Goal: Information Seeking & Learning: Find contact information

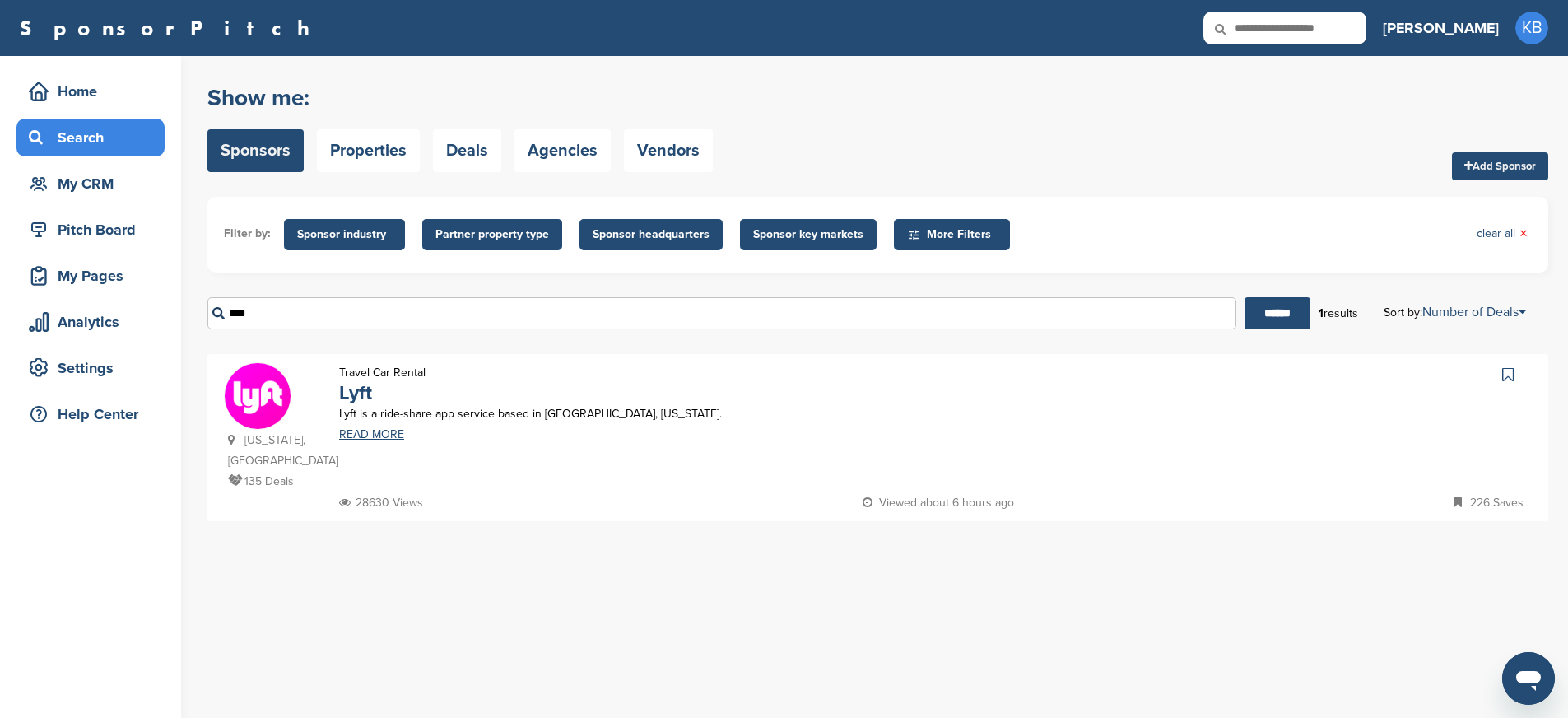
drag, startPoint x: 255, startPoint y: 321, endPoint x: 177, endPoint y: 316, distance: 78.2
click at [177, 316] on div "Home Search My CRM Pitch Board My Pages Analytics Settings Help Center You have…" at bounding box center [784, 386] width 1568 height 662
click at [1244, 297] on input "******" at bounding box center [1277, 313] width 66 height 32
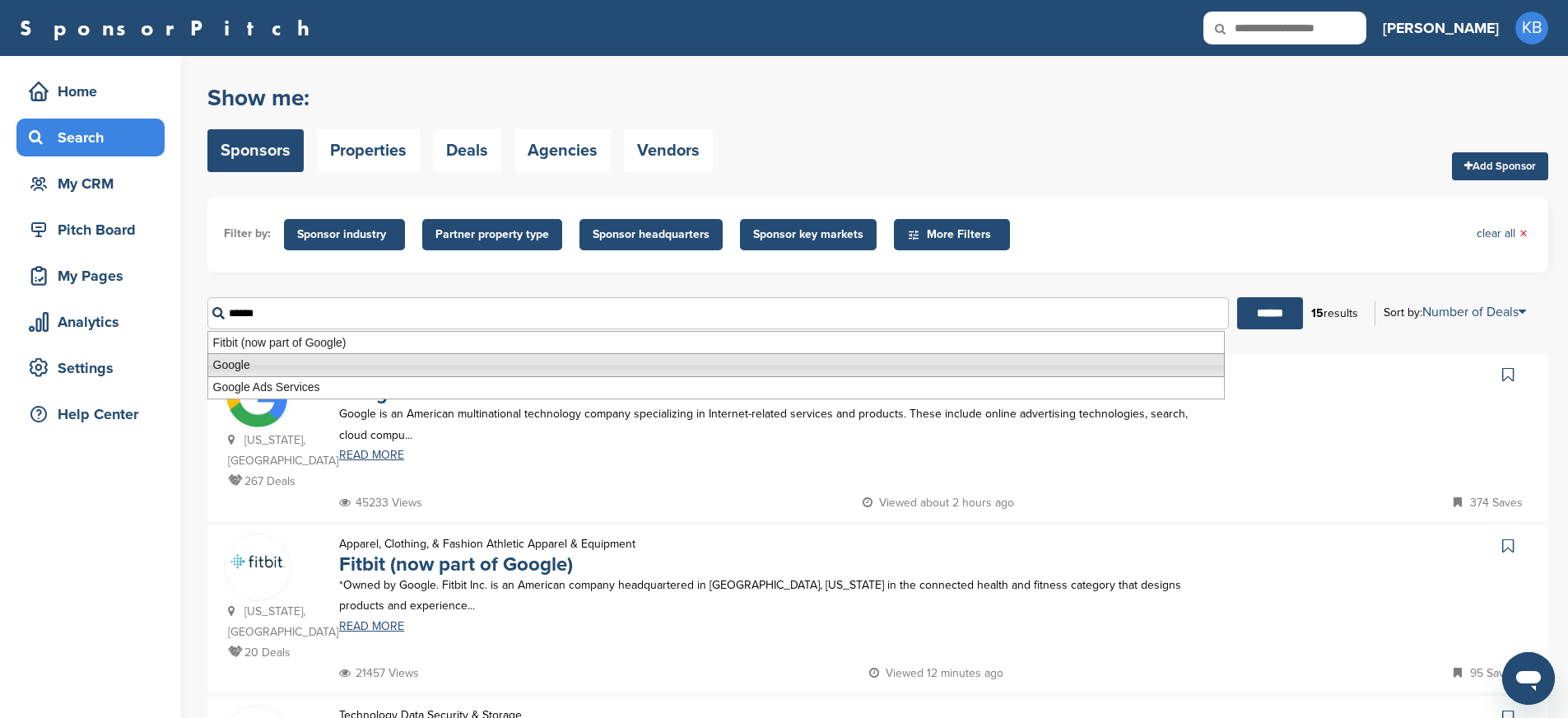
click at [253, 367] on li "Google" at bounding box center [715, 365] width 1017 height 24
type input "******"
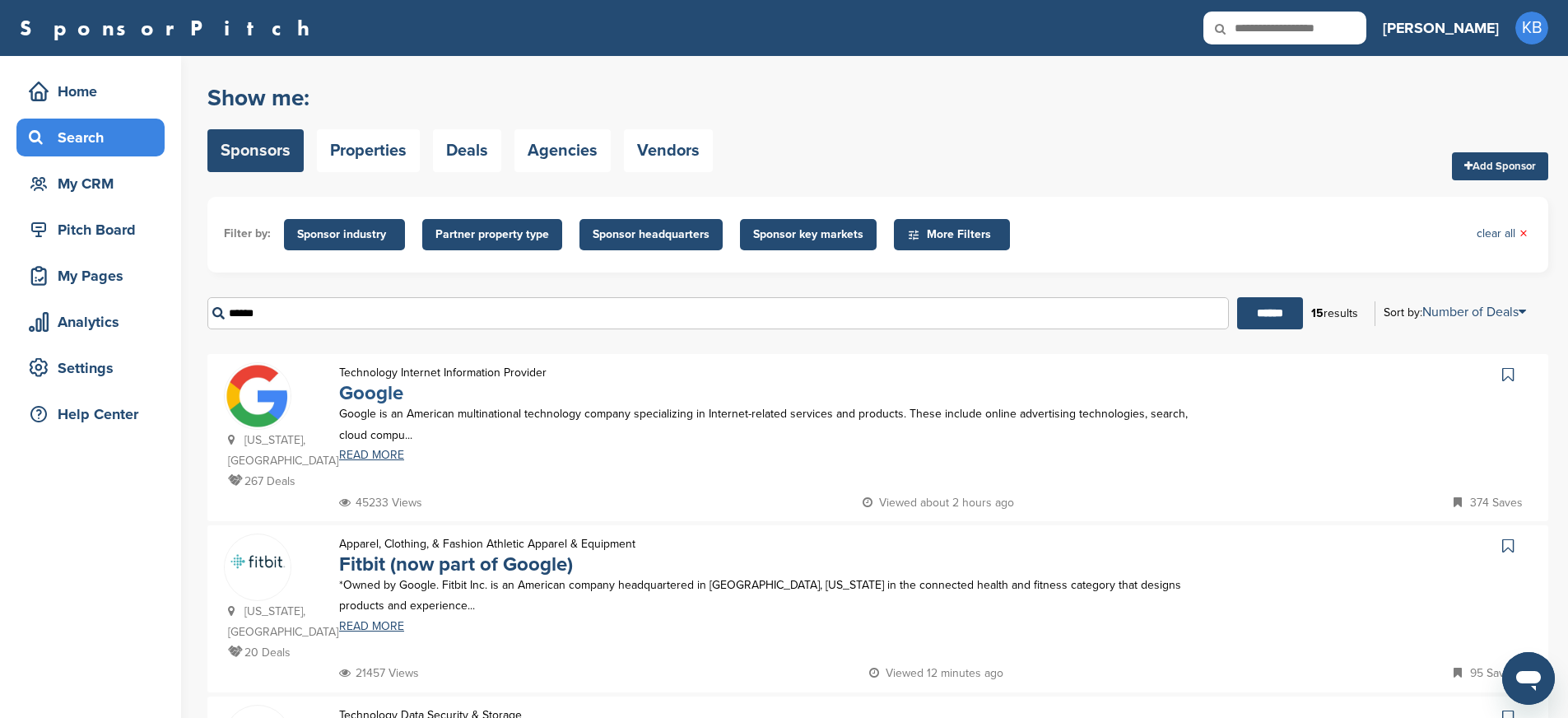
click at [391, 391] on link "Google" at bounding box center [371, 393] width 64 height 24
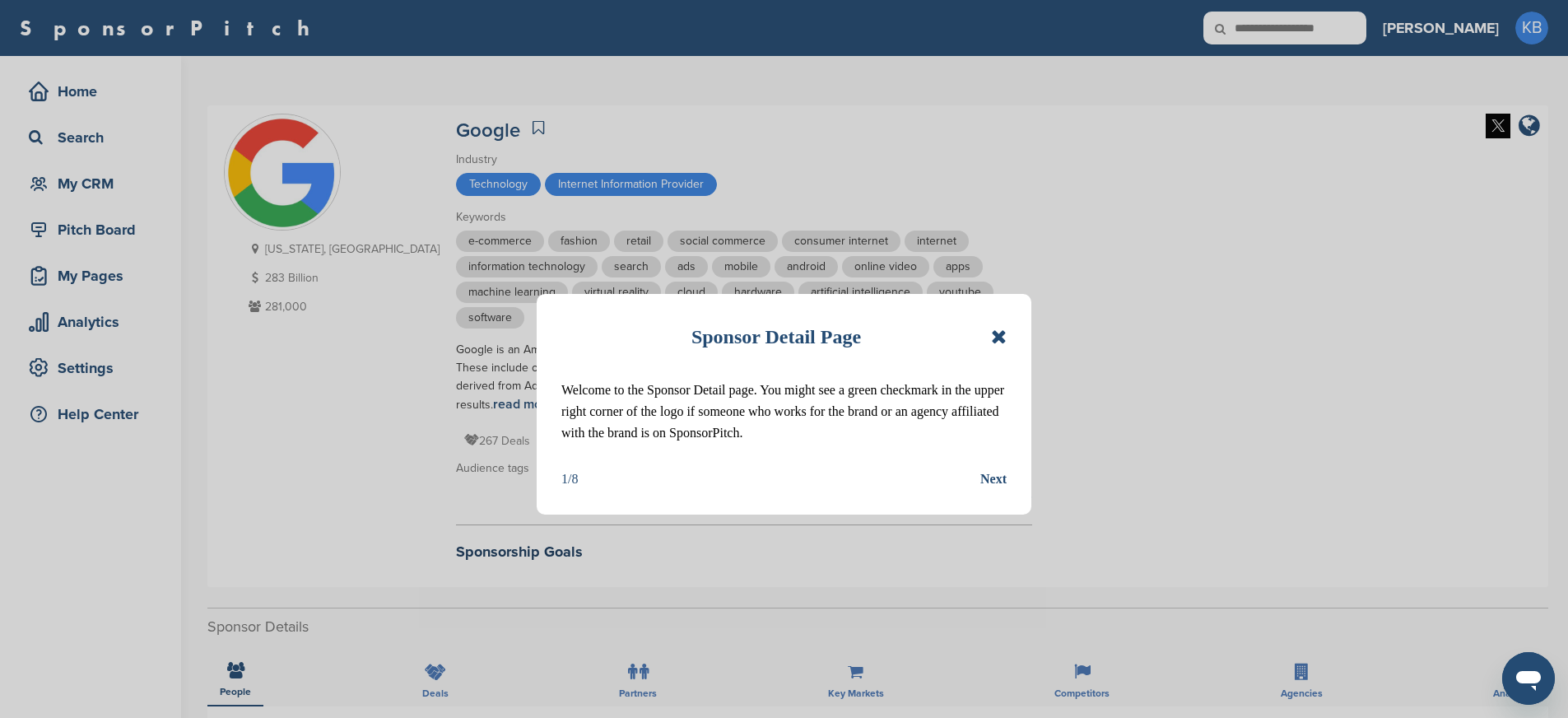
click at [997, 335] on icon at bounding box center [998, 336] width 16 height 20
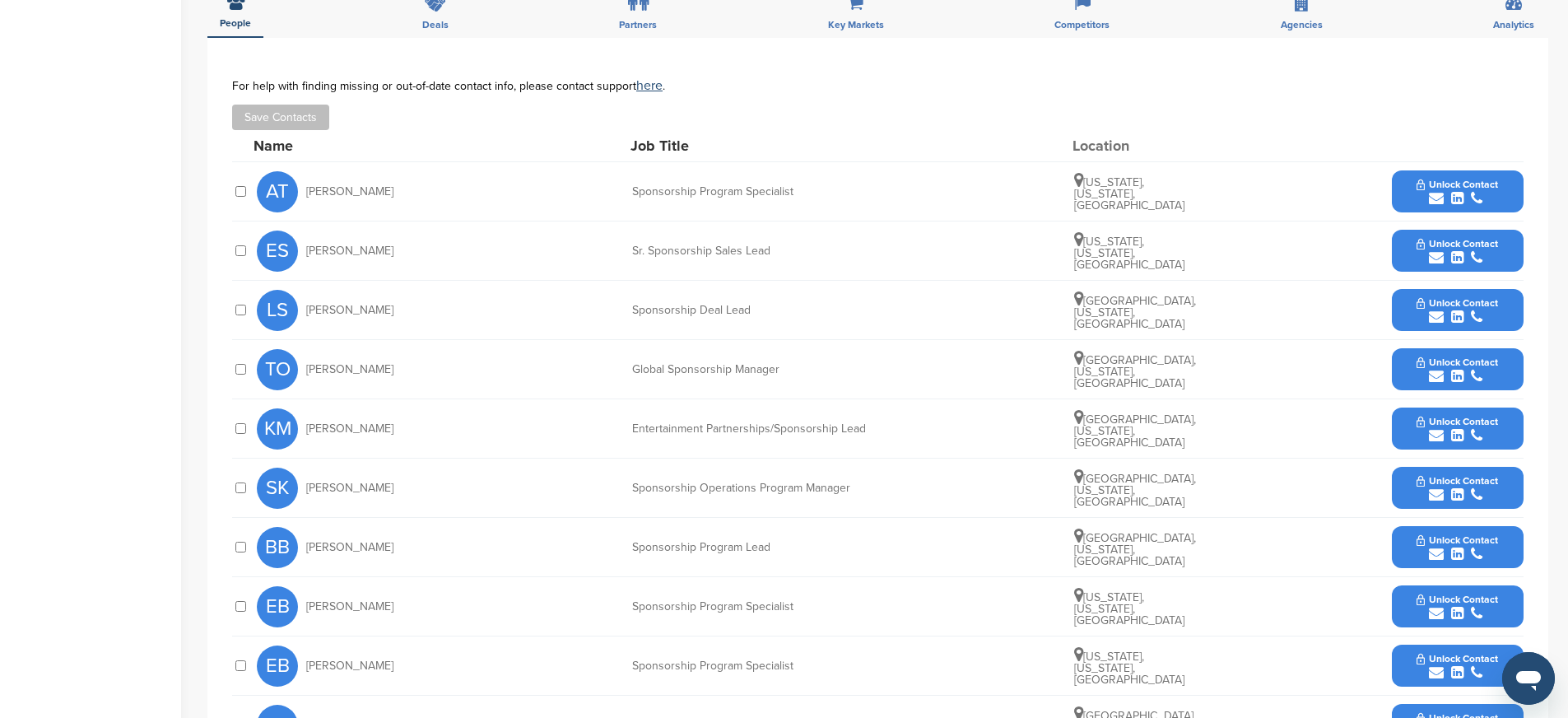
scroll to position [667, 0]
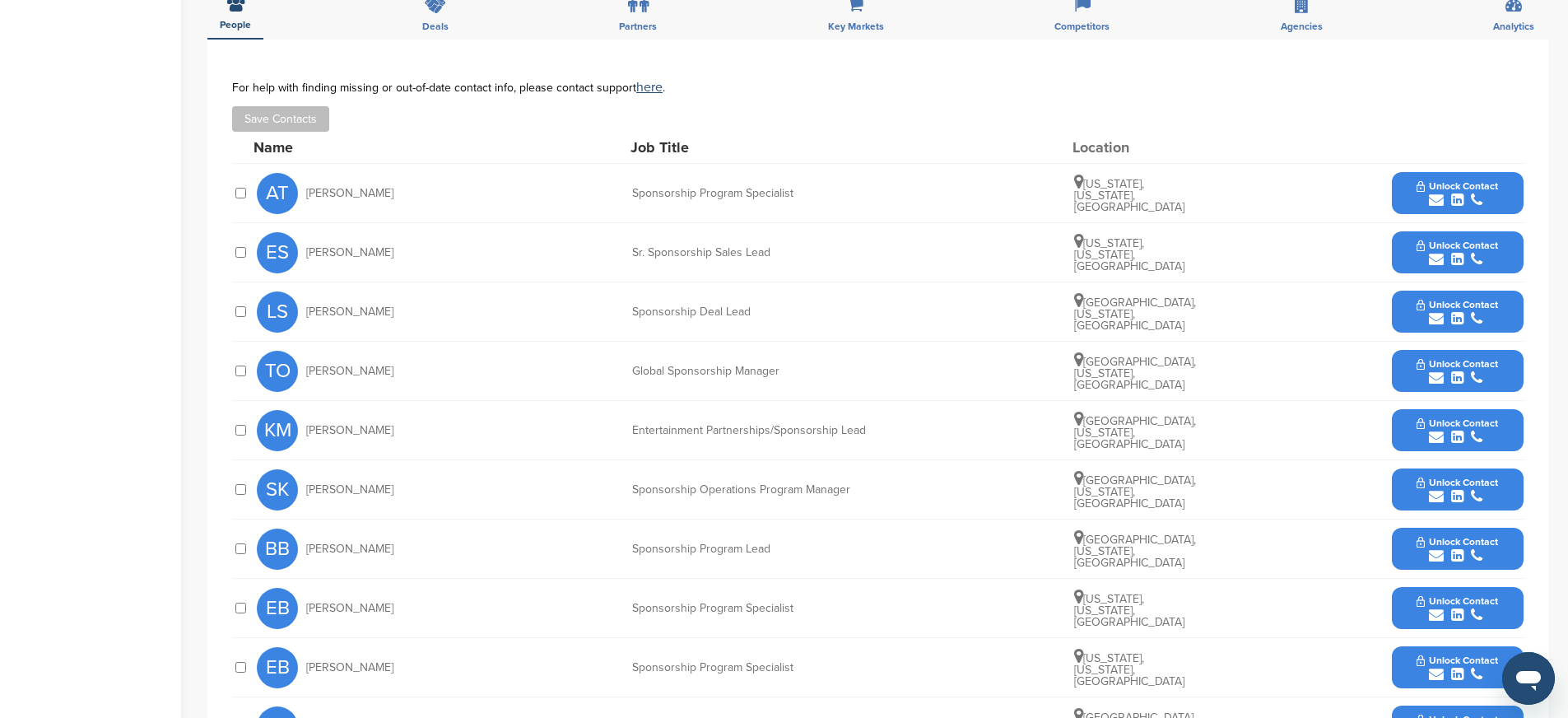
click at [1476, 419] on span "Unlock Contact" at bounding box center [1456, 423] width 81 height 12
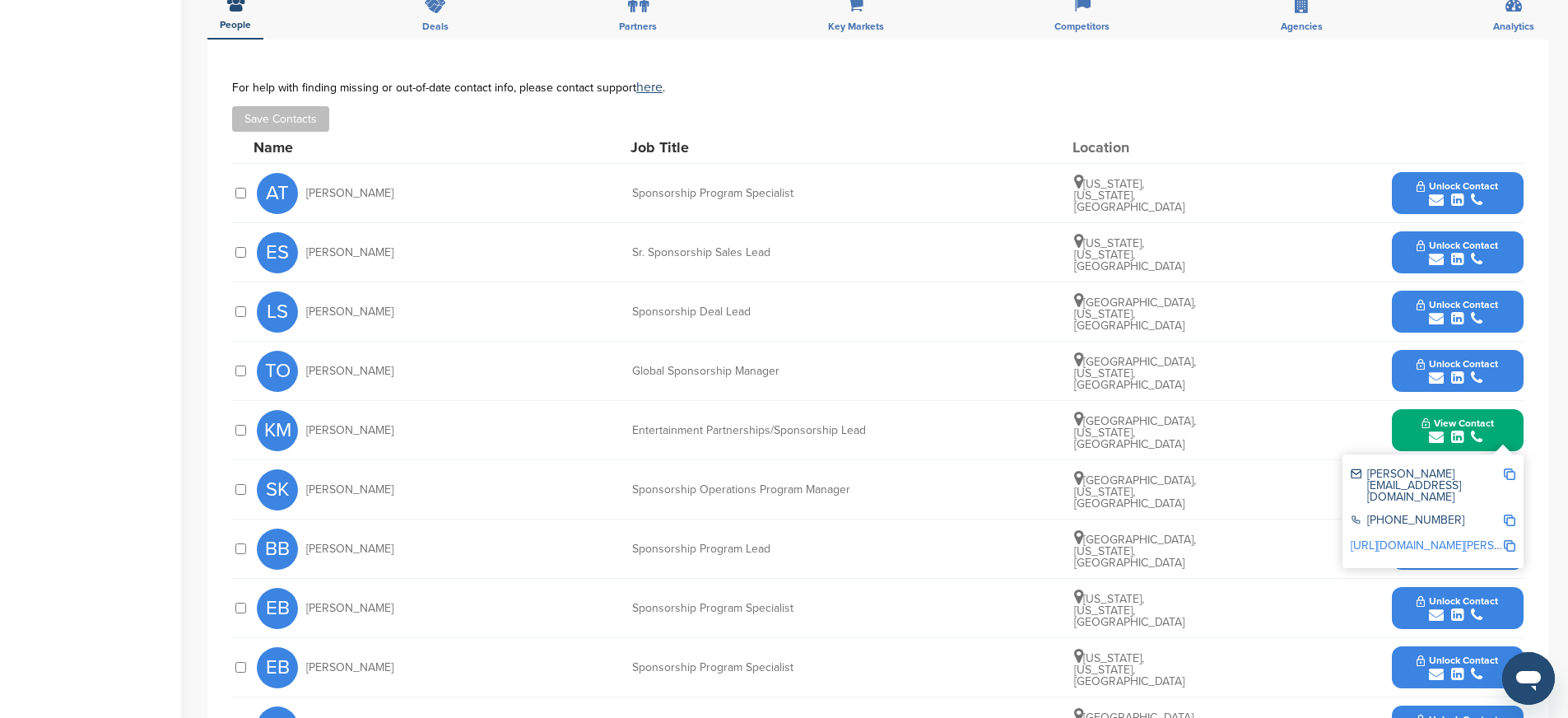
click at [1510, 472] on img at bounding box center [1509, 474] width 12 height 12
click at [625, 429] on div "KM Kelia Mihovilovich Entertainment Partnerships/Sponsorship Lead Los Angeles, …" at bounding box center [889, 431] width 1266 height 59
drag, startPoint x: 407, startPoint y: 428, endPoint x: 335, endPoint y: 434, distance: 72.2
click at [335, 434] on div "KM Kelia Mihovilovich" at bounding box center [347, 431] width 181 height 41
copy span "Mihovilovich"
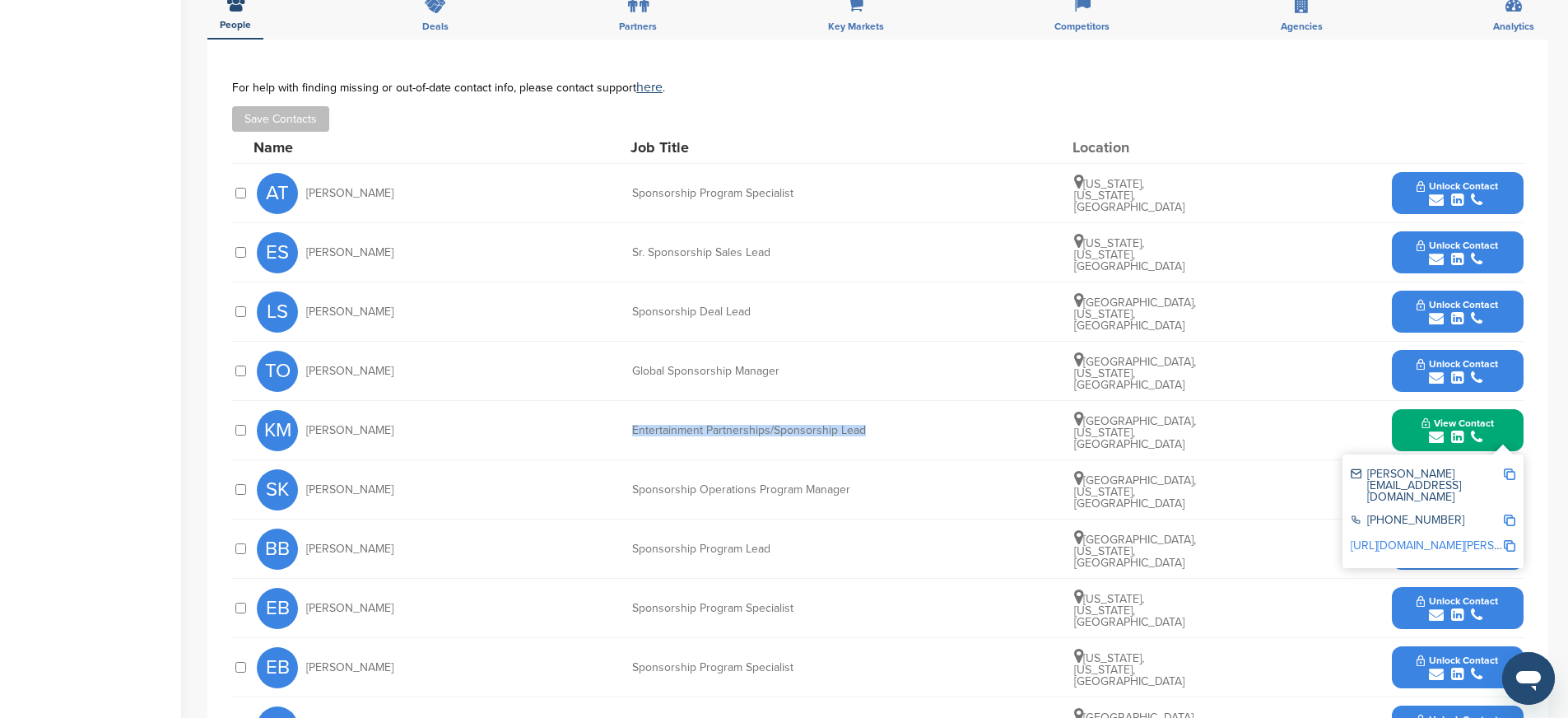
drag, startPoint x: 632, startPoint y: 432, endPoint x: 865, endPoint y: 429, distance: 233.0
click at [865, 429] on div "Entertainment Partnerships/Sponsorship Lead" at bounding box center [755, 431] width 247 height 12
copy div "Entertainment Partnerships/Sponsorship Lead"
click at [1510, 514] on img at bounding box center [1509, 520] width 12 height 12
copy div "Entertainment Partnerships/Sponsorship Lead"
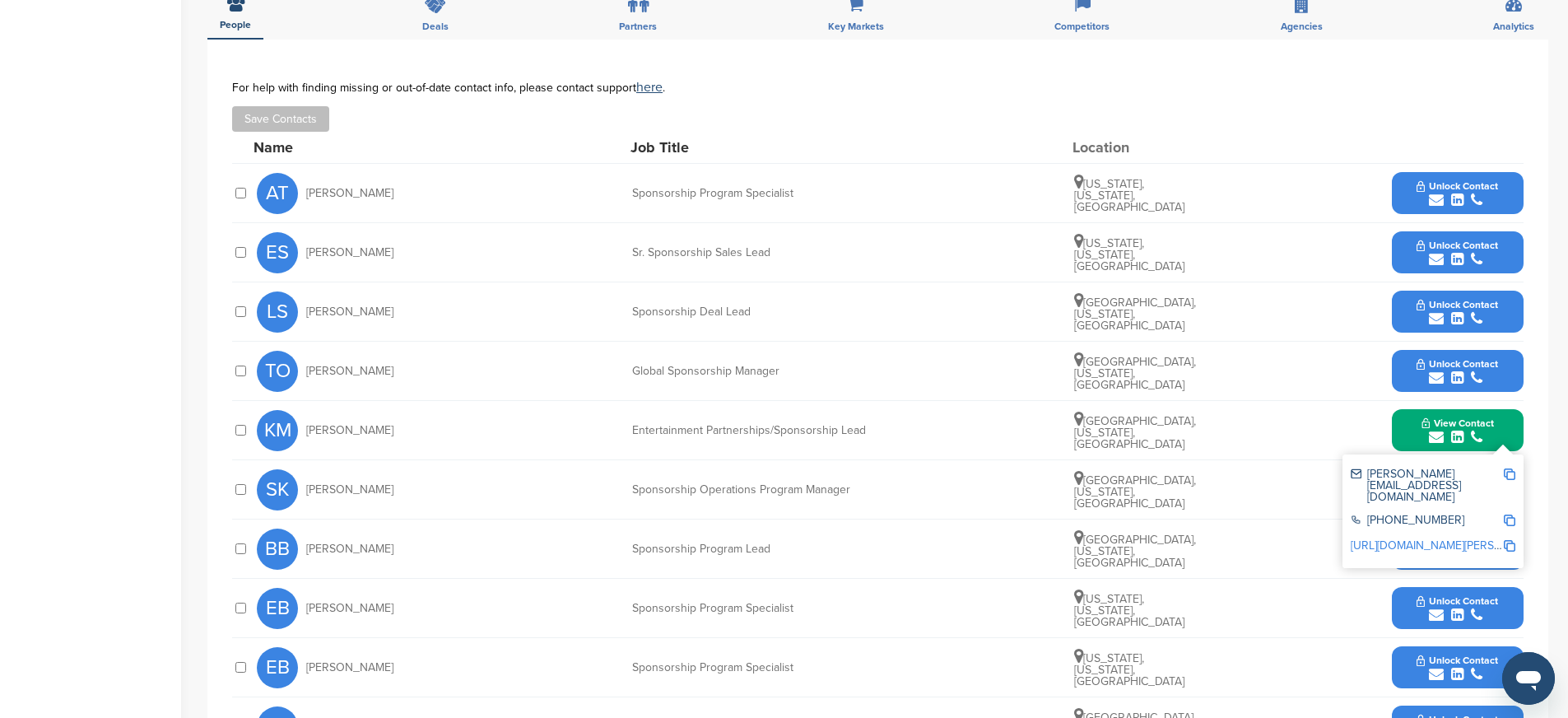
click at [1509, 539] on img at bounding box center [1509, 545] width 12 height 12
click at [1396, 432] on div "View Contact kelia@google.com +1 650-253-0000 http://www.linkedin.com/in/kelia-…" at bounding box center [1457, 430] width 131 height 42
click at [1405, 380] on button "Unlock Contact" at bounding box center [1456, 371] width 121 height 49
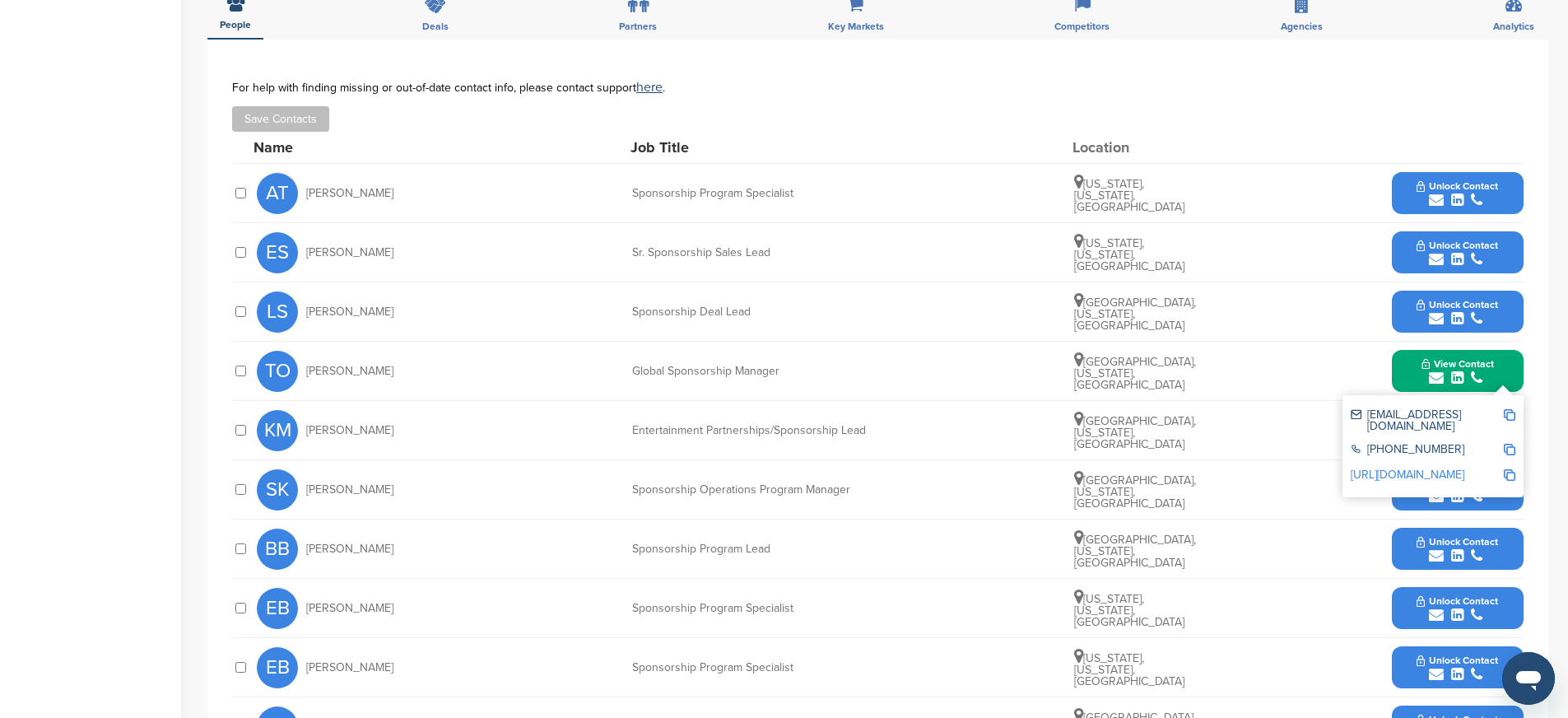
click at [1512, 415] on img at bounding box center [1509, 415] width 12 height 12
drag, startPoint x: 626, startPoint y: 371, endPoint x: 797, endPoint y: 377, distance: 171.1
click at [797, 377] on div "TO Travis O'Hara Global Sponsorship Manager San Francisco, California, United S…" at bounding box center [889, 371] width 1266 height 59
copy div "Global Sponsorship Manager"
click at [1509, 469] on img at bounding box center [1509, 475] width 12 height 12
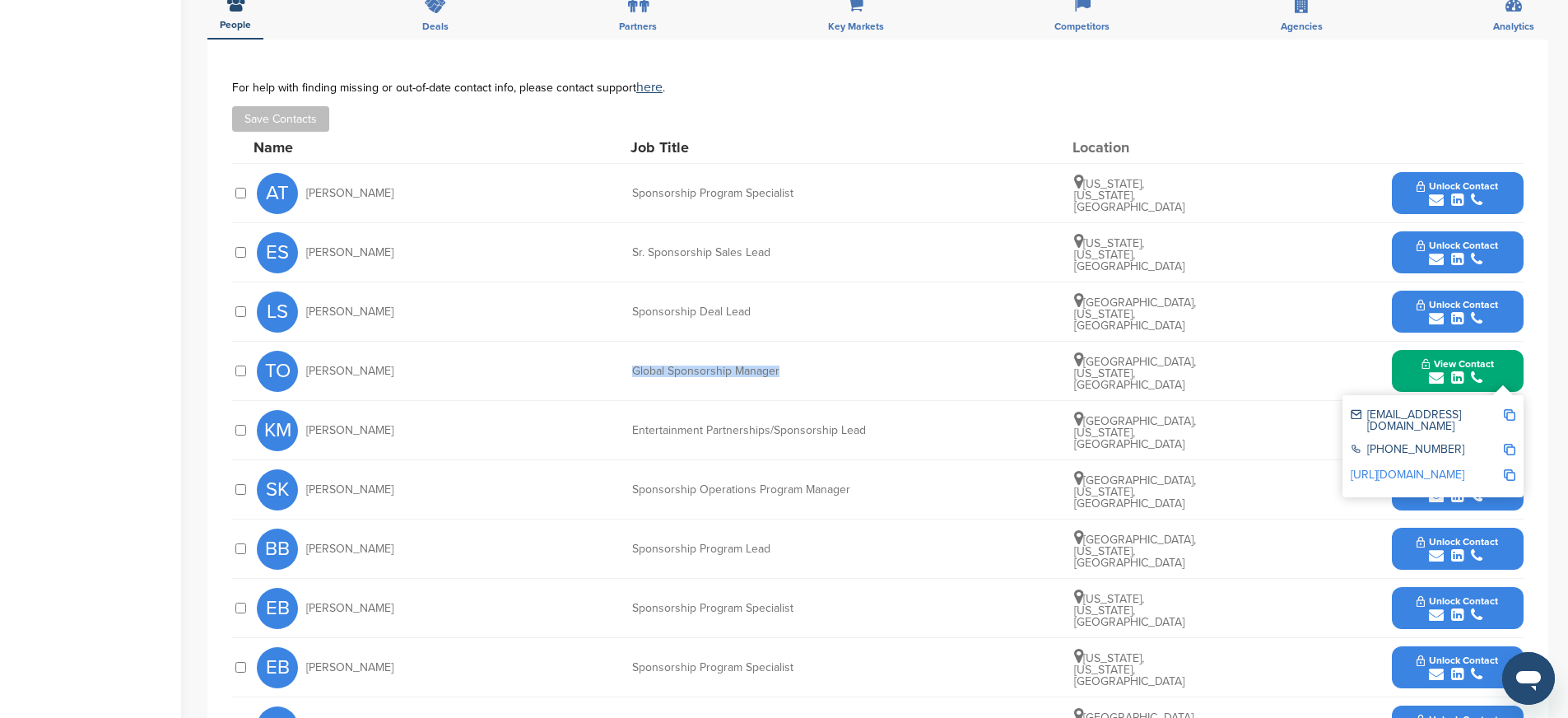
copy div "Global Sponsorship Manager"
click at [1409, 383] on button "View Contact" at bounding box center [1457, 371] width 112 height 49
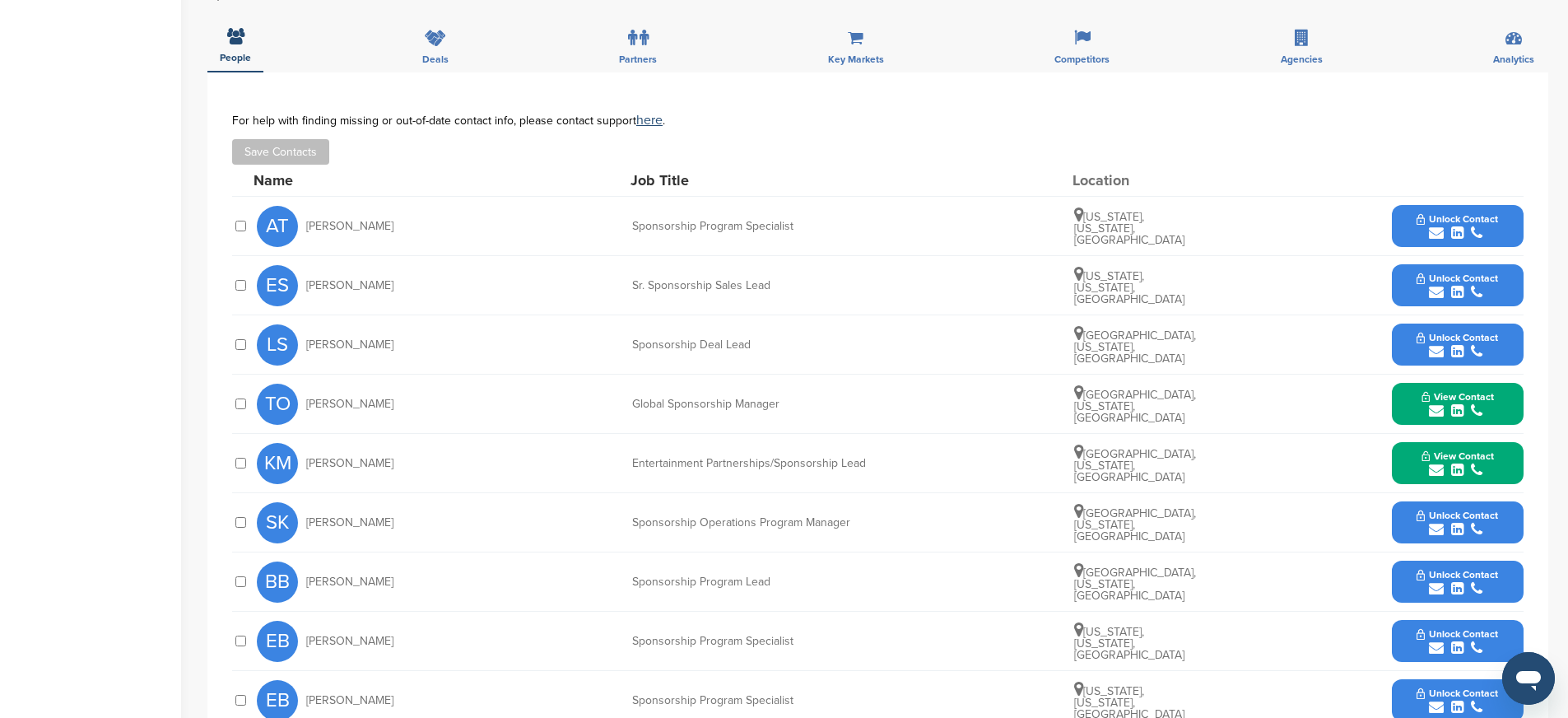
scroll to position [632, 0]
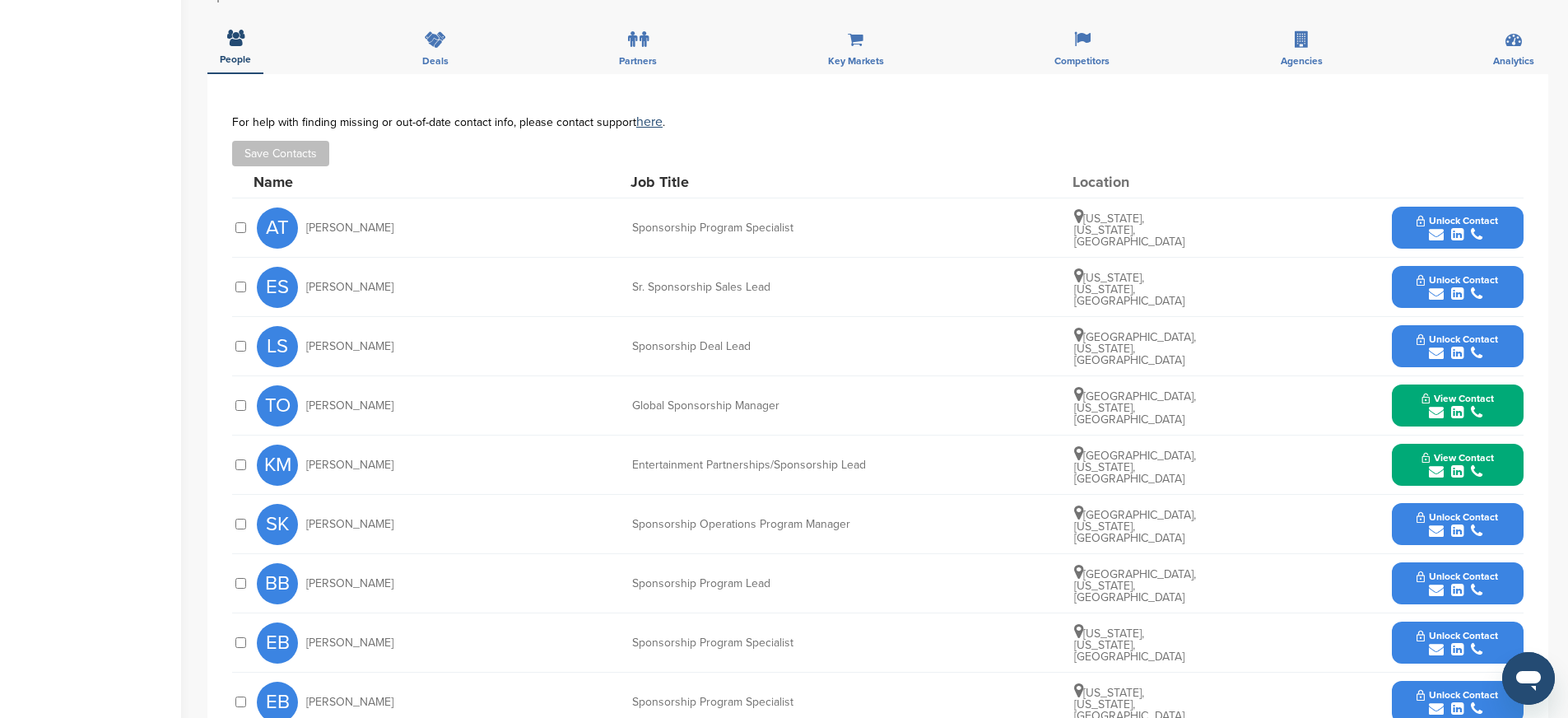
click at [1408, 288] on button "Unlock Contact" at bounding box center [1456, 287] width 121 height 49
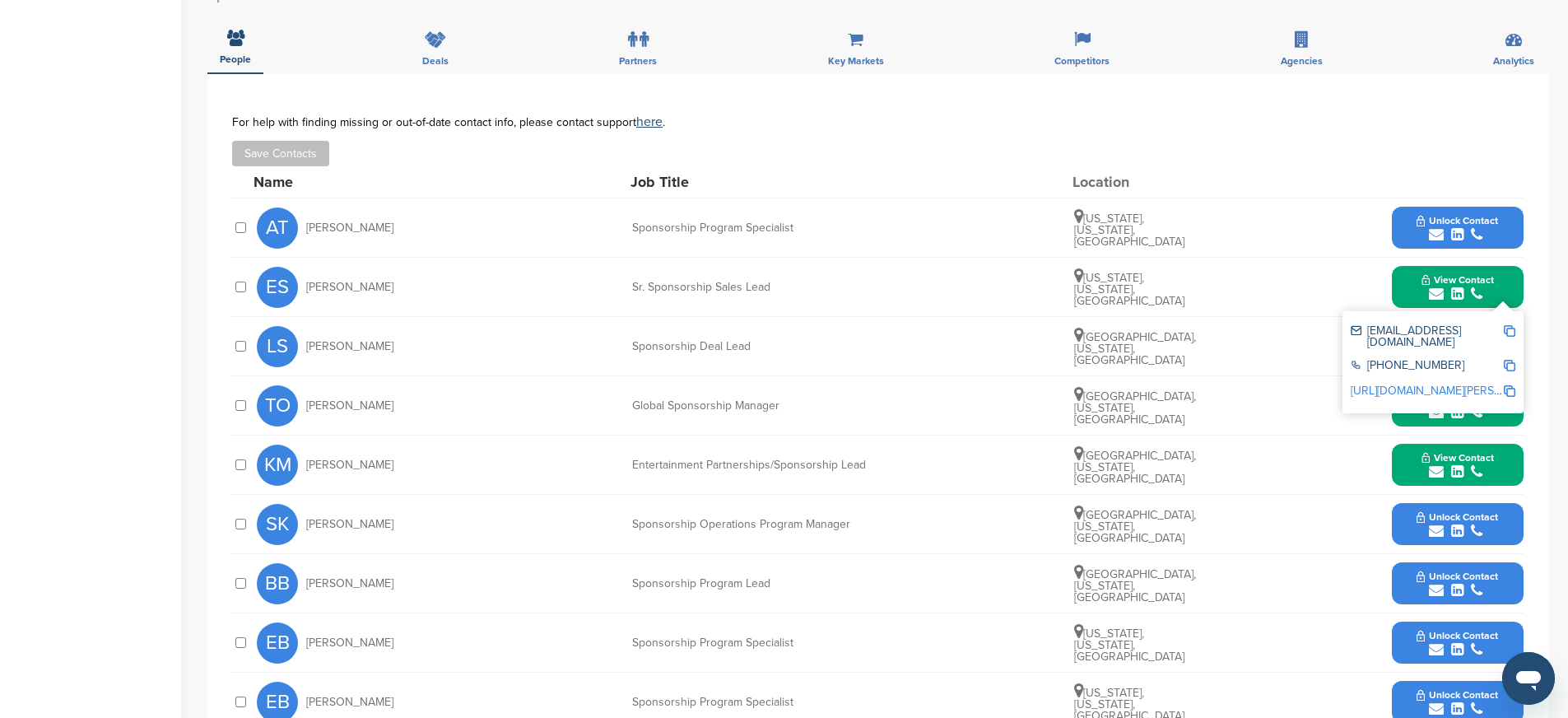
click at [1508, 332] on img at bounding box center [1509, 331] width 12 height 12
drag, startPoint x: 630, startPoint y: 284, endPoint x: 795, endPoint y: 295, distance: 165.4
click at [795, 295] on div "ES Edwin Suarez Sr. Sponsorship Sales Lead New York, New York, United States Vi…" at bounding box center [889, 287] width 1266 height 59
copy div "Sr. Sponsorship Sales Lead"
click at [1507, 360] on img at bounding box center [1509, 366] width 12 height 12
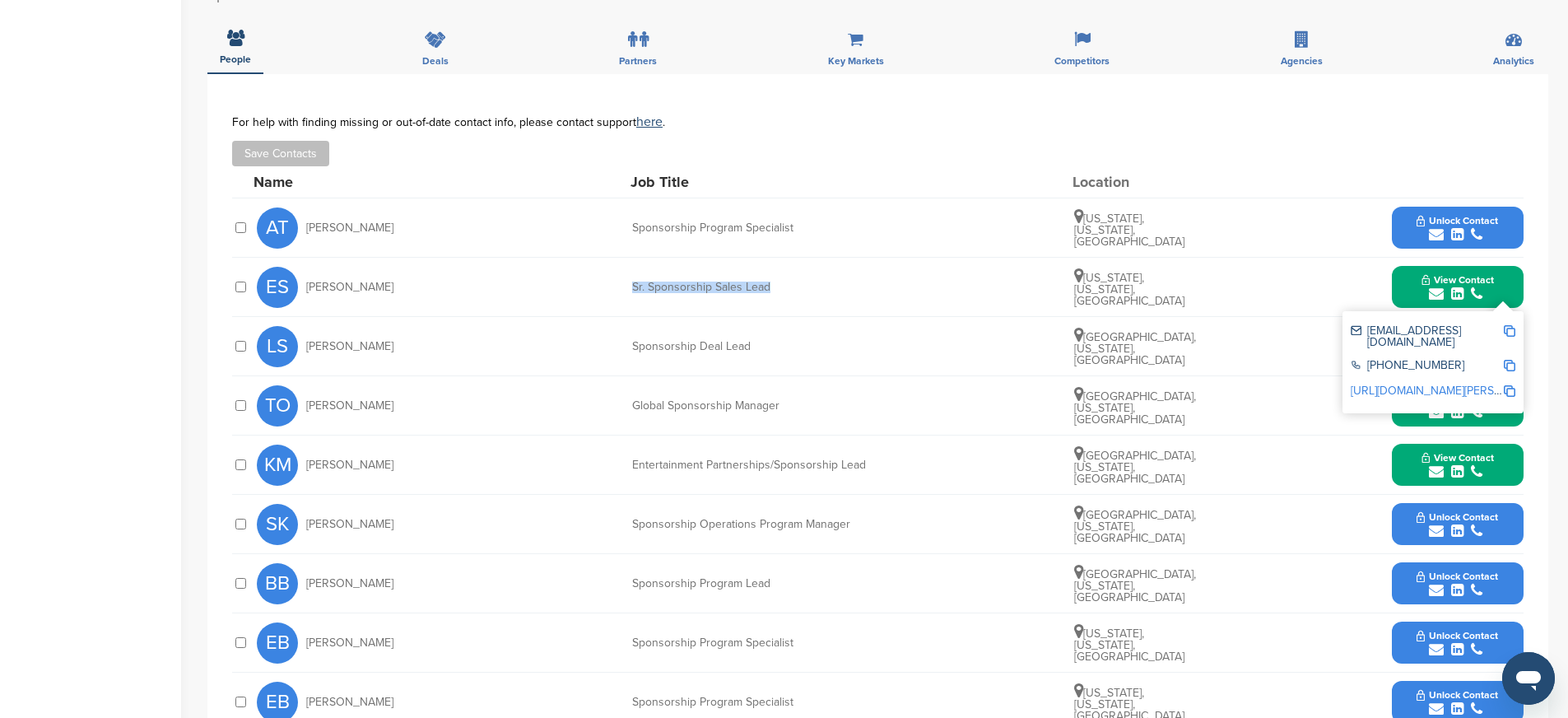
copy div "Sr. Sponsorship Sales Lead"
click at [1511, 385] on img at bounding box center [1509, 391] width 12 height 12
click at [1408, 291] on button "View Contact" at bounding box center [1457, 287] width 112 height 49
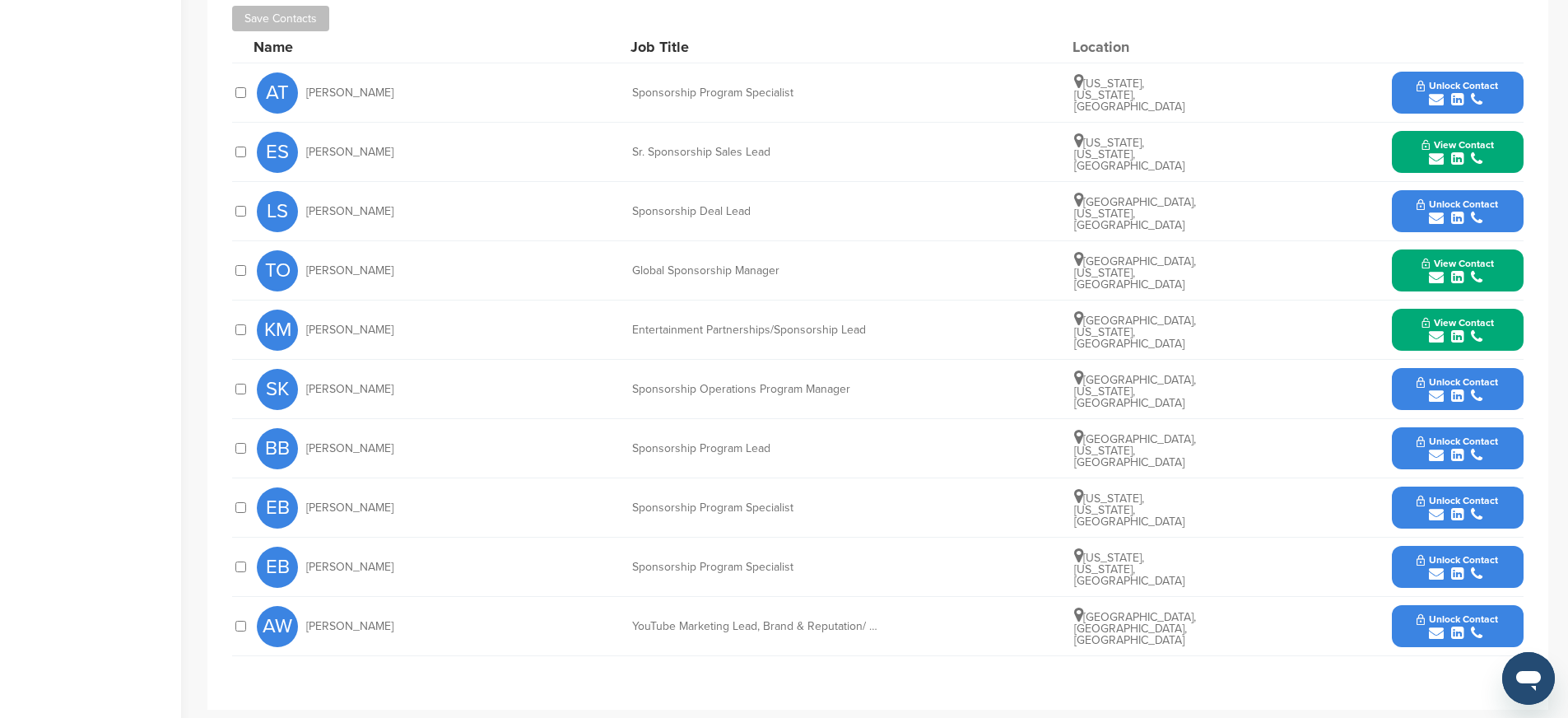
scroll to position [776, 0]
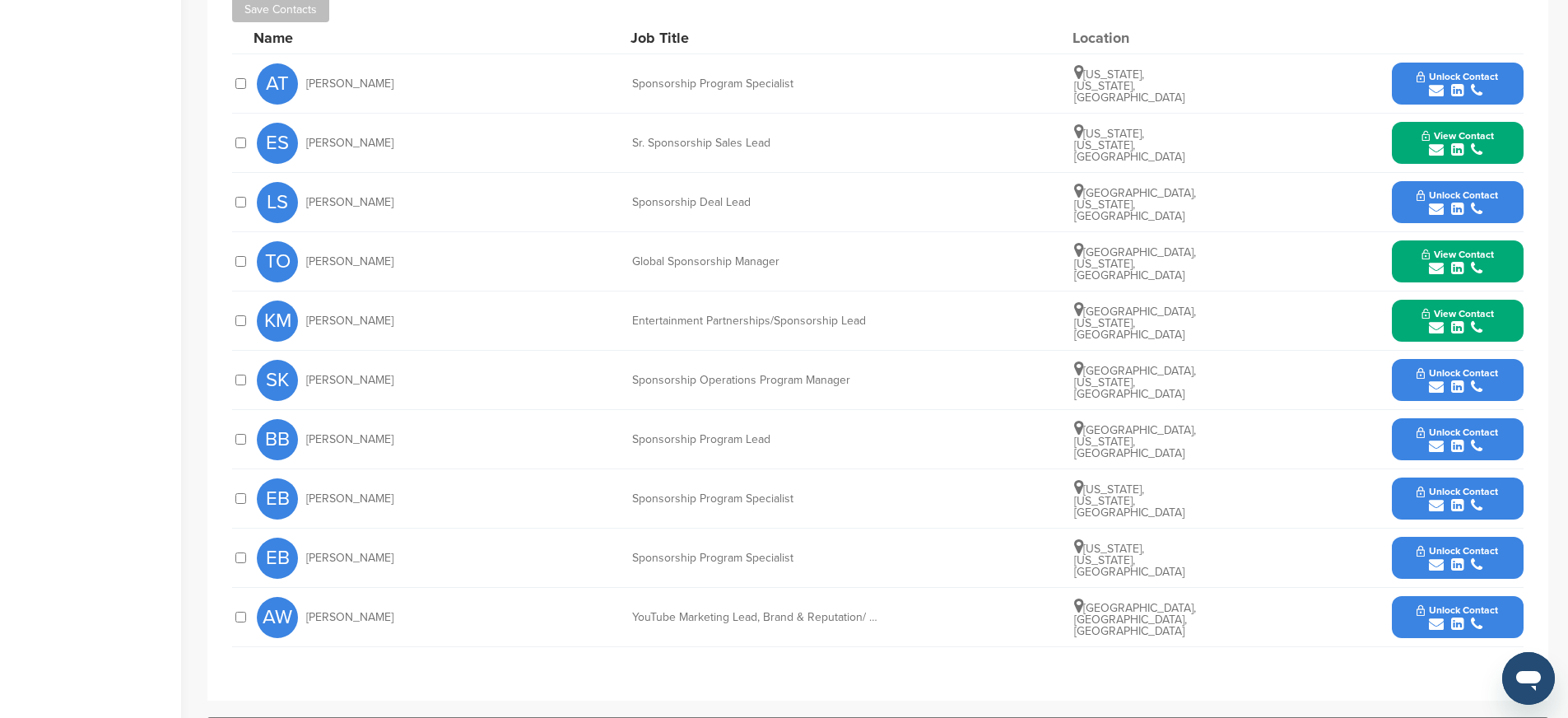
click at [1403, 433] on button "Unlock Contact" at bounding box center [1456, 439] width 121 height 49
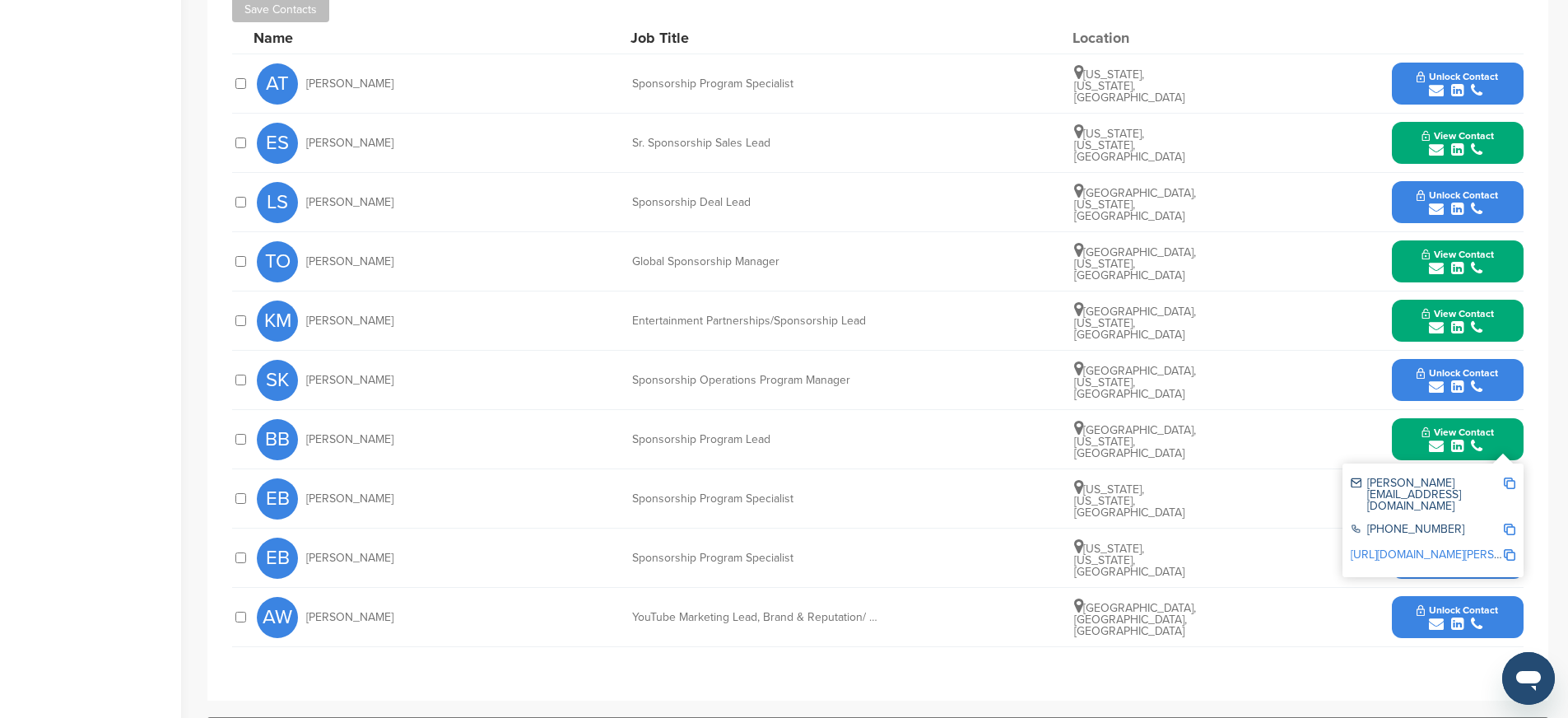
click at [1511, 481] on img at bounding box center [1509, 484] width 12 height 12
drag, startPoint x: 632, startPoint y: 437, endPoint x: 780, endPoint y: 440, distance: 148.0
click at [780, 440] on div "Sponsorship Program Lead" at bounding box center [755, 439] width 247 height 12
copy div "Sponsorship Program Lead"
click at [1506, 549] on img at bounding box center [1509, 555] width 12 height 12
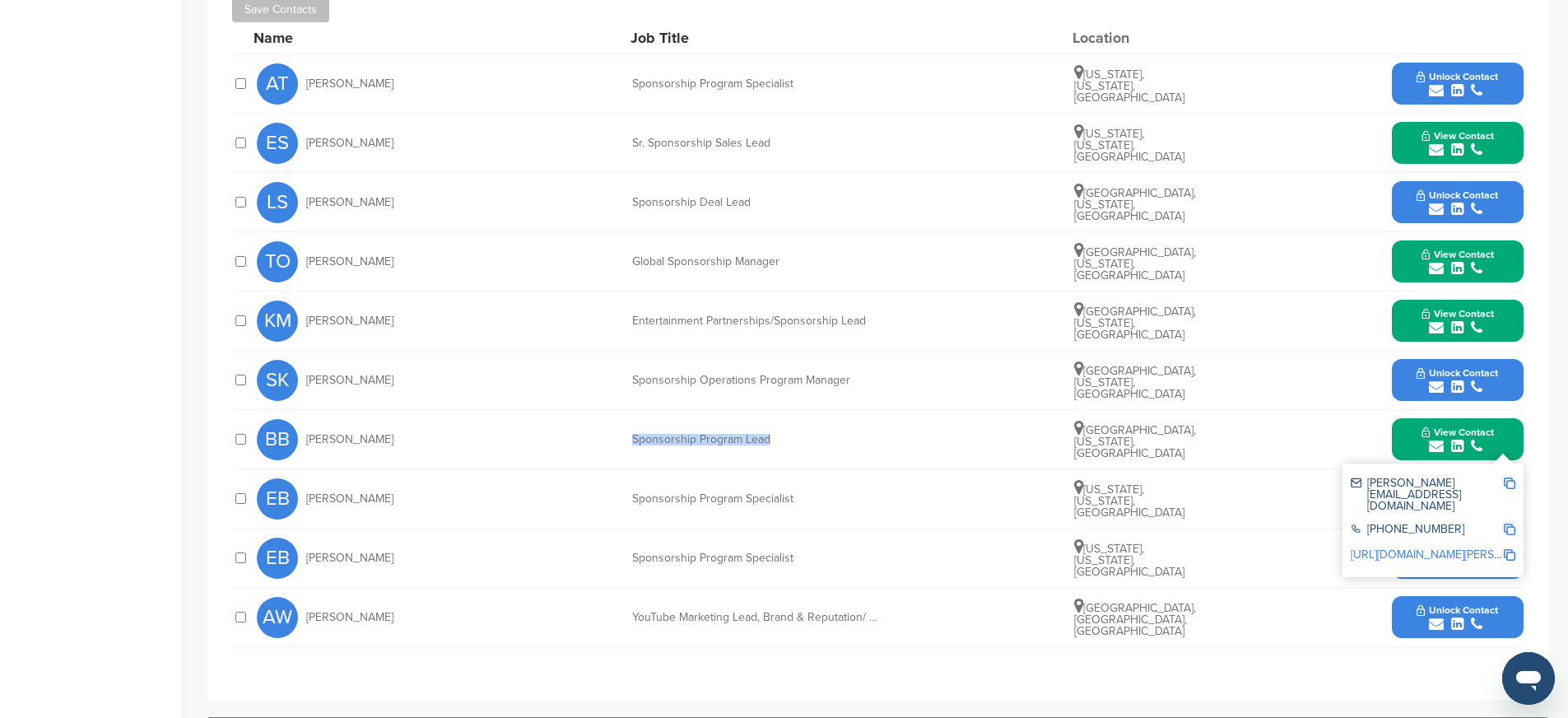
copy div "Sponsorship Program Lead"
click at [1405, 447] on button "View Contact" at bounding box center [1457, 439] width 112 height 49
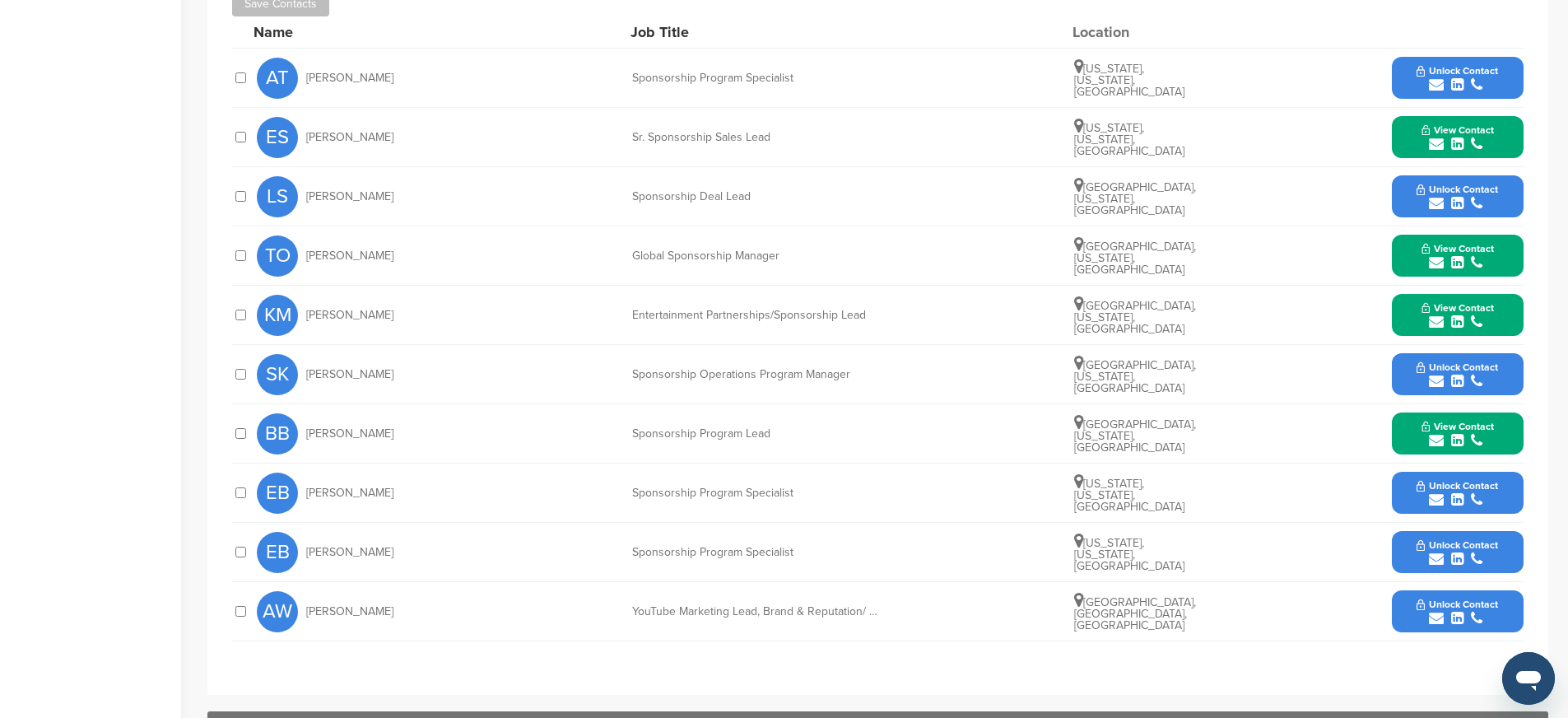
scroll to position [779, 0]
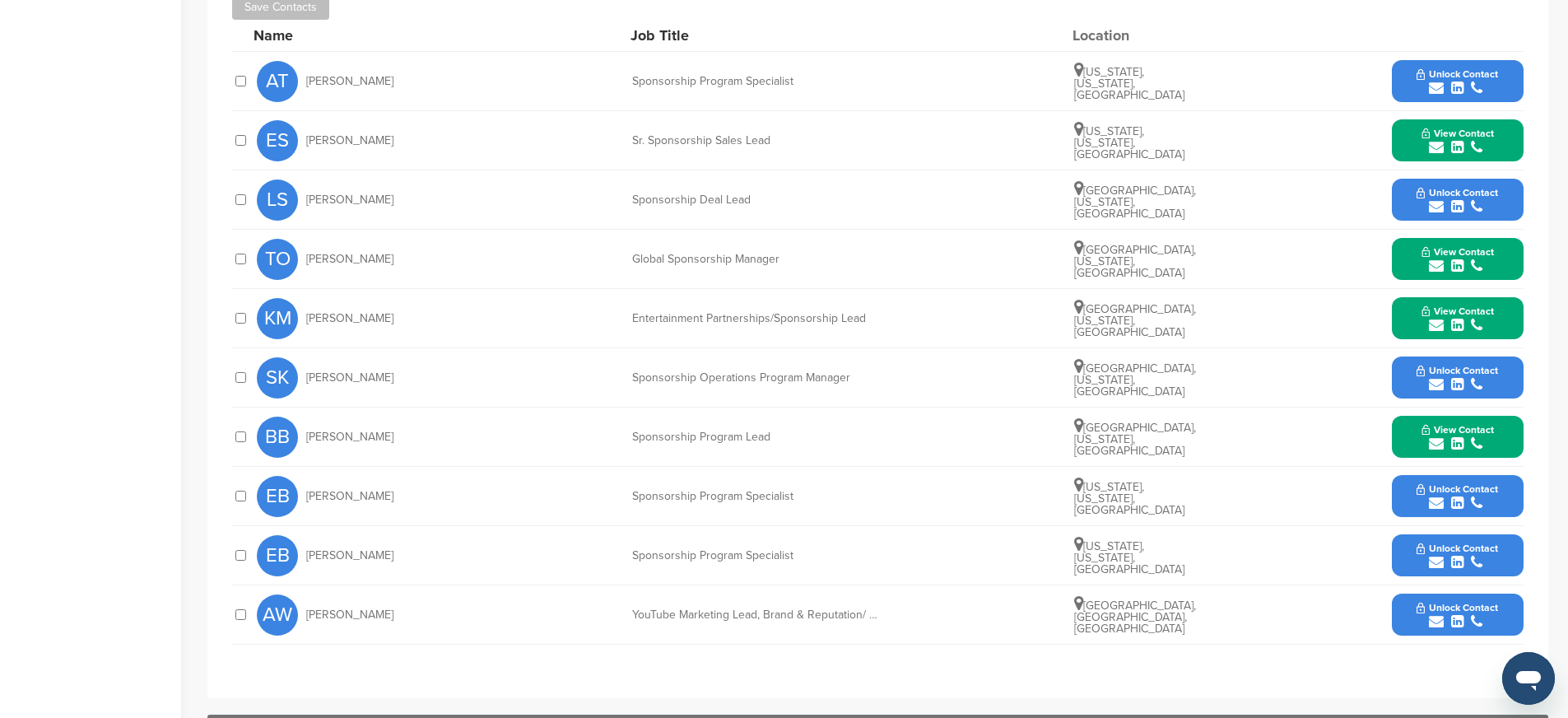
click at [1506, 558] on button "Unlock Contact" at bounding box center [1456, 555] width 121 height 49
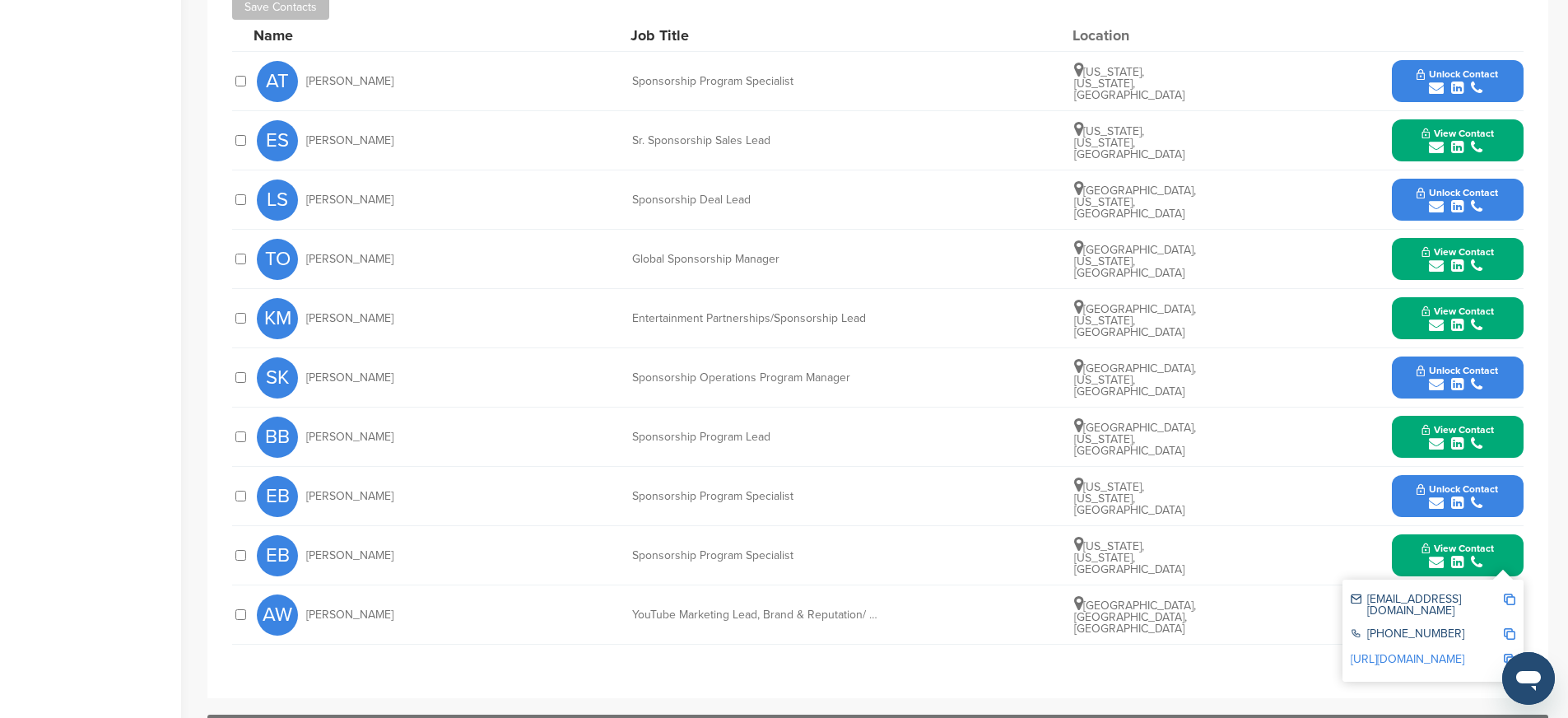
click at [1508, 598] on img at bounding box center [1509, 599] width 12 height 12
drag, startPoint x: 827, startPoint y: 552, endPoint x: 632, endPoint y: 555, distance: 195.0
click at [632, 555] on div "Sponsorship Program Specialist" at bounding box center [755, 556] width 247 height 12
copy div "Sponsorship Program Specialist"
drag, startPoint x: 1506, startPoint y: 649, endPoint x: 1472, endPoint y: 652, distance: 34.1
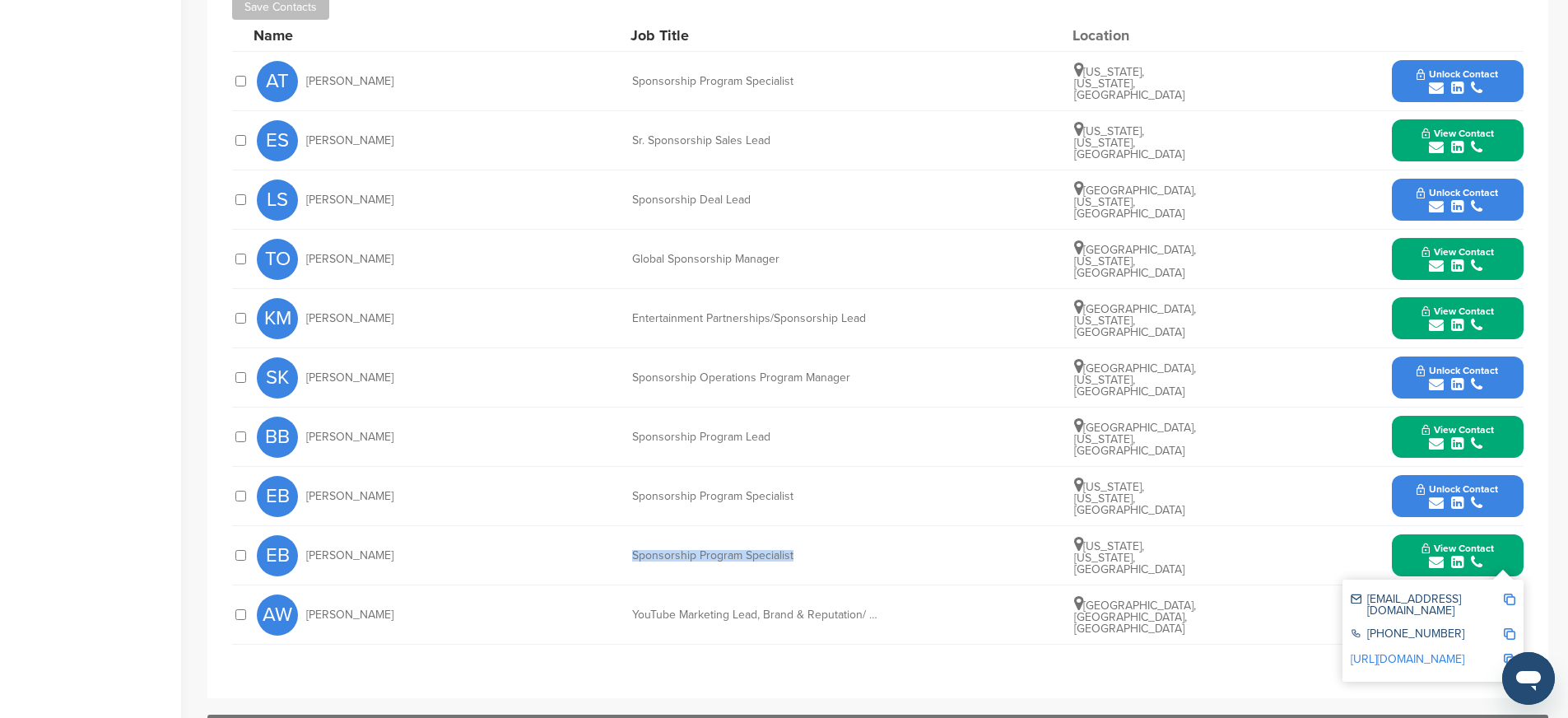
click at [1506, 653] on img at bounding box center [1509, 659] width 12 height 12
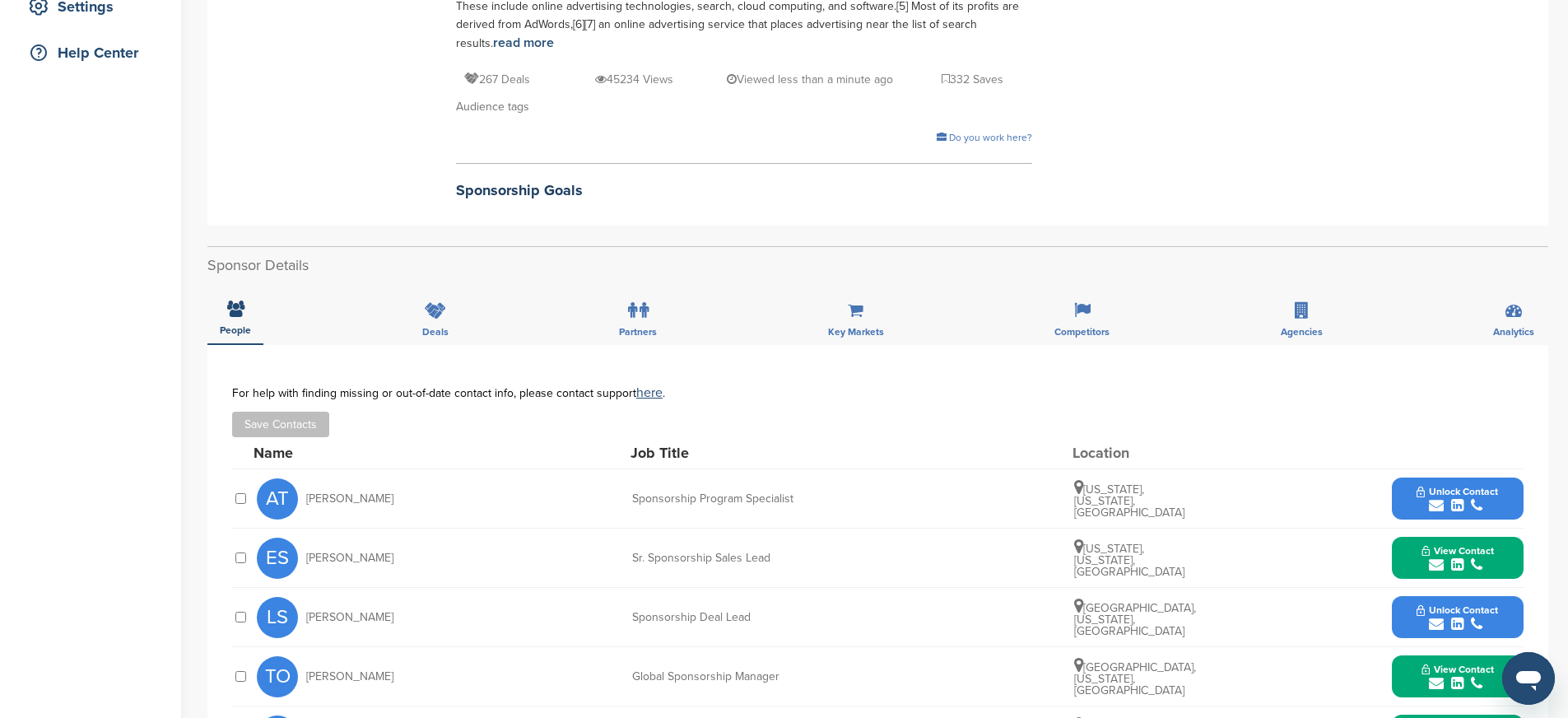
scroll to position [0, 0]
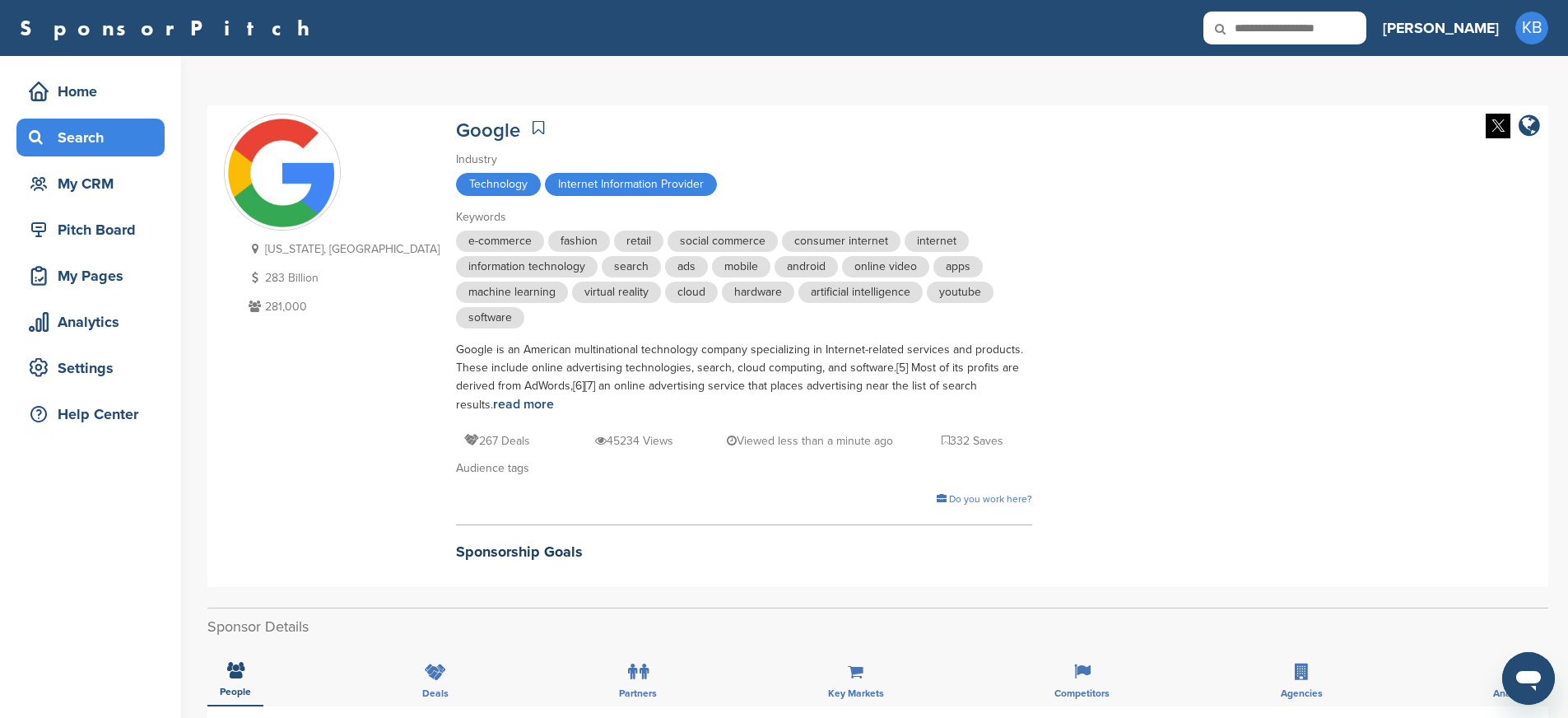
click at [81, 127] on div "Search" at bounding box center [94, 137] width 140 height 29
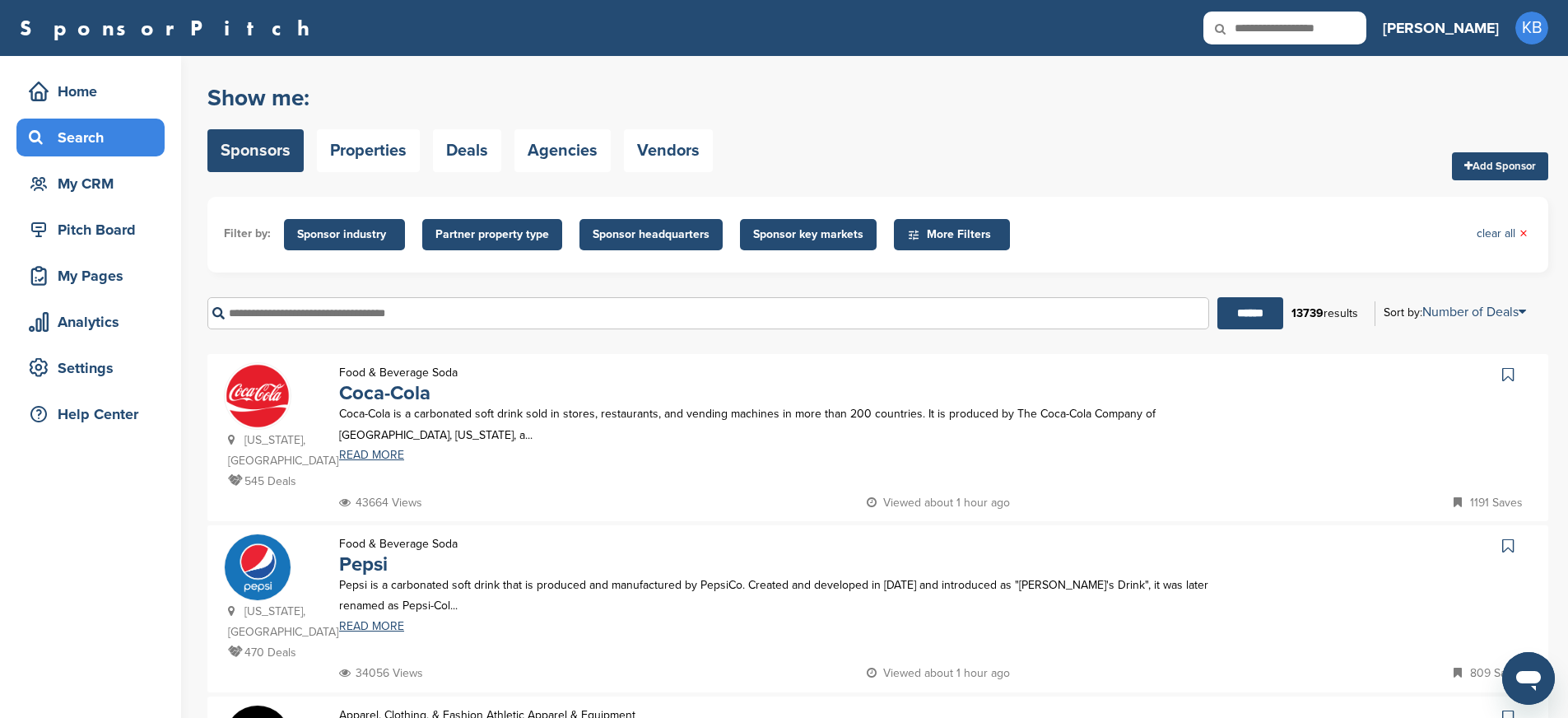
click at [344, 316] on input "text" at bounding box center [707, 313] width 1001 height 32
type input "****"
click at [1217, 297] on input "******" at bounding box center [1249, 313] width 66 height 32
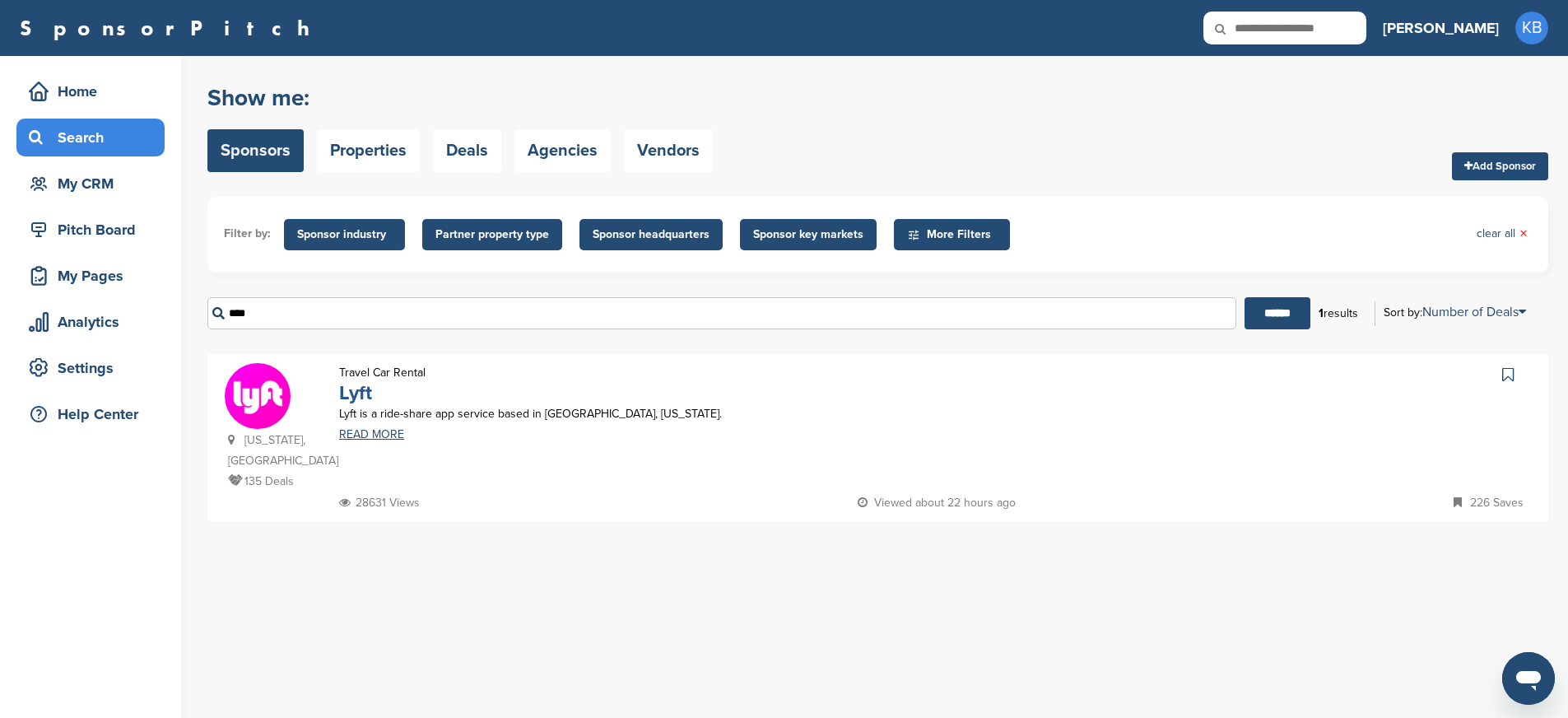
click at [348, 387] on link "Lyft" at bounding box center [356, 393] width 33 height 24
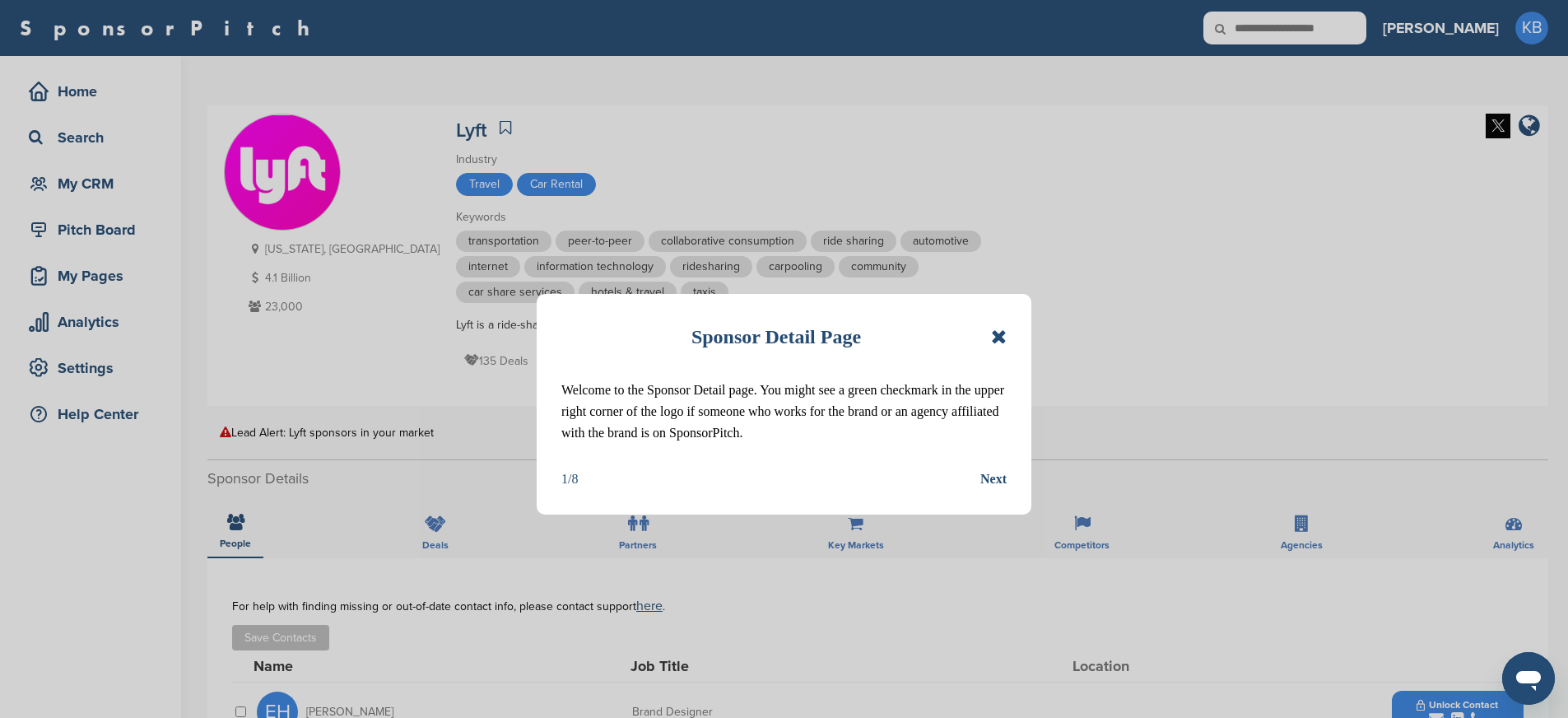
click at [1002, 339] on icon at bounding box center [998, 336] width 16 height 20
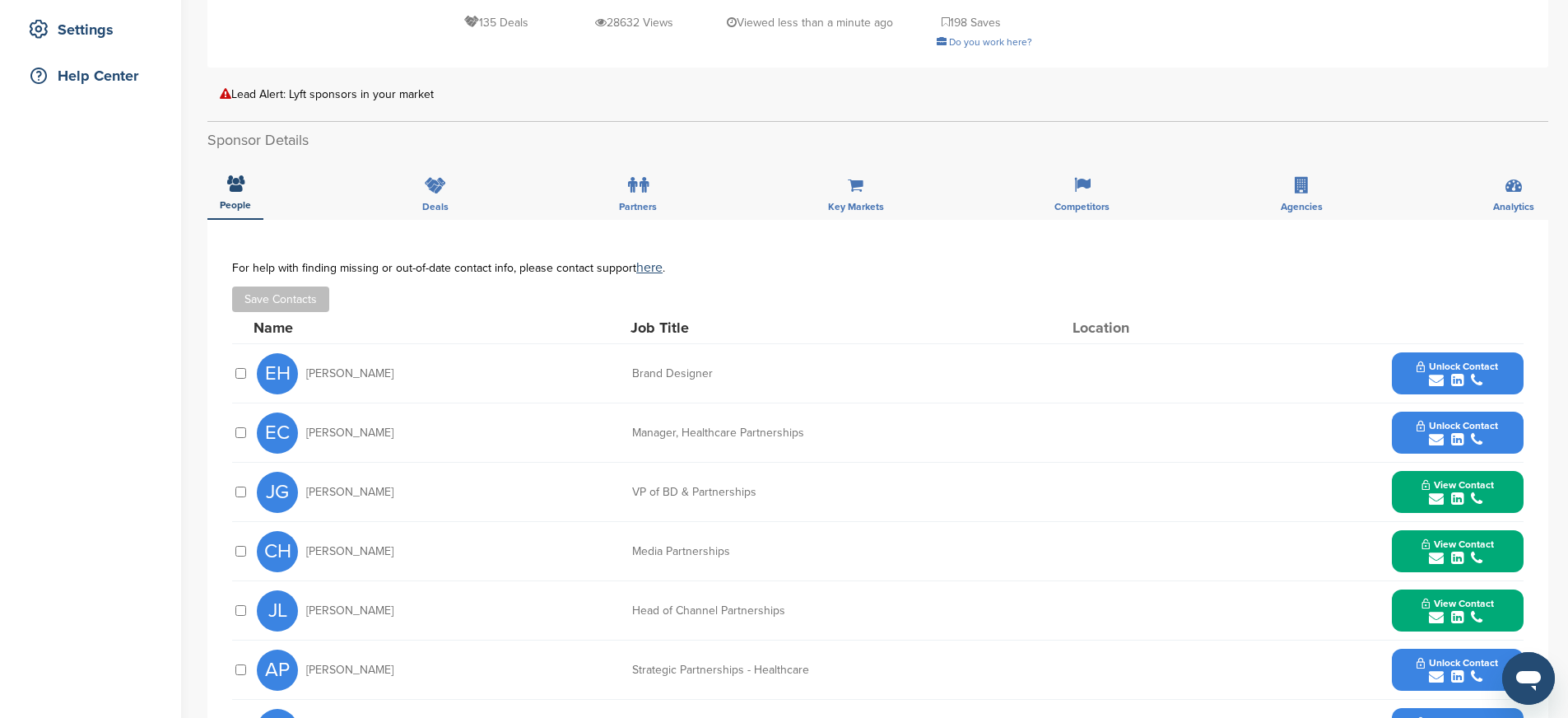
scroll to position [362, 0]
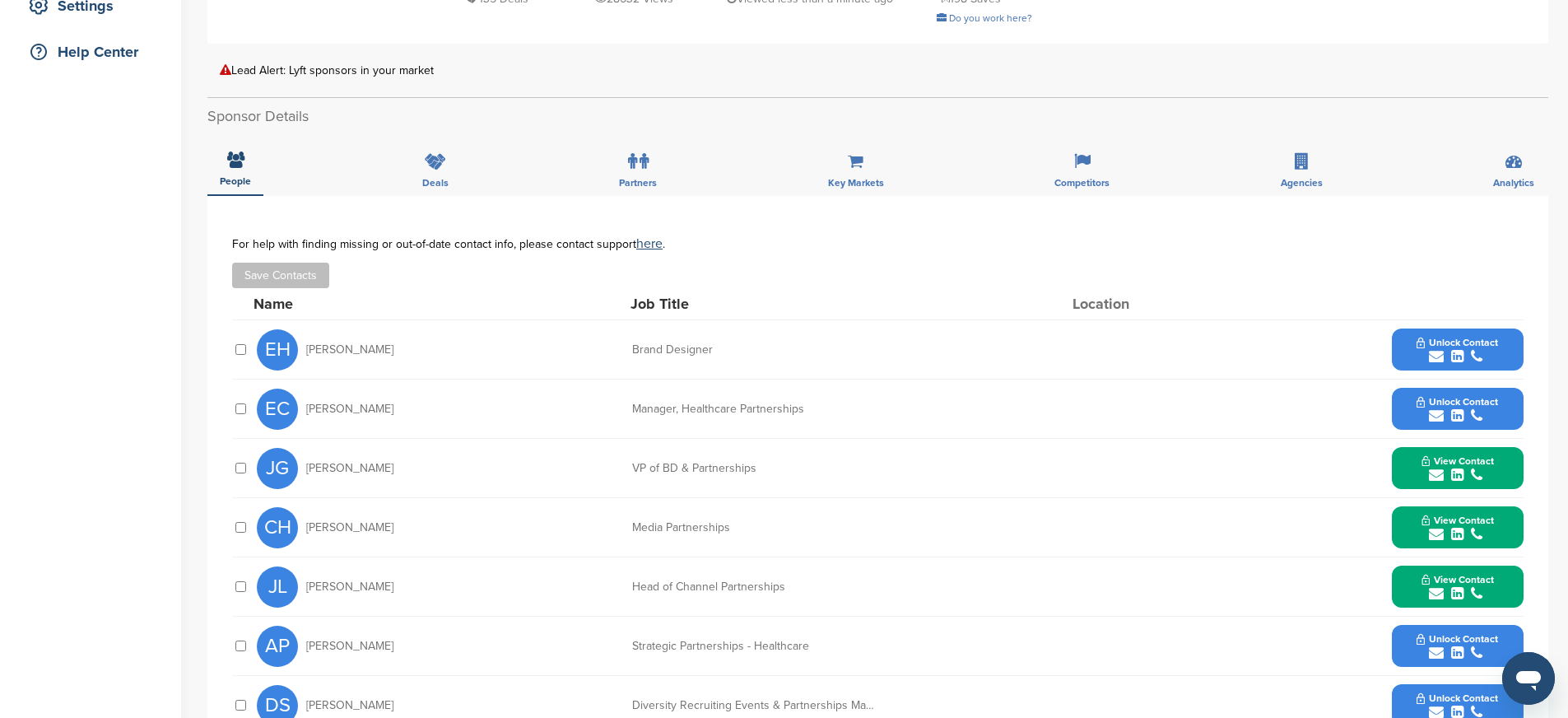
click at [1419, 462] on button "View Contact" at bounding box center [1457, 468] width 112 height 49
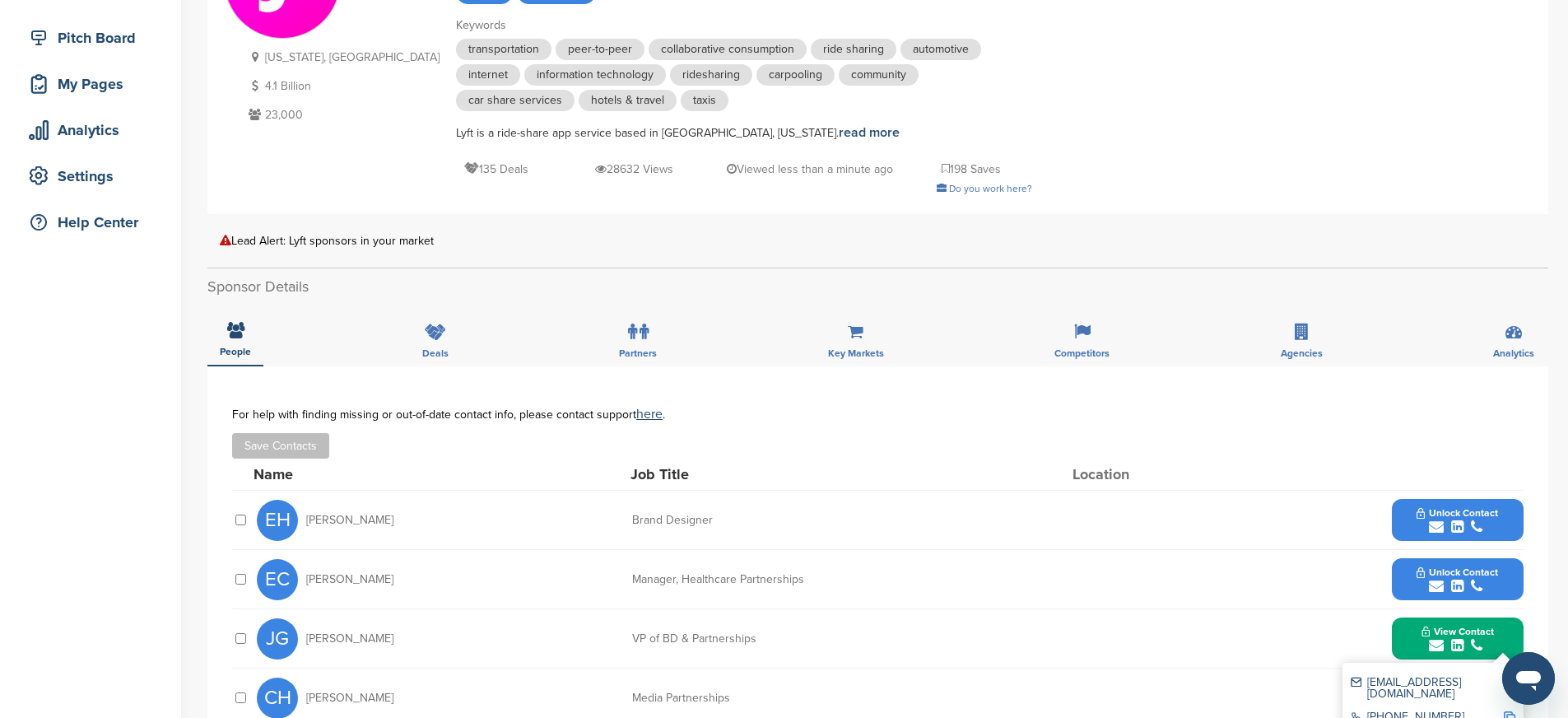
scroll to position [0, 0]
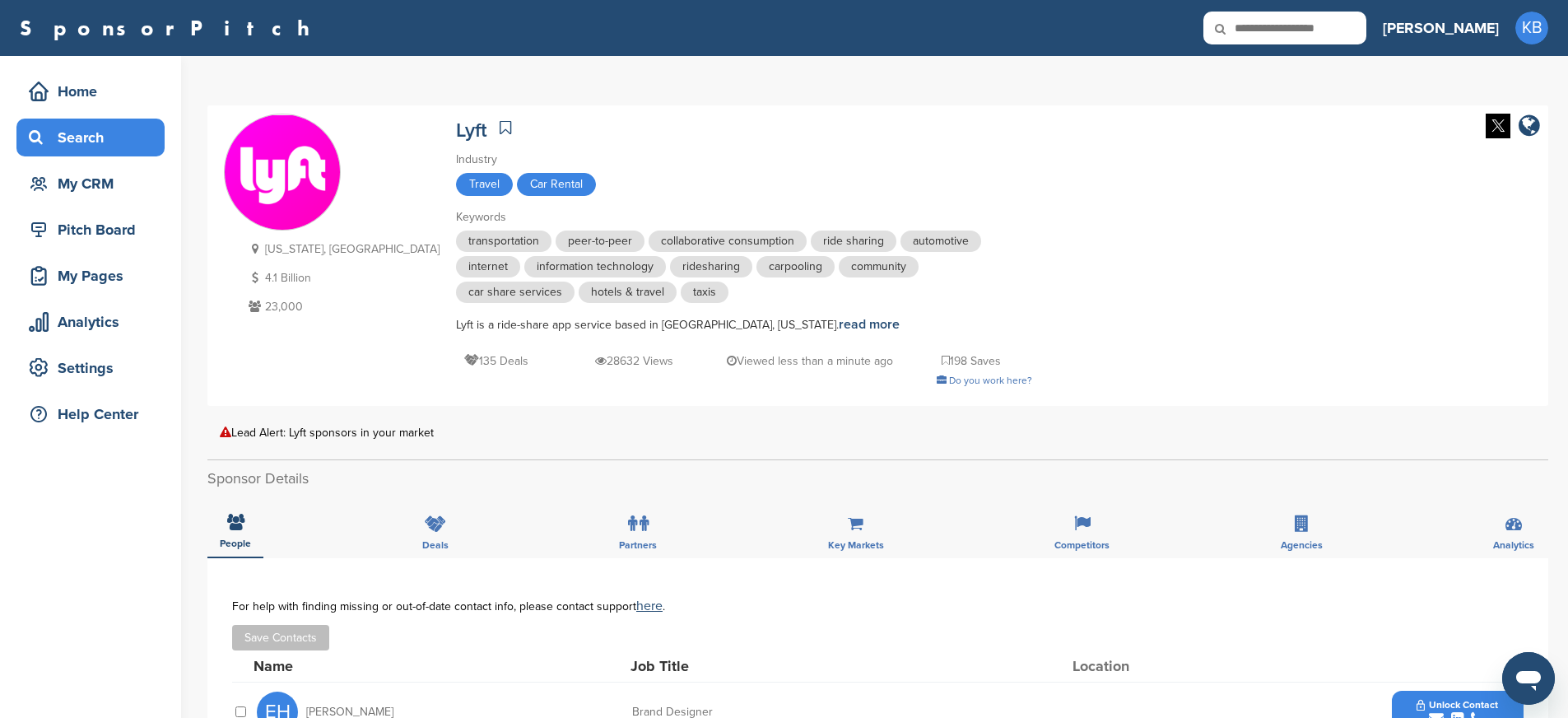
click at [49, 138] on div "Search" at bounding box center [94, 137] width 140 height 29
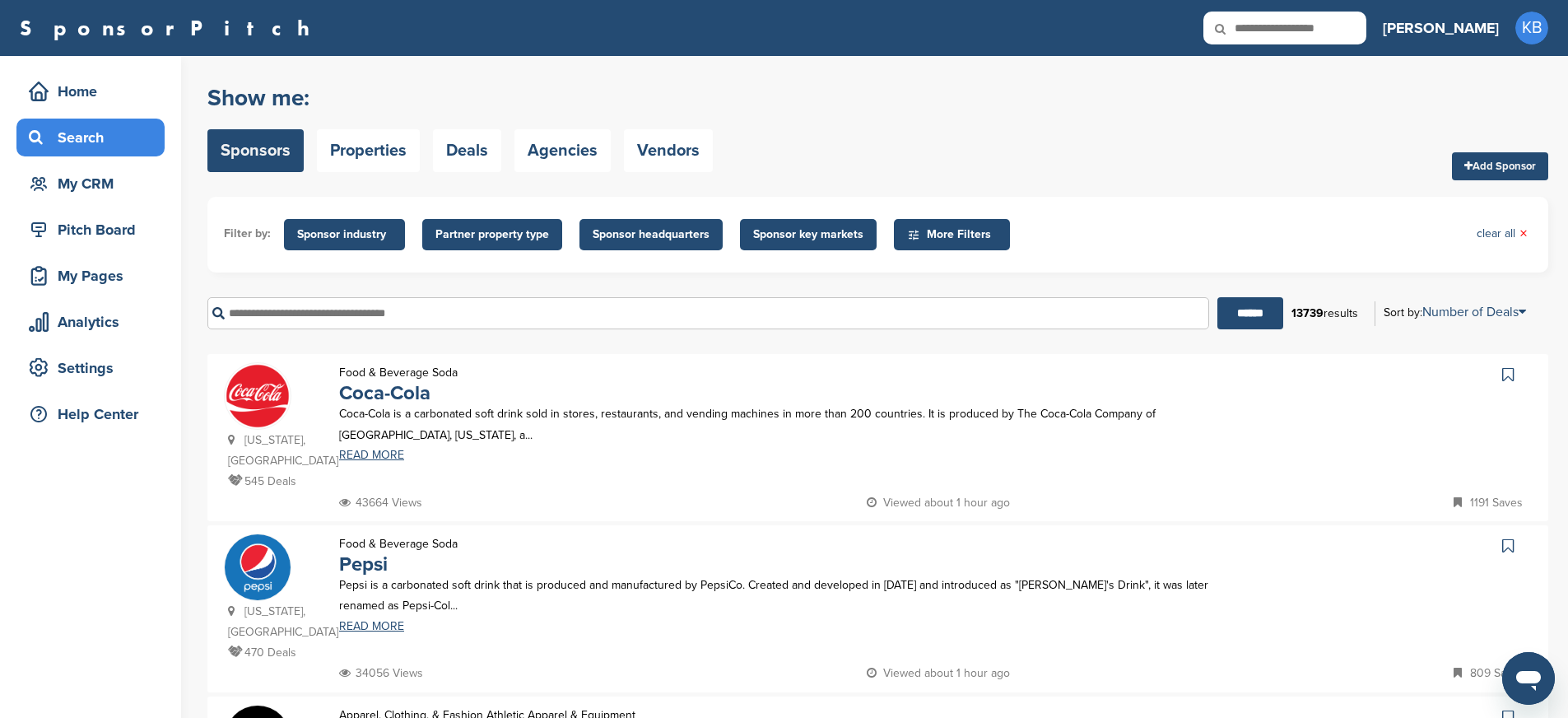
click at [394, 312] on input "text" at bounding box center [707, 313] width 1001 height 32
type input "*********"
click at [1217, 297] on input "******" at bounding box center [1249, 313] width 66 height 32
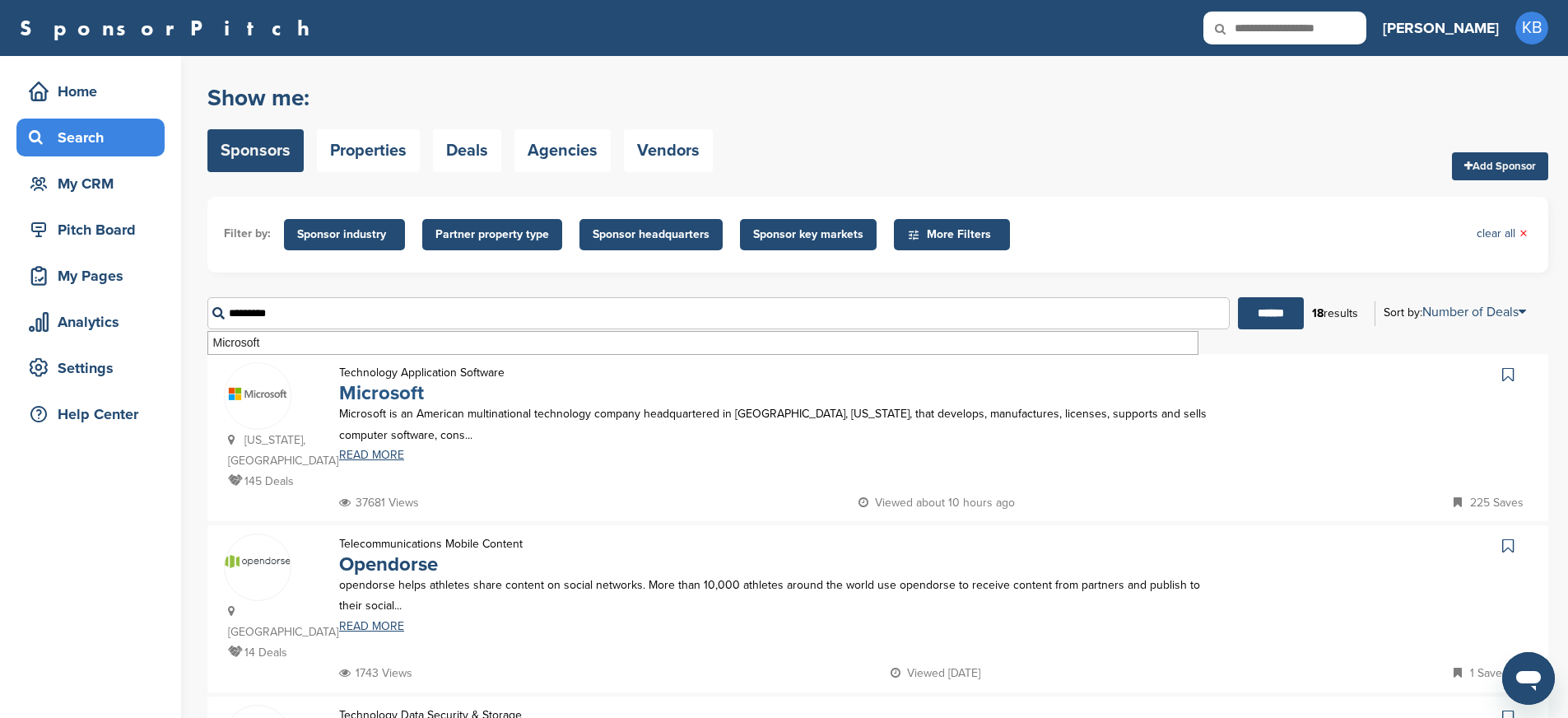
click at [373, 396] on link "Microsoft" at bounding box center [381, 393] width 84 height 24
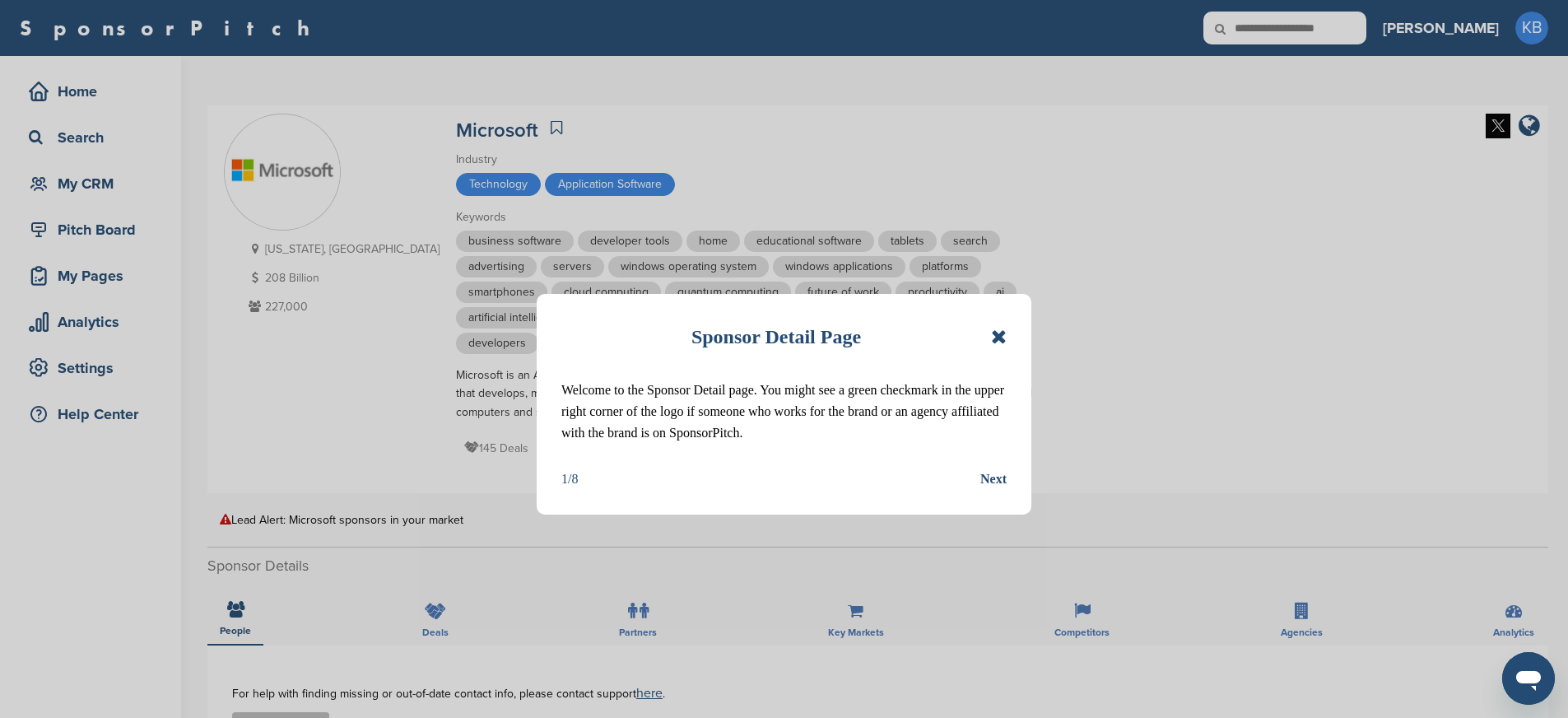
click at [998, 338] on icon at bounding box center [998, 336] width 16 height 20
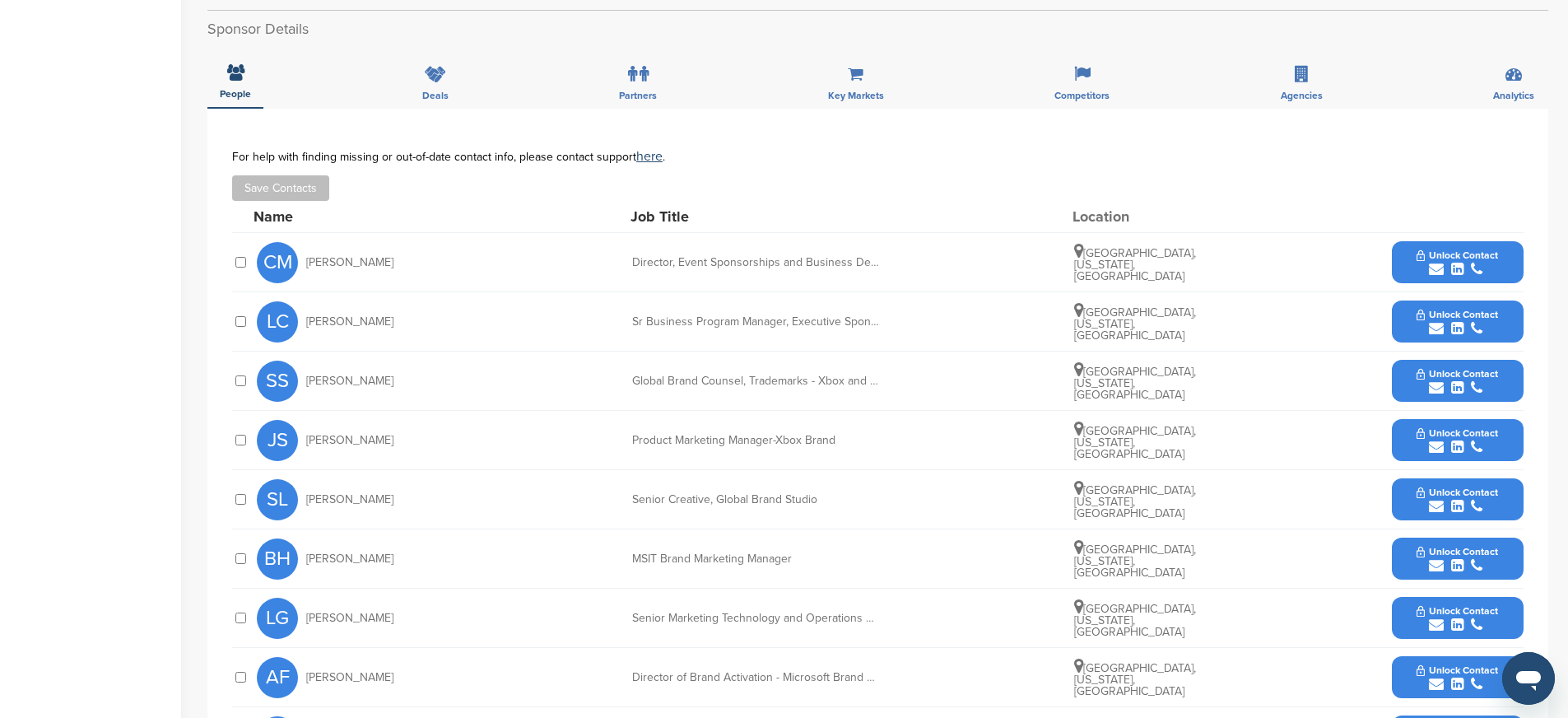
scroll to position [538, 0]
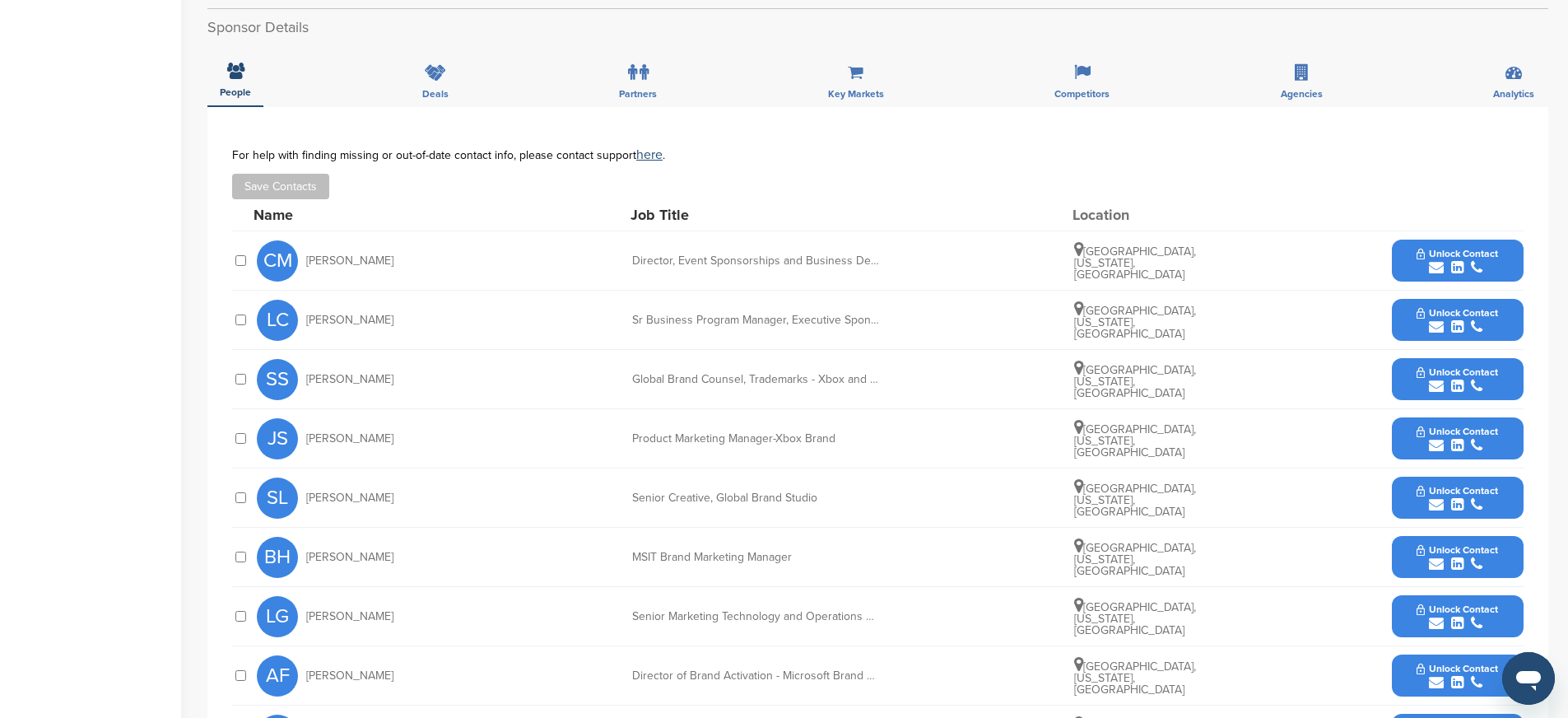
click at [1415, 253] on button "Unlock Contact" at bounding box center [1456, 261] width 121 height 49
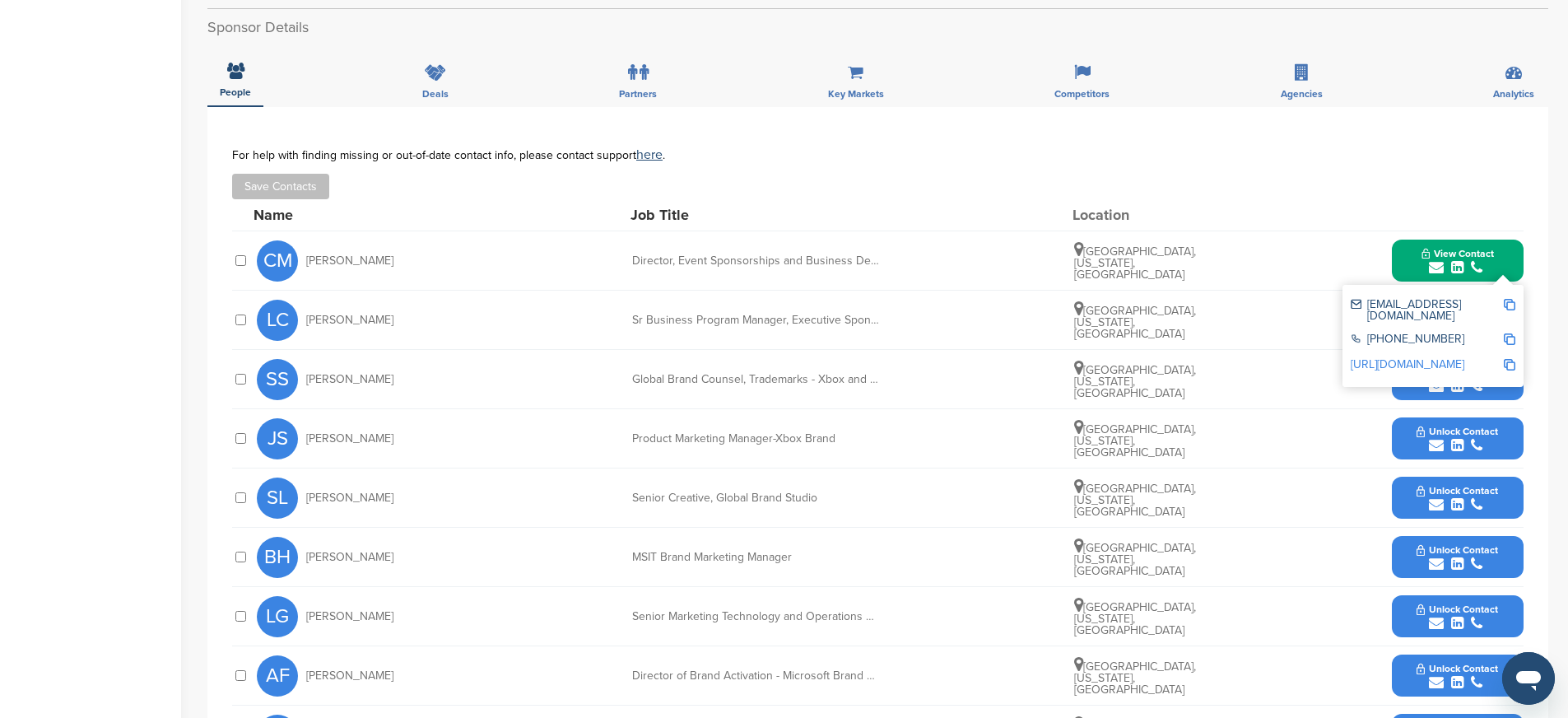
click at [1509, 300] on img at bounding box center [1509, 305] width 12 height 12
drag, startPoint x: 625, startPoint y: 257, endPoint x: 884, endPoint y: 264, distance: 259.1
click at [884, 264] on div "CM [PERSON_NAME] Director, Event Sponsorships and Business Development [GEOGRAP…" at bounding box center [889, 261] width 1266 height 59
copy div "Director, Event Sponsorships and Business Develo"
click at [1509, 333] on img at bounding box center [1509, 339] width 12 height 12
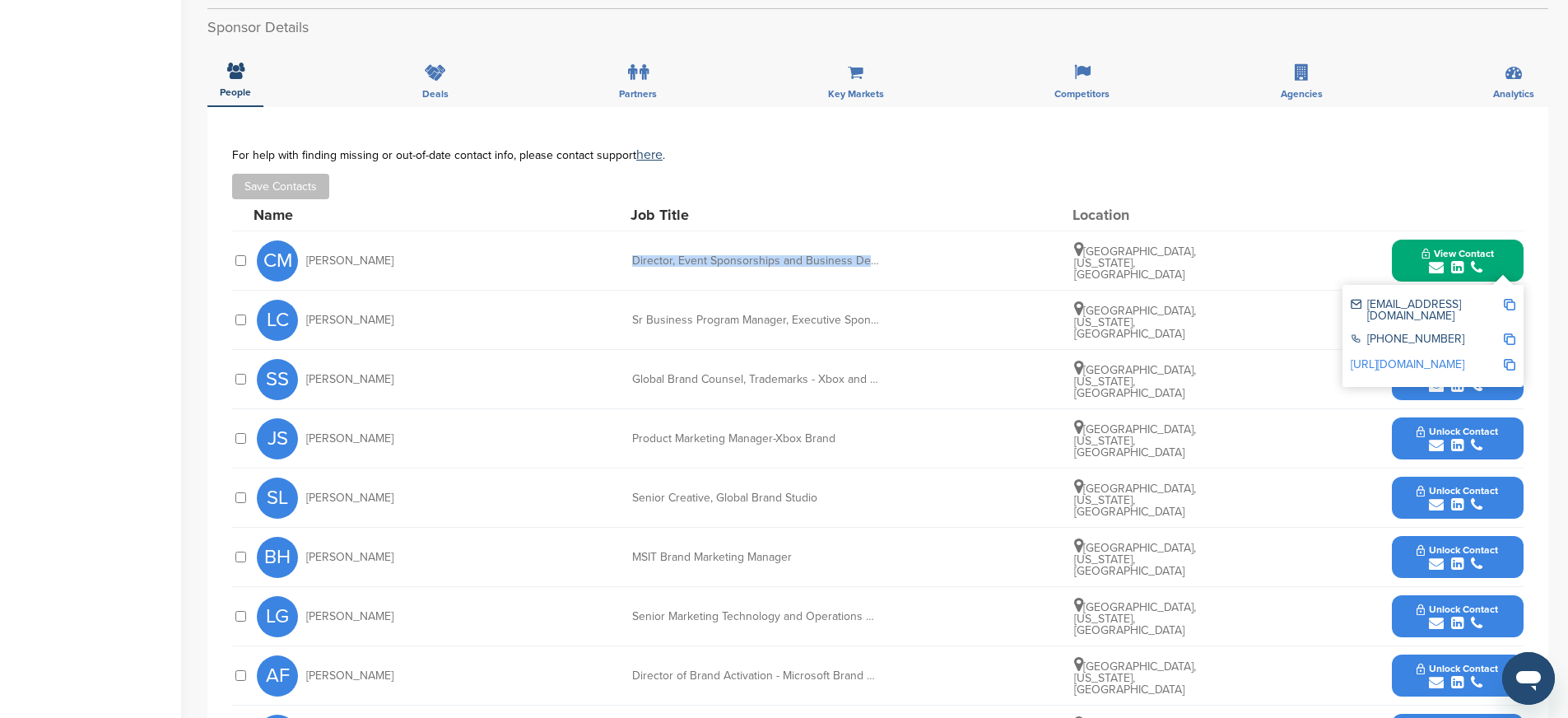
copy div "Director, Event Sponsorships and Business Develo"
click at [1506, 359] on img at bounding box center [1509, 365] width 12 height 12
click at [878, 437] on div "Product Marketing Manager-Xbox Brand" at bounding box center [755, 438] width 247 height 12
click at [1401, 269] on button "View Contact" at bounding box center [1457, 261] width 112 height 49
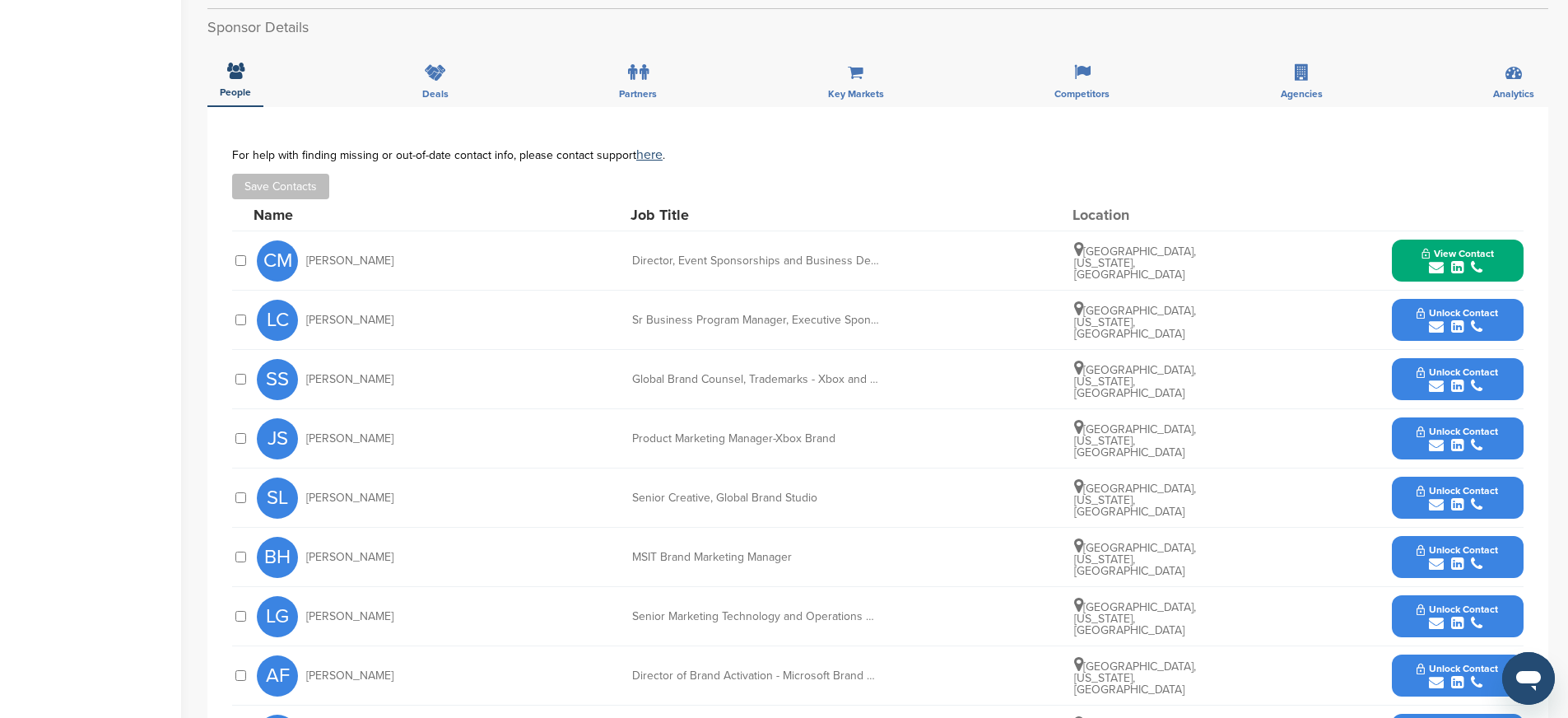
click at [1415, 326] on button "Unlock Contact" at bounding box center [1456, 320] width 121 height 49
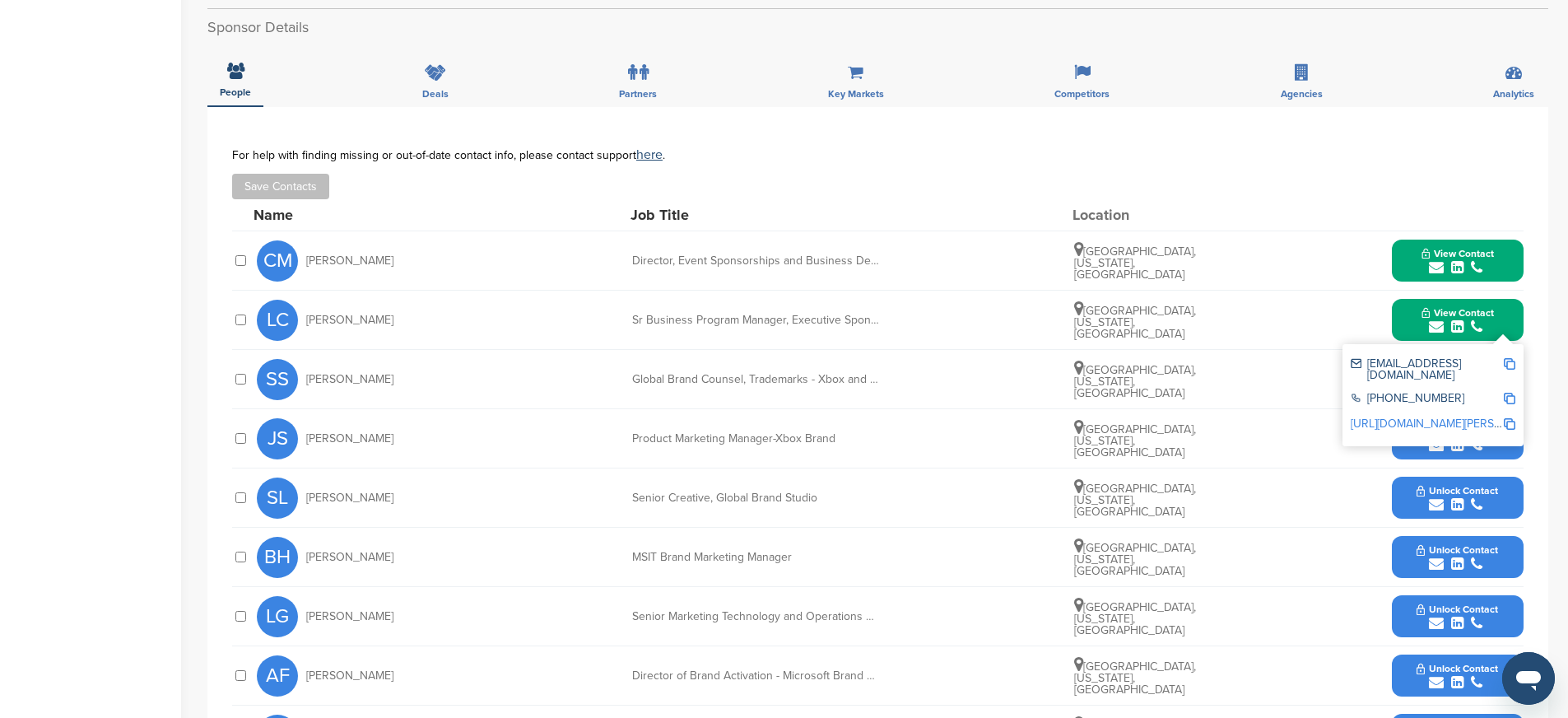
click at [1512, 361] on img at bounding box center [1509, 364] width 12 height 12
drag, startPoint x: 627, startPoint y: 319, endPoint x: 868, endPoint y: 335, distance: 241.5
click at [868, 335] on div "LC Linda Comstock Sr Business Program Manager, Executive Sponsorship Seattle, W…" at bounding box center [889, 320] width 1266 height 59
copy div "Sr Business Program Manager, Executive Sponsorship"
click at [1511, 392] on img at bounding box center [1509, 398] width 12 height 12
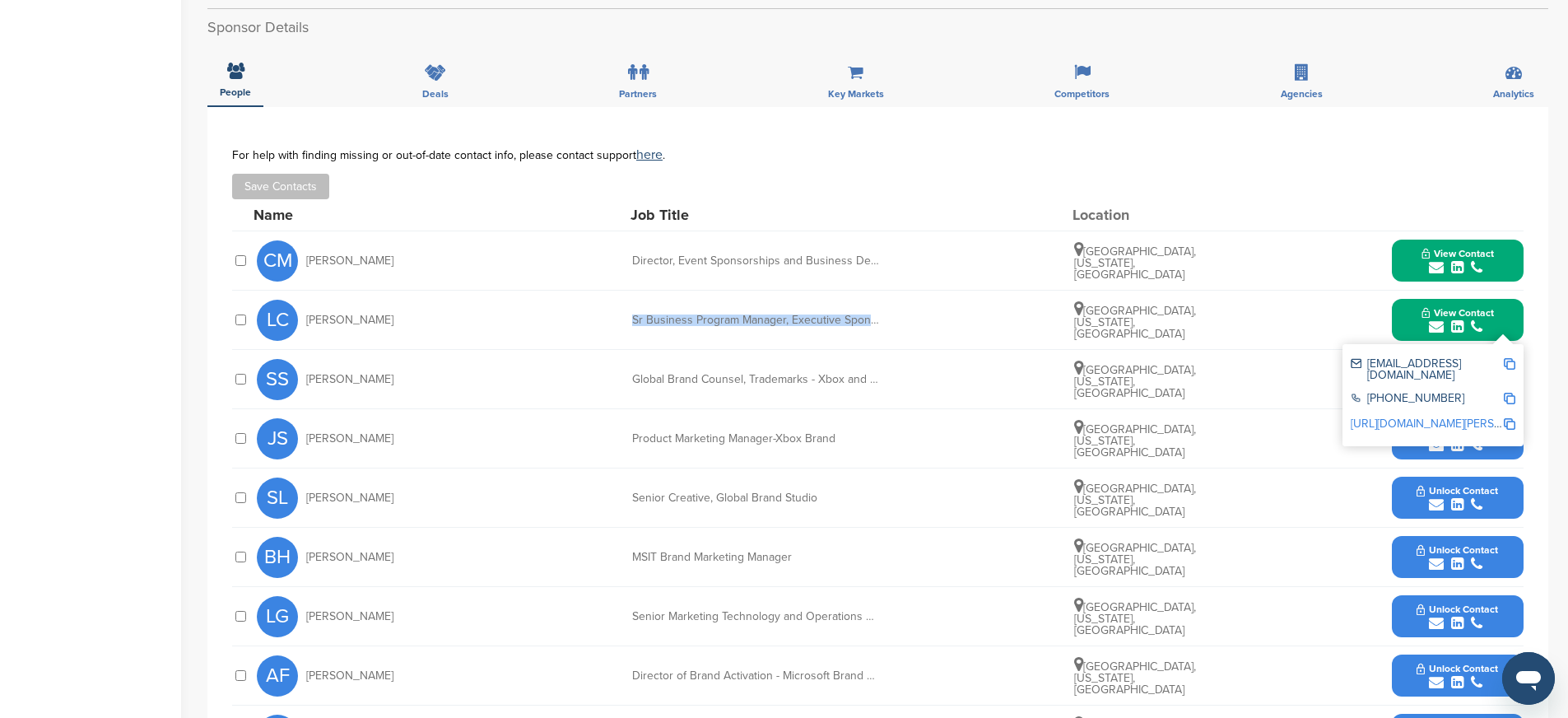
copy div "Sr Business Program Manager, Executive Sponsorship"
click at [1506, 418] on img at bounding box center [1509, 424] width 12 height 12
click at [1412, 319] on button "View Contact" at bounding box center [1457, 320] width 112 height 49
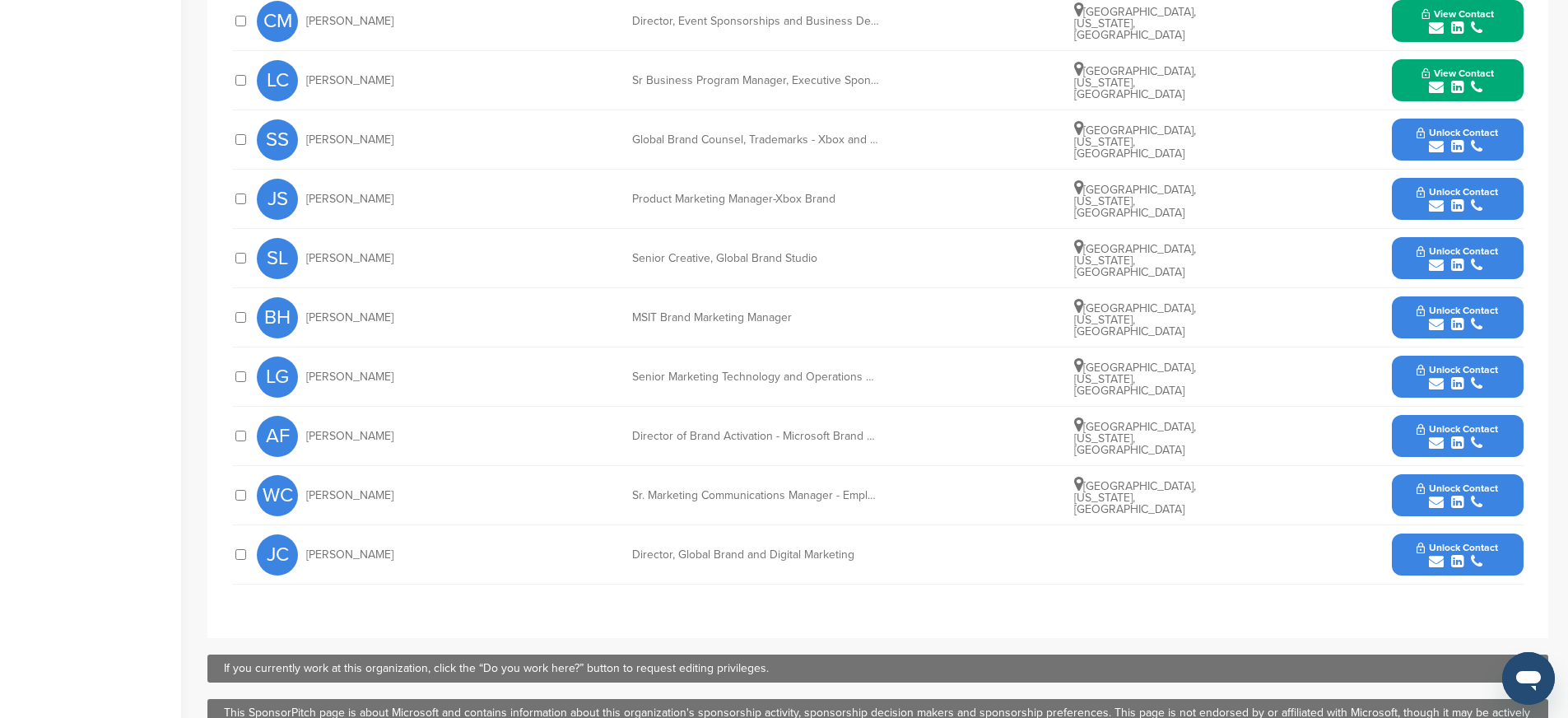
scroll to position [816, 0]
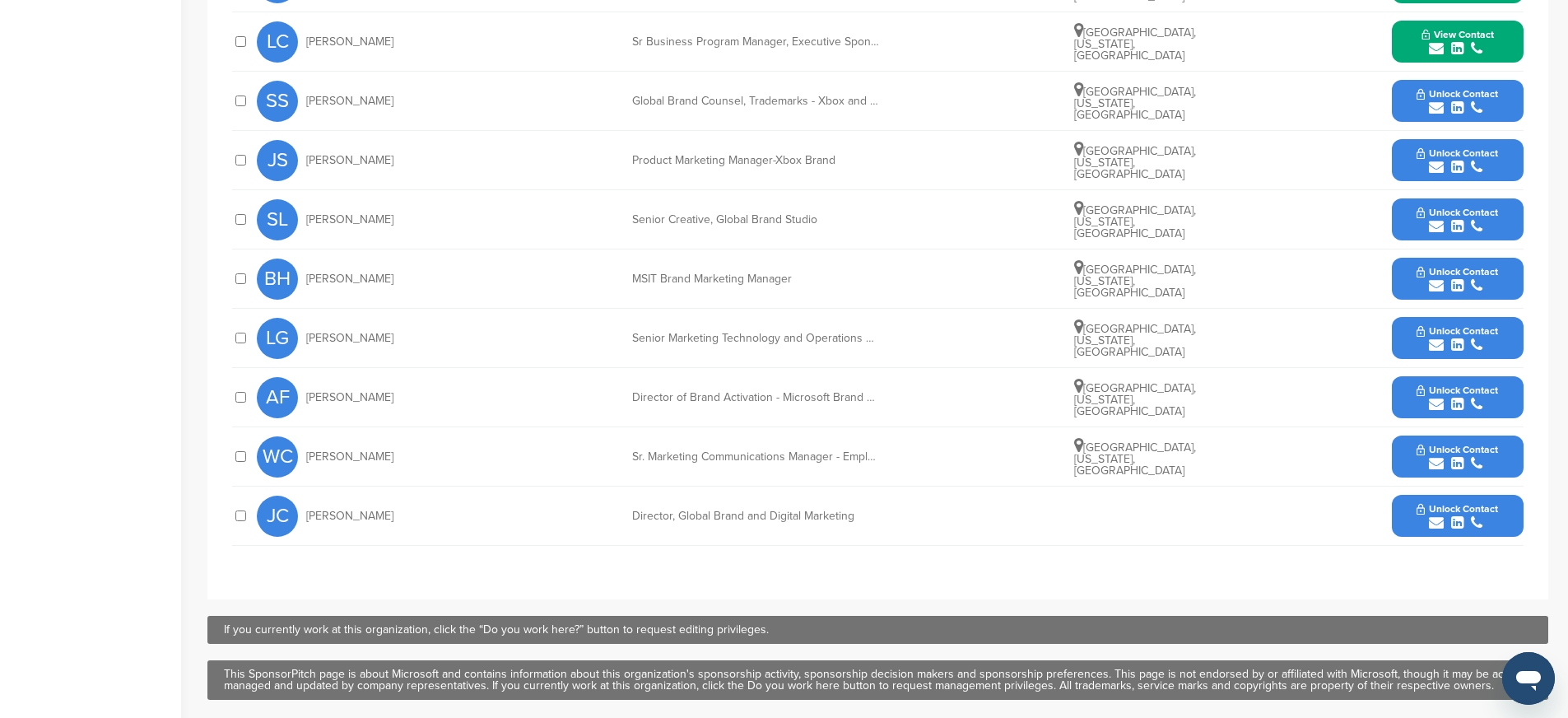
click at [1403, 399] on button "Unlock Contact" at bounding box center [1456, 397] width 121 height 49
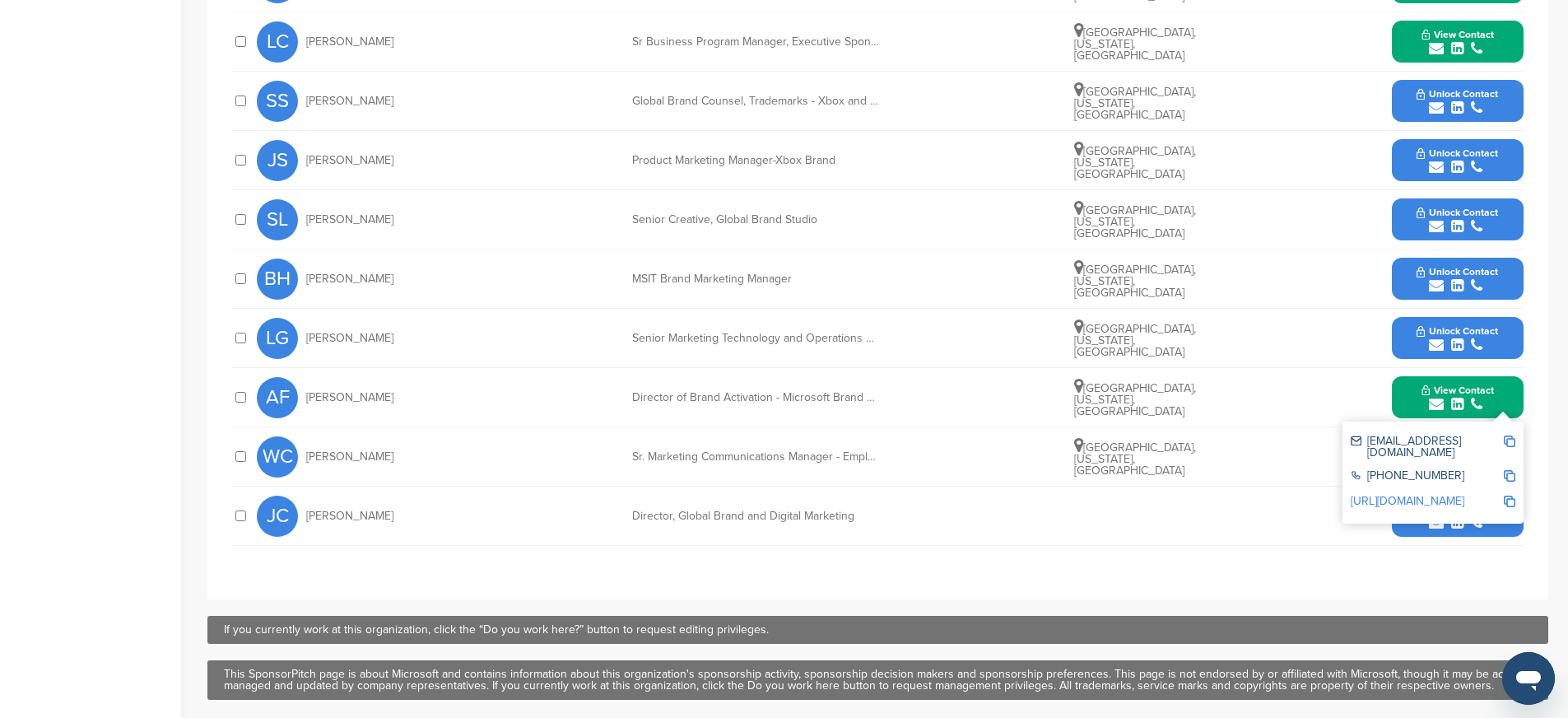
click at [1507, 438] on img at bounding box center [1509, 441] width 12 height 12
drag, startPoint x: 345, startPoint y: 398, endPoint x: 307, endPoint y: 400, distance: 38.1
click at [307, 400] on span "Aleksey Fedorov" at bounding box center [349, 397] width 87 height 12
copy span "Aleksey"
drag, startPoint x: 400, startPoint y: 398, endPoint x: 350, endPoint y: 400, distance: 50.0
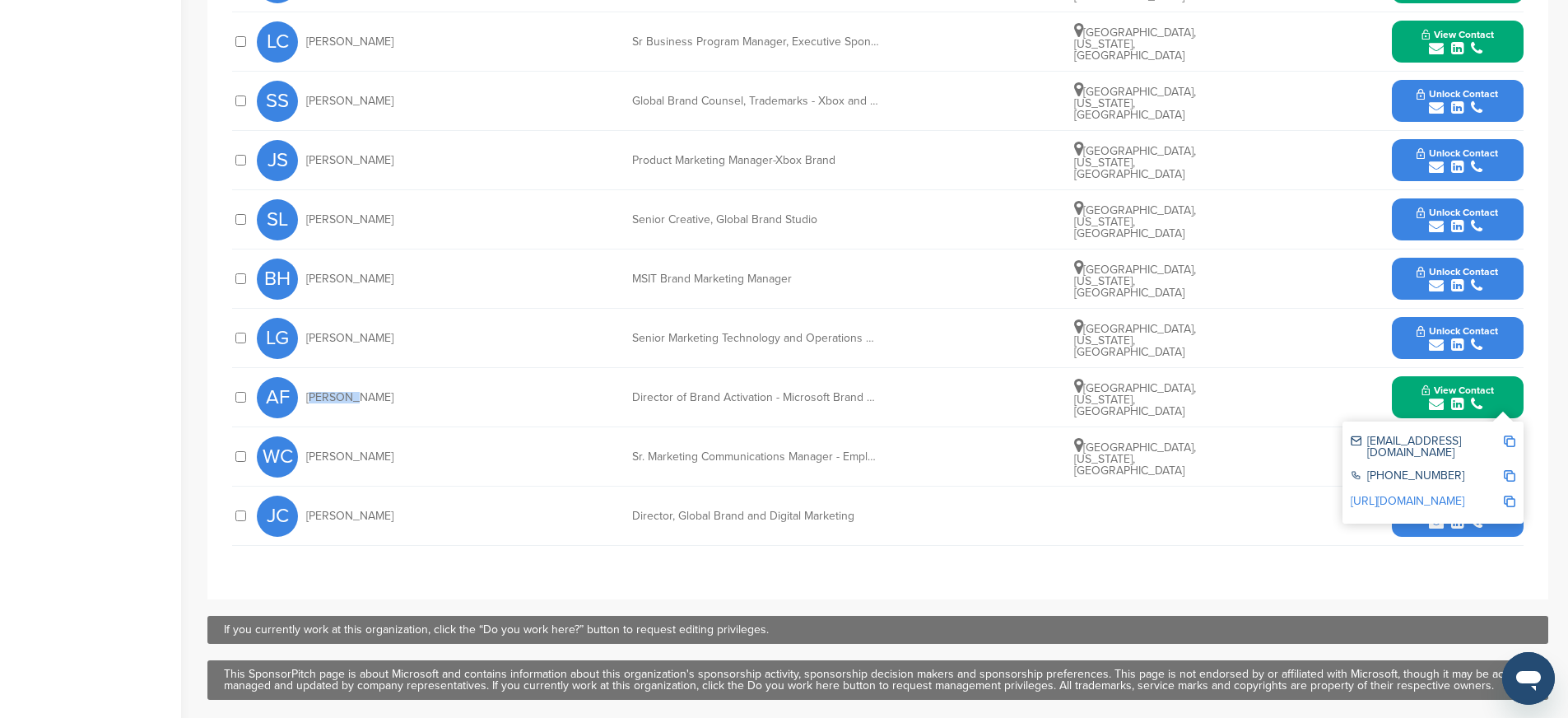
click at [350, 400] on div "AF Aleksey Fedorov" at bounding box center [347, 397] width 181 height 41
copy span "Fedorov"
drag, startPoint x: 635, startPoint y: 396, endPoint x: 834, endPoint y: 407, distance: 199.3
click at [834, 407] on div "AF Aleksey Fedorov Director of Brand Activation - Microsoft Brand Team Seattle,…" at bounding box center [889, 397] width 1266 height 59
copy div "Director of Brand Activation - Microsoft Brand Team"
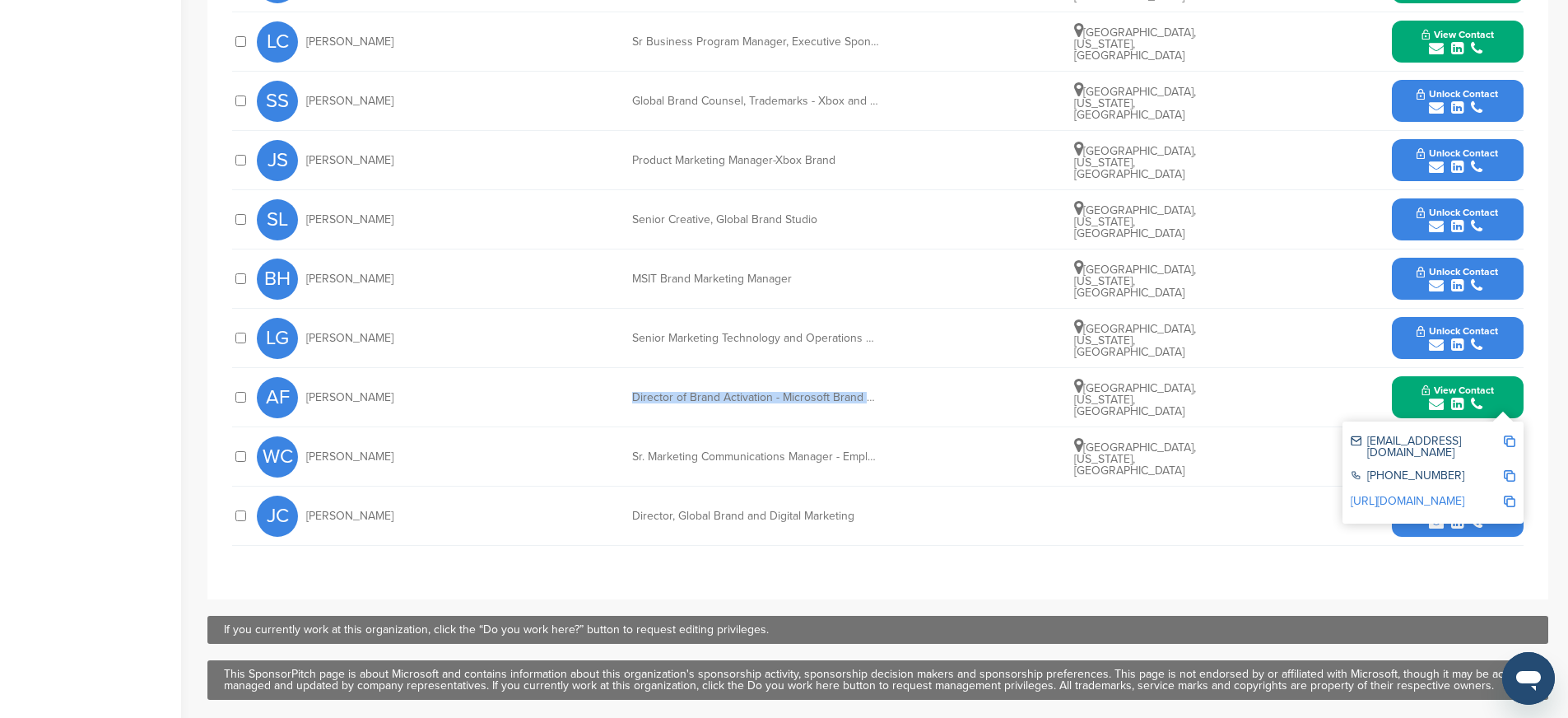
click at [1507, 495] on img at bounding box center [1509, 501] width 12 height 12
copy div "Director of Brand Activation - Microsoft Brand Team"
click at [936, 557] on div "**********" at bounding box center [878, 214] width 1291 height 689
click at [1409, 407] on button "View Contact" at bounding box center [1457, 397] width 112 height 49
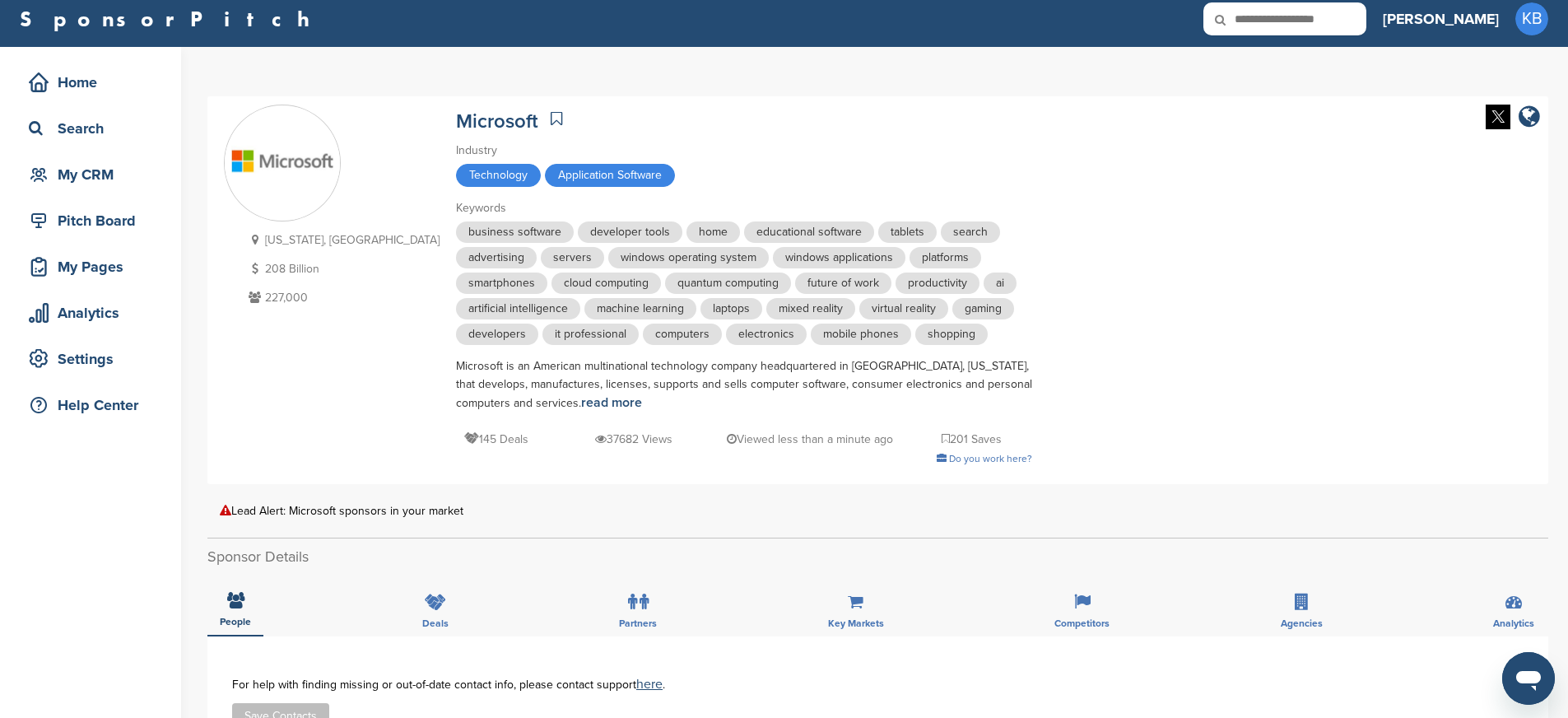
scroll to position [0, 0]
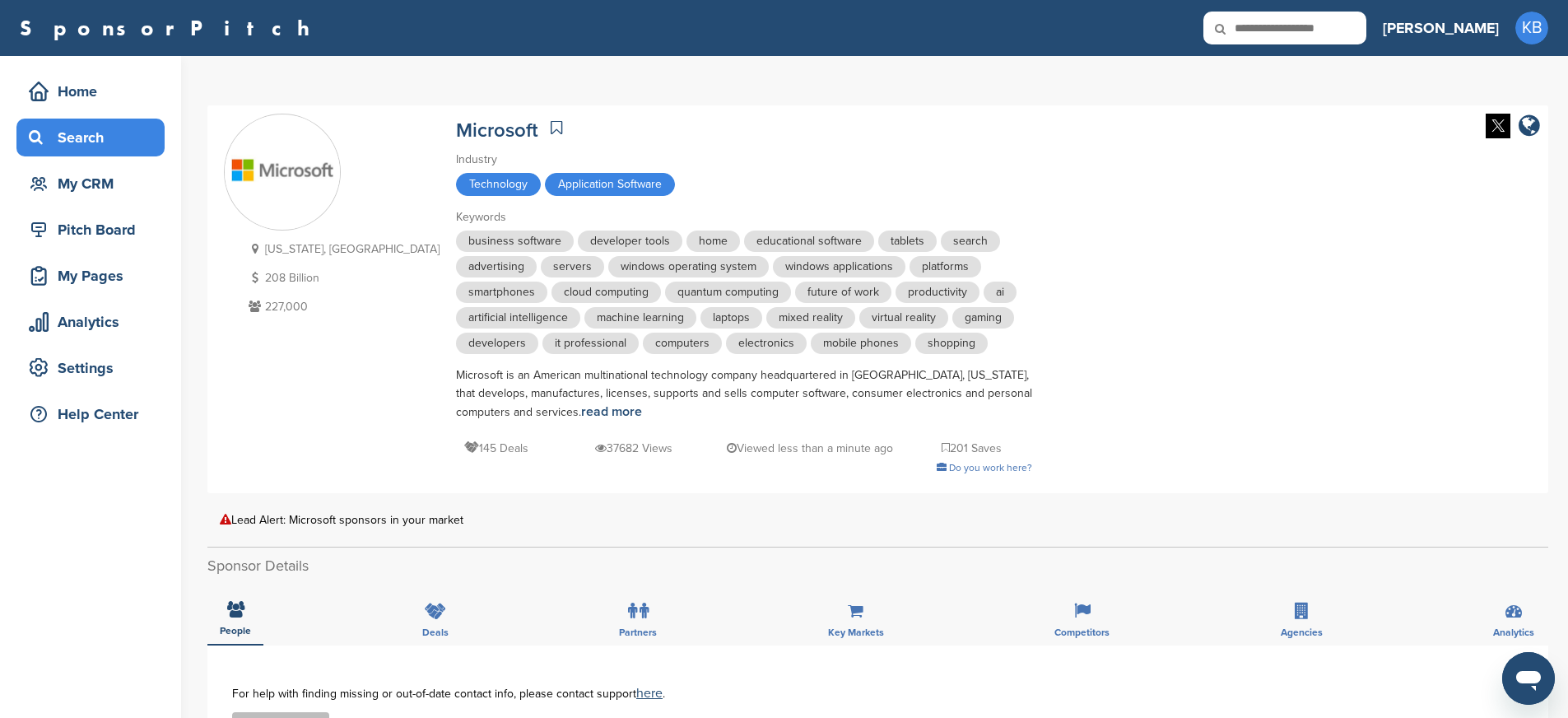
click at [98, 134] on div "Search" at bounding box center [94, 137] width 140 height 29
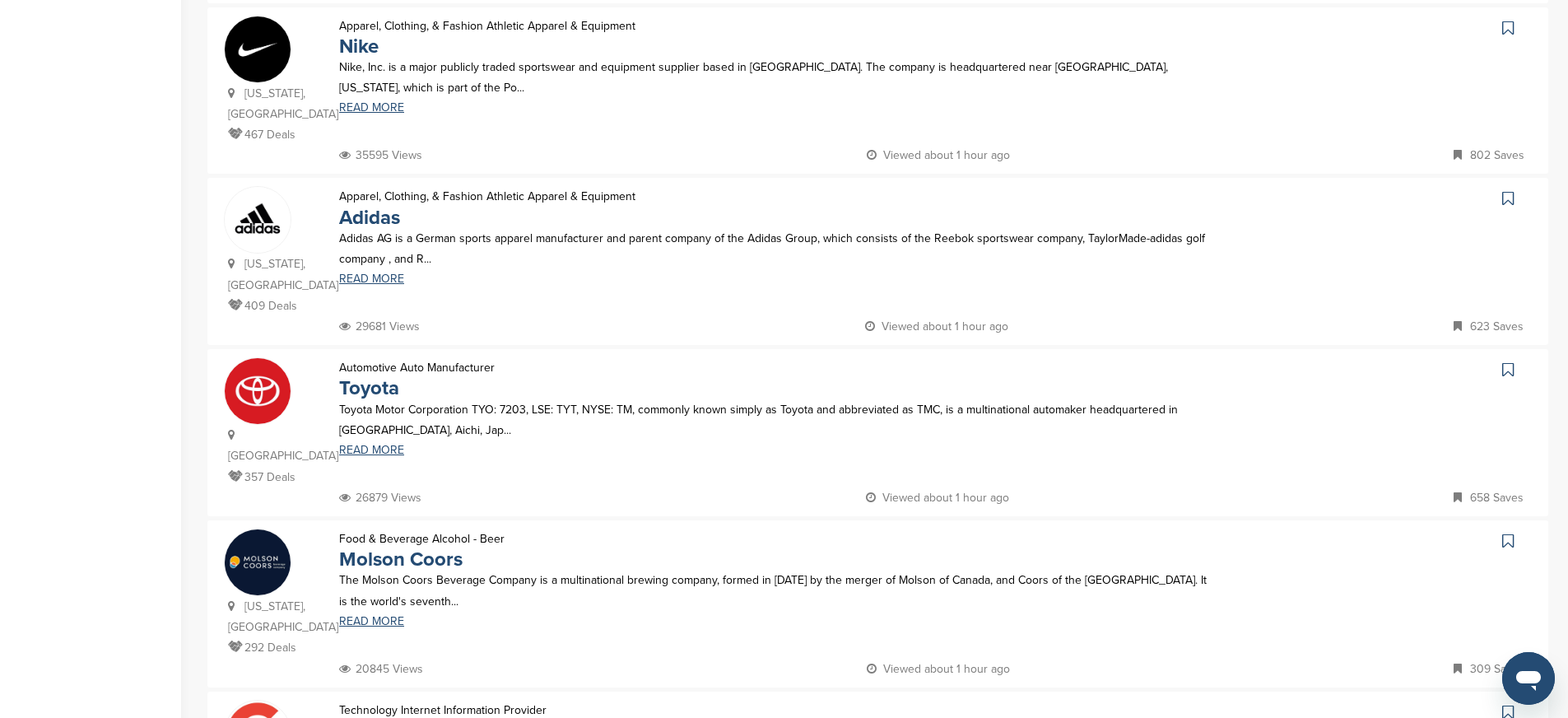
scroll to position [778, 0]
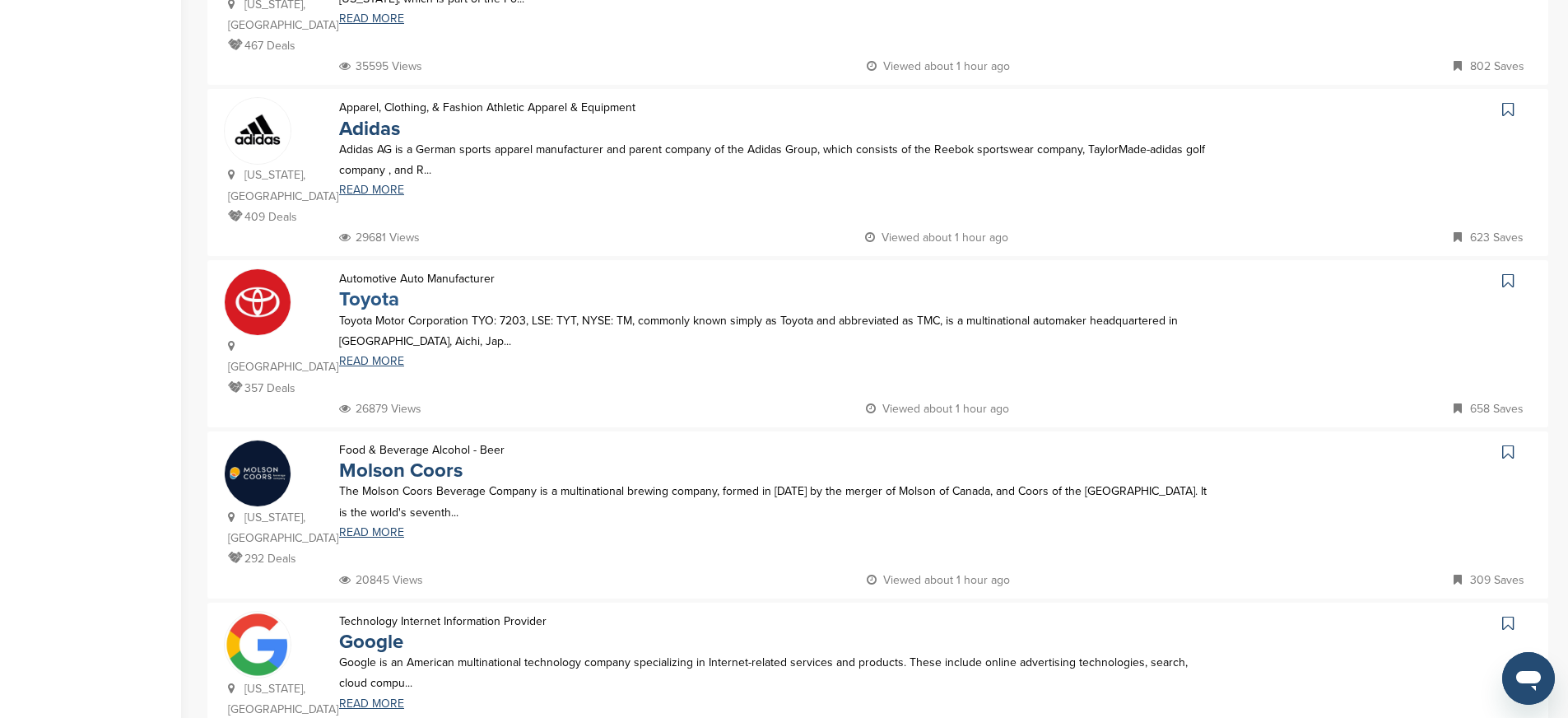
click at [371, 287] on link "Toyota" at bounding box center [369, 299] width 60 height 24
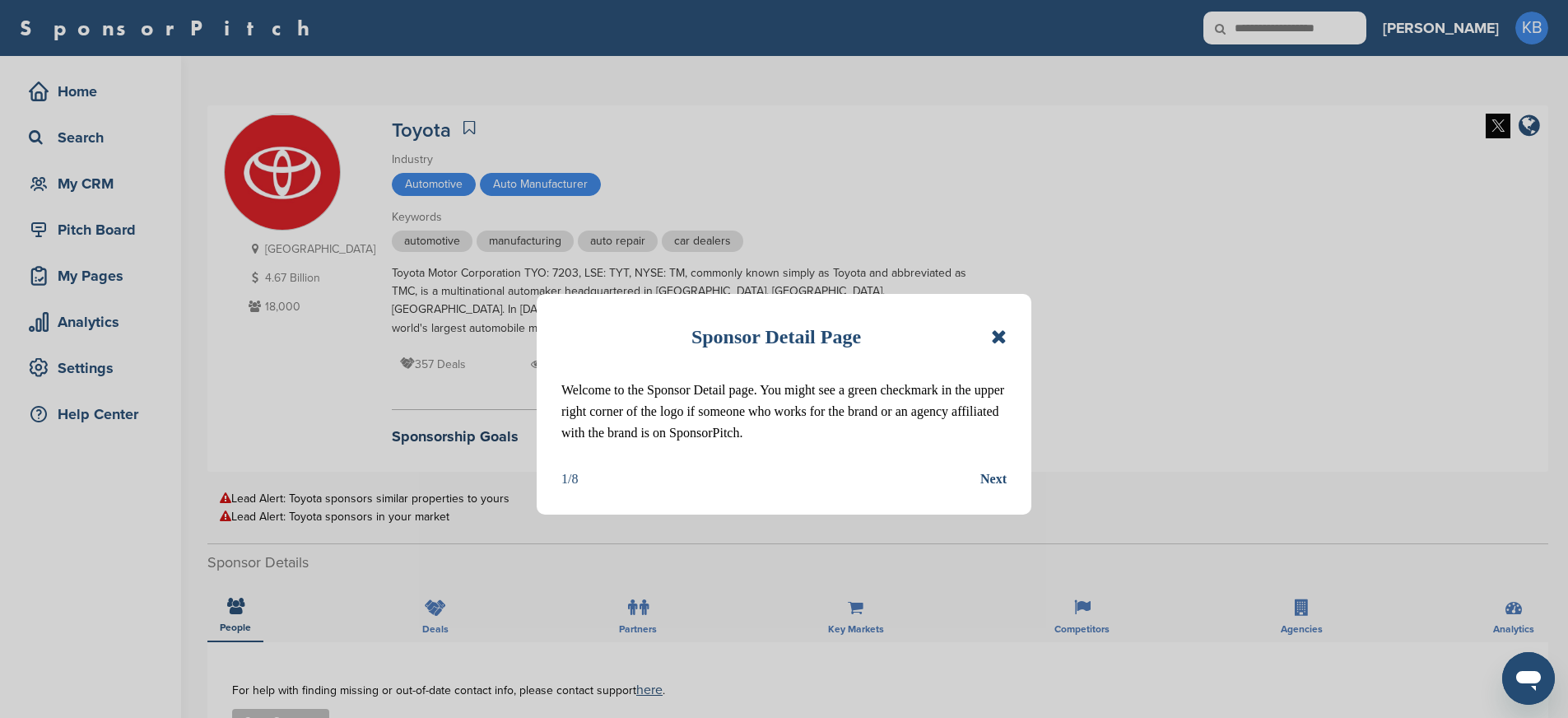
click at [992, 325] on div "Sponsor Detail Page" at bounding box center [784, 336] width 445 height 36
click at [997, 333] on icon at bounding box center [998, 336] width 16 height 20
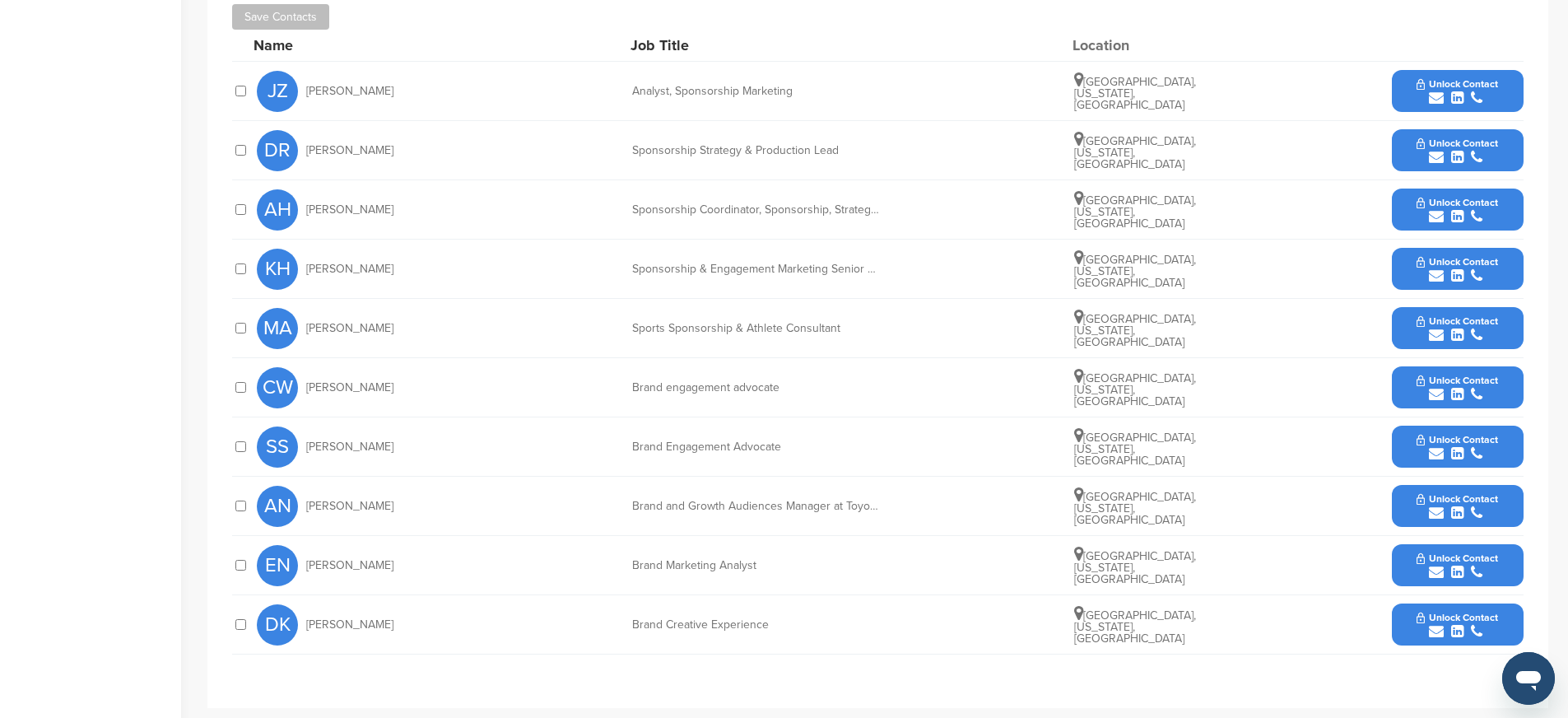
scroll to position [710, 0]
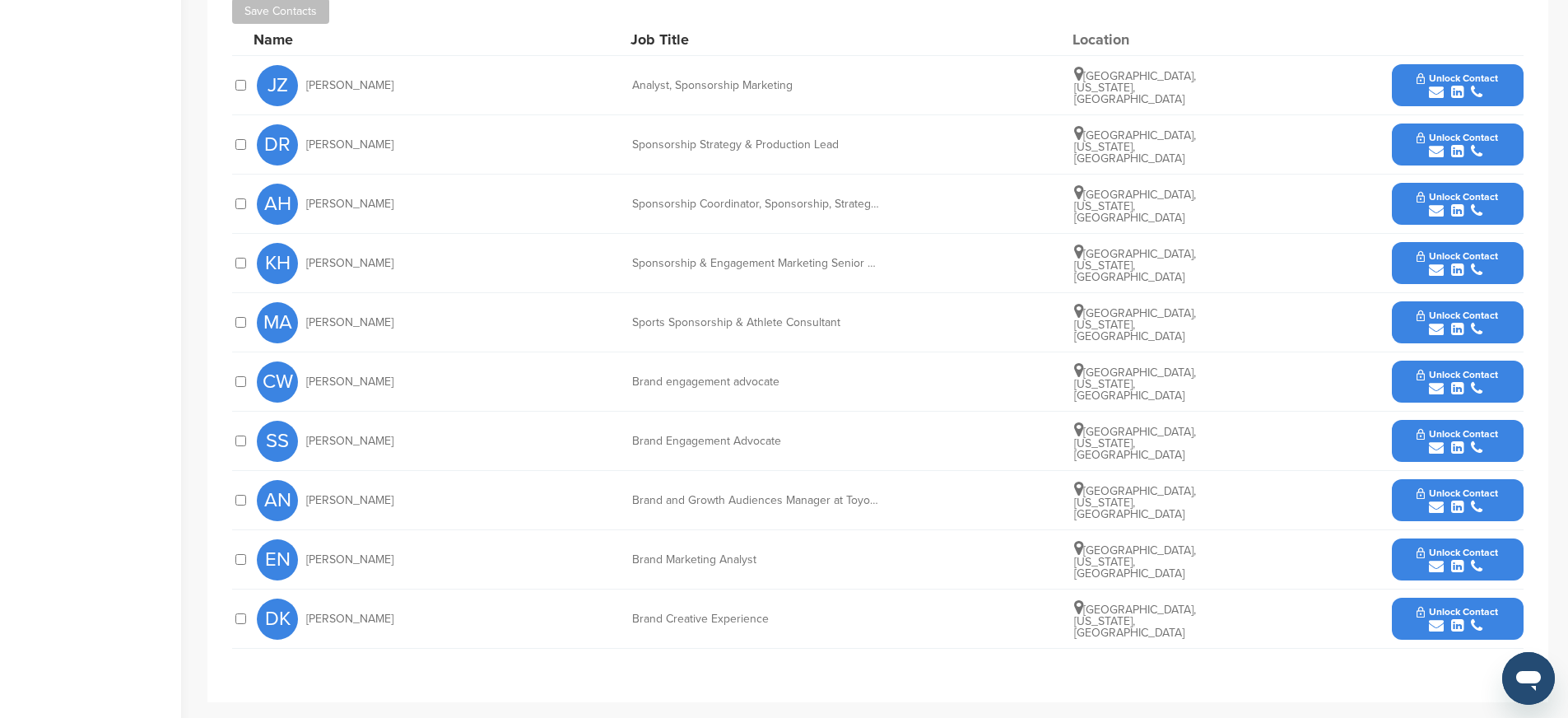
click at [1404, 324] on button "Unlock Contact" at bounding box center [1456, 323] width 121 height 49
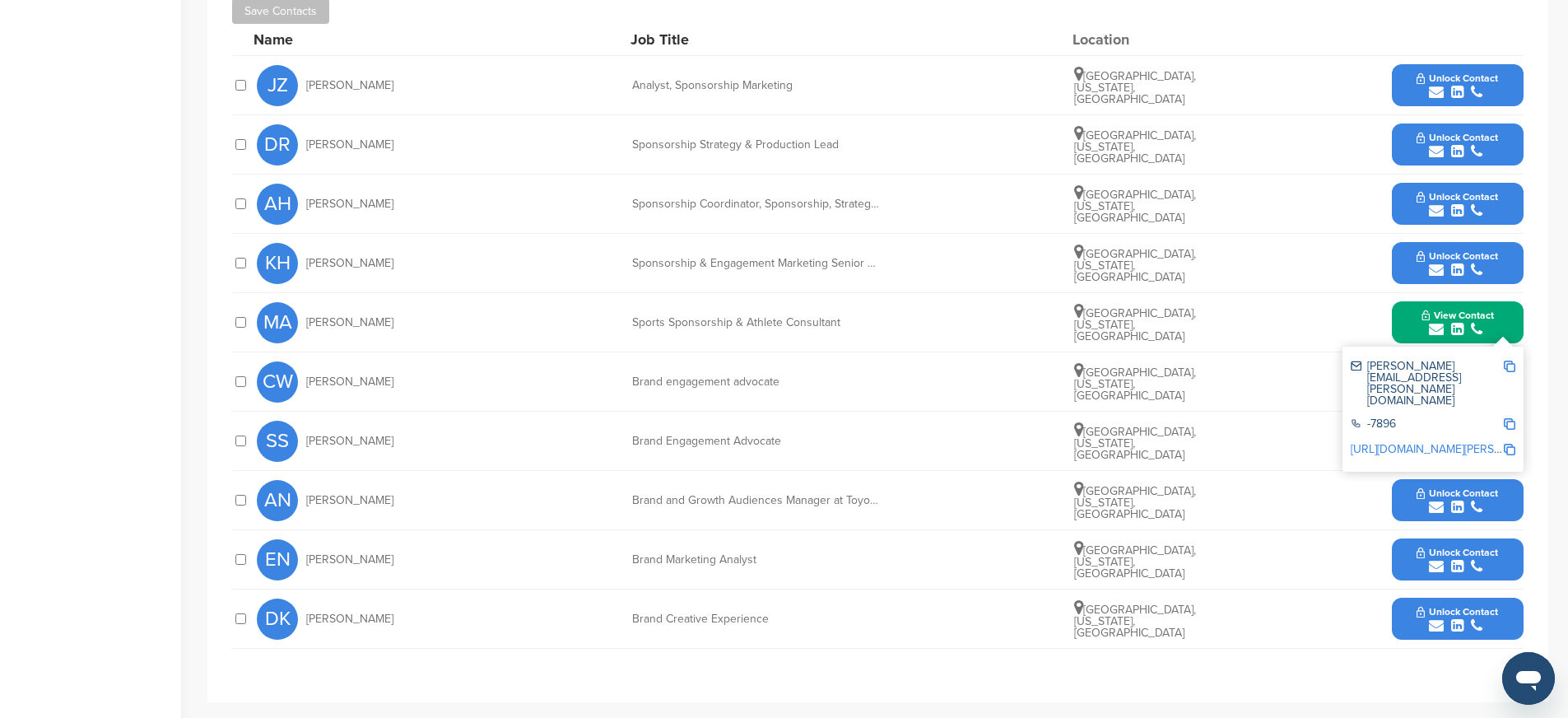
click at [1510, 368] on img at bounding box center [1509, 367] width 12 height 12
drag, startPoint x: 630, startPoint y: 320, endPoint x: 885, endPoint y: 330, distance: 255.2
click at [885, 330] on div "MA [PERSON_NAME] Sports Sponsorship & Athlete Consultant [GEOGRAPHIC_DATA], [US…" at bounding box center [889, 323] width 1266 height 59
copy div "Sports Sponsorship & Athlete Consultant"
click at [1512, 443] on img at bounding box center [1509, 449] width 12 height 12
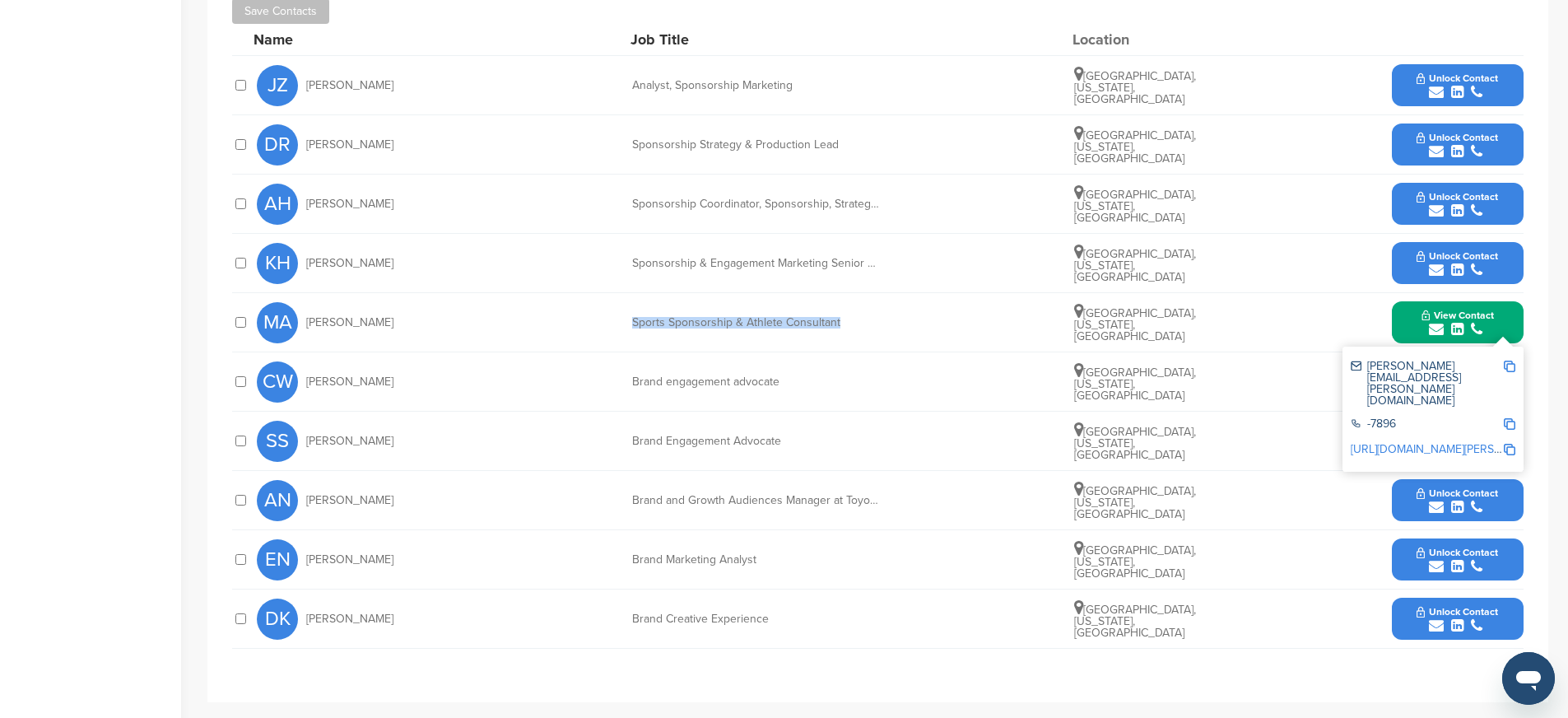
copy div "Sports Sponsorship & Athlete Consultant"
click at [548, 487] on div "AN [PERSON_NAME] Brand and Growth Audiences Manager at Toyota [GEOGRAPHIC_DATA]…" at bounding box center [889, 500] width 1266 height 59
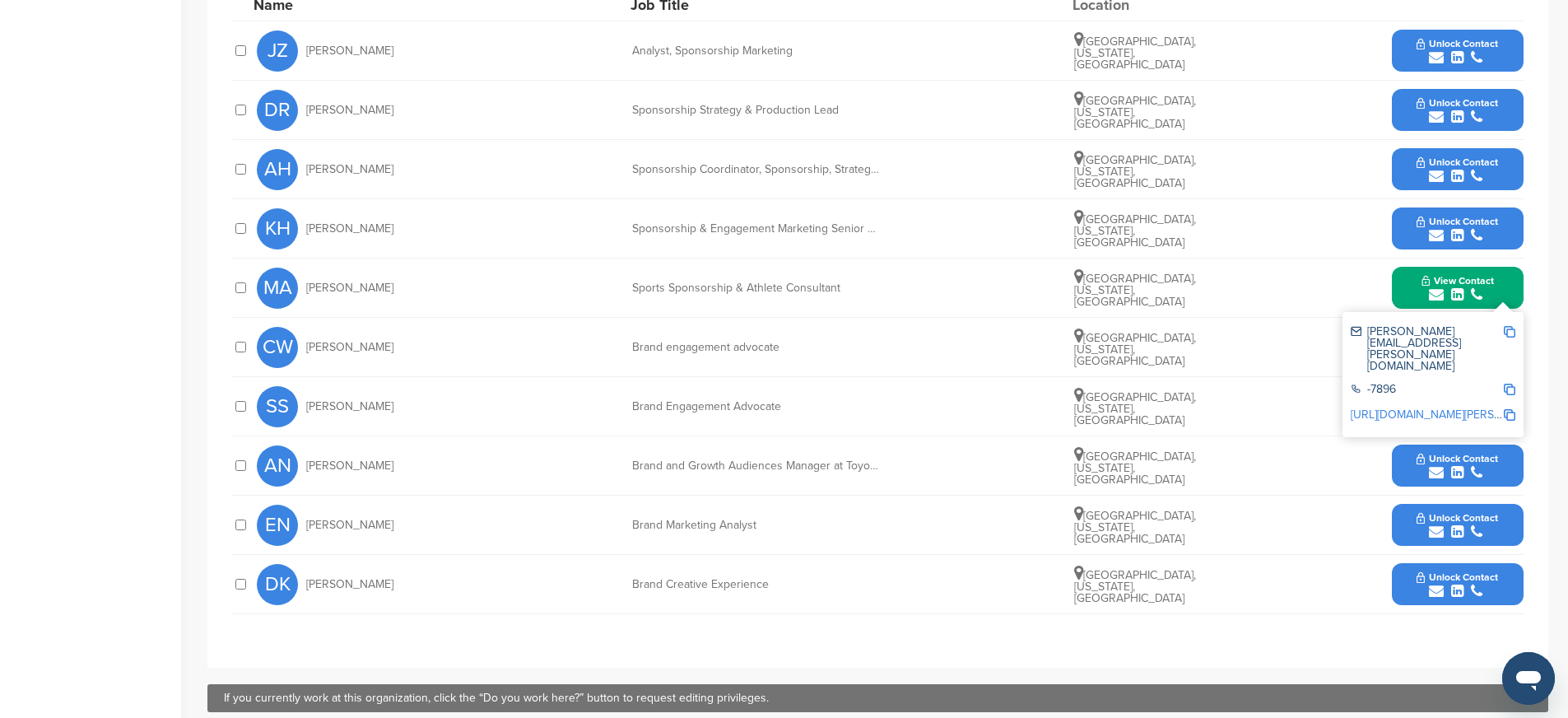
scroll to position [757, 0]
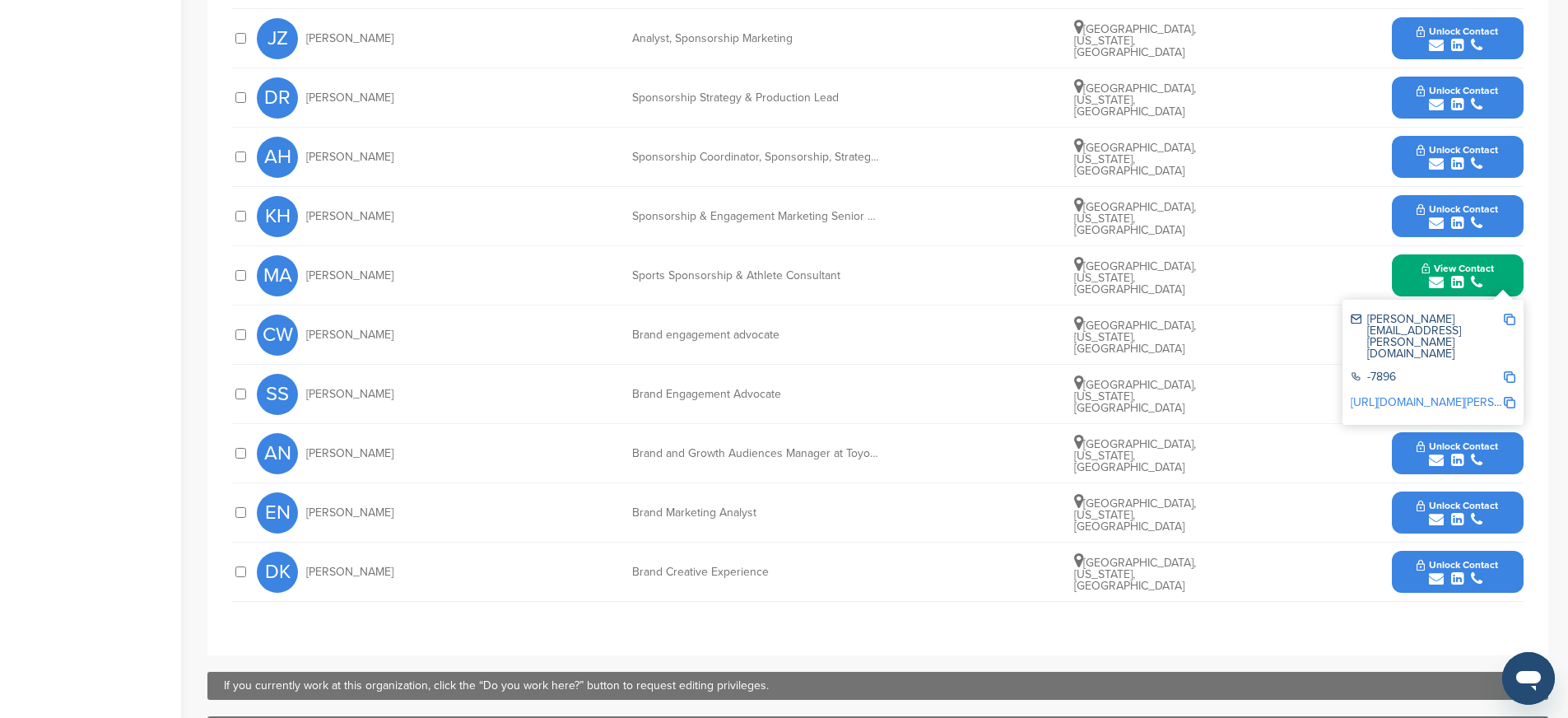
click at [1409, 565] on button "Unlock Contact" at bounding box center [1456, 572] width 121 height 49
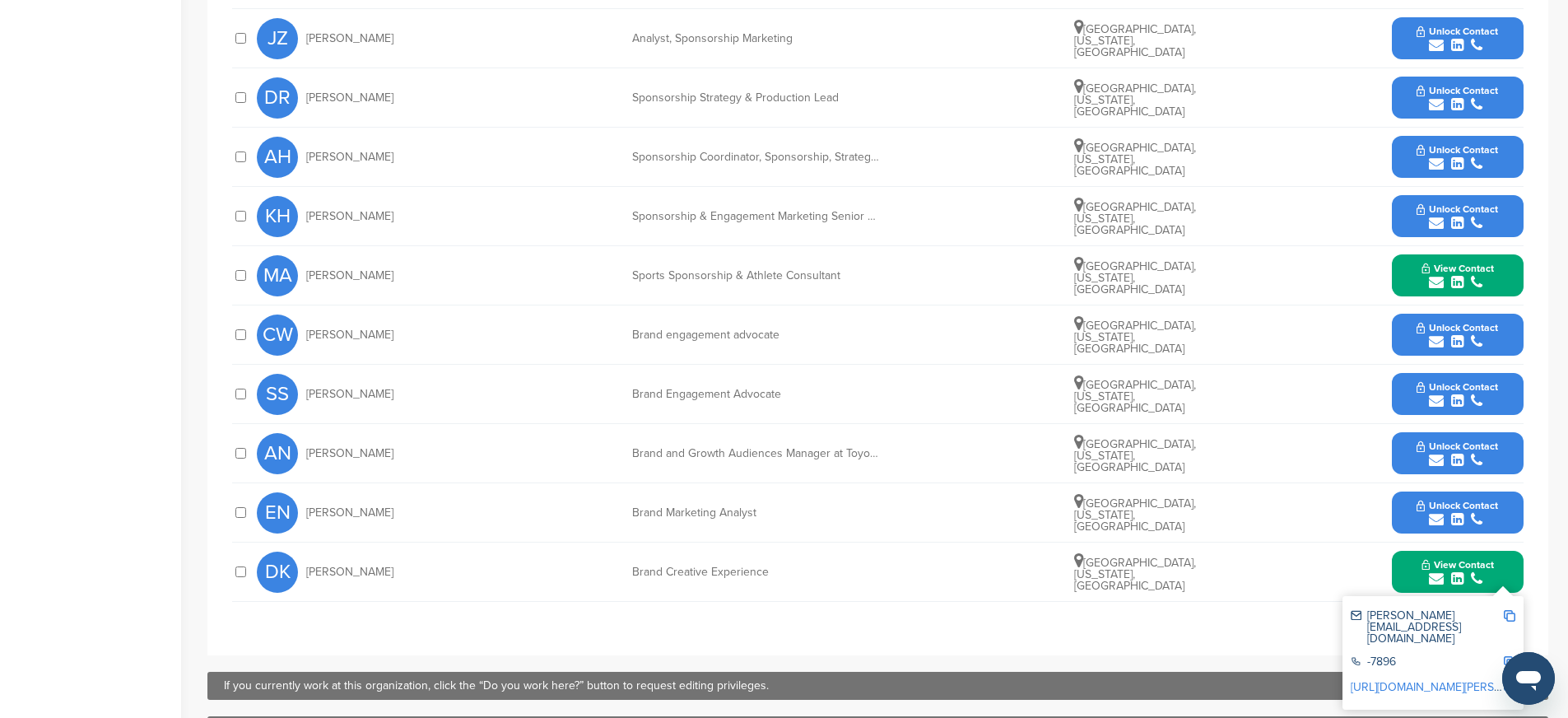
click at [1508, 615] on img at bounding box center [1509, 616] width 12 height 12
drag, startPoint x: 628, startPoint y: 572, endPoint x: 761, endPoint y: 581, distance: 133.3
click at [761, 581] on div "DK Daniel Ko Brand Creative Experience Dallas, Texas, United States View Contac…" at bounding box center [889, 572] width 1266 height 59
copy div "Brand Creative Experience"
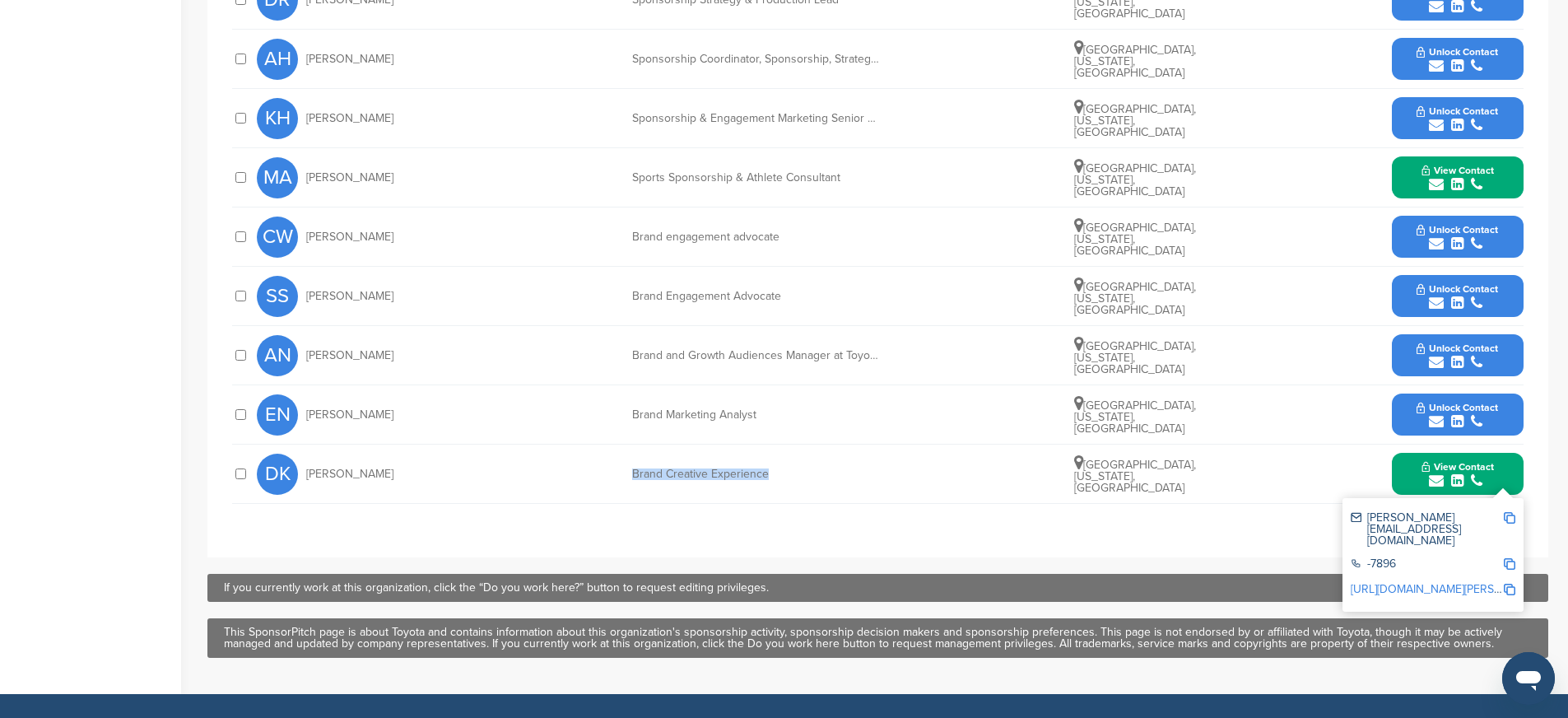
scroll to position [887, 0]
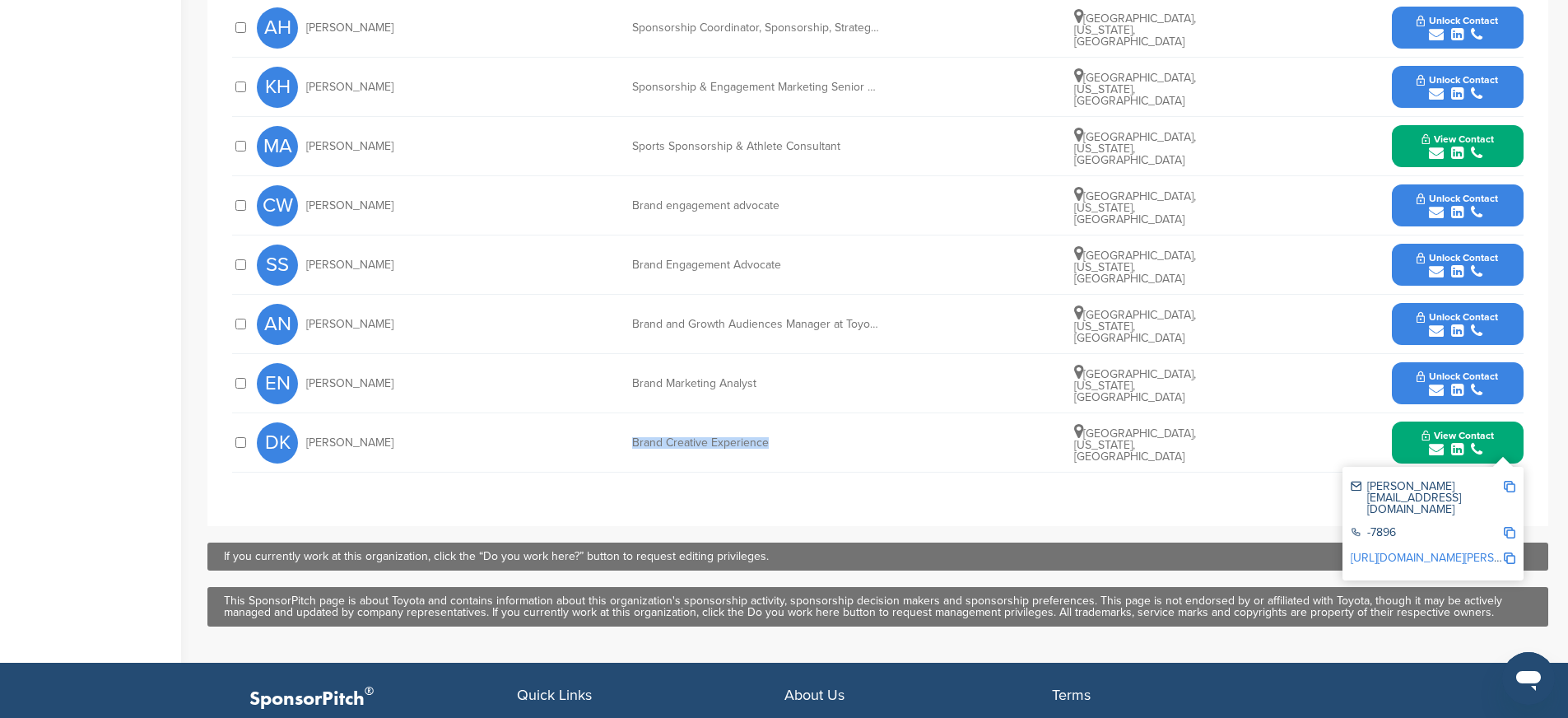
click at [1510, 552] on img at bounding box center [1509, 558] width 12 height 12
copy div "Brand Creative Experience"
click at [811, 410] on div "EN Elizabeth Navarro Brand Marketing Analyst Dallas, Texas, United States Unloc…" at bounding box center [889, 384] width 1266 height 59
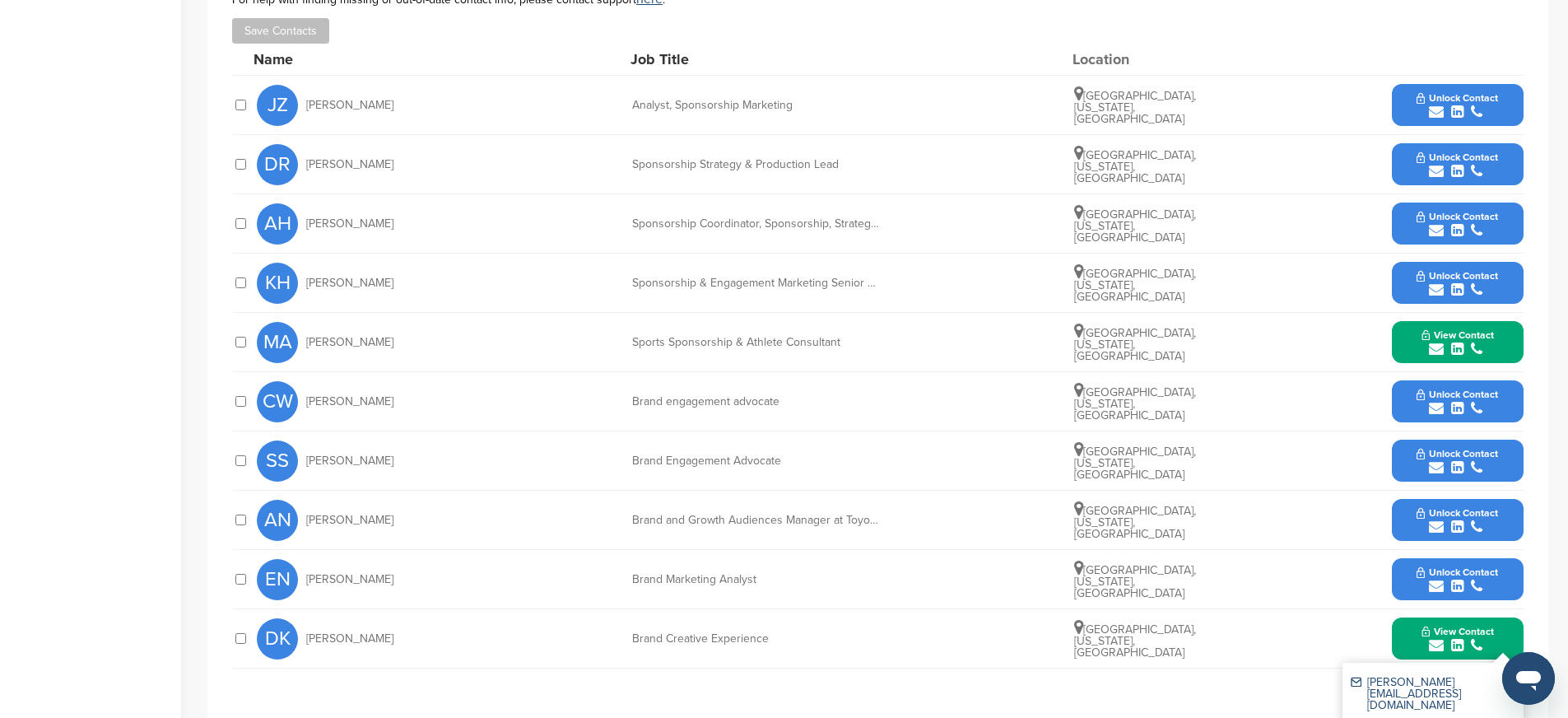
scroll to position [689, 0]
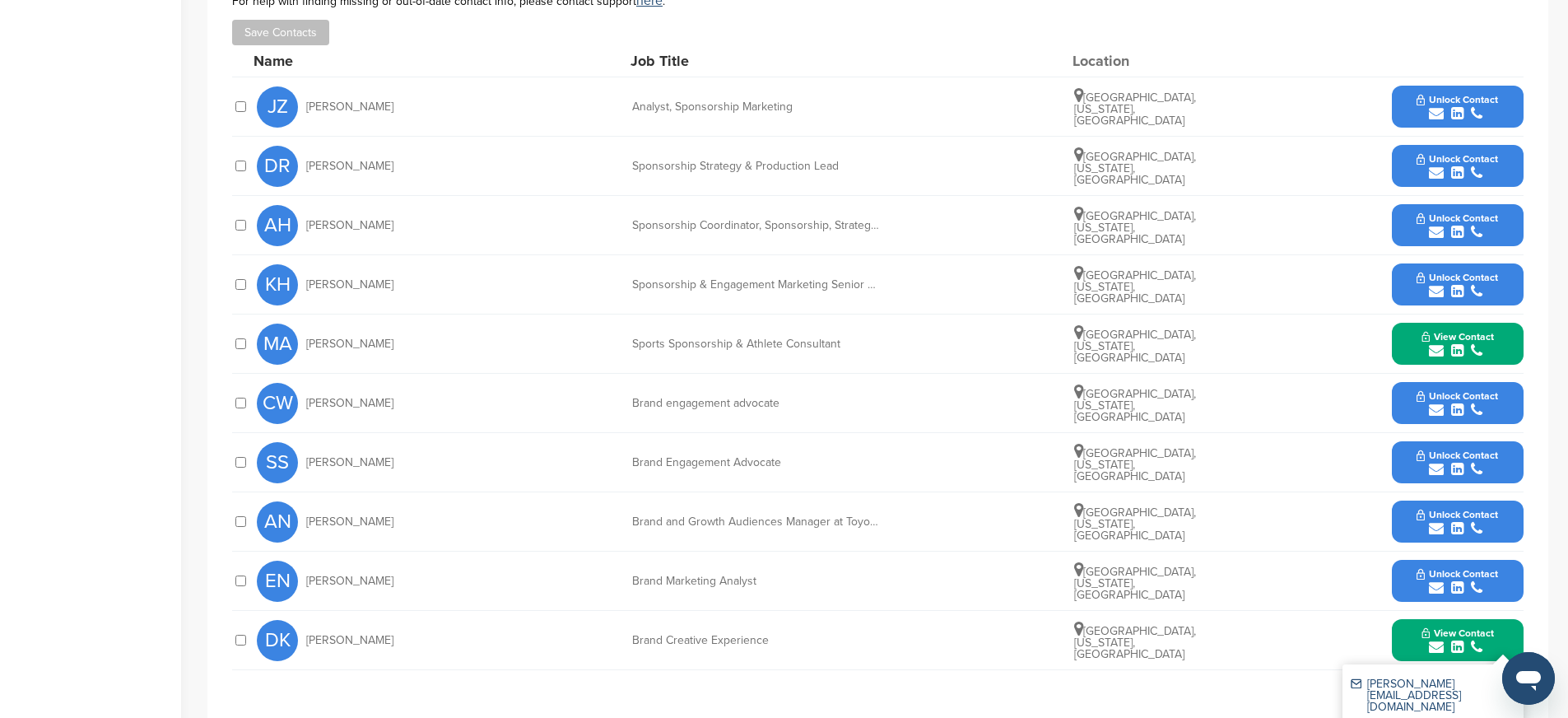
click at [1425, 282] on span "Unlock Contact" at bounding box center [1456, 278] width 81 height 12
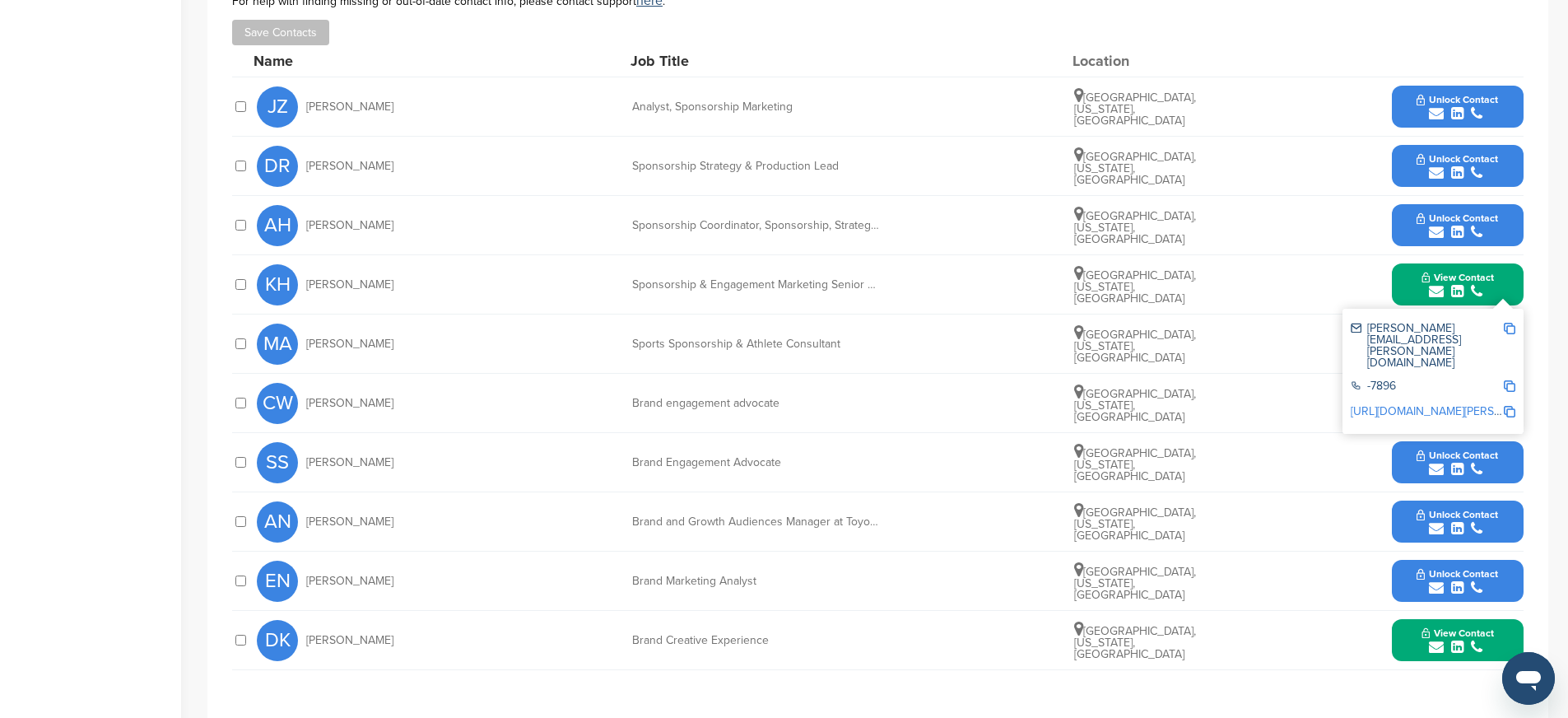
click at [1509, 326] on img at bounding box center [1509, 329] width 12 height 12
drag, startPoint x: 632, startPoint y: 284, endPoint x: 898, endPoint y: 294, distance: 266.2
click at [898, 294] on div "KH Katie Hale Sponsorship & Engagement Marketing Senior Planner Plano, Texas, U…" at bounding box center [889, 284] width 1266 height 59
copy div "Sponsorship & Engagement Marketing Senior Planner"
click at [1506, 406] on img at bounding box center [1509, 412] width 12 height 12
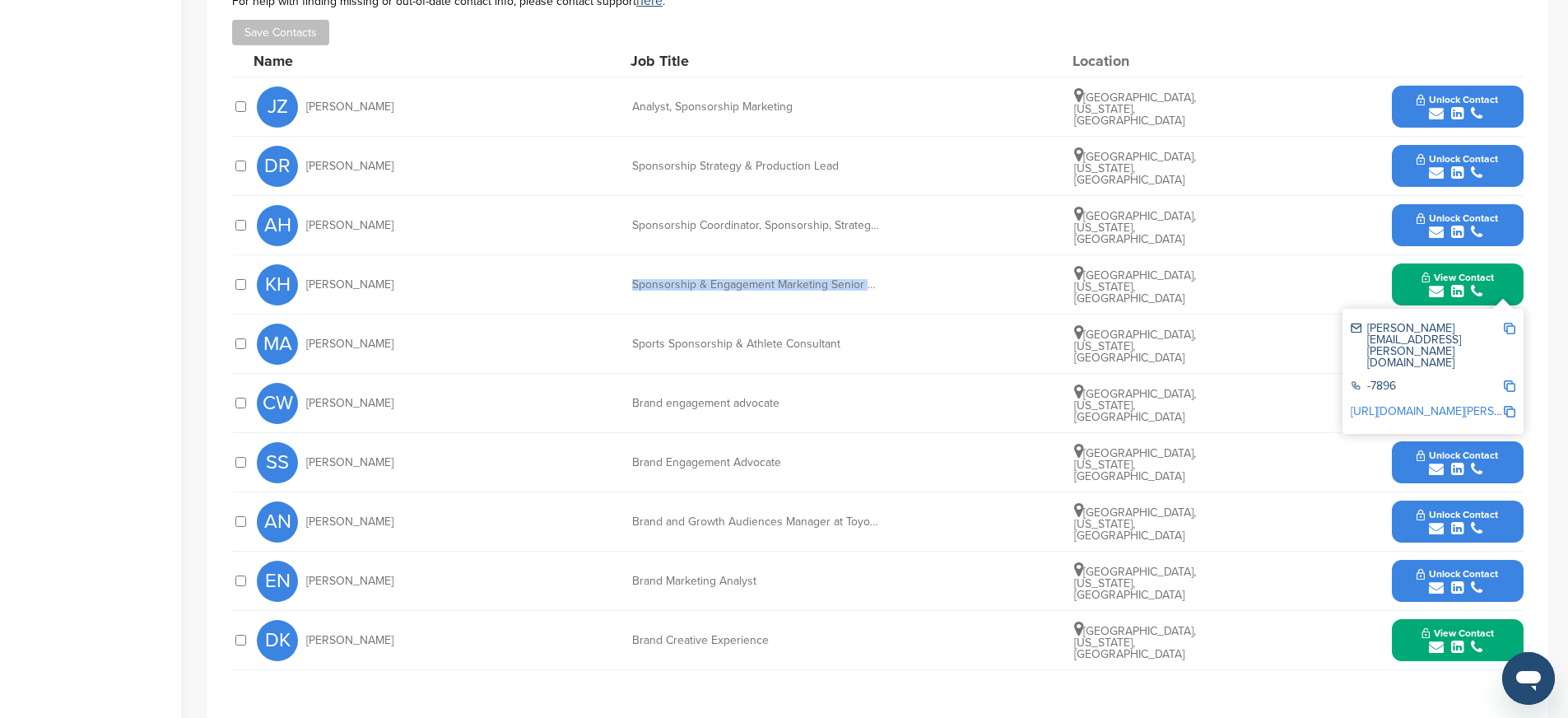
copy div "Sponsorship & Engagement Marketing Senior Planner"
click at [802, 231] on div "AH Alice Howard Sponsorship Coordinator, Sponsorship, Strategy and Production F…" at bounding box center [889, 226] width 1266 height 59
click at [806, 229] on div "Sponsorship Coordinator, Sponsorship, Strategy and Production" at bounding box center [755, 226] width 247 height 12
click at [1412, 225] on button "Unlock Contact" at bounding box center [1456, 226] width 121 height 49
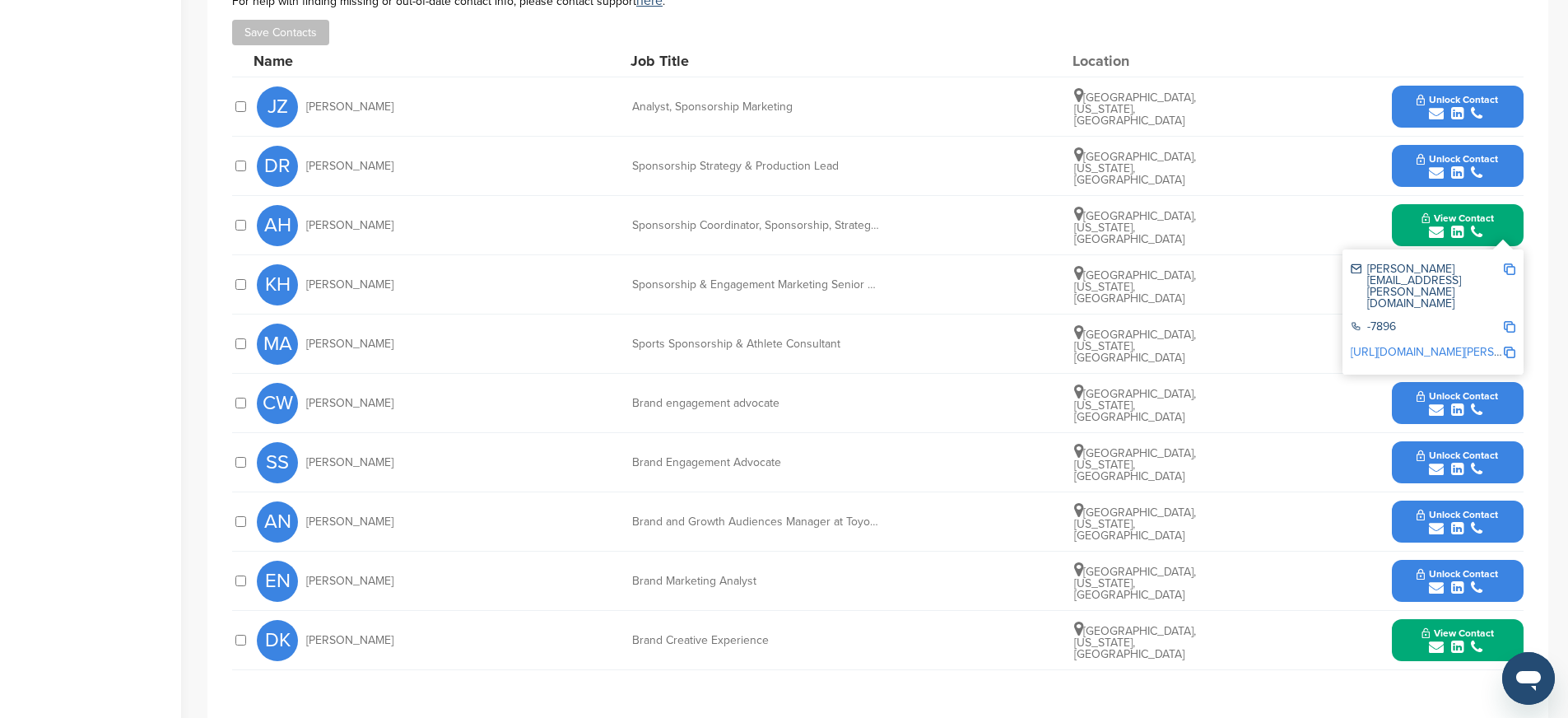
click at [1508, 270] on img at bounding box center [1509, 270] width 12 height 12
drag, startPoint x: 626, startPoint y: 223, endPoint x: 911, endPoint y: 228, distance: 285.0
click at [911, 228] on div "AH Alice Howard Sponsorship Coordinator, Sponsorship, Strategy and Production F…" at bounding box center [889, 226] width 1266 height 59
copy div "Sponsorship Coordinator, Sponsorship, Strategy and Pr"
click at [1508, 346] on img at bounding box center [1509, 352] width 12 height 12
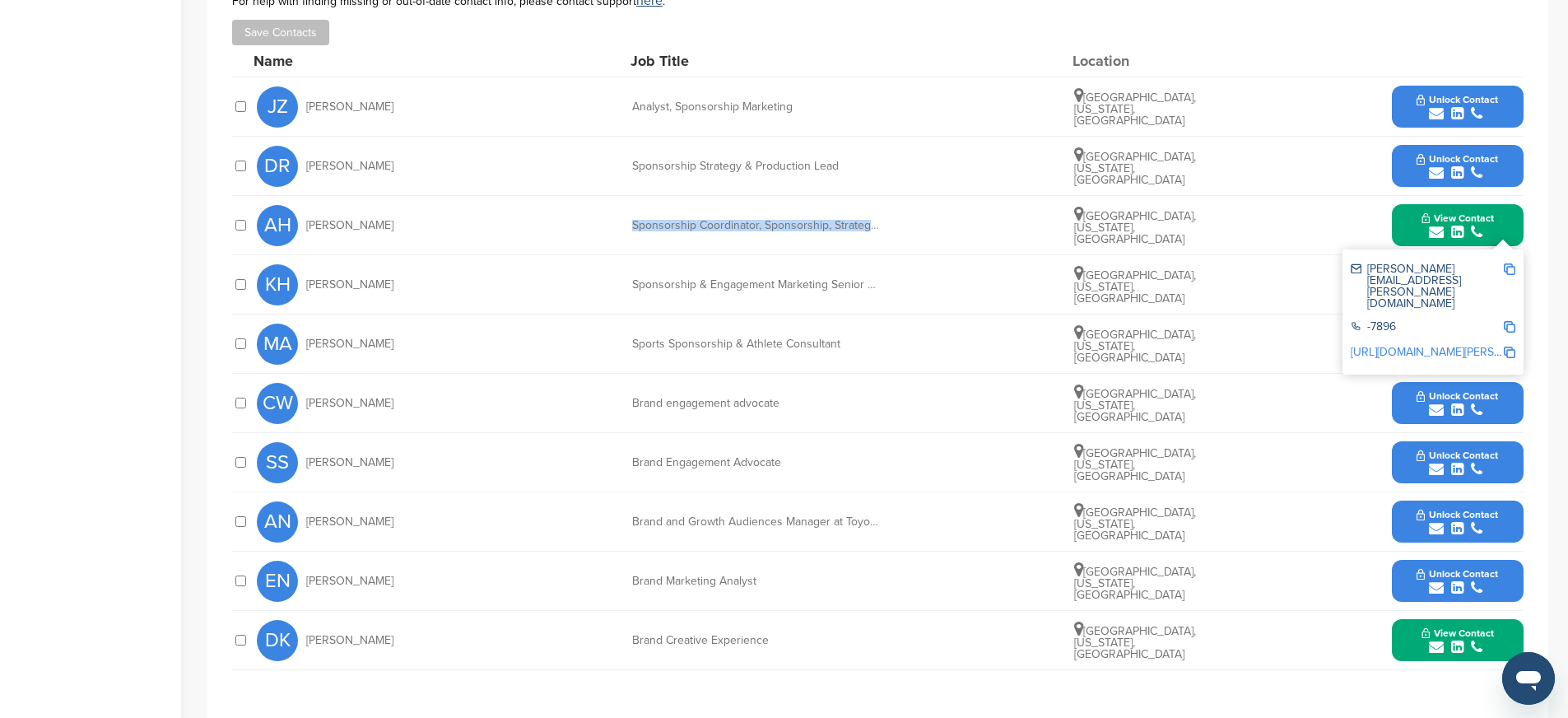
copy div "Sponsorship Coordinator, Sponsorship, Strategy and Pr"
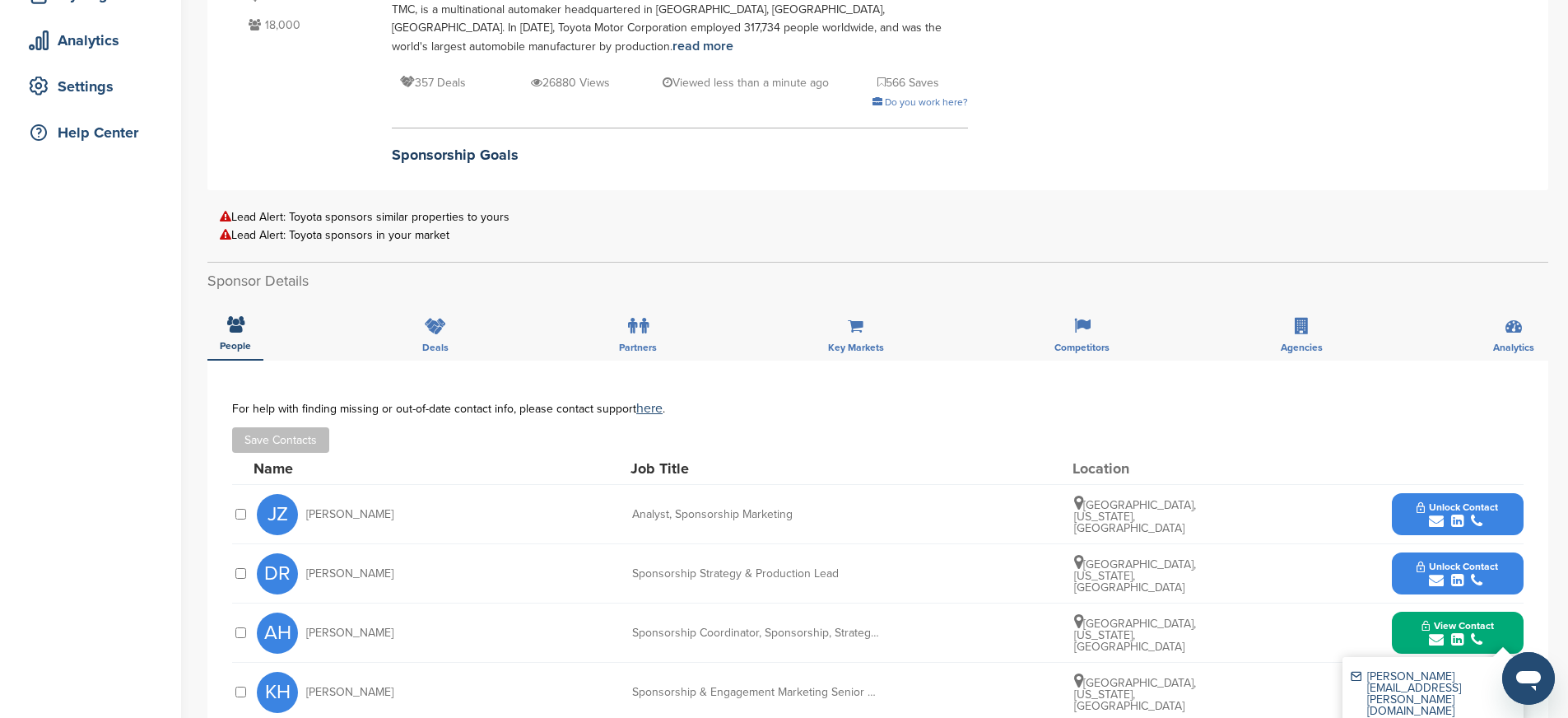
scroll to position [0, 0]
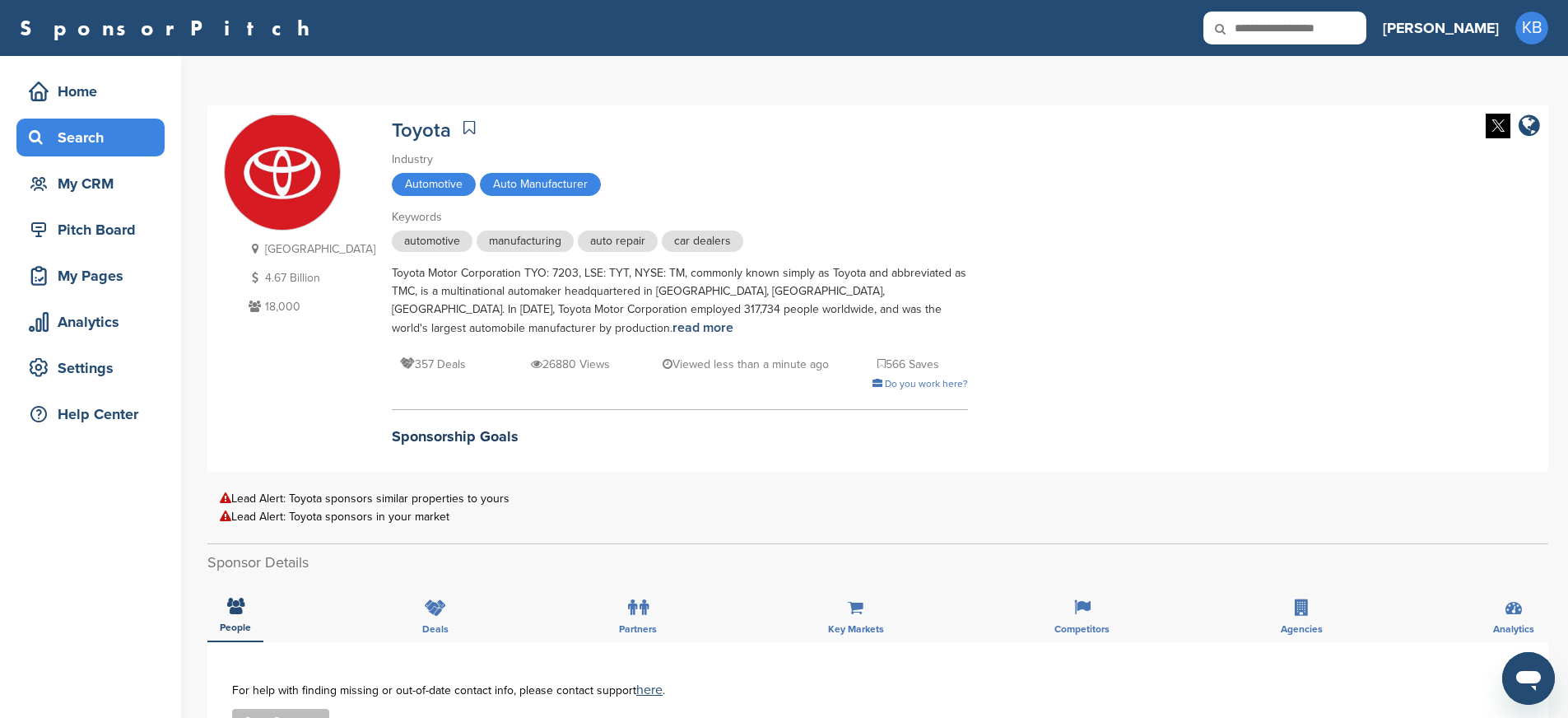
click at [112, 151] on div "Search" at bounding box center [94, 137] width 140 height 29
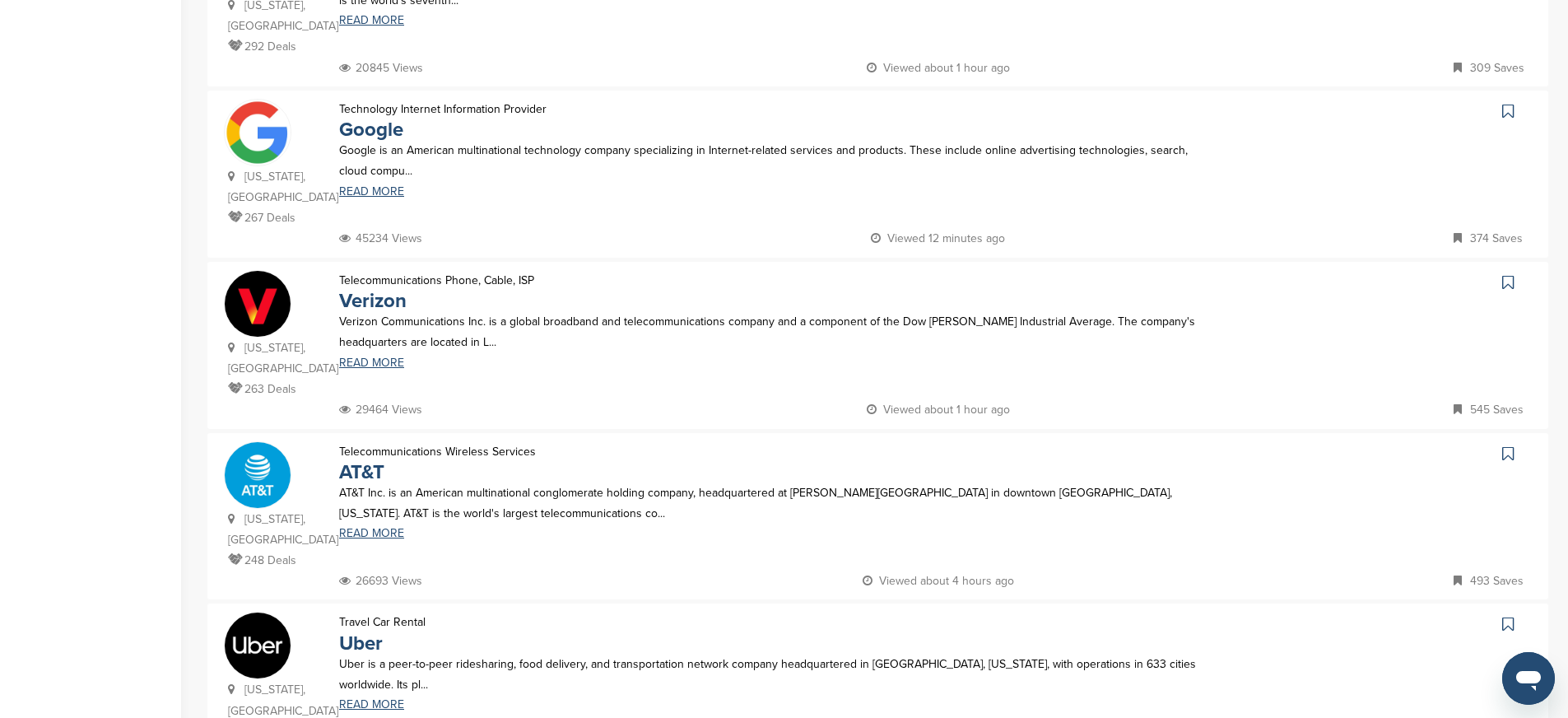
scroll to position [1282, 0]
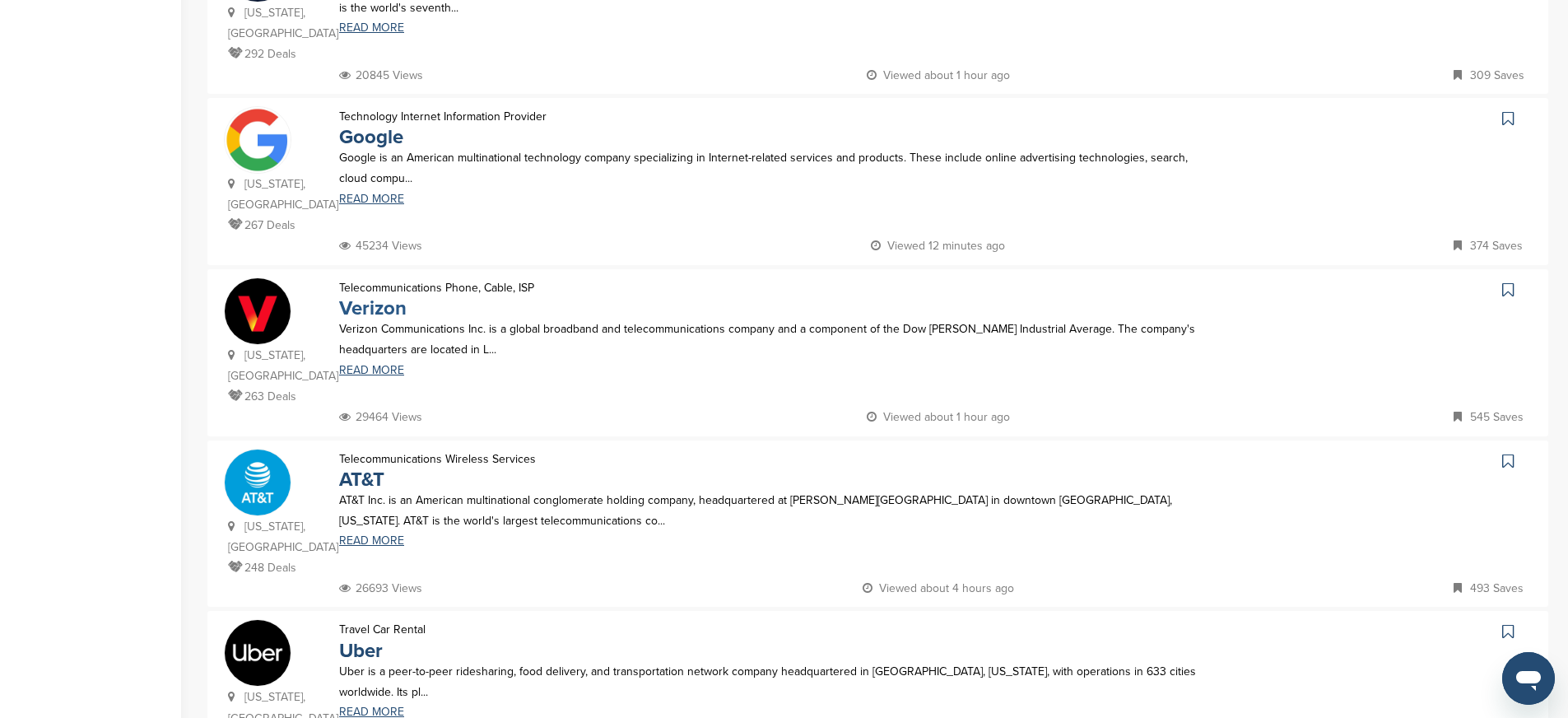
click at [362, 296] on link "Verizon" at bounding box center [373, 308] width 68 height 24
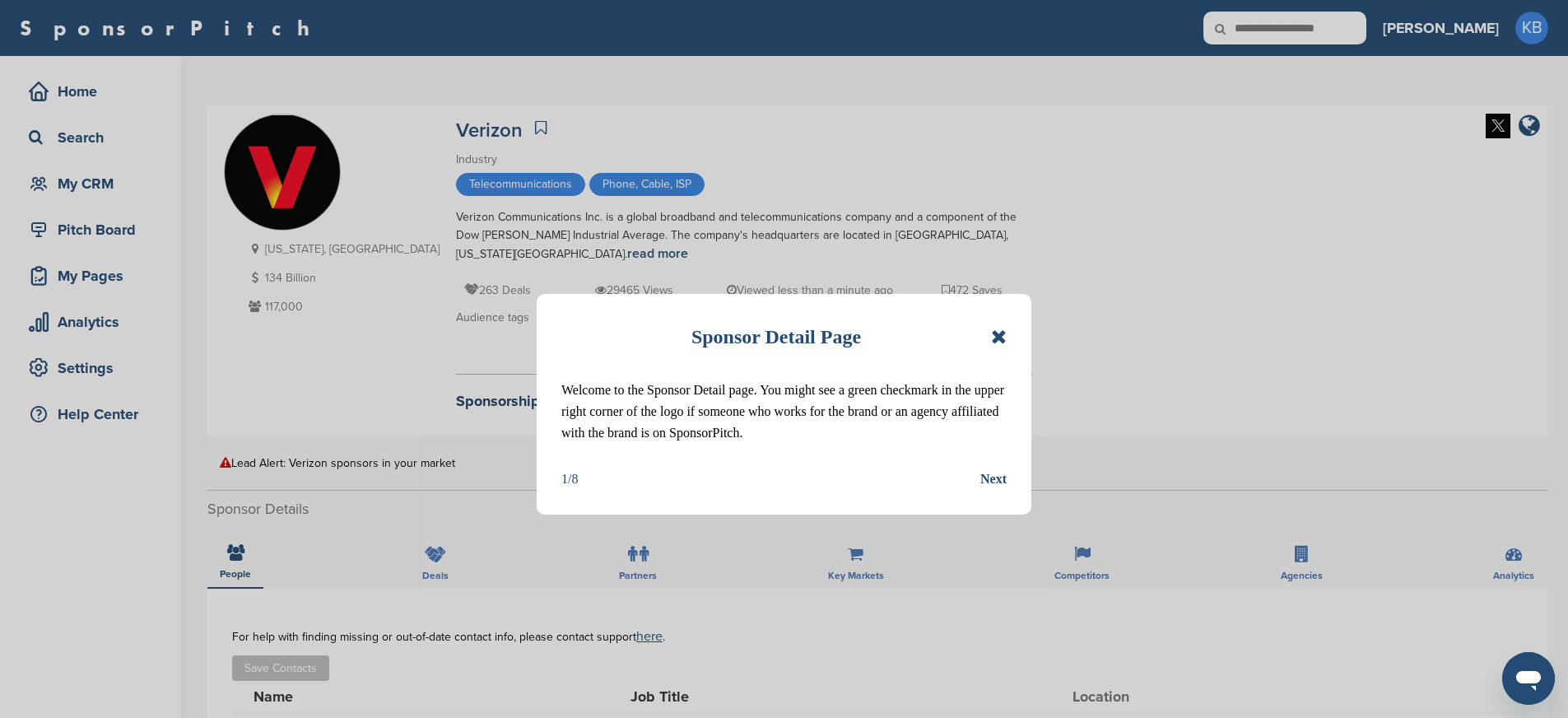
click at [1003, 334] on icon at bounding box center [998, 336] width 16 height 20
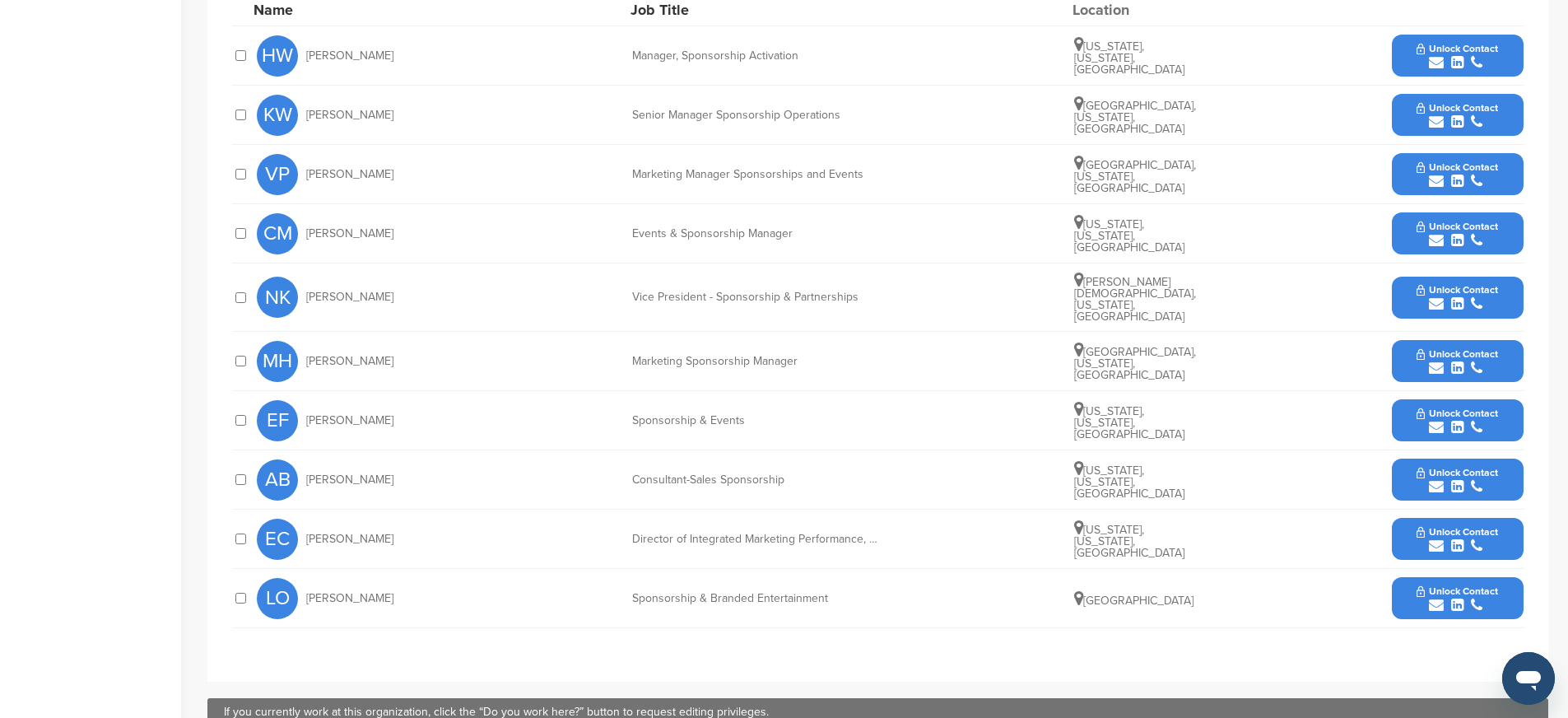
scroll to position [689, 0]
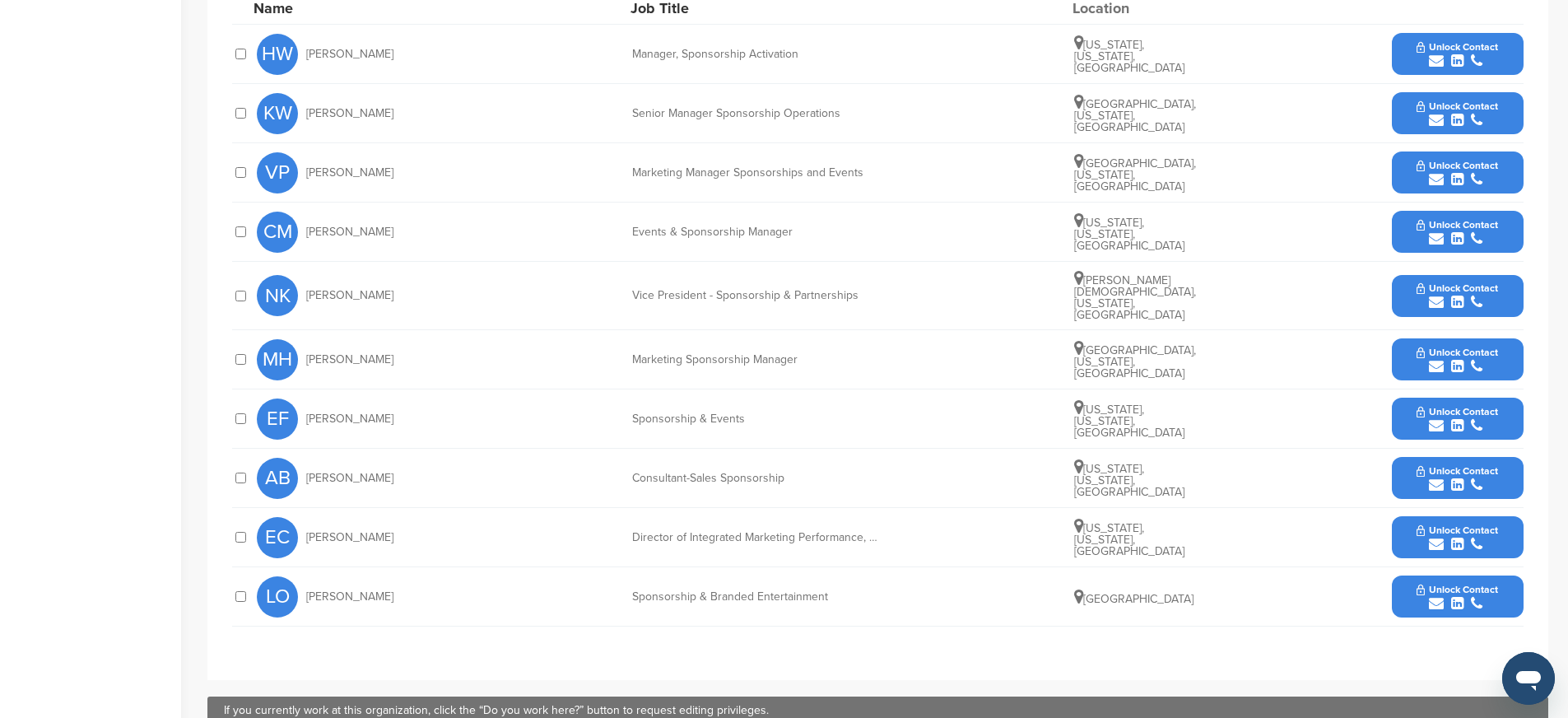
click at [1410, 587] on button "Unlock Contact" at bounding box center [1456, 596] width 121 height 49
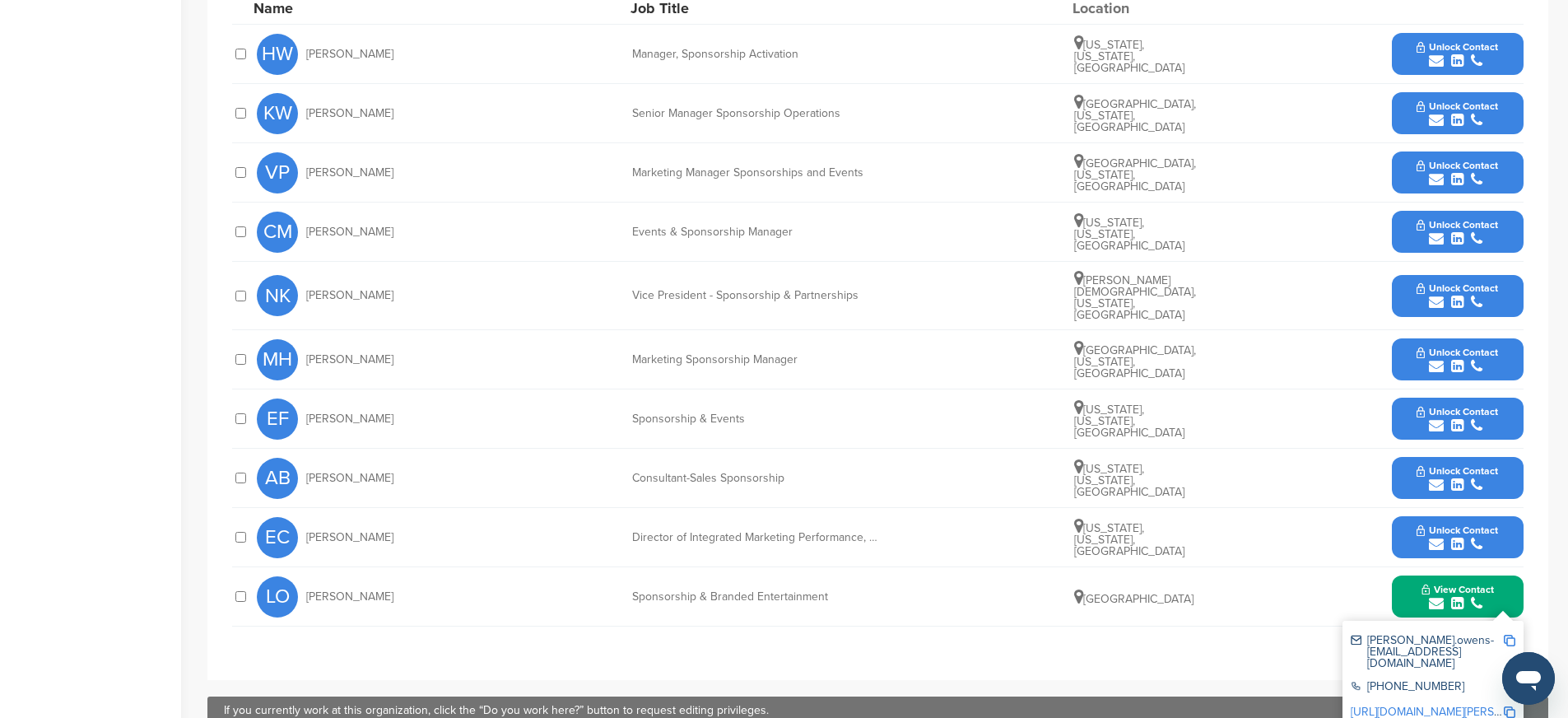
click at [1506, 635] on img at bounding box center [1509, 641] width 12 height 12
drag, startPoint x: 349, startPoint y: 588, endPoint x: 446, endPoint y: 589, distance: 97.0
click at [446, 589] on div "LO [PERSON_NAME] Sponsorship & Branded Entertainment [GEOGRAPHIC_DATA] View Con…" at bounding box center [889, 596] width 1266 height 59
copy span "[PERSON_NAME]"
drag, startPoint x: 632, startPoint y: 588, endPoint x: 836, endPoint y: 592, distance: 204.0
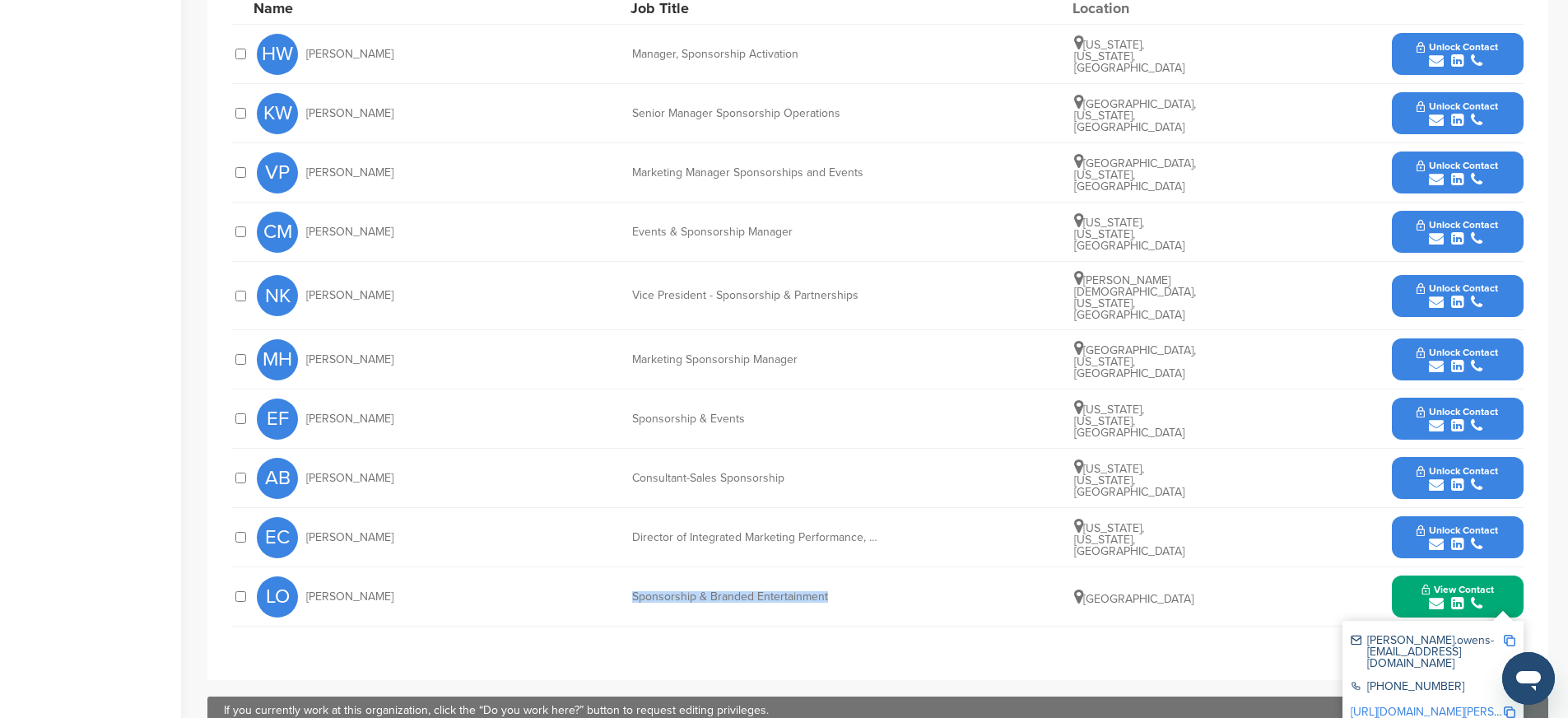
click at [836, 592] on div "Sponsorship & Branded Entertainment" at bounding box center [755, 597] width 247 height 12
copy div "Sponsorship & Branded Entertainment"
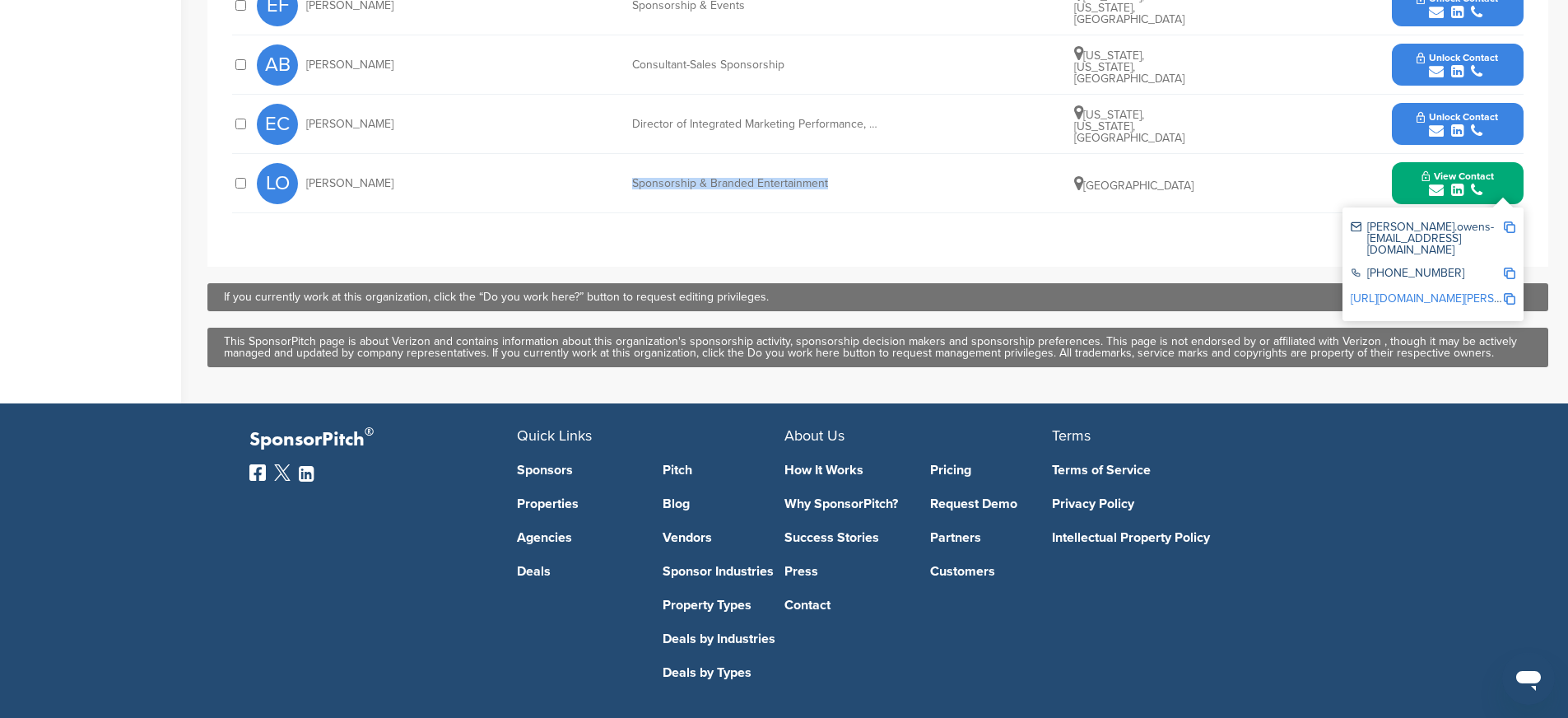
scroll to position [1157, 0]
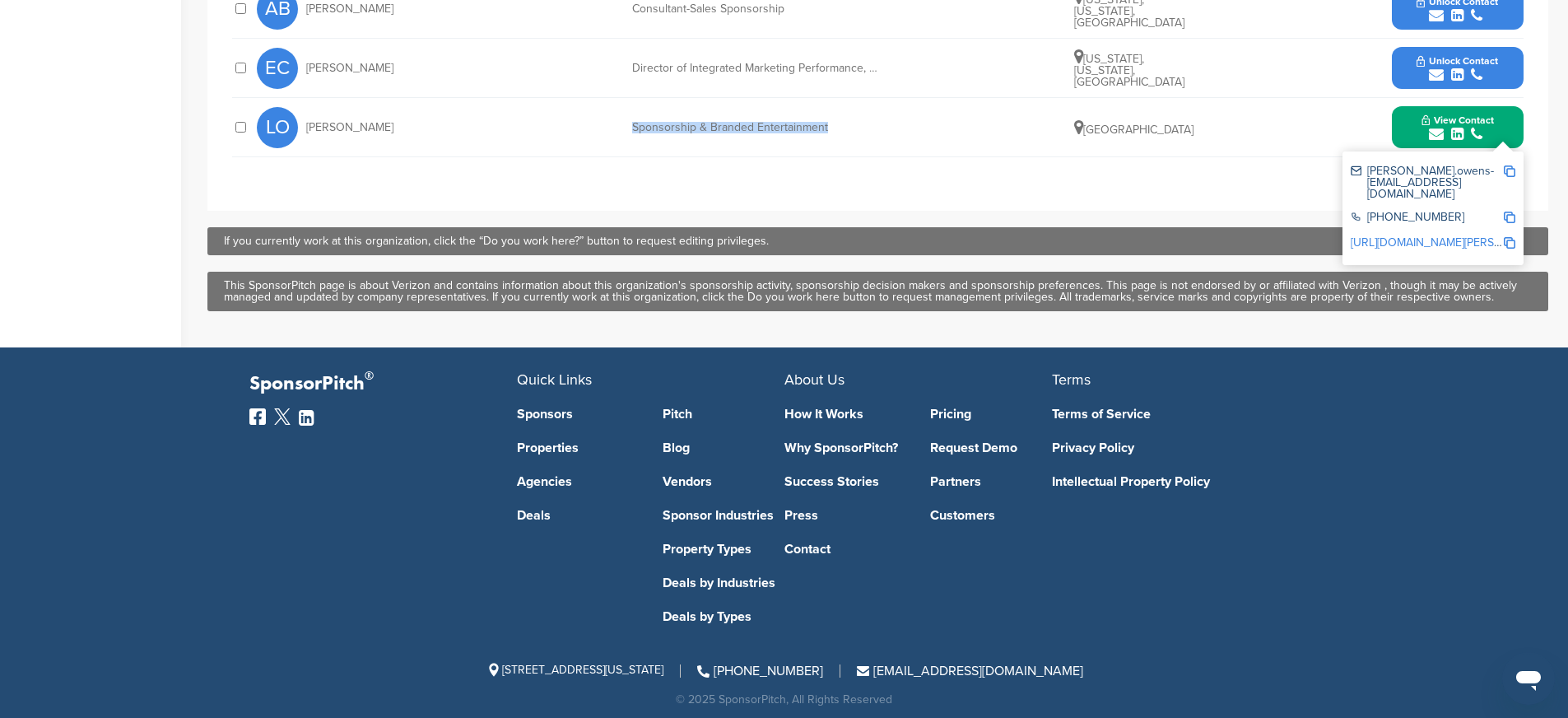
click at [1511, 212] on img at bounding box center [1509, 218] width 12 height 12
copy div "Sponsorship & Branded Entertainment"
click at [1509, 237] on img at bounding box center [1509, 243] width 12 height 12
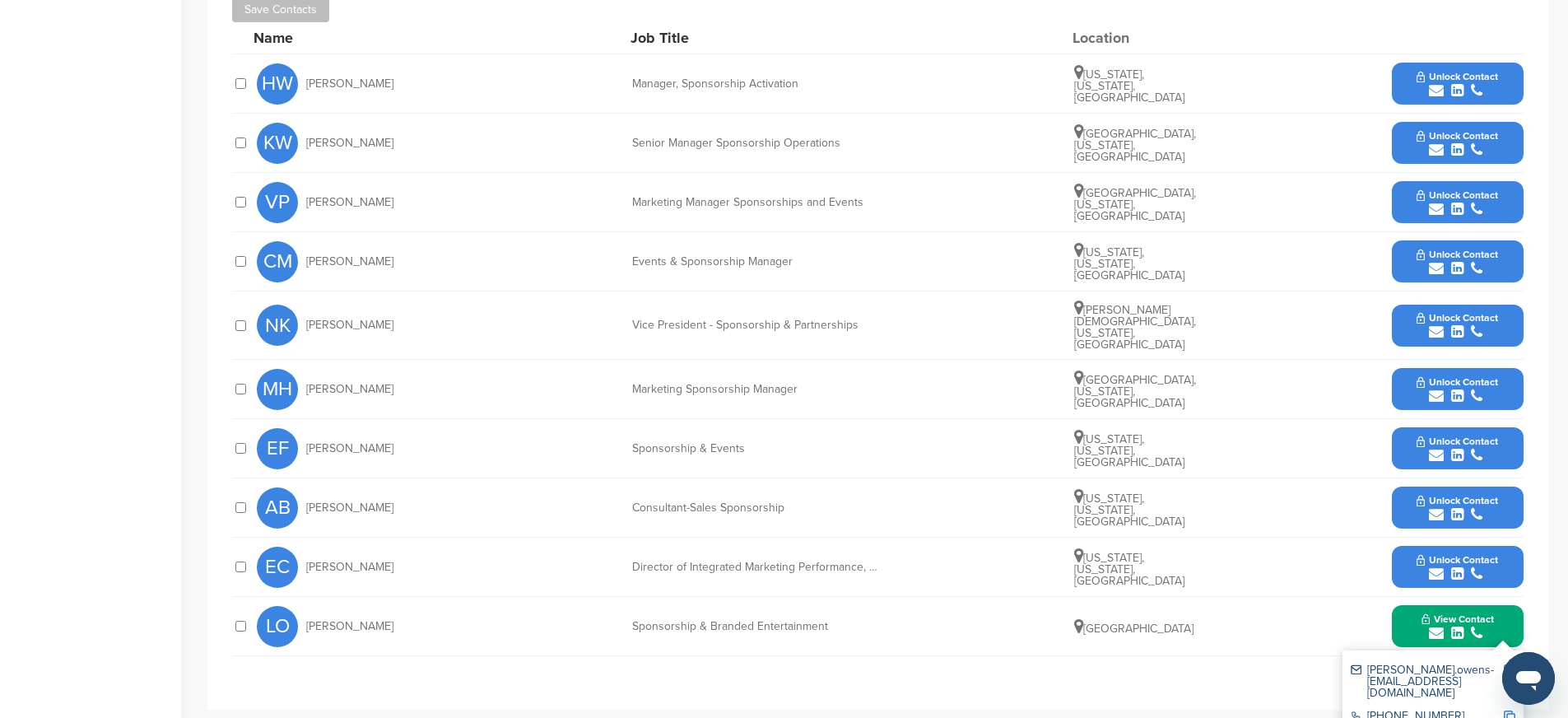
scroll to position [659, 0]
click at [1408, 434] on button "Unlock Contact" at bounding box center [1456, 447] width 121 height 49
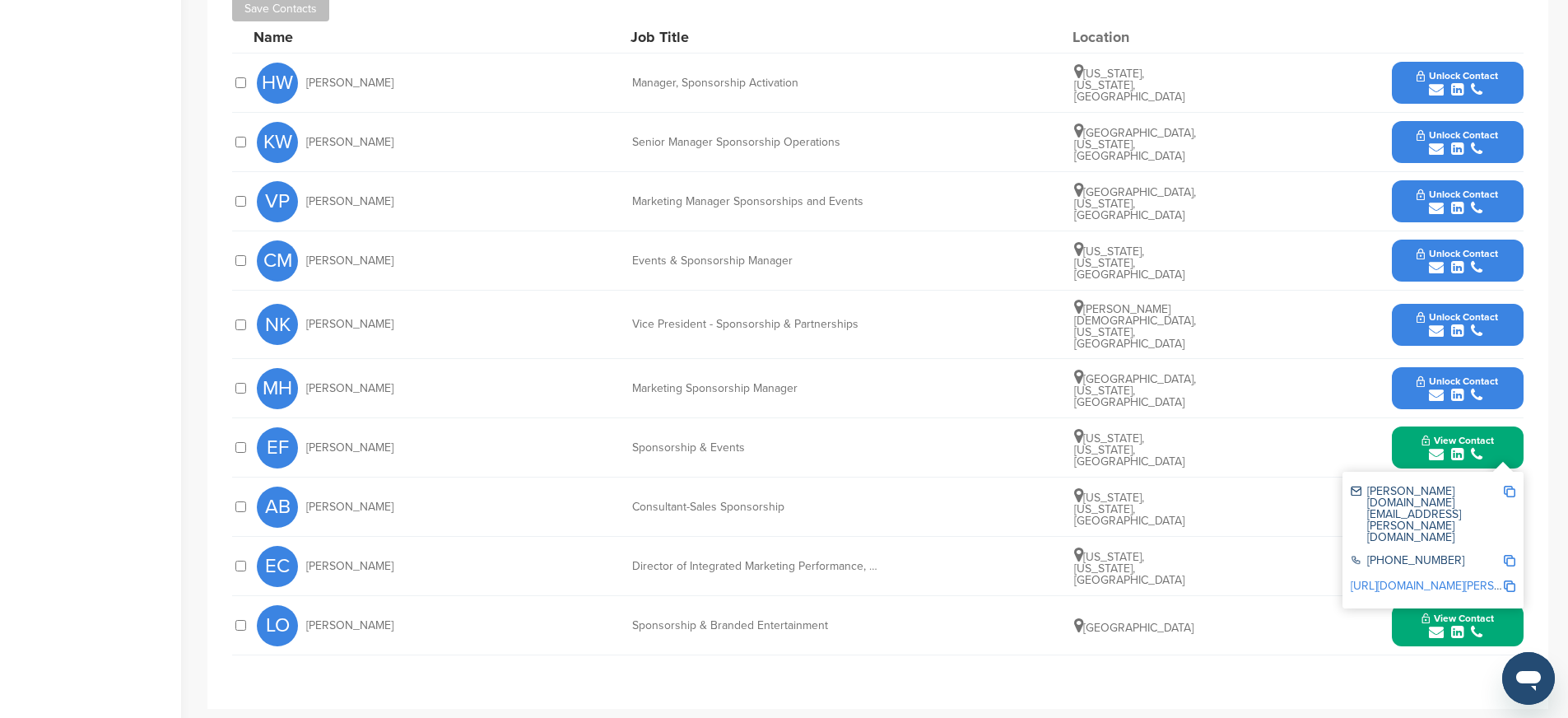
click at [1510, 486] on img at bounding box center [1509, 491] width 12 height 12
click at [632, 446] on div "EF Elizabeth Fox Sponsorship & Events New York, New York, United States View Co…" at bounding box center [889, 447] width 1266 height 59
drag, startPoint x: 632, startPoint y: 440, endPoint x: 805, endPoint y: 454, distance: 173.6
click at [805, 454] on div "EF Elizabeth Fox Sponsorship & Events New York, New York, United States View Co…" at bounding box center [889, 447] width 1266 height 59
copy div "Sponsorship & Events"
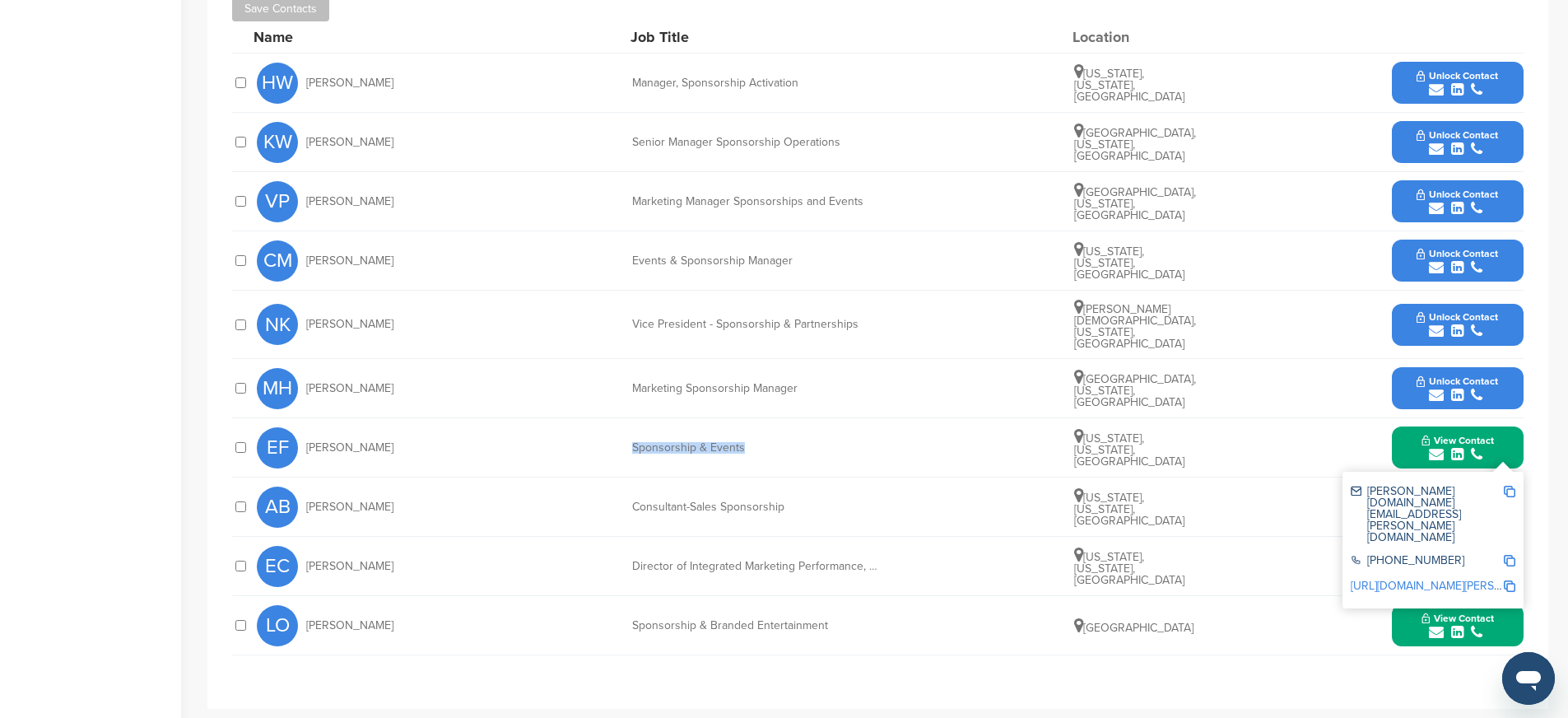
click at [1511, 555] on img at bounding box center [1509, 561] width 12 height 12
copy div "Sponsorship & Events"
click at [1511, 581] on img at bounding box center [1509, 587] width 12 height 12
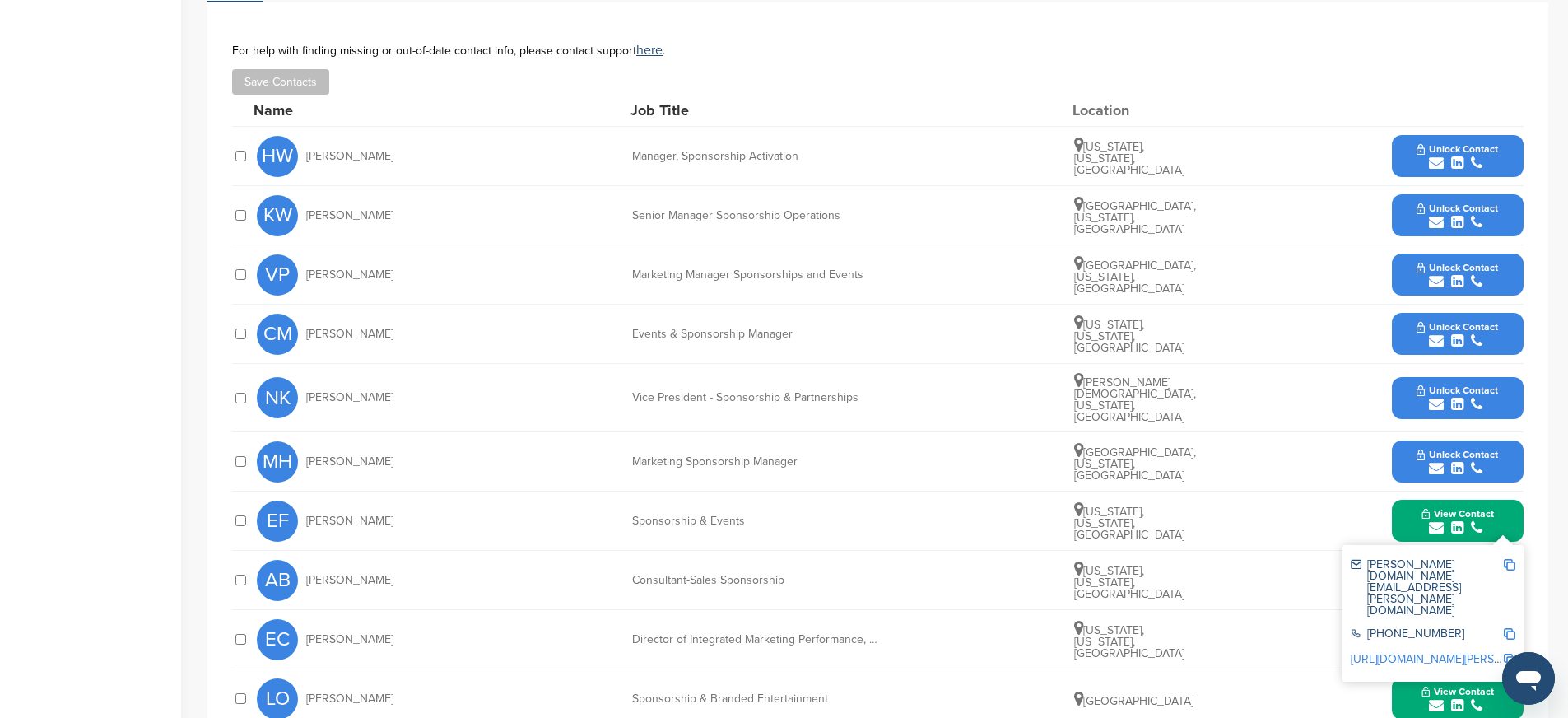
scroll to position [546, 0]
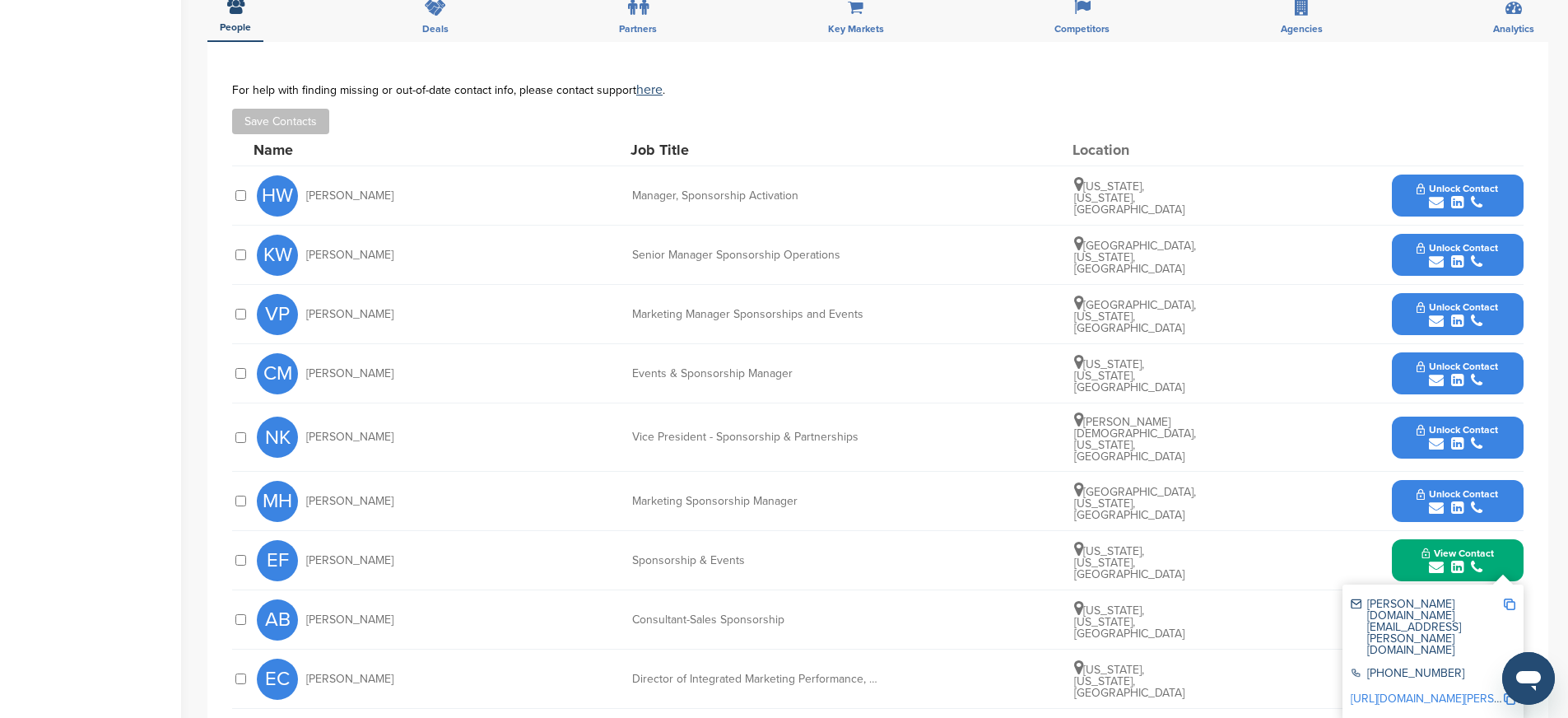
click at [552, 519] on div "MH Maloree Hood Marketing Sponsorship Manager Dallas, Texas, United States Unlo…" at bounding box center [889, 501] width 1266 height 59
click at [1411, 426] on button "Unlock Contact" at bounding box center [1456, 436] width 121 height 49
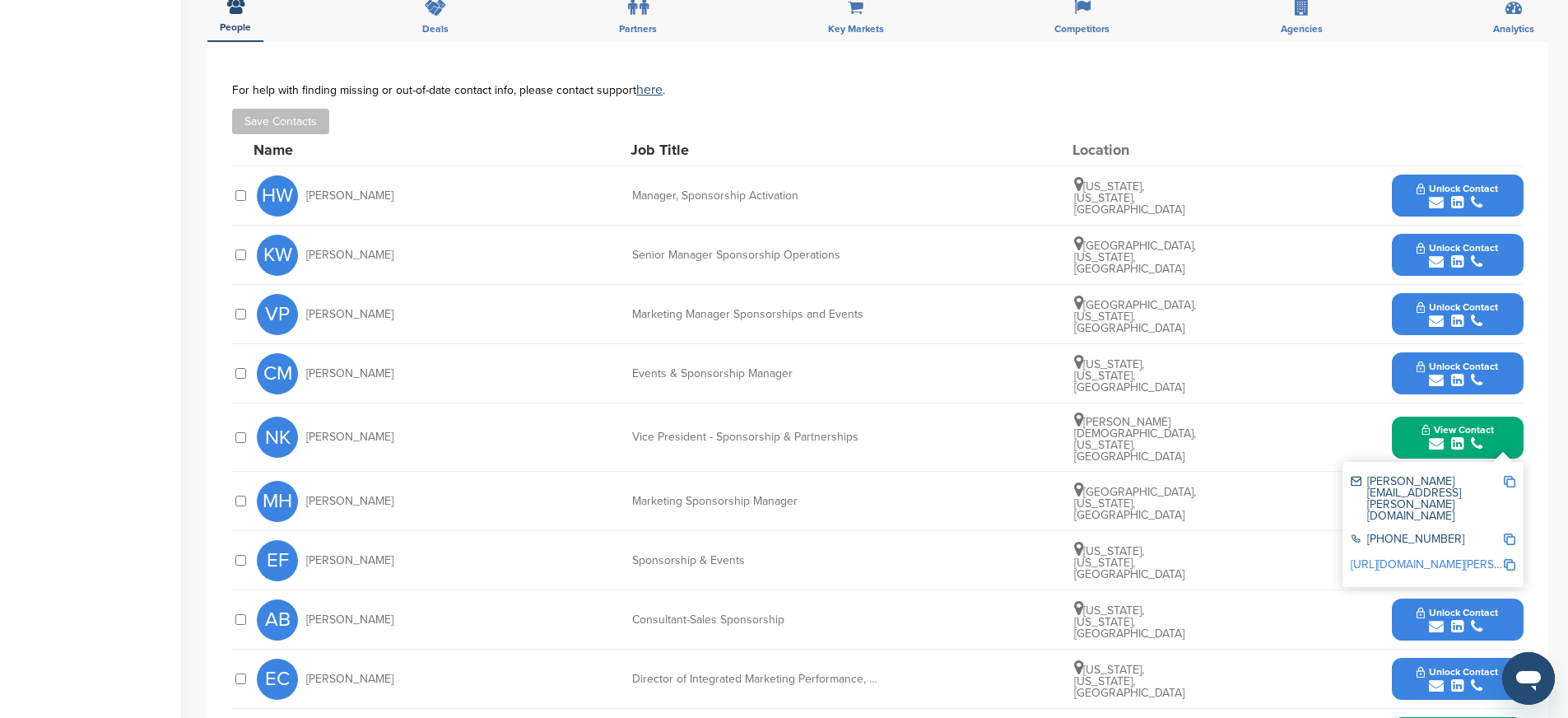
click at [1508, 476] on img at bounding box center [1509, 482] width 12 height 12
drag, startPoint x: 630, startPoint y: 433, endPoint x: 891, endPoint y: 437, distance: 261.0
click at [891, 437] on div "NK Nick Kelly Vice President - Sponsorship & Partnerships Wesley Chapel, Florid…" at bounding box center [889, 436] width 1266 height 68
copy div "Vice President - Sponsorship & Partnerships"
click at [1506, 559] on img at bounding box center [1509, 565] width 12 height 12
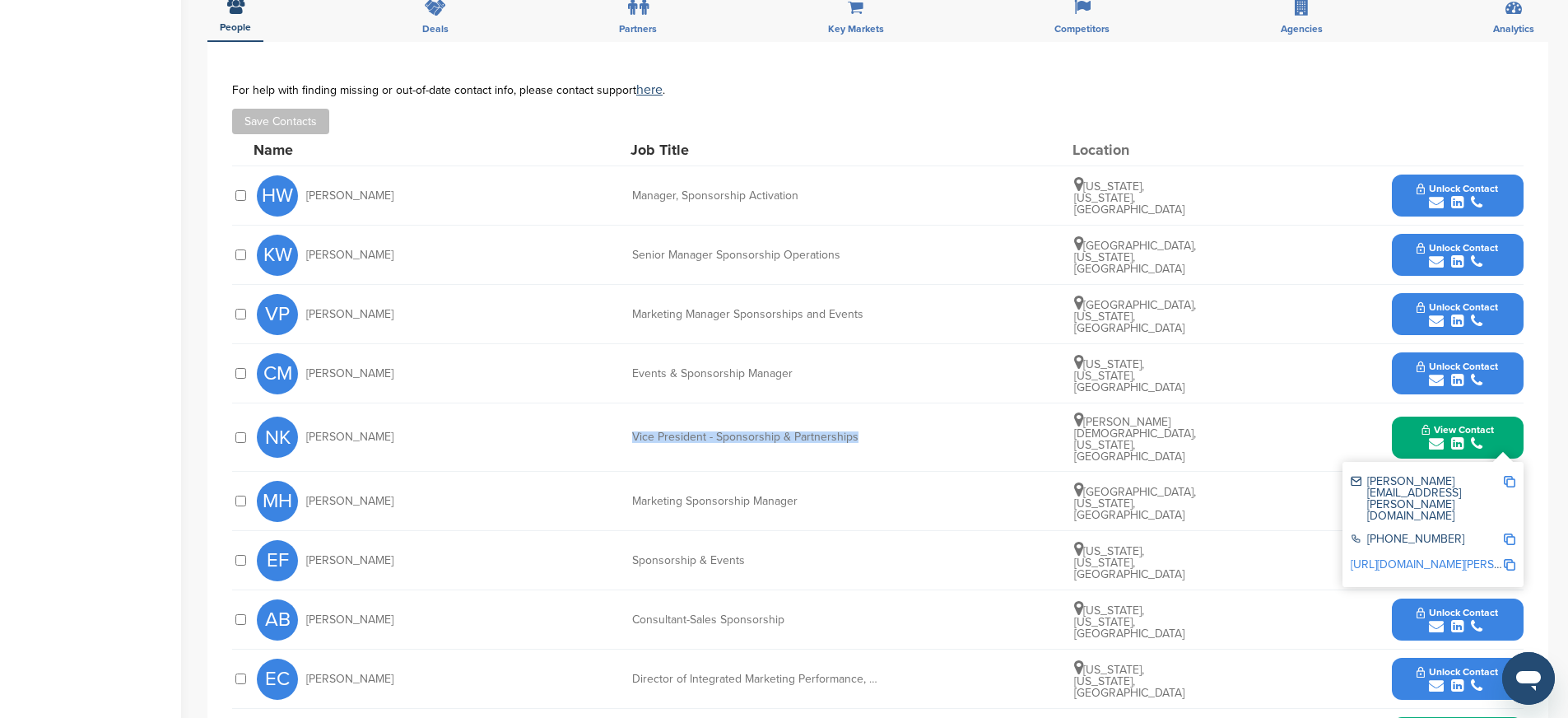
copy div "Vice President - Sponsorship & Partnerships"
click at [1403, 323] on button "Unlock Contact" at bounding box center [1456, 314] width 121 height 49
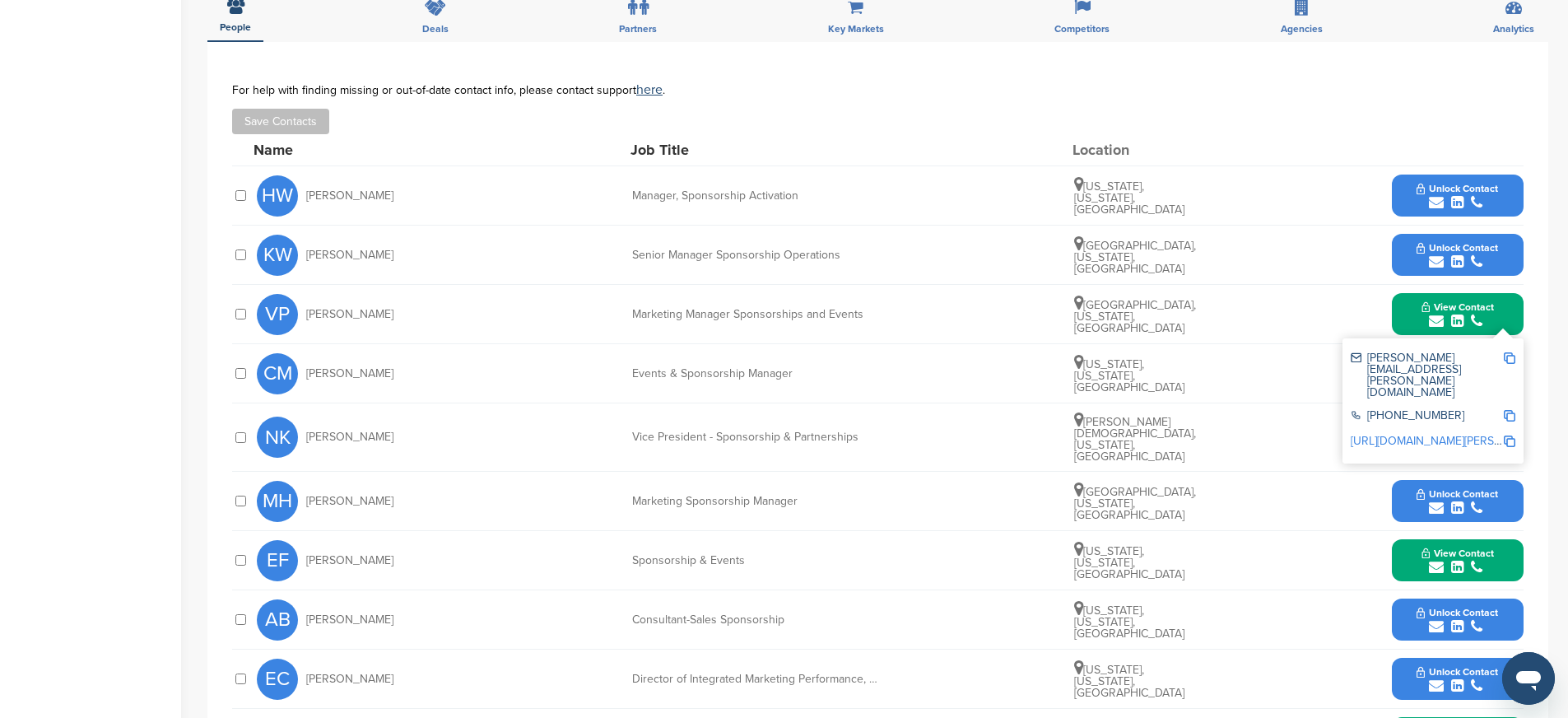
click at [1510, 356] on img at bounding box center [1509, 358] width 12 height 12
drag, startPoint x: 391, startPoint y: 317, endPoint x: 340, endPoint y: 314, distance: 51.1
click at [340, 314] on div "VP Victor Petriella" at bounding box center [347, 315] width 181 height 41
copy span "Petriella"
drag, startPoint x: 632, startPoint y: 315, endPoint x: 949, endPoint y: 330, distance: 317.4
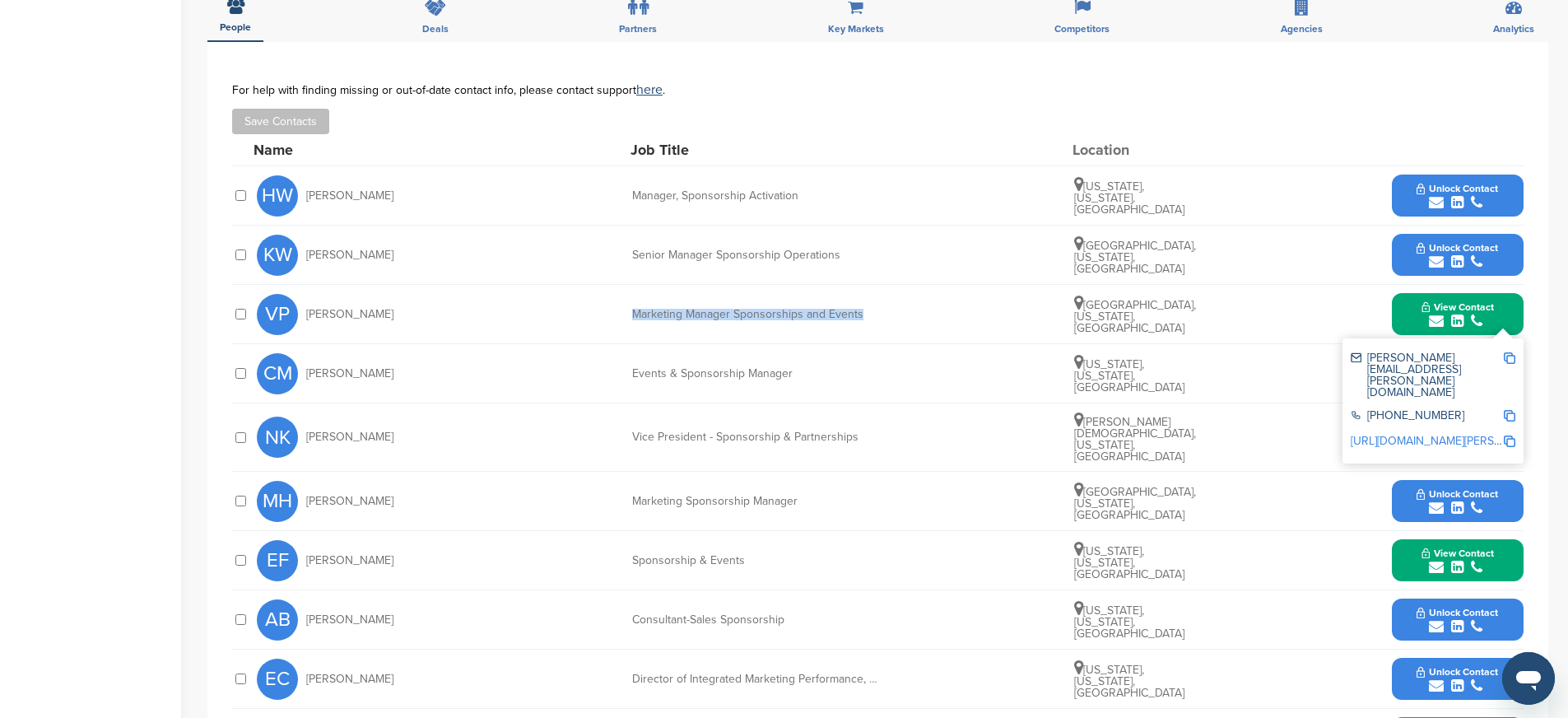
click at [949, 330] on div "VP Victor Petriella Marketing Manager Sponsorships and Events Morristown, New J…" at bounding box center [889, 314] width 1266 height 59
copy div "Marketing Manager Sponsorships and Events"
click at [1507, 436] on img at bounding box center [1509, 441] width 12 height 12
copy div "Marketing Manager Sponsorships and Events"
click at [1399, 315] on div "View Contact victor.petriella@verizon.com +1 212-395-1000 http://www.linkedin.c…" at bounding box center [1457, 314] width 131 height 42
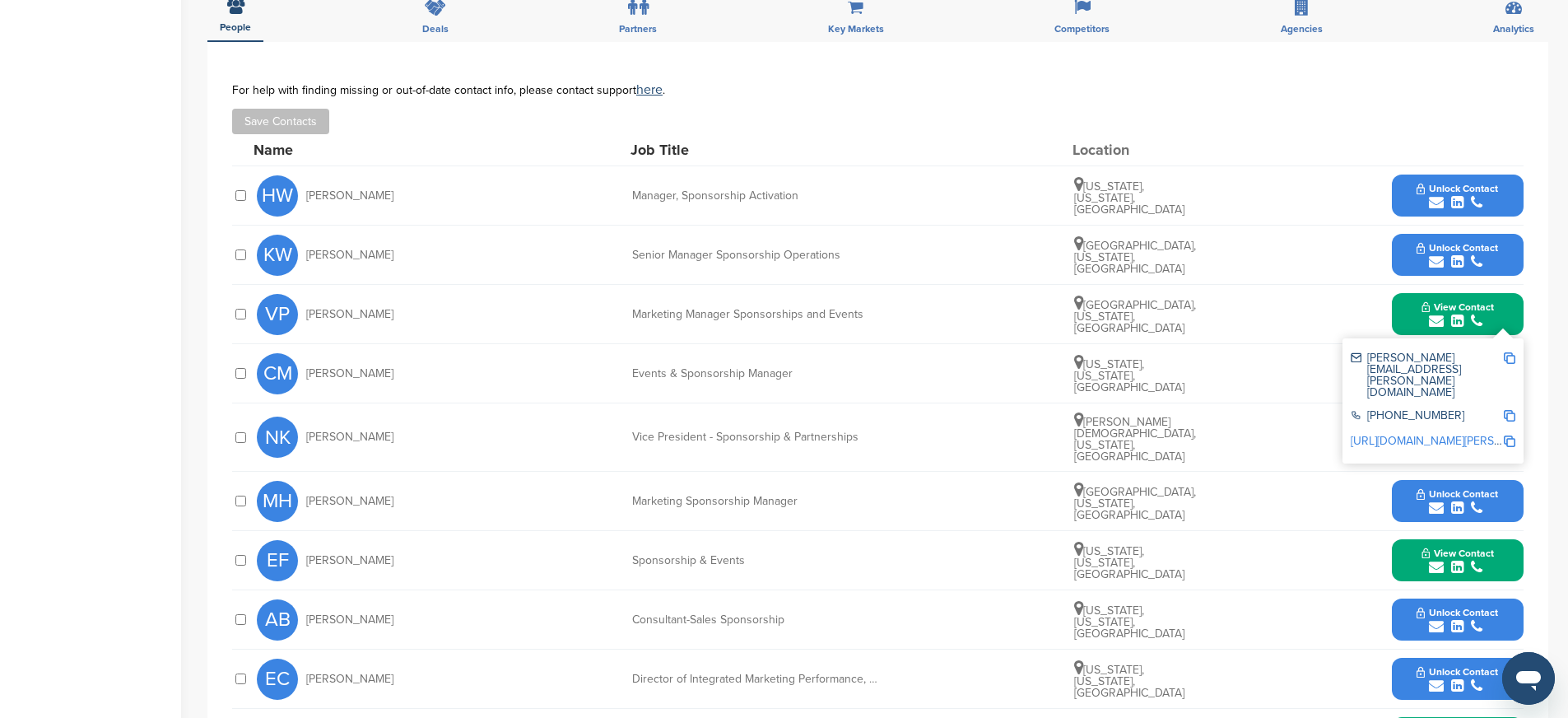
click at [1404, 267] on button "Unlock Contact" at bounding box center [1456, 255] width 121 height 49
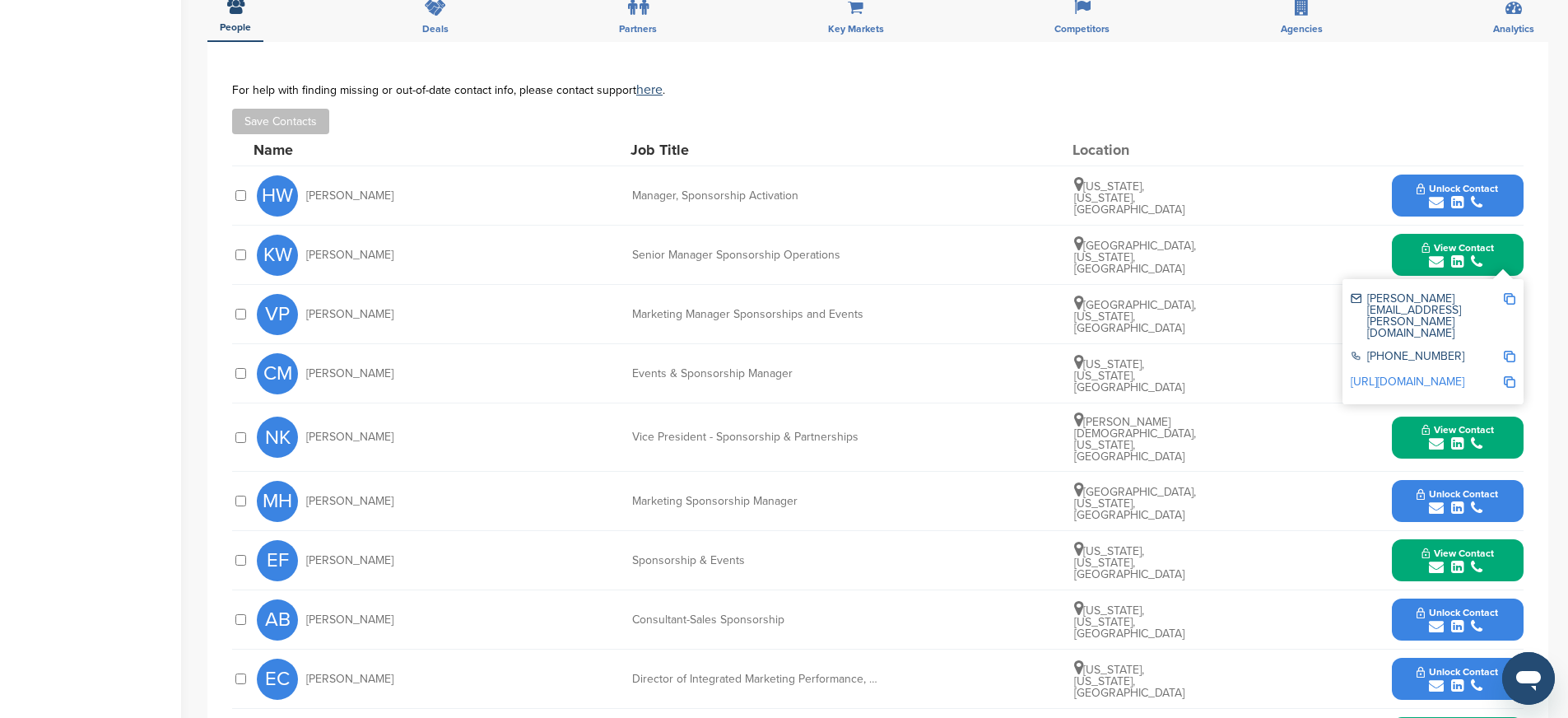
click at [1511, 299] on img at bounding box center [1509, 299] width 12 height 12
drag, startPoint x: 628, startPoint y: 254, endPoint x: 900, endPoint y: 271, distance: 272.5
click at [900, 271] on div "KW Katie Ward Senior Manager Sponsorship Operations Chicago, Illinois, United S…" at bounding box center [889, 255] width 1266 height 59
click at [1511, 376] on img at bounding box center [1509, 382] width 12 height 12
click at [580, 459] on div "NK Nick Kelly Vice President - Sponsorship & Partnerships Wesley Chapel, Florid…" at bounding box center [889, 436] width 1266 height 68
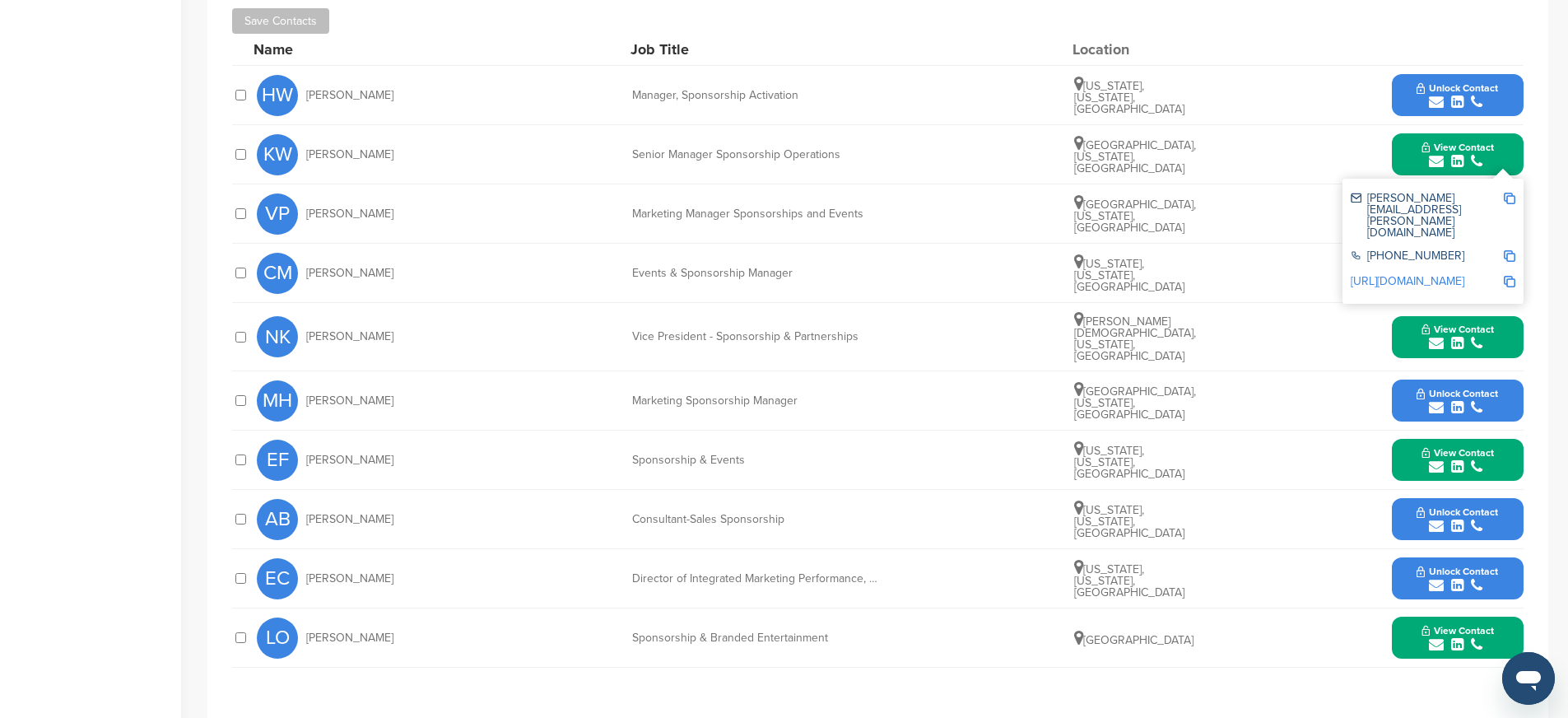
scroll to position [674, 0]
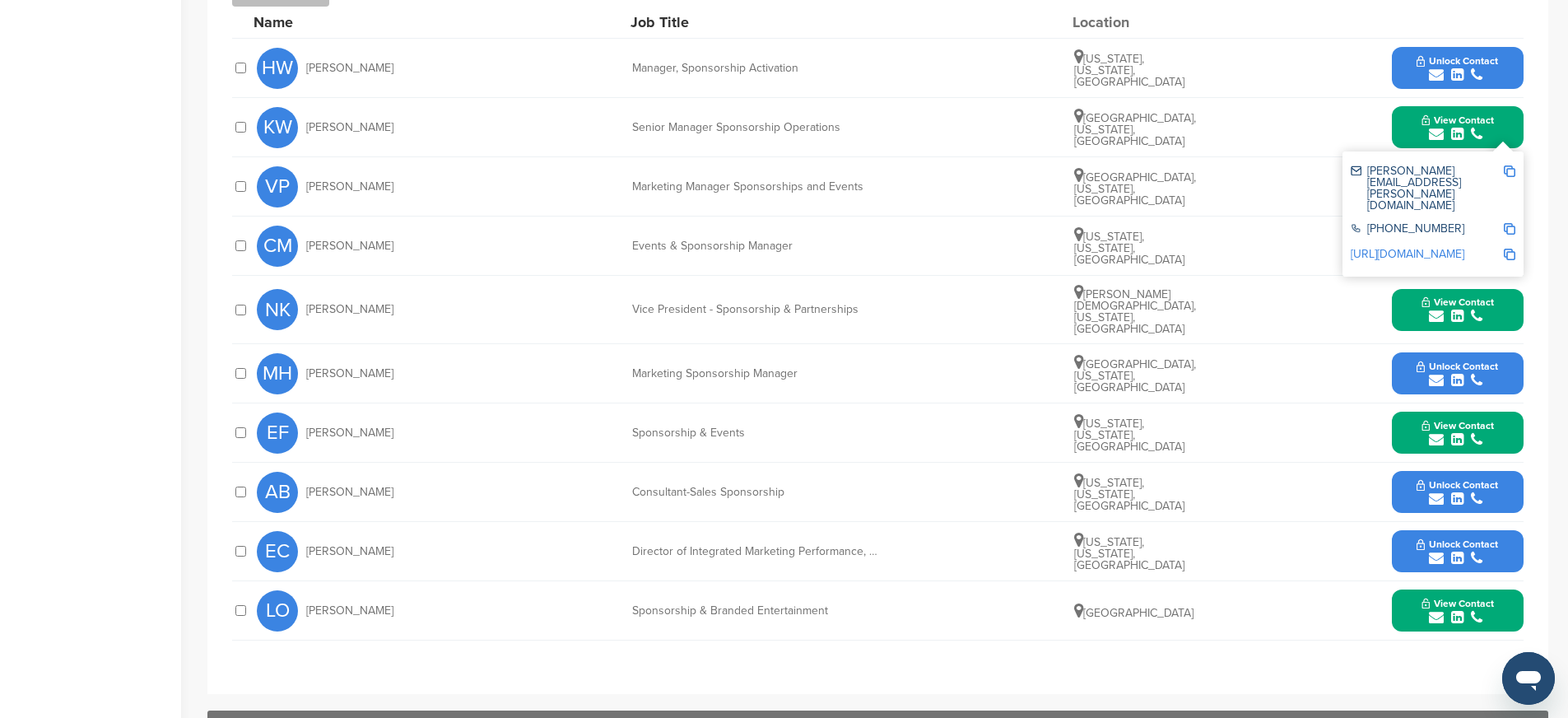
click at [1421, 373] on div "submit" at bounding box center [1456, 381] width 81 height 16
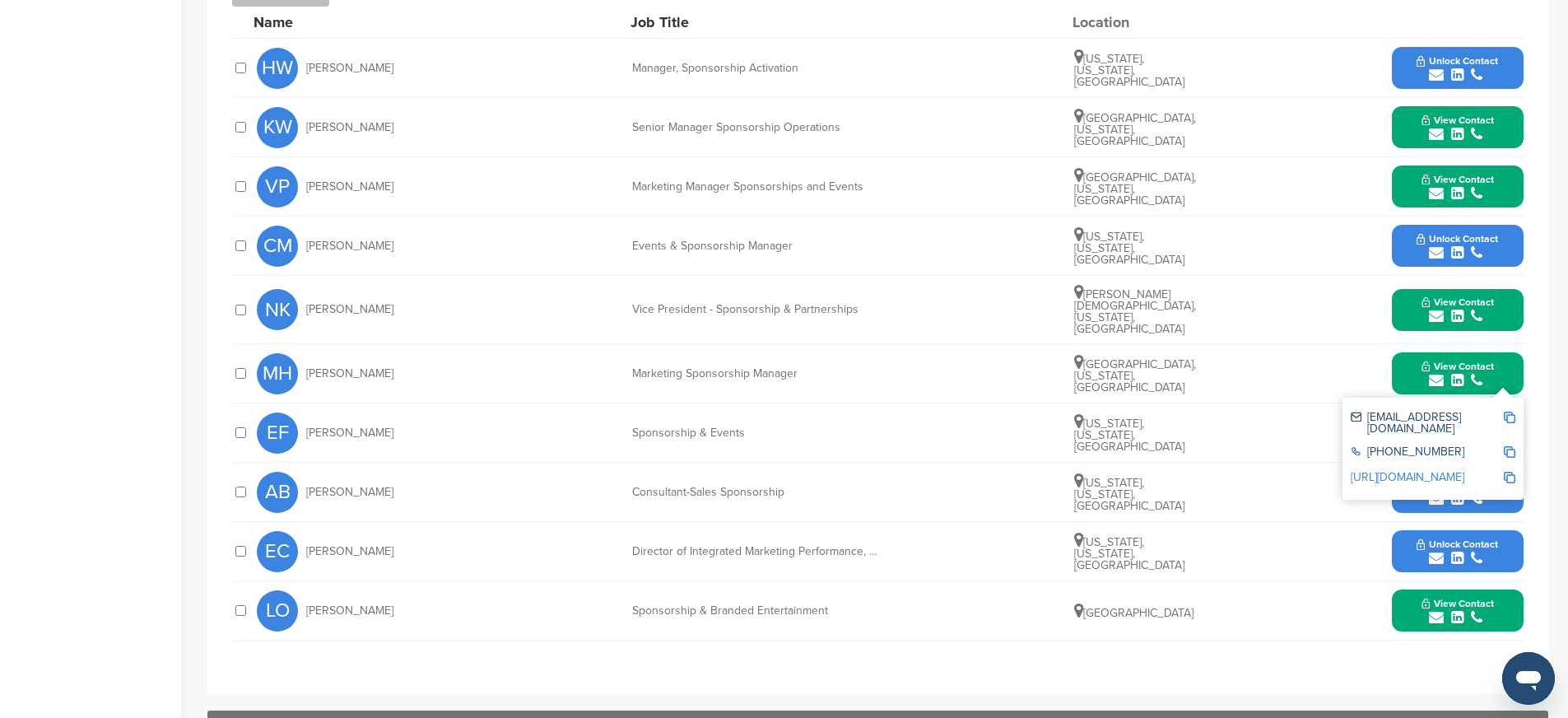
click at [1512, 412] on img at bounding box center [1509, 418] width 12 height 12
drag, startPoint x: 689, startPoint y: 366, endPoint x: 840, endPoint y: 366, distance: 151.0
click at [840, 366] on div "MH Maloree Hood Marketing Sponsorship Manager Dallas, Texas, United States View…" at bounding box center [889, 374] width 1266 height 59
click at [1509, 472] on img at bounding box center [1509, 478] width 12 height 12
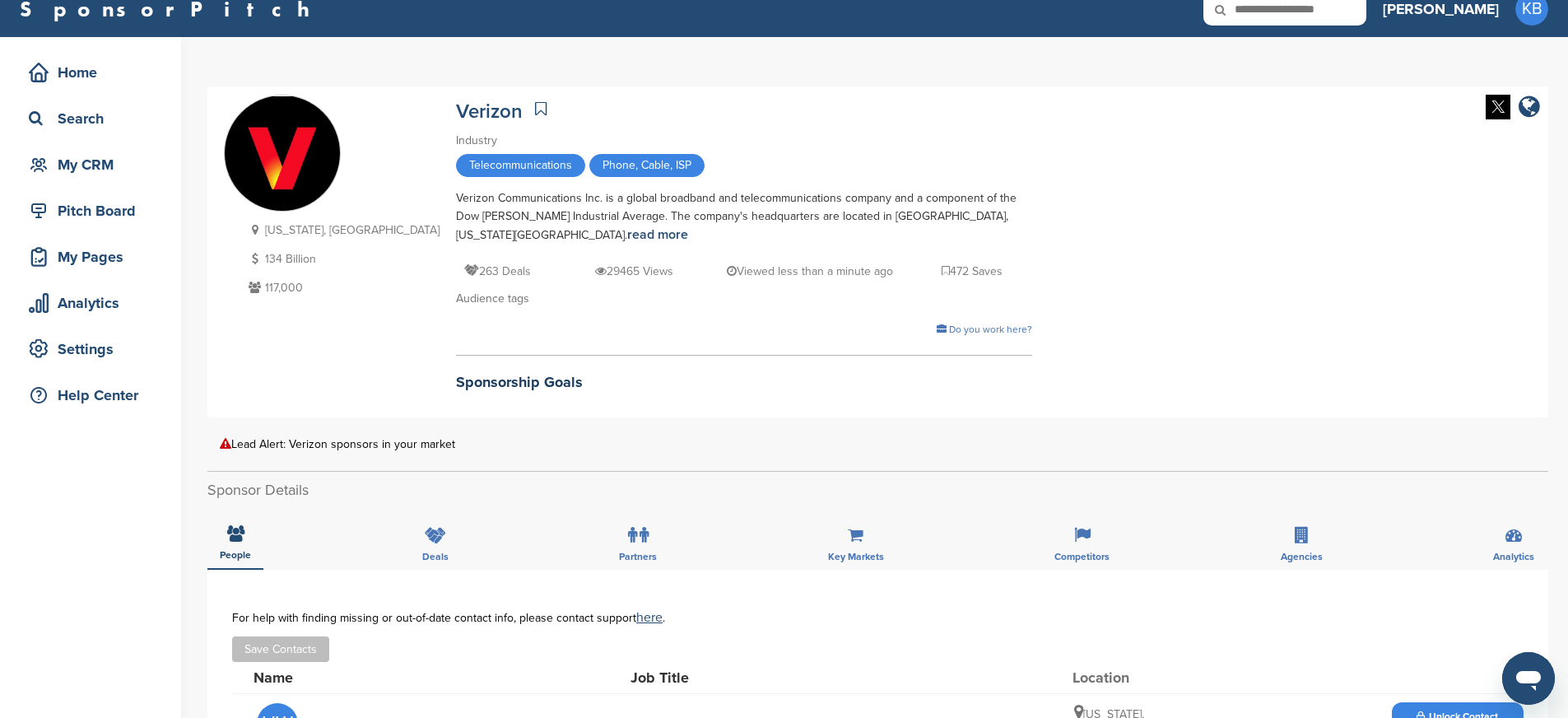
scroll to position [0, 0]
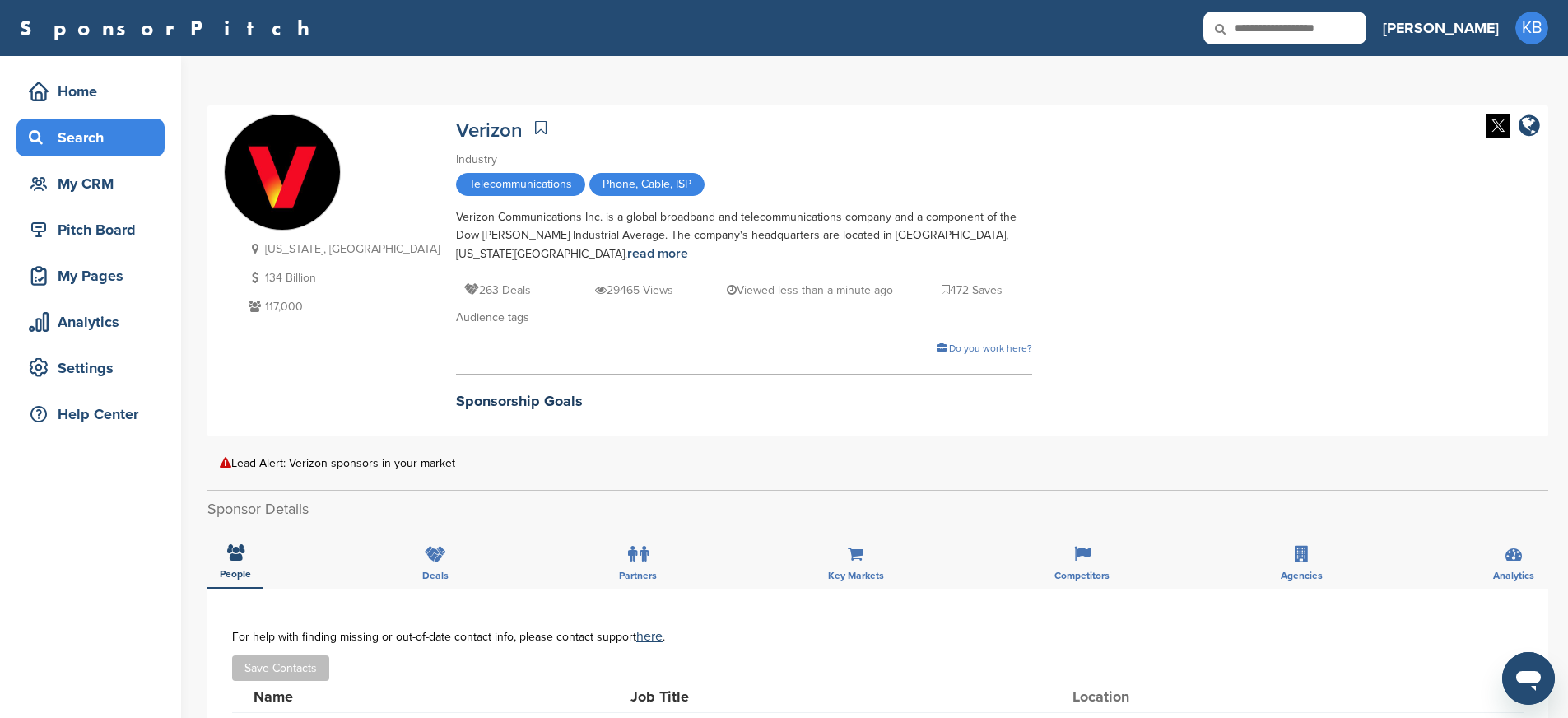
click at [70, 138] on div "Search" at bounding box center [94, 137] width 140 height 29
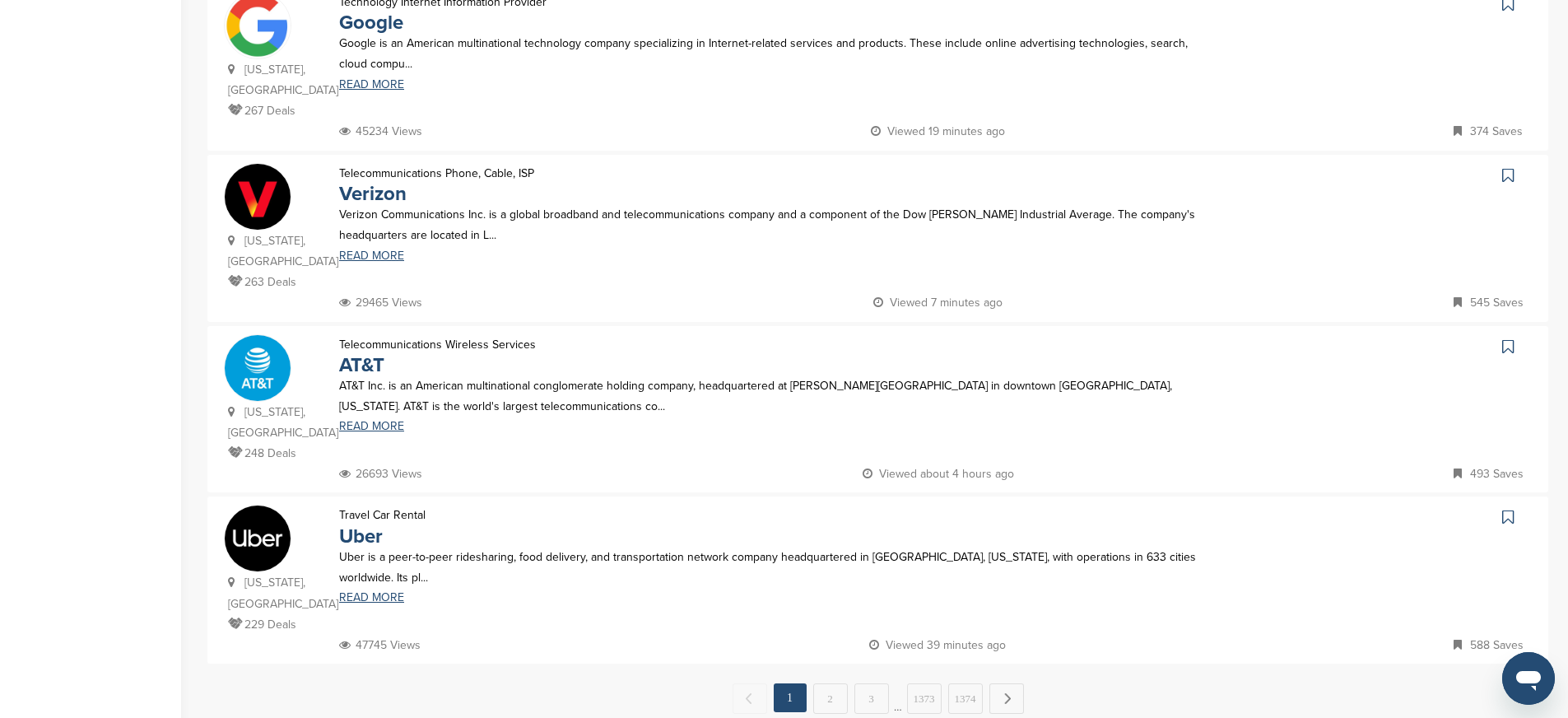
scroll to position [1513, 0]
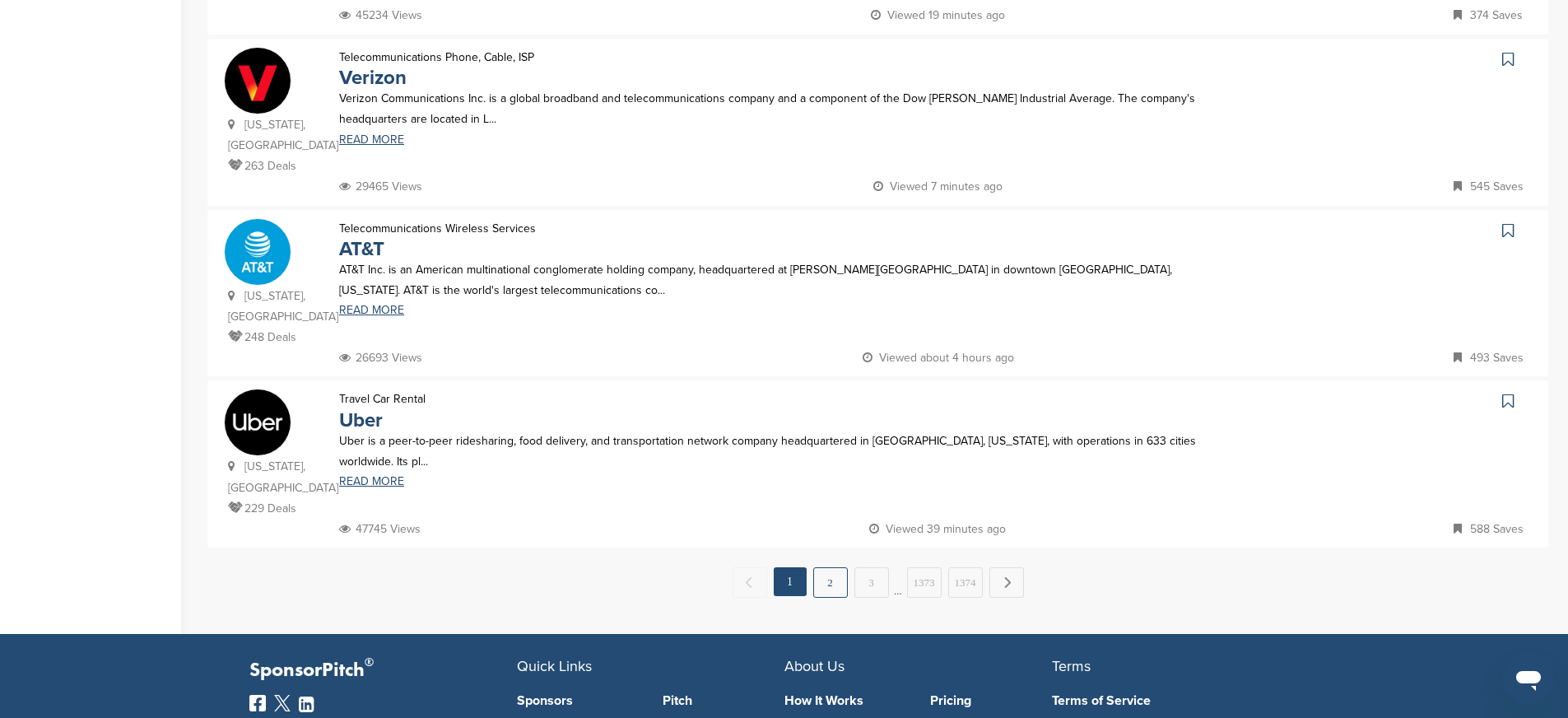
click at [821, 567] on link "2" at bounding box center [830, 582] width 34 height 30
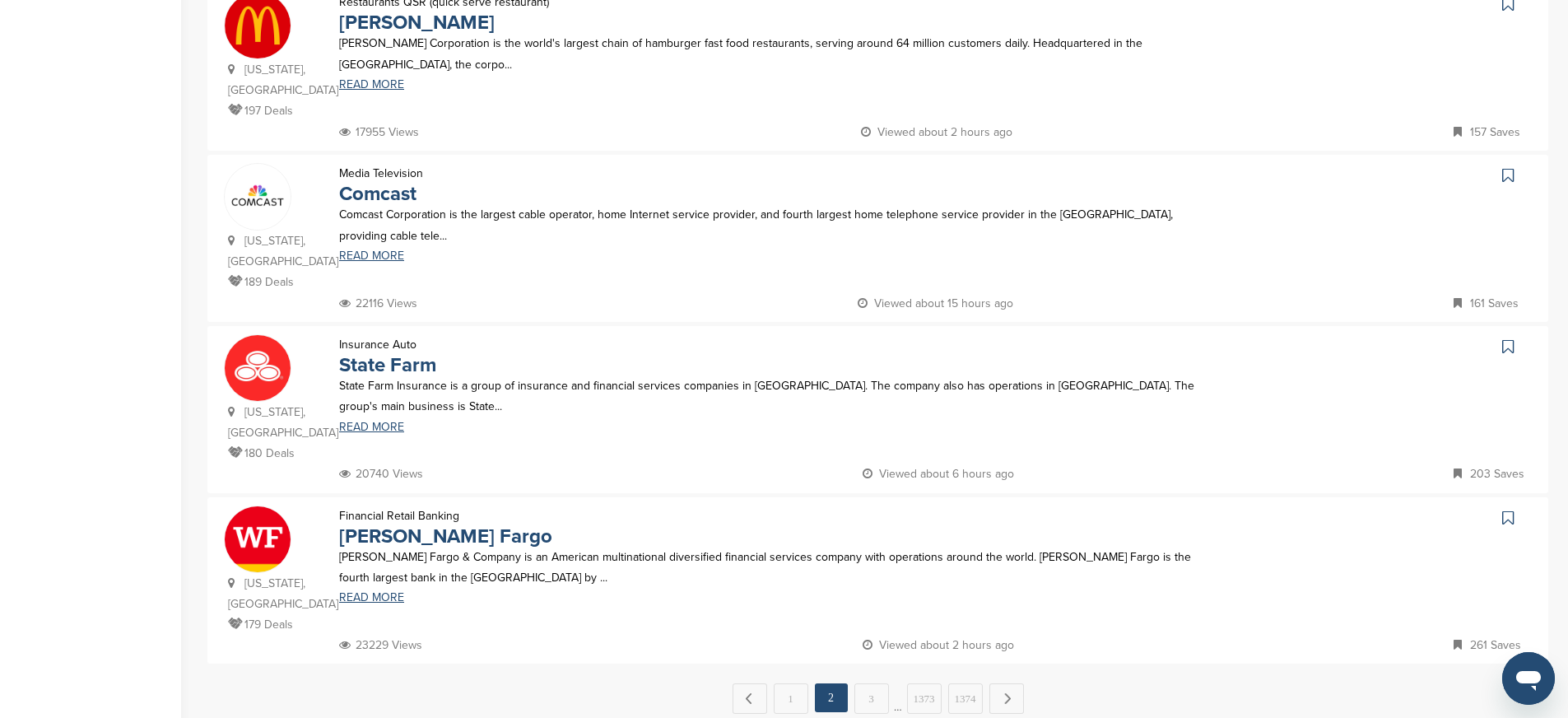
scroll to position [1524, 0]
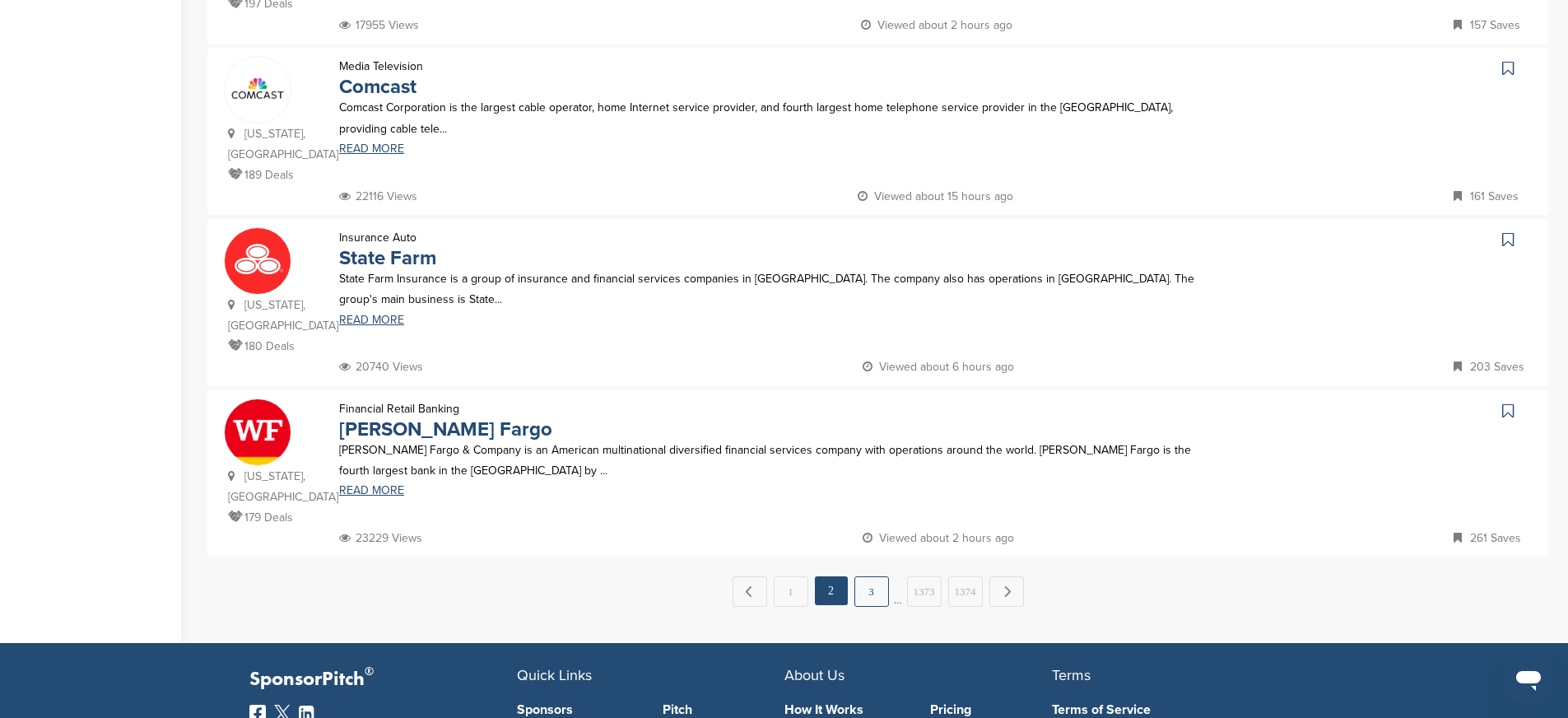
click at [857, 576] on link "3" at bounding box center [871, 590] width 34 height 30
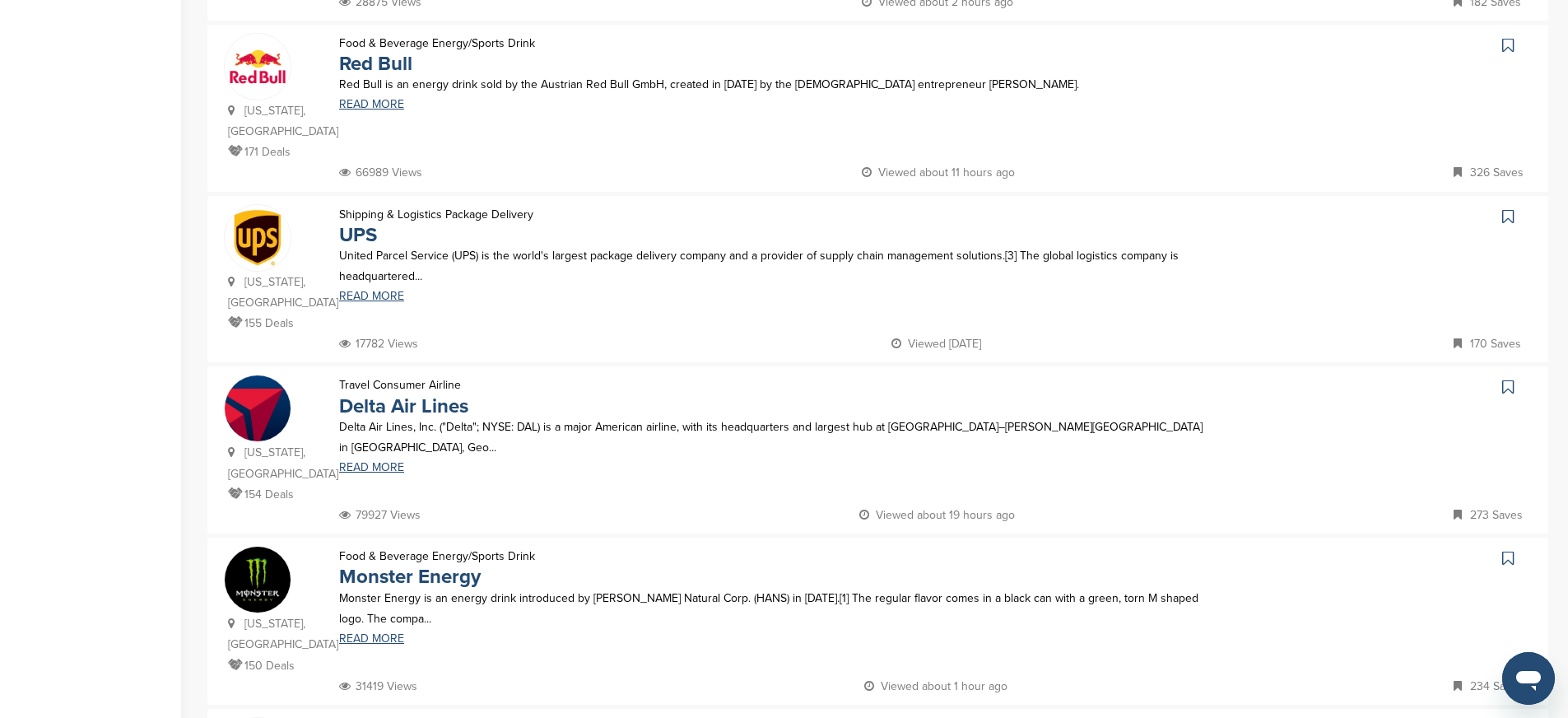
scroll to position [667, 0]
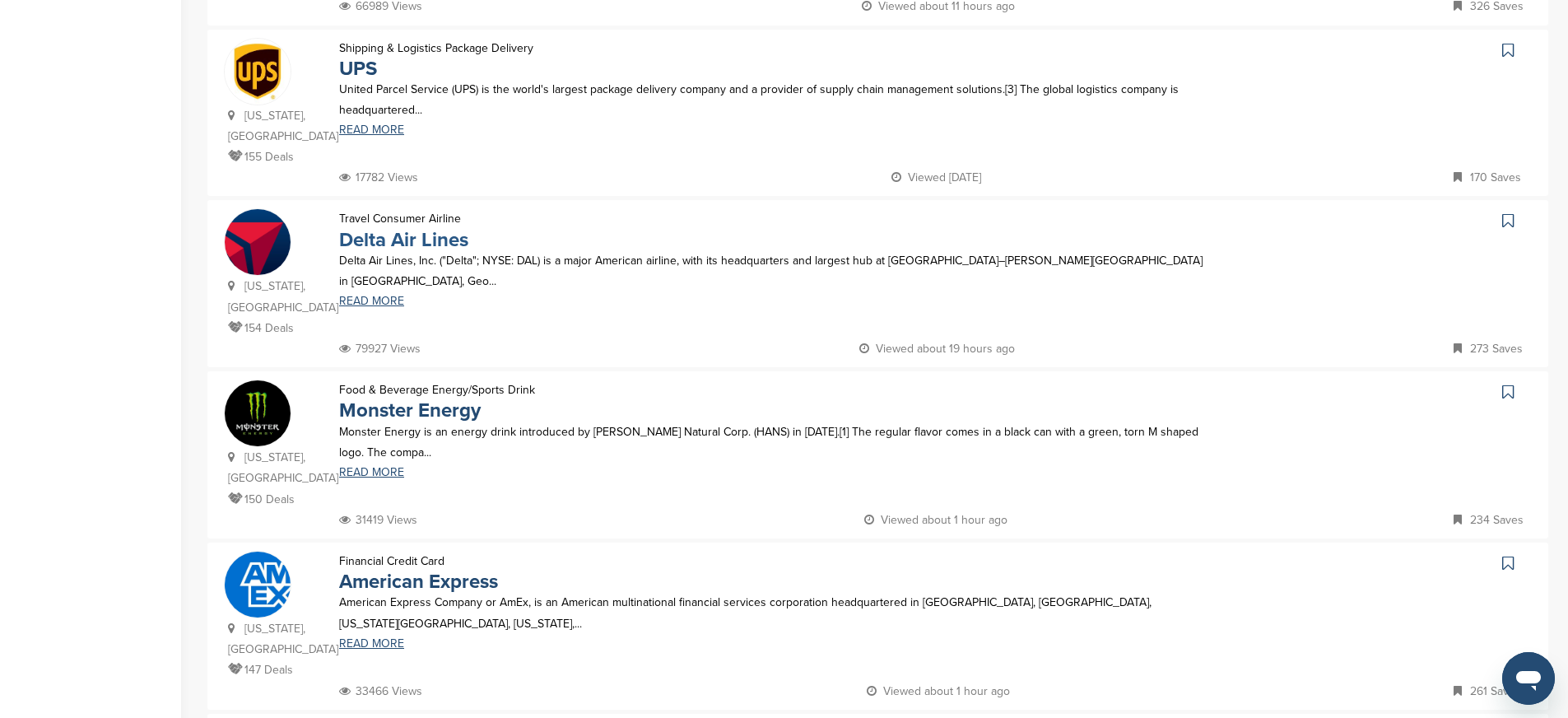
click at [407, 228] on link "Delta Air Lines" at bounding box center [404, 239] width 129 height 24
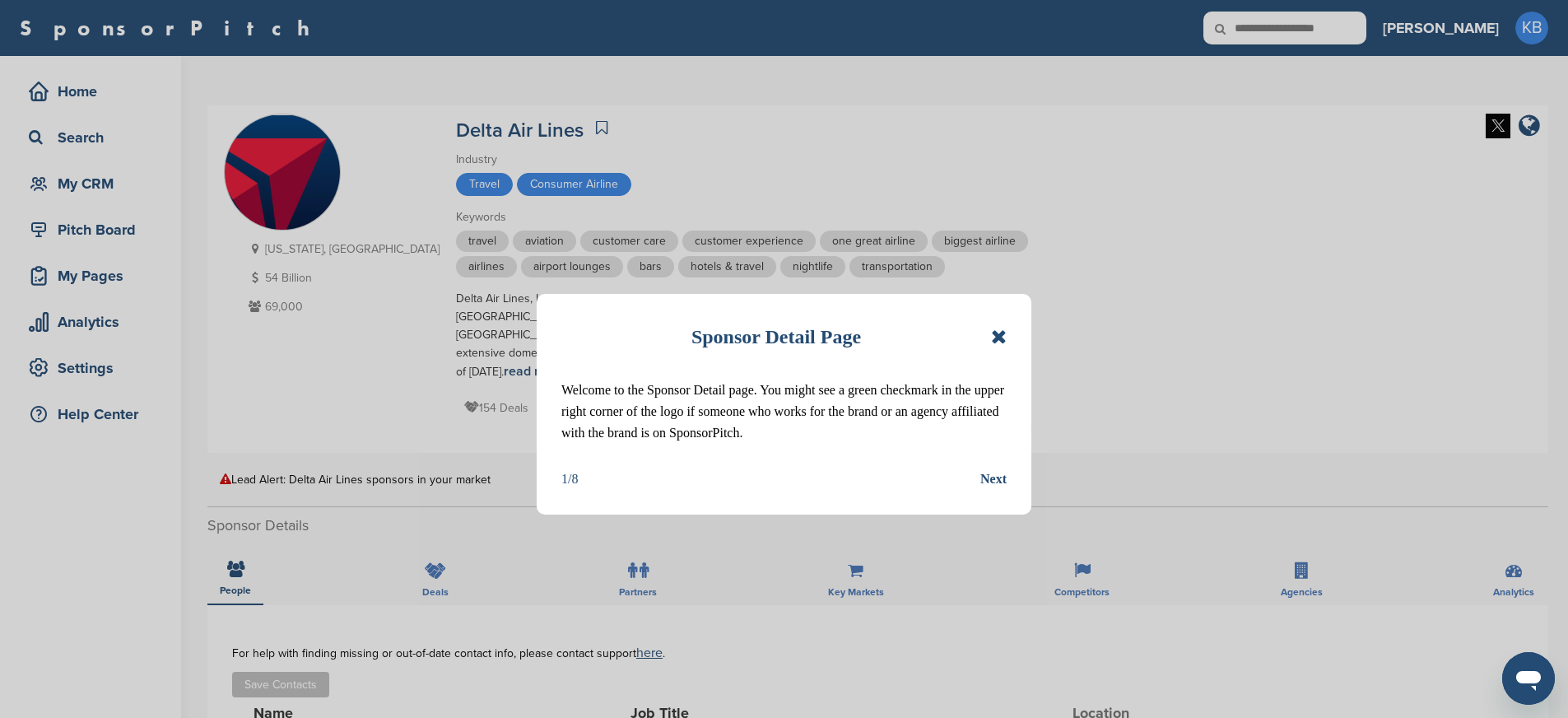
click at [1000, 333] on icon at bounding box center [998, 336] width 16 height 20
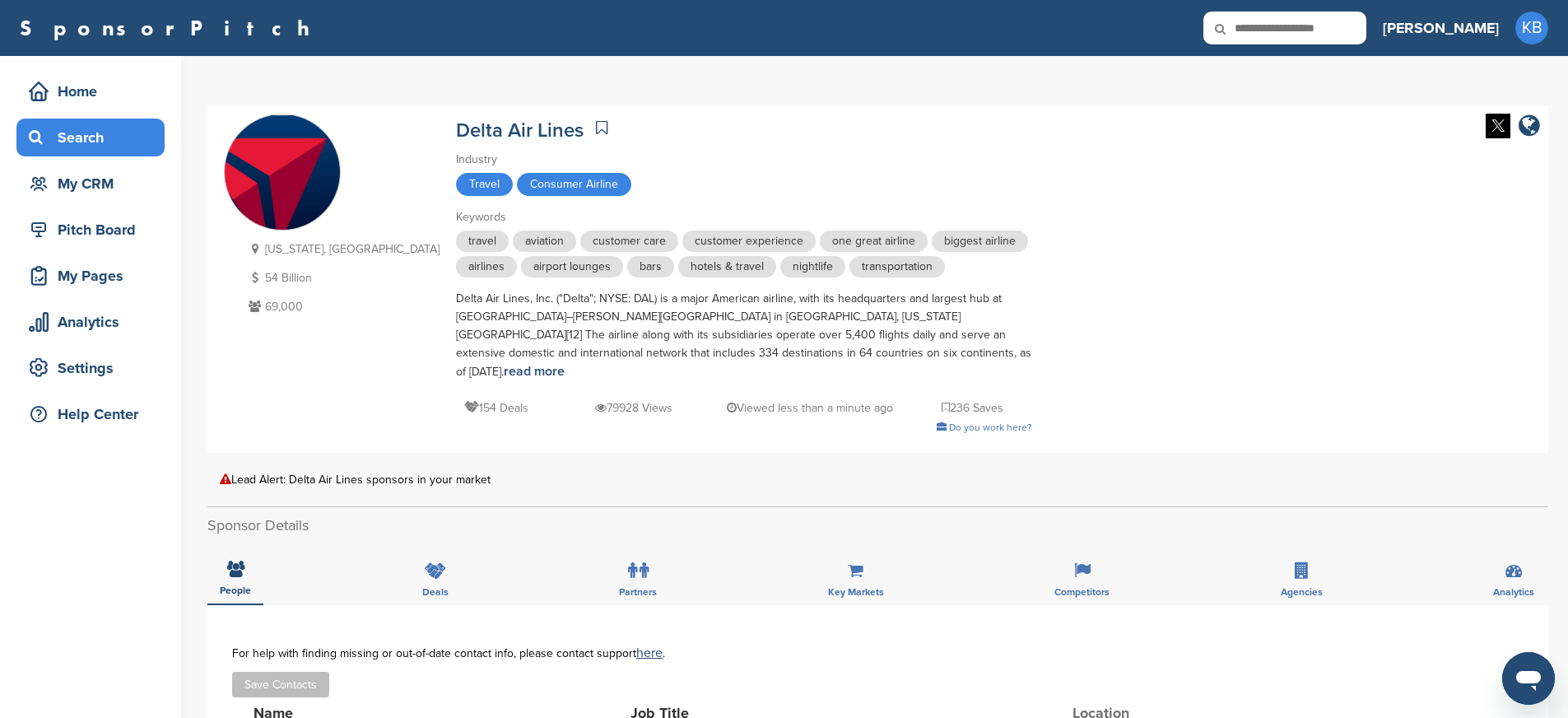
click at [80, 130] on div "Search" at bounding box center [94, 137] width 140 height 29
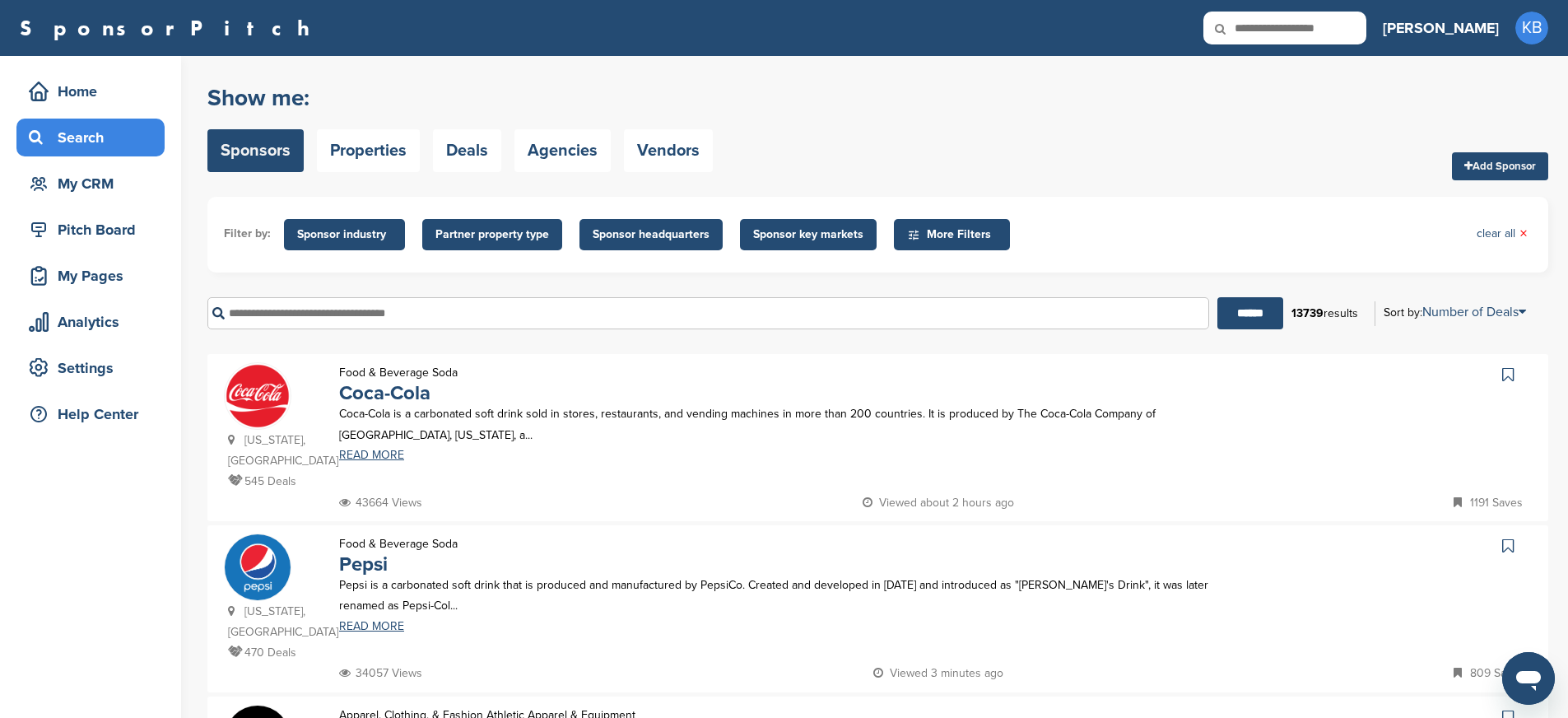
click at [525, 308] on input "text" at bounding box center [707, 313] width 1001 height 32
type input "*"
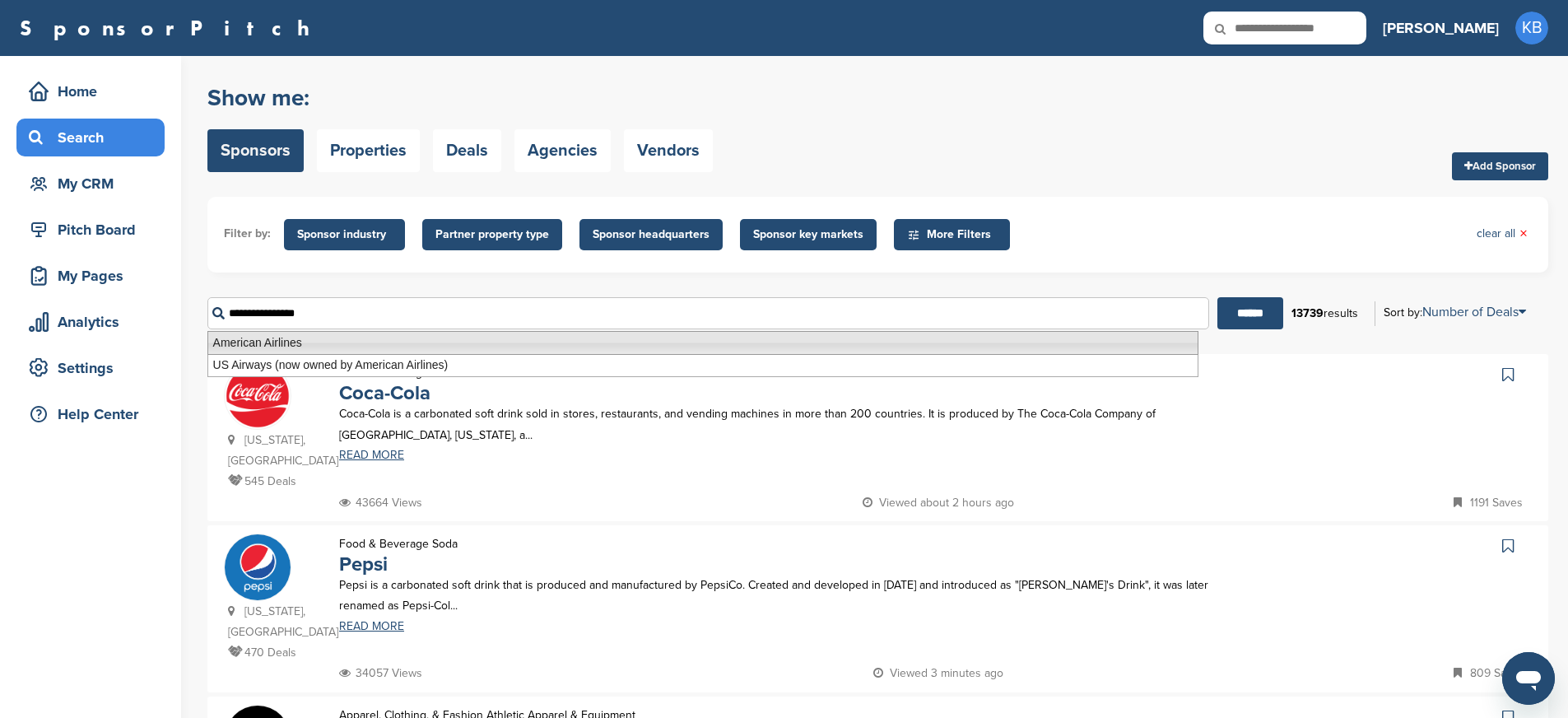
click at [306, 345] on li "American Airlines" at bounding box center [702, 342] width 990 height 24
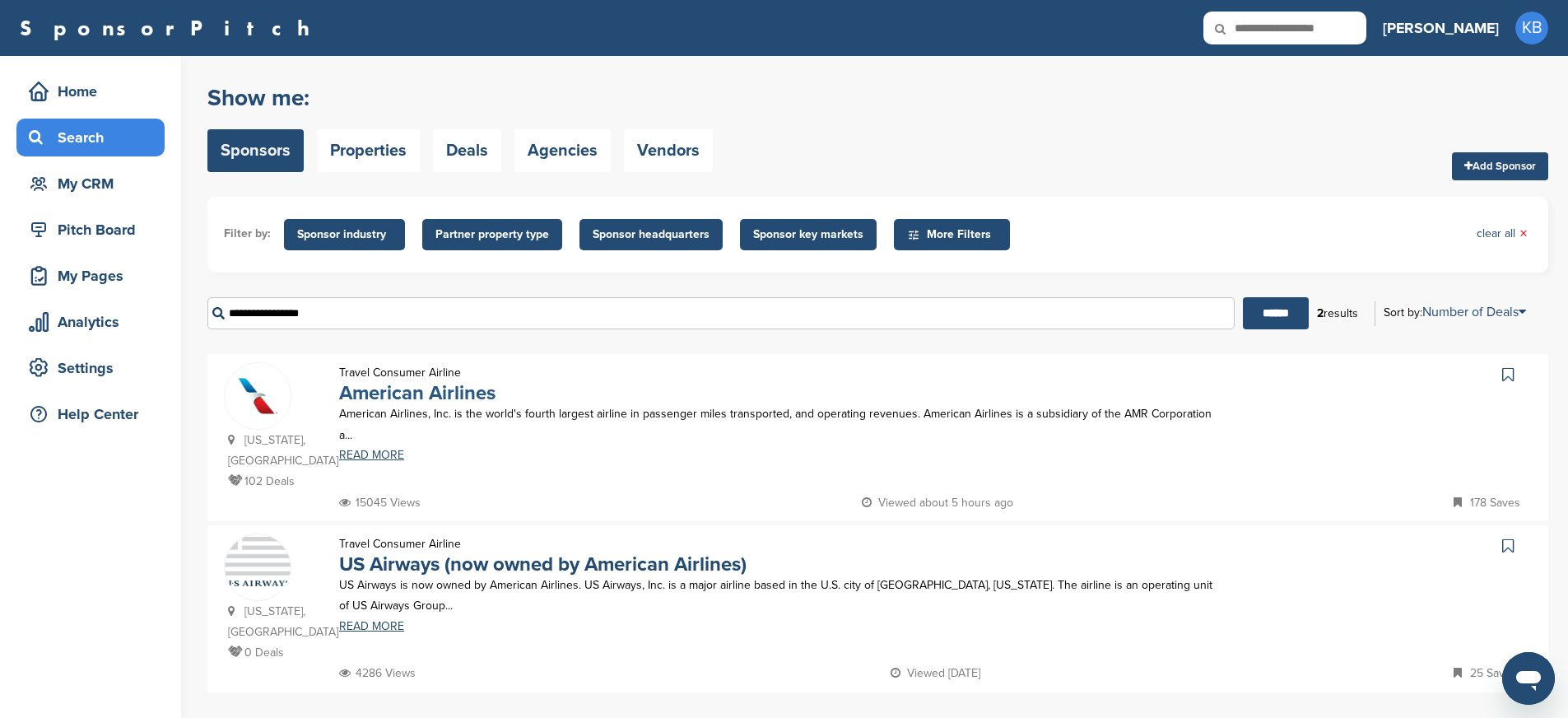
type input "**********"
click at [405, 394] on link "American Airlines" at bounding box center [417, 393] width 156 height 24
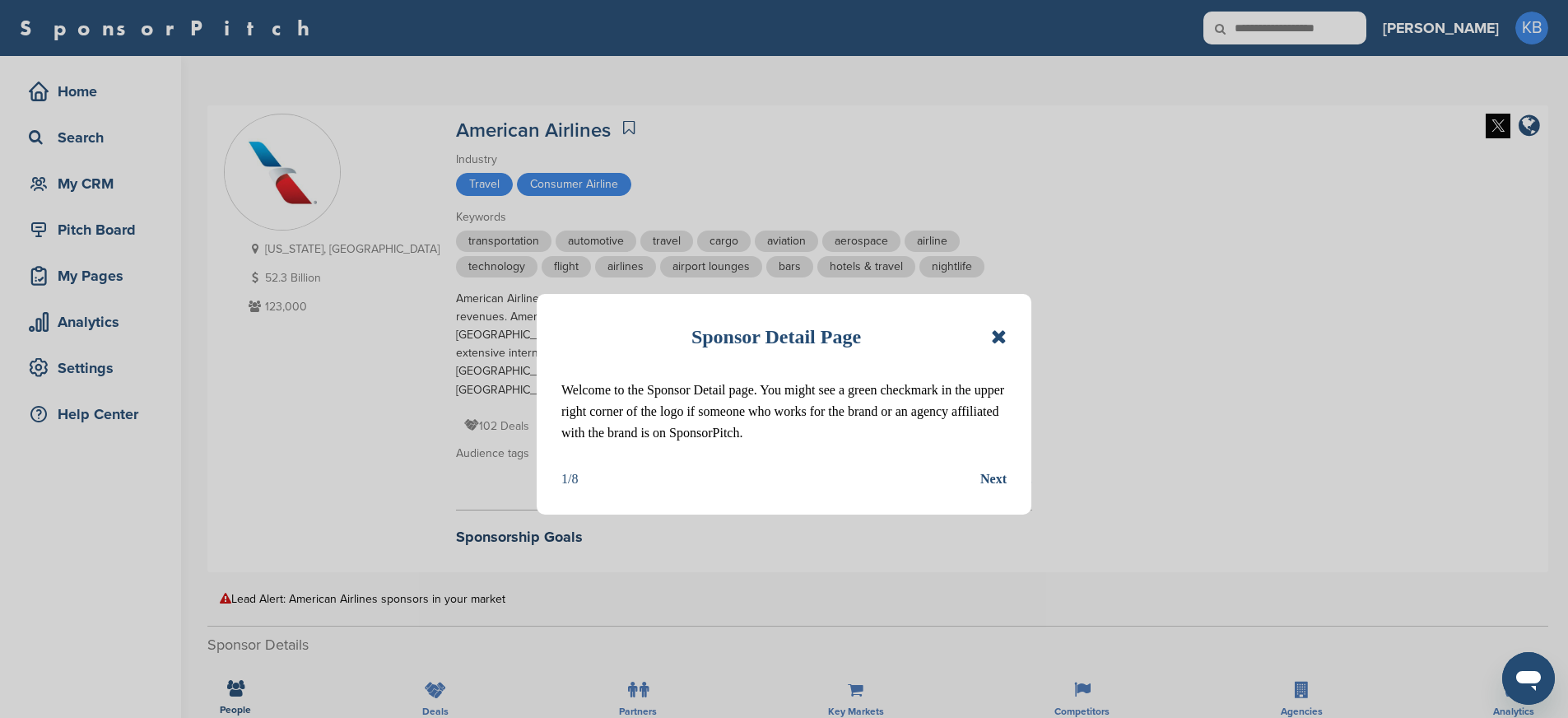
click at [1000, 327] on icon at bounding box center [998, 336] width 16 height 20
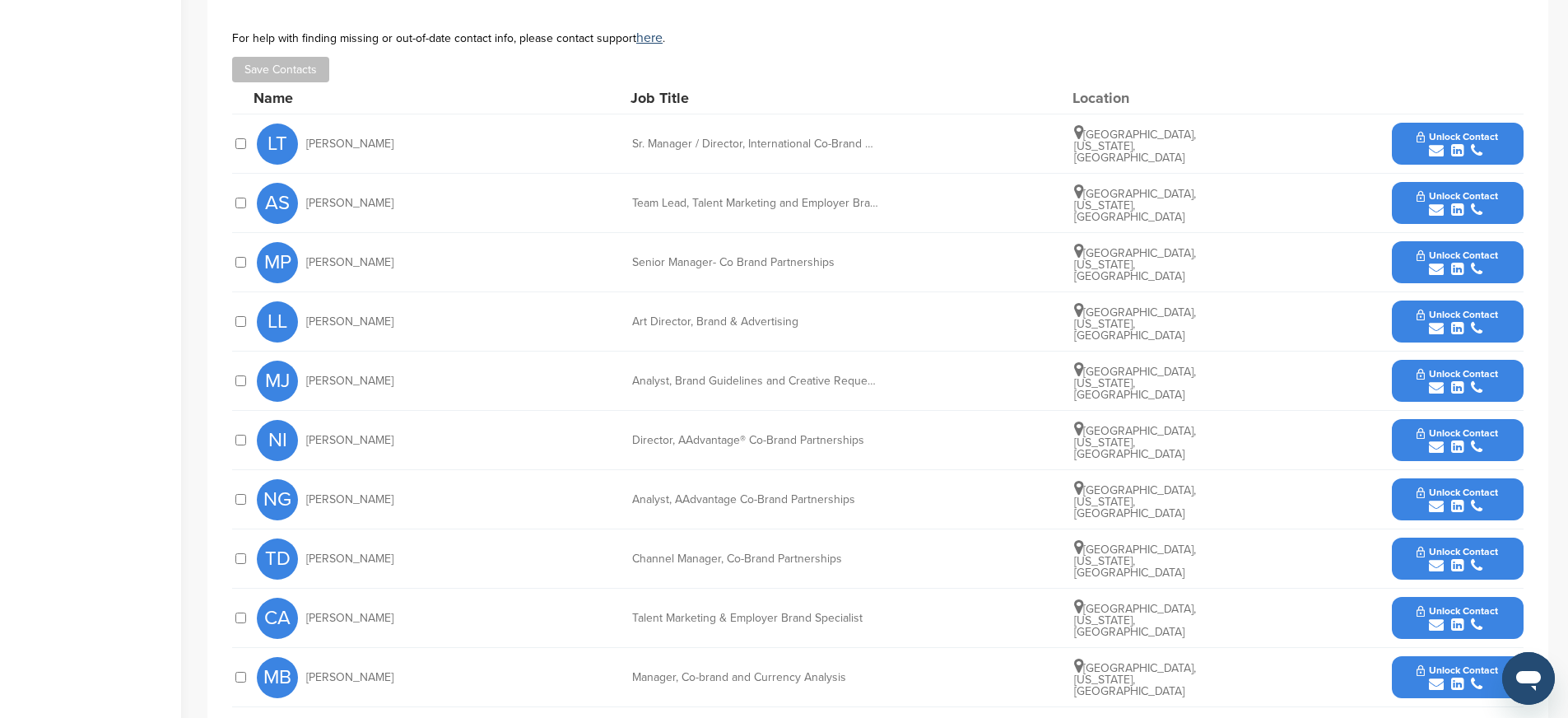
scroll to position [691, 0]
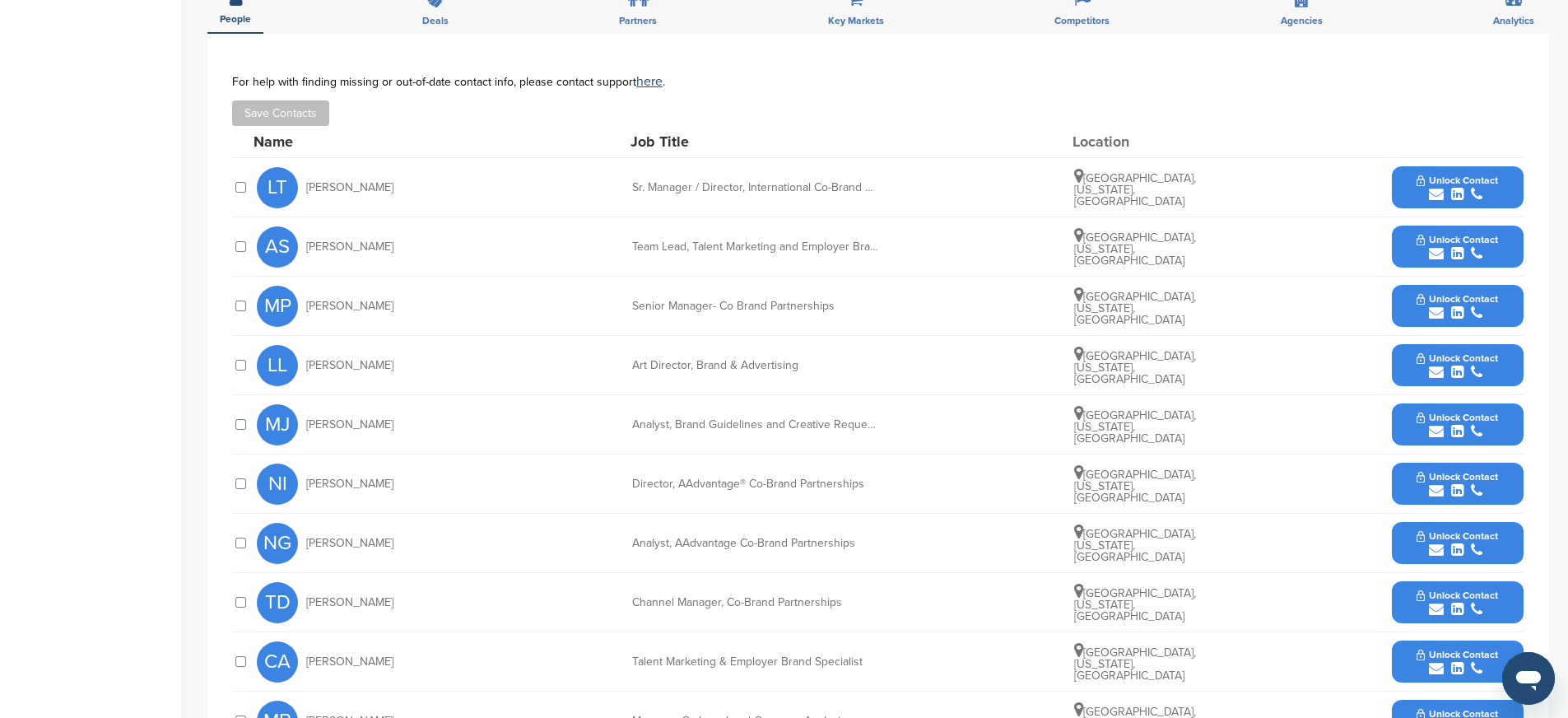
click at [1457, 293] on span "Unlock Contact" at bounding box center [1456, 299] width 81 height 12
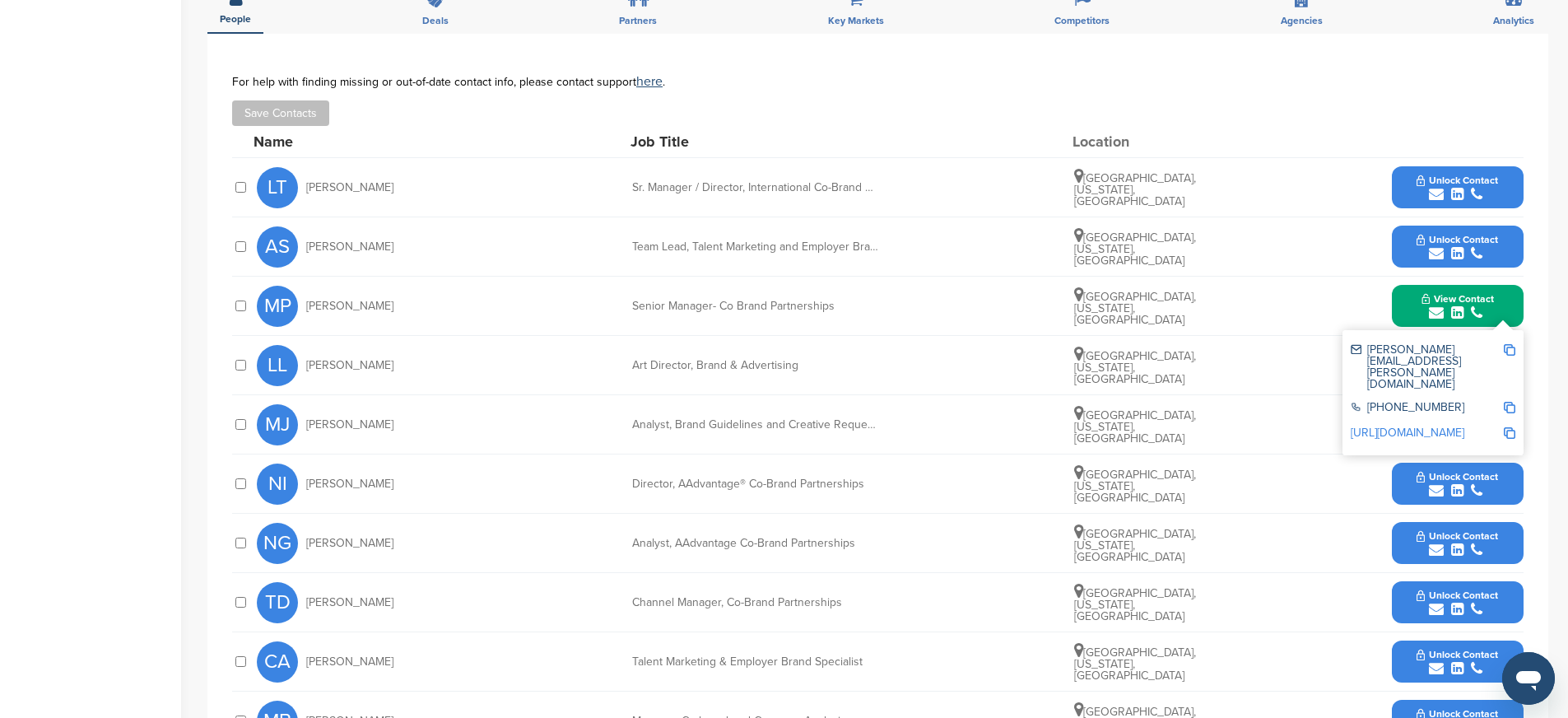
click at [1509, 344] on img at bounding box center [1509, 350] width 12 height 12
drag, startPoint x: 632, startPoint y: 287, endPoint x: 874, endPoint y: 284, distance: 242.0
click at [874, 284] on div "MP [PERSON_NAME] Senior Manager- Co Brand Partnerships [GEOGRAPHIC_DATA], [US_S…" at bounding box center [889, 306] width 1266 height 59
copy div "Senior Manager- Co Brand Partnerships"
click at [1506, 402] on img at bounding box center [1509, 408] width 12 height 12
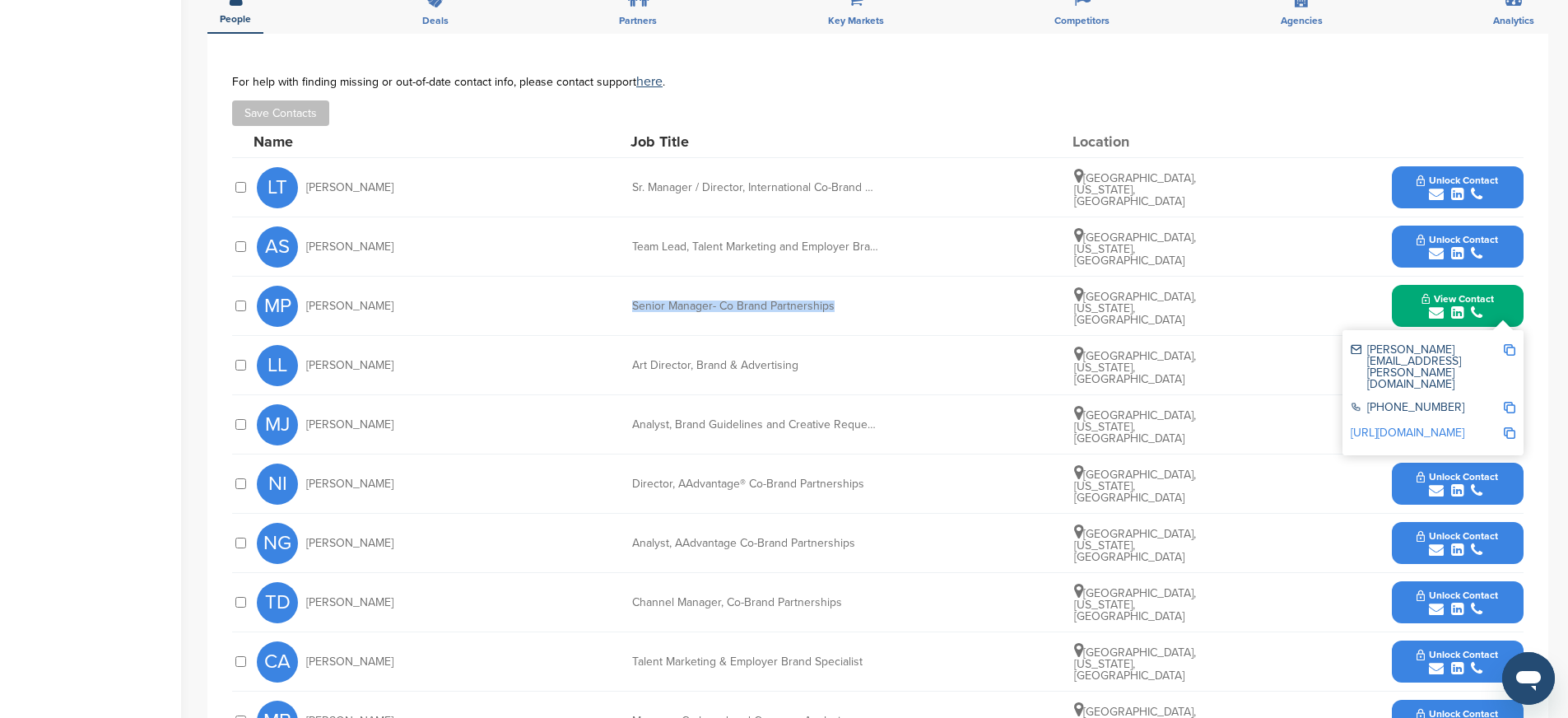
copy div "Senior Manager- Co Brand Partnerships"
click at [1510, 428] on img at bounding box center [1509, 434] width 12 height 12
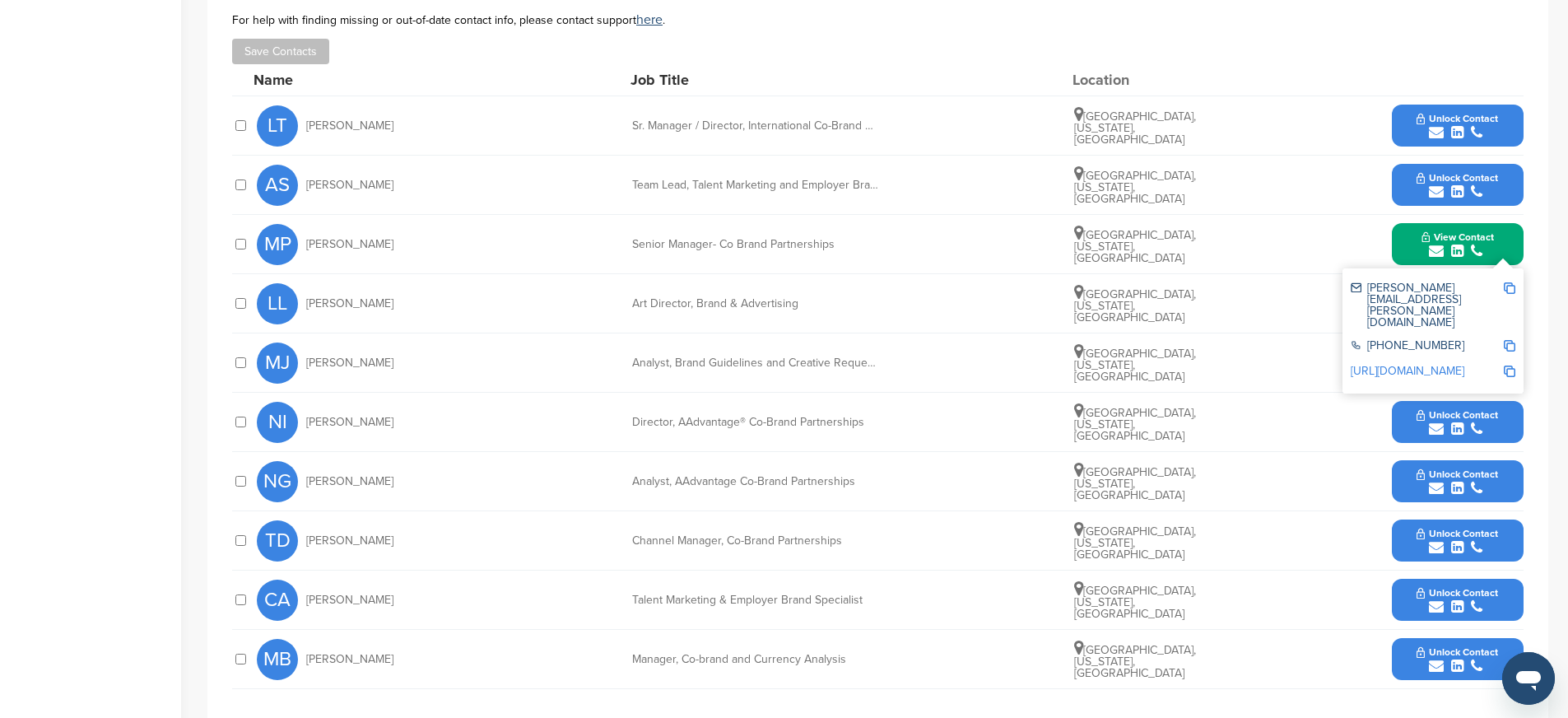
scroll to position [760, 0]
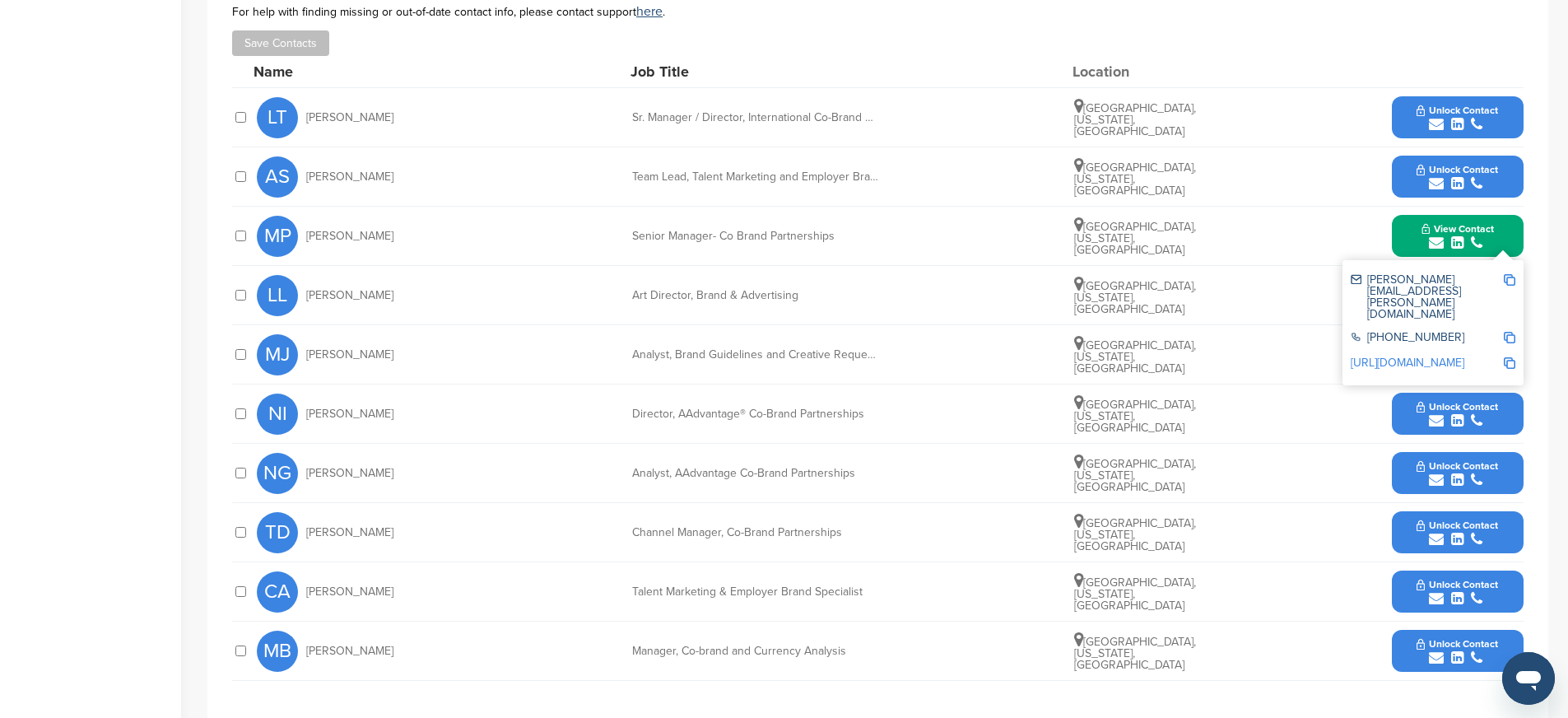
click at [1420, 413] on div "submit" at bounding box center [1456, 421] width 81 height 16
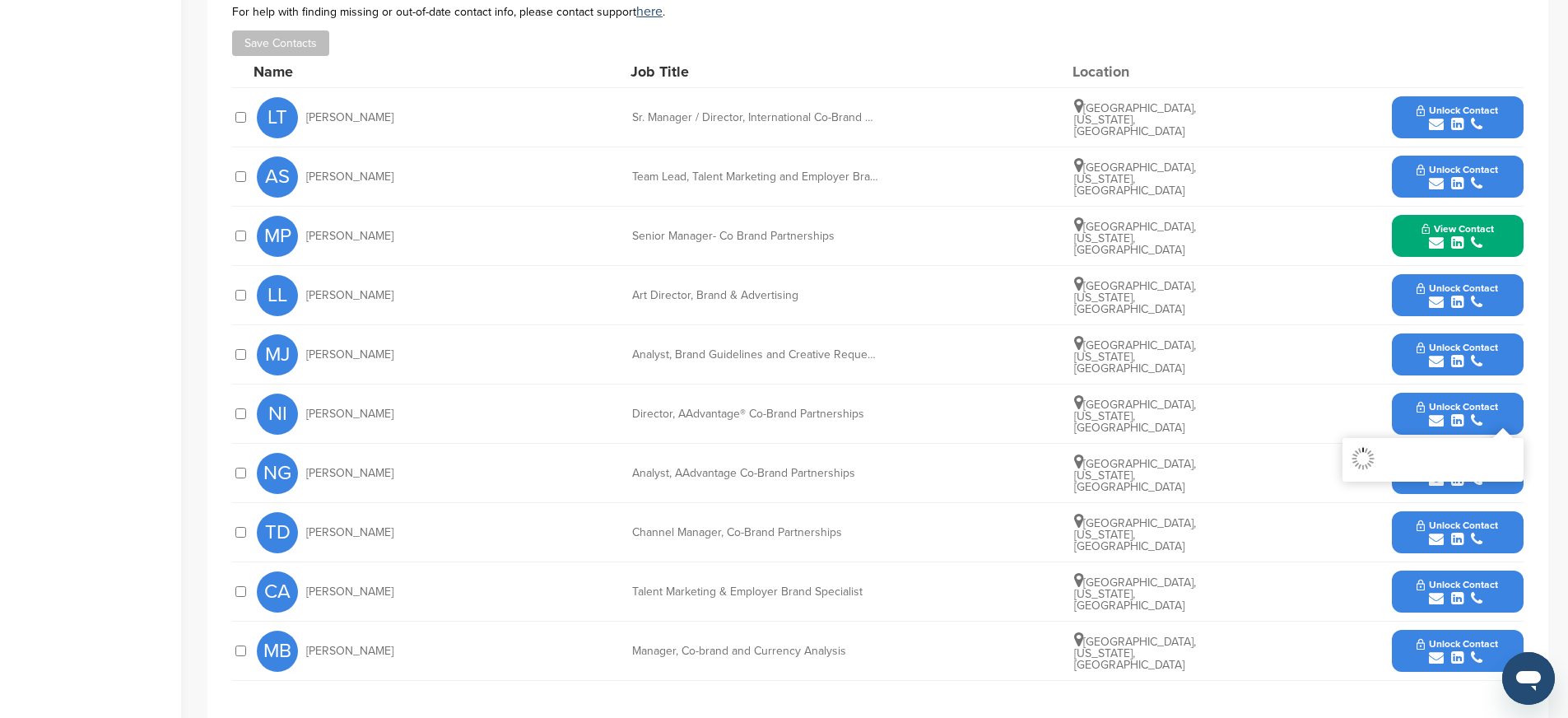
click at [1420, 413] on div "submit" at bounding box center [1456, 421] width 81 height 16
click at [1421, 413] on div "submit" at bounding box center [1457, 421] width 73 height 16
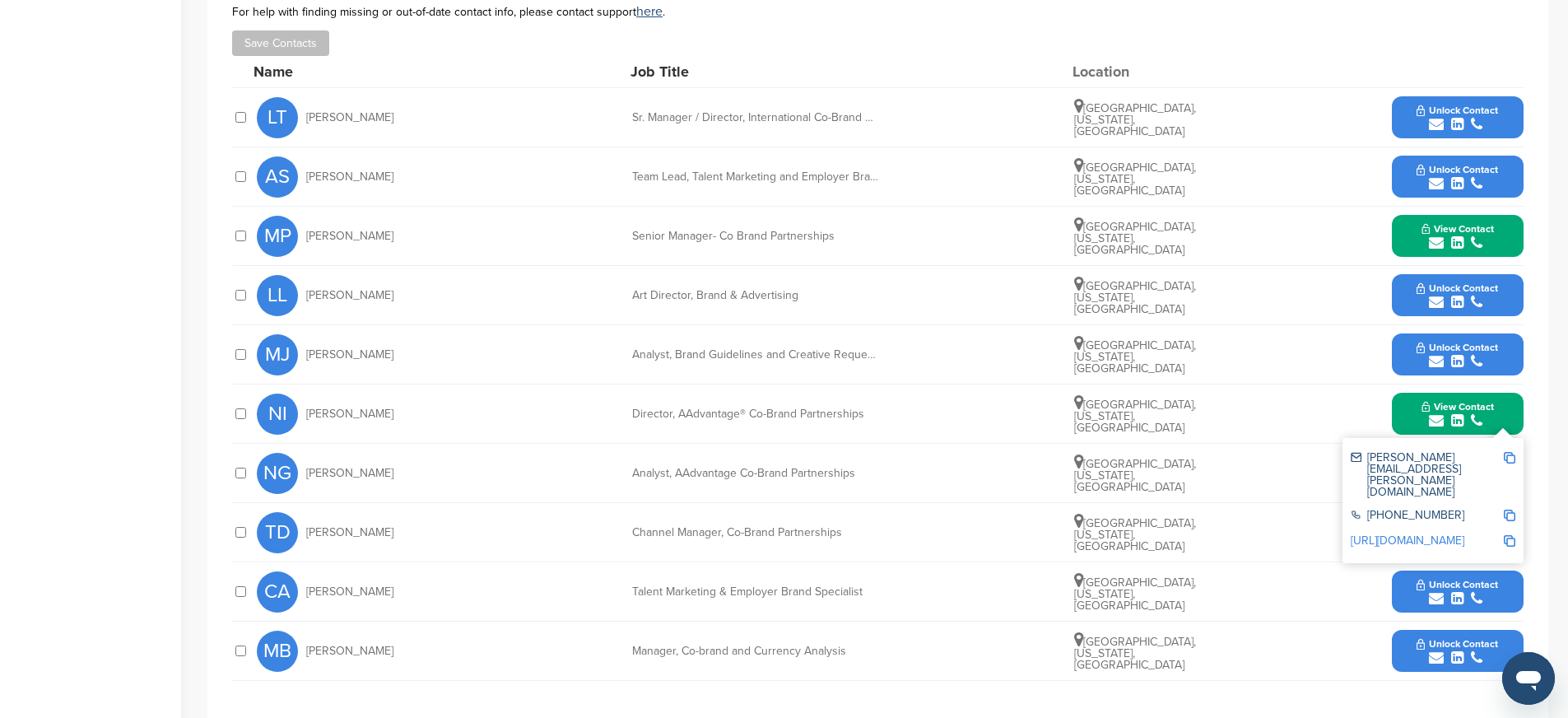
click at [1511, 452] on img at bounding box center [1509, 458] width 12 height 12
drag, startPoint x: 629, startPoint y: 397, endPoint x: 885, endPoint y: 397, distance: 256.0
click at [885, 397] on div "NI Neva Ignatow Director, AAdvantage® Co-Brand Partnerships Dallas, Texas, Unit…" at bounding box center [889, 414] width 1266 height 59
copy div "Director, AAdvantage® Co-Brand Partnerships"
click at [1507, 509] on img at bounding box center [1509, 515] width 12 height 12
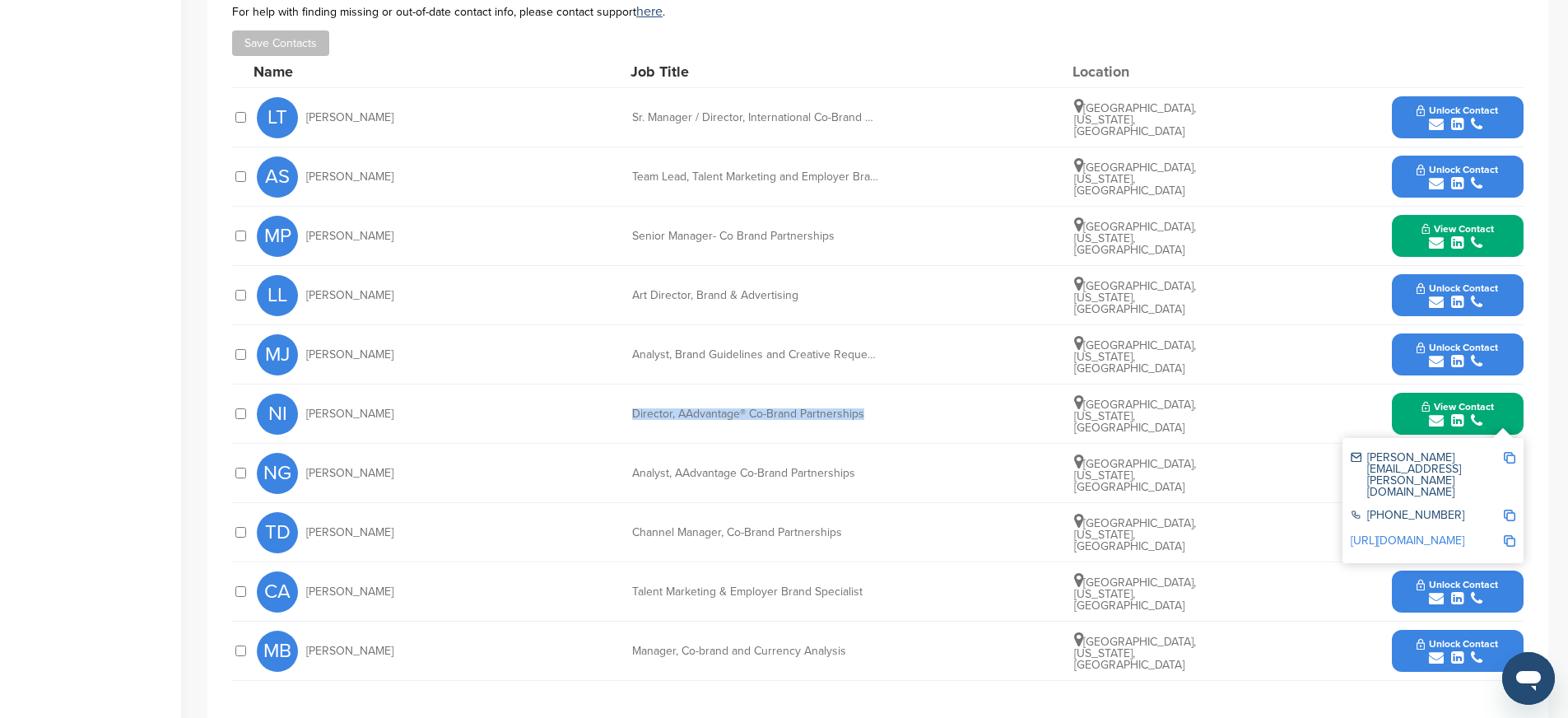
copy div "Director, AAdvantage® Co-Brand Partnerships"
click at [1508, 535] on img at bounding box center [1509, 540] width 12 height 12
click at [954, 562] on div "CA Chrystal Allen Talent Marketing & Employer Brand Specialist Dallas, Texas, U…" at bounding box center [889, 591] width 1266 height 59
click at [1401, 397] on button "View Contact" at bounding box center [1457, 414] width 112 height 49
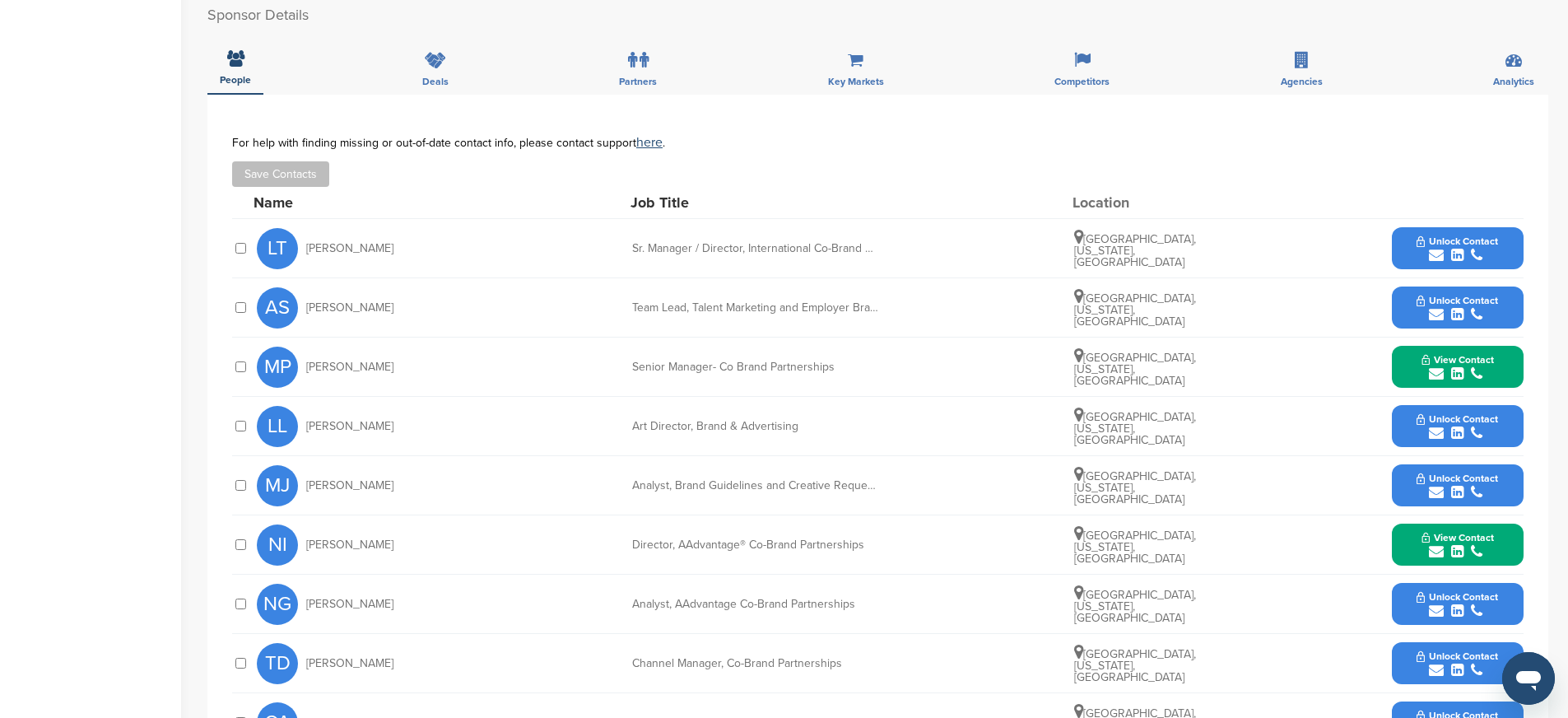
scroll to position [628, 0]
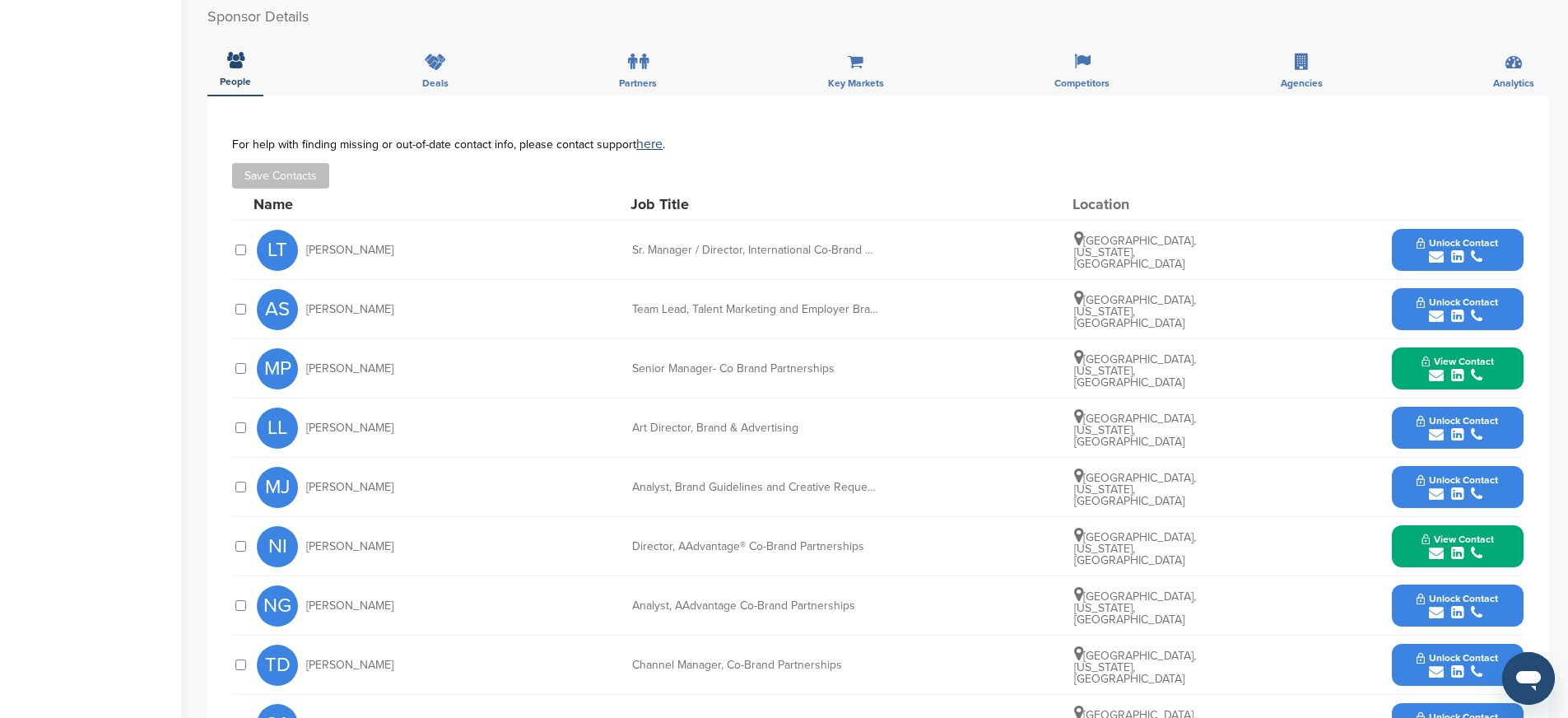
click at [1412, 226] on button "Unlock Contact" at bounding box center [1456, 250] width 121 height 49
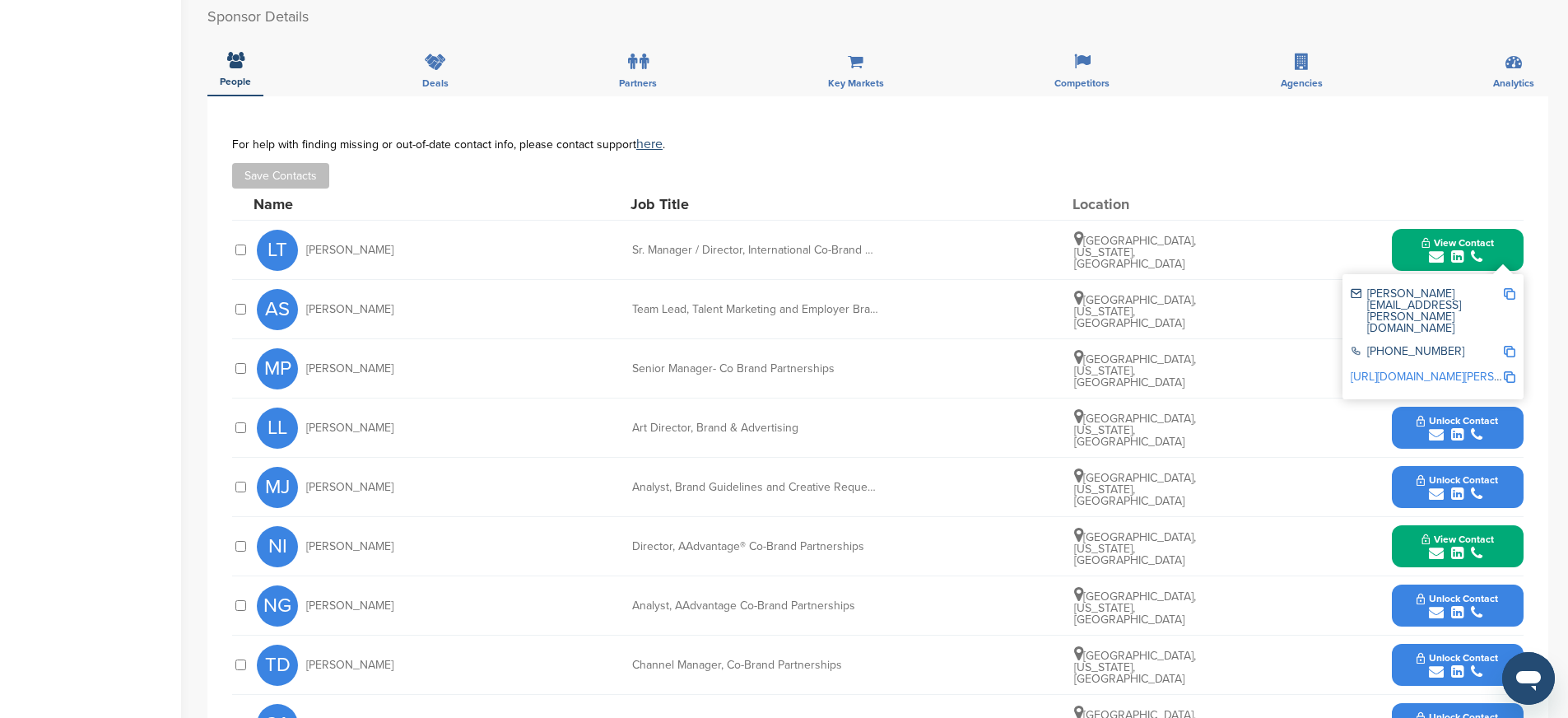
click at [1511, 288] on img at bounding box center [1509, 294] width 12 height 12
drag, startPoint x: 398, startPoint y: 232, endPoint x: 345, endPoint y: 234, distance: 53.0
click at [345, 234] on div "LT Lorena Trujillo" at bounding box center [347, 250] width 181 height 41
copy span "Trujillo"
drag, startPoint x: 617, startPoint y: 229, endPoint x: 890, endPoint y: 238, distance: 273.1
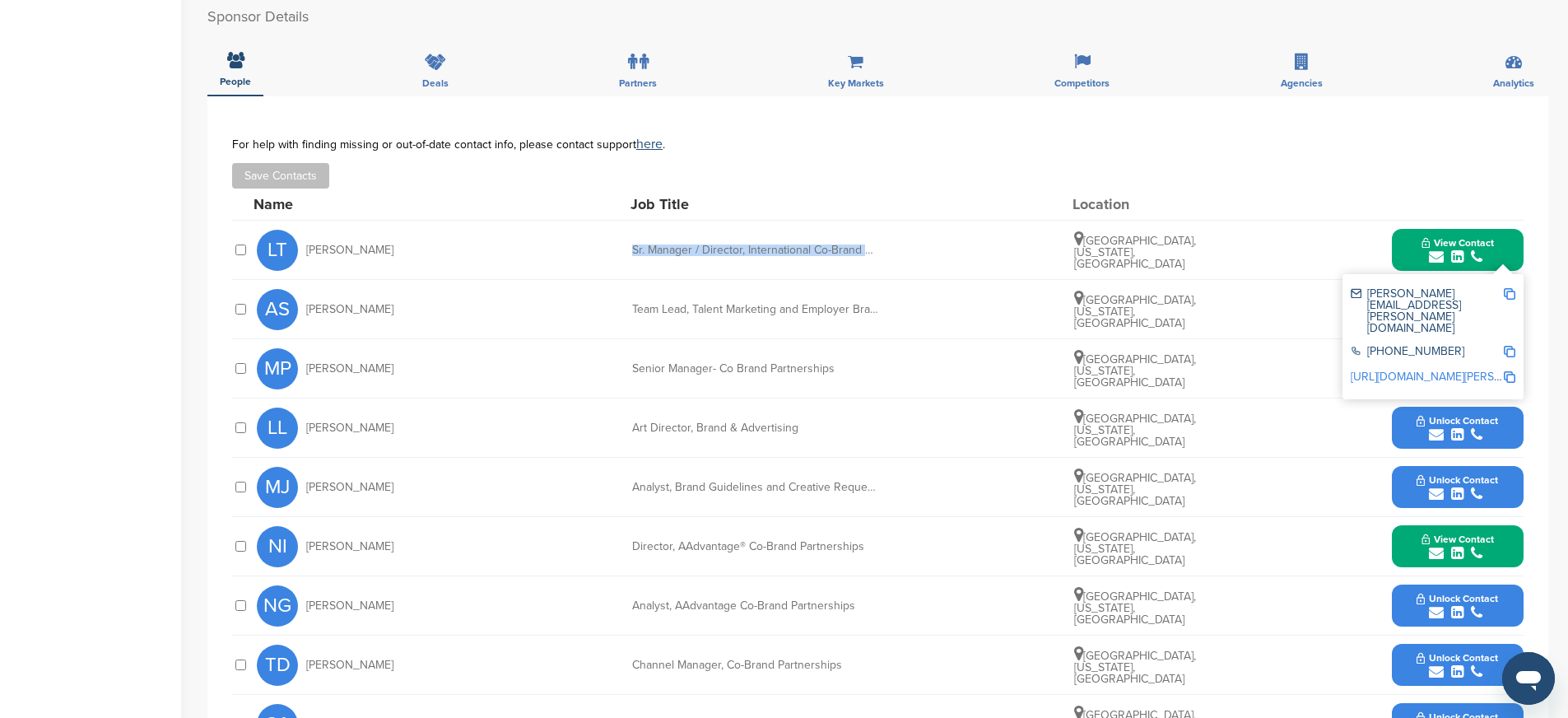
click at [890, 238] on div "LT Lorena Trujillo Sr. Manager / Director, International Co-Brand Partnerships …" at bounding box center [889, 250] width 1266 height 59
copy div "Sr. Manager / Director, International Co-Brand Partnerships"
click at [1506, 345] on img at bounding box center [1509, 351] width 12 height 12
copy div "Sr. Manager / Director, International Co-Brand Partnerships"
click at [1511, 371] on img at bounding box center [1509, 377] width 12 height 12
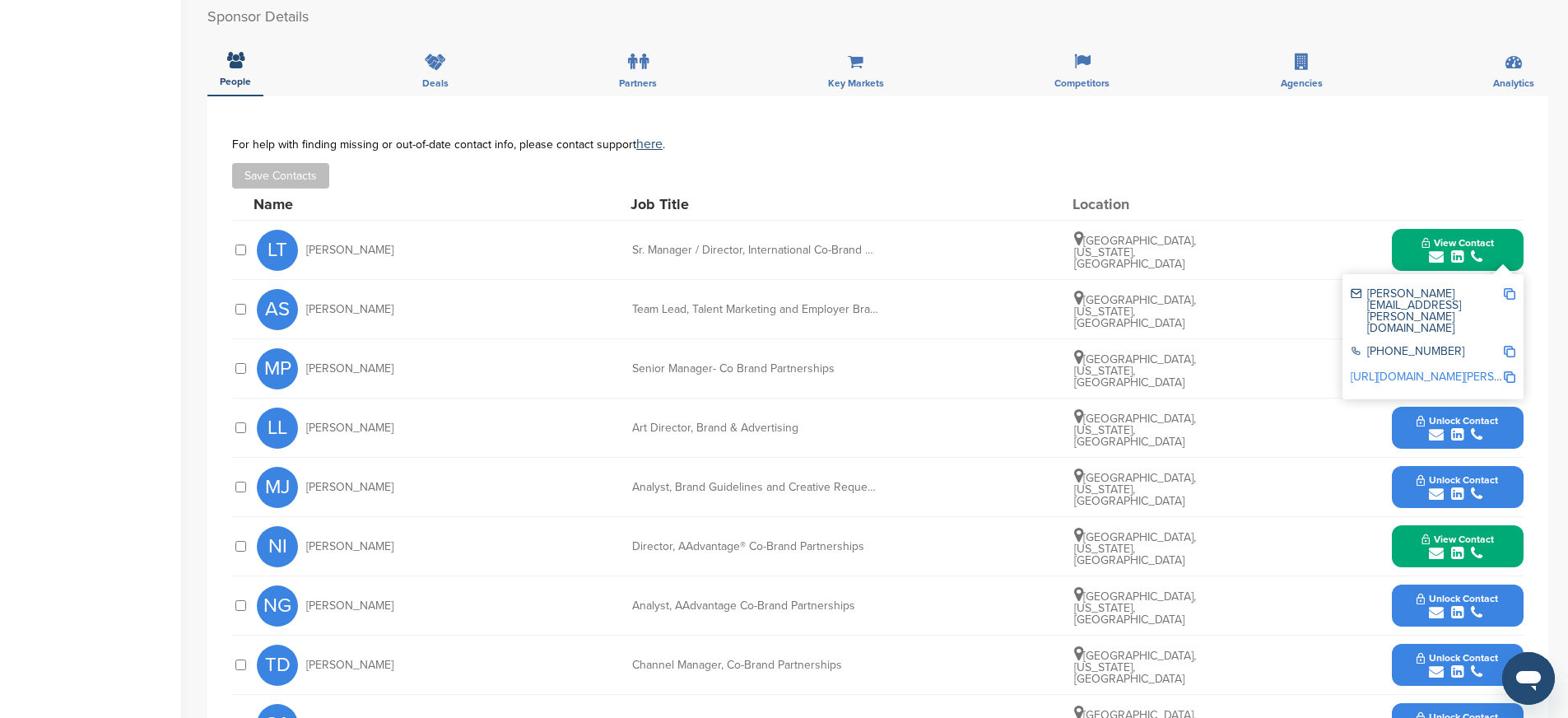
click at [567, 398] on div "LL Lauren Lukehart Art Director, Brand & Advertising Dallas, Texas, United Stat…" at bounding box center [889, 428] width 1266 height 59
click at [432, 299] on div "AS Ana Santellana" at bounding box center [347, 310] width 181 height 41
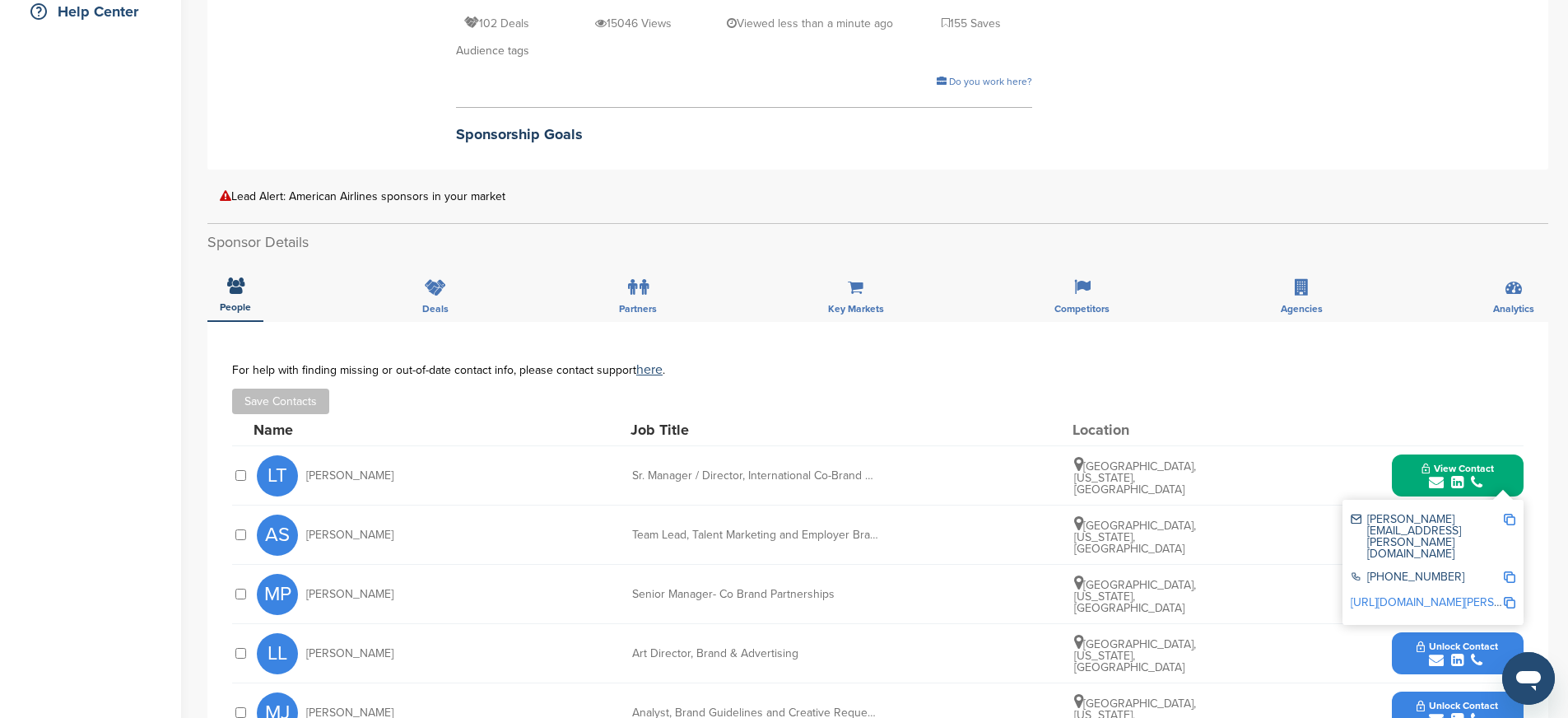
scroll to position [0, 0]
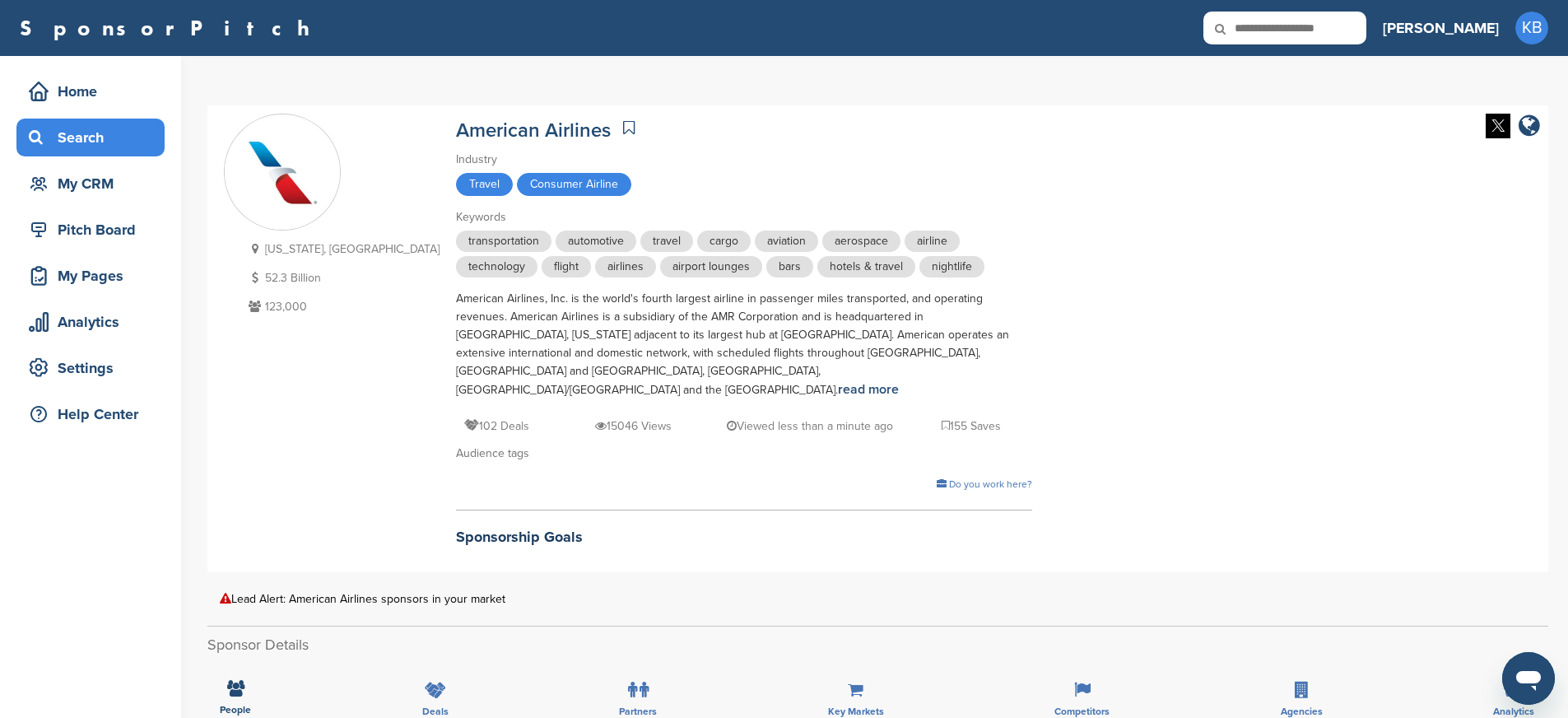
click at [88, 132] on div "Search" at bounding box center [94, 137] width 140 height 29
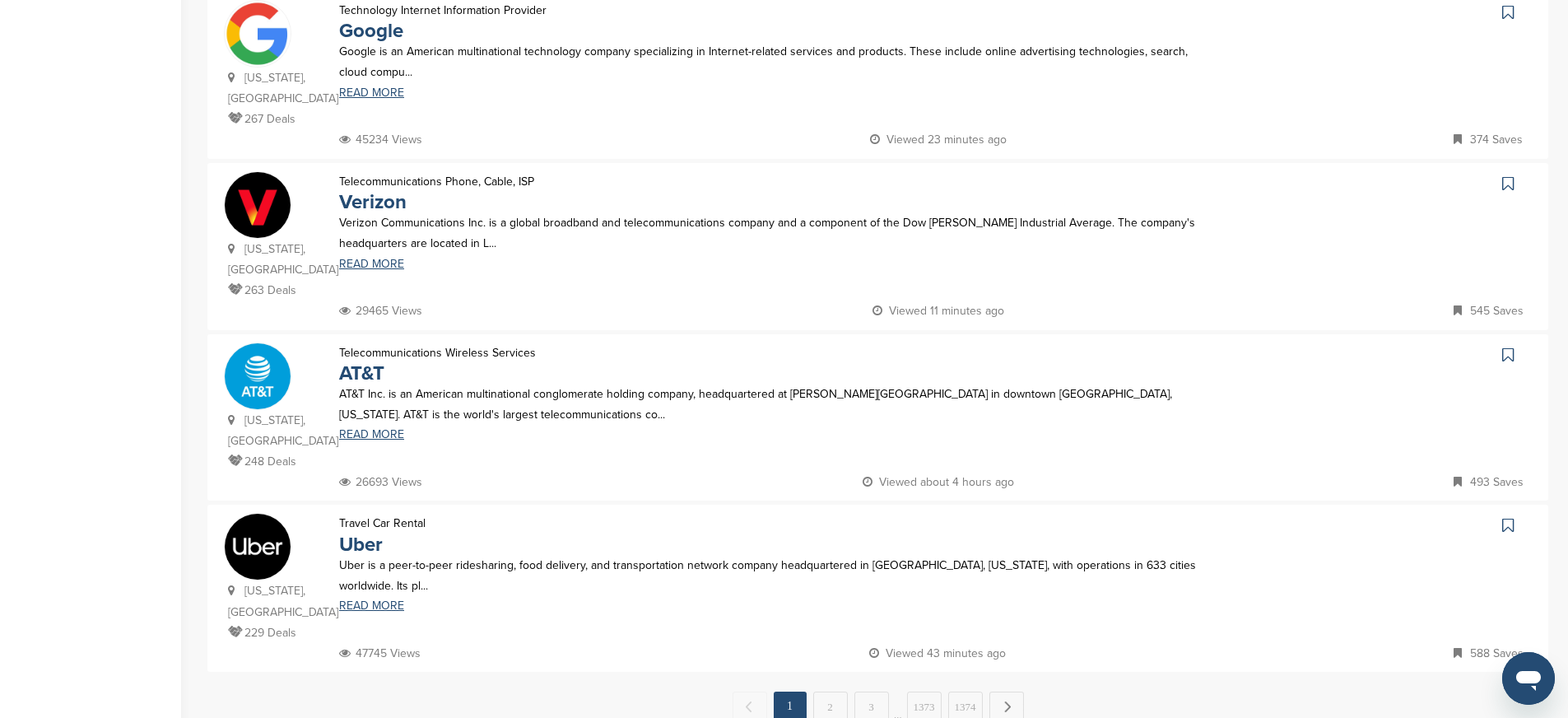
scroll to position [1429, 0]
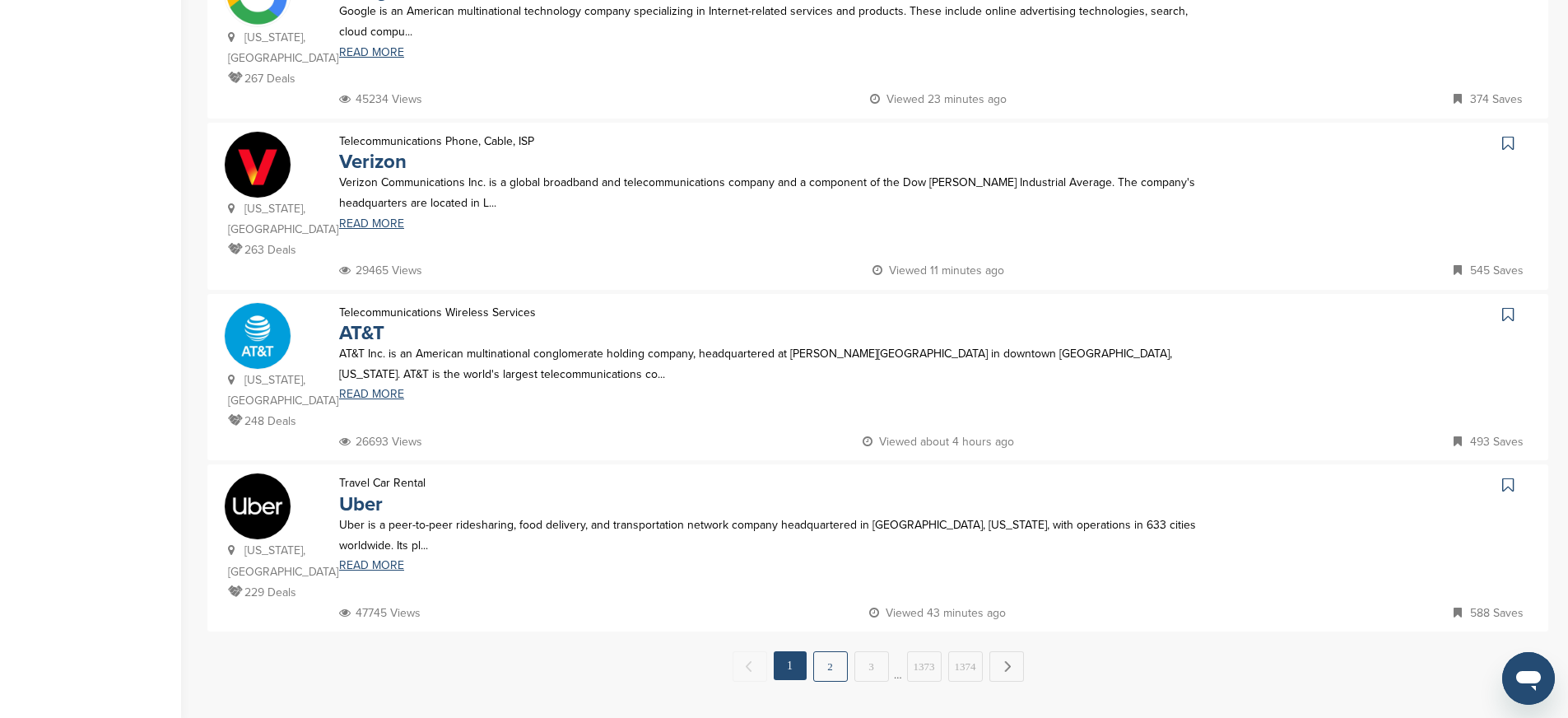
click at [841, 651] on link "2" at bounding box center [830, 666] width 34 height 30
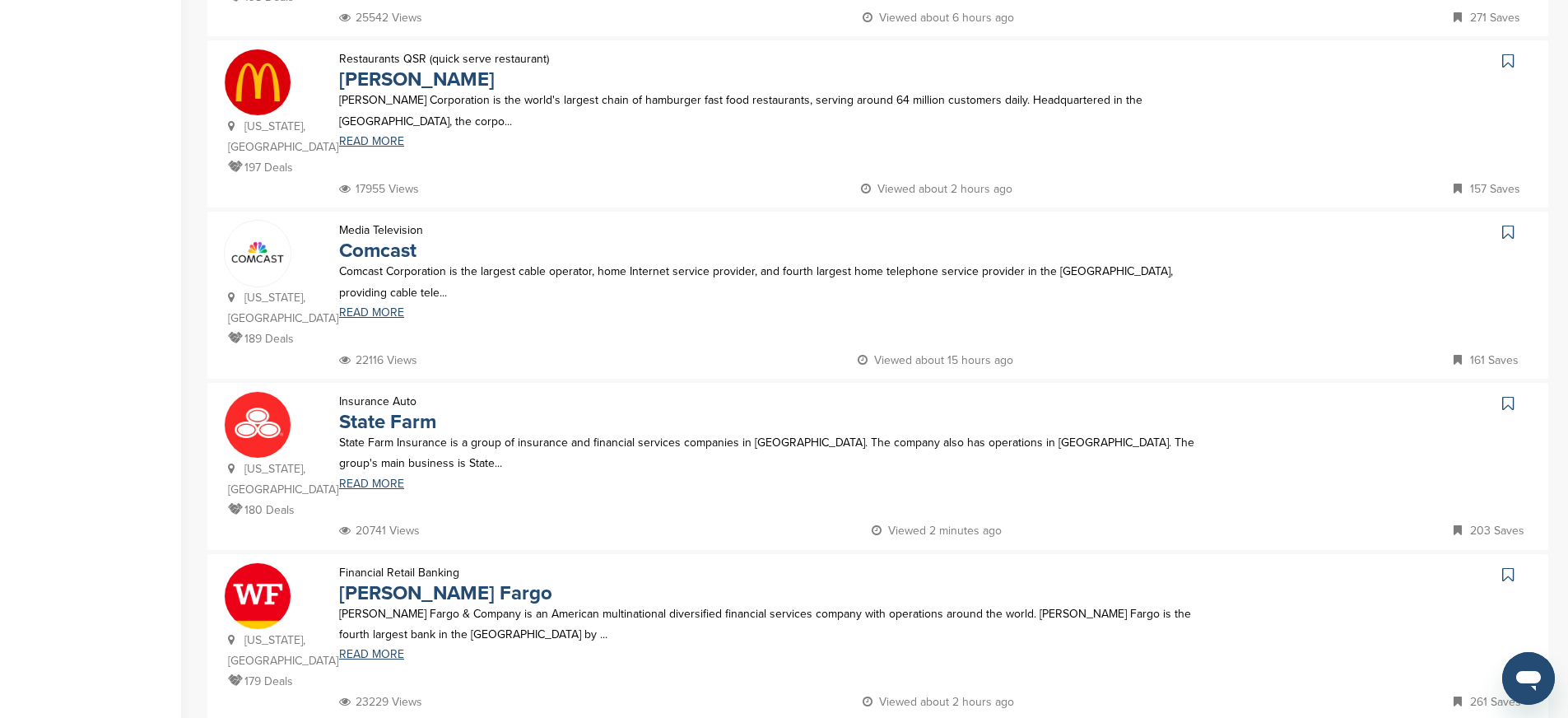
scroll to position [1374, 0]
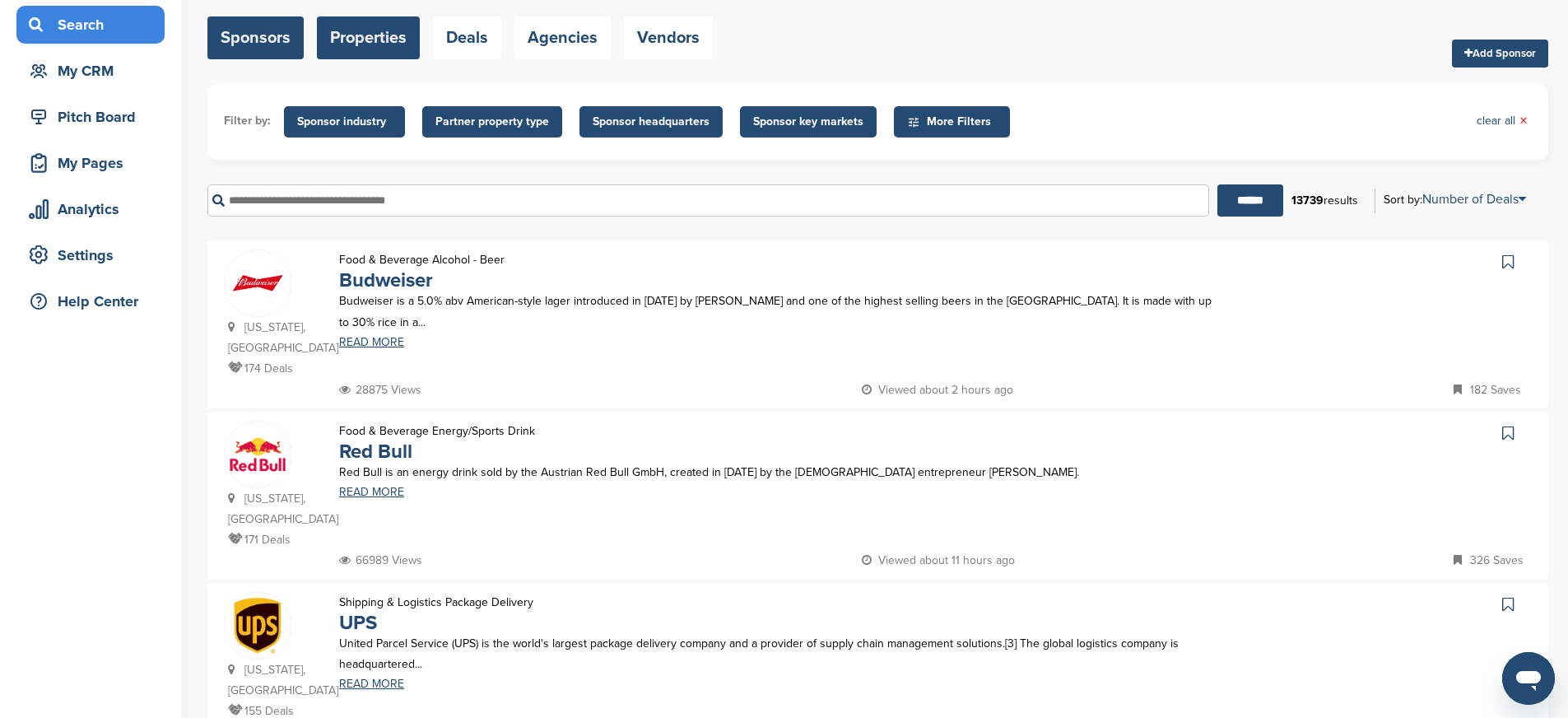
scroll to position [0, 0]
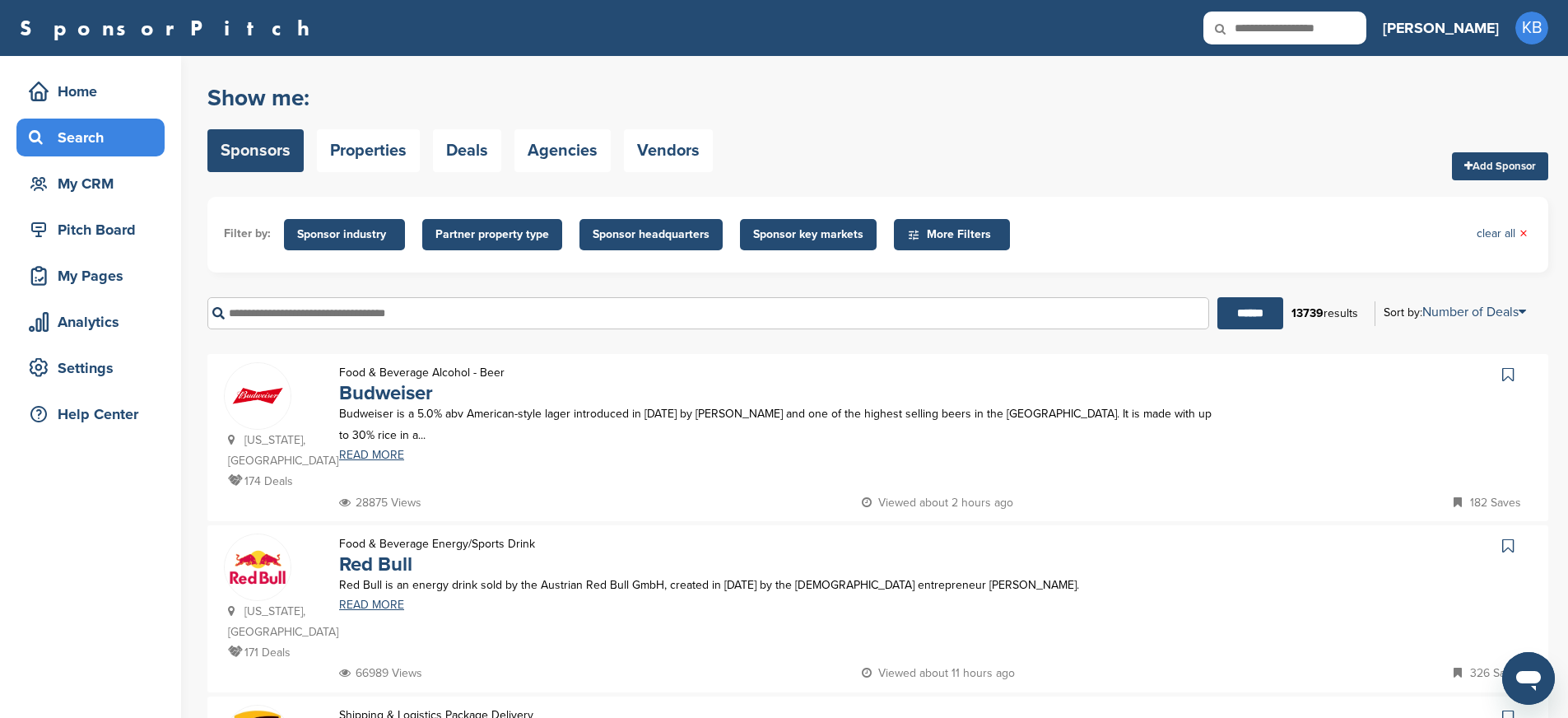
click at [92, 135] on div "Search" at bounding box center [94, 137] width 140 height 29
click at [402, 328] on input "text" at bounding box center [707, 313] width 1001 height 32
type input "*"
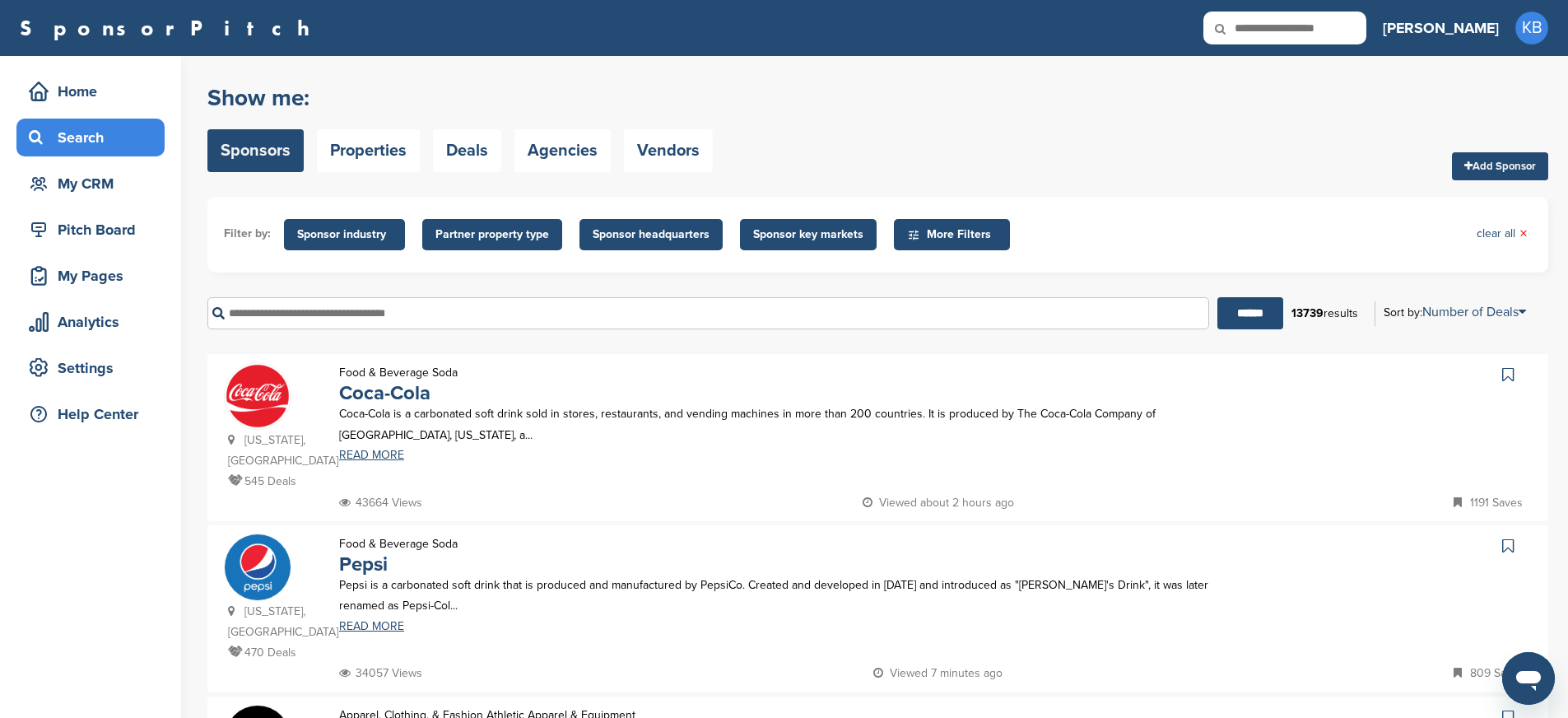
click at [355, 315] on input "text" at bounding box center [707, 313] width 1001 height 32
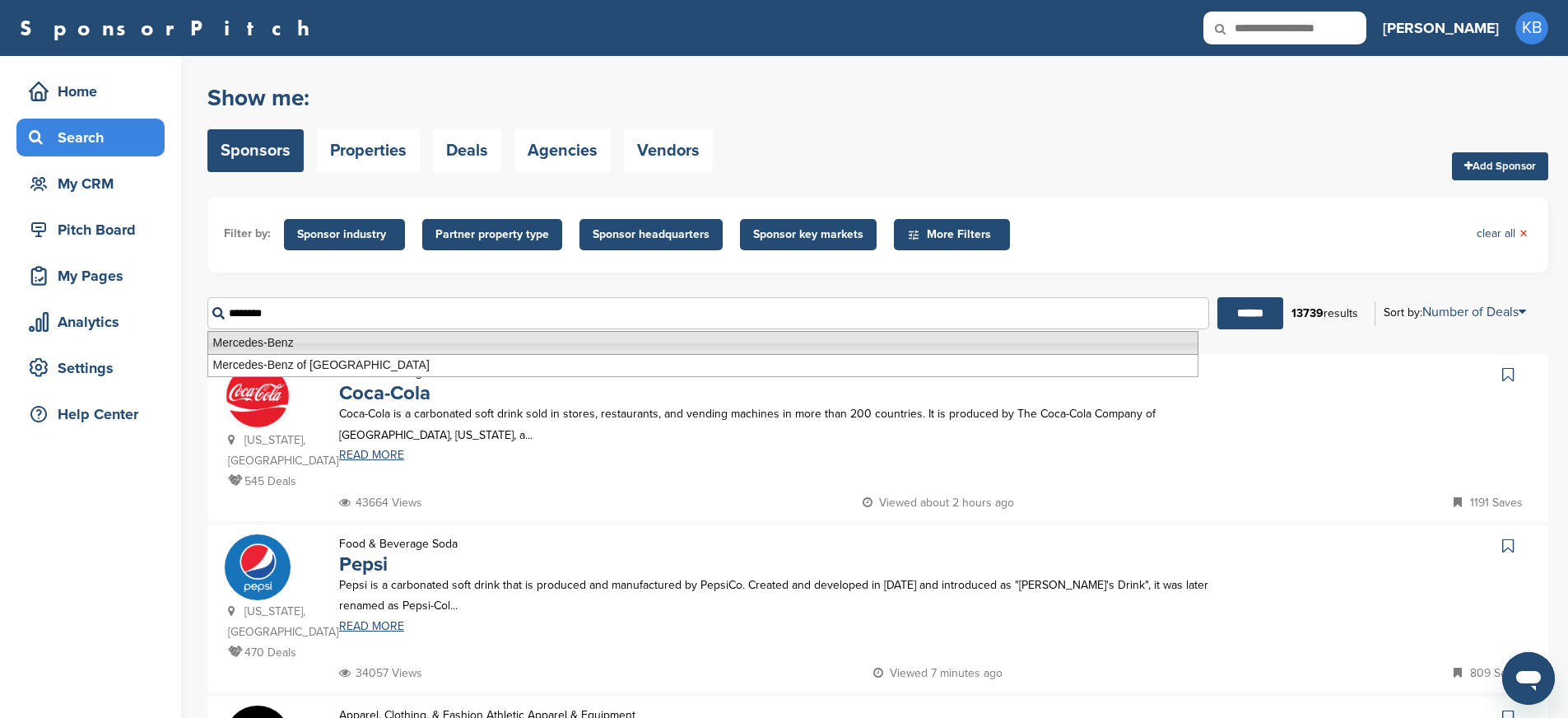
click at [299, 346] on li "Mercedes-Benz" at bounding box center [702, 342] width 990 height 24
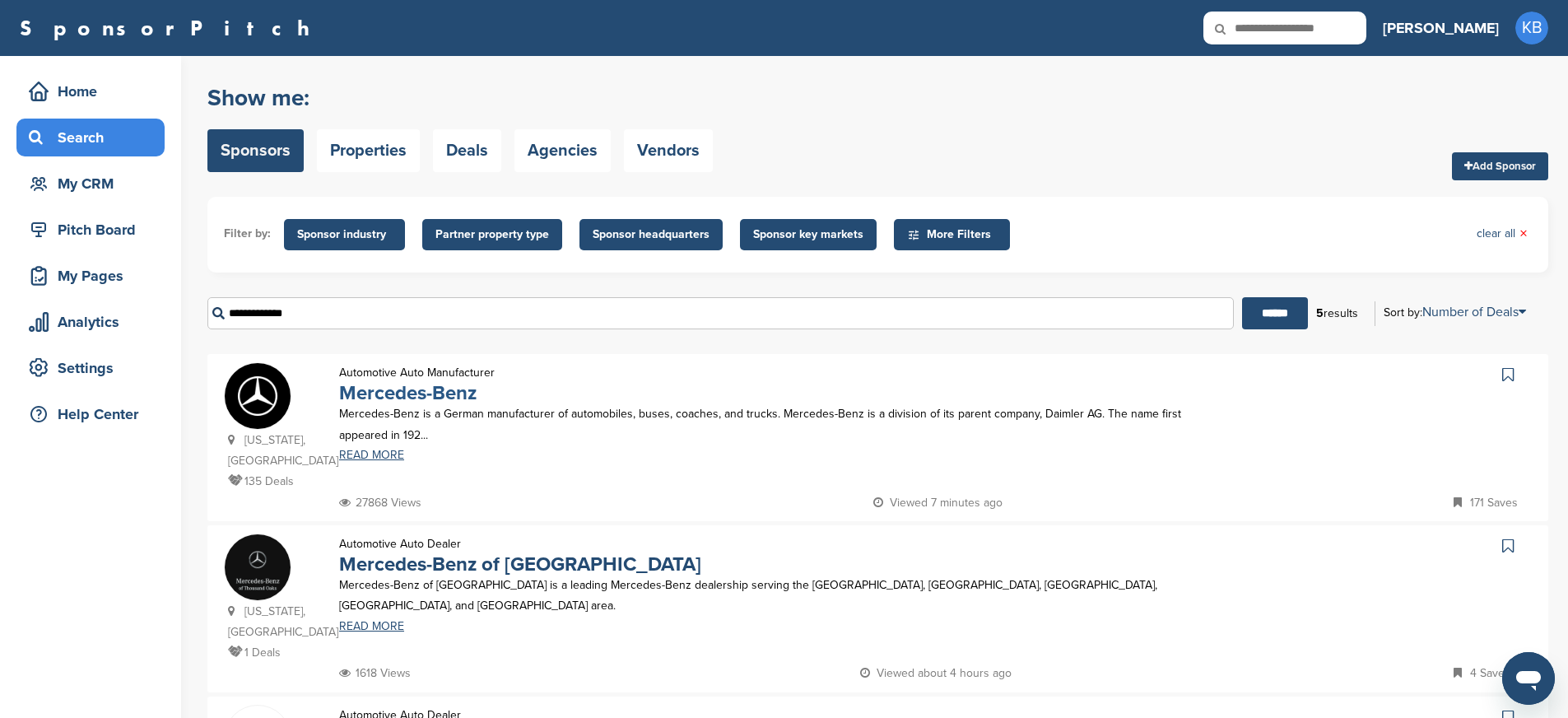
type input "**********"
click at [376, 391] on link "Mercedes-Benz" at bounding box center [408, 393] width 137 height 24
click at [421, 404] on link "Mercedes-Benz" at bounding box center [408, 393] width 137 height 24
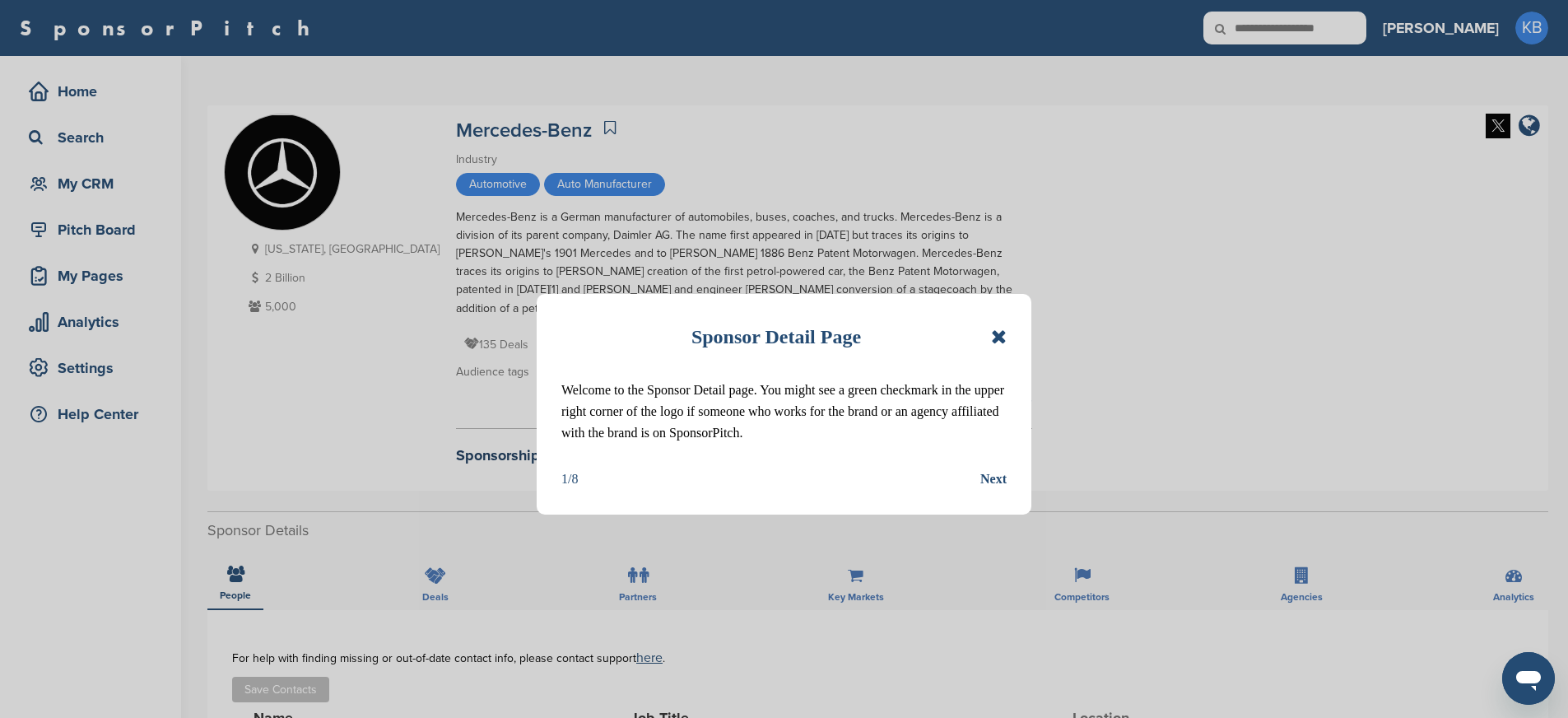
click at [999, 475] on div "Next" at bounding box center [992, 479] width 26 height 22
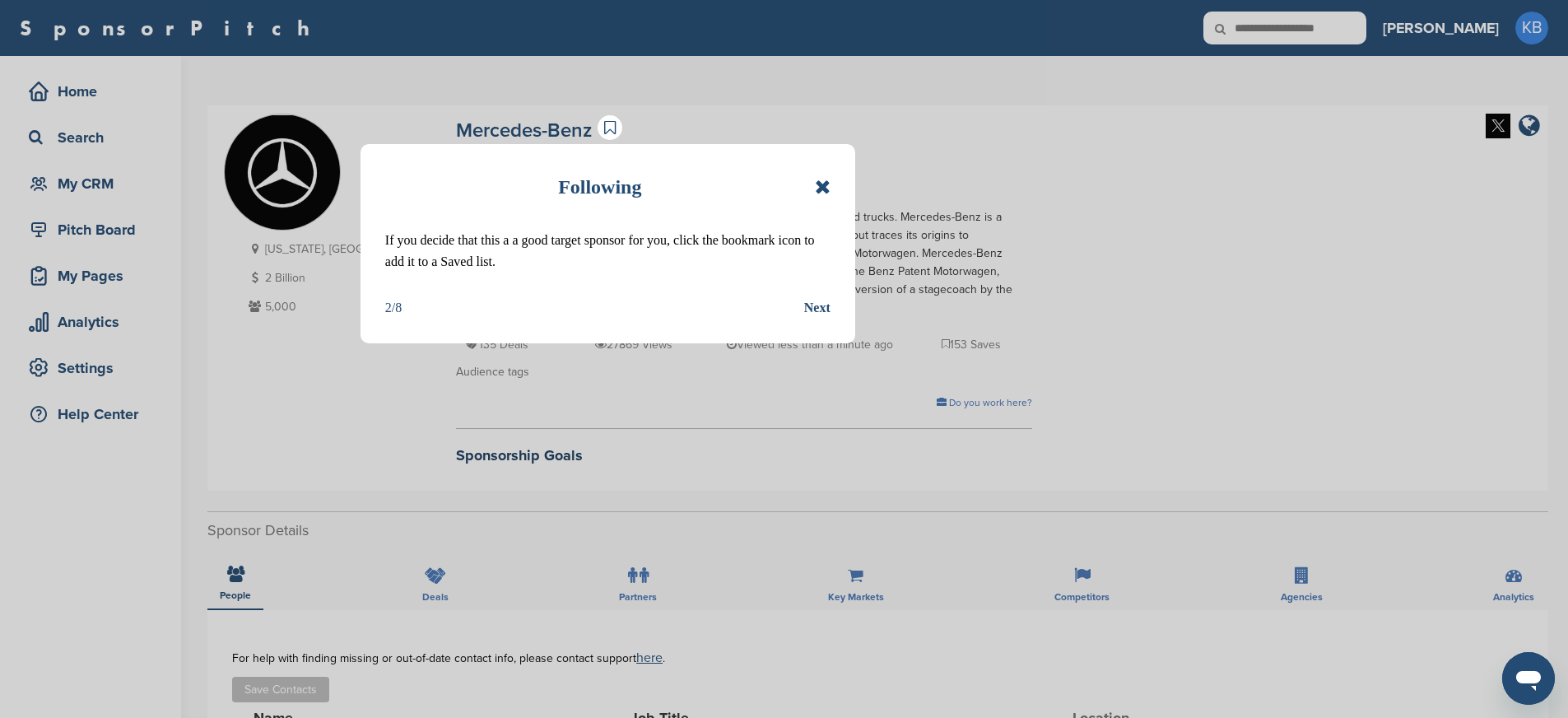
click at [816, 304] on div "Next" at bounding box center [817, 308] width 26 height 22
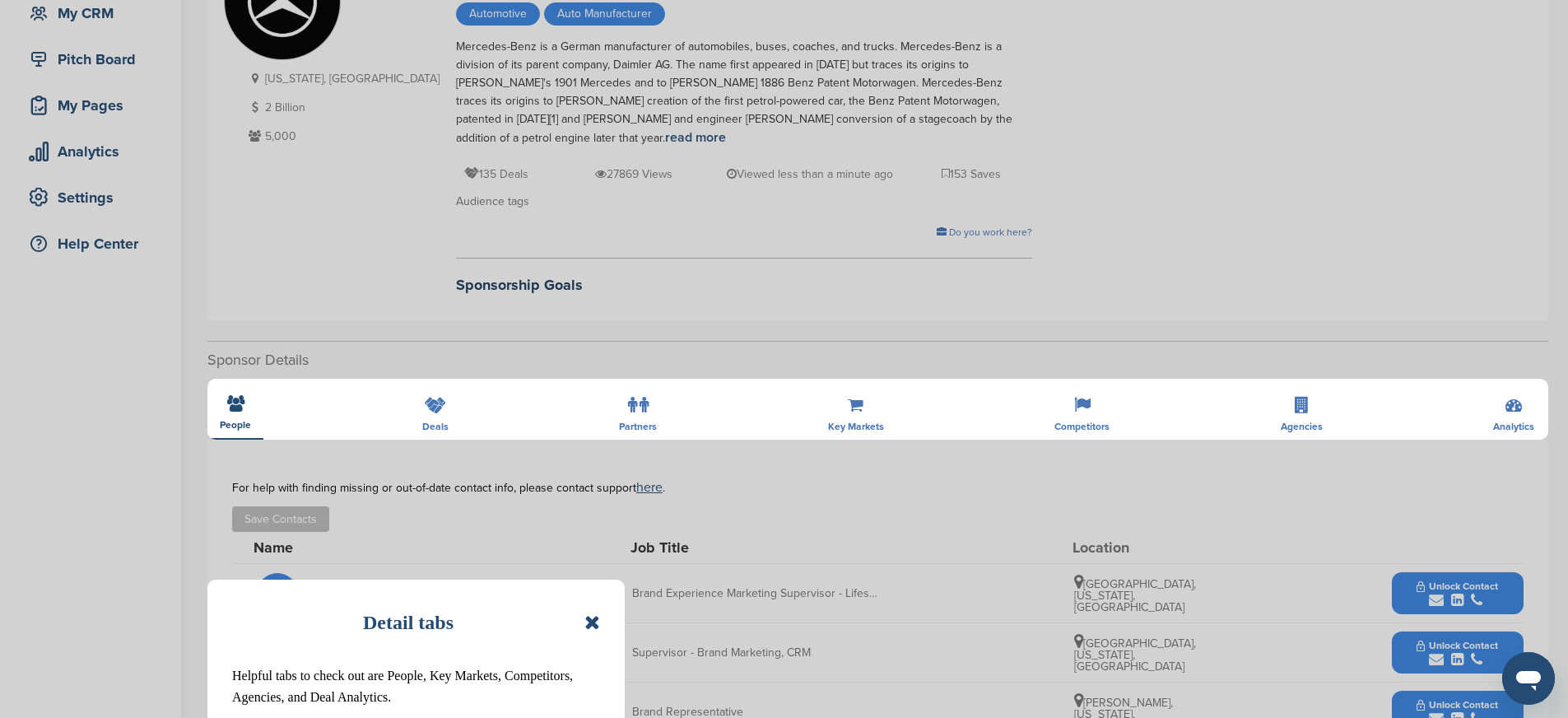
scroll to position [418, 0]
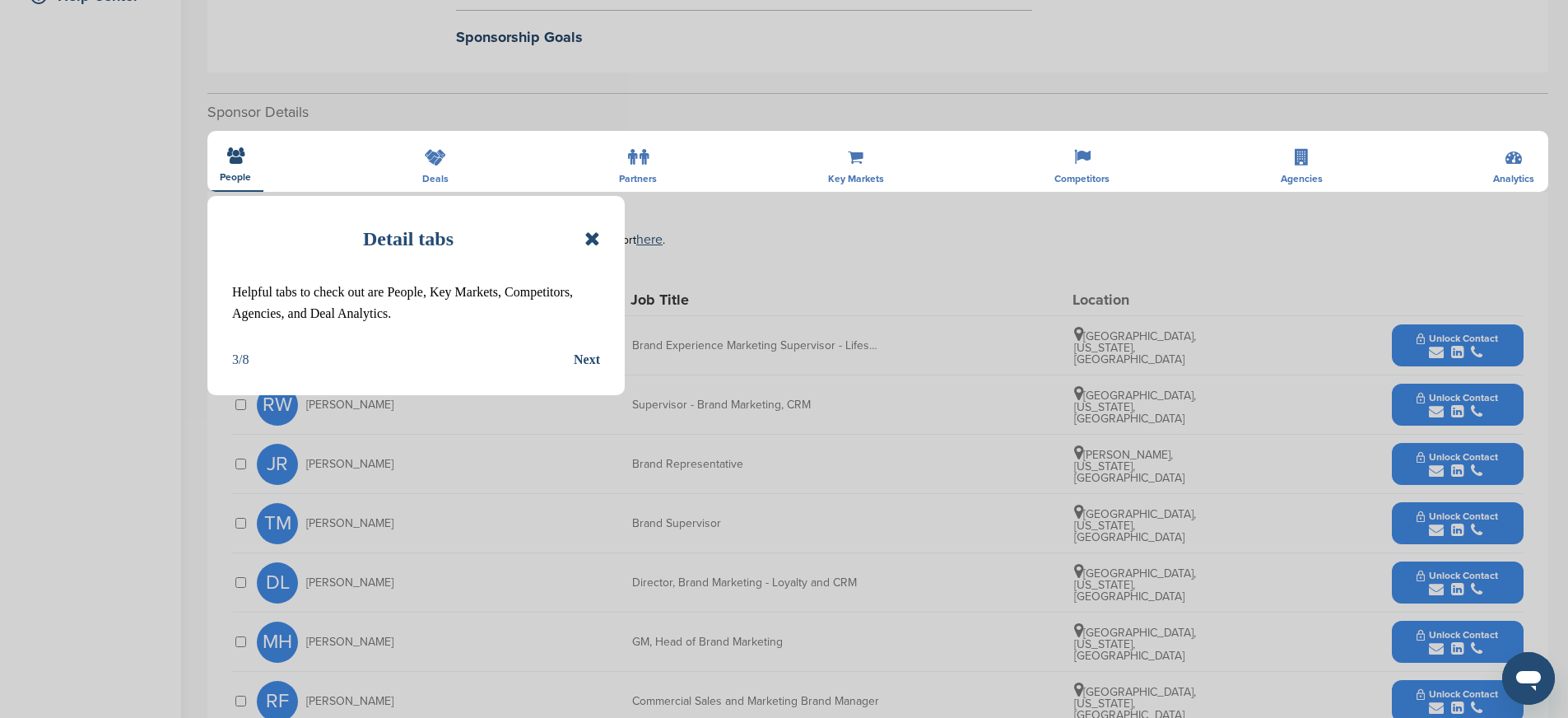
click at [594, 362] on div "Next" at bounding box center [586, 360] width 26 height 22
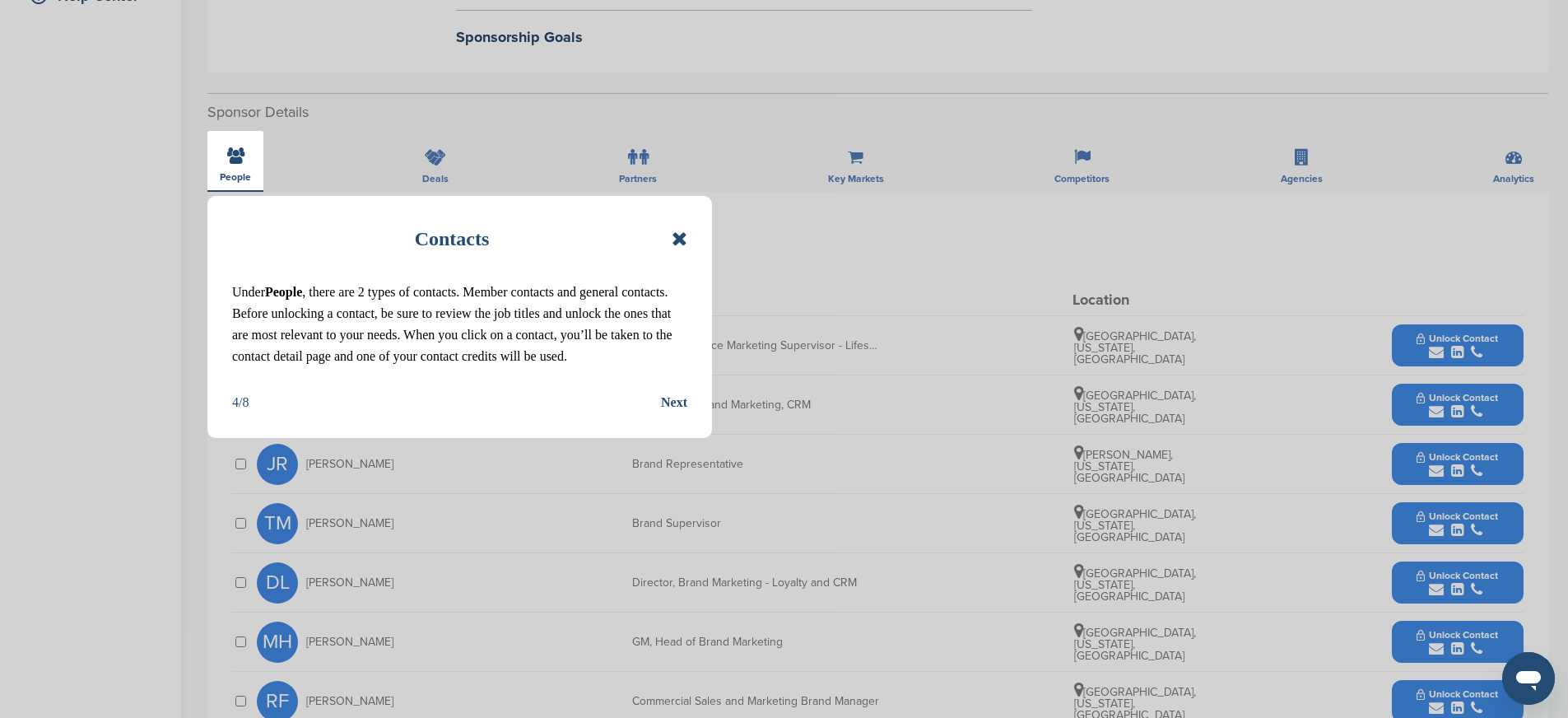
click at [675, 401] on div "Next" at bounding box center [674, 402] width 26 height 22
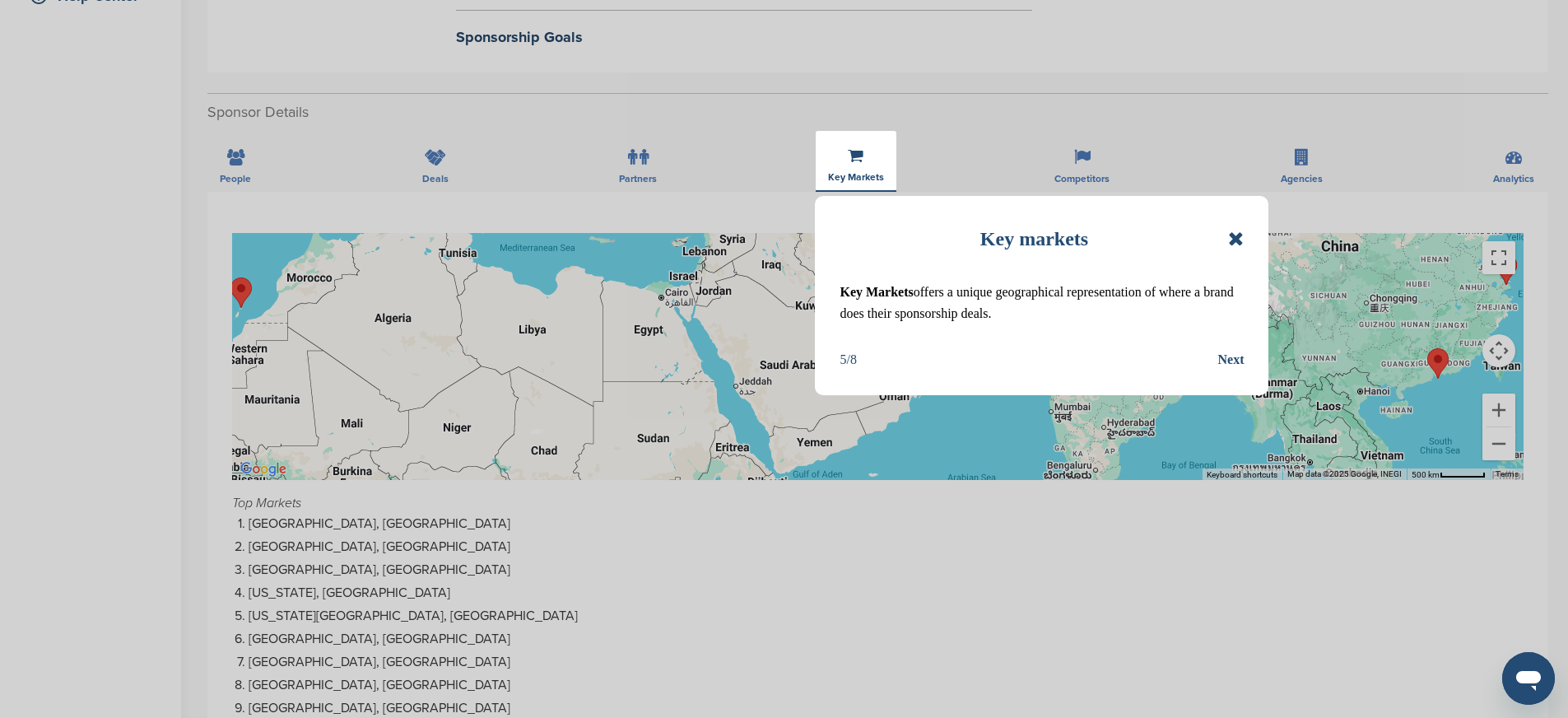
click at [1233, 357] on div "Next" at bounding box center [1230, 360] width 26 height 22
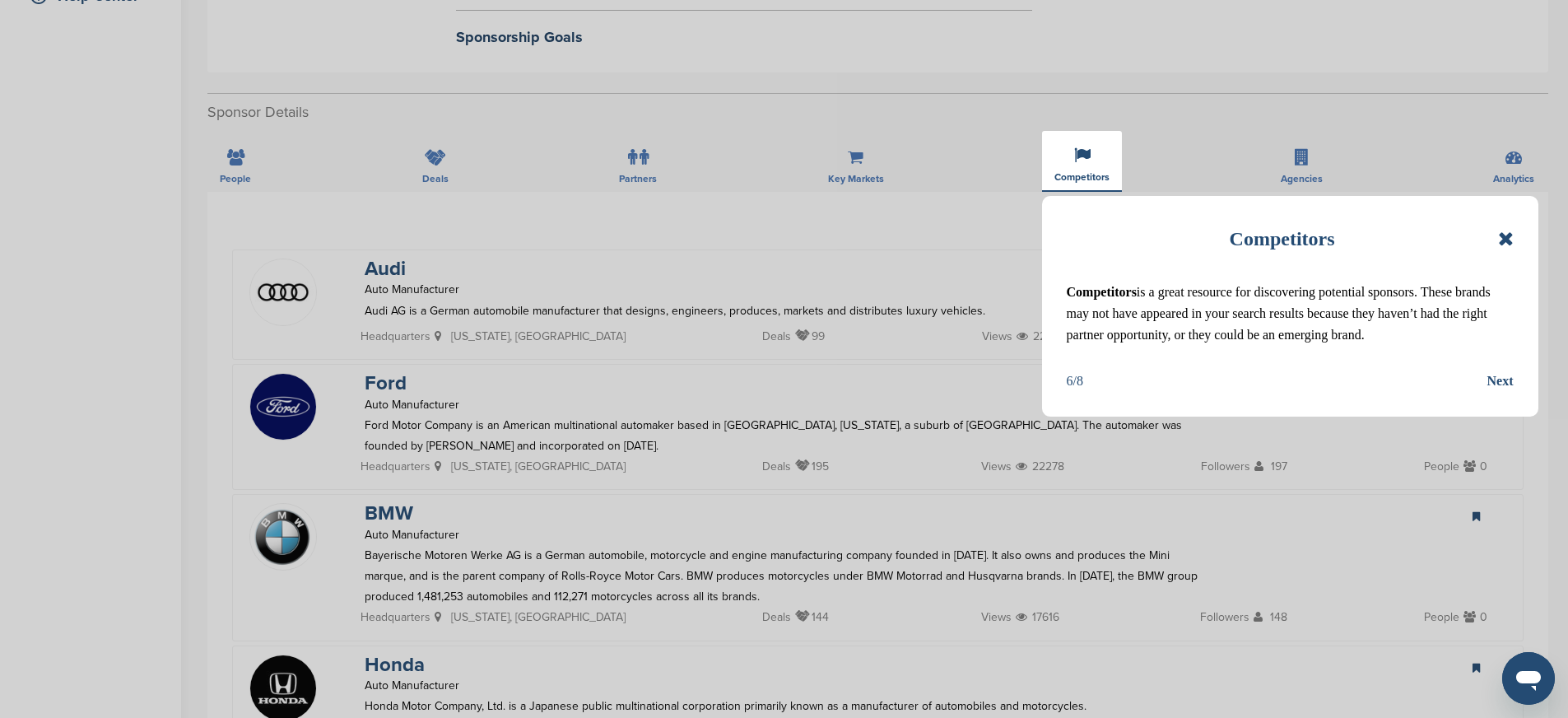
click at [1501, 382] on div "Next" at bounding box center [1499, 382] width 26 height 22
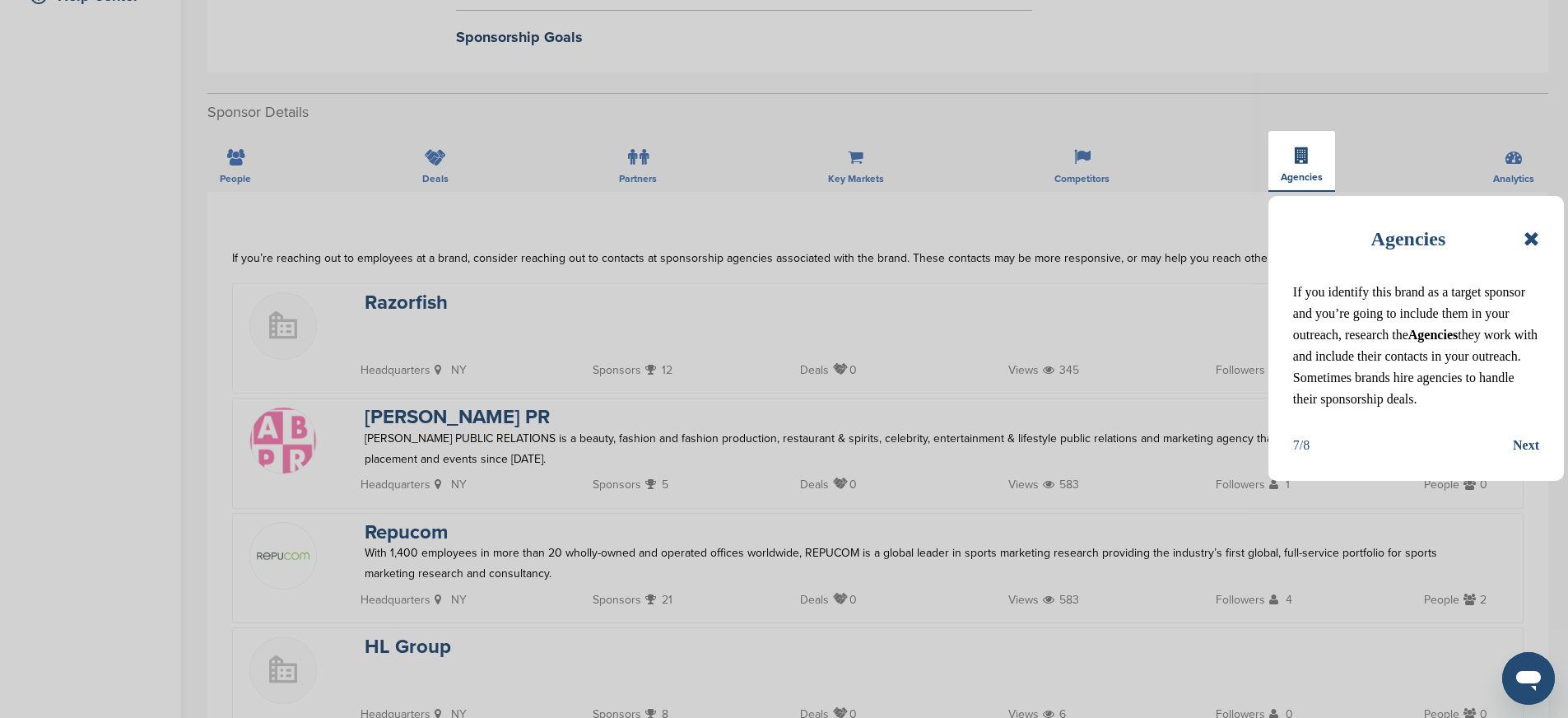
click at [1524, 442] on div "Next" at bounding box center [1525, 445] width 26 height 22
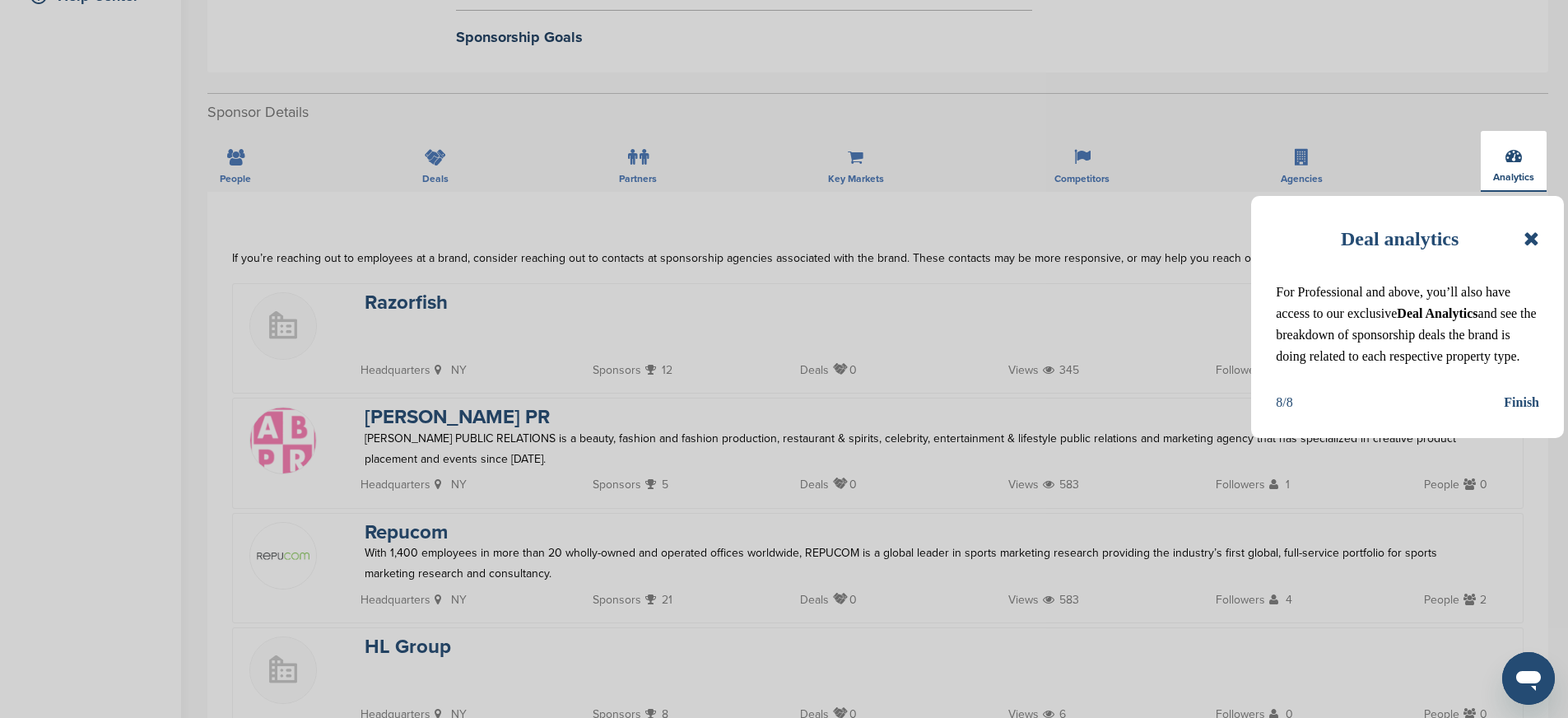
click at [1526, 404] on div "Finish" at bounding box center [1521, 402] width 35 height 22
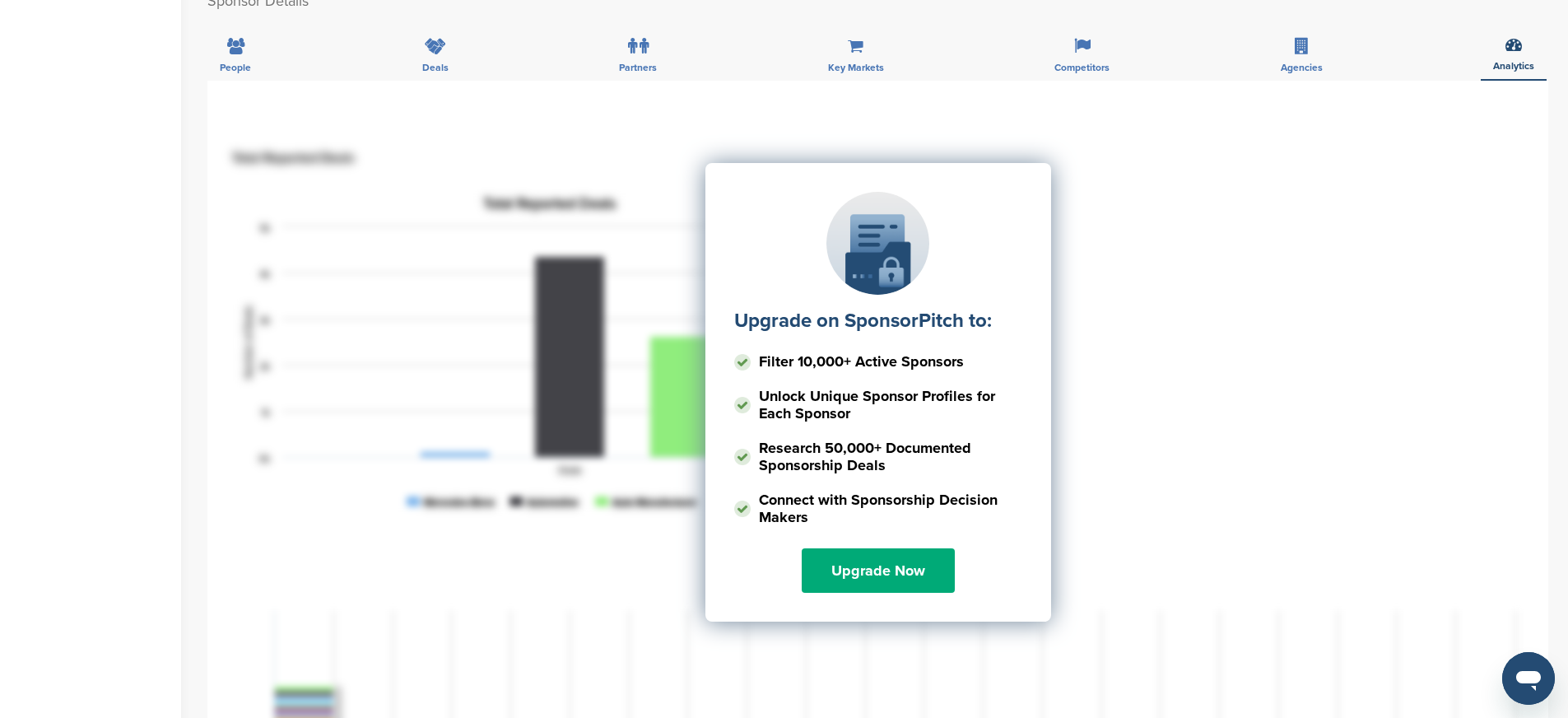
scroll to position [668, 0]
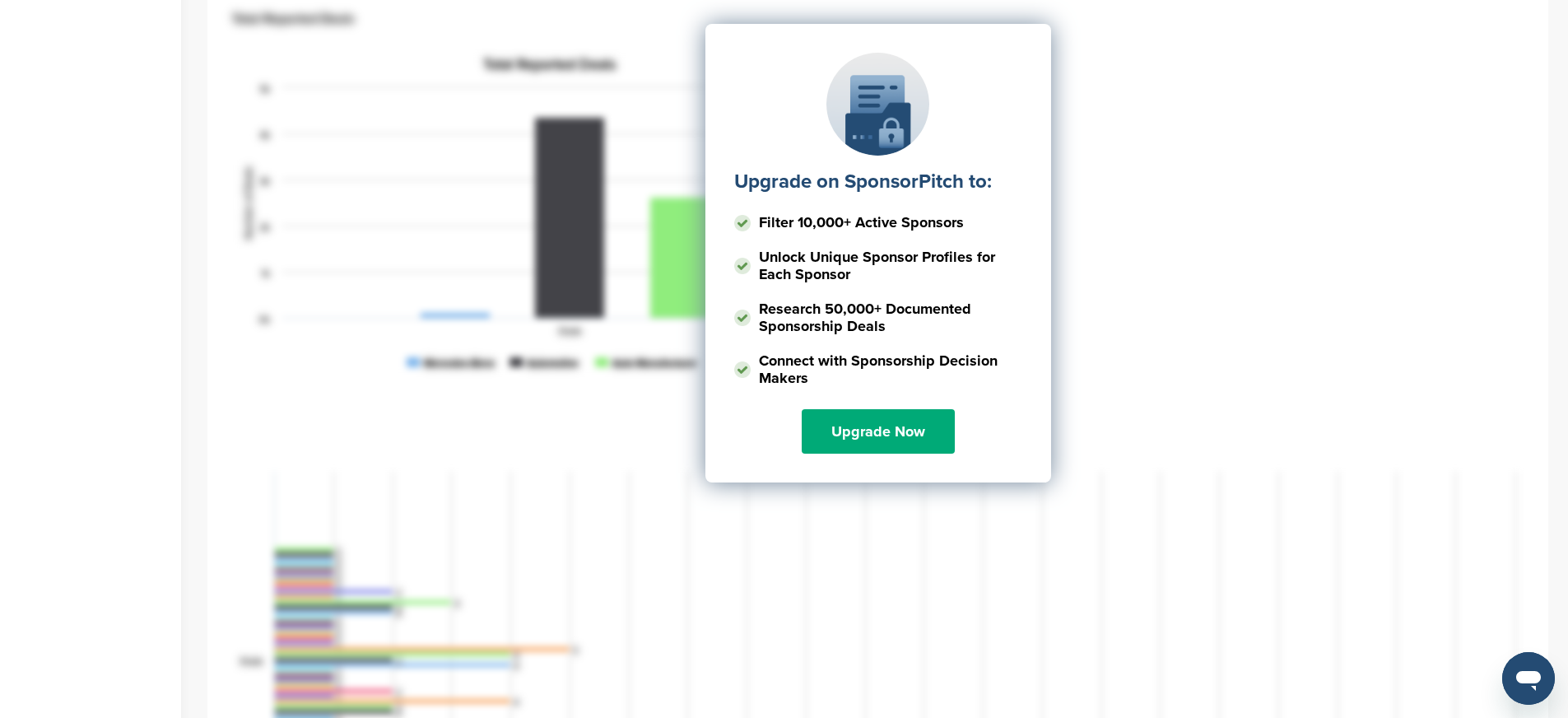
click at [688, 482] on rect at bounding box center [878, 709] width 1291 height 493
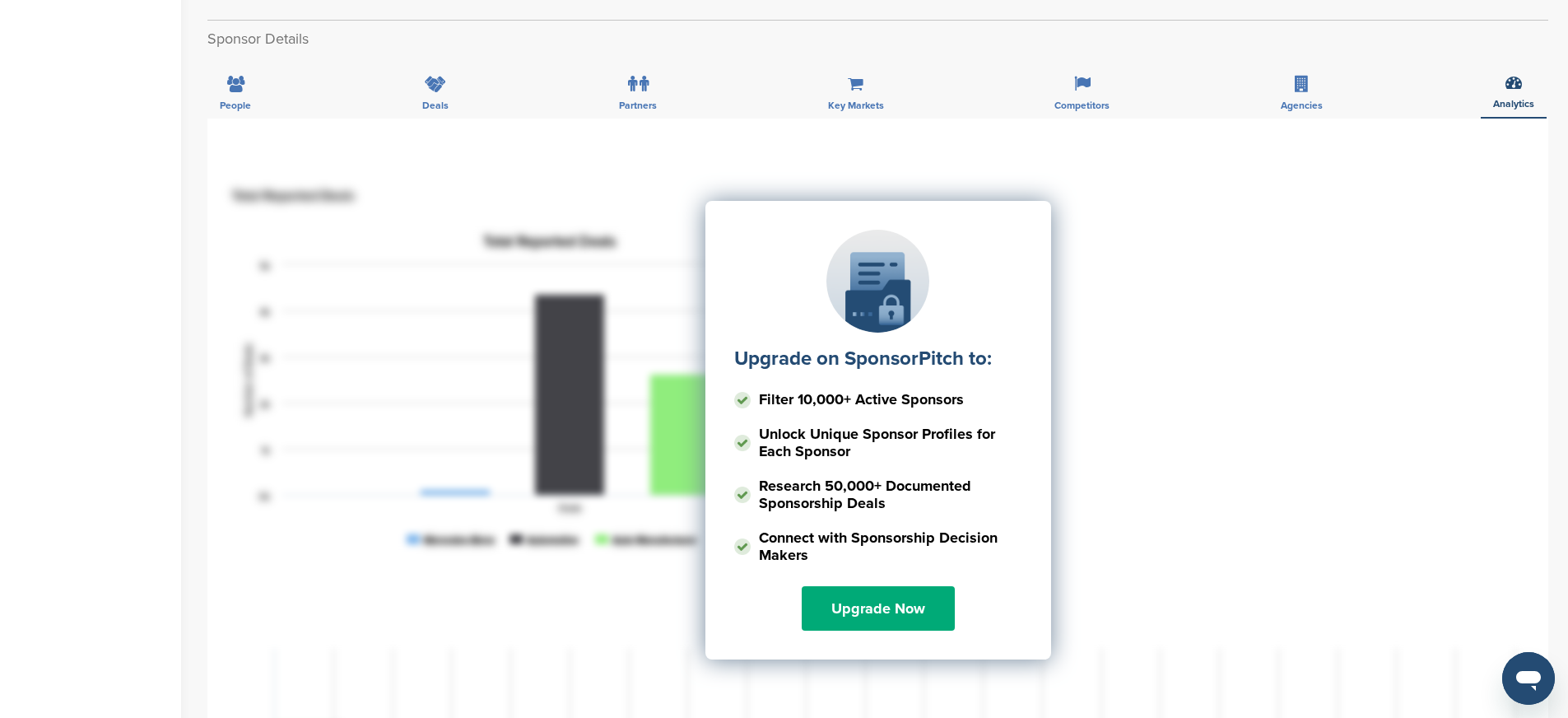
scroll to position [520, 0]
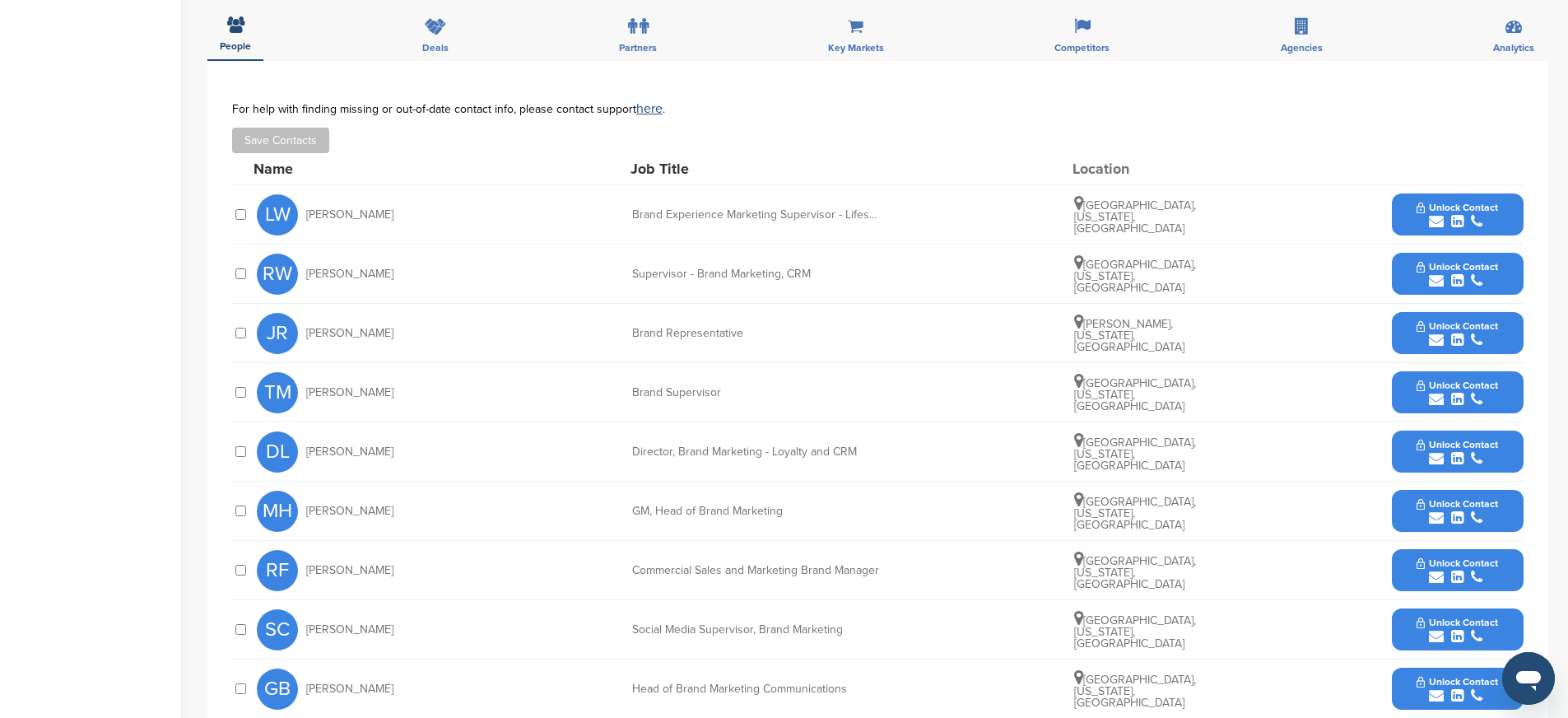
scroll to position [557, 0]
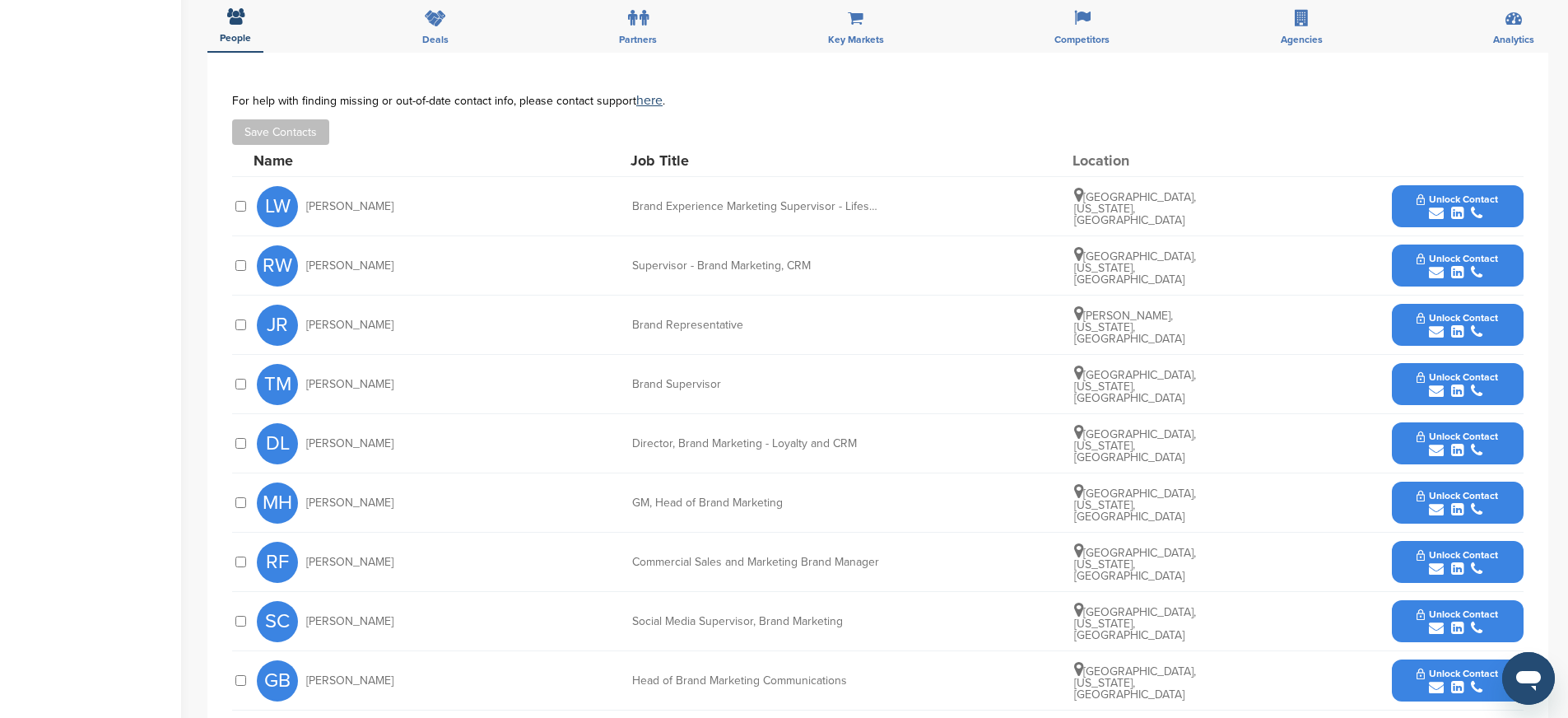
click at [1406, 211] on button "Unlock Contact" at bounding box center [1456, 206] width 121 height 49
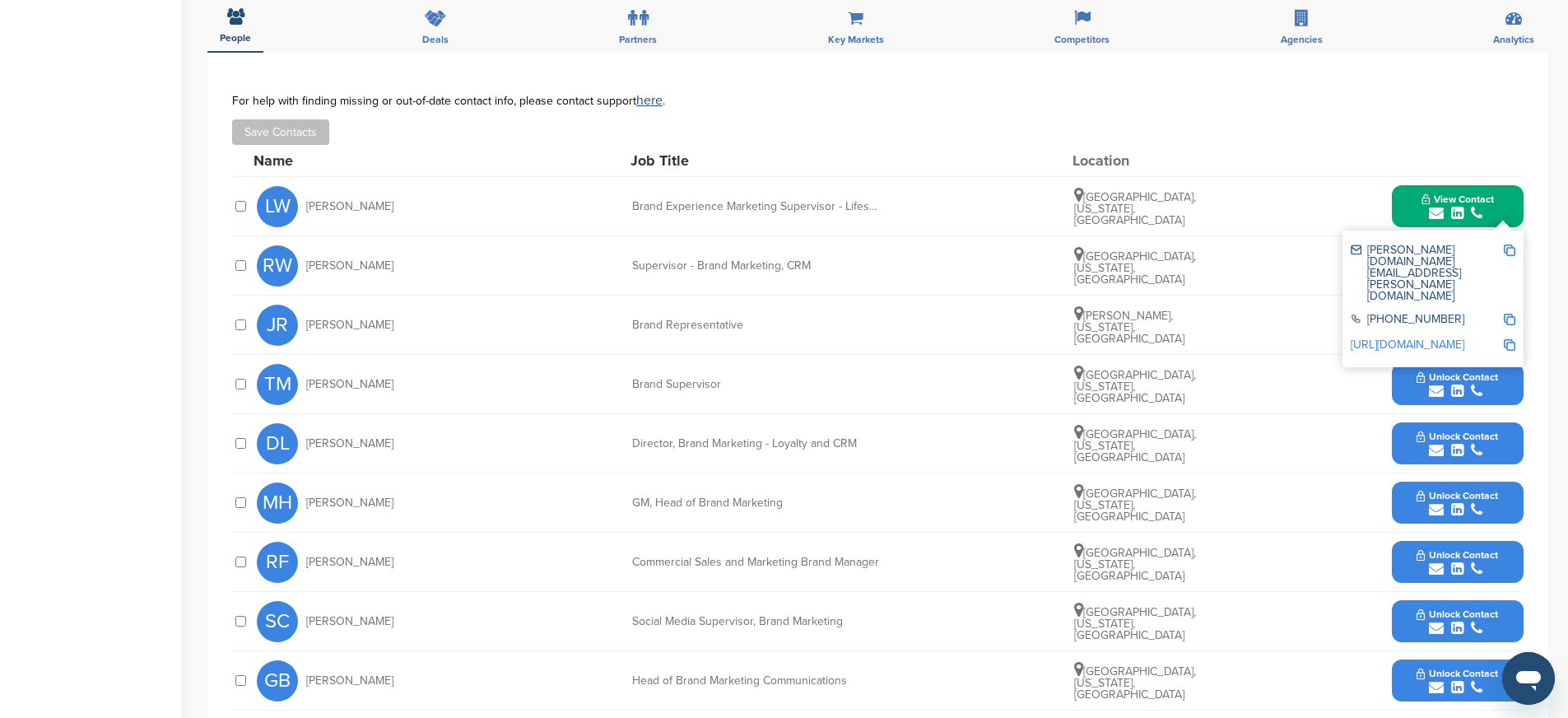
click at [1509, 251] on img at bounding box center [1509, 250] width 12 height 12
drag, startPoint x: 627, startPoint y: 207, endPoint x: 919, endPoint y: 211, distance: 292.0
click at [919, 211] on div "LW Liz Weber Brand Experience Marketing Supervisor - Lifestyle & Entertainment …" at bounding box center [889, 206] width 1266 height 59
copy div "Brand Experience Marketing Supervisor - Lifestyle & Ente"
click at [1509, 314] on img at bounding box center [1509, 320] width 12 height 12
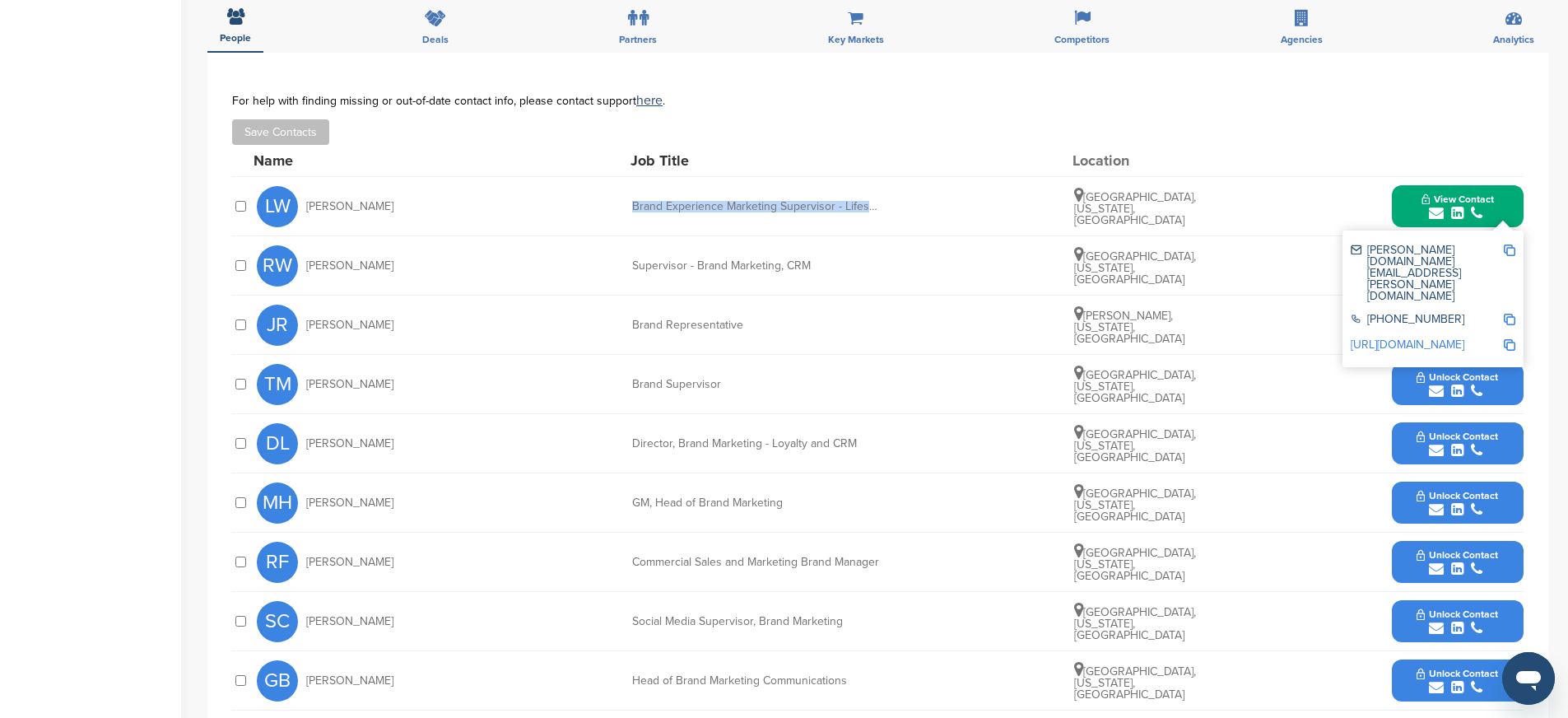
copy div "Brand Experience Marketing Supervisor - Lifestyle & Ente"
click at [1506, 339] on img at bounding box center [1509, 345] width 12 height 12
click at [903, 399] on div "TM Tara Moyet Brand Supervisor Atlanta, Georgia, United States Unlock Contact" at bounding box center [889, 385] width 1266 height 59
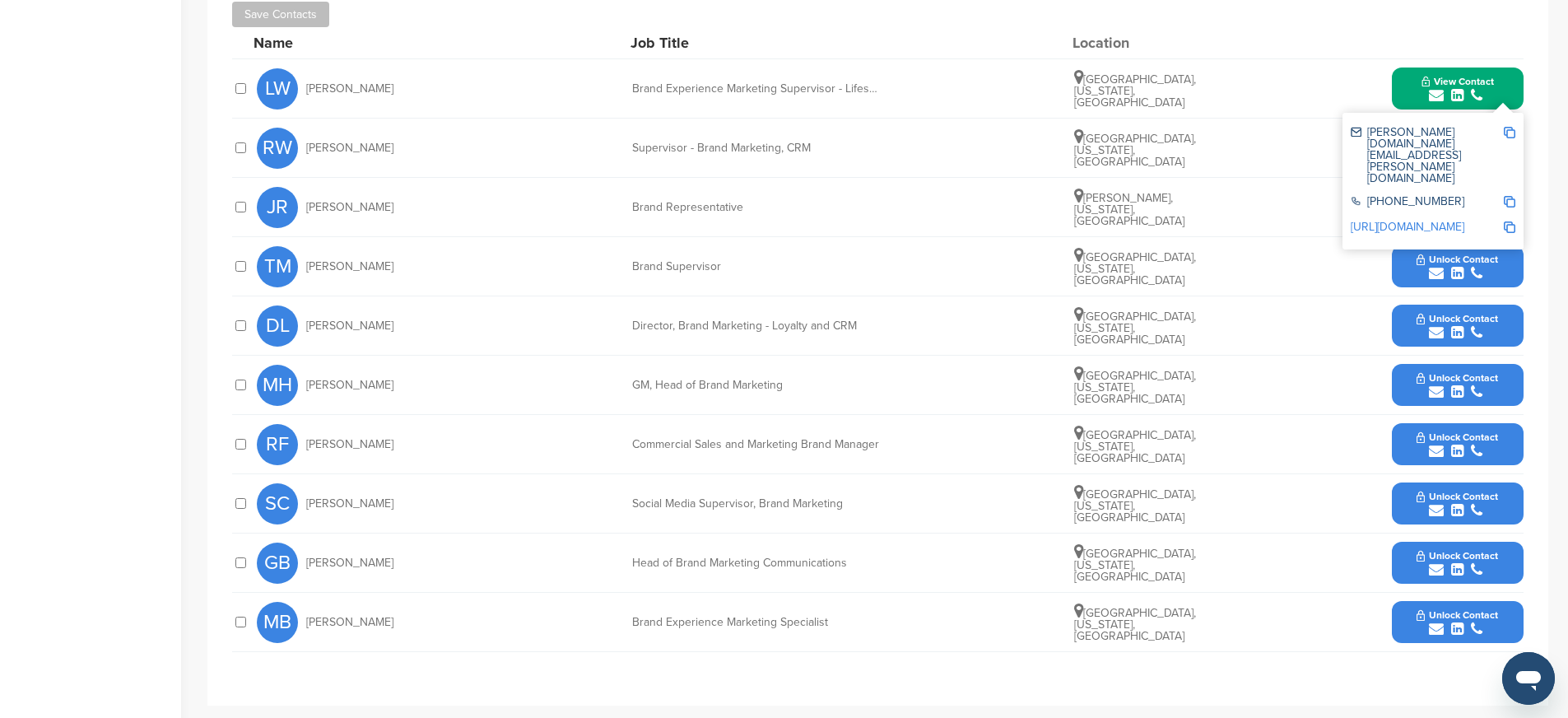
scroll to position [703, 0]
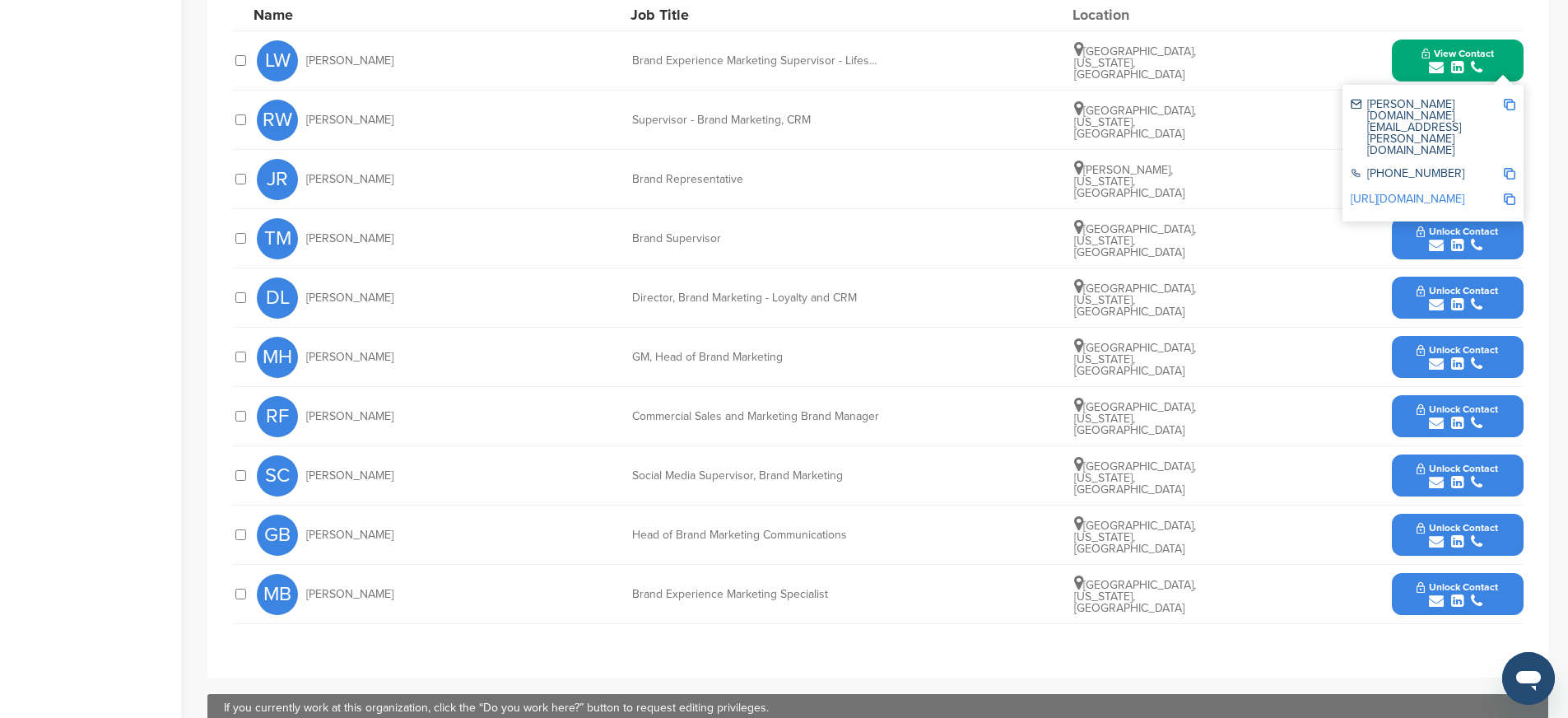
click at [1411, 591] on button "Unlock Contact" at bounding box center [1456, 594] width 121 height 49
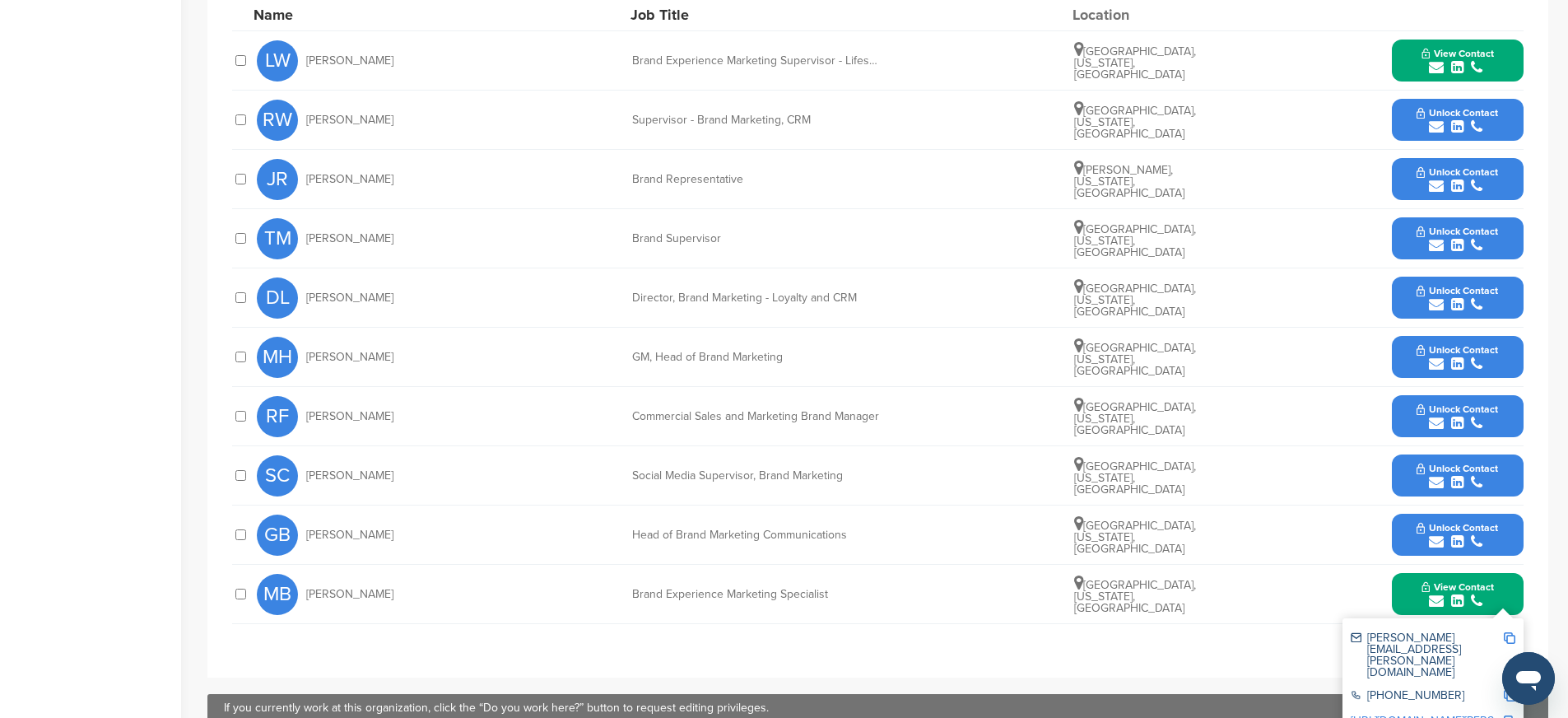
click at [1510, 634] on img at bounding box center [1509, 638] width 12 height 12
drag, startPoint x: 634, startPoint y: 592, endPoint x: 843, endPoint y: 594, distance: 209.0
click at [843, 594] on div "Brand Experience Marketing Specialist" at bounding box center [755, 594] width 247 height 12
copy div "Brand Experience Marketing Specialist"
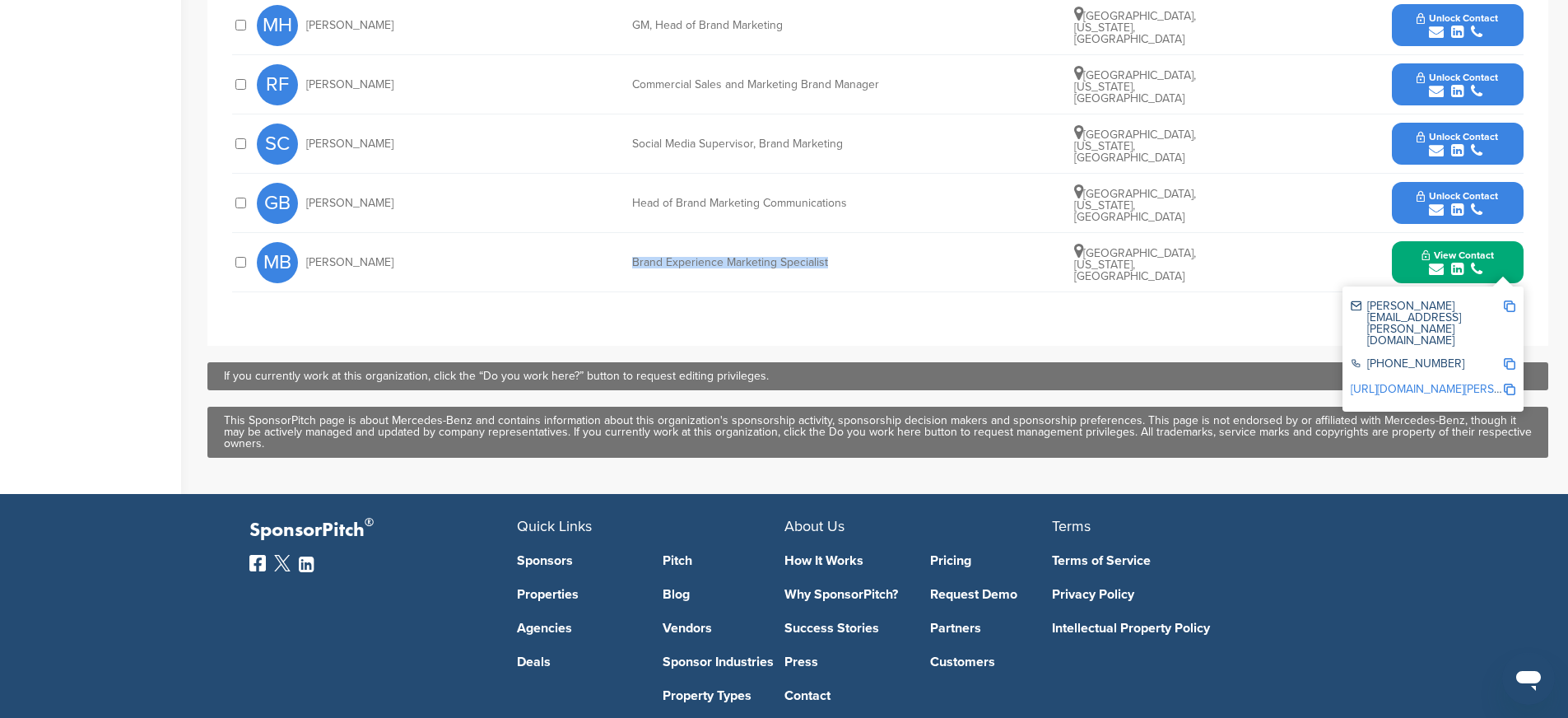
click at [1508, 358] on img at bounding box center [1509, 364] width 12 height 12
copy div "Brand Experience Marketing Specialist"
click at [1512, 384] on img at bounding box center [1509, 389] width 12 height 12
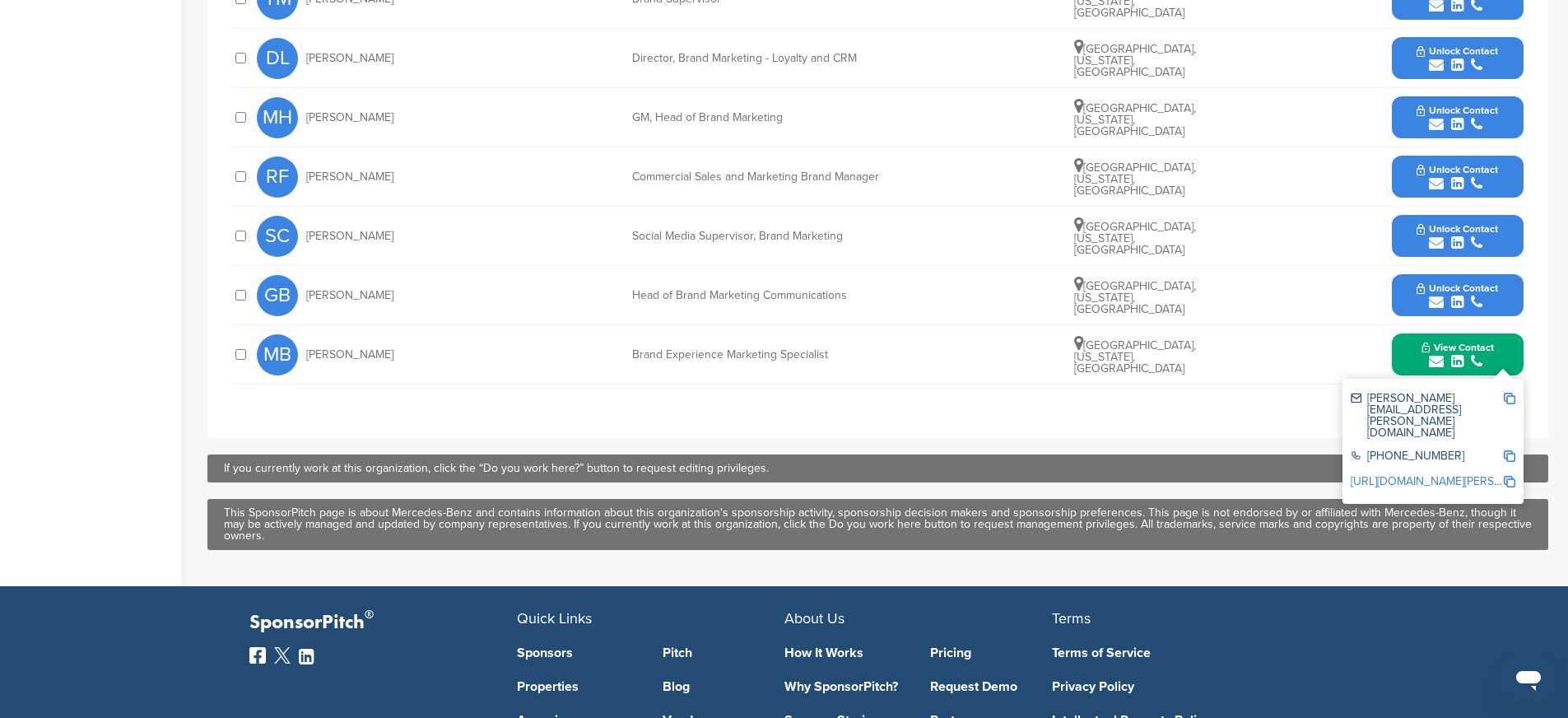
scroll to position [918, 0]
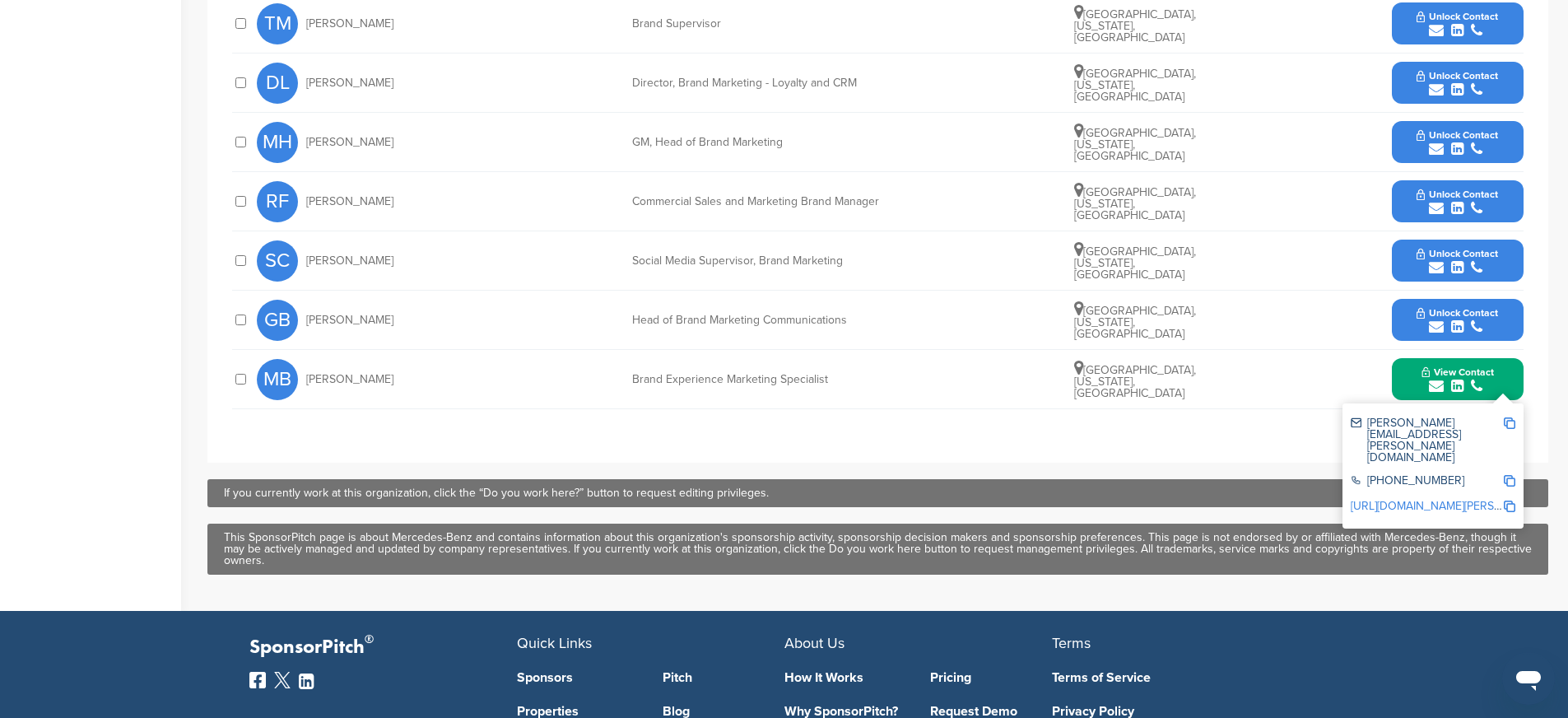
click at [770, 447] on div "**********" at bounding box center [877, 77] width 1340 height 770
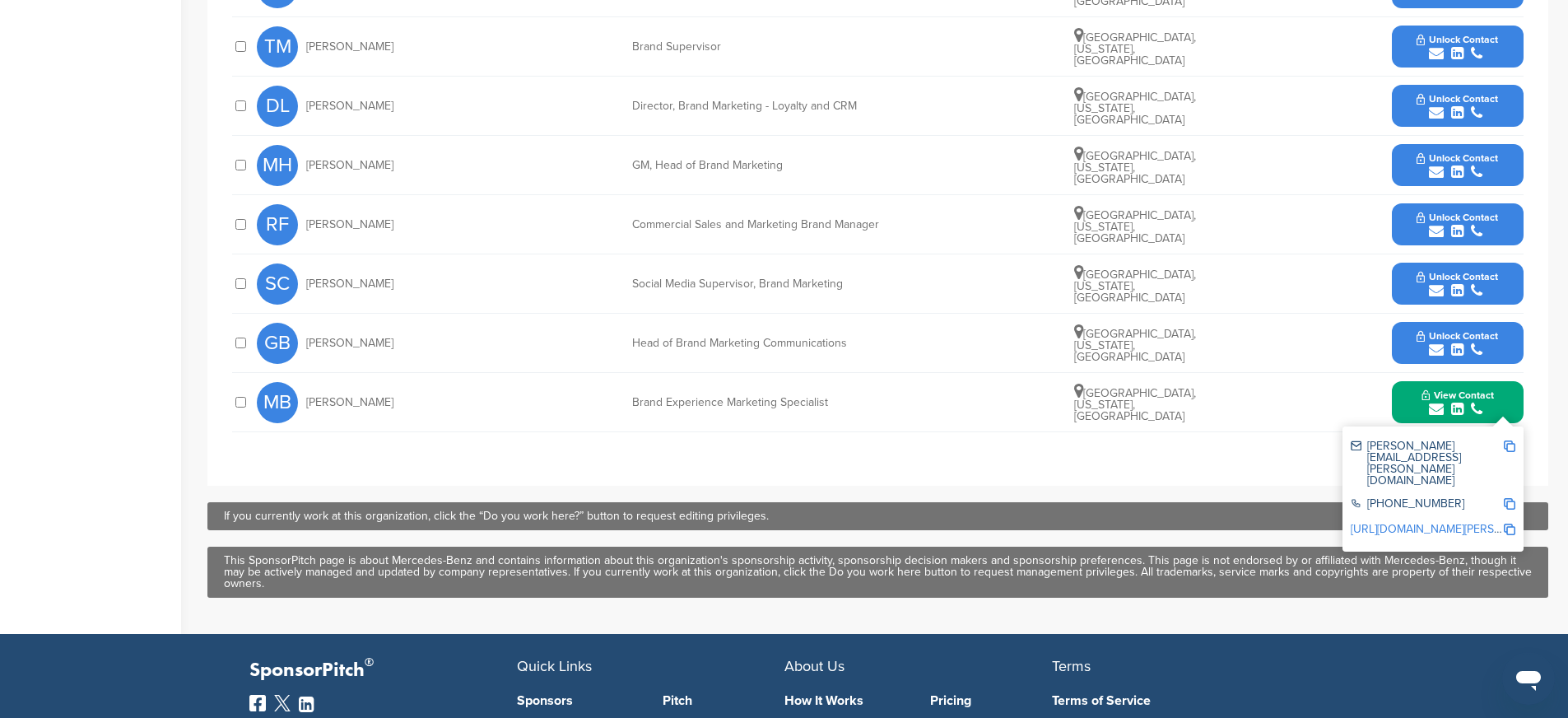
scroll to position [835, 0]
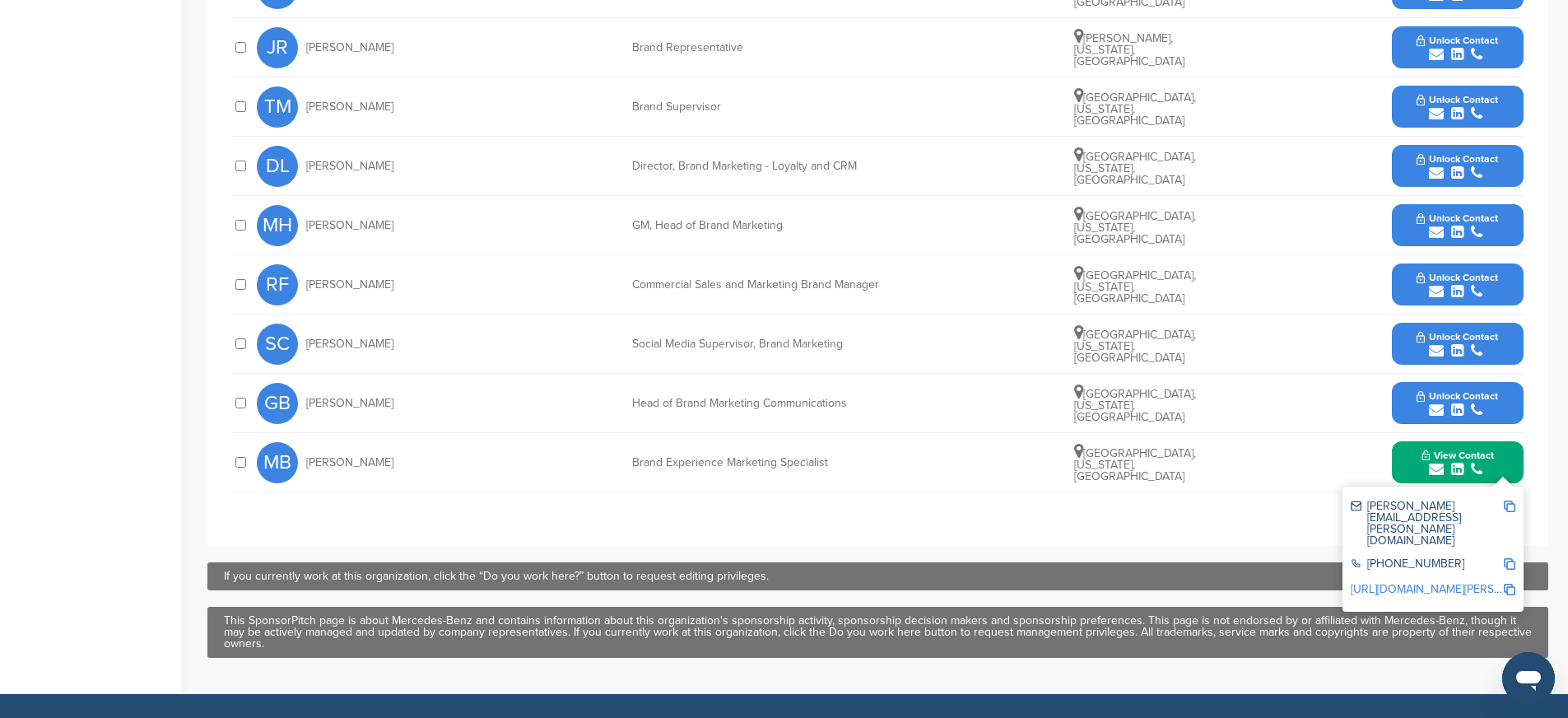
click at [1409, 467] on button "View Contact" at bounding box center [1457, 462] width 112 height 49
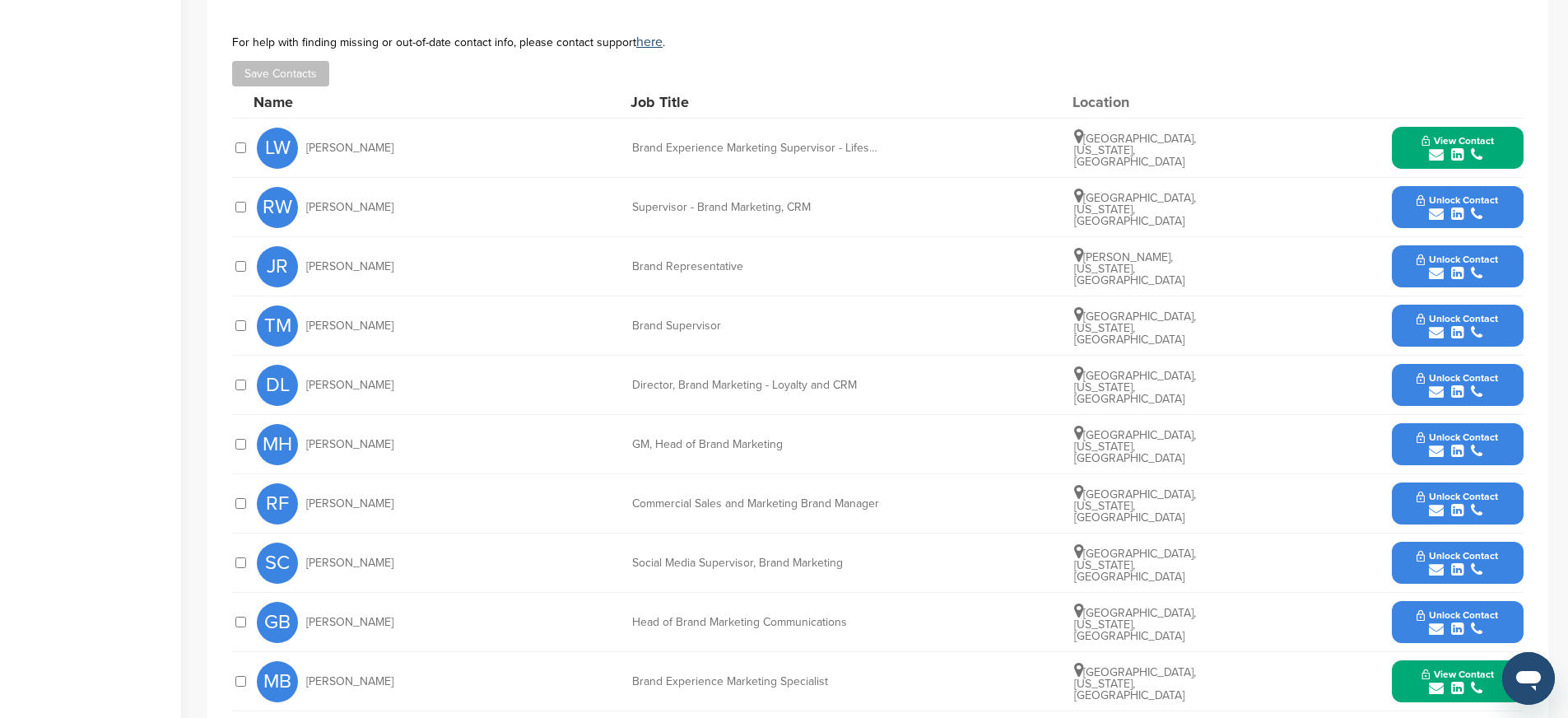
scroll to position [585, 0]
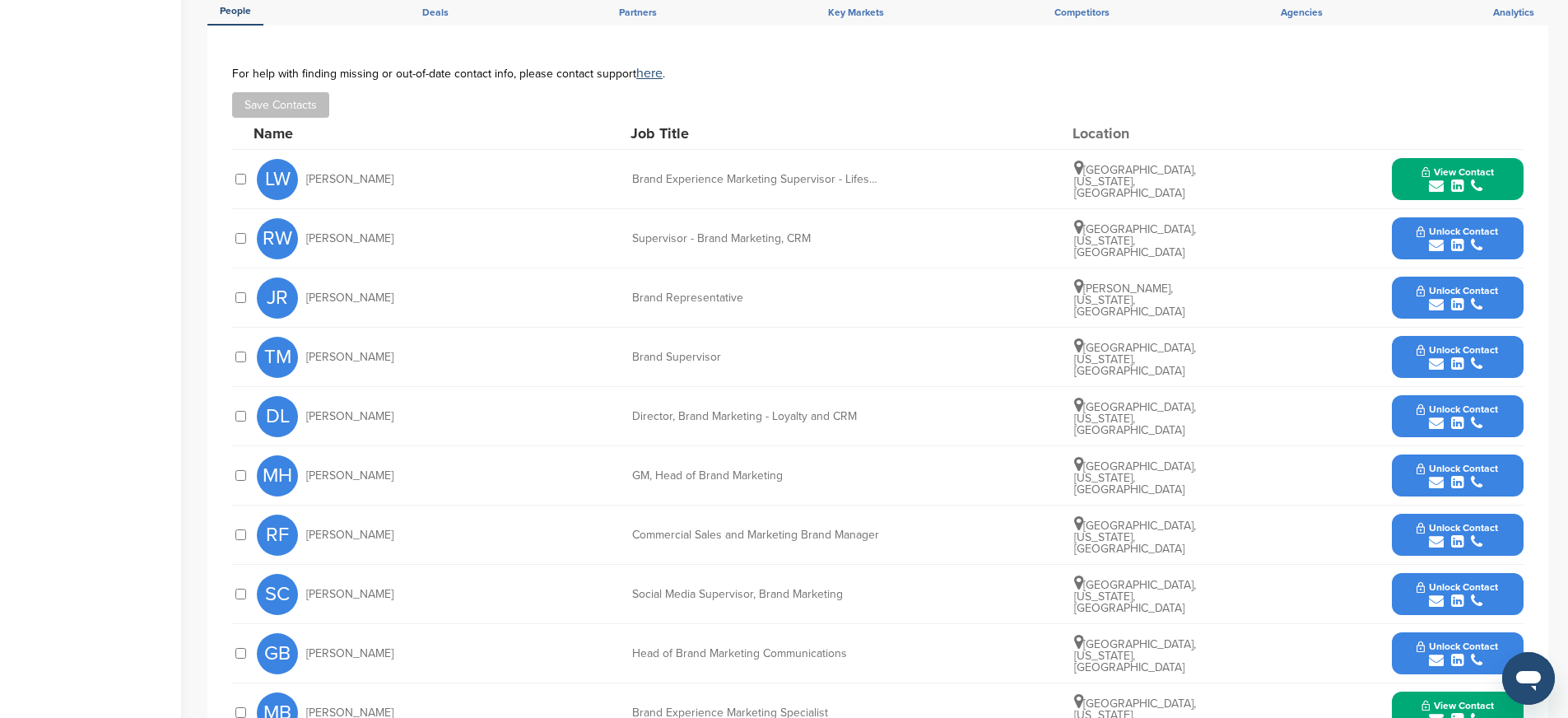
click at [1413, 411] on button "Unlock Contact" at bounding box center [1456, 416] width 121 height 49
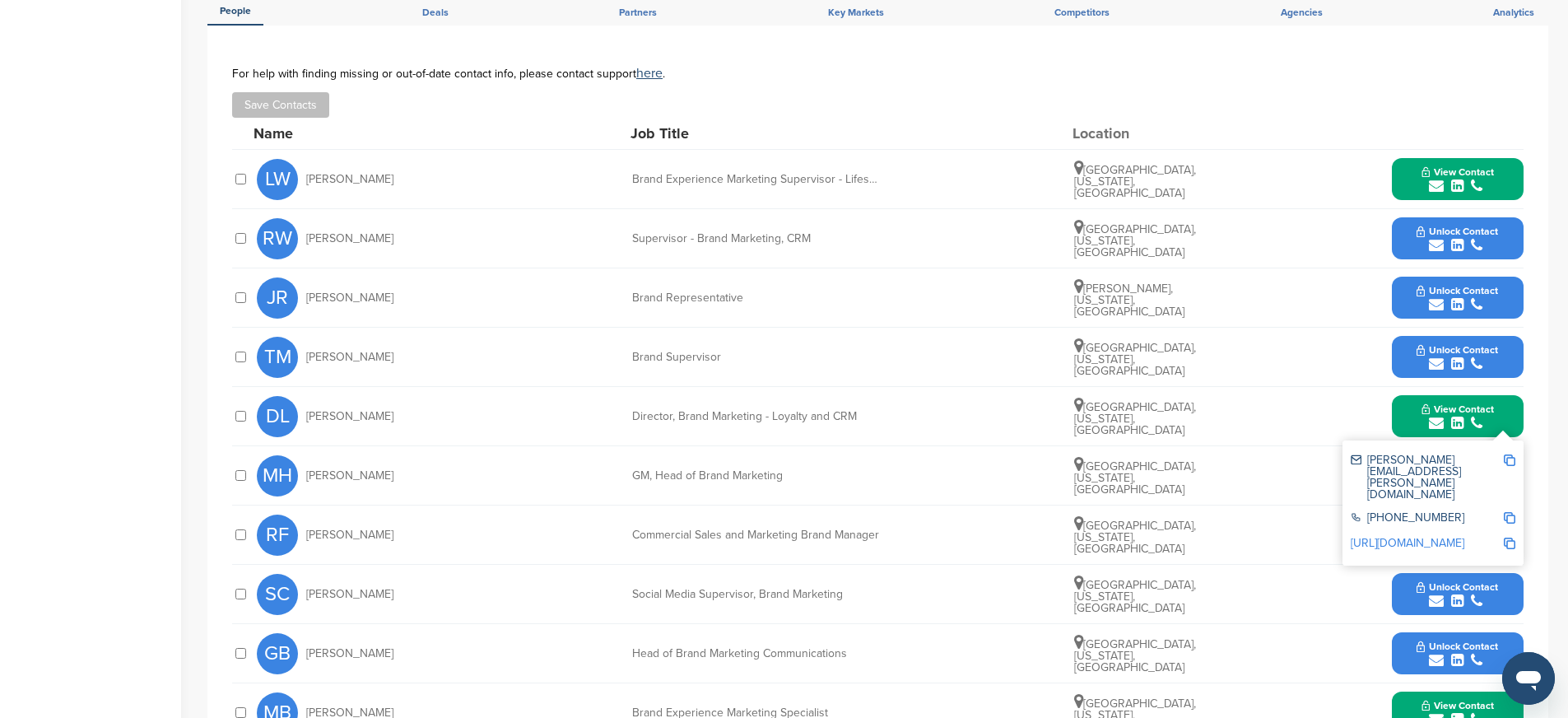
click at [1510, 458] on img at bounding box center [1509, 460] width 12 height 12
drag, startPoint x: 624, startPoint y: 417, endPoint x: 898, endPoint y: 422, distance: 274.0
click at [898, 422] on div "DL Dana Lowery Director, Brand Marketing - Loyalty and CRM Atlanta, Georgia, Un…" at bounding box center [889, 416] width 1266 height 59
copy div "Director, Brand Marketing - Loyalty and CRM"
click at [1507, 512] on img at bounding box center [1509, 518] width 12 height 12
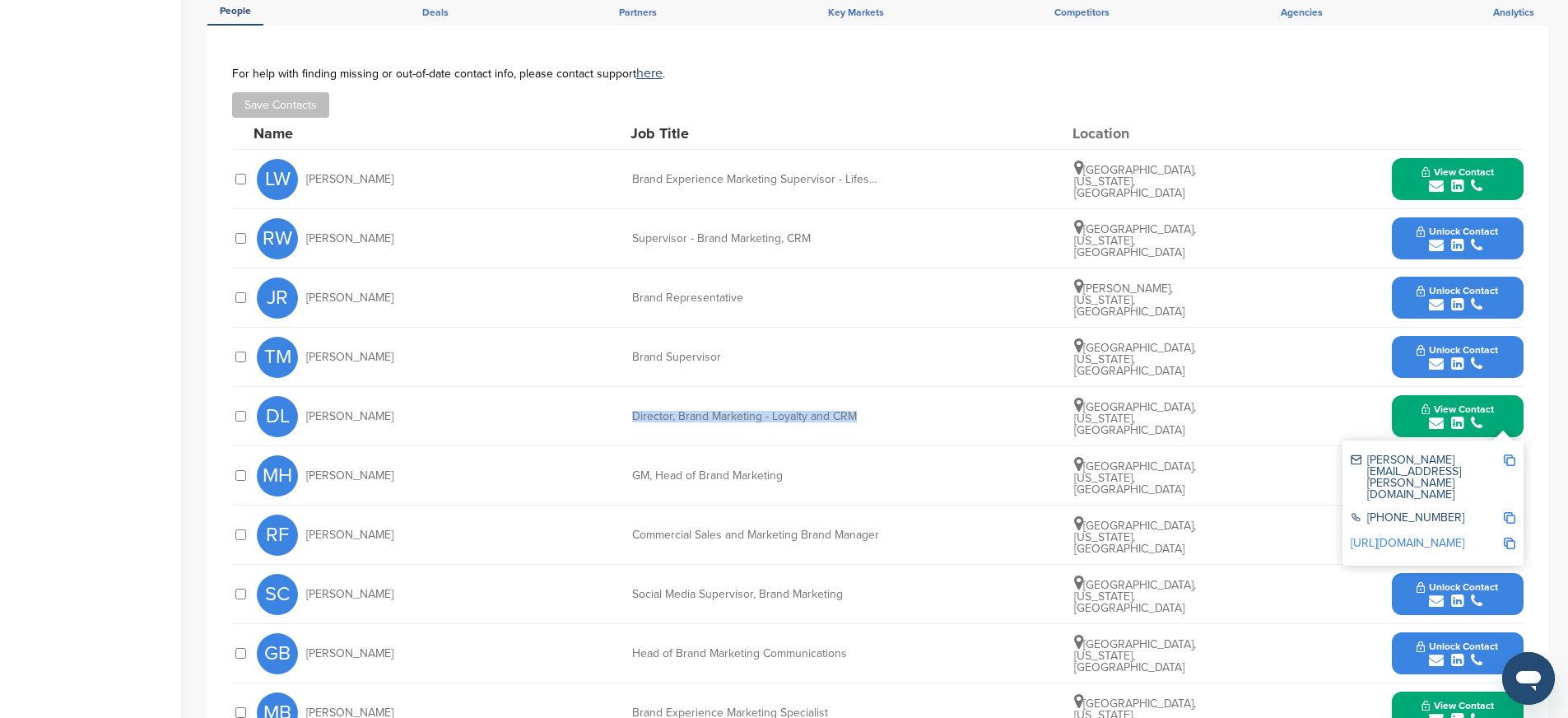
copy div "Director, Brand Marketing - Loyalty and CRM"
click at [1510, 538] on img at bounding box center [1509, 543] width 12 height 12
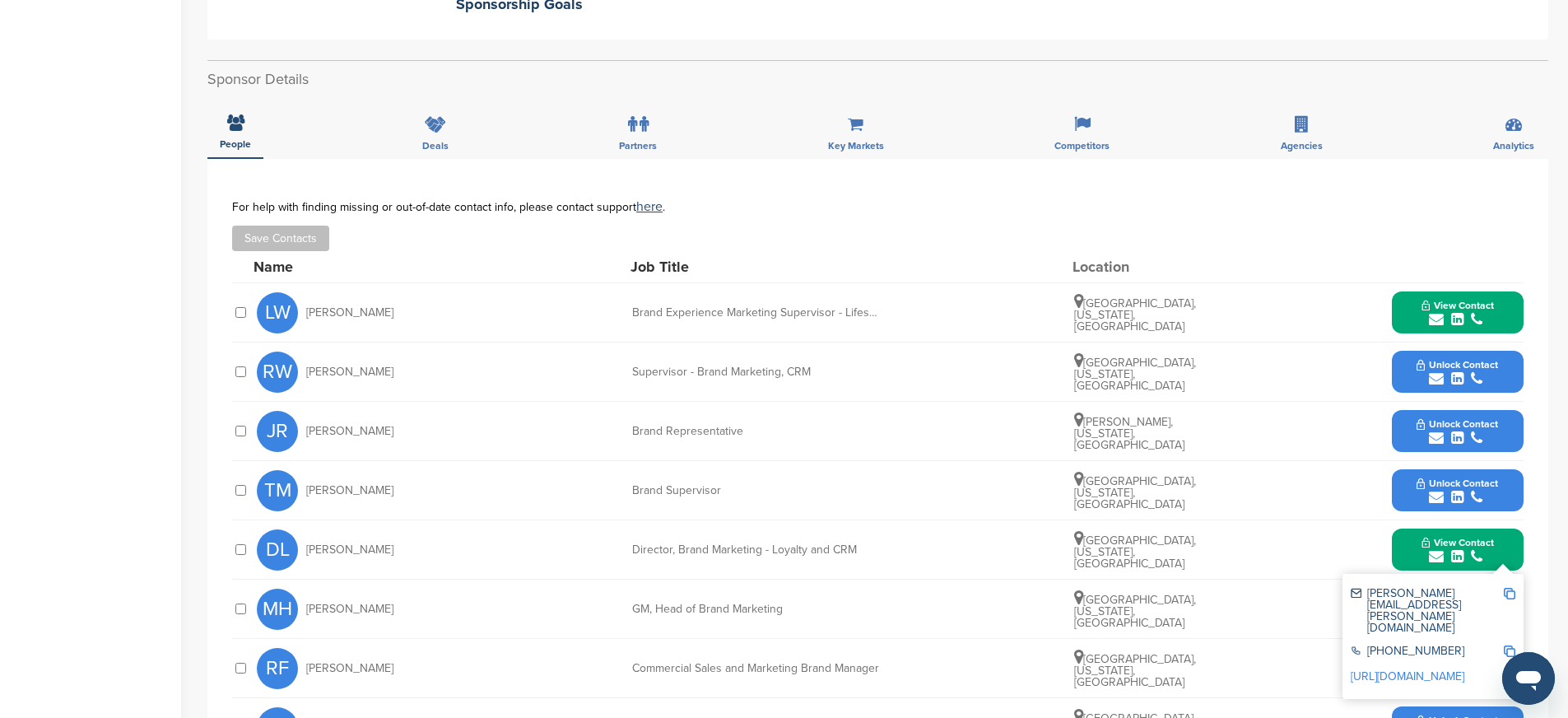
scroll to position [0, 0]
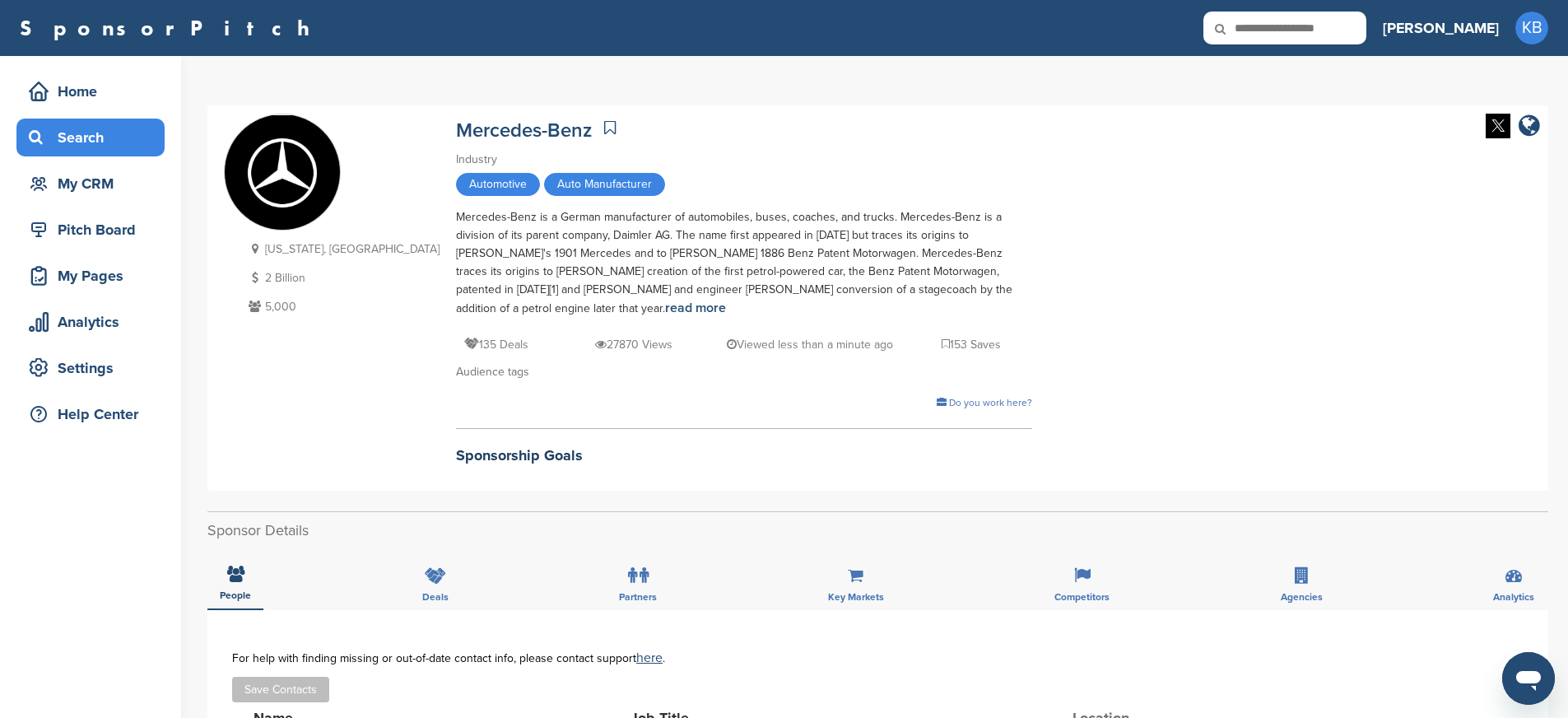
click at [76, 143] on div "Search" at bounding box center [94, 137] width 140 height 29
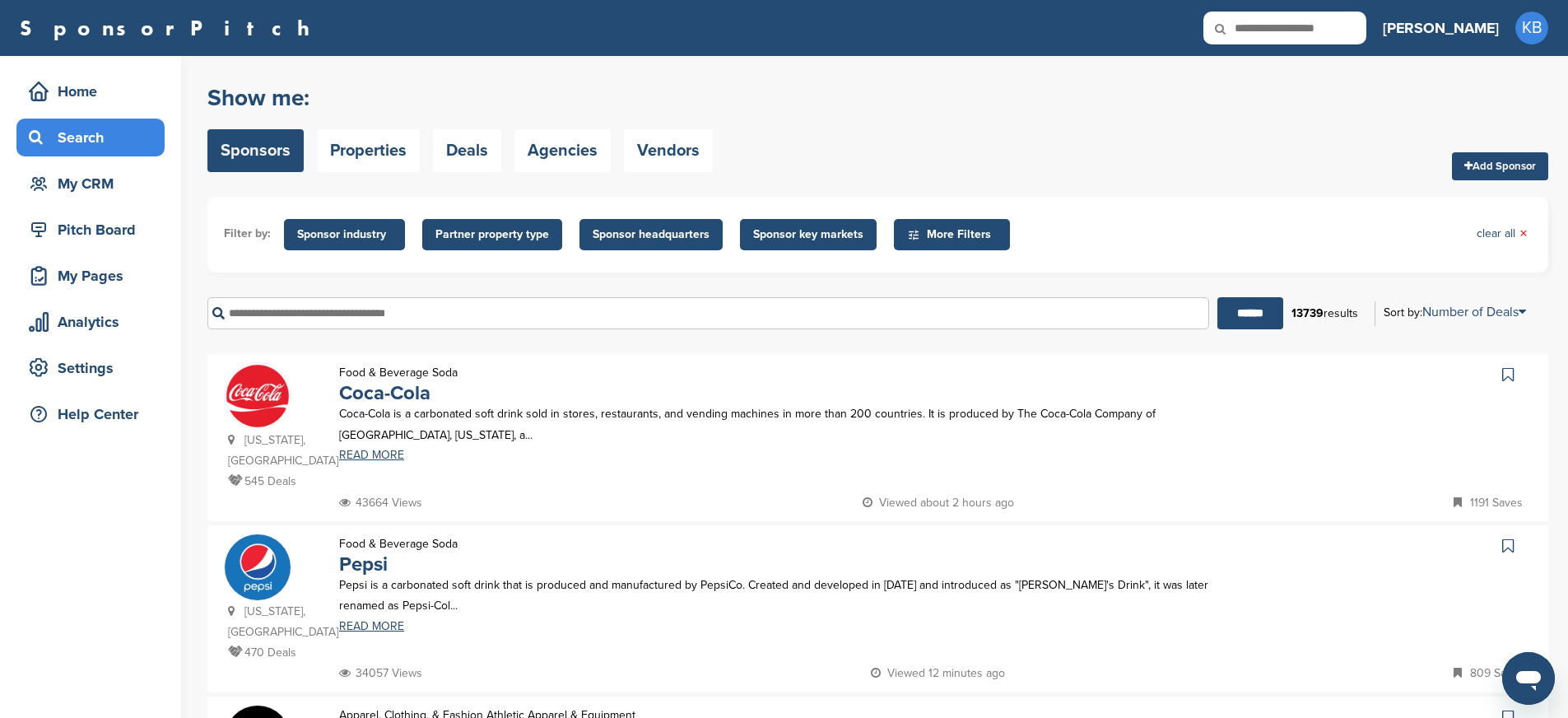
click at [242, 319] on input "text" at bounding box center [707, 313] width 1001 height 32
type input "*******"
click at [1217, 297] on input "******" at bounding box center [1249, 313] width 66 height 32
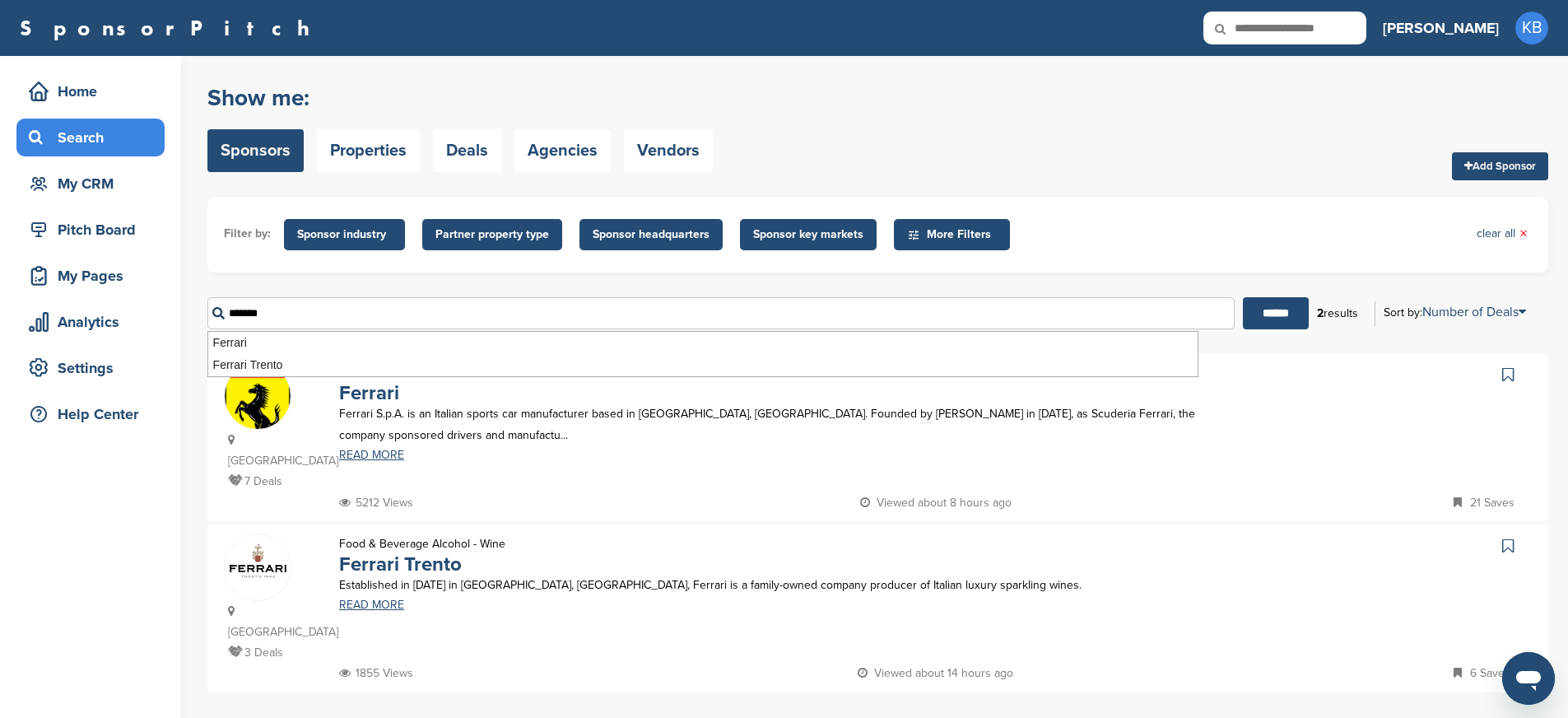
click at [260, 401] on img at bounding box center [257, 415] width 66 height 105
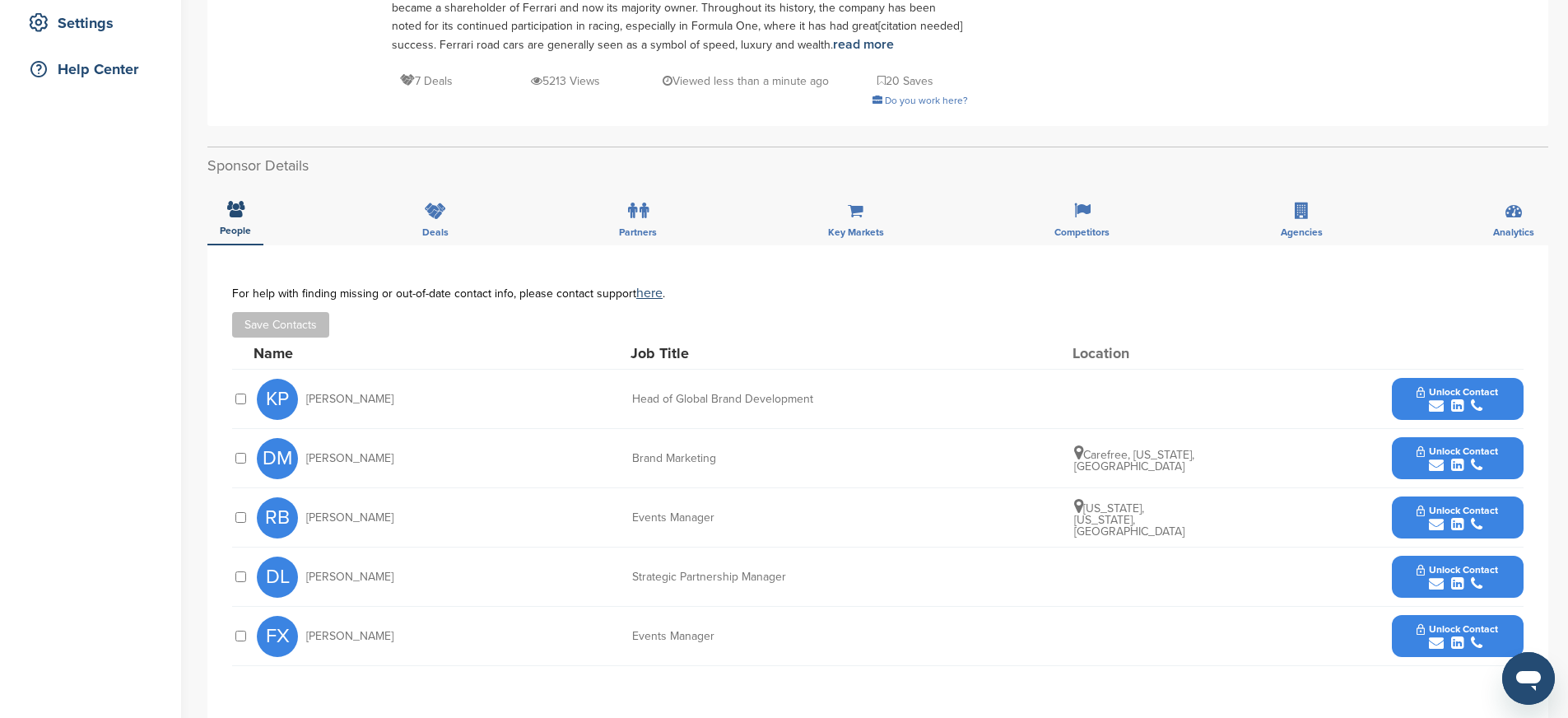
scroll to position [449, 0]
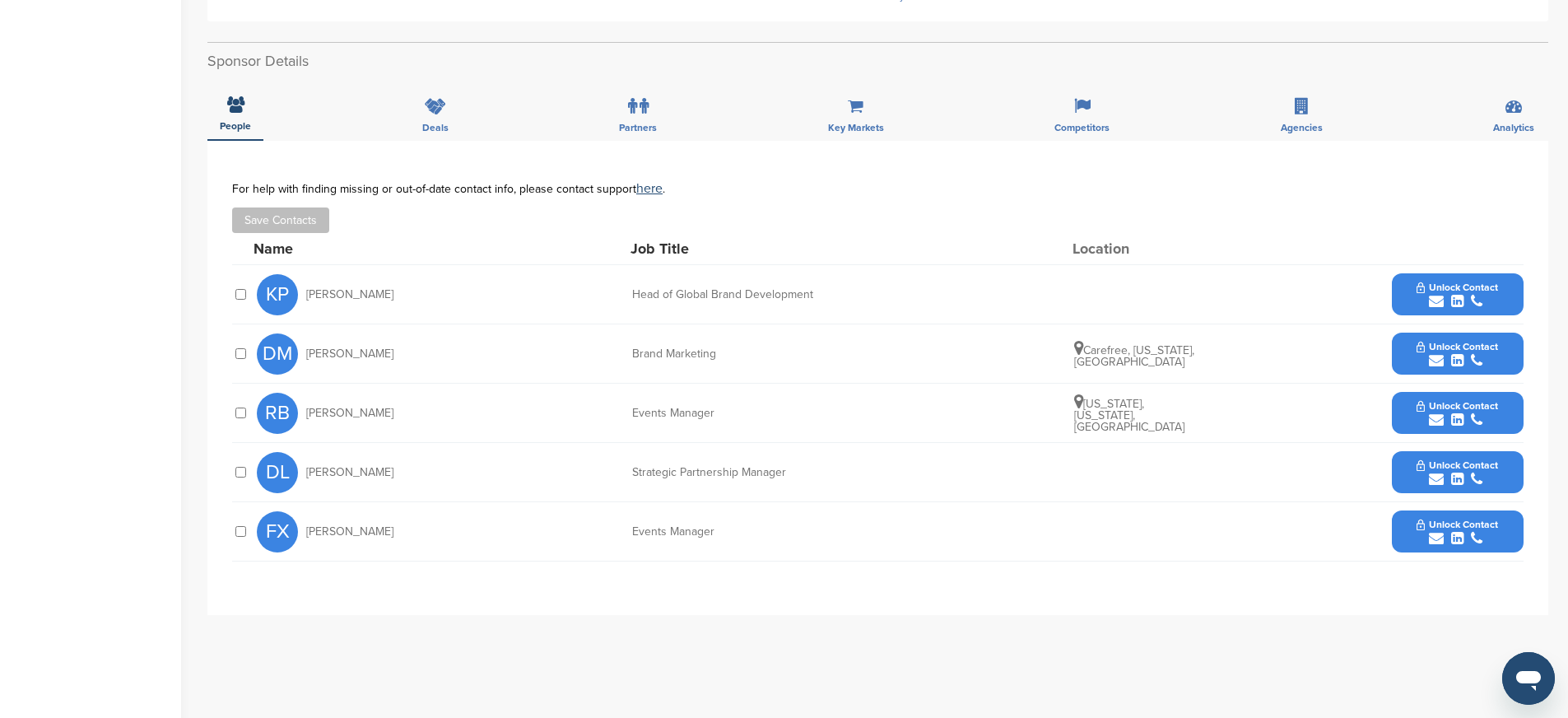
click at [1404, 475] on button "Unlock Contact" at bounding box center [1456, 472] width 121 height 49
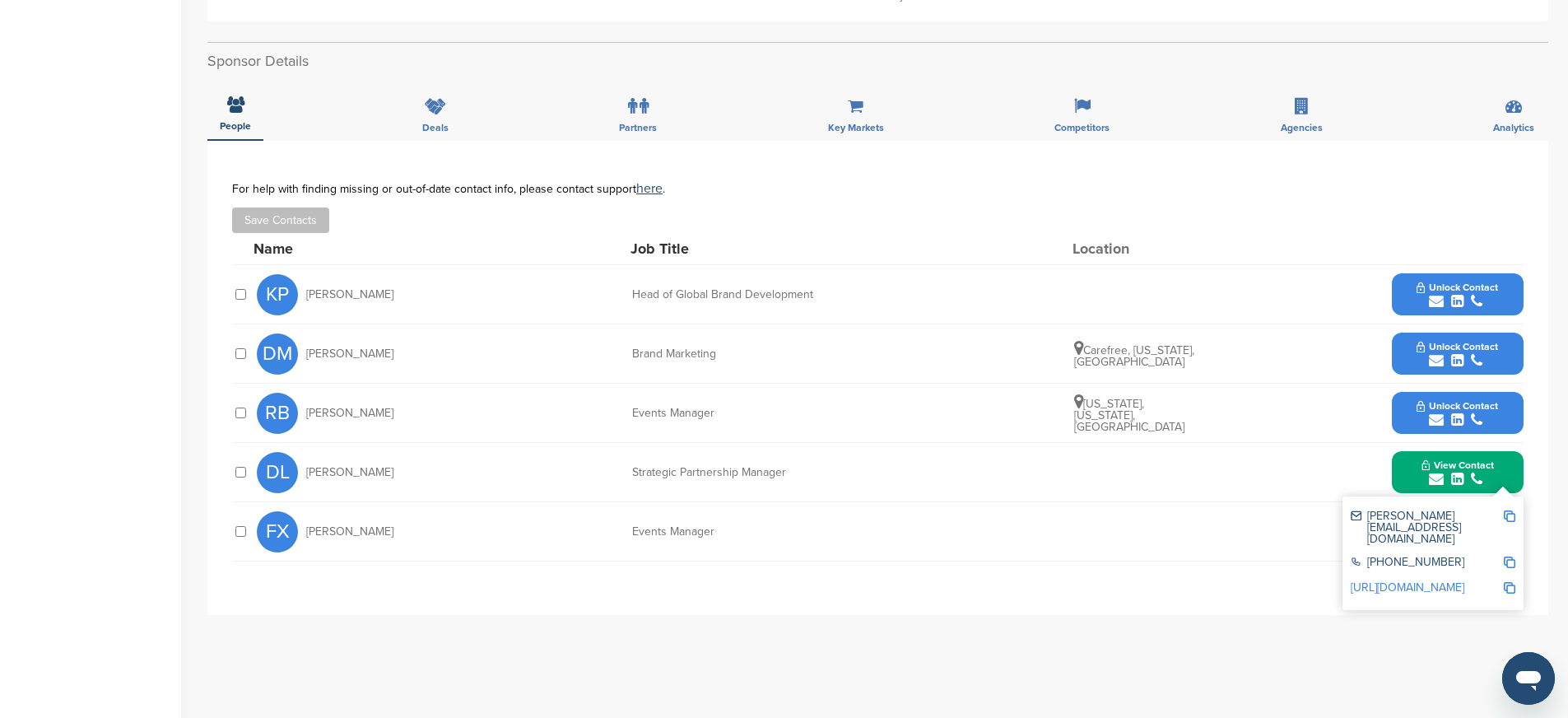
click at [1511, 512] on img at bounding box center [1509, 516] width 12 height 12
drag, startPoint x: 632, startPoint y: 474, endPoint x: 832, endPoint y: 471, distance: 200.0
click at [832, 471] on div "Strategic Partnership Manager" at bounding box center [755, 473] width 247 height 12
copy div "Strategic Partnership Manager"
click at [1510, 556] on img at bounding box center [1509, 562] width 12 height 12
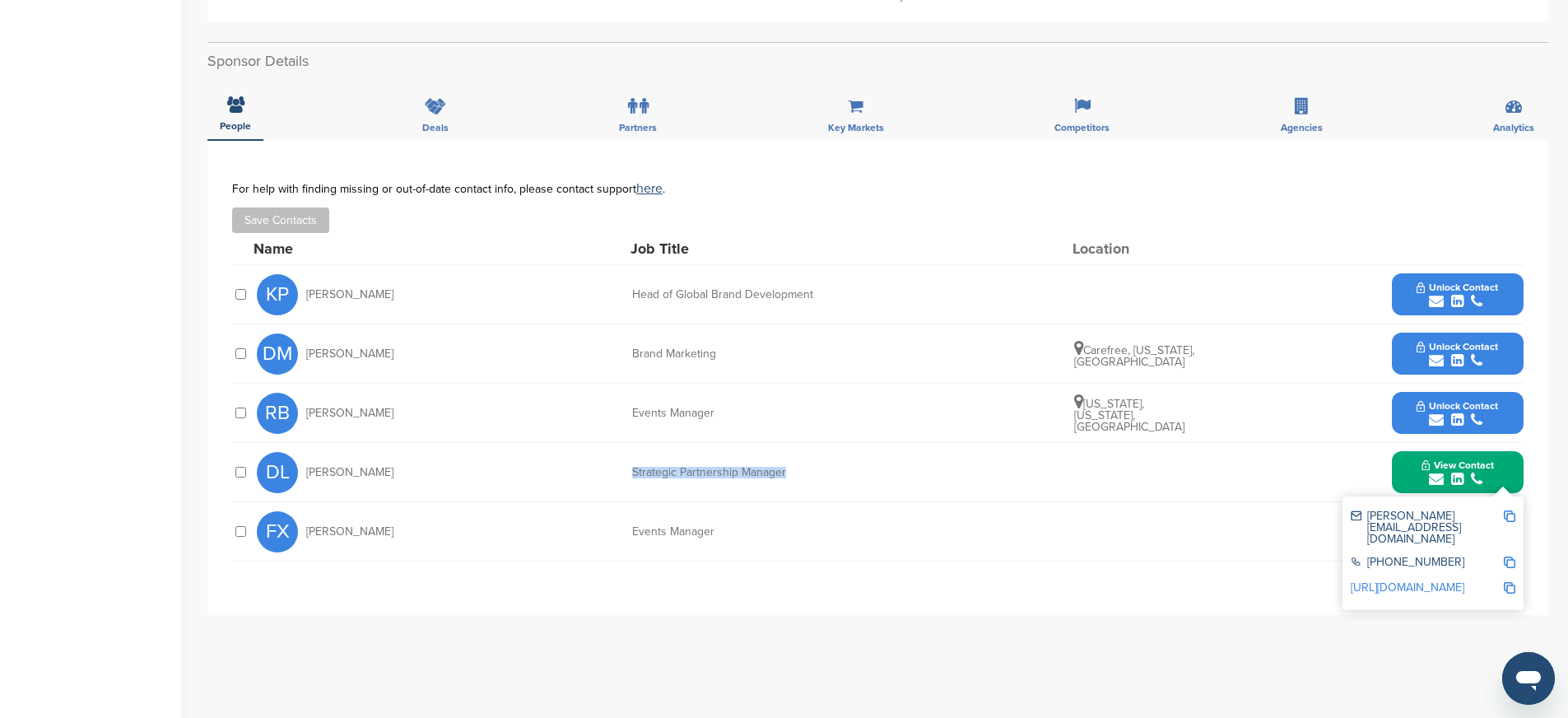
copy div "Strategic Partnership Manager"
click at [1512, 582] on img at bounding box center [1509, 588] width 12 height 12
click at [1409, 292] on button "Unlock Contact" at bounding box center [1456, 294] width 121 height 49
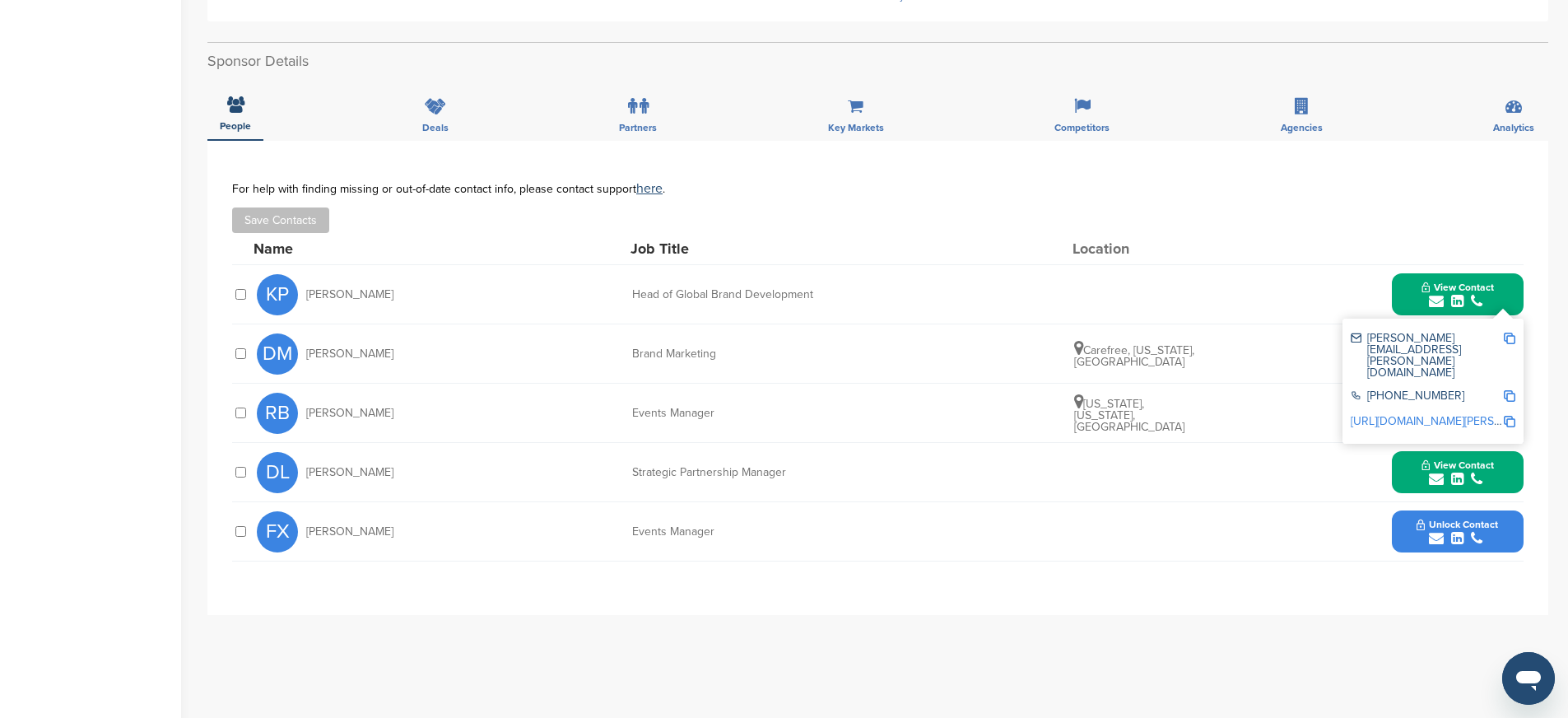
click at [1511, 339] on img at bounding box center [1509, 338] width 12 height 12
drag, startPoint x: 391, startPoint y: 292, endPoint x: 335, endPoint y: 294, distance: 56.0
click at [335, 294] on div "KP [PERSON_NAME]" at bounding box center [347, 294] width 181 height 41
copy span "[PERSON_NAME]"
drag, startPoint x: 629, startPoint y: 297, endPoint x: 851, endPoint y: 314, distance: 222.6
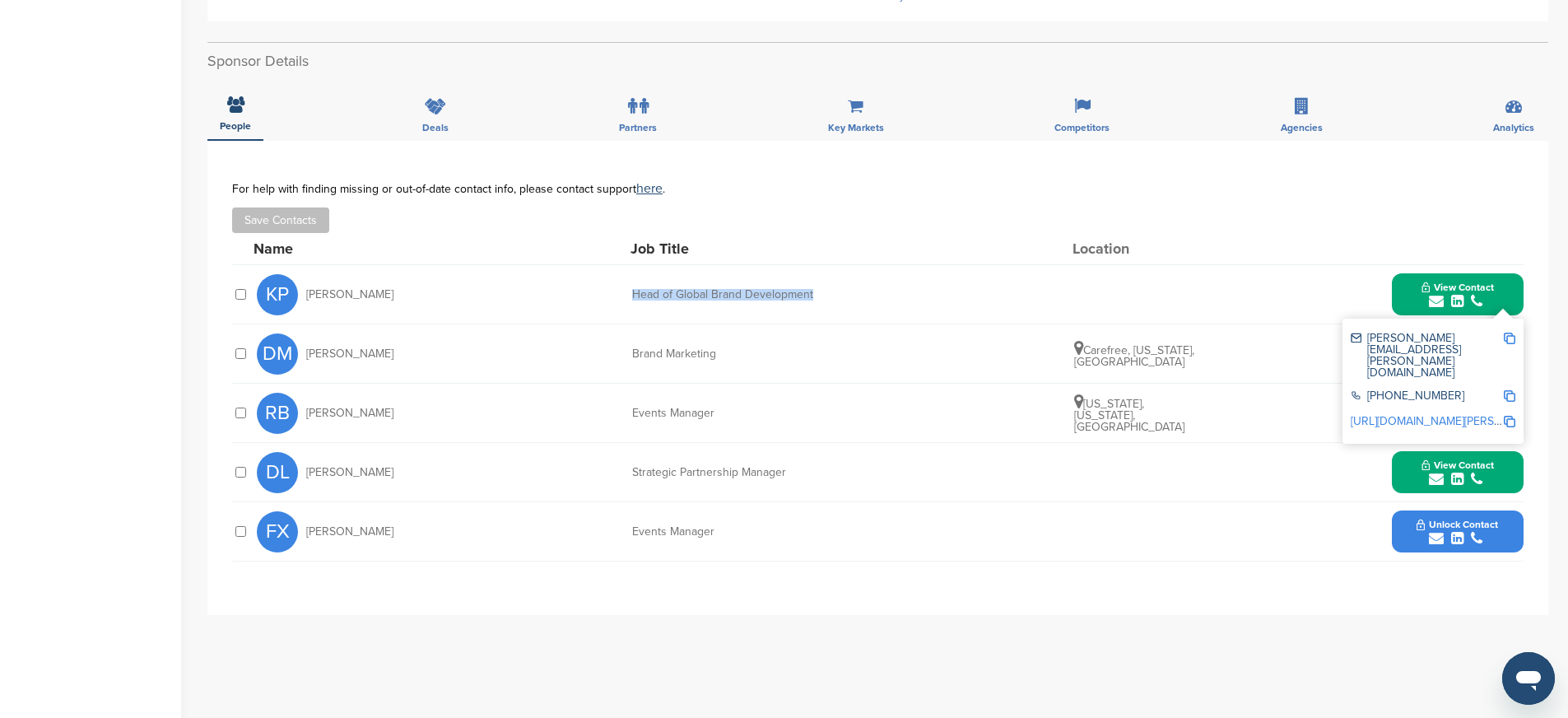
click at [851, 314] on div "KP [PERSON_NAME] Head of Global Brand Development View Contact [PERSON_NAME][EM…" at bounding box center [889, 294] width 1266 height 59
copy div "Head of Global Brand Development"
click at [1508, 390] on img at bounding box center [1509, 396] width 12 height 12
copy div "Head of Global Brand Development"
click at [1511, 416] on img at bounding box center [1509, 422] width 12 height 12
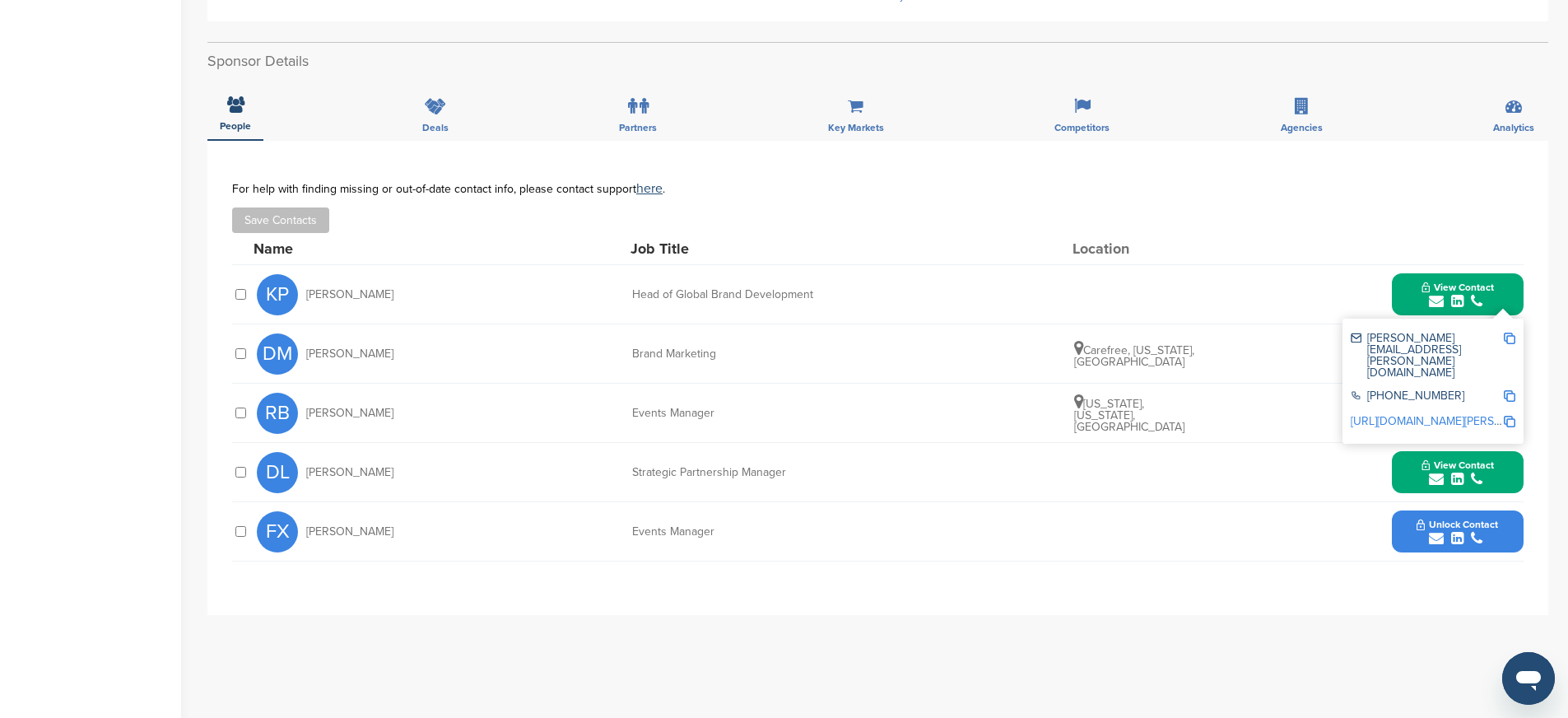
click at [1404, 304] on button "View Contact" at bounding box center [1457, 294] width 112 height 49
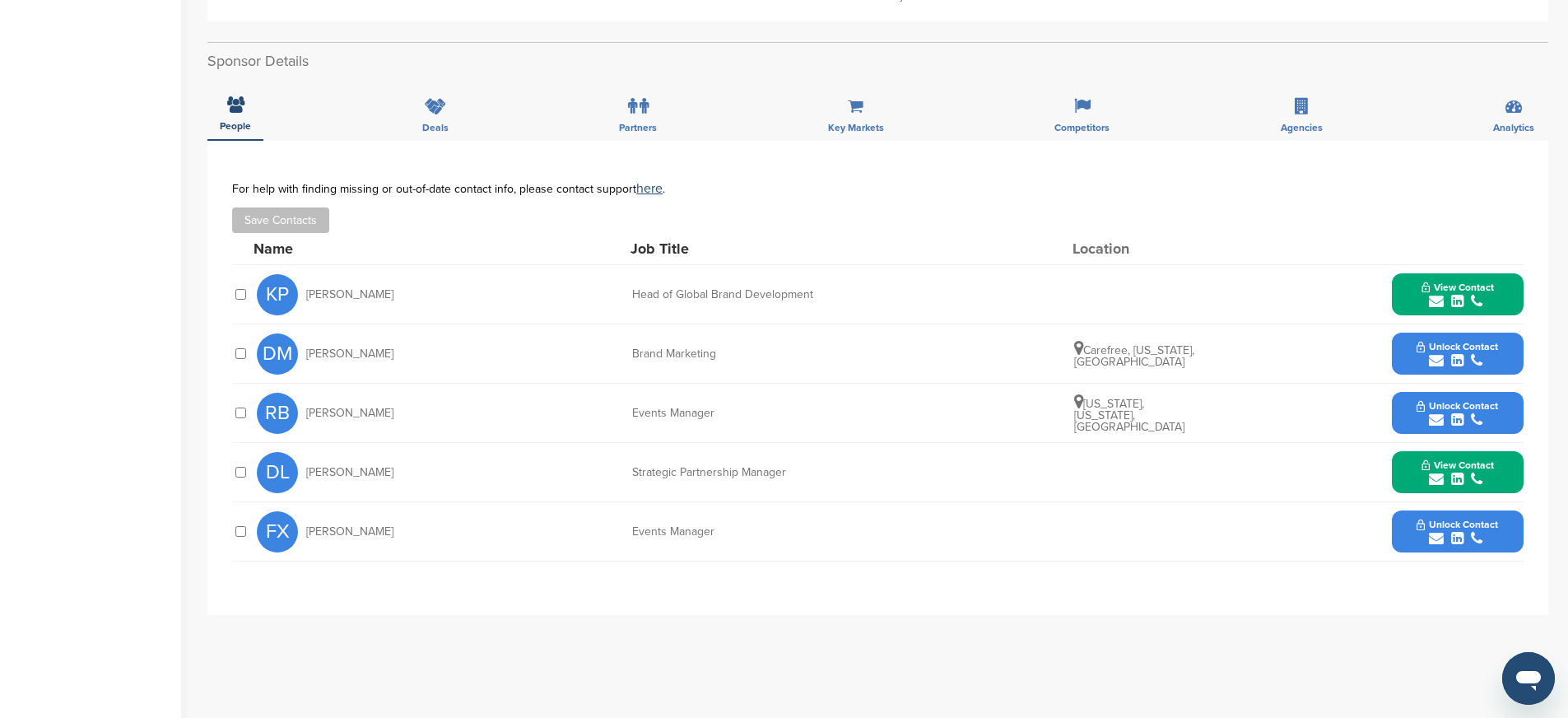
click at [1404, 417] on button "Unlock Contact" at bounding box center [1456, 413] width 121 height 49
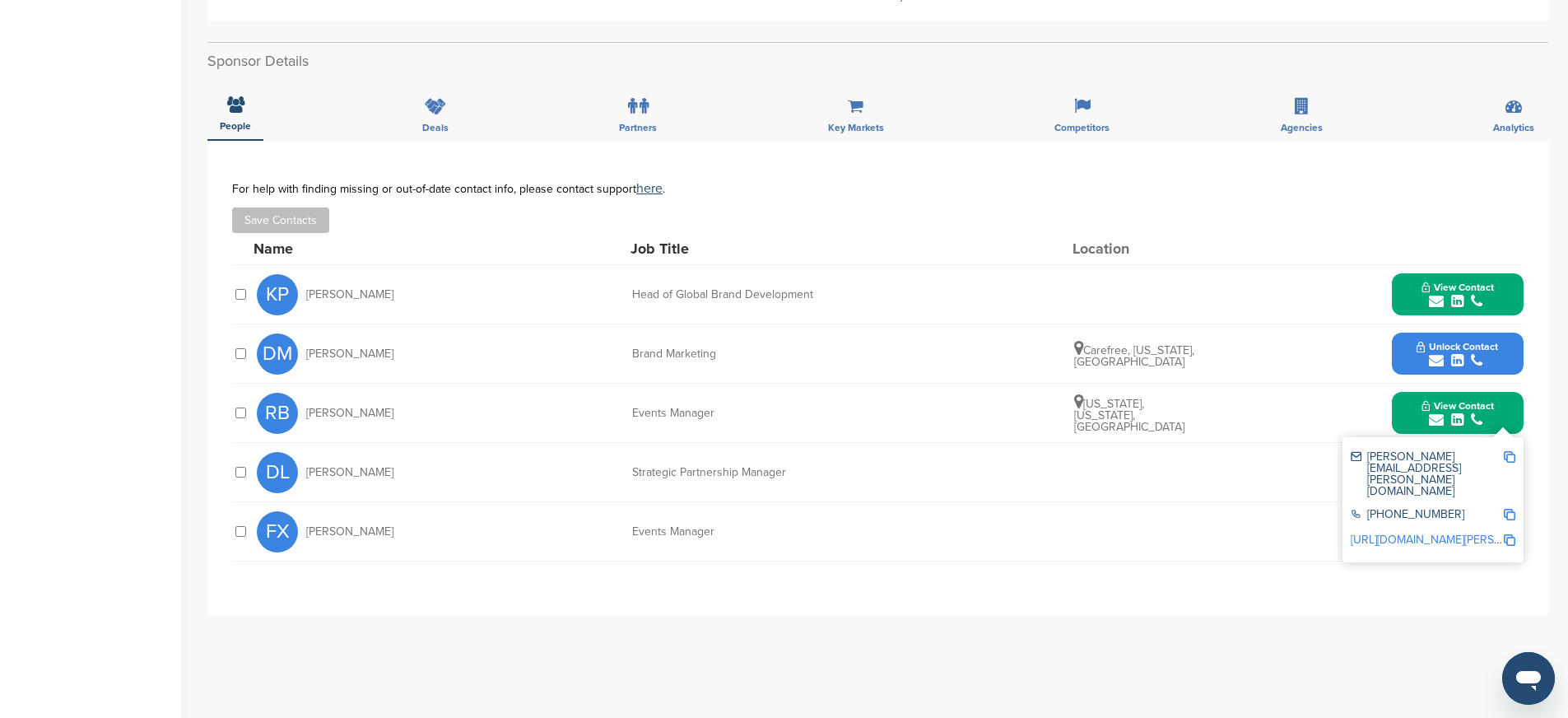
click at [1508, 458] on img at bounding box center [1509, 457] width 12 height 12
drag, startPoint x: 631, startPoint y: 417, endPoint x: 749, endPoint y: 413, distance: 118.1
click at [749, 413] on div "RB Rita Bonura Events Manager New York, New York, United States View Contact ri…" at bounding box center [889, 413] width 1266 height 59
copy div "Events Manager"
click at [1510, 509] on img at bounding box center [1509, 515] width 12 height 12
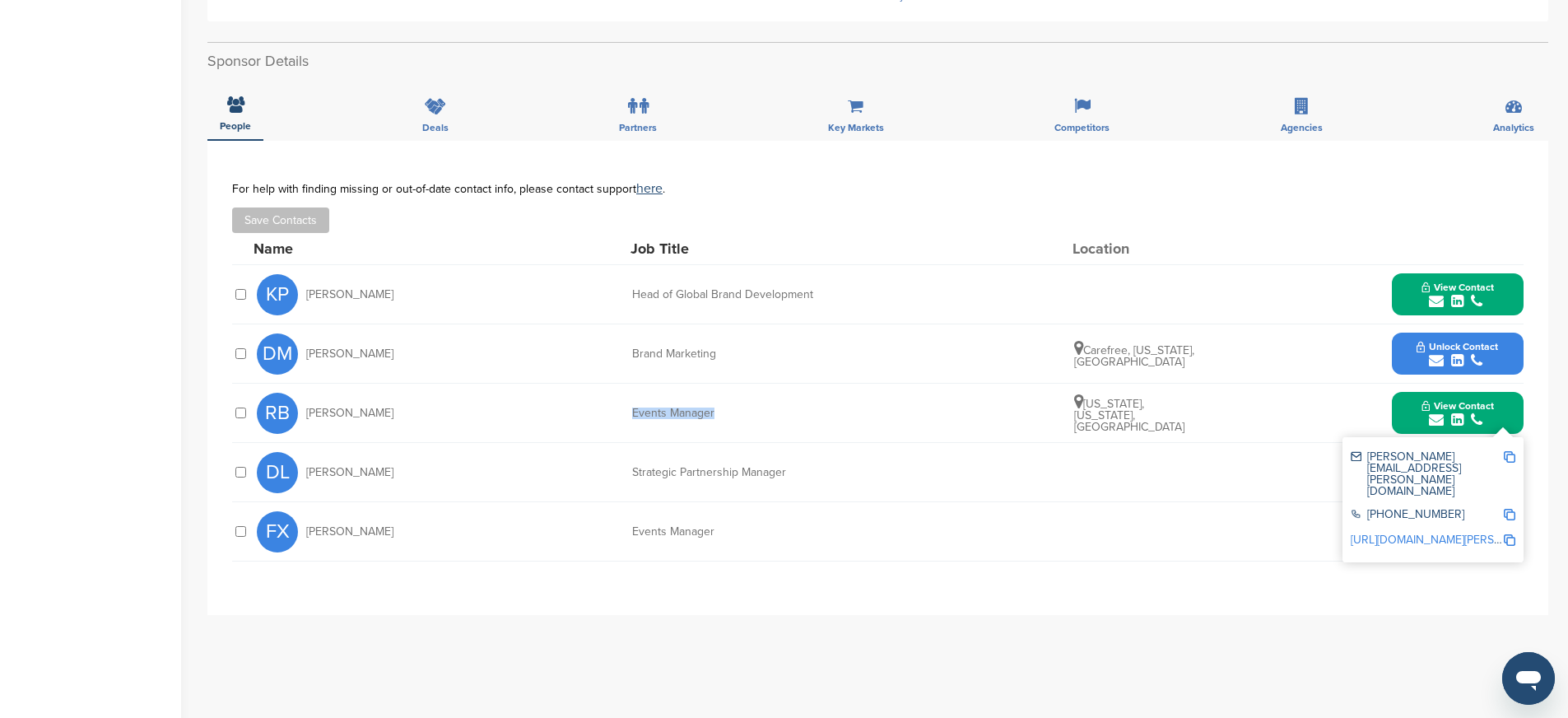
copy div "Events Manager"
click at [1512, 535] on img at bounding box center [1509, 540] width 12 height 12
click at [851, 605] on div "**********" at bounding box center [877, 377] width 1340 height 474
click at [1388, 408] on div "RB Rita Bonura Events Manager New York, New York, United States View Contact ri…" at bounding box center [889, 413] width 1266 height 59
click at [1395, 411] on div "View Contact rita.bonura@ferrari.com +39-0536-949111 http://www.linkedin.com/in…" at bounding box center [1457, 412] width 131 height 42
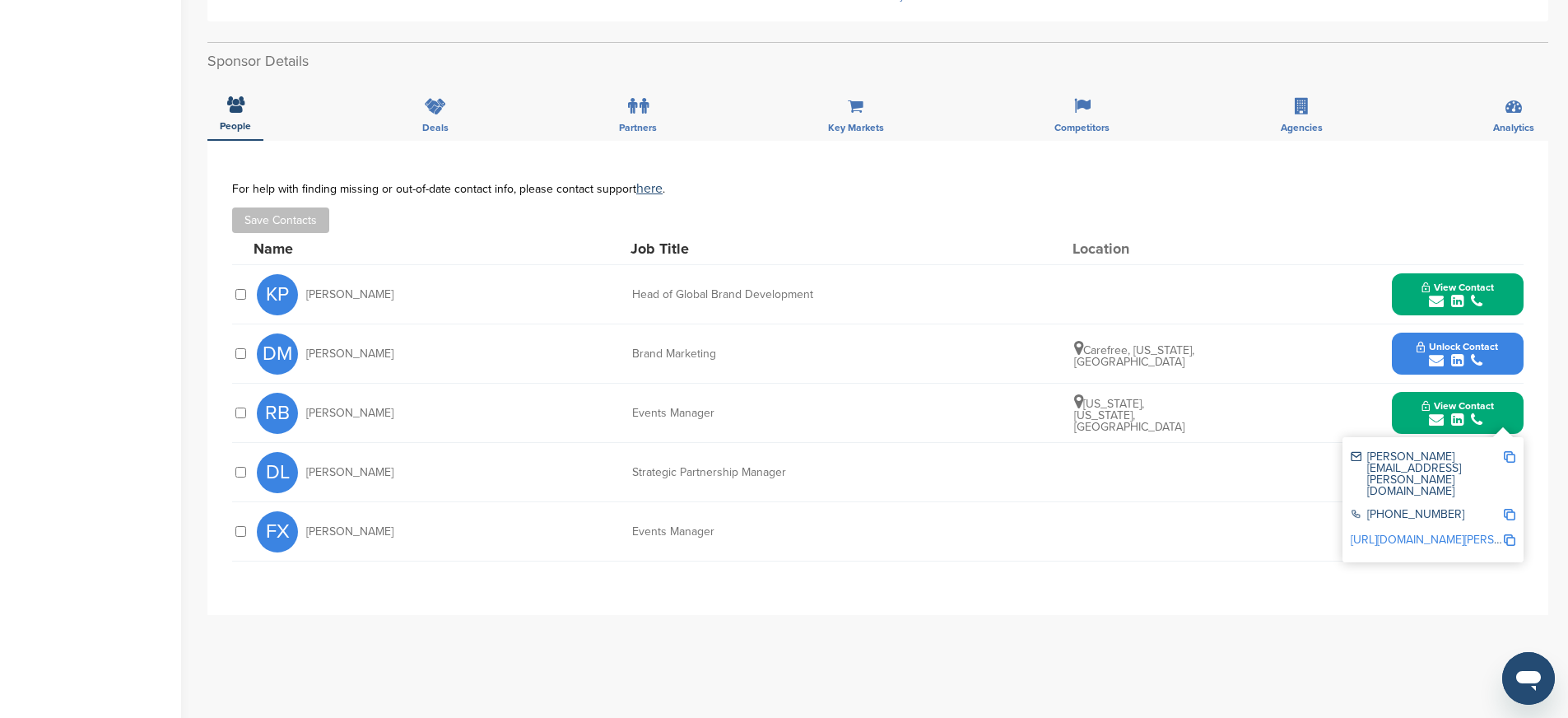
click at [1409, 425] on button "View Contact" at bounding box center [1457, 413] width 112 height 49
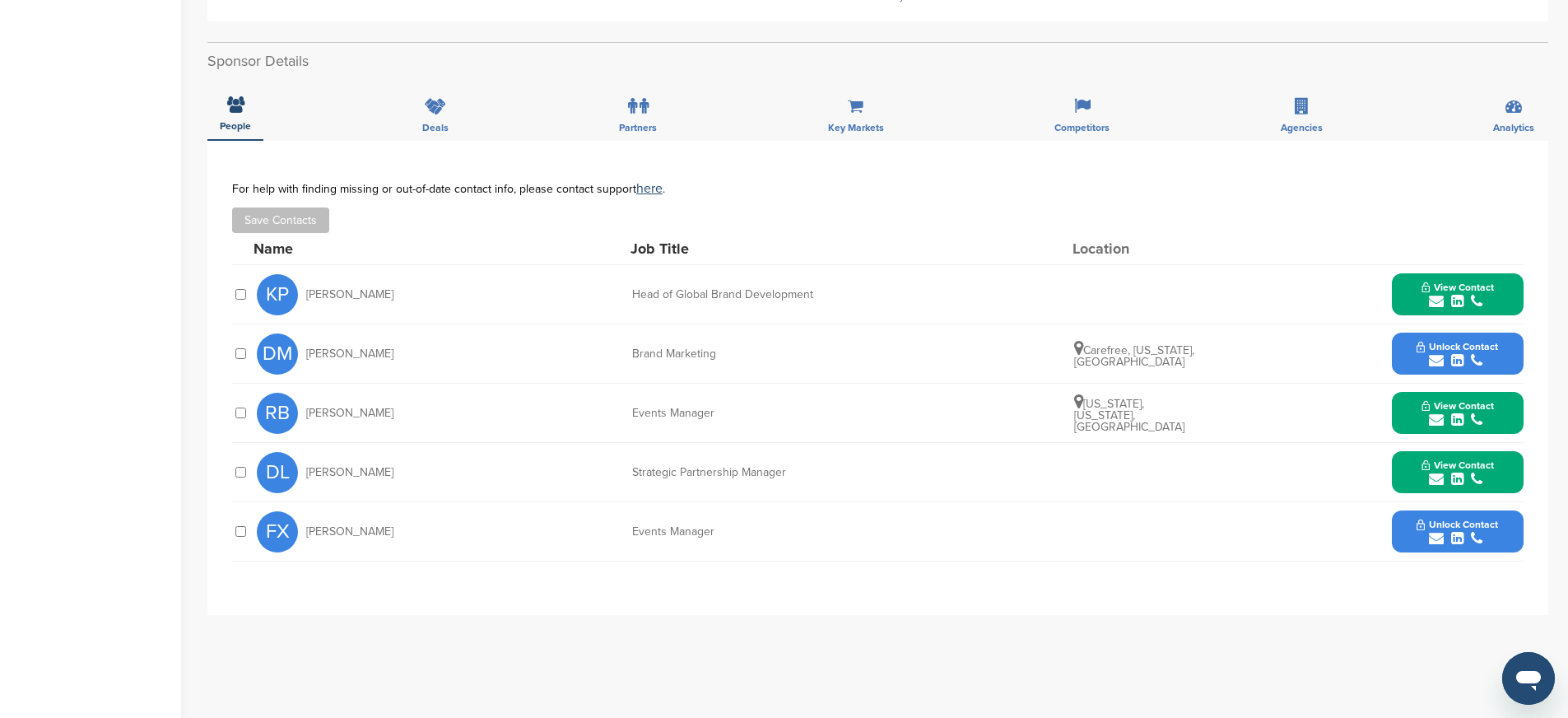
click at [1410, 357] on button "Unlock Contact" at bounding box center [1456, 354] width 121 height 49
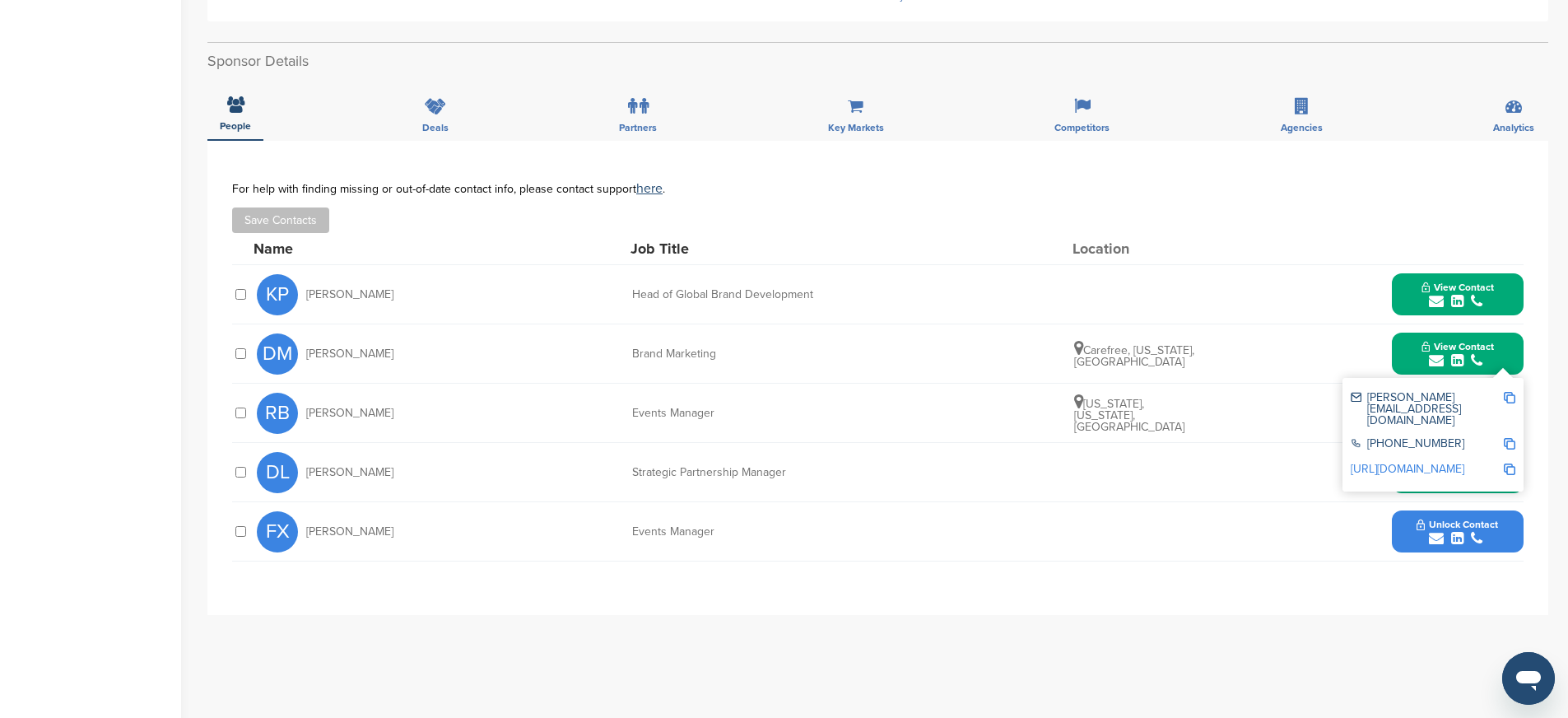
click at [1508, 393] on img at bounding box center [1509, 397] width 12 height 12
click at [1512, 463] on img at bounding box center [1509, 469] width 12 height 12
drag, startPoint x: 631, startPoint y: 352, endPoint x: 765, endPoint y: 360, distance: 134.2
click at [765, 360] on div "DM David Mase Brand Marketing Carefree, Arizona, United States View Contact d.m…" at bounding box center [889, 354] width 1266 height 59
copy div "Brand Marketing"
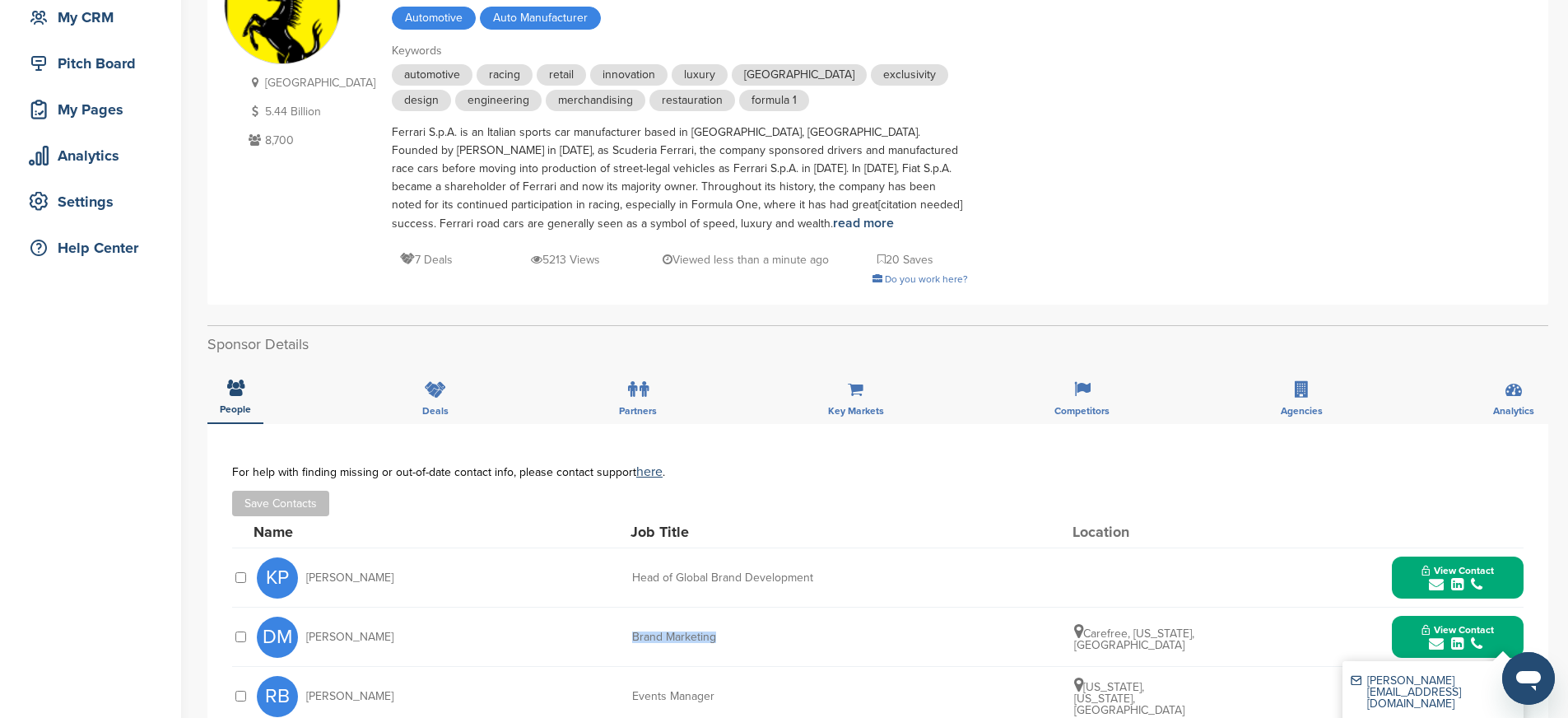
scroll to position [0, 0]
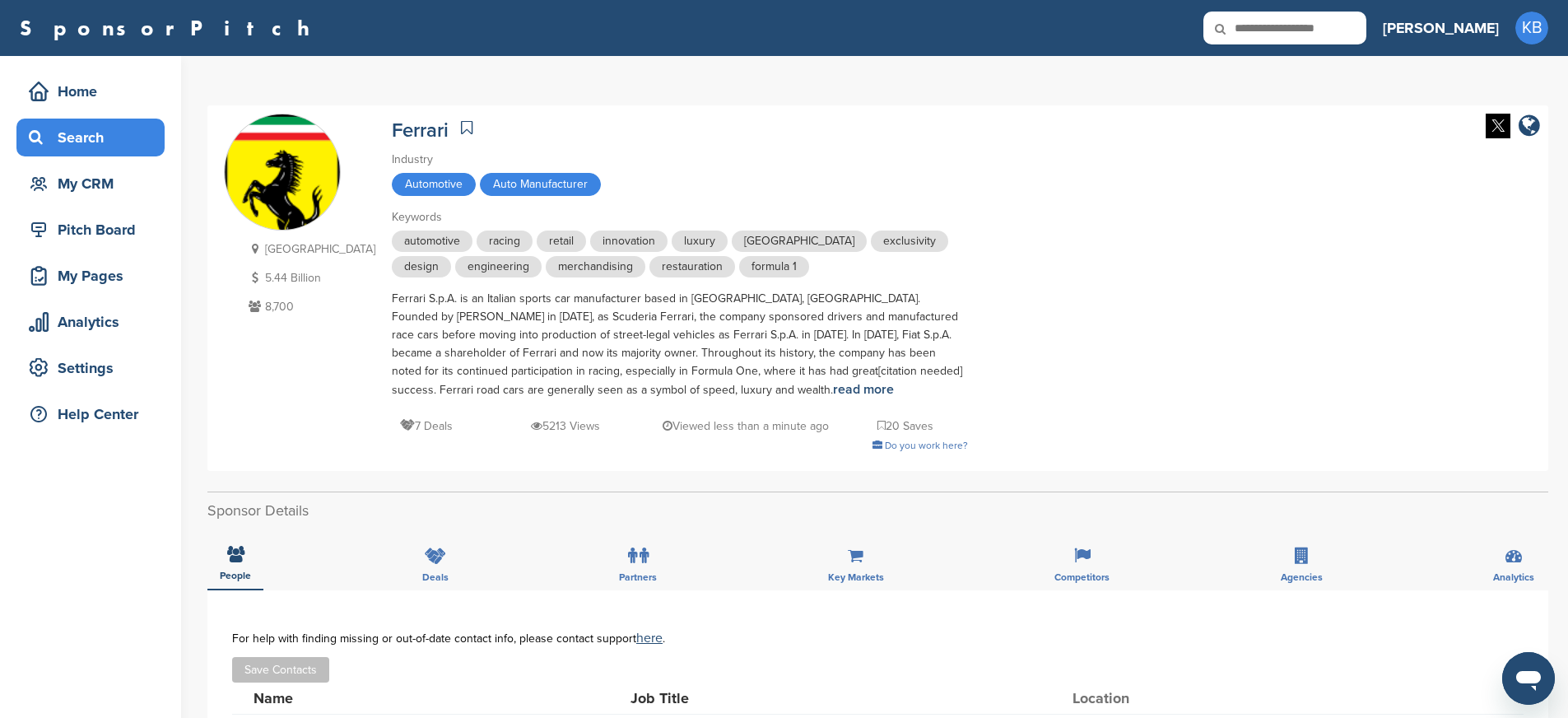
click at [64, 149] on div "Search" at bounding box center [94, 137] width 140 height 29
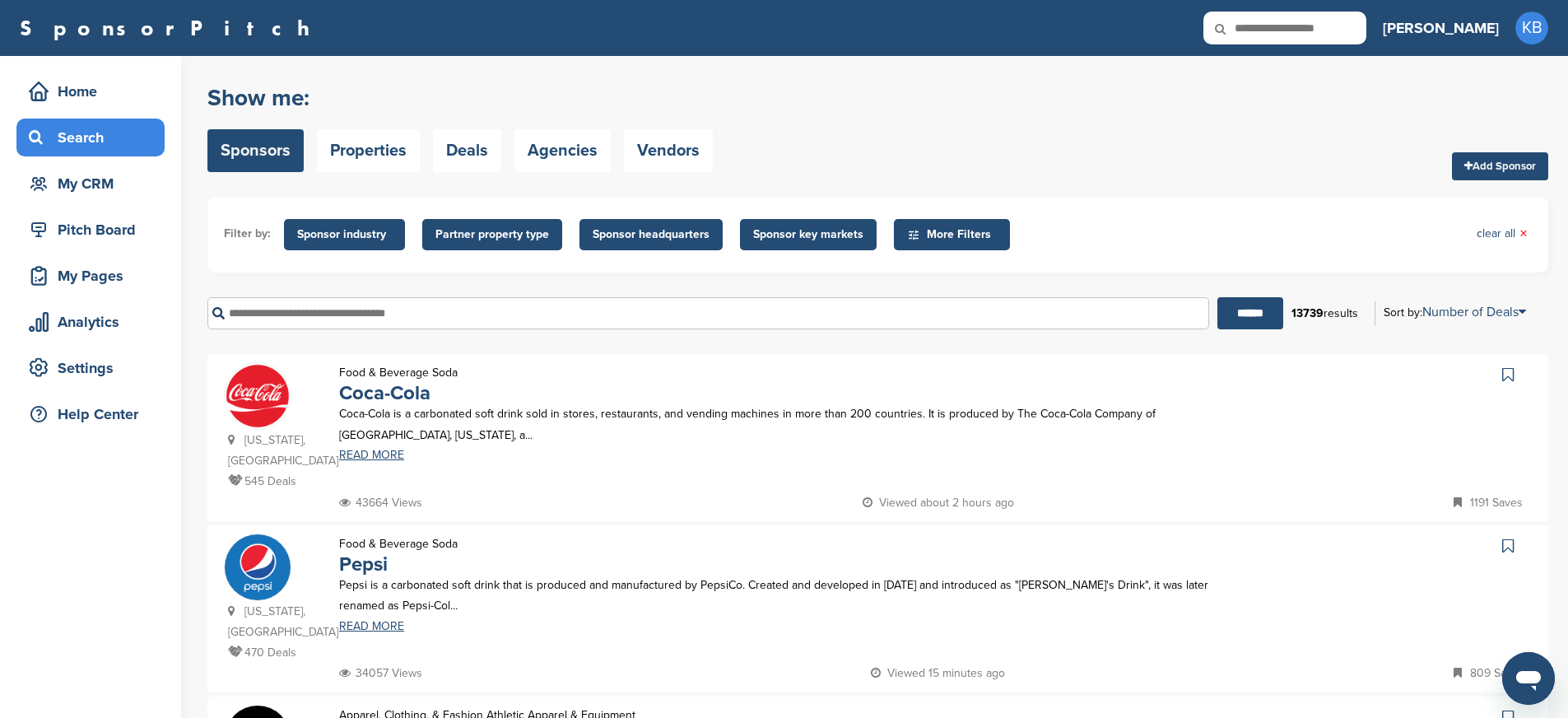
click at [350, 320] on input "text" at bounding box center [707, 313] width 1001 height 32
type input "***"
click at [1217, 297] on input "******" at bounding box center [1249, 313] width 66 height 32
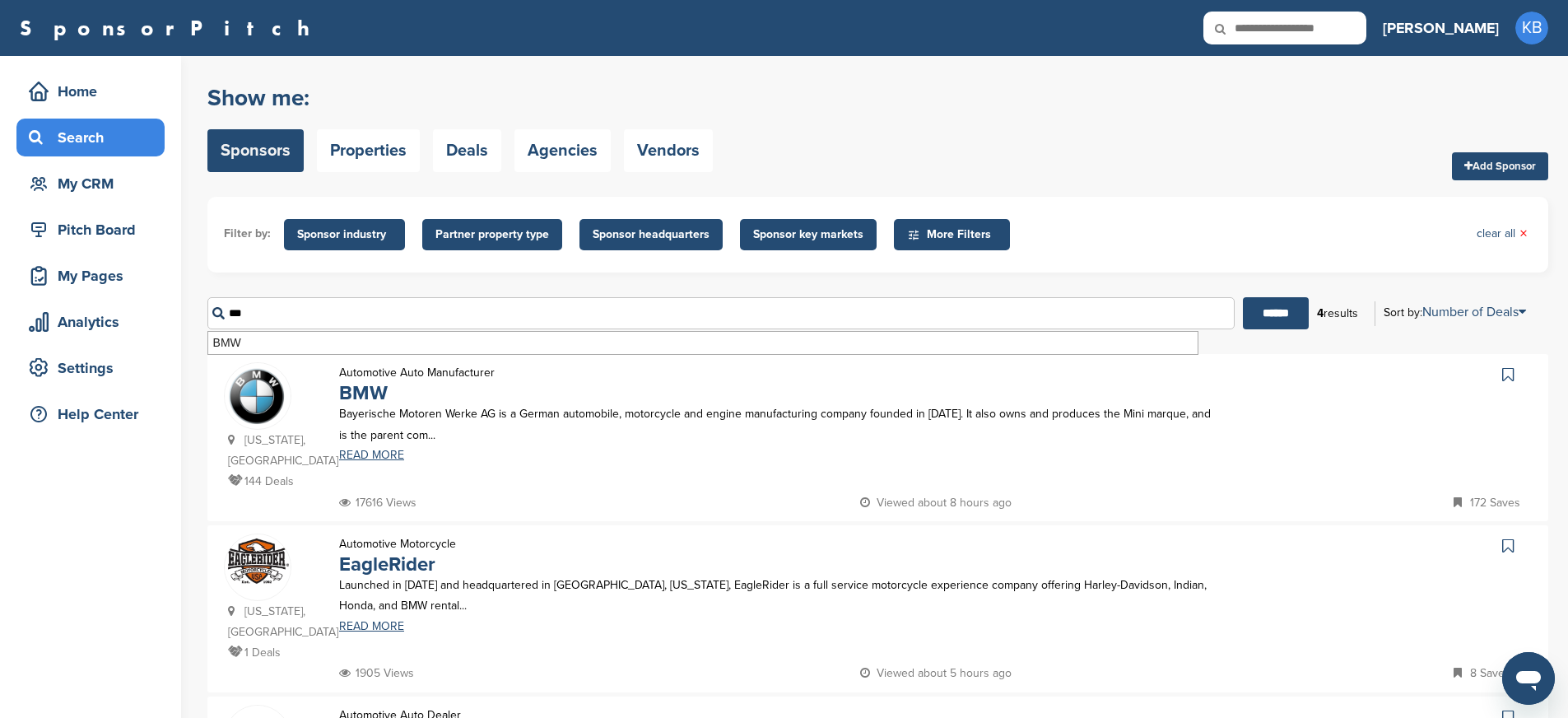
click at [253, 402] on img at bounding box center [257, 394] width 66 height 64
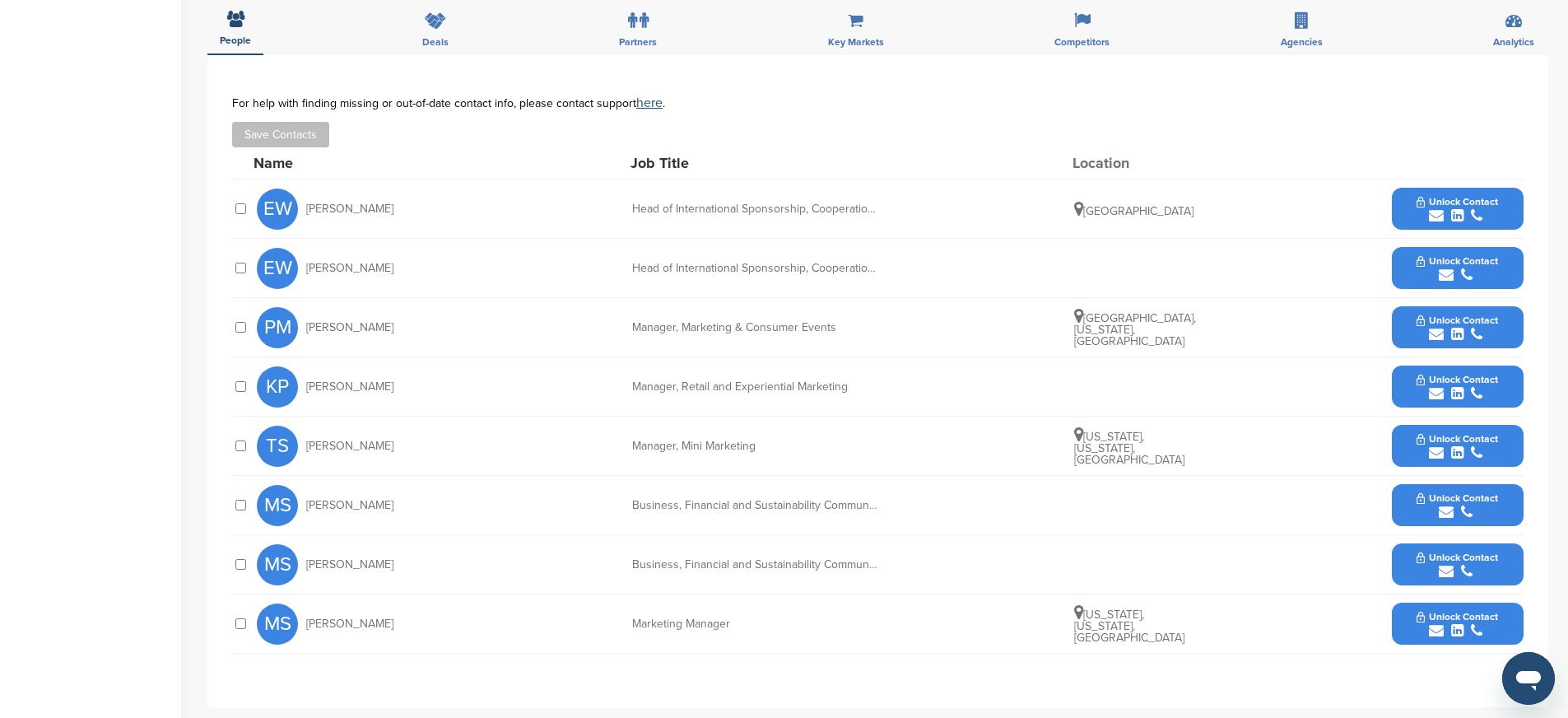
scroll to position [498, 0]
click at [1414, 215] on button "Unlock Contact" at bounding box center [1456, 210] width 121 height 49
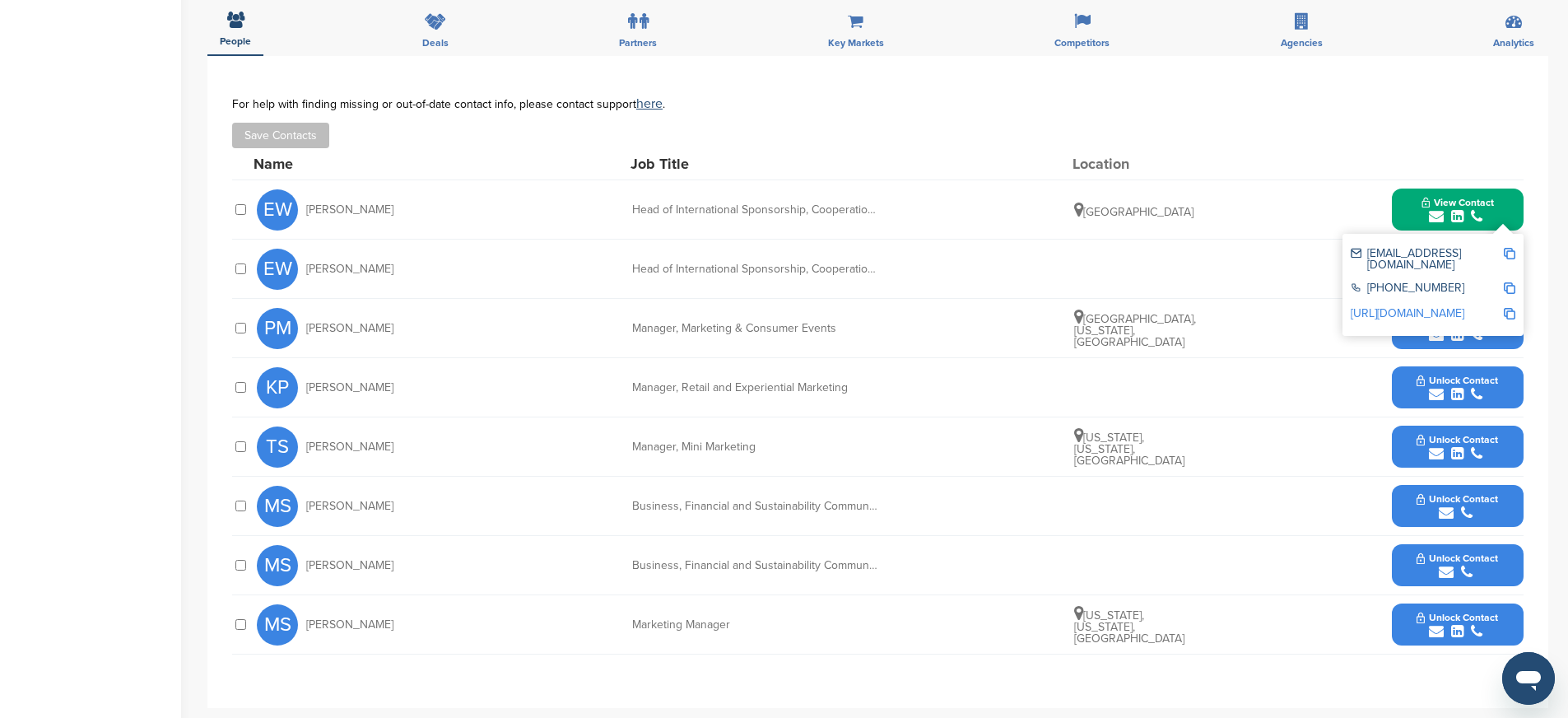
click at [1509, 251] on img at bounding box center [1509, 254] width 12 height 12
drag, startPoint x: 637, startPoint y: 209, endPoint x: 991, endPoint y: 200, distance: 354.1
click at [991, 200] on div "EW Eckhard Wannieck Head of International Sponsorship, Cooperation and Product …" at bounding box center [889, 210] width 1266 height 59
drag, startPoint x: 602, startPoint y: 206, endPoint x: 901, endPoint y: 210, distance: 299.0
click at [901, 210] on div "EW Eckhard Wannieck Head of International Sponsorship, Cooperation and Product …" at bounding box center [889, 210] width 1266 height 59
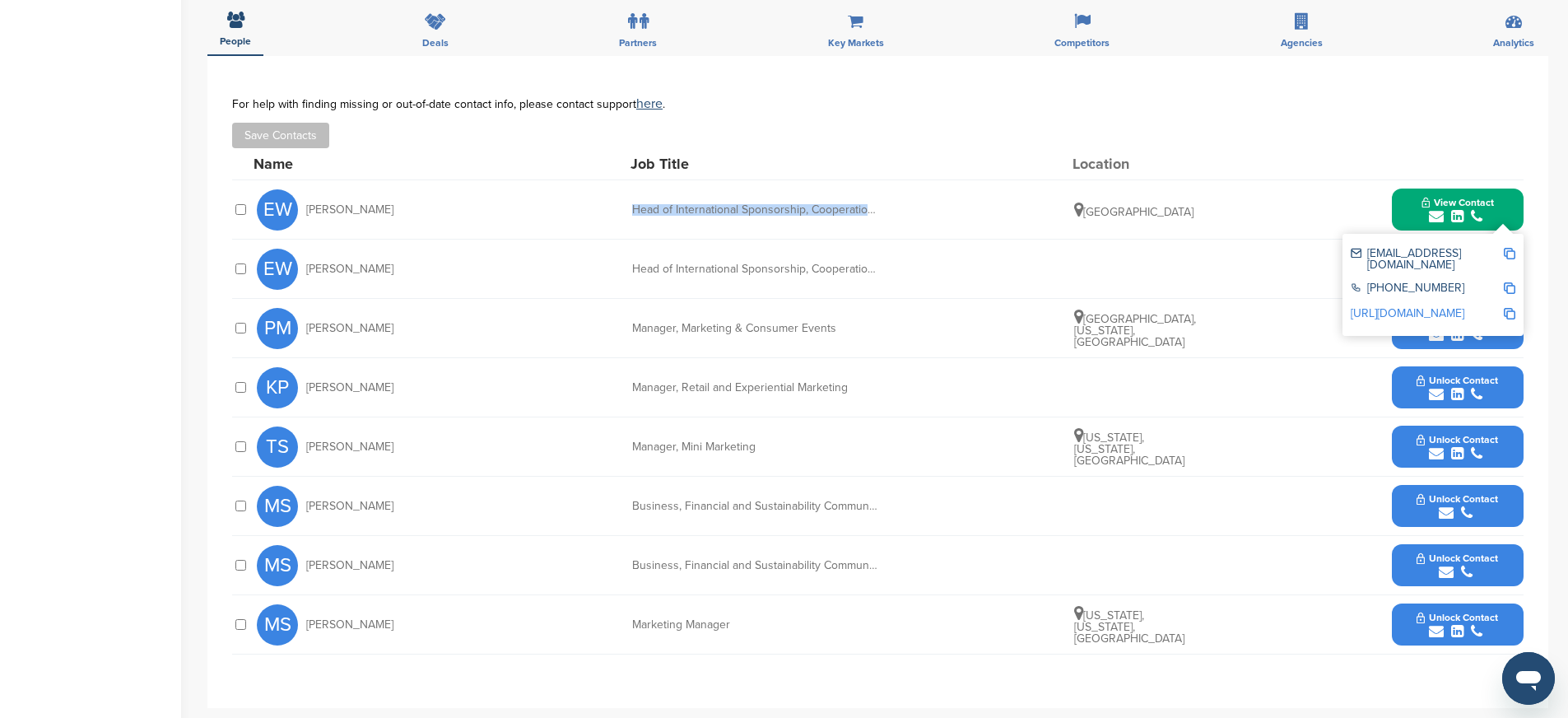
copy div "Head of International Sponsorship, Cooperation and P"
click at [1512, 282] on img at bounding box center [1509, 288] width 12 height 12
copy div "Head of International Sponsorship, Cooperation and P"
click at [1506, 308] on img at bounding box center [1509, 314] width 12 height 12
click at [1420, 211] on button "View Contact" at bounding box center [1457, 210] width 112 height 49
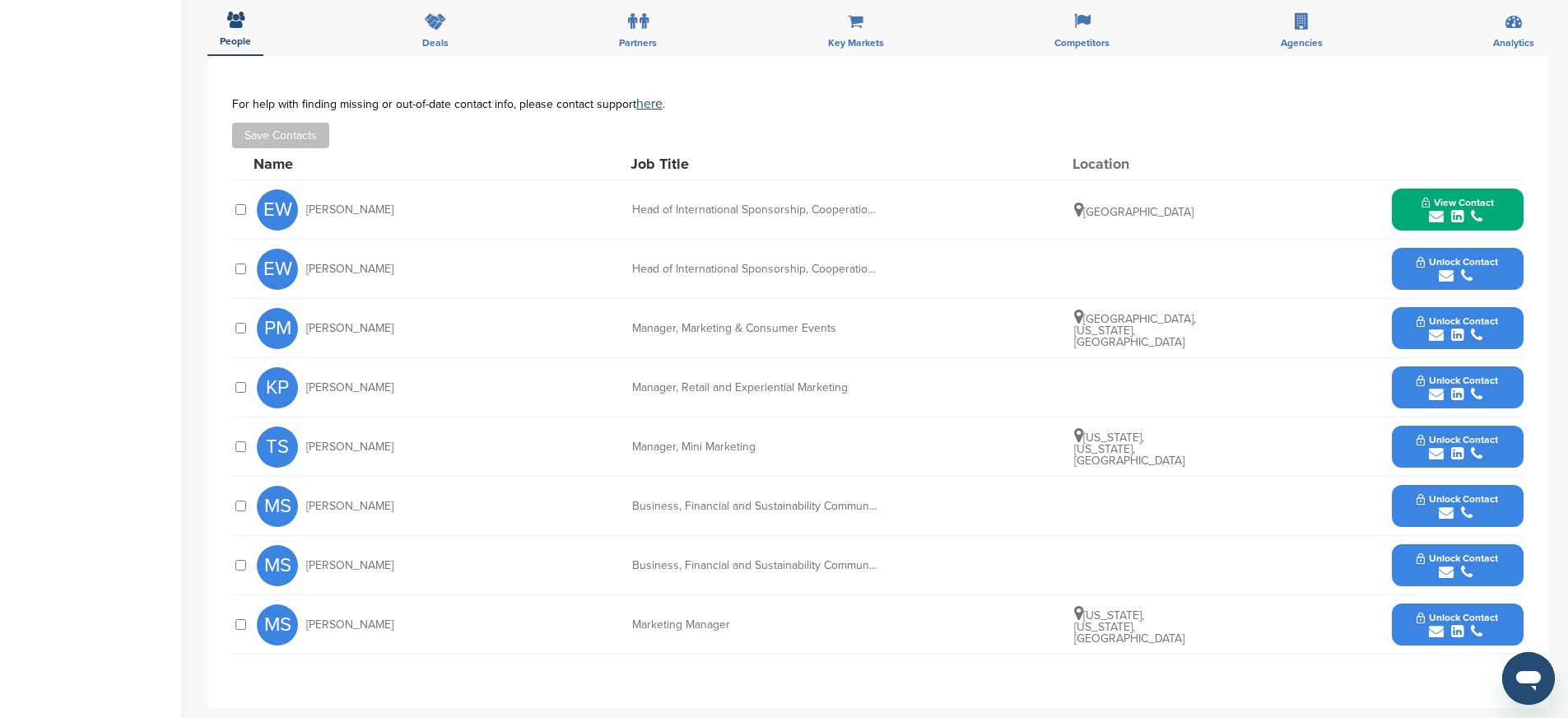
click at [1403, 335] on button "Unlock Contact" at bounding box center [1456, 329] width 121 height 49
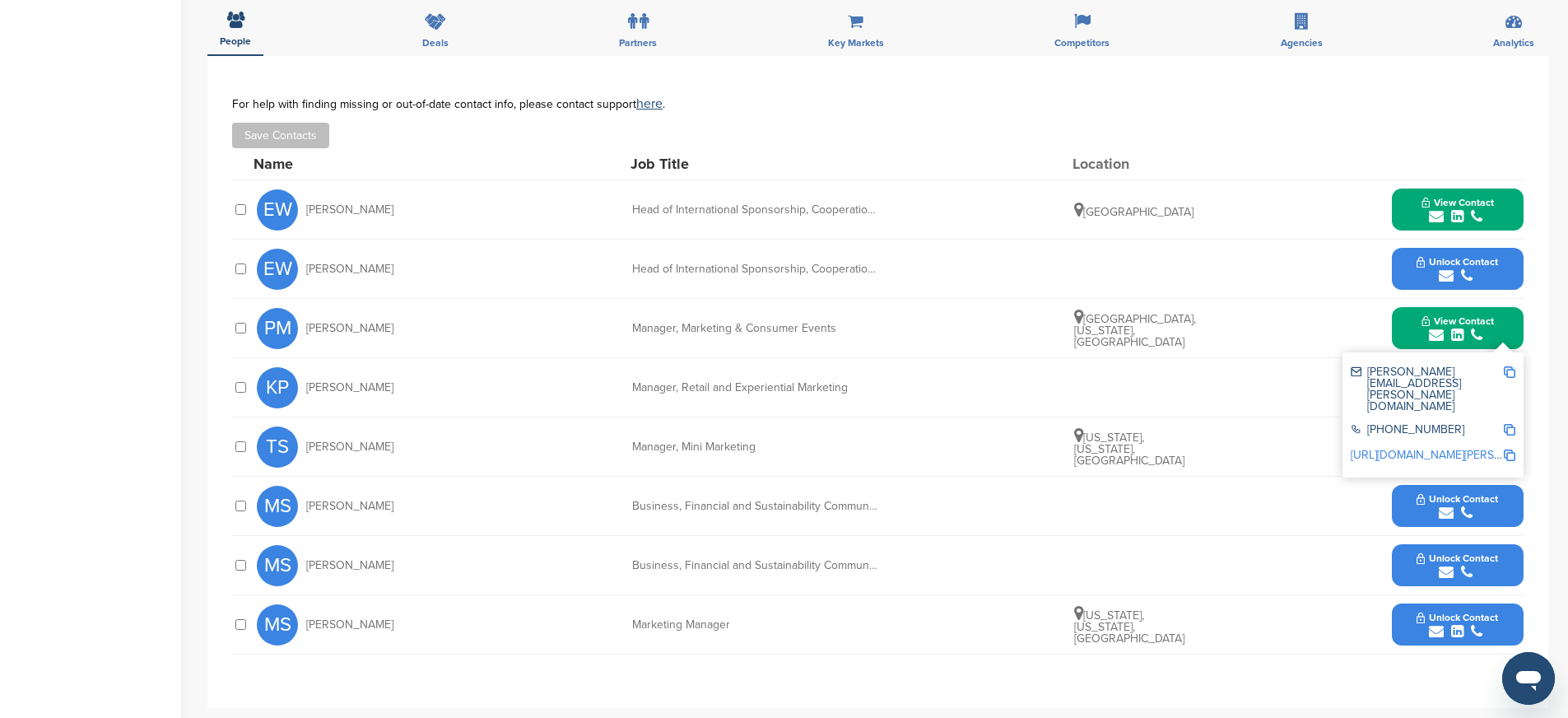
click at [1513, 371] on img at bounding box center [1509, 372] width 12 height 12
drag, startPoint x: 632, startPoint y: 328, endPoint x: 831, endPoint y: 348, distance: 200.0
click at [831, 348] on div "PM Patrick McKenna Manager, Marketing & Consumer Events Woodcliff Lake, New Jer…" at bounding box center [889, 329] width 1266 height 59
copy div "Manager, Marketing & Consumer Events"
click at [1512, 424] on img at bounding box center [1509, 430] width 12 height 12
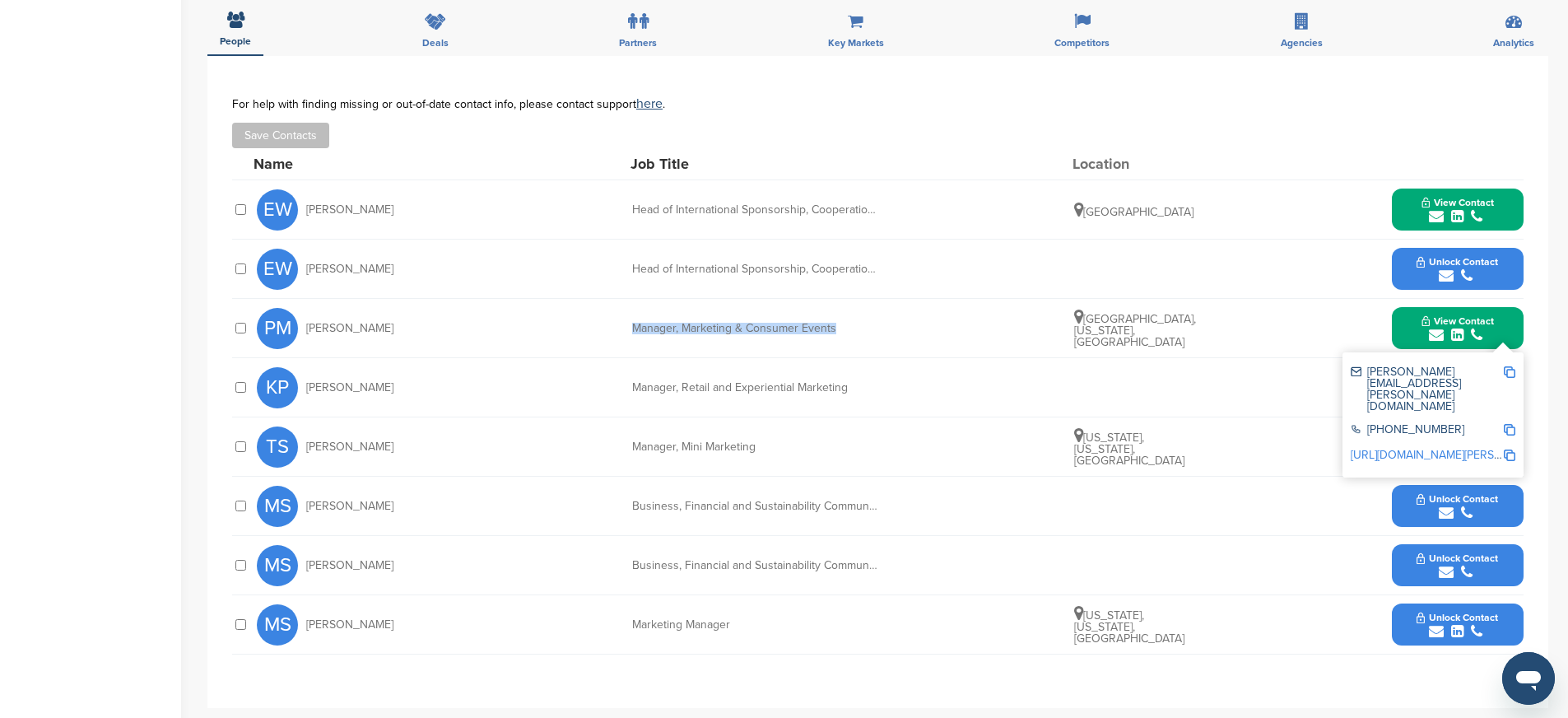
copy div "Manager, Marketing & Consumer Events"
click at [1511, 449] on img at bounding box center [1509, 455] width 12 height 12
click at [1406, 332] on button "View Contact" at bounding box center [1457, 329] width 112 height 49
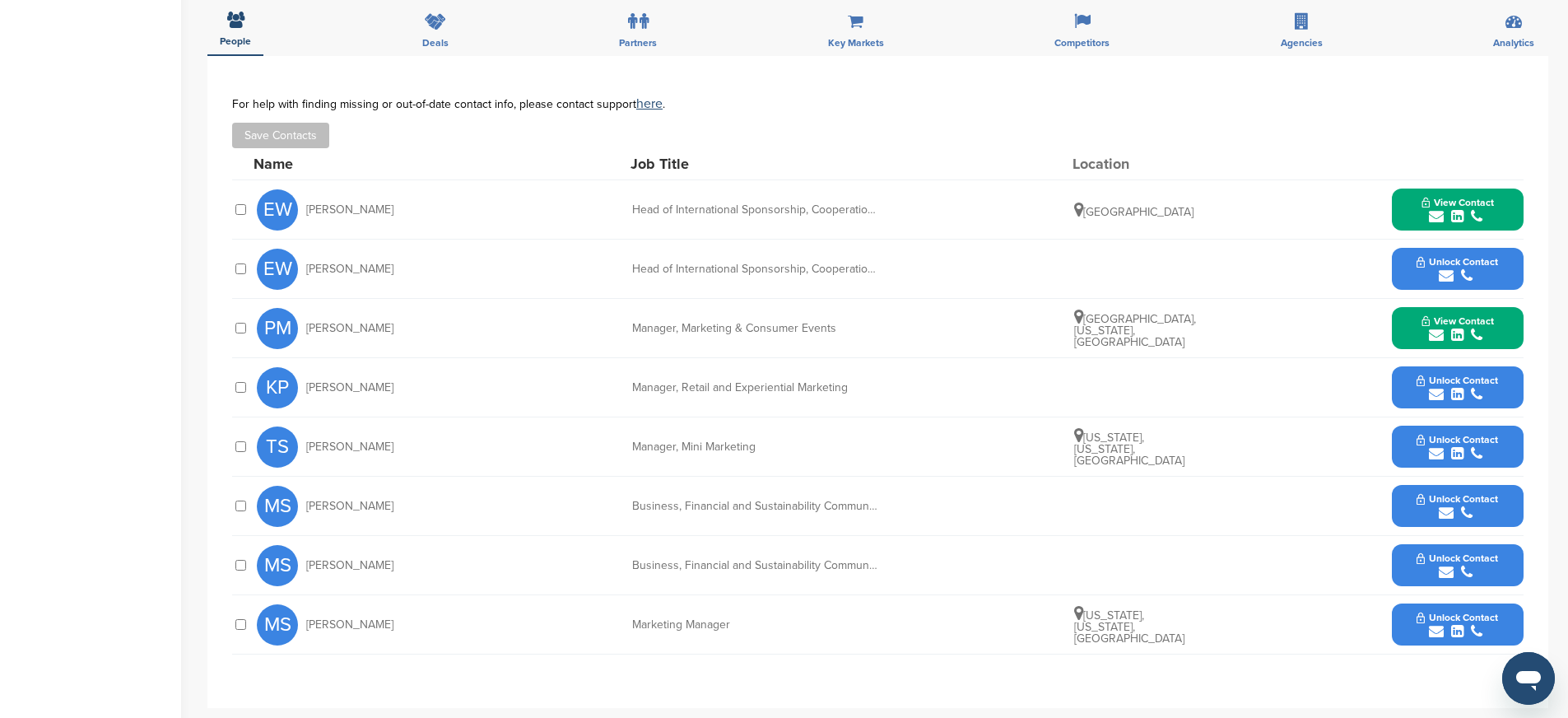
click at [1398, 389] on button "Unlock Contact" at bounding box center [1456, 387] width 121 height 49
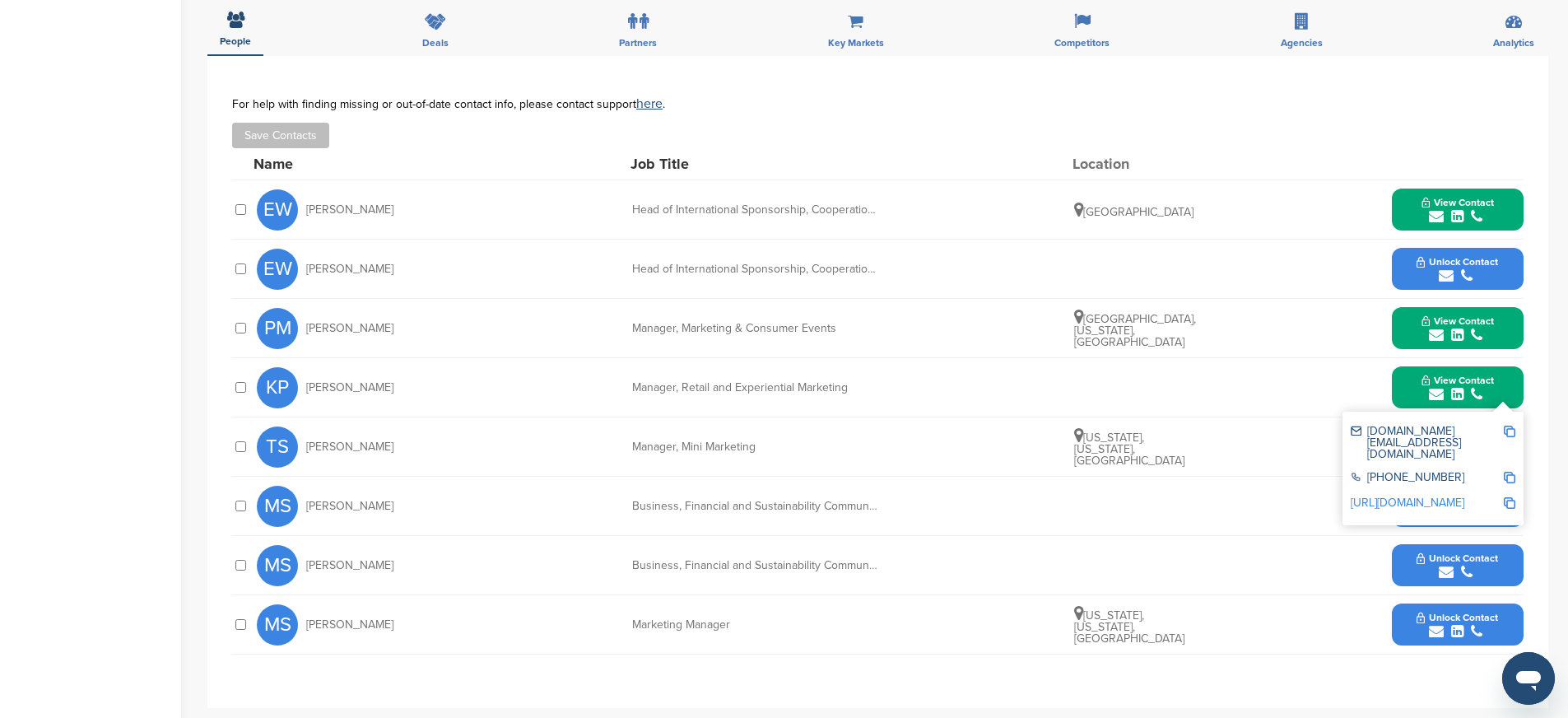
click at [1510, 432] on img at bounding box center [1509, 432] width 12 height 12
drag, startPoint x: 376, startPoint y: 385, endPoint x: 338, endPoint y: 386, distance: 38.0
click at [338, 386] on div "KP Kevin Philips" at bounding box center [347, 387] width 181 height 41
copy span "Philips"
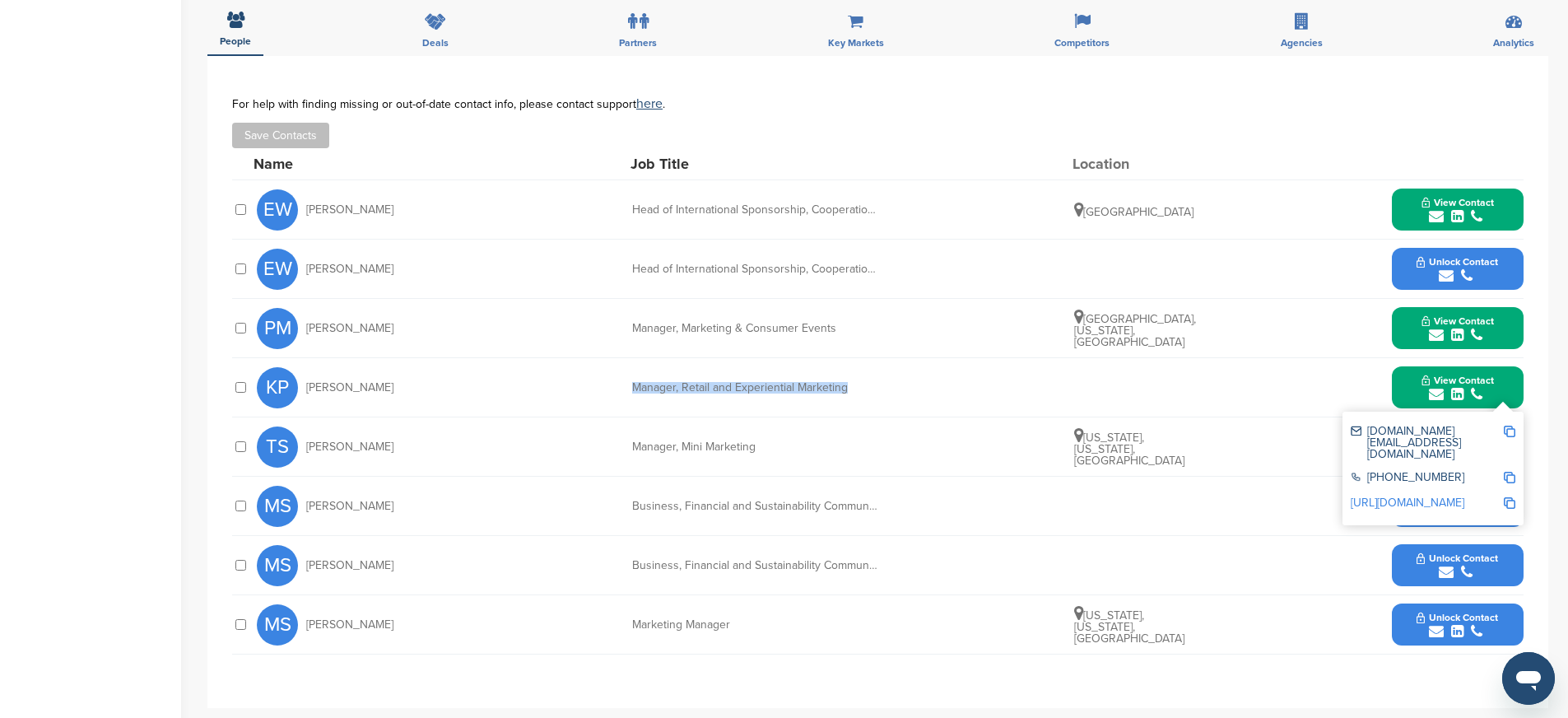
drag, startPoint x: 616, startPoint y: 386, endPoint x: 874, endPoint y: 400, distance: 258.4
click at [874, 400] on div "KP Kevin Philips Manager, Retail and Experiential Marketing View Contact kevin.…" at bounding box center [889, 387] width 1266 height 59
copy div "Manager, Retail and Experiential Marketing"
click at [1506, 472] on img at bounding box center [1509, 478] width 12 height 12
copy div "Manager, Retail and Experiential Marketing"
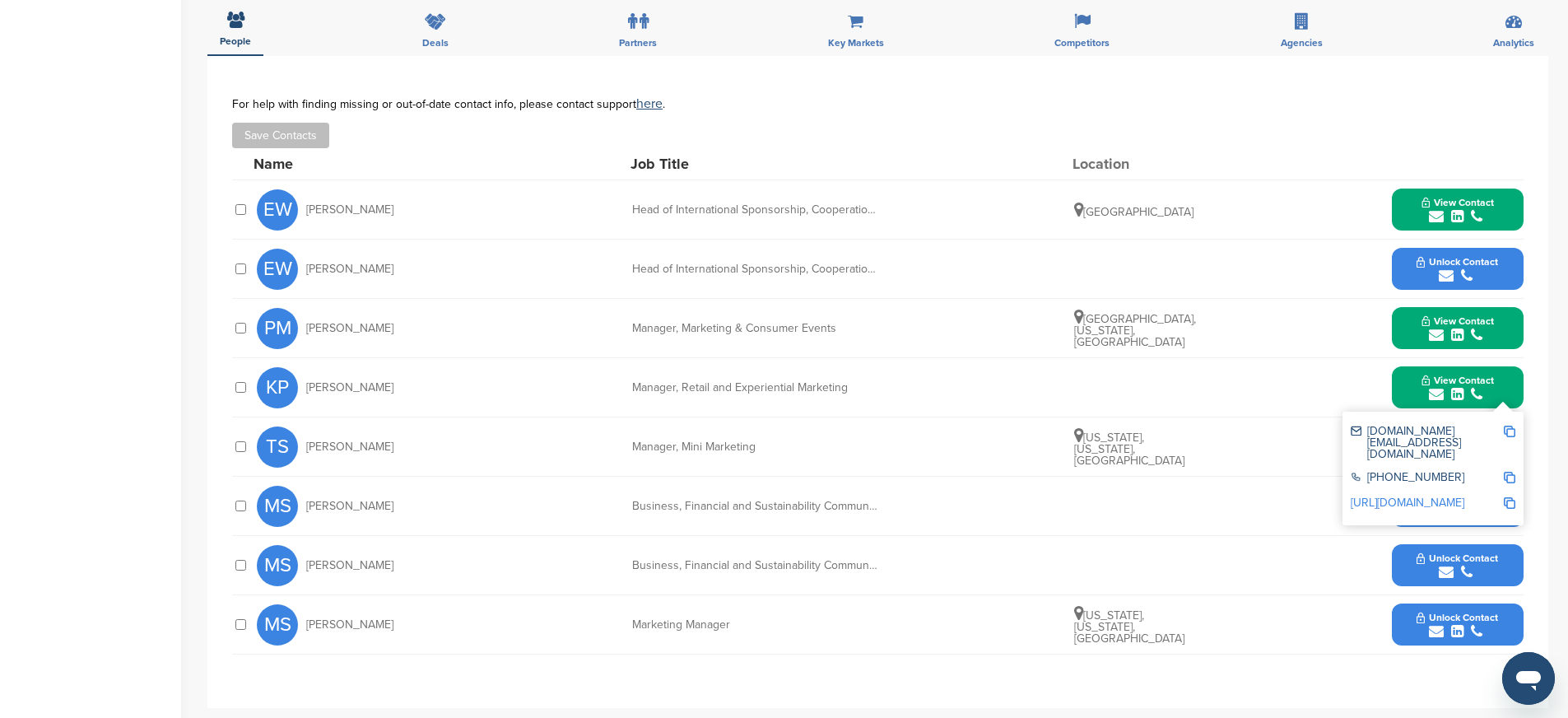
click at [1510, 497] on img at bounding box center [1509, 503] width 12 height 12
click at [1404, 391] on button "View Contact" at bounding box center [1457, 387] width 112 height 49
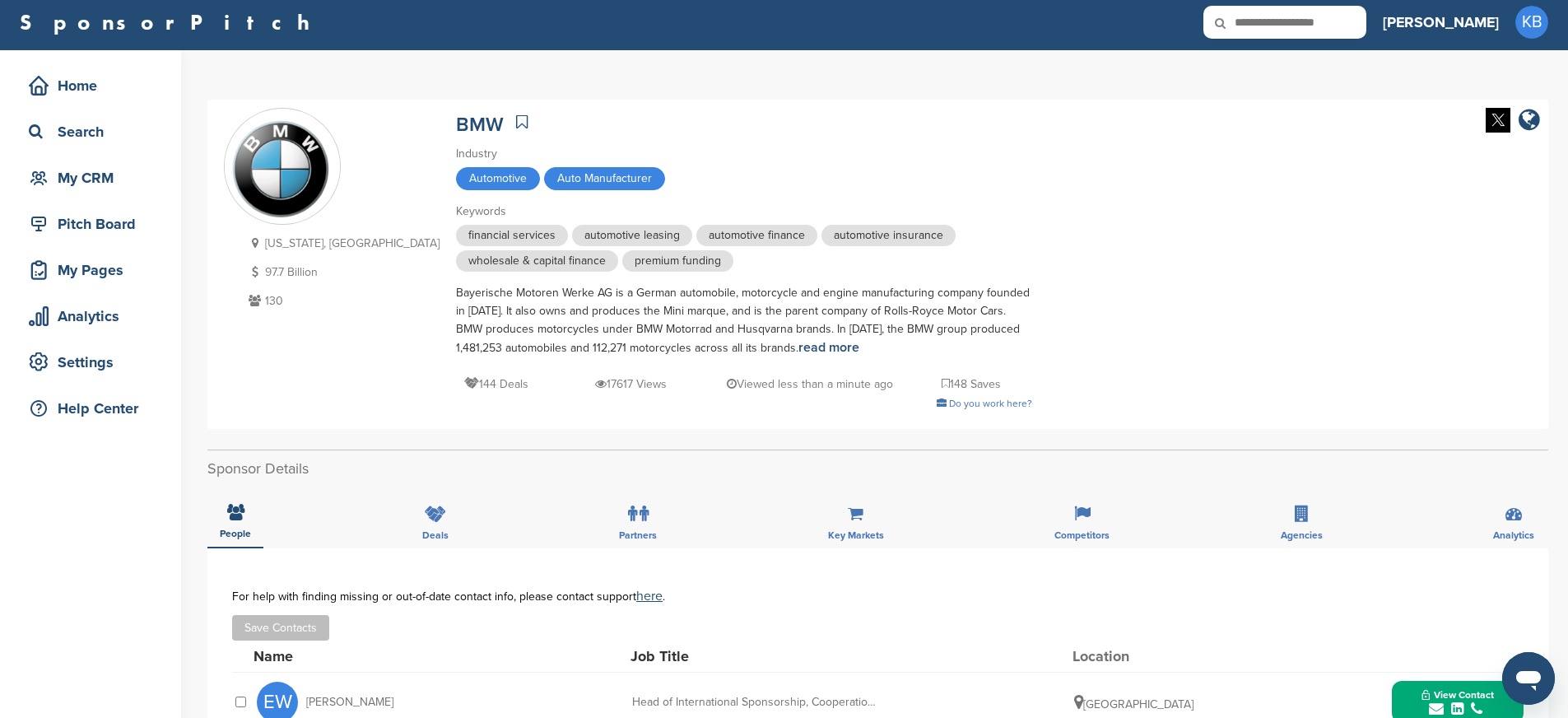
scroll to position [0, 0]
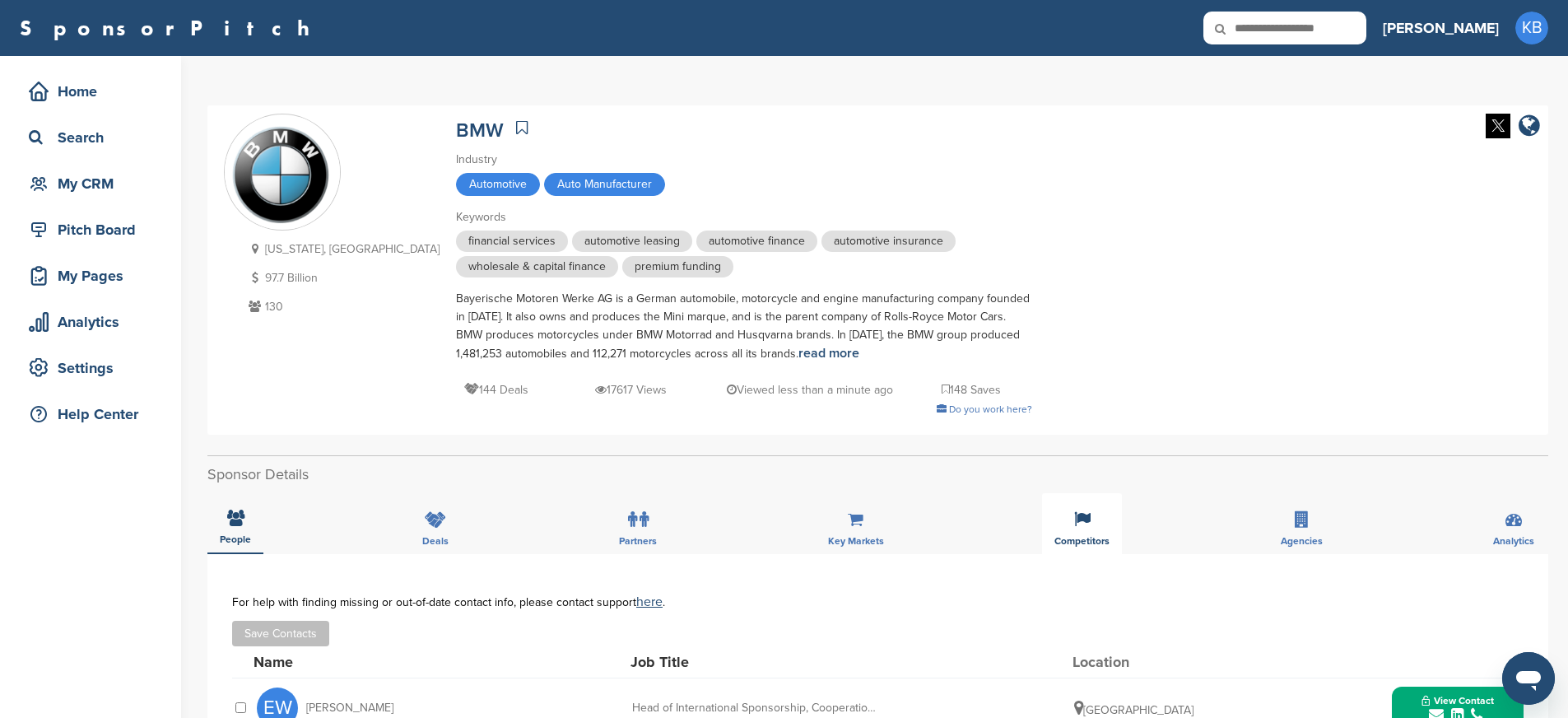
click at [1087, 517] on icon at bounding box center [1082, 519] width 17 height 17
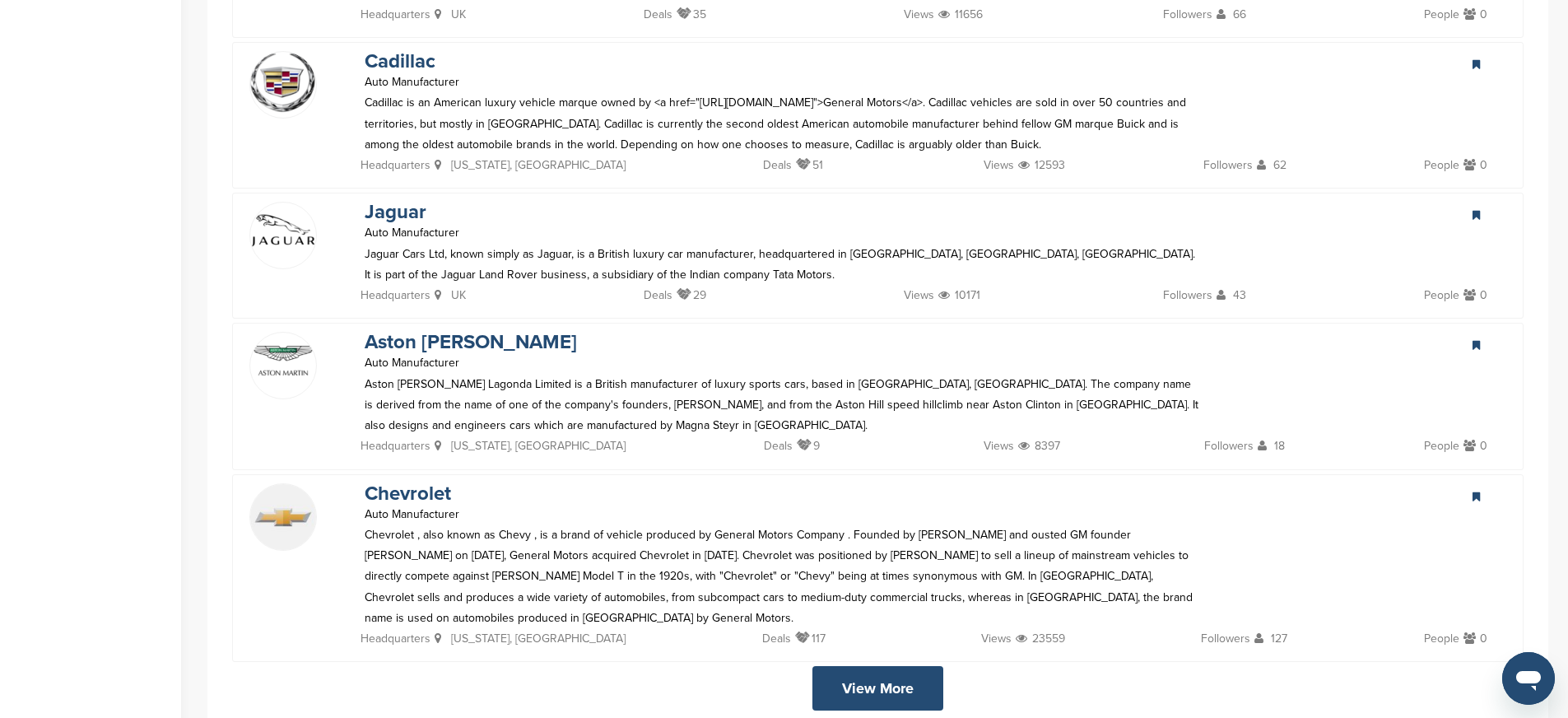
scroll to position [2820, 0]
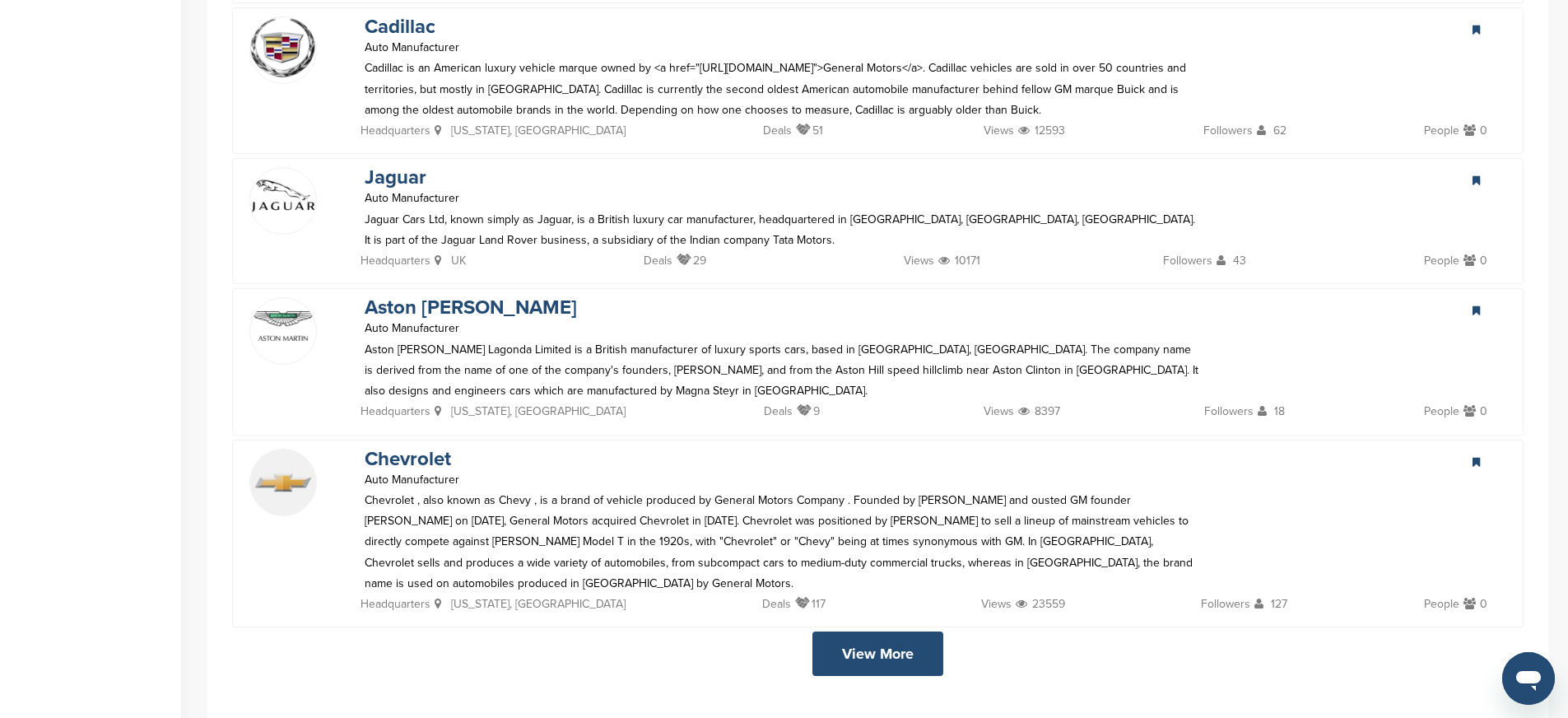
click at [925, 632] on link "View More" at bounding box center [877, 653] width 130 height 44
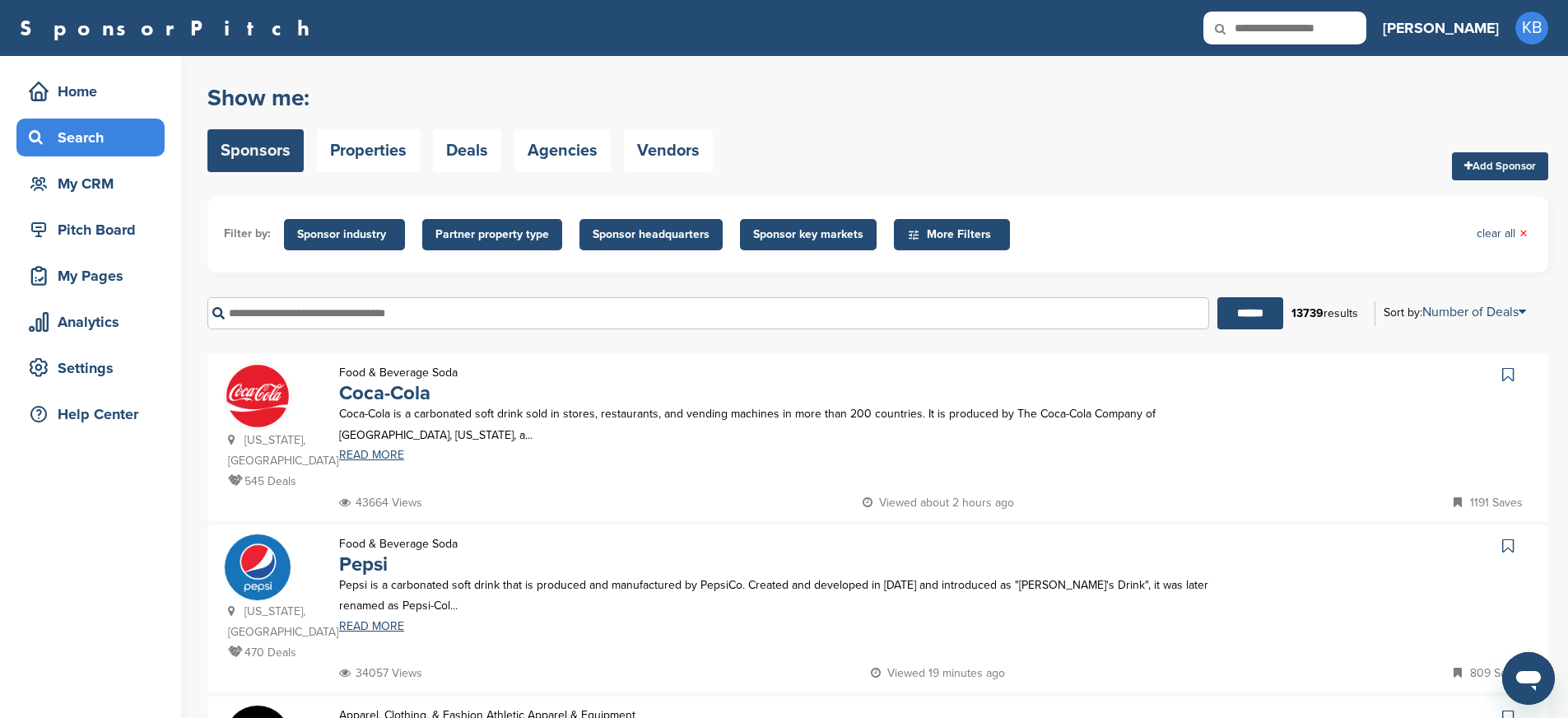
click at [280, 313] on input "text" at bounding box center [707, 313] width 1001 height 32
click at [1473, 23] on h3 "[PERSON_NAME]" at bounding box center [1441, 27] width 116 height 23
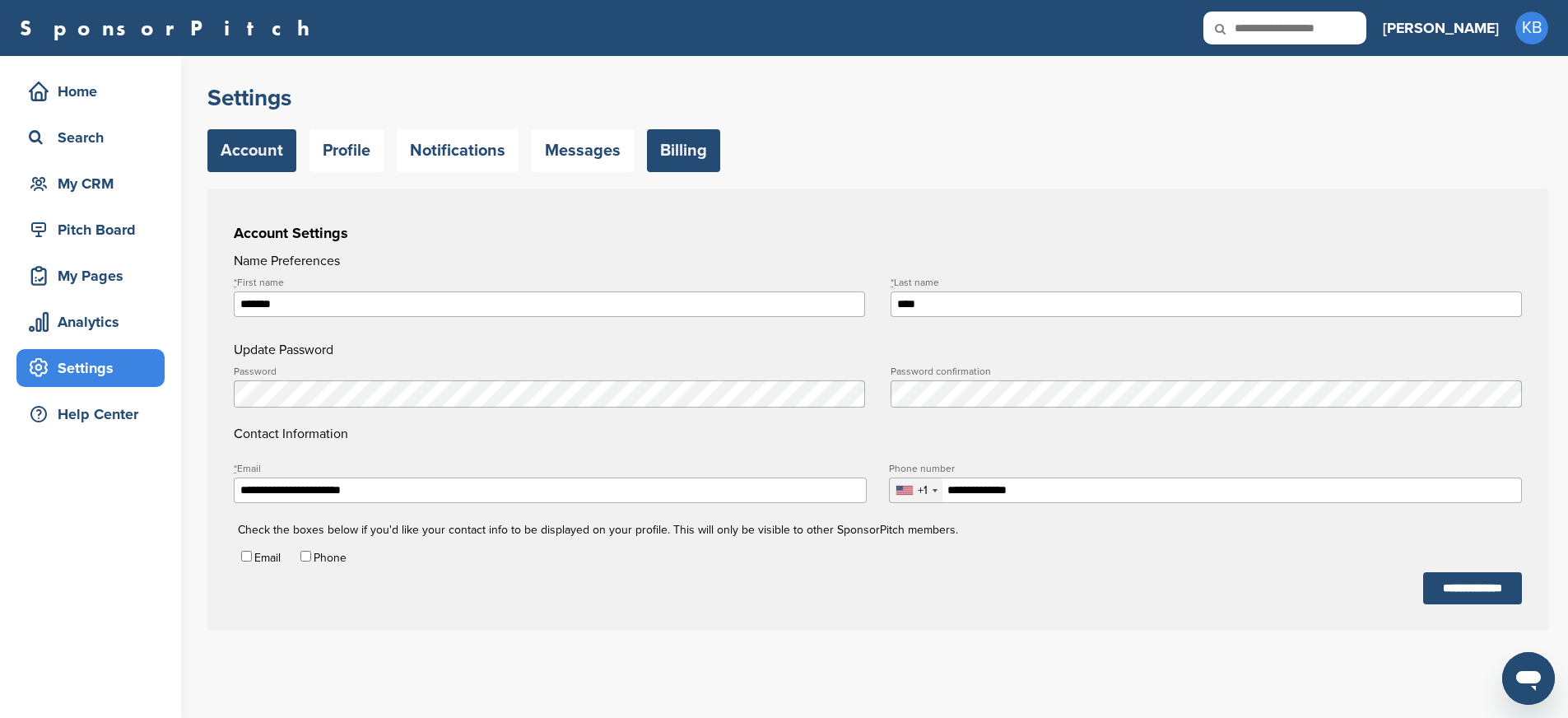
click at [685, 151] on link "Billing" at bounding box center [683, 151] width 74 height 43
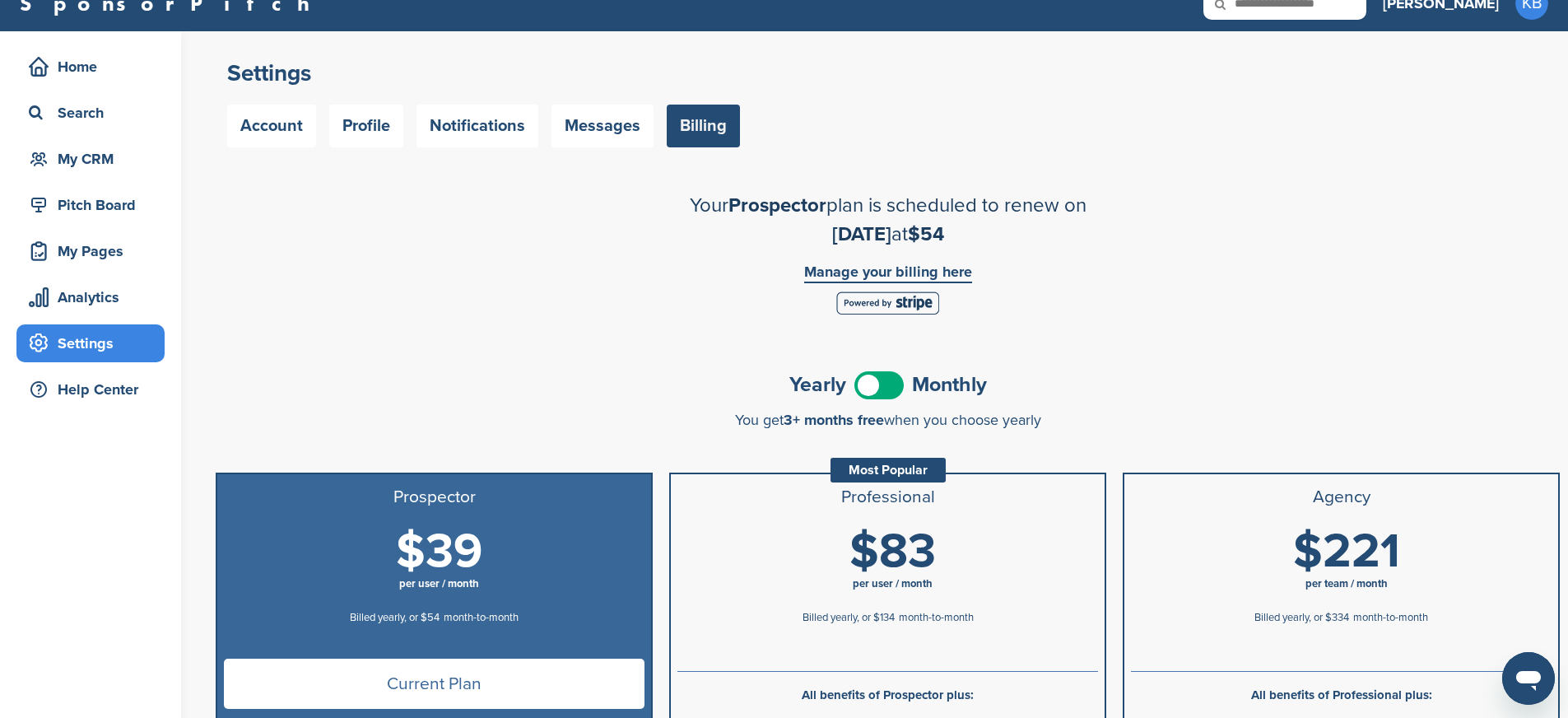
scroll to position [26, 0]
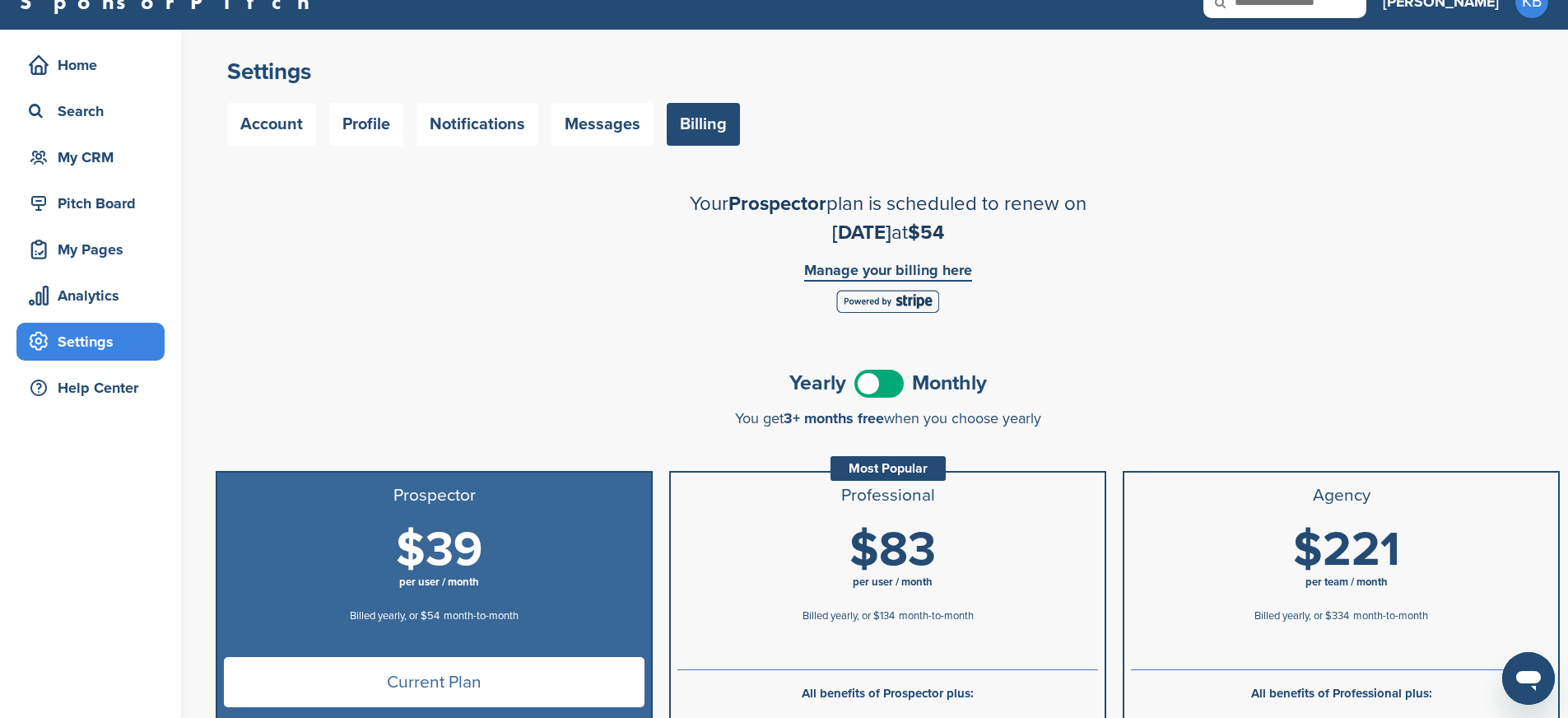
click at [872, 372] on span at bounding box center [879, 384] width 49 height 28
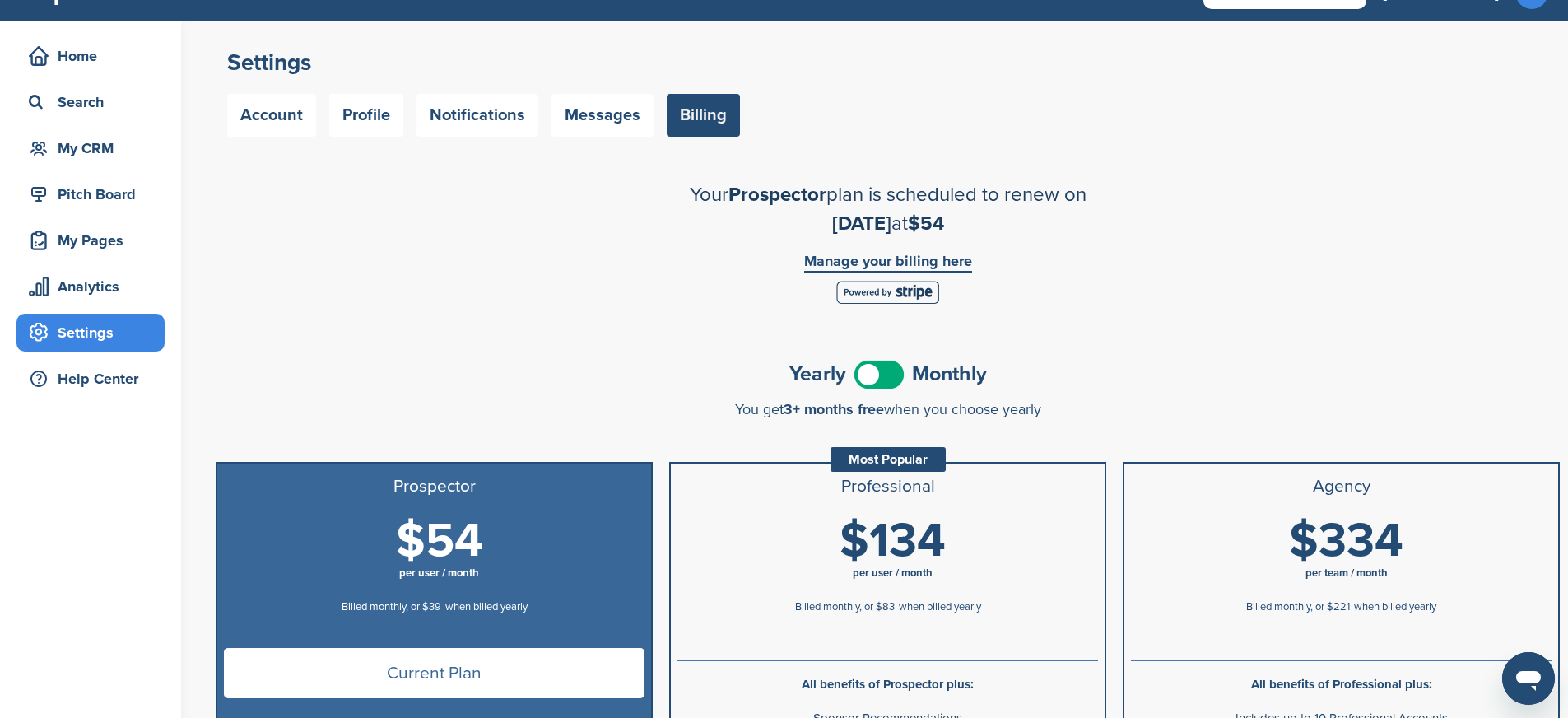
scroll to position [0, 0]
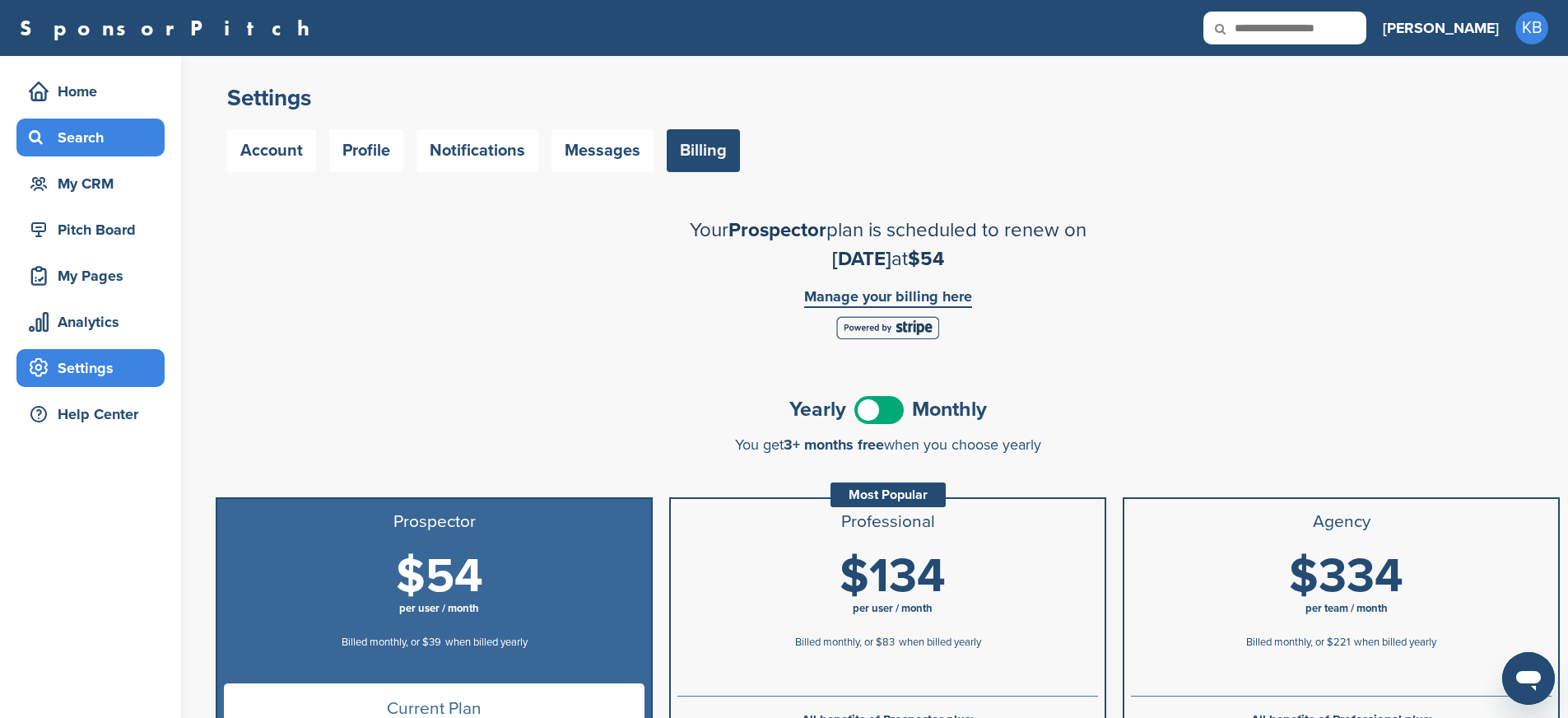
click at [111, 140] on div "Search" at bounding box center [94, 137] width 140 height 29
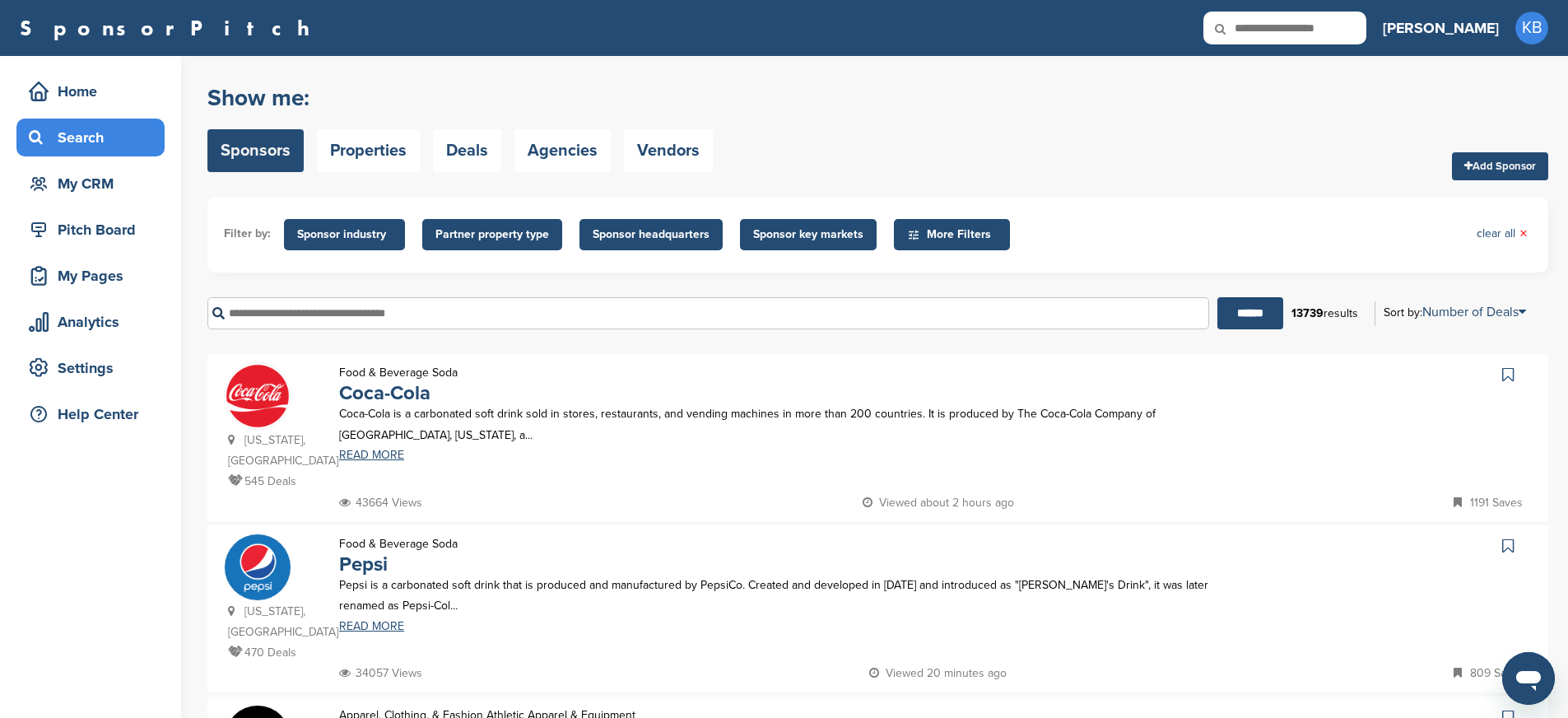
click at [316, 313] on input "text" at bounding box center [707, 313] width 1001 height 32
type input "*"
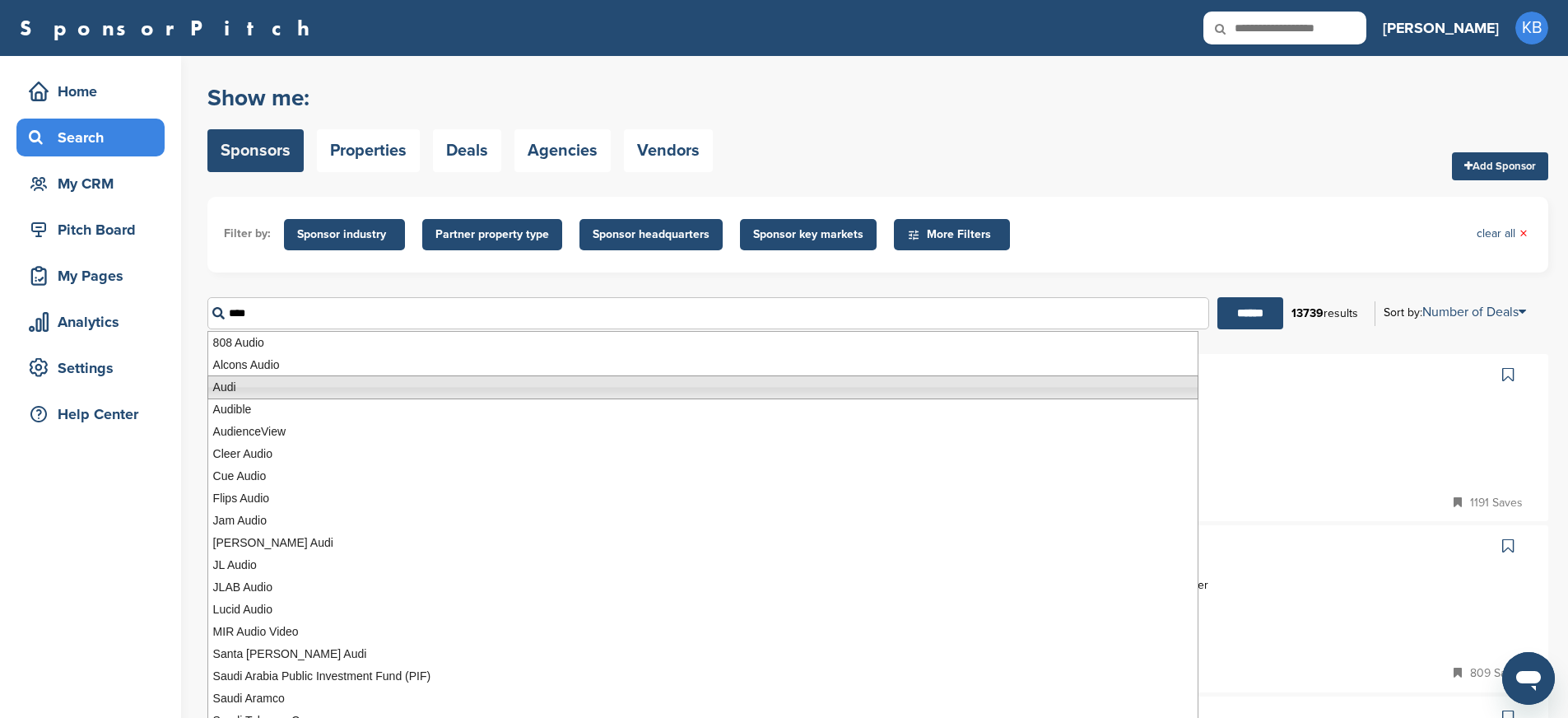
click at [240, 391] on li "Audi" at bounding box center [702, 387] width 990 height 24
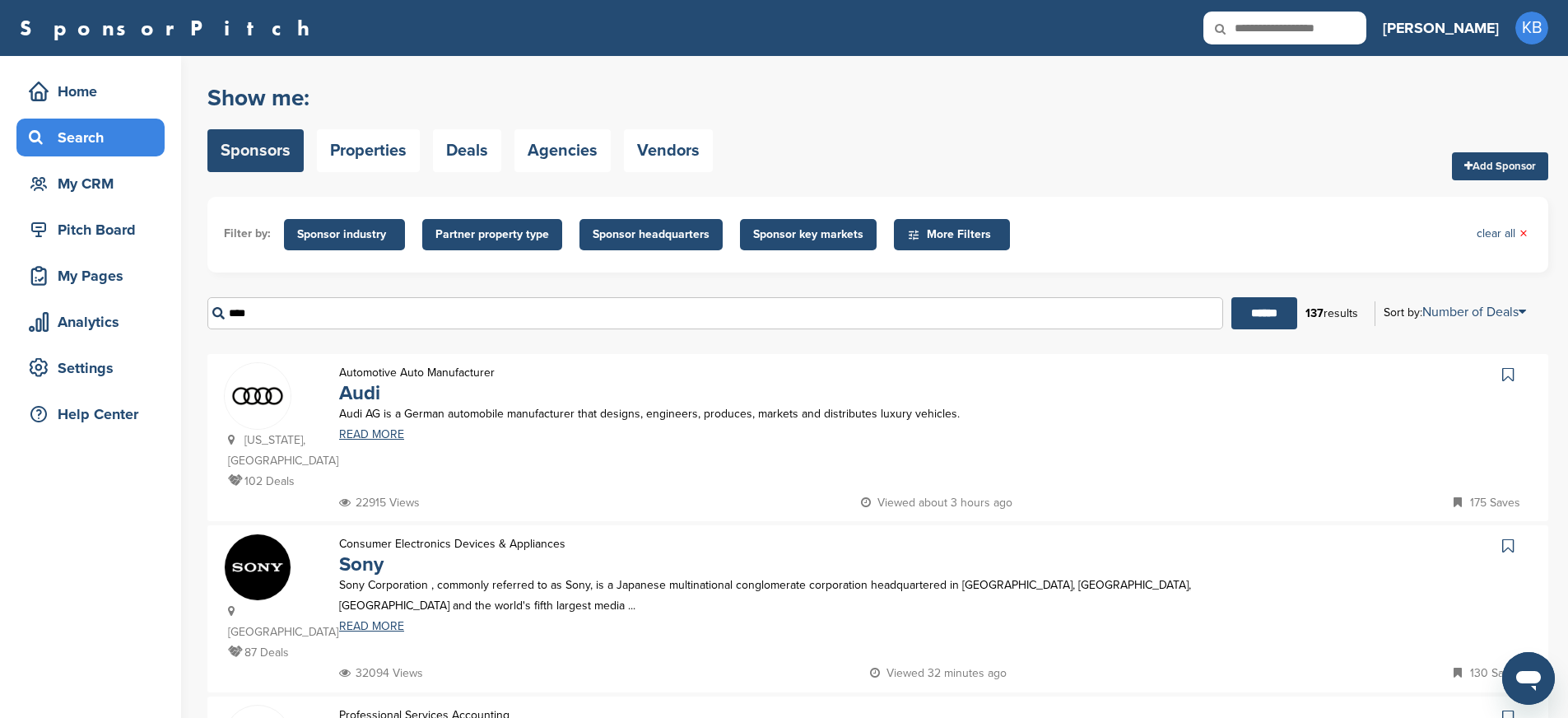
click at [261, 394] on img at bounding box center [257, 395] width 66 height 66
drag, startPoint x: 310, startPoint y: 319, endPoint x: 194, endPoint y: 318, distance: 116.0
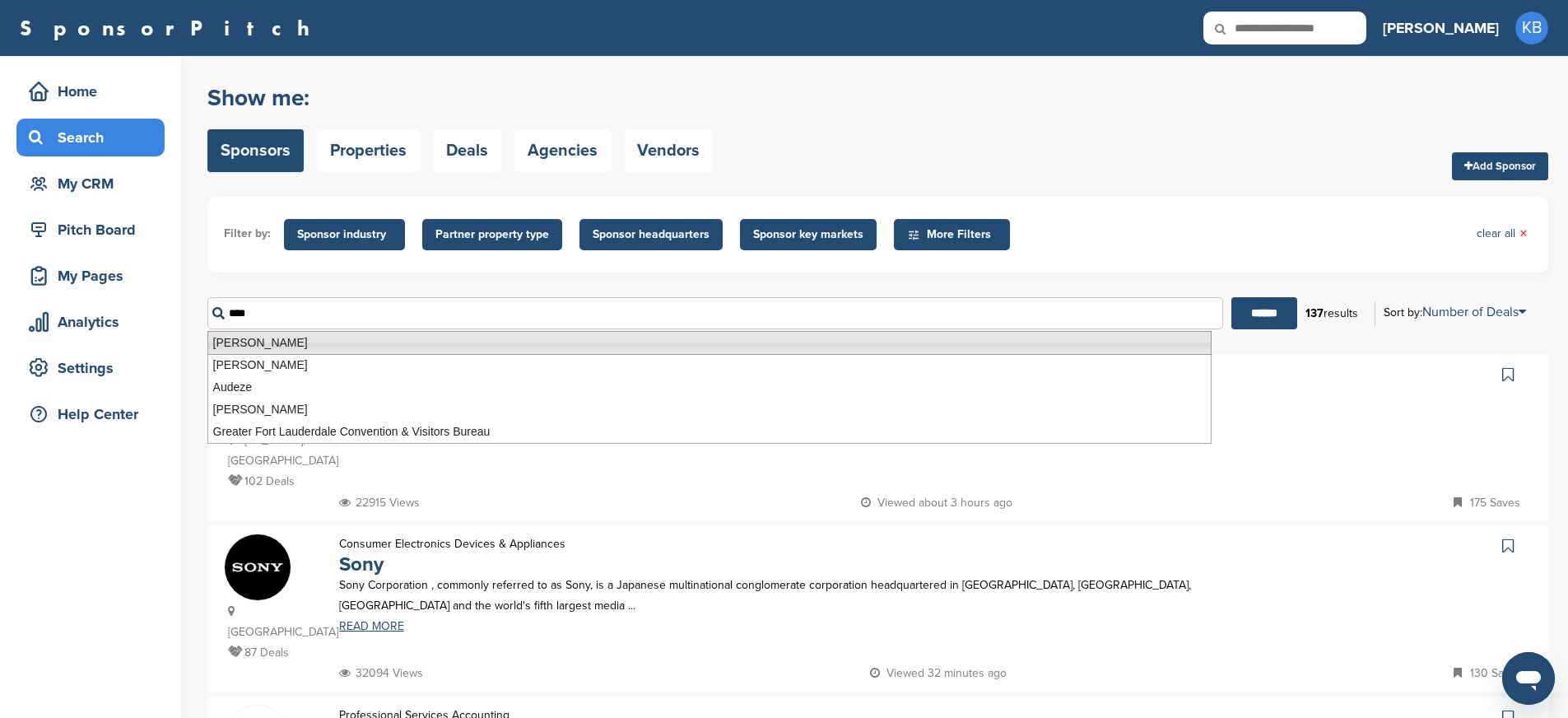
click at [236, 335] on li "Audemars Piguet" at bounding box center [709, 342] width 1004 height 24
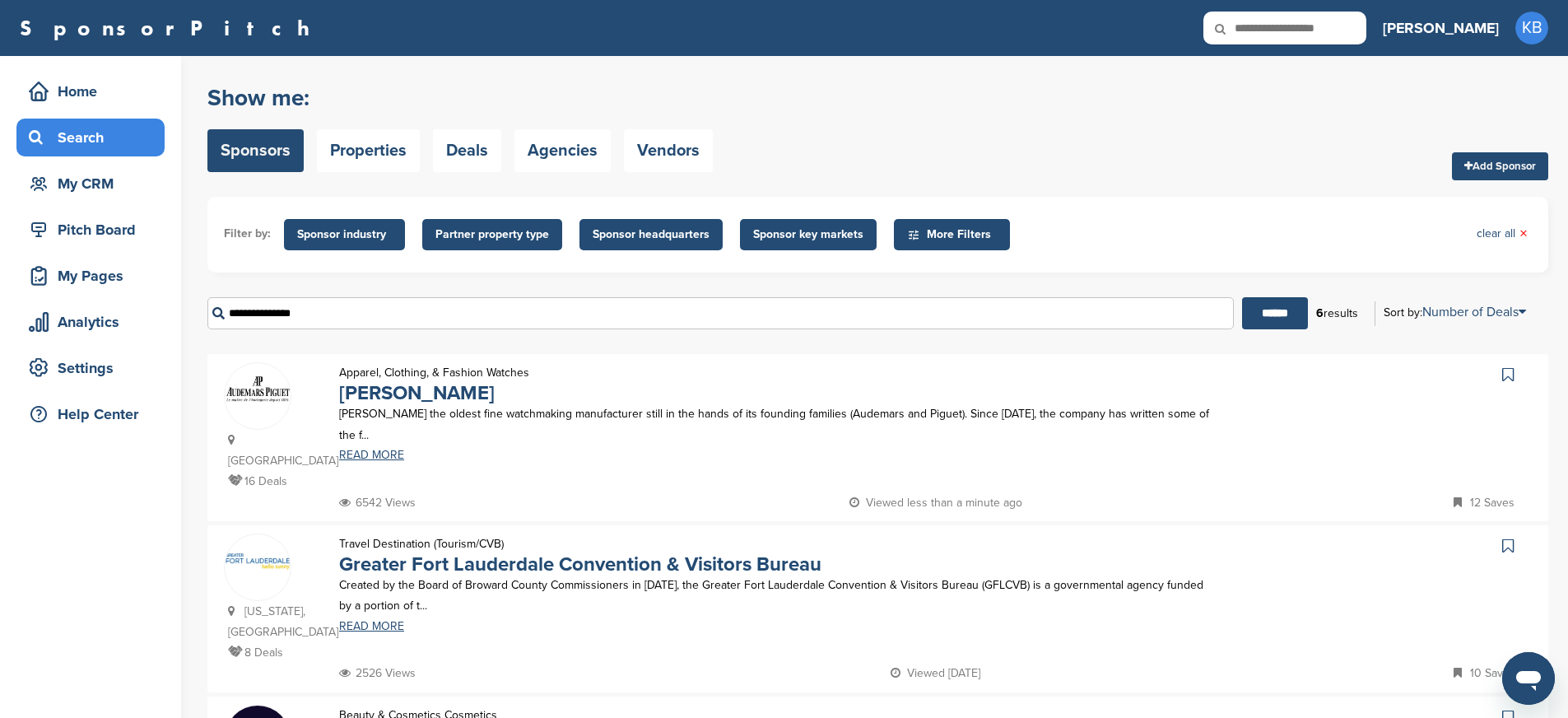
type input "**********"
click at [269, 393] on img at bounding box center [257, 390] width 66 height 33
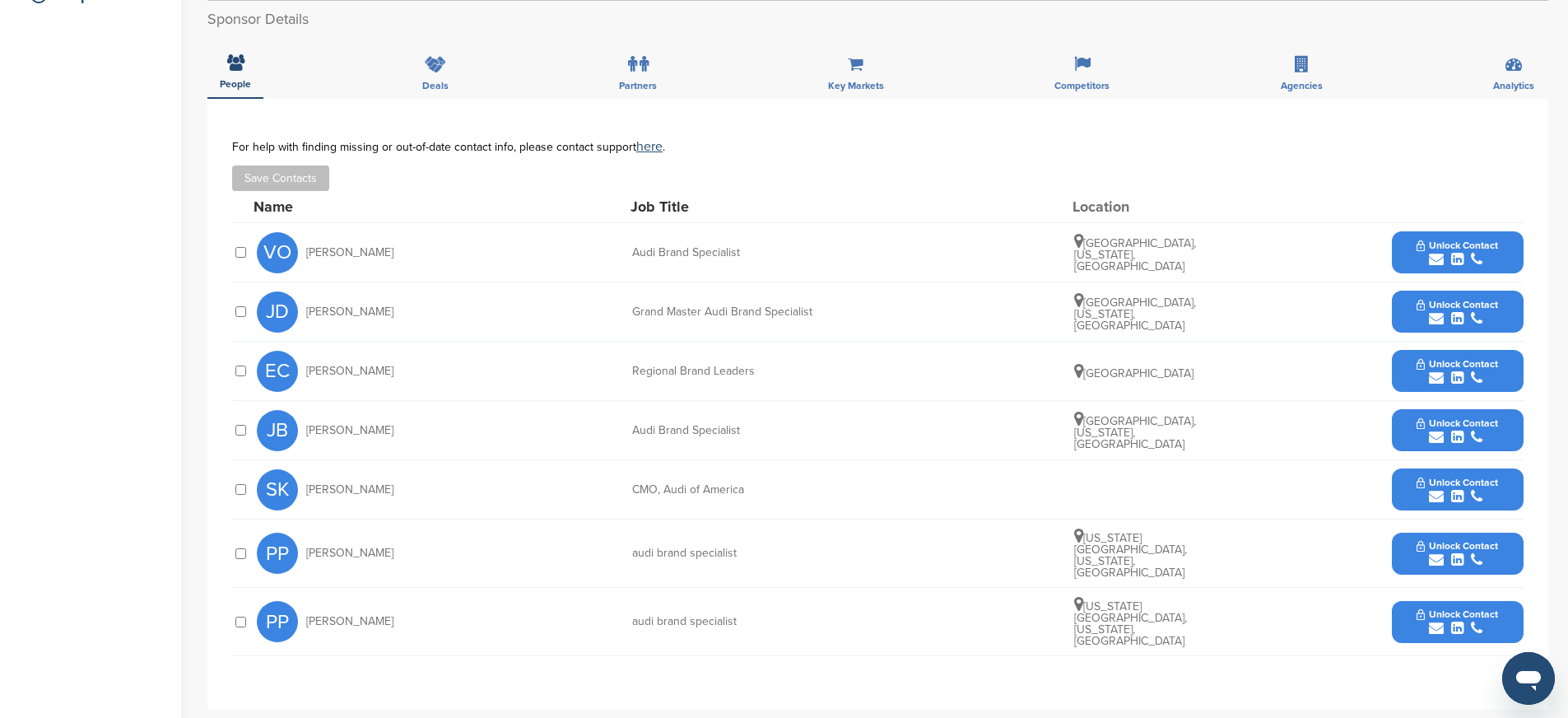
scroll to position [421, 0]
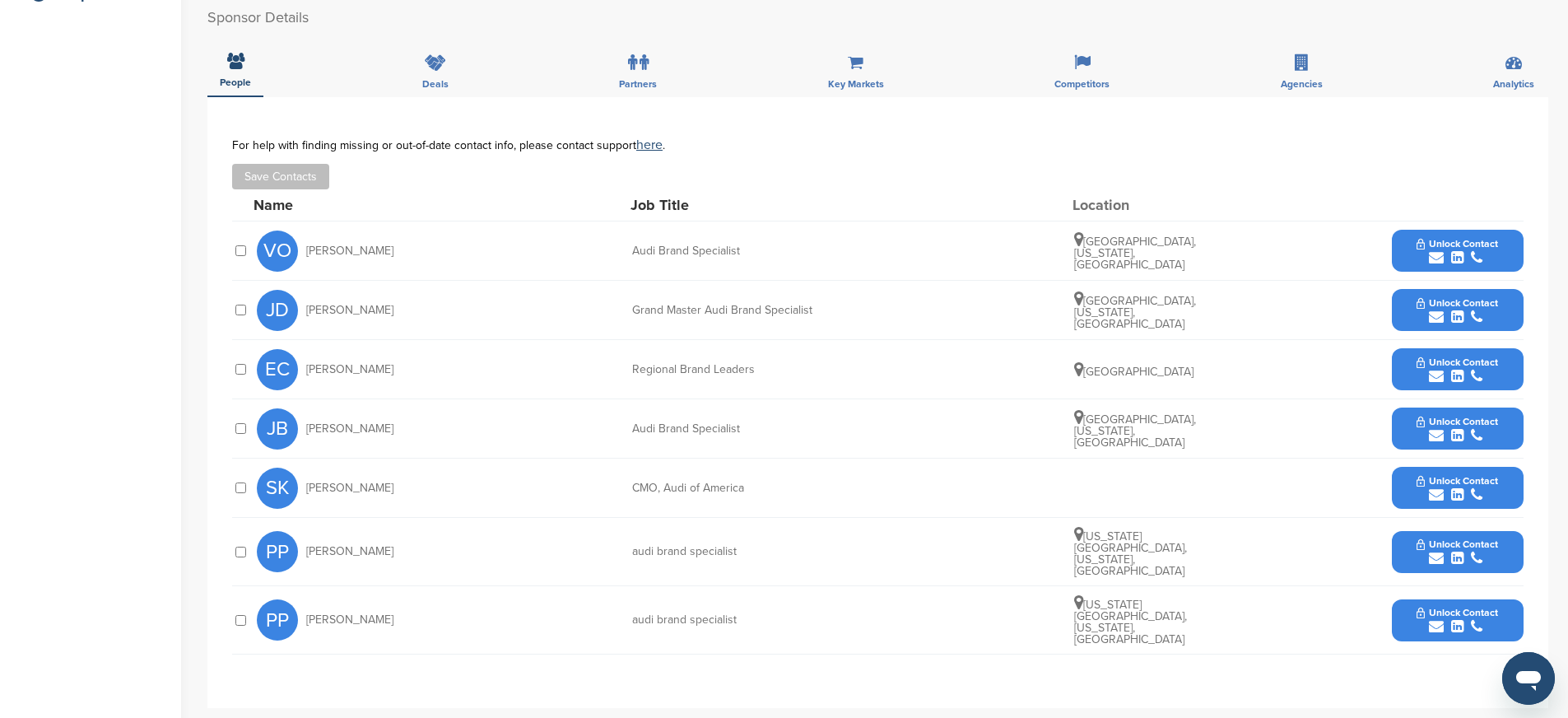
click at [1408, 495] on button "Unlock Contact" at bounding box center [1456, 487] width 121 height 49
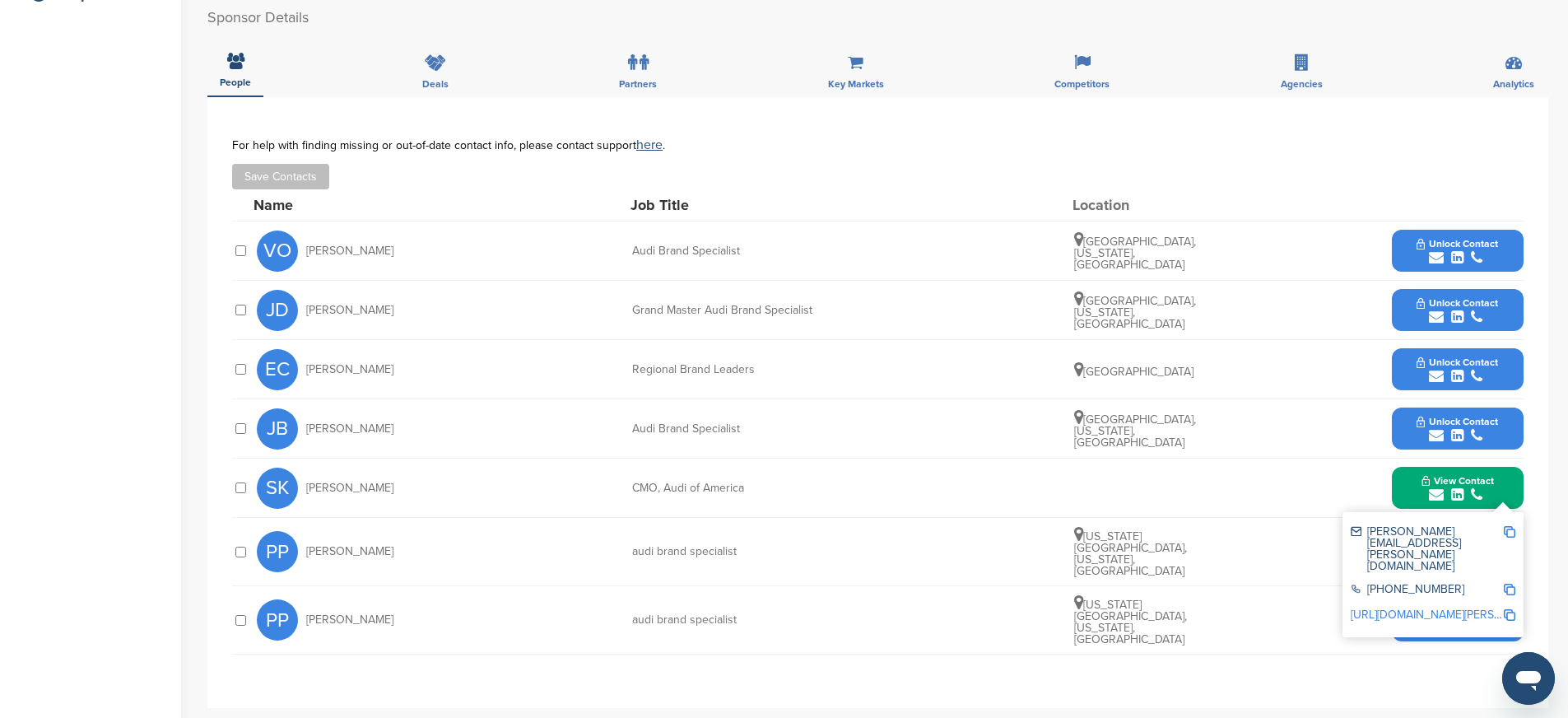
click at [1512, 529] on img at bounding box center [1509, 532] width 12 height 12
click at [1506, 584] on img at bounding box center [1509, 590] width 12 height 12
click at [623, 492] on div "SK Scott Keogh CMO, Audi of America View Contact scott.keogh@audi.com +49 84 18…" at bounding box center [889, 487] width 1266 height 59
click at [639, 484] on div "CMO, Audi of America" at bounding box center [755, 488] width 247 height 12
drag, startPoint x: 627, startPoint y: 484, endPoint x: 815, endPoint y: 492, distance: 188.2
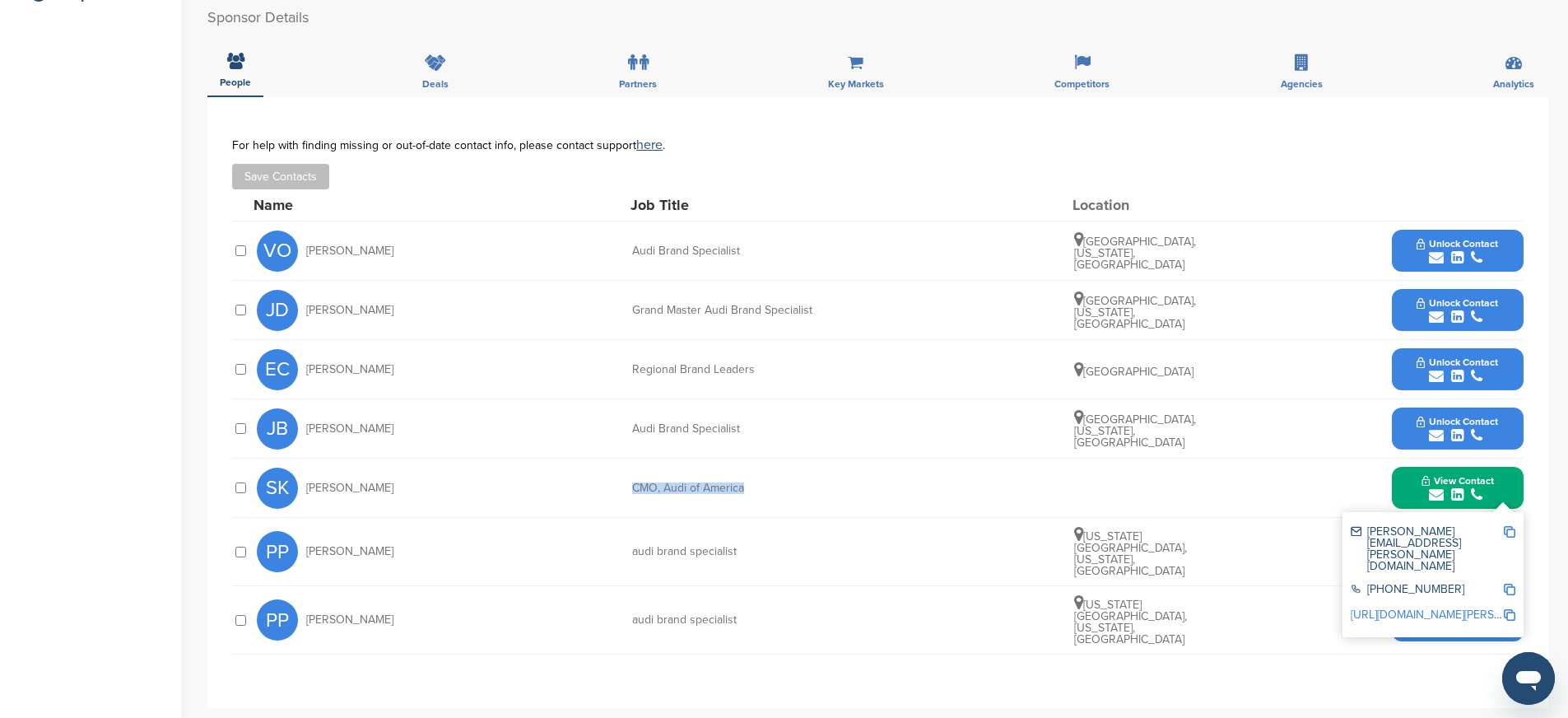
click at [815, 492] on div "SK Scott Keogh CMO, Audi of America View Contact scott.keogh@audi.com +49 84 18…" at bounding box center [889, 487] width 1266 height 59
copy div "CMO, Audi of America"
click at [1511, 584] on img at bounding box center [1509, 590] width 12 height 12
copy div "CMO, Audi of America"
click at [1503, 609] on img at bounding box center [1509, 615] width 12 height 12
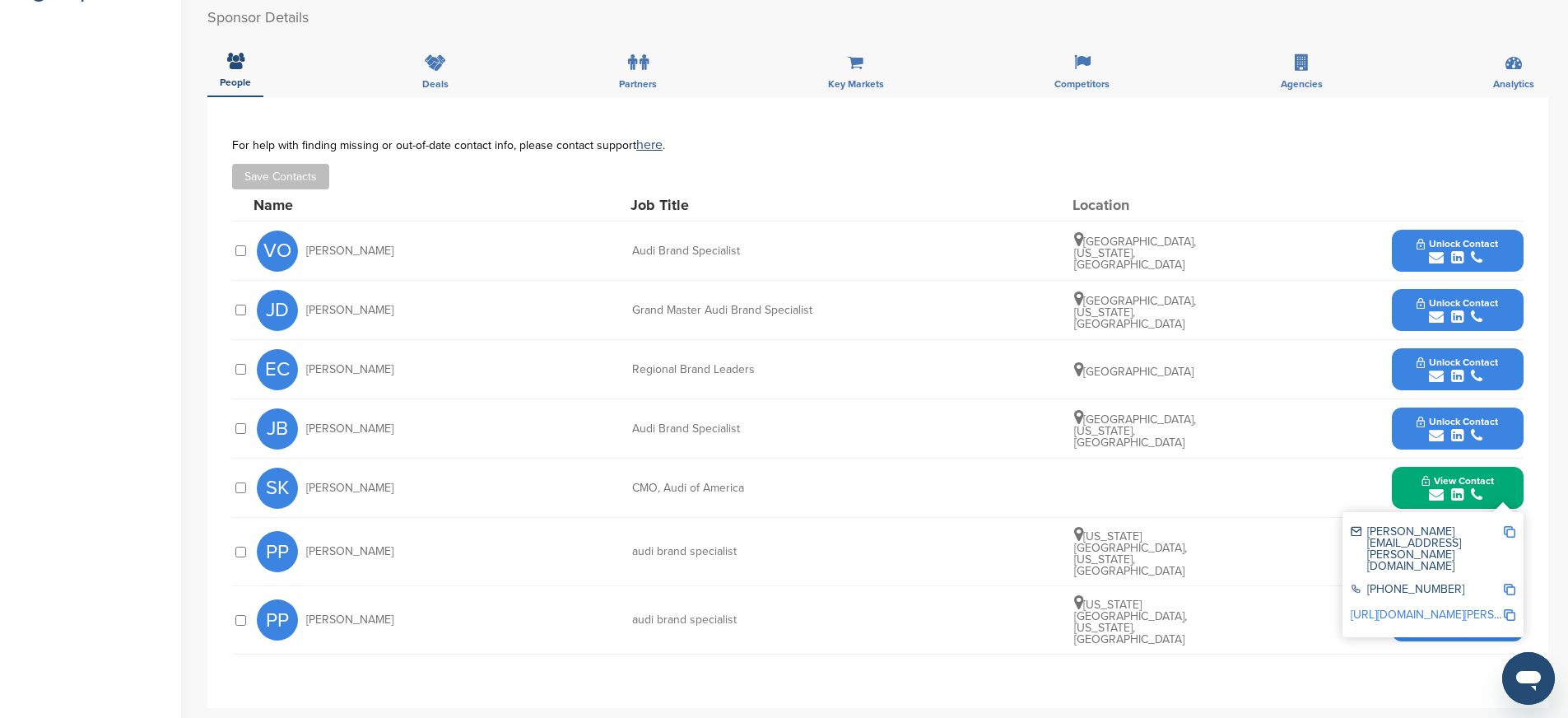
click at [1398, 314] on button "Unlock Contact" at bounding box center [1456, 310] width 121 height 49
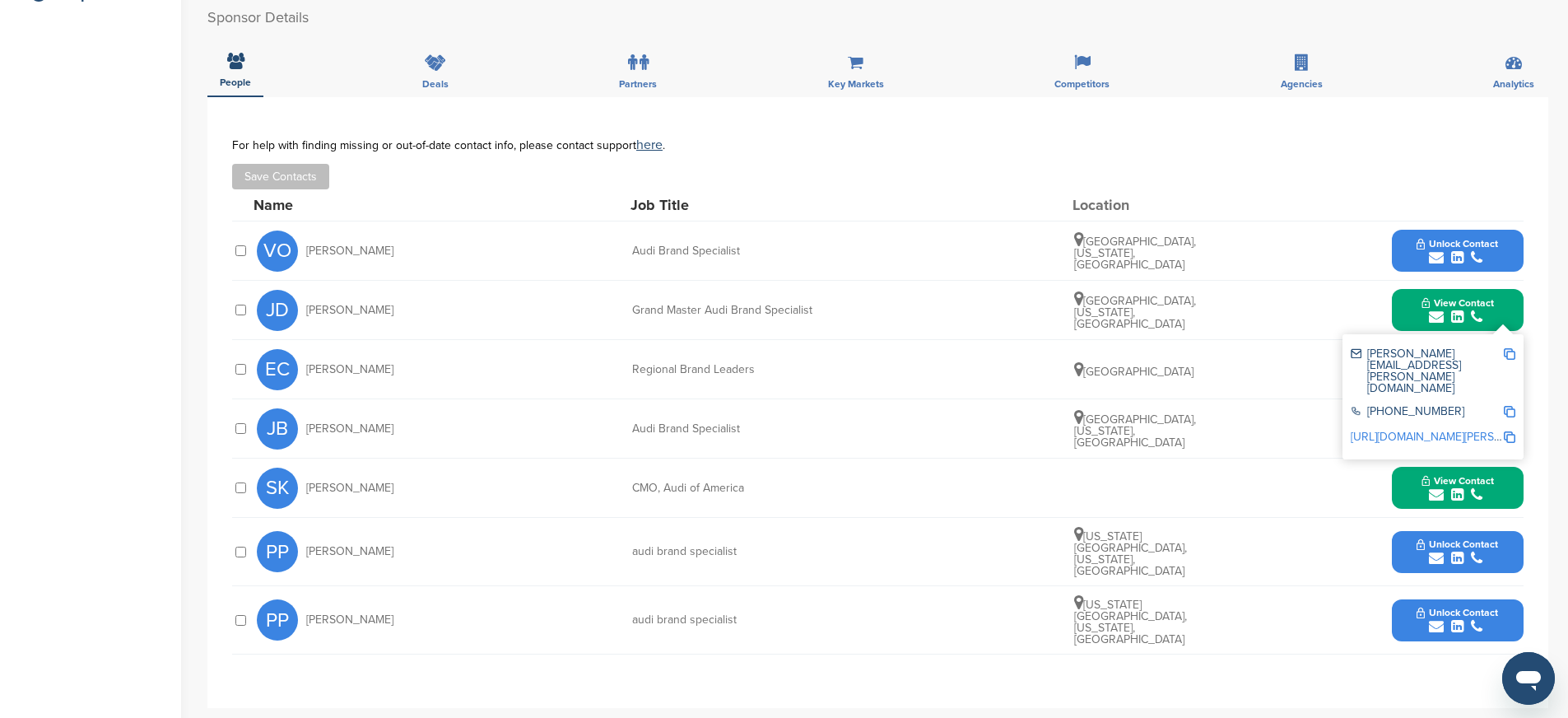
click at [1510, 353] on img at bounding box center [1509, 354] width 12 height 12
drag, startPoint x: 631, startPoint y: 312, endPoint x: 862, endPoint y: 316, distance: 231.0
click at [862, 316] on div "JD Joshua Dastoli Grand Master Audi Brand Specialist Cleveland, Ohio, United St…" at bounding box center [889, 310] width 1266 height 59
copy div "Grand Master Audi Brand Specialist"
click at [1508, 432] on img at bounding box center [1509, 437] width 12 height 12
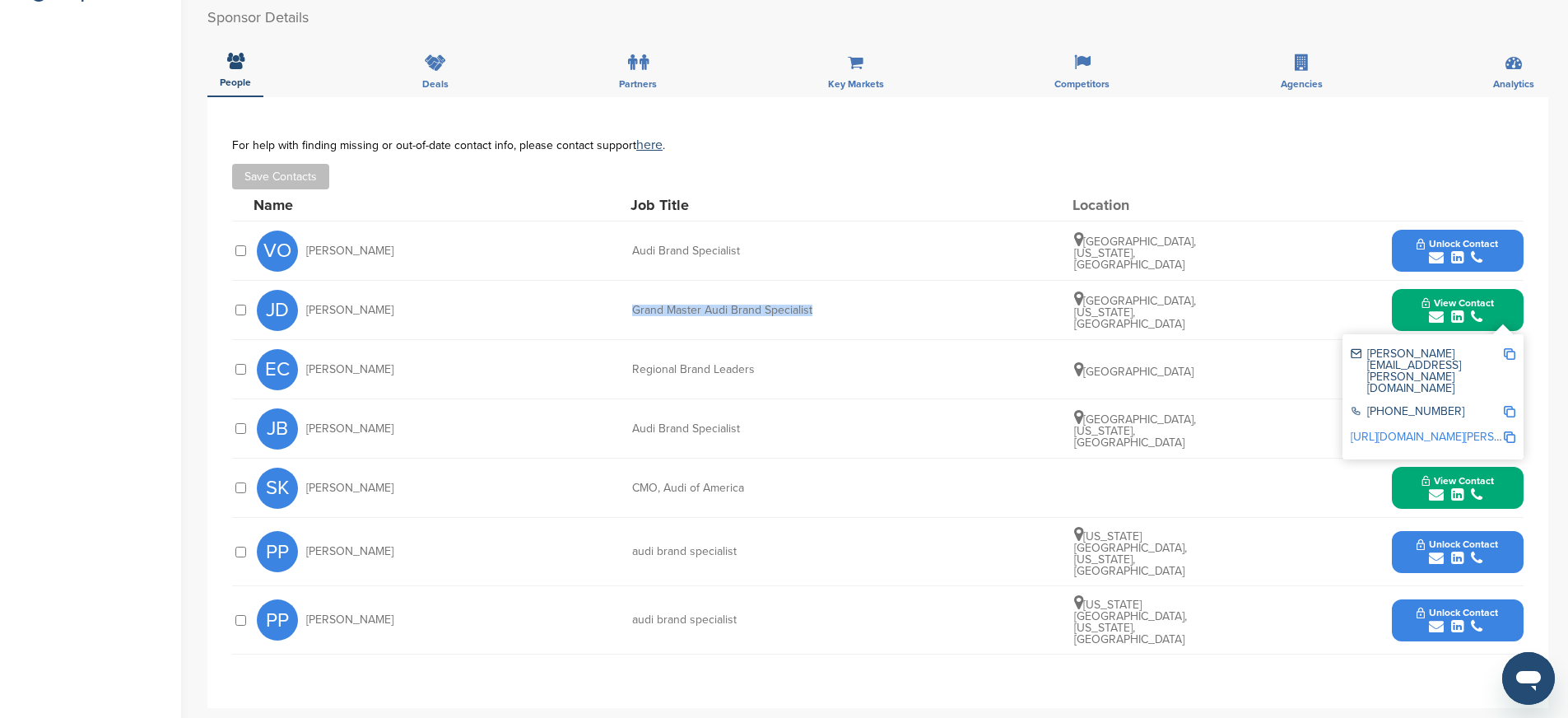
copy div "Grand Master Audi Brand Specialist"
click at [1423, 311] on div "submit" at bounding box center [1457, 318] width 73 height 16
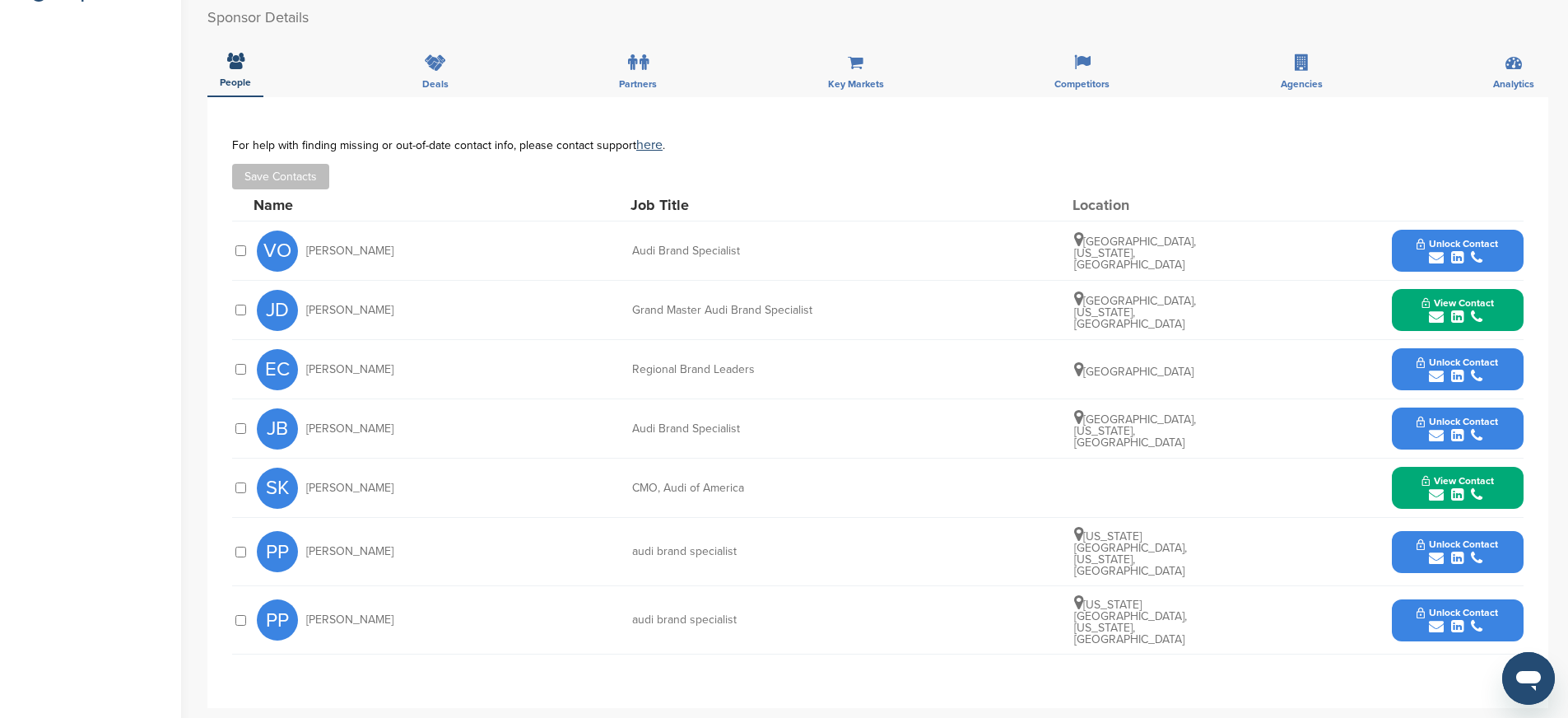
click at [1412, 610] on button "Unlock Contact" at bounding box center [1456, 620] width 121 height 49
click at [1509, 658] on img at bounding box center [1509, 664] width 12 height 12
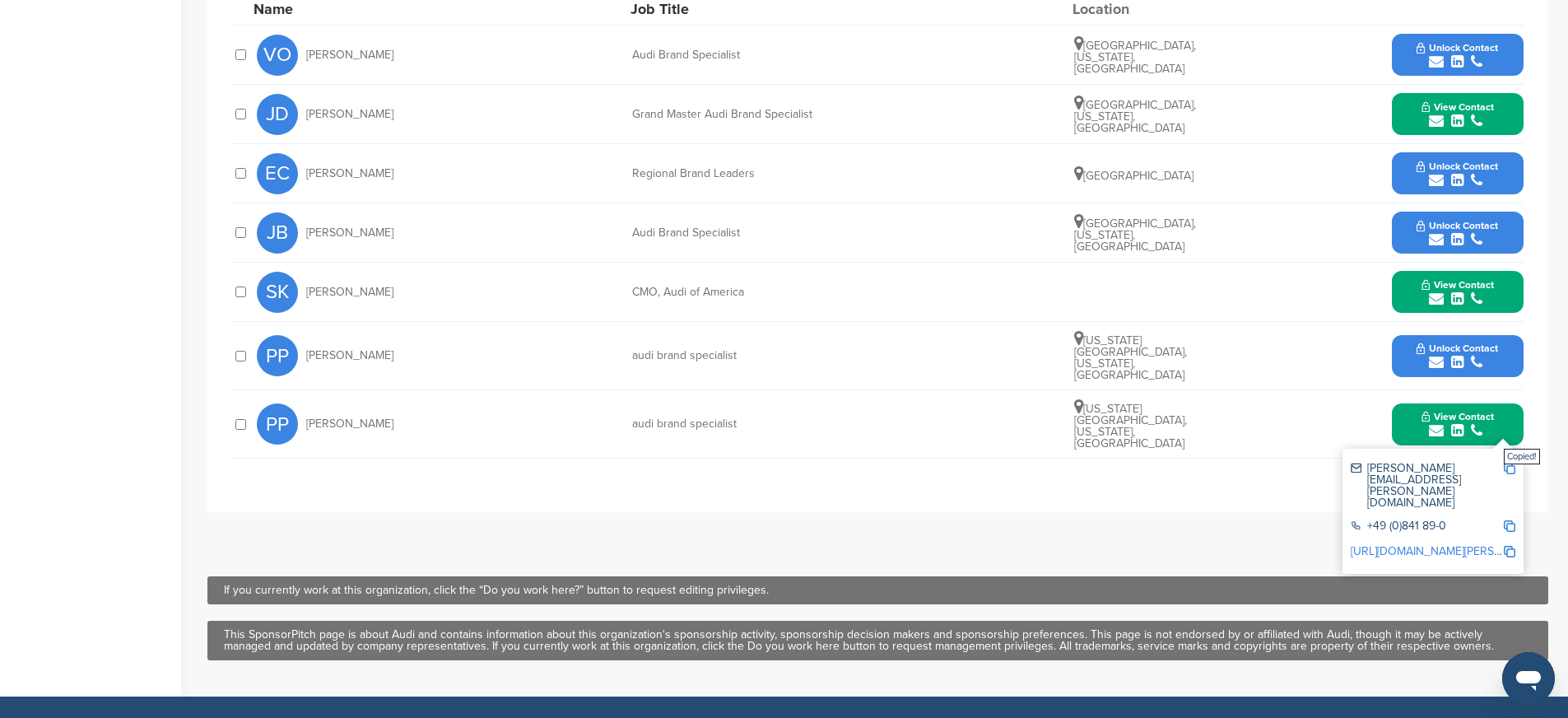
scroll to position [680, 0]
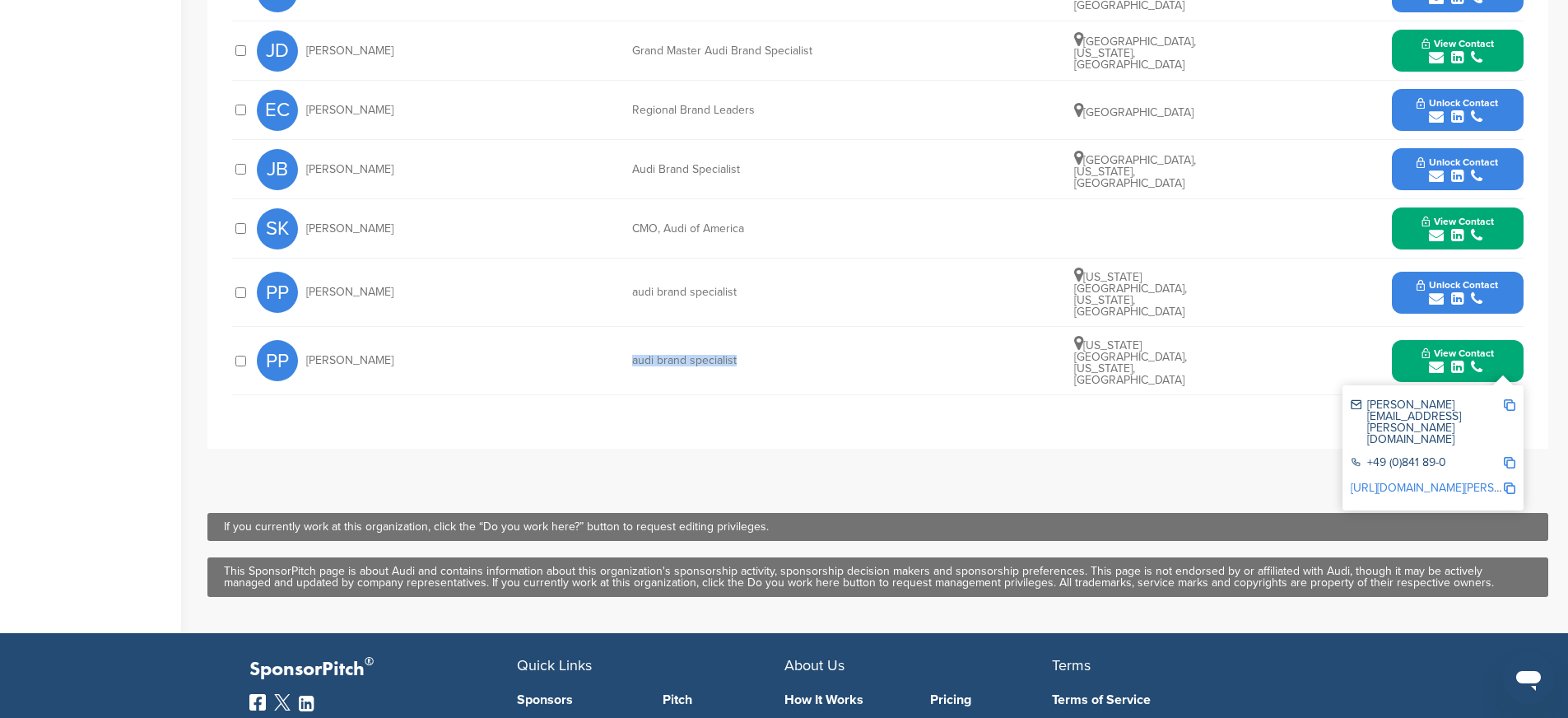
drag, startPoint x: 630, startPoint y: 347, endPoint x: 782, endPoint y: 350, distance: 152.0
click at [782, 350] on div "PP Patricia Pacetti audi brand specialist Colorado Springs, Colorado, United St…" at bounding box center [889, 360] width 1266 height 68
copy div "audi brand specialist"
click at [1507, 483] on img at bounding box center [1509, 488] width 12 height 12
copy div "audi brand specialist"
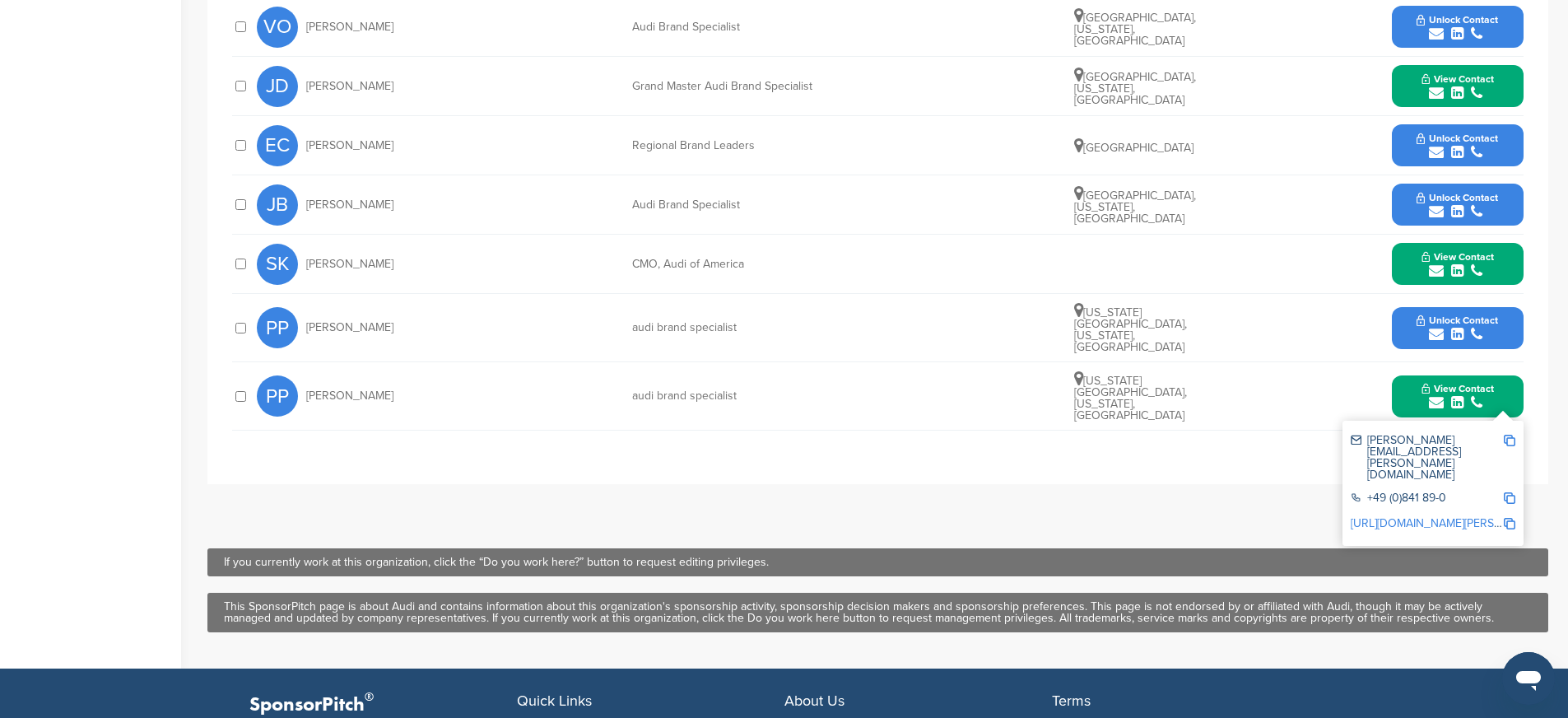
scroll to position [547, 0]
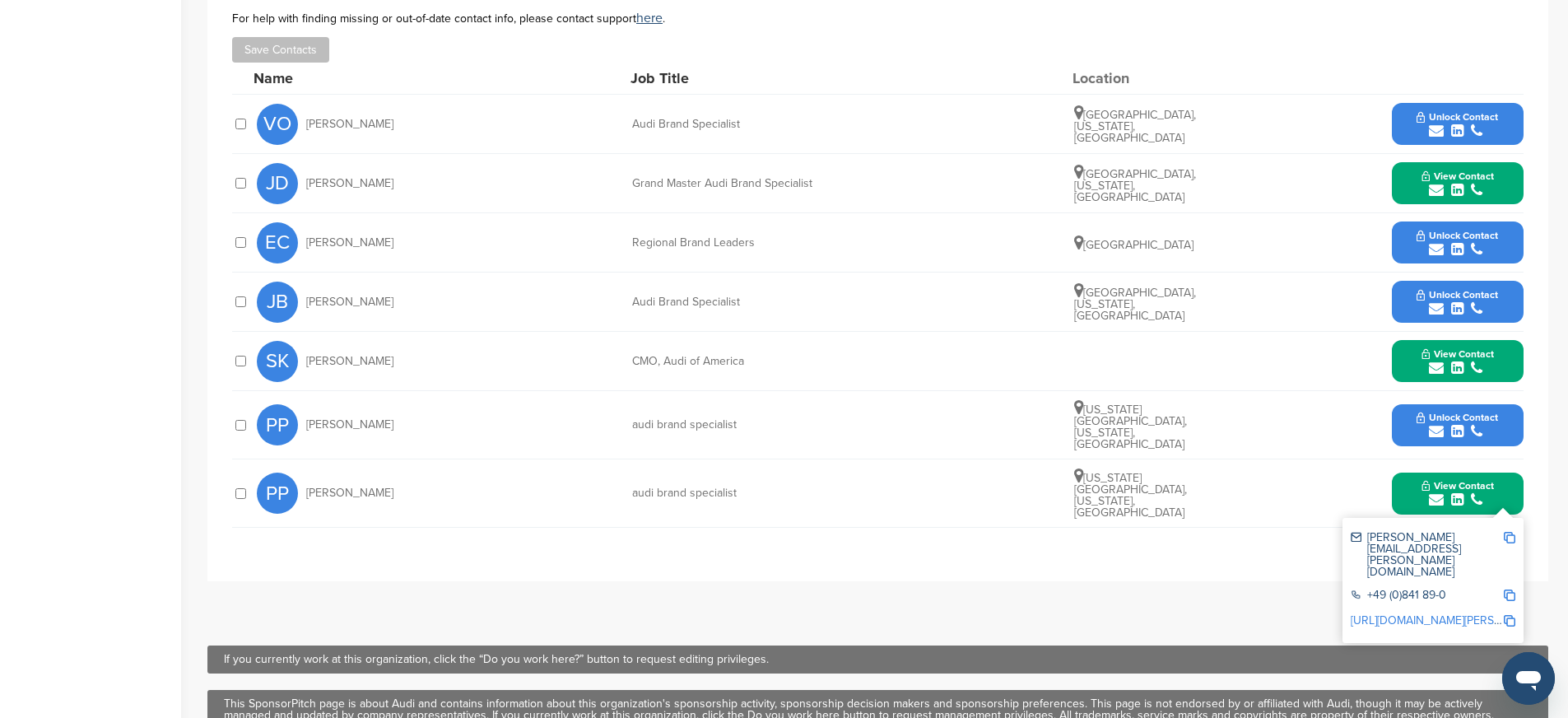
click at [794, 545] on div "**********" at bounding box center [877, 276] width 1340 height 611
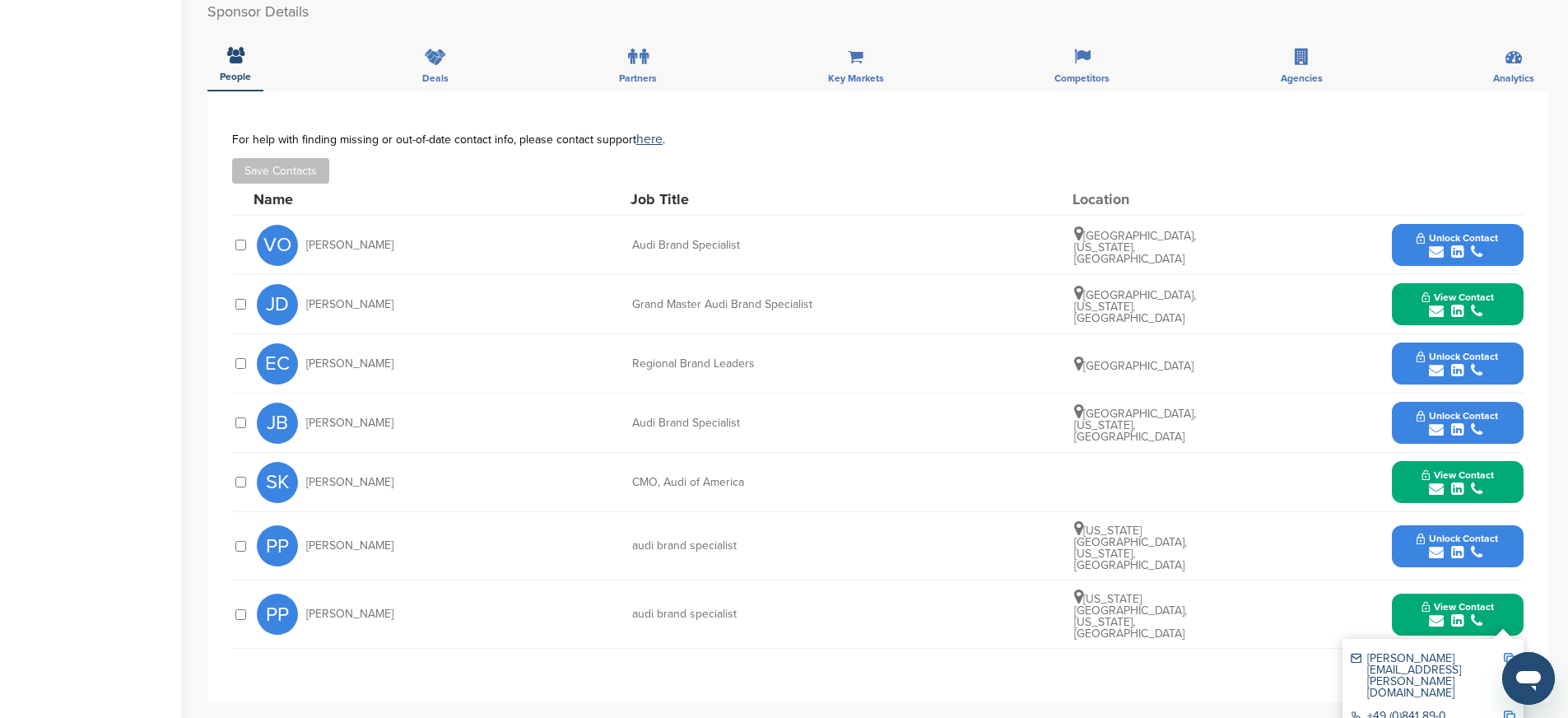
scroll to position [10, 0]
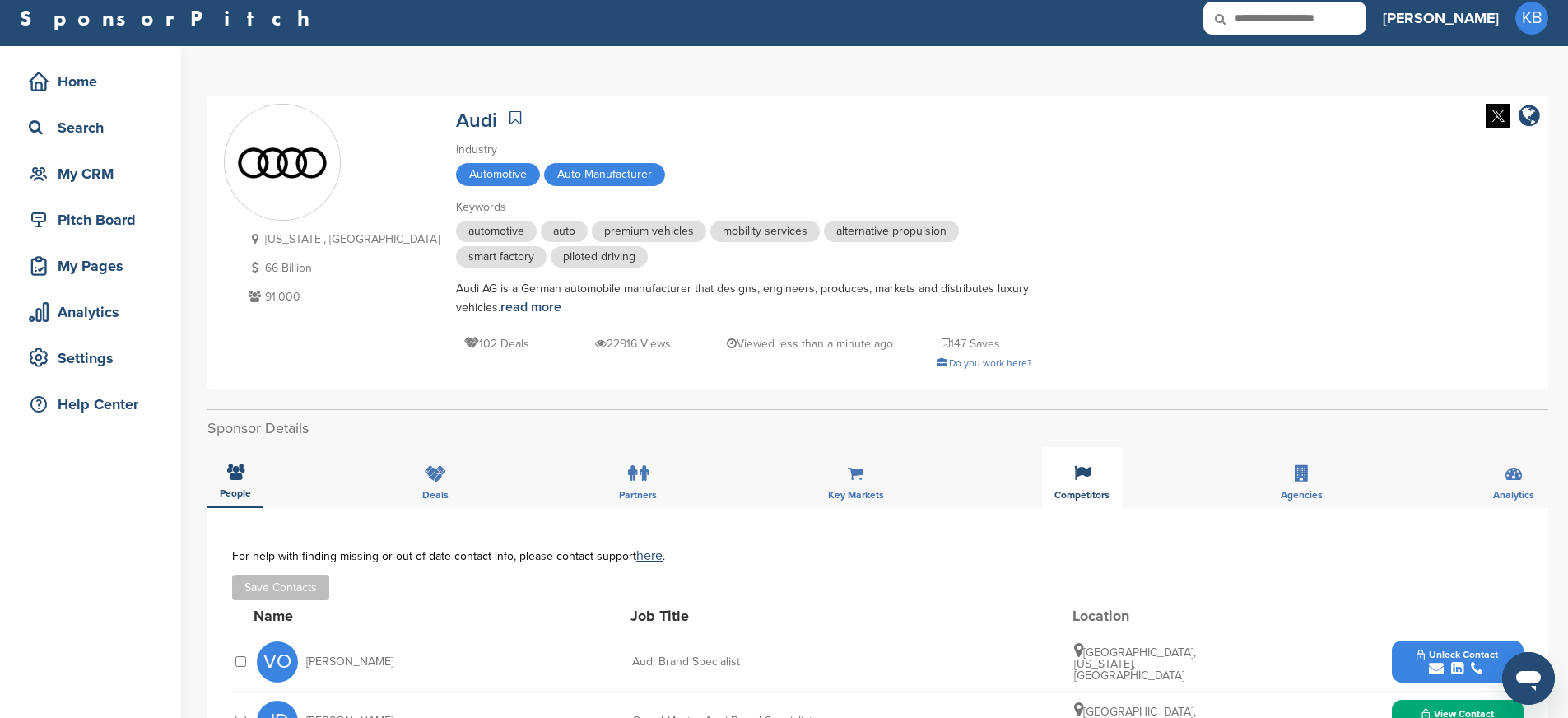
click at [1049, 482] on div "Competitors" at bounding box center [1081, 478] width 79 height 61
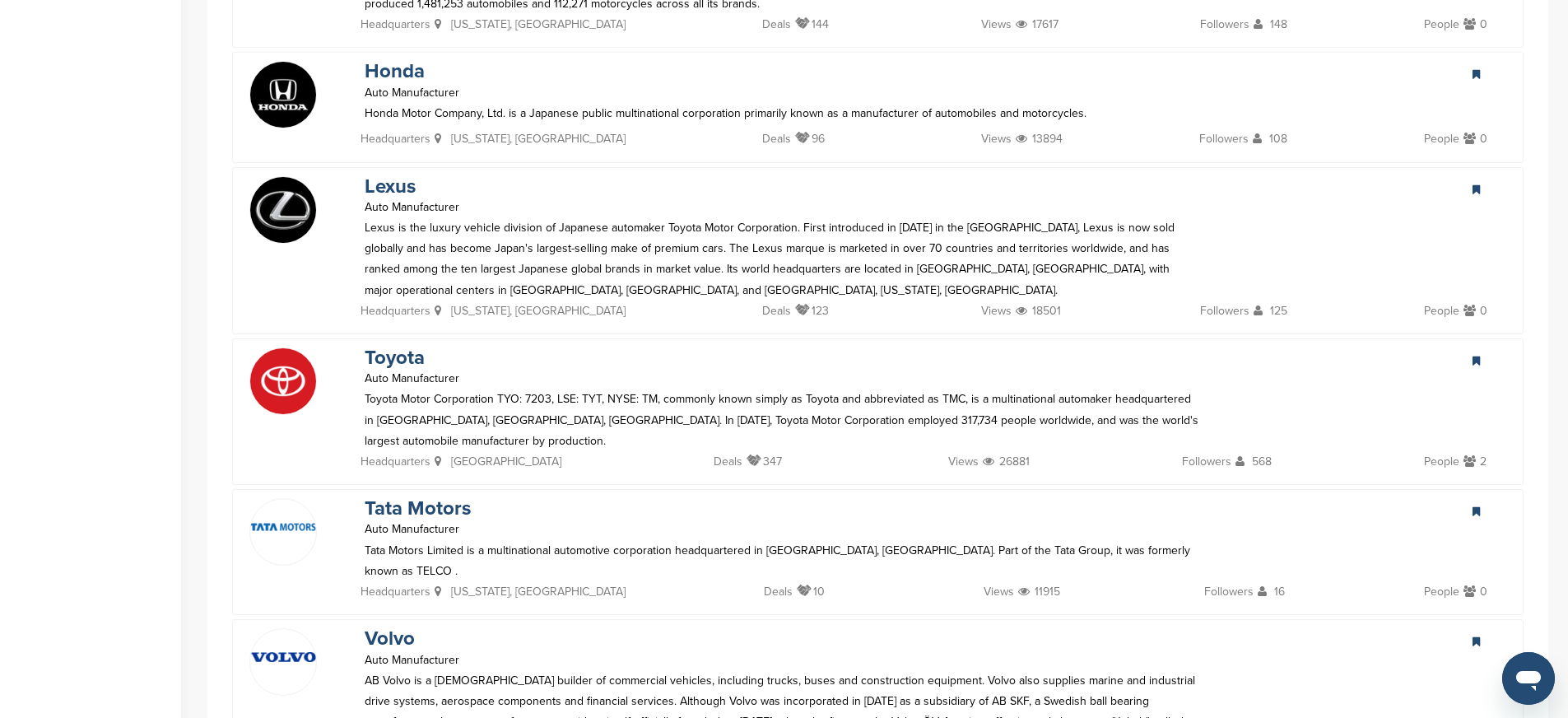
scroll to position [810, 0]
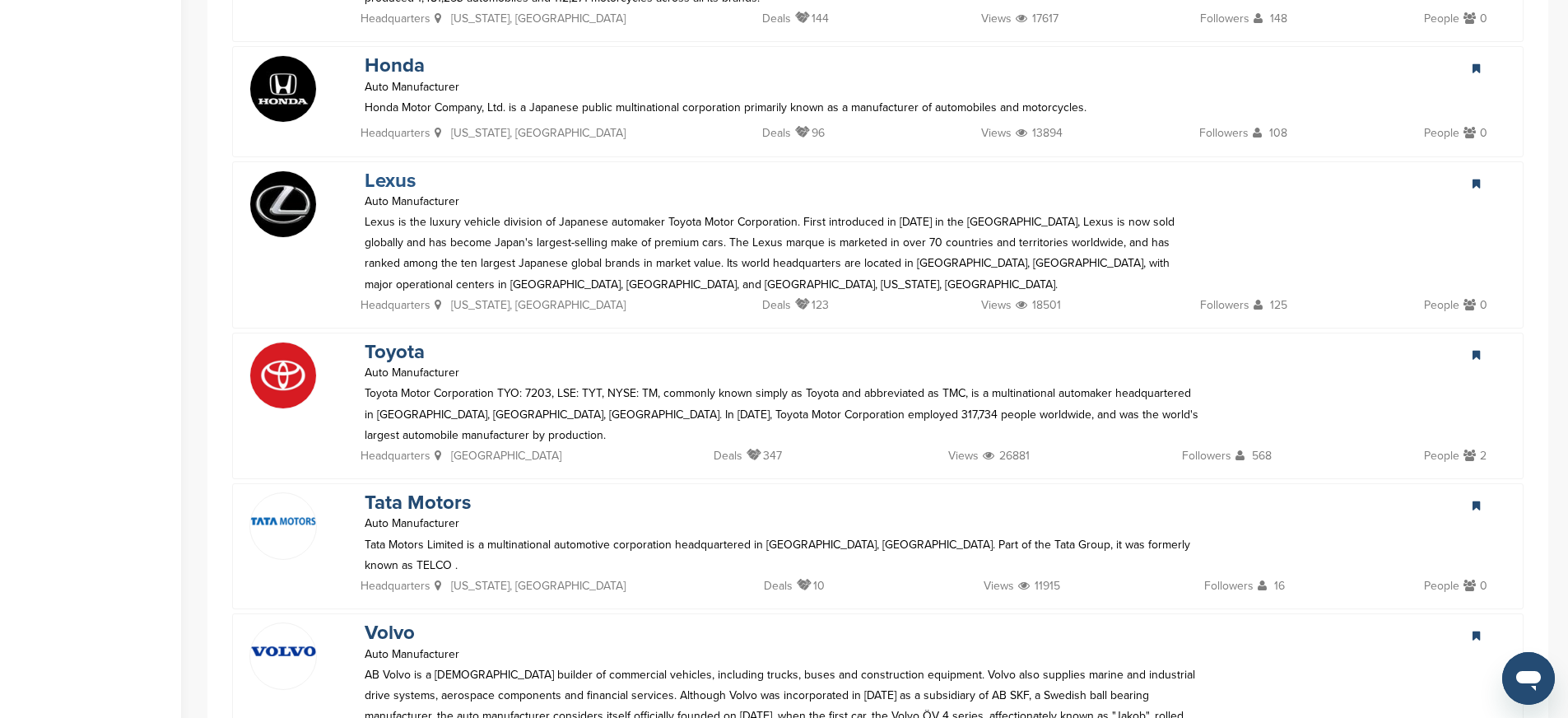
click at [381, 172] on link "Lexus" at bounding box center [390, 180] width 51 height 24
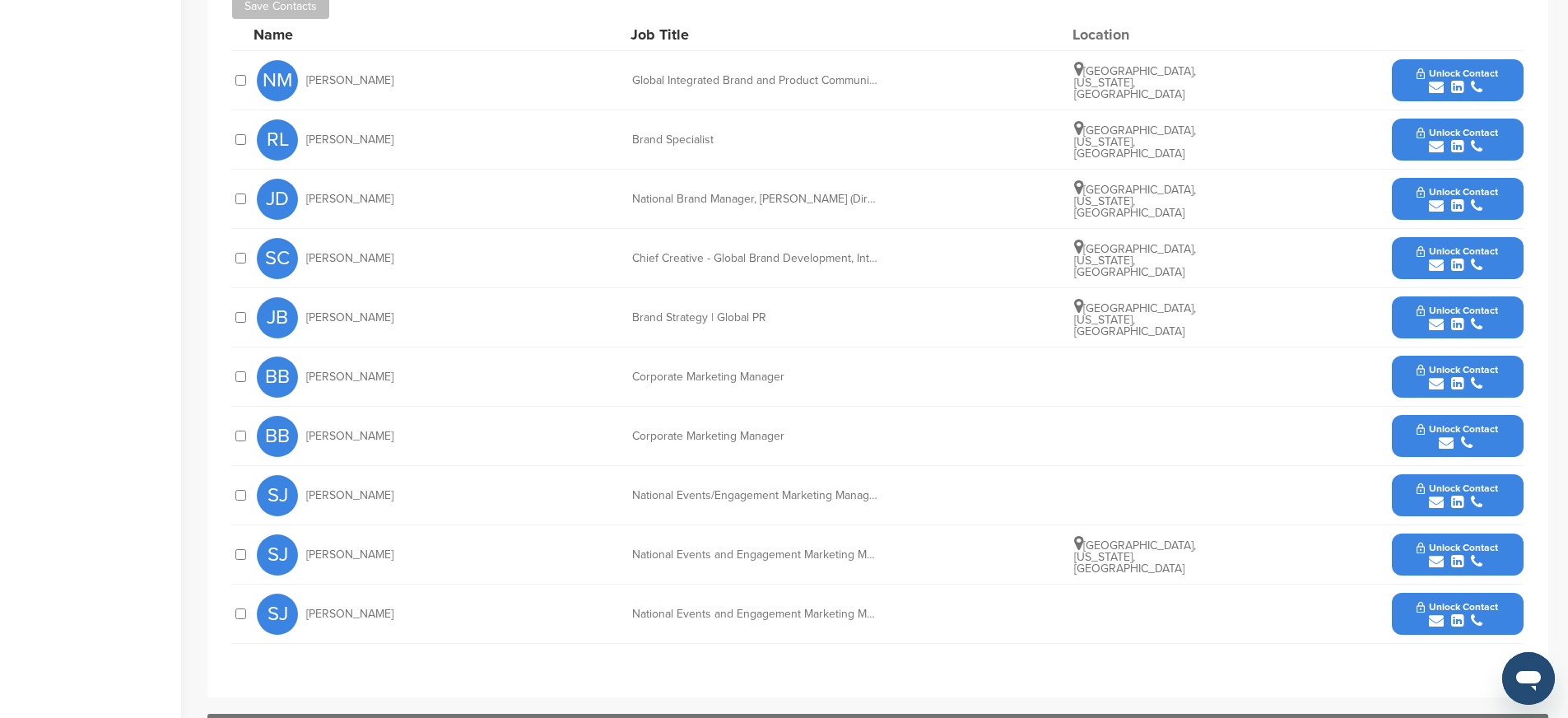
scroll to position [638, 0]
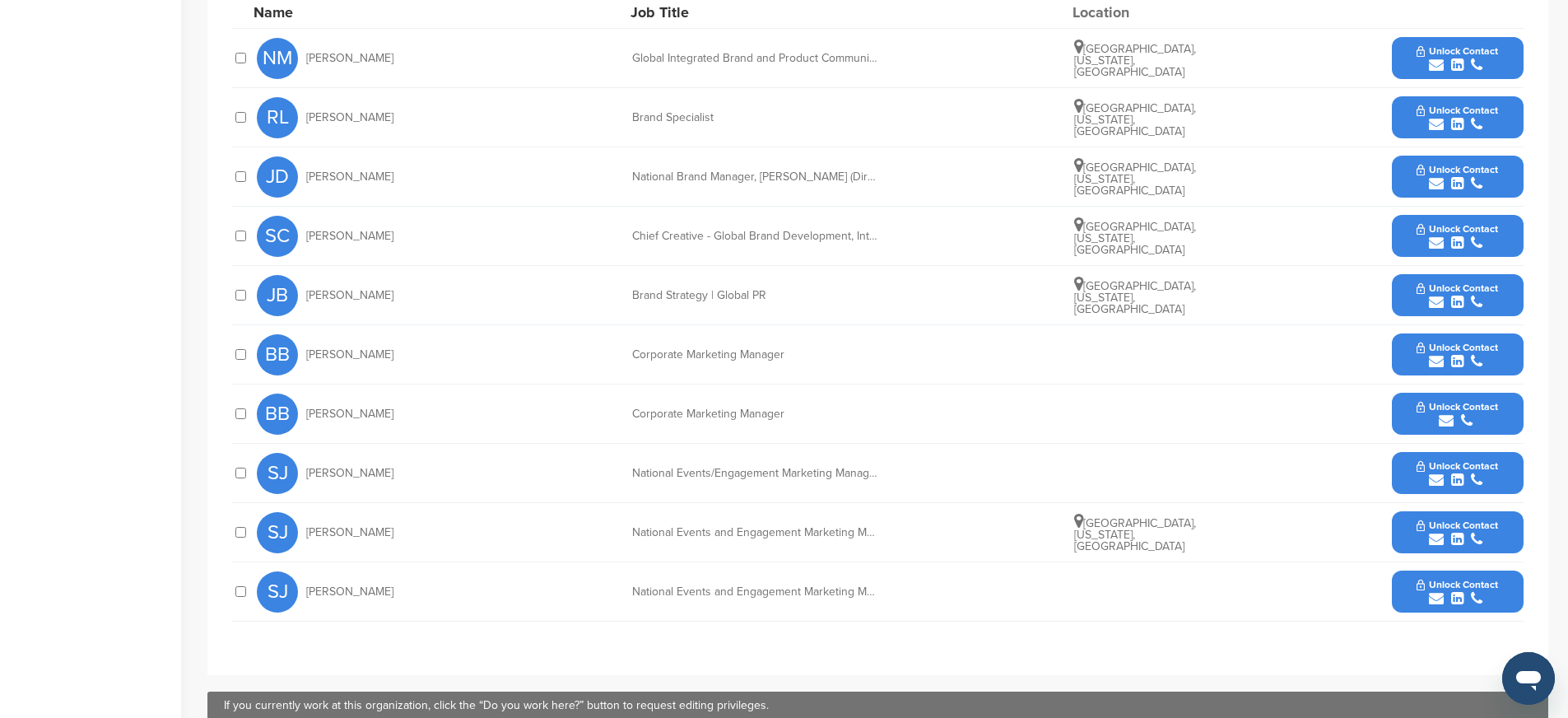
click at [1399, 448] on button "Unlock Contact" at bounding box center [1456, 473] width 121 height 49
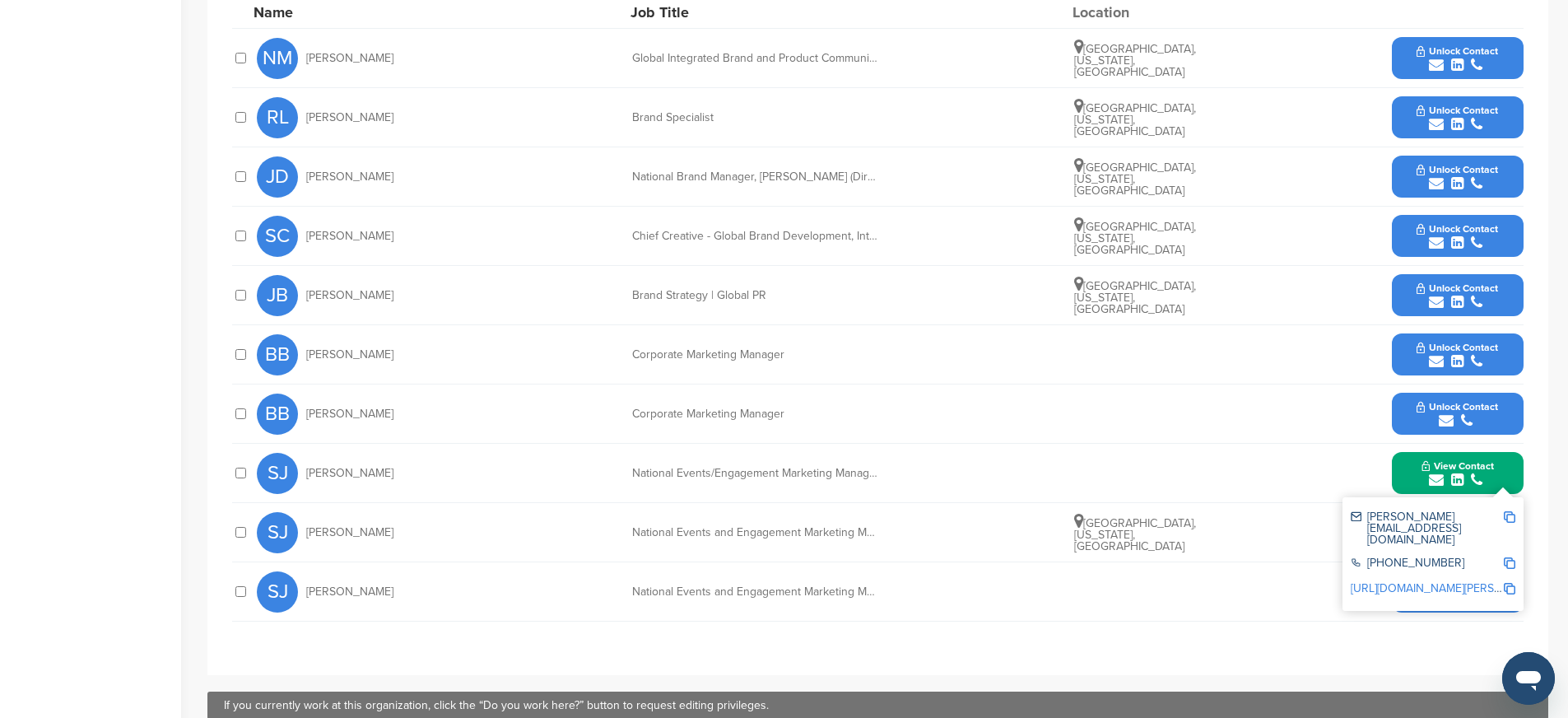
click at [1509, 511] on img at bounding box center [1509, 517] width 12 height 12
drag, startPoint x: 617, startPoint y: 461, endPoint x: 862, endPoint y: 458, distance: 245.0
click at [862, 458] on div "[PERSON_NAME] National Events/Engagement Marketing Manager View Contact [EMAIL_…" at bounding box center [889, 473] width 1266 height 59
drag, startPoint x: 628, startPoint y: 457, endPoint x: 913, endPoint y: 457, distance: 285.0
click at [913, 457] on div "[PERSON_NAME] National Events/Engagement Marketing Manager View Contact [EMAIL_…" at bounding box center [889, 473] width 1266 height 59
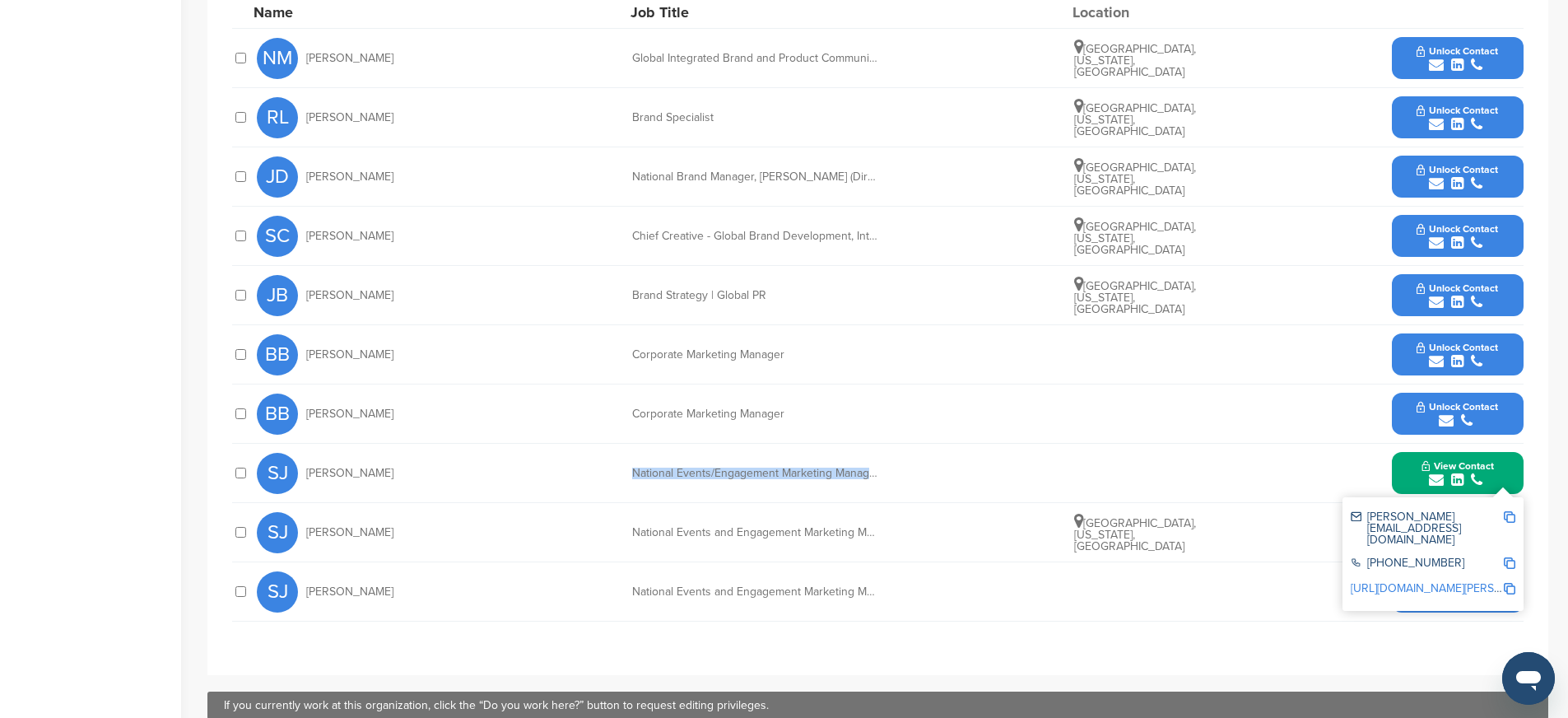
copy div "National Events/Engagement Marketing Manager"
click at [1508, 557] on img at bounding box center [1509, 563] width 12 height 12
copy div "National Events/Engagement Marketing Manager"
click at [1514, 583] on img at bounding box center [1509, 589] width 12 height 12
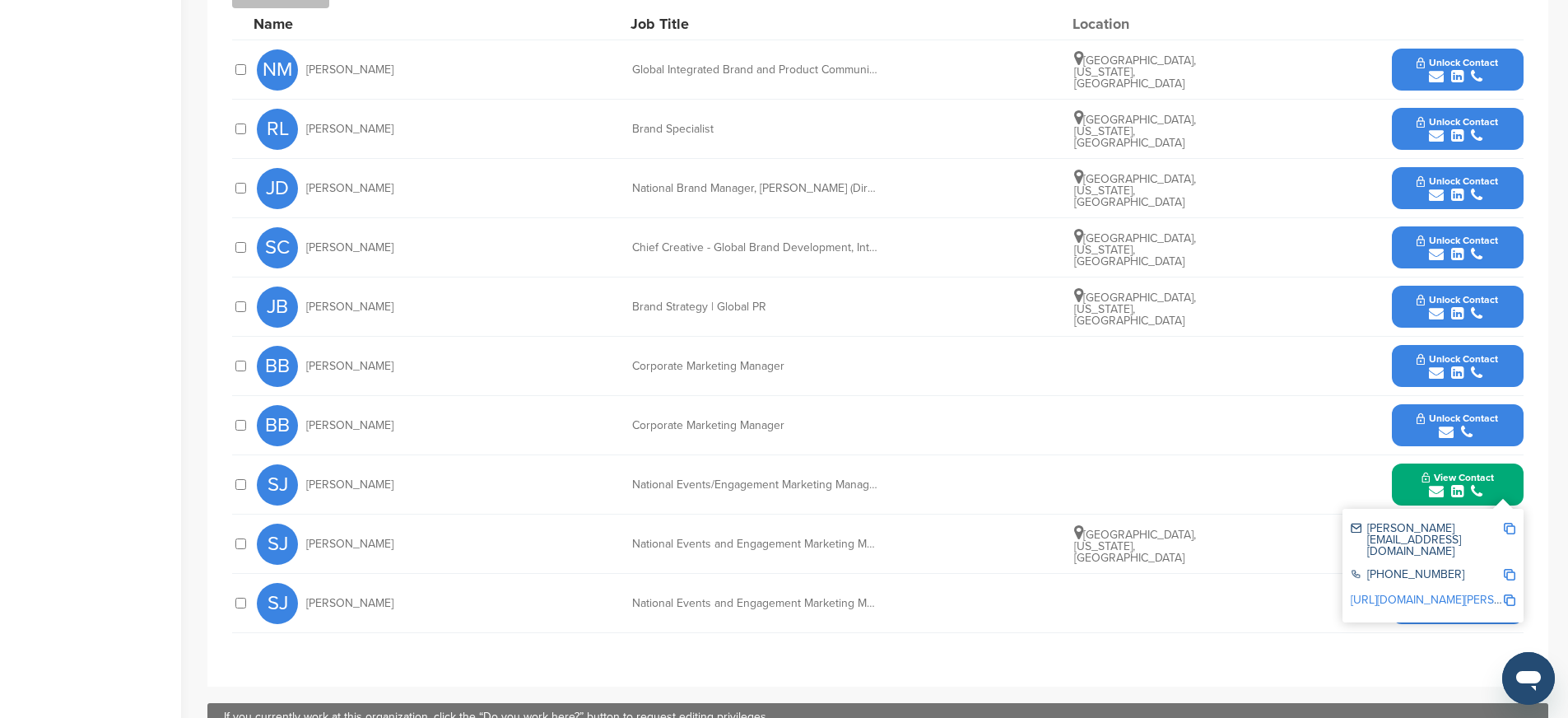
scroll to position [622, 0]
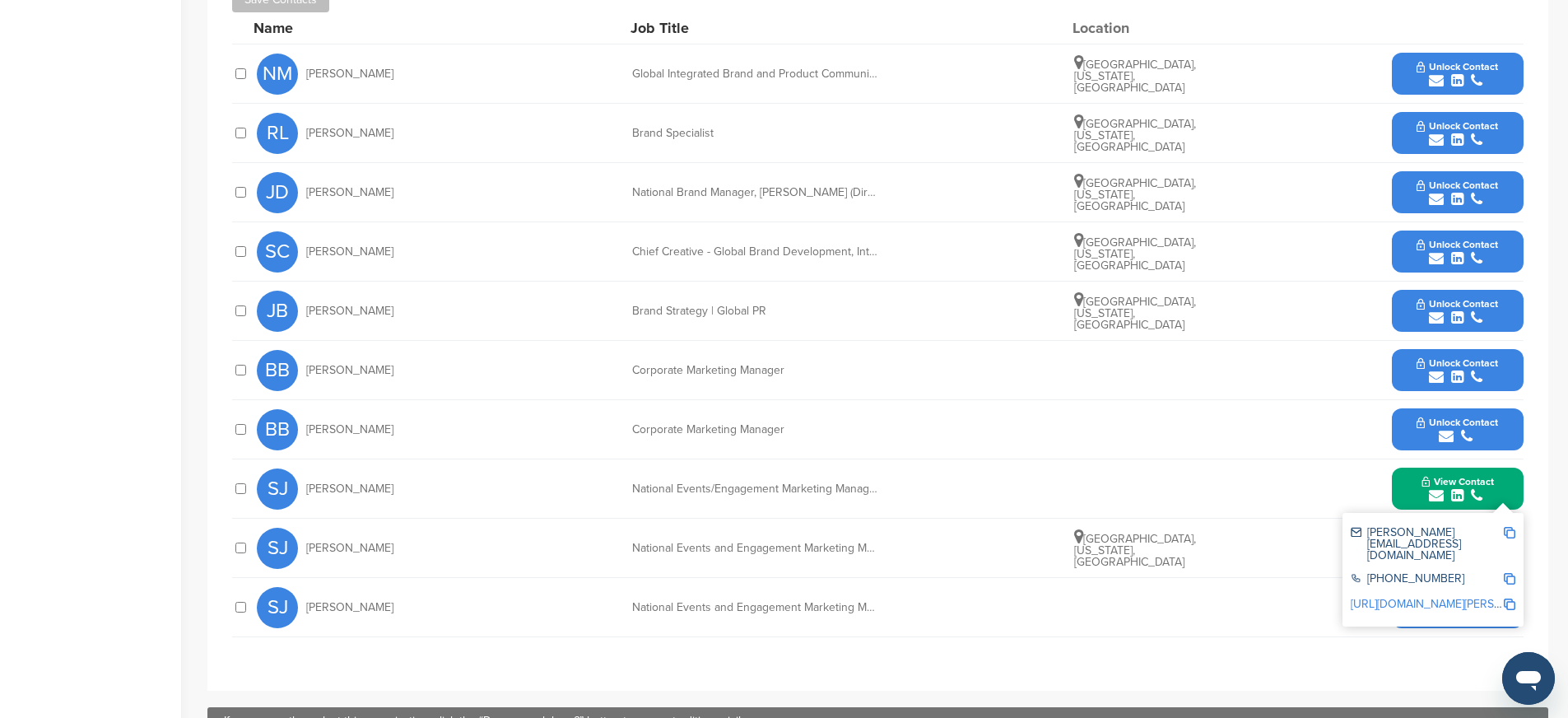
click at [1409, 358] on button "Unlock Contact" at bounding box center [1456, 370] width 121 height 49
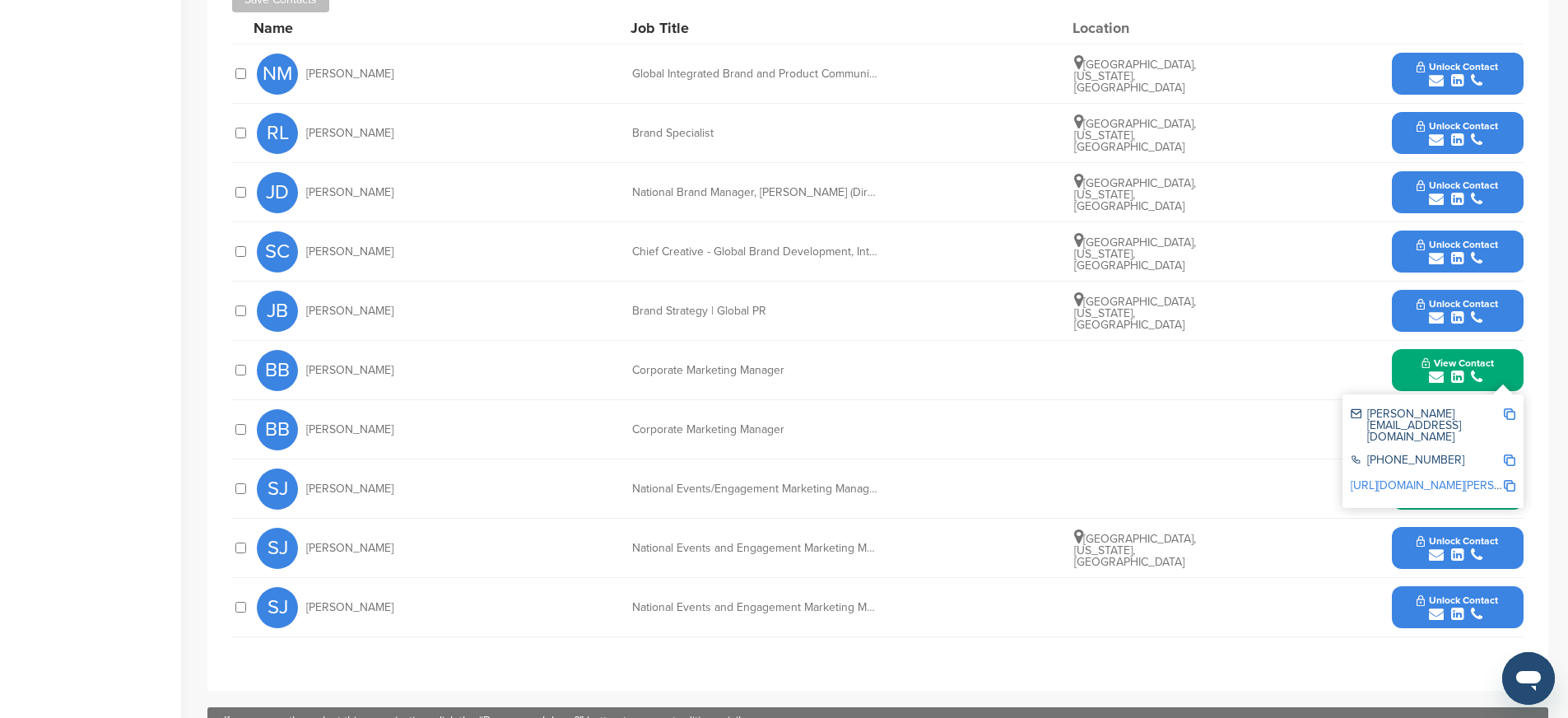
click at [1509, 408] on img at bounding box center [1509, 414] width 12 height 12
click at [1507, 454] on img at bounding box center [1509, 460] width 12 height 12
drag, startPoint x: 633, startPoint y: 412, endPoint x: 798, endPoint y: 413, distance: 165.0
click at [798, 424] on div "Corporate Marketing Manager" at bounding box center [755, 430] width 247 height 12
copy div "Corporate Marketing Manager"
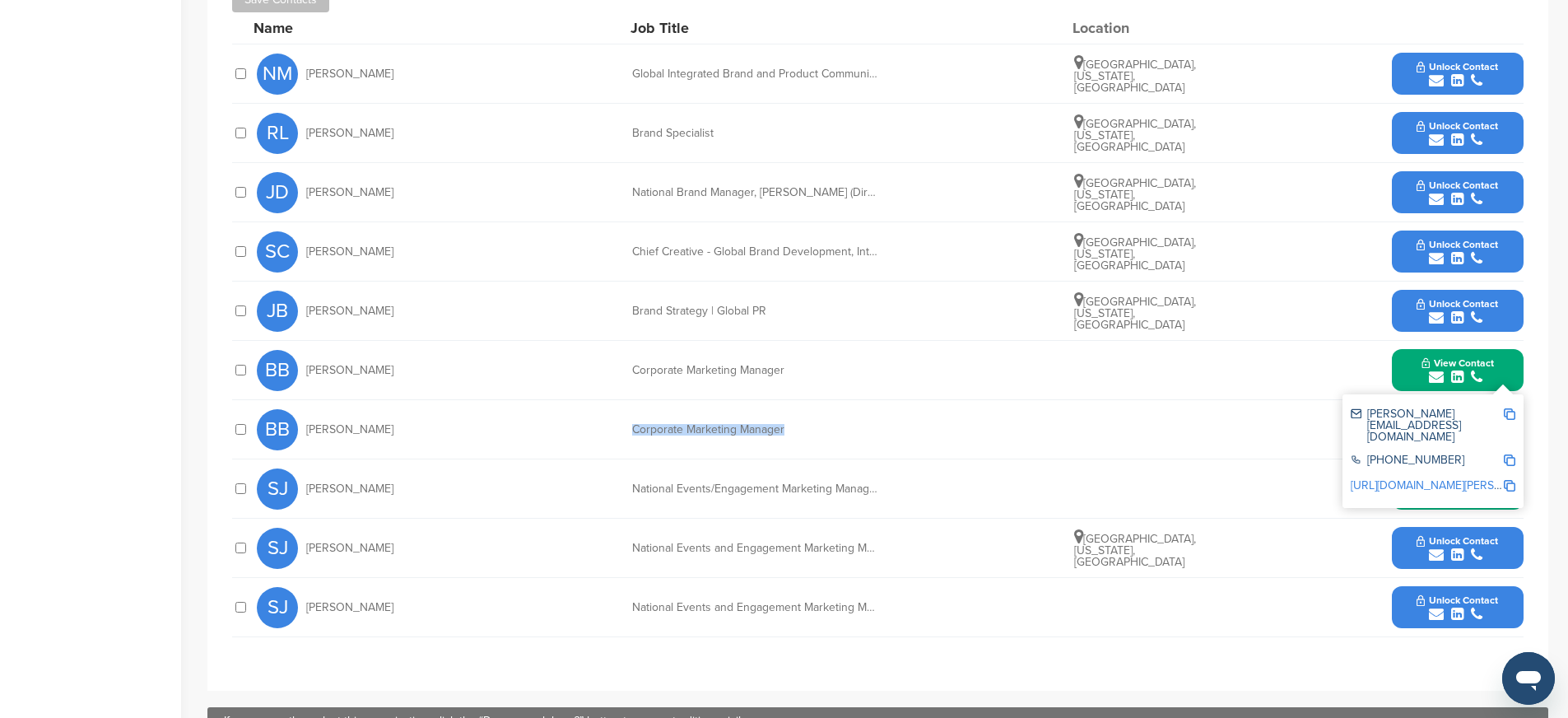
click at [1507, 480] on img at bounding box center [1509, 486] width 12 height 12
copy div "Corporate Marketing Manager"
click at [1409, 359] on button "View Contact" at bounding box center [1457, 370] width 112 height 49
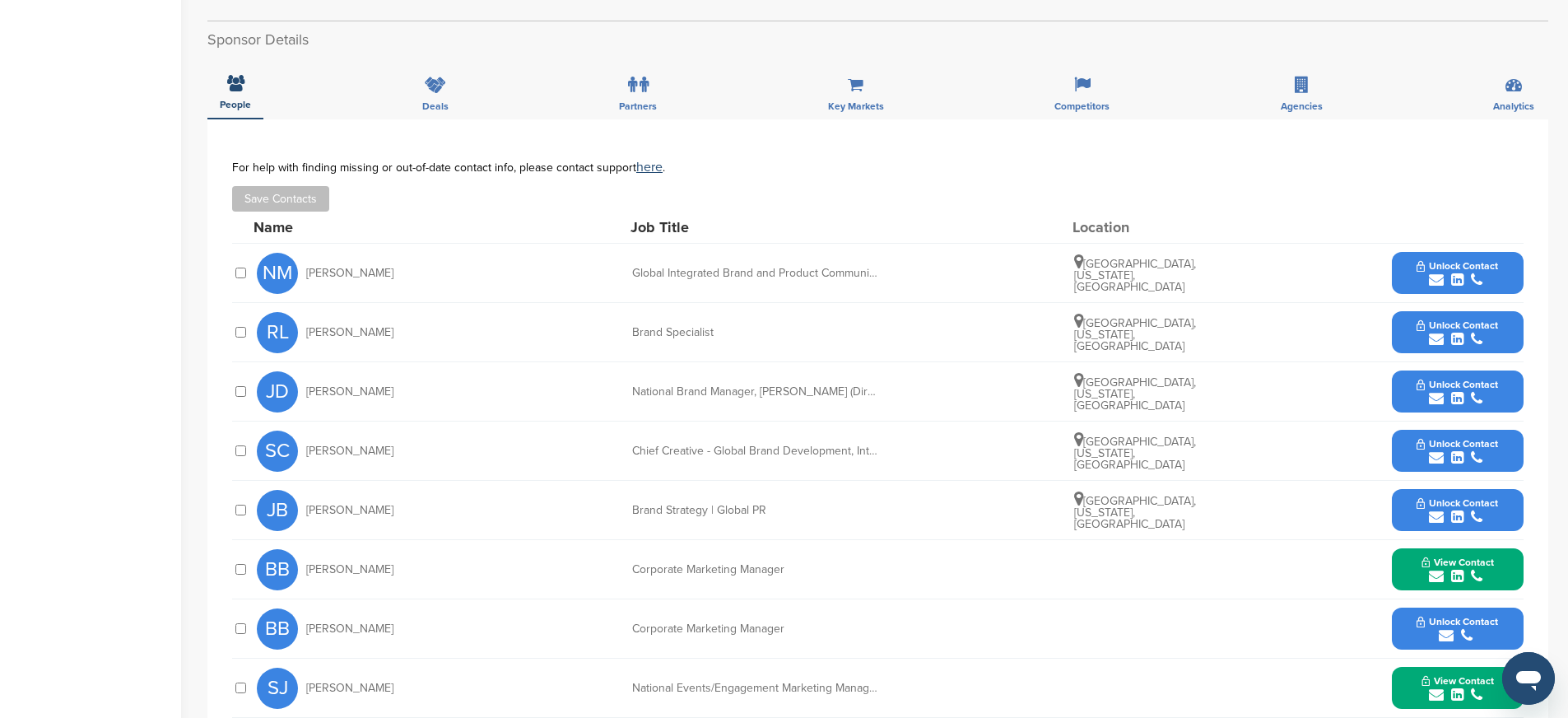
scroll to position [437, 0]
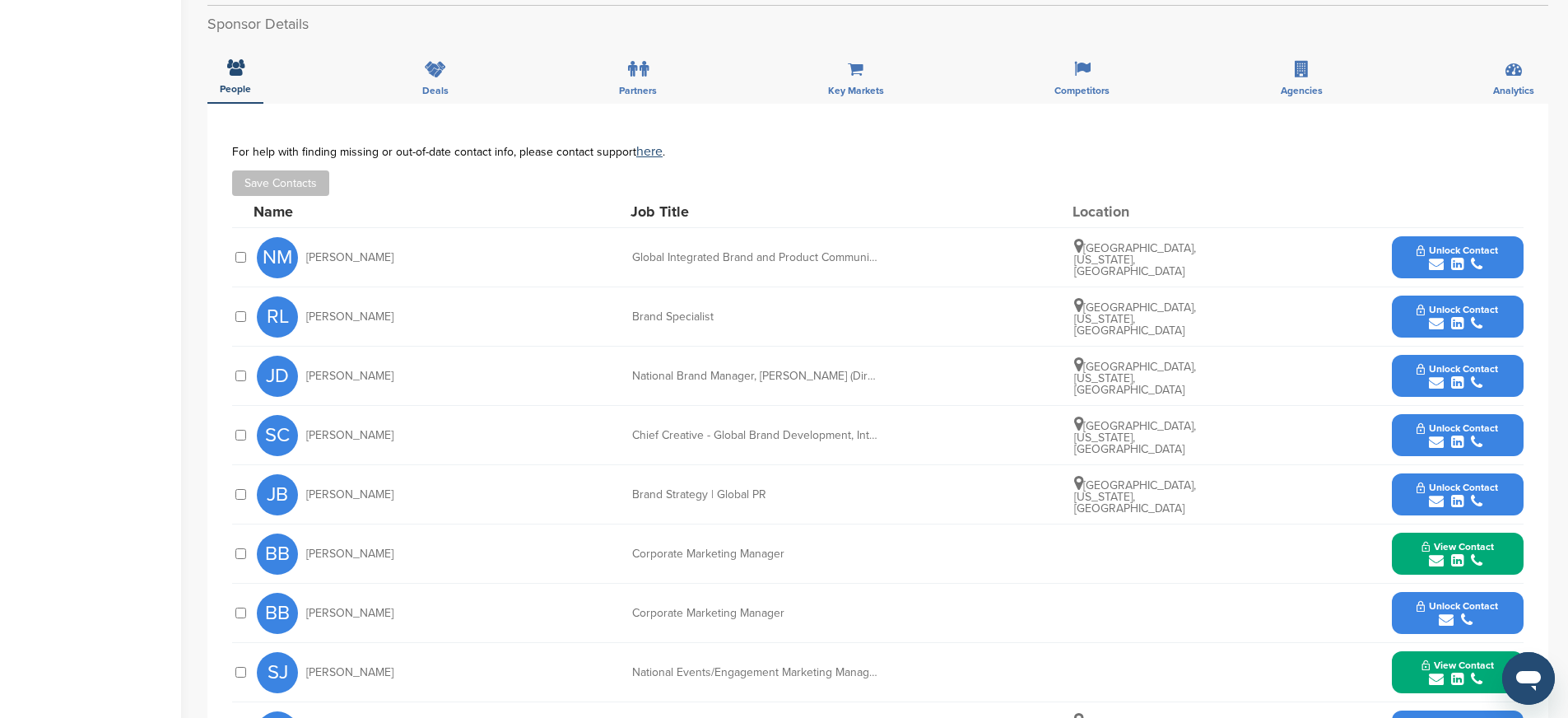
click at [1408, 233] on button "Unlock Contact" at bounding box center [1456, 257] width 121 height 49
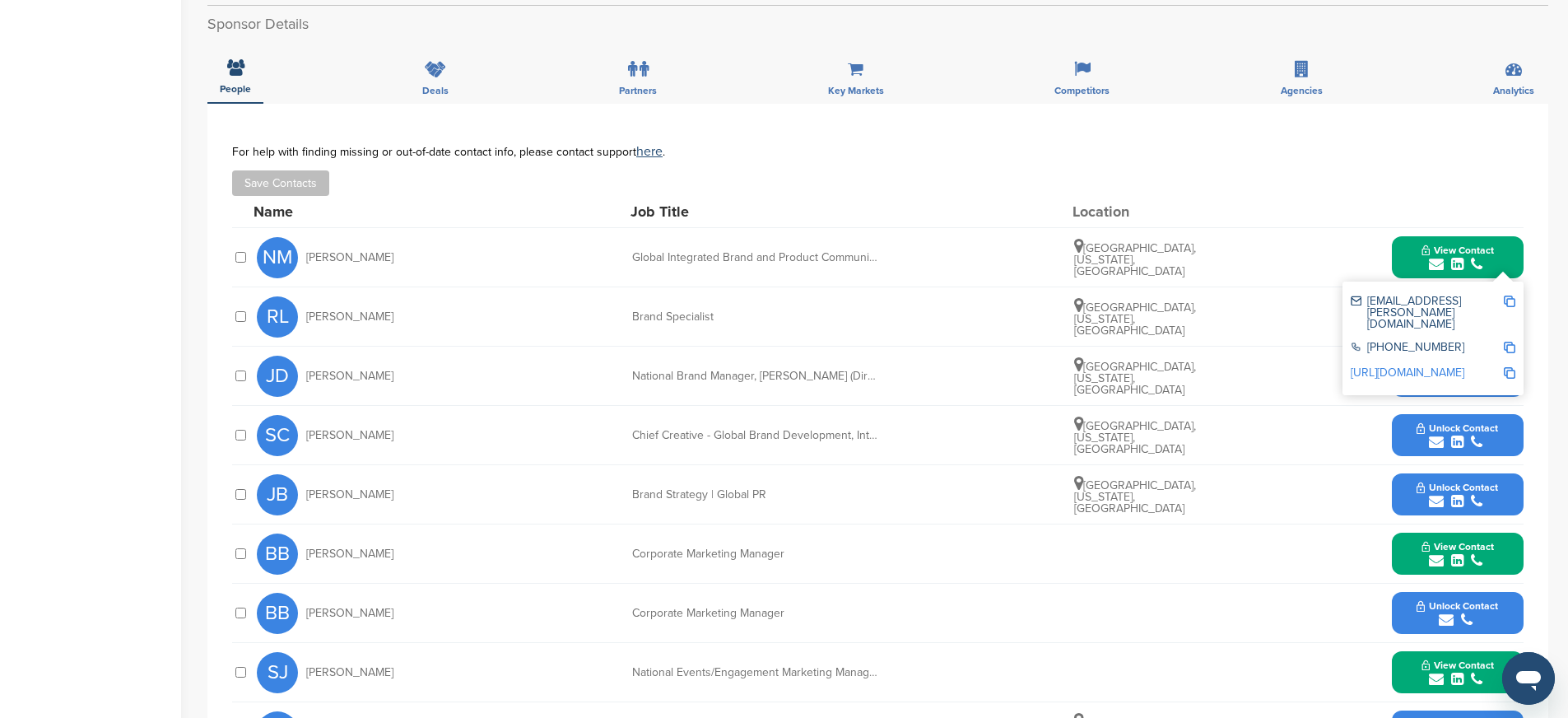
click at [1506, 295] on img at bounding box center [1509, 301] width 12 height 12
drag, startPoint x: 632, startPoint y: 239, endPoint x: 905, endPoint y: 245, distance: 273.1
click at [905, 245] on div "NM Nate Martinez Global Integrated Brand and Product Communications Manager Dal…" at bounding box center [889, 257] width 1266 height 59
copy div "Global Integrated Brand and Product Communications Manager"
click at [1510, 341] on img at bounding box center [1509, 347] width 12 height 12
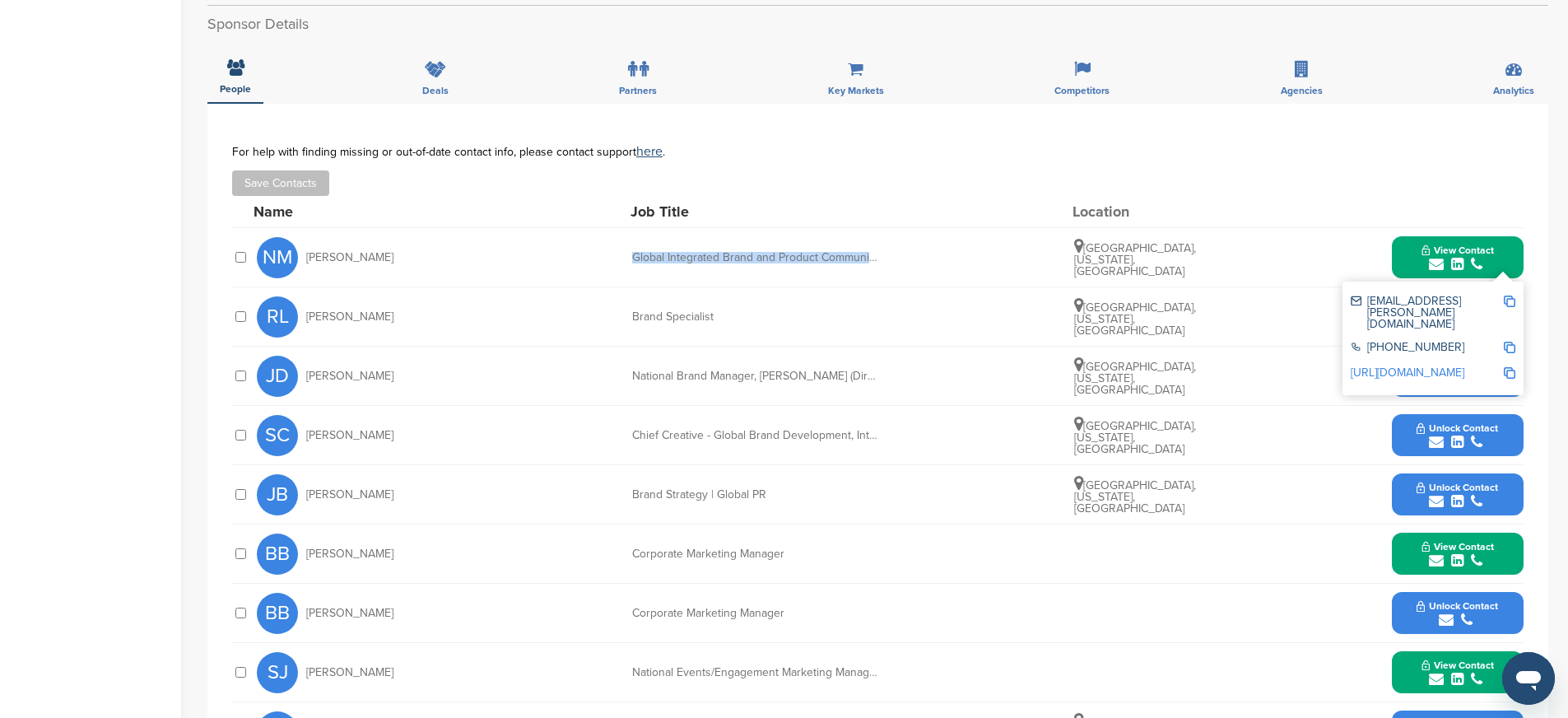
copy div "Global Integrated Brand and Product Communications Manager"
click at [1508, 341] on img at bounding box center [1509, 347] width 12 height 12
click at [1512, 367] on img at bounding box center [1509, 373] width 12 height 12
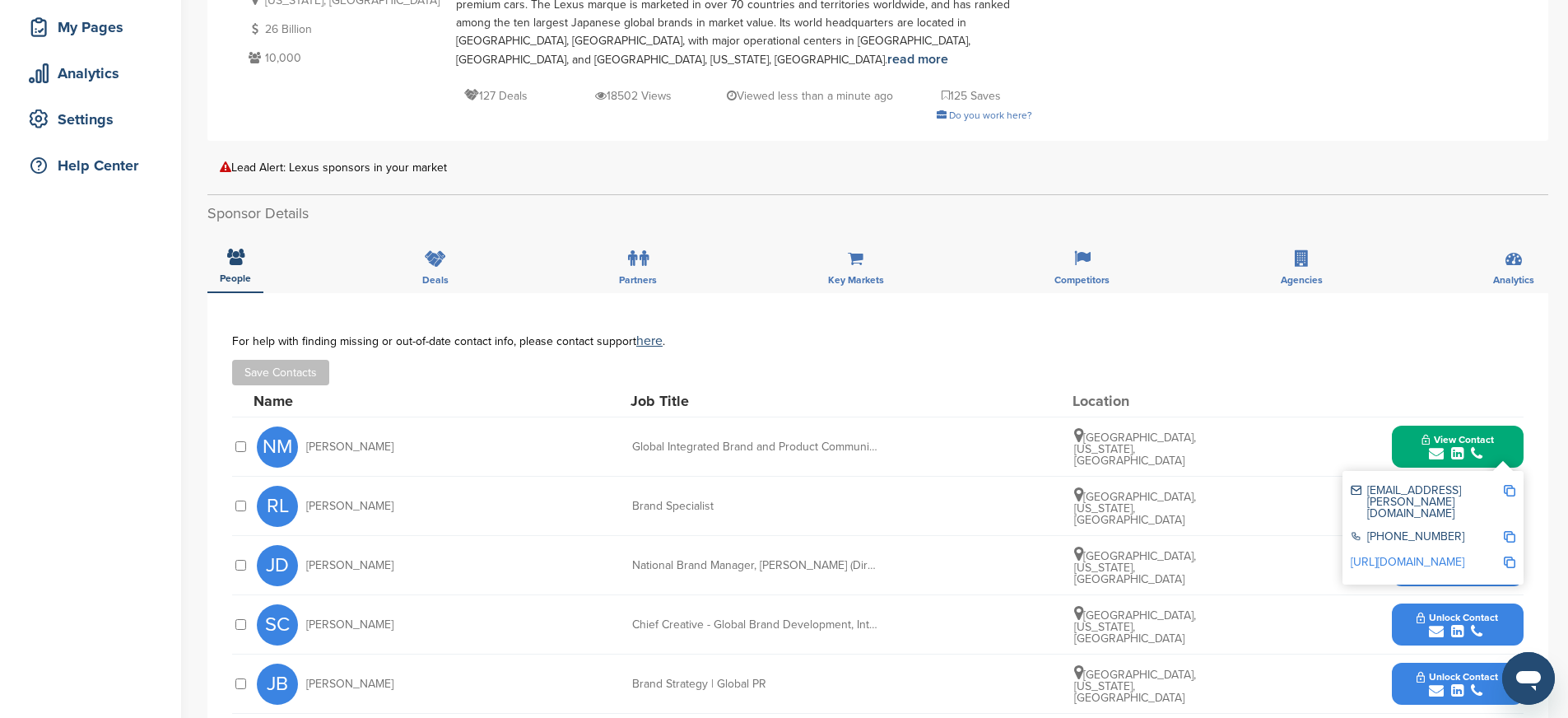
scroll to position [243, 0]
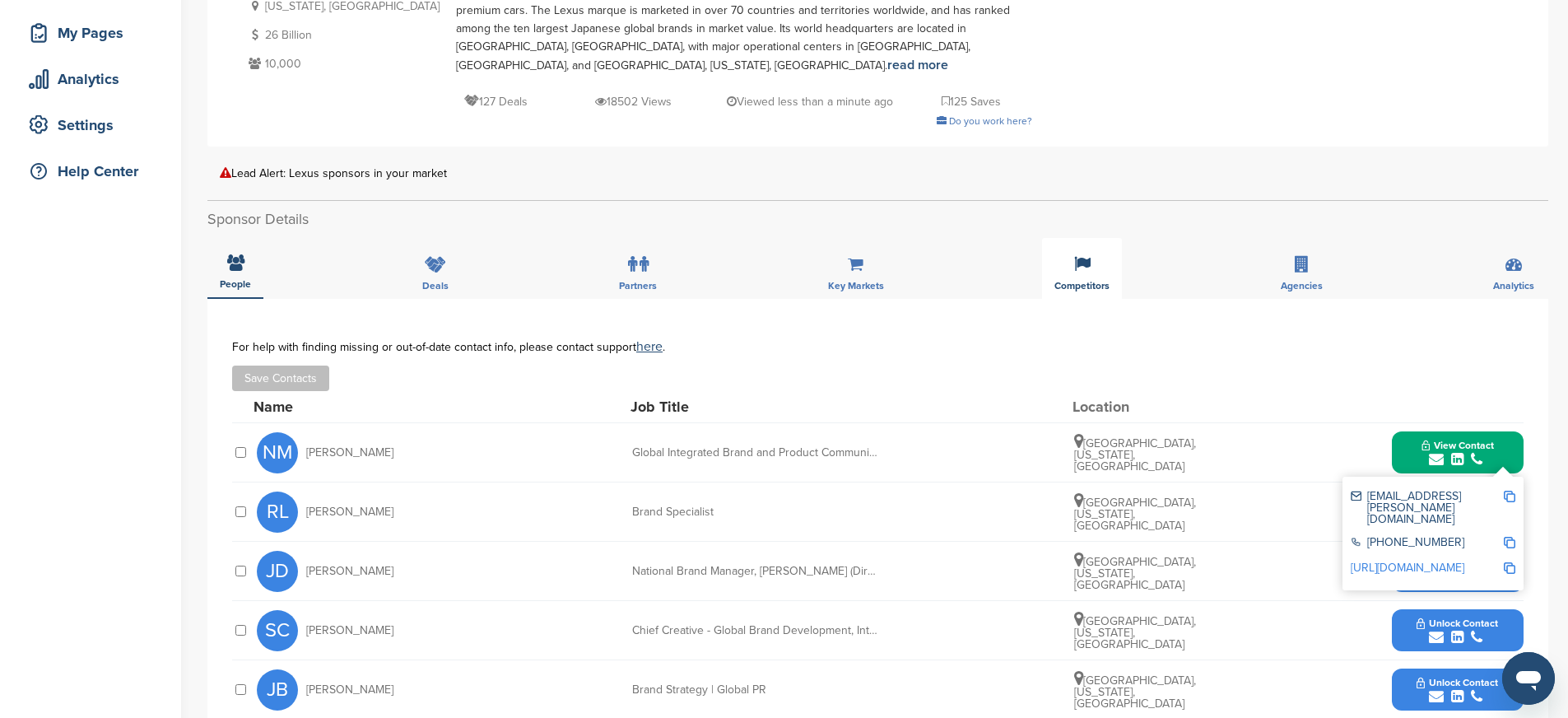
click at [1086, 260] on div "Competitors" at bounding box center [1081, 269] width 79 height 61
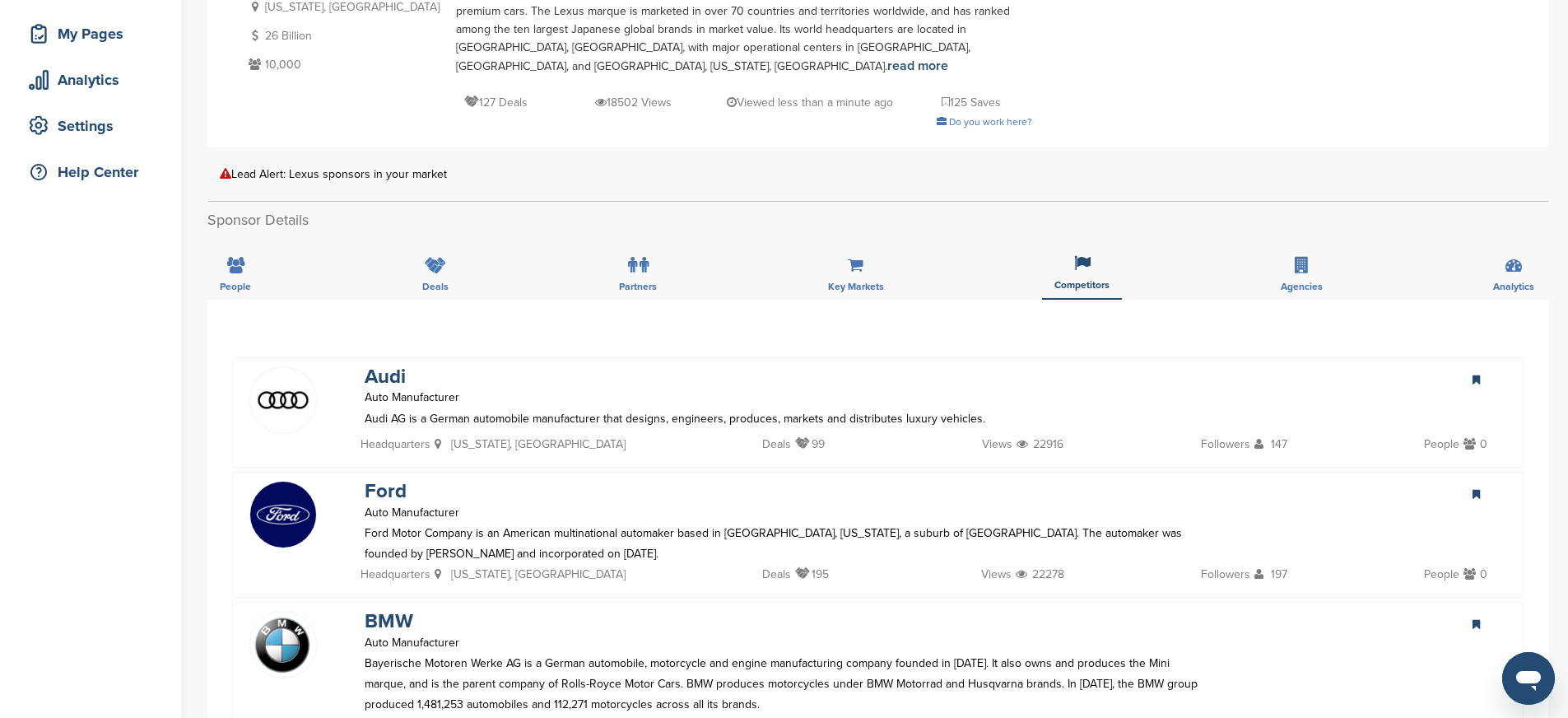
scroll to position [236, 0]
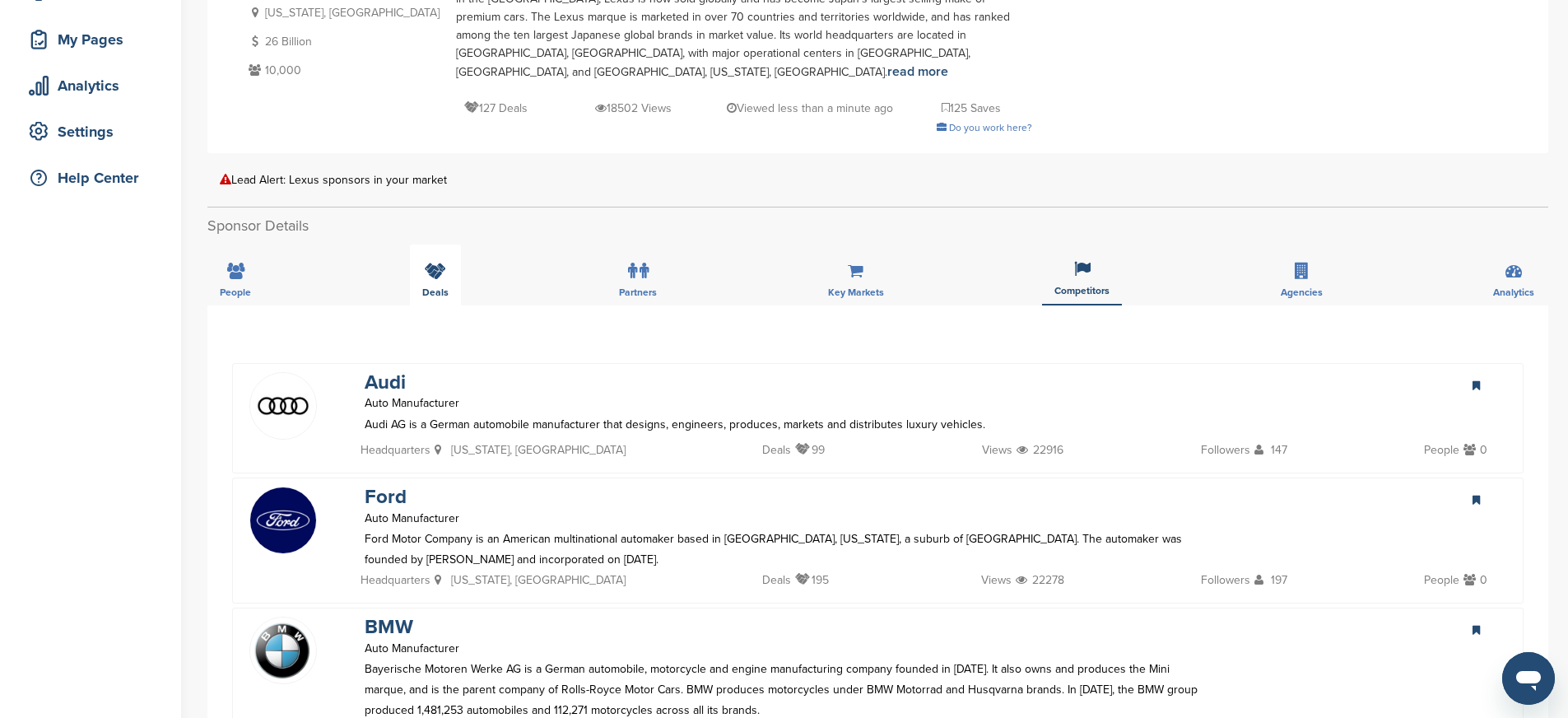
click at [430, 244] on div "Deals" at bounding box center [435, 275] width 51 height 61
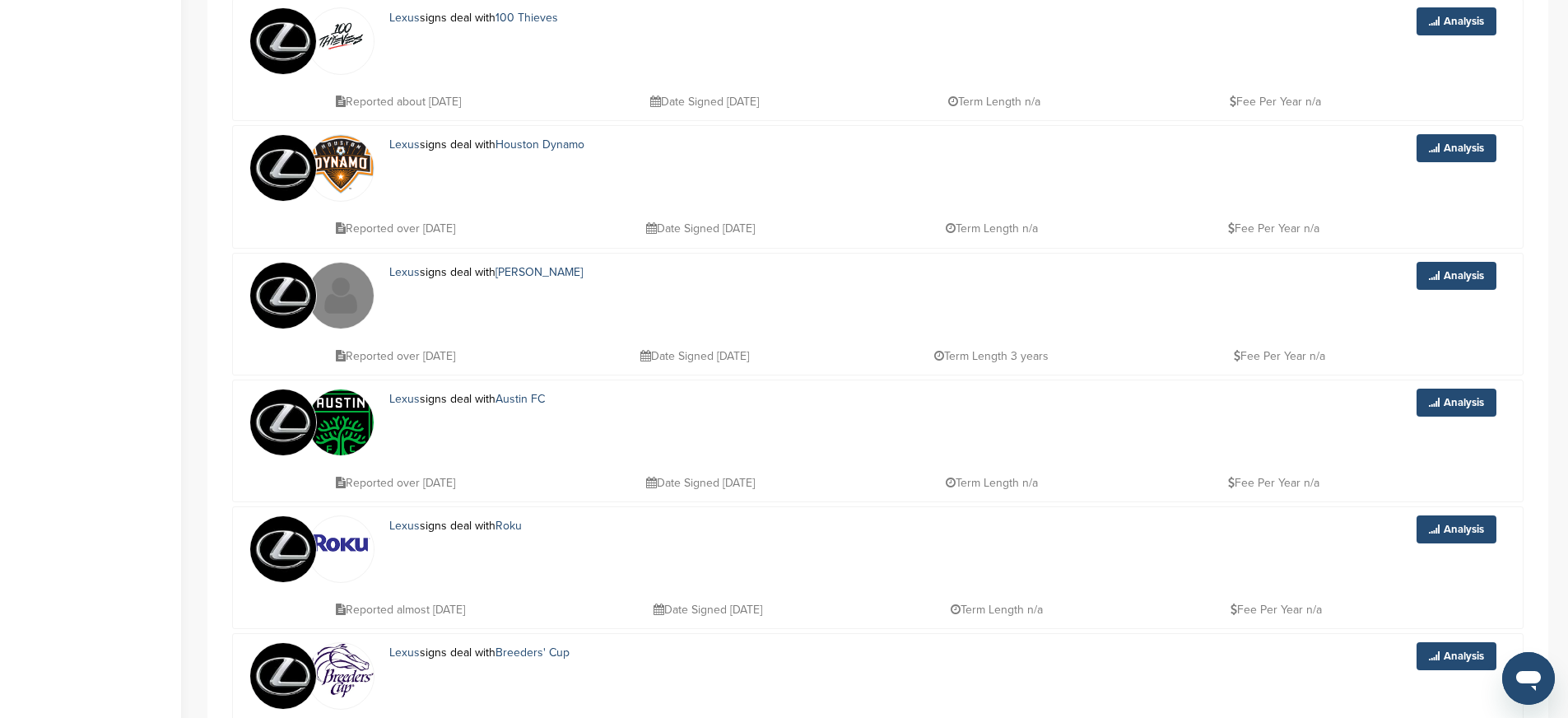
scroll to position [1892, 0]
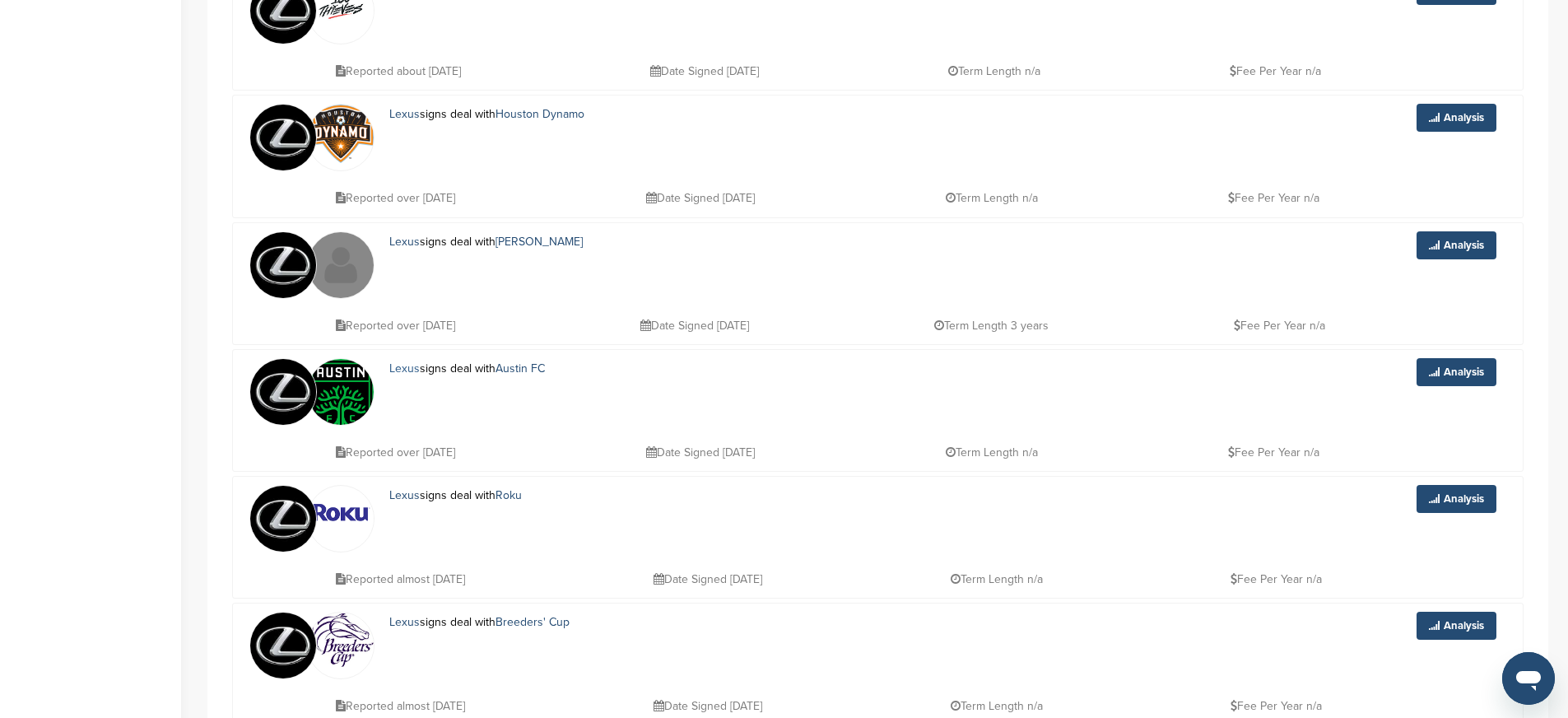
click at [403, 361] on link "Lexus" at bounding box center [404, 368] width 30 height 14
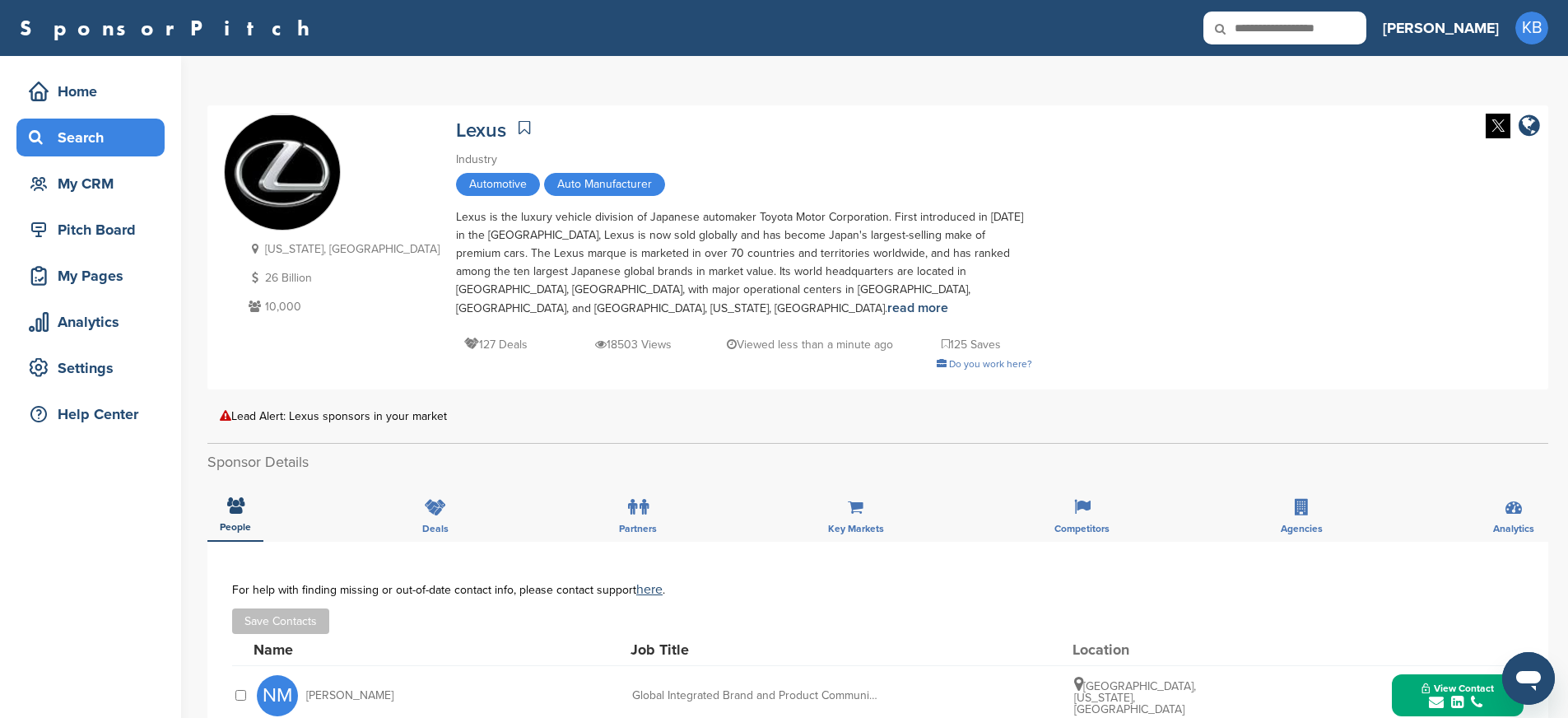
click at [89, 140] on div "Search" at bounding box center [94, 137] width 140 height 29
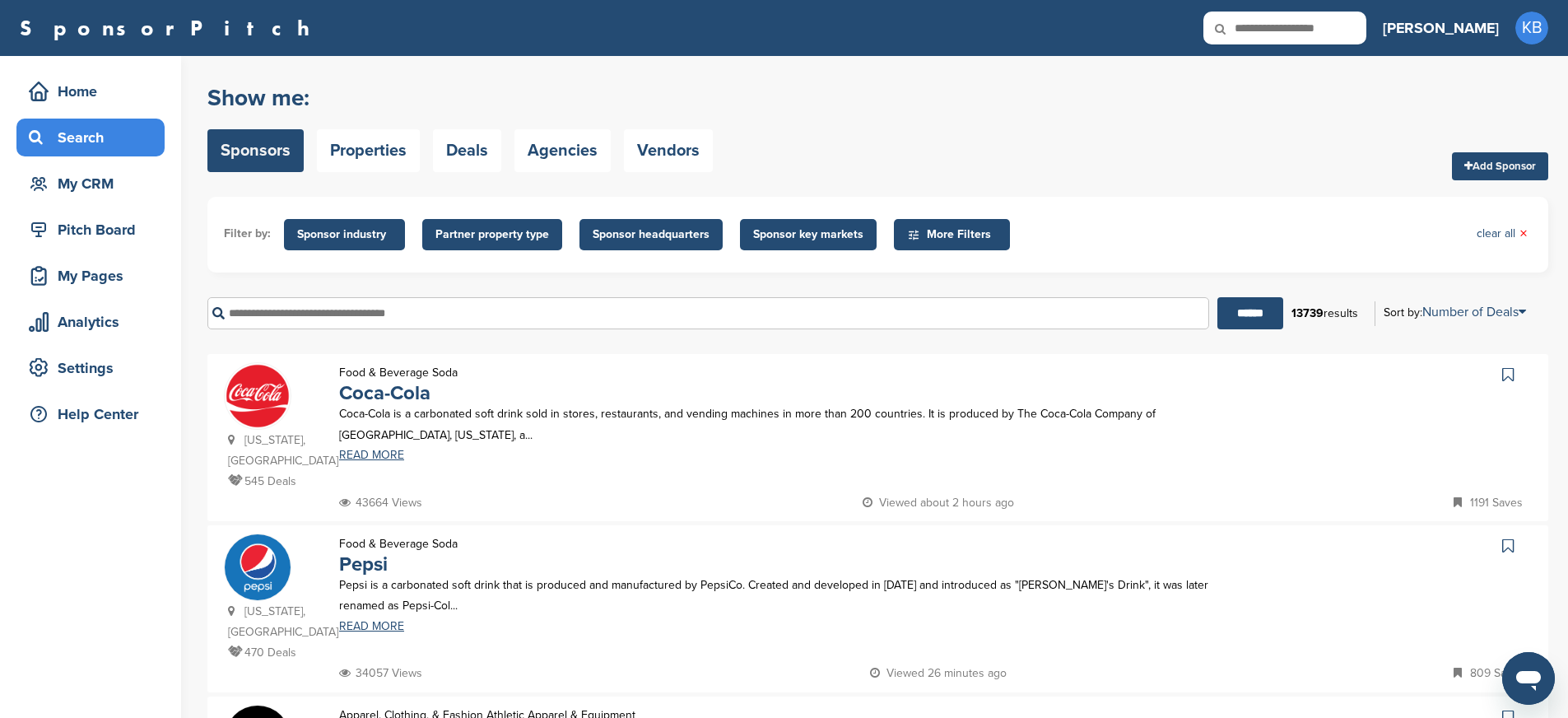
click at [402, 320] on input "text" at bounding box center [707, 313] width 1001 height 32
type input "*"
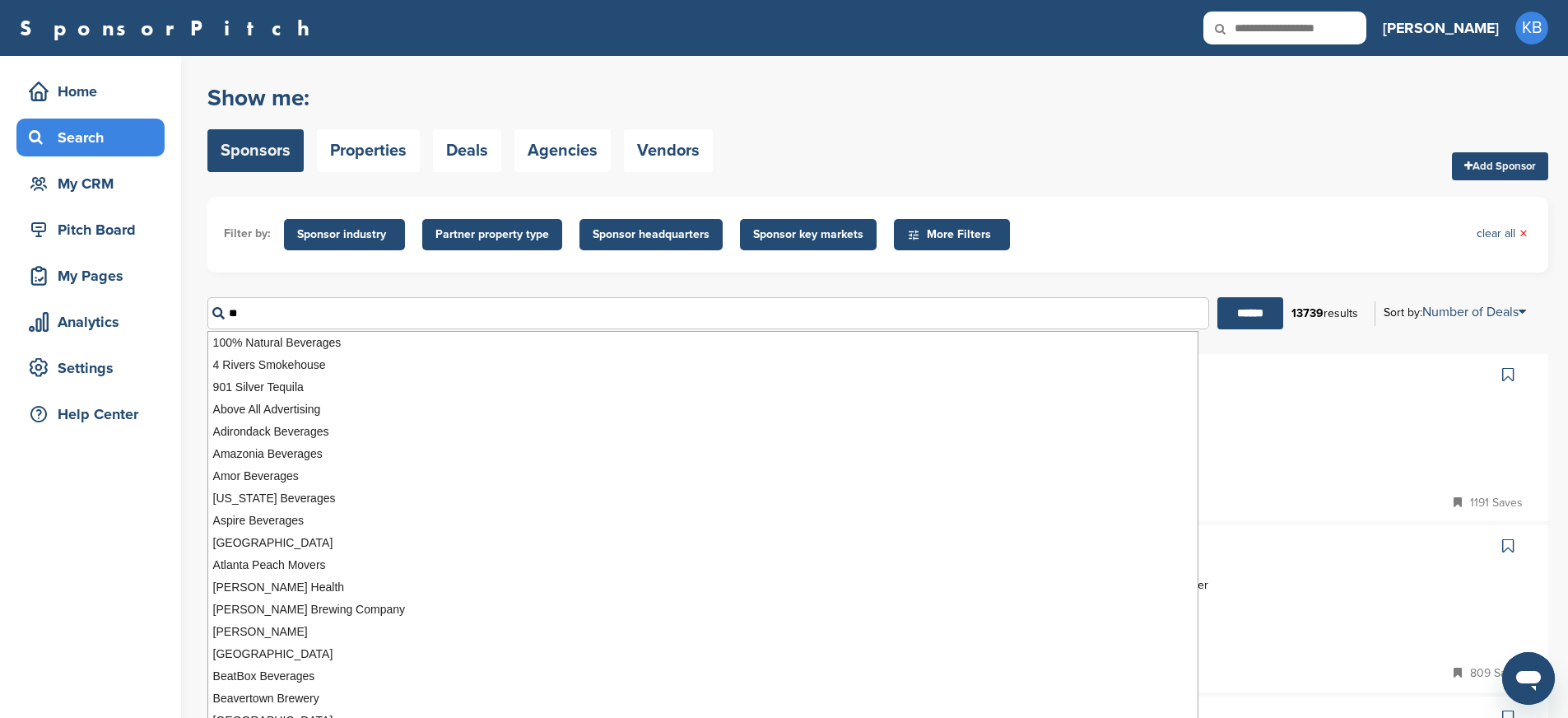
type input "*"
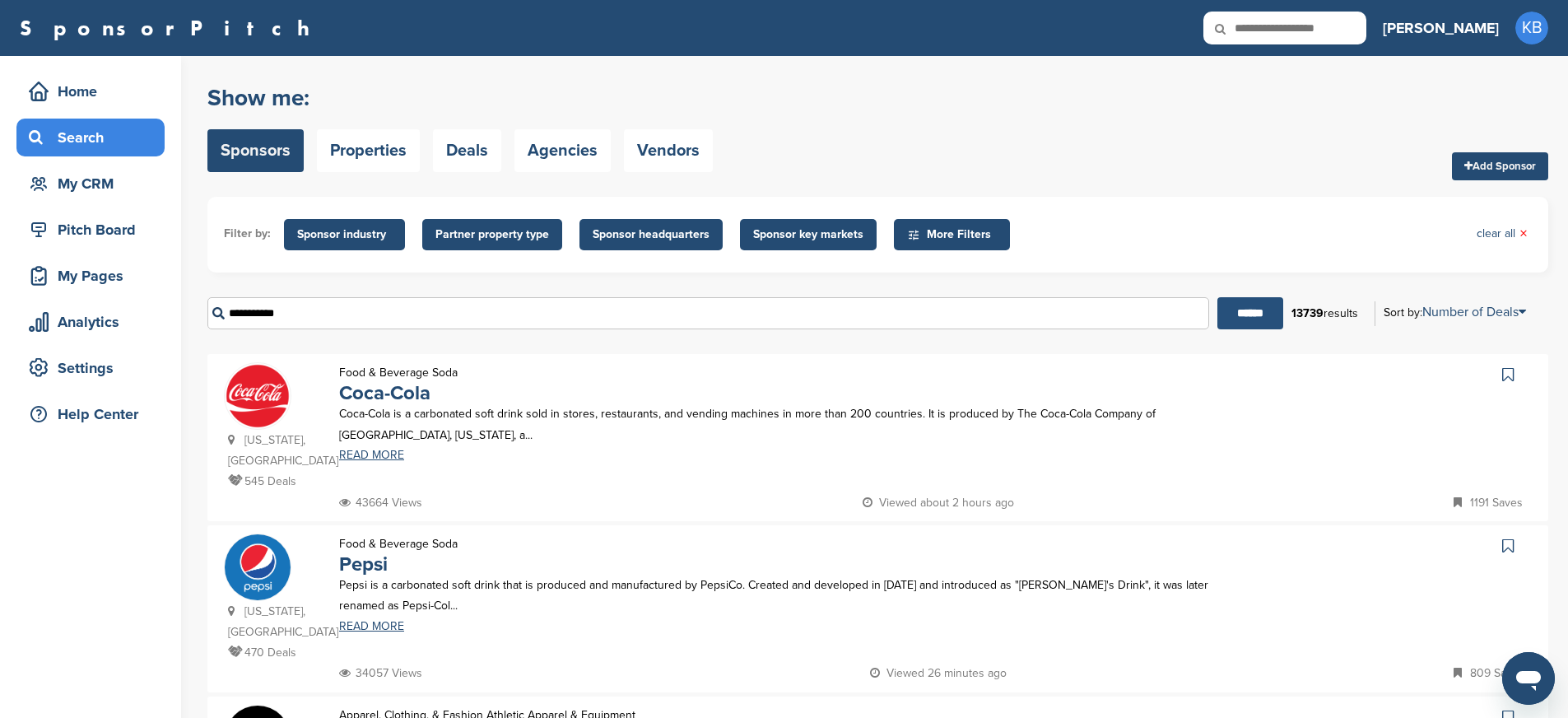
click at [1236, 307] on input "******" at bounding box center [1249, 313] width 66 height 32
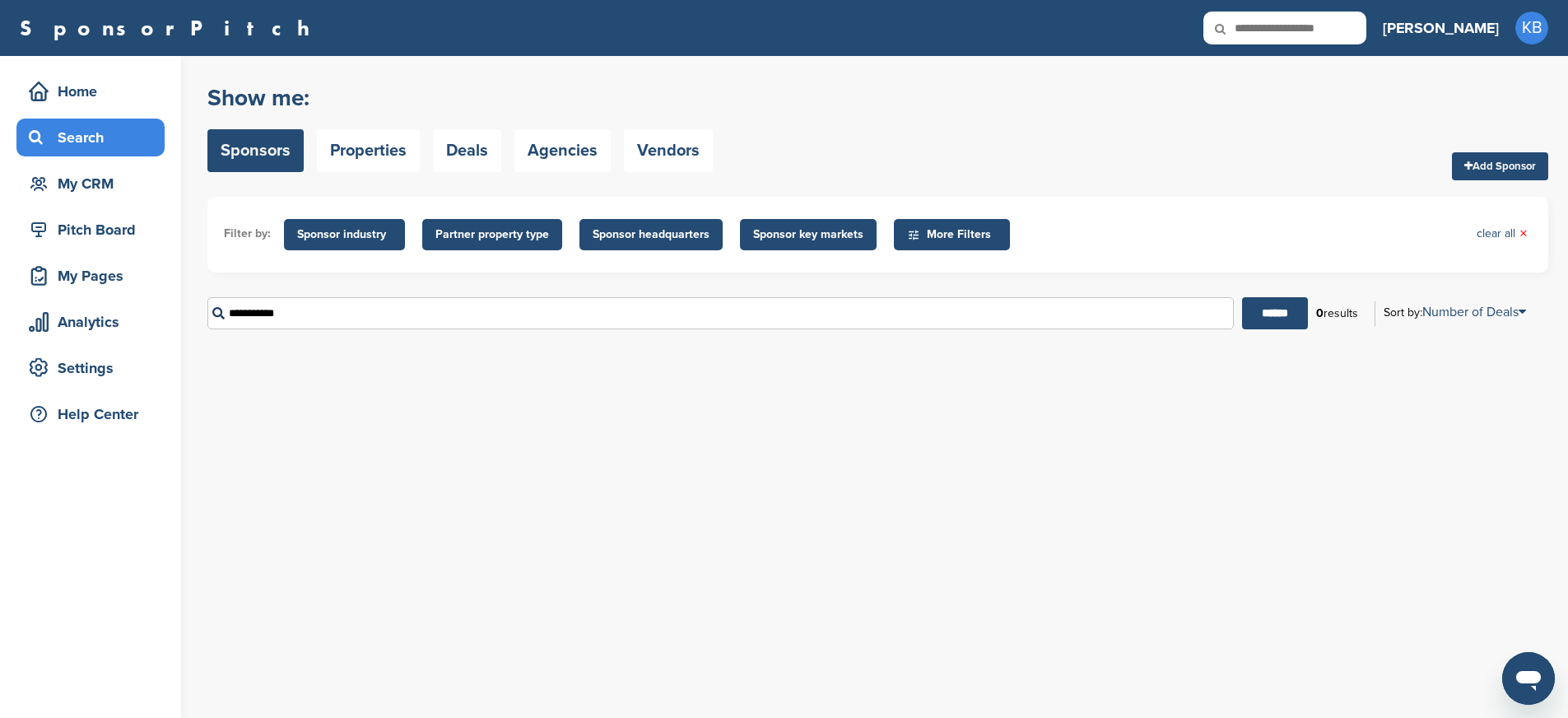
drag, startPoint x: 299, startPoint y: 314, endPoint x: 182, endPoint y: 309, distance: 117.1
click at [182, 310] on div "Home Search My CRM Pitch Board My Pages Analytics Settings Help Center You have…" at bounding box center [784, 386] width 1568 height 662
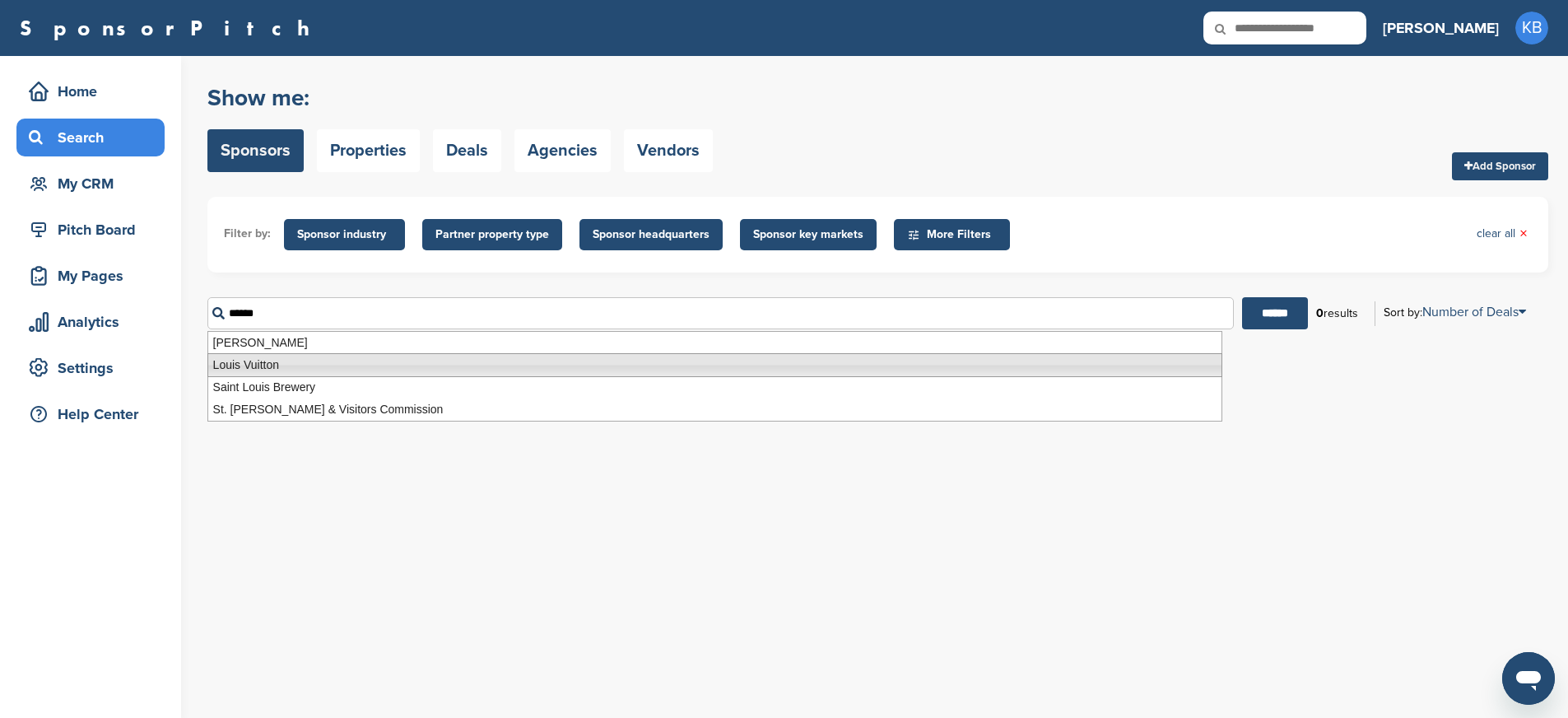
click at [266, 357] on li "Louis Vuitton" at bounding box center [714, 365] width 1015 height 24
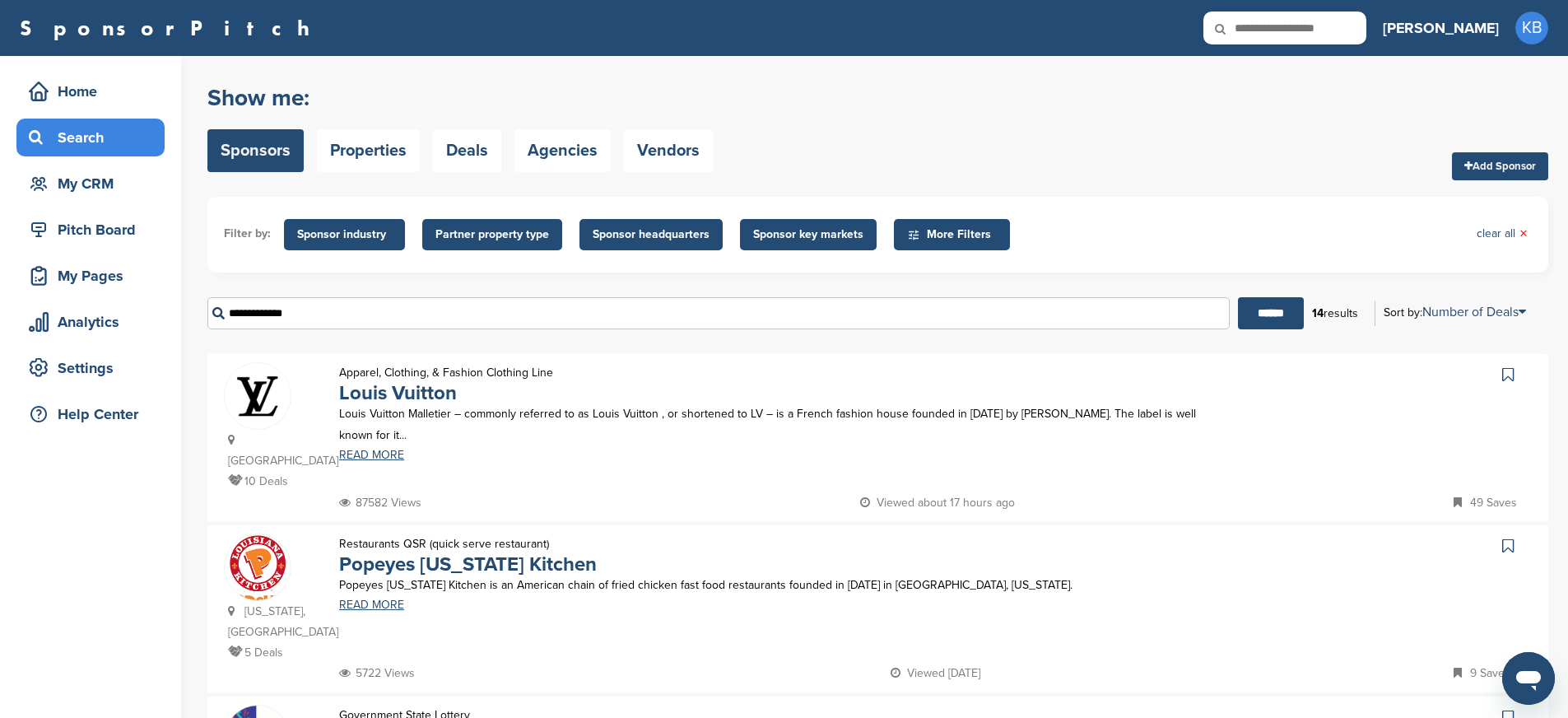
type input "**********"
click at [266, 388] on img at bounding box center [257, 395] width 66 height 66
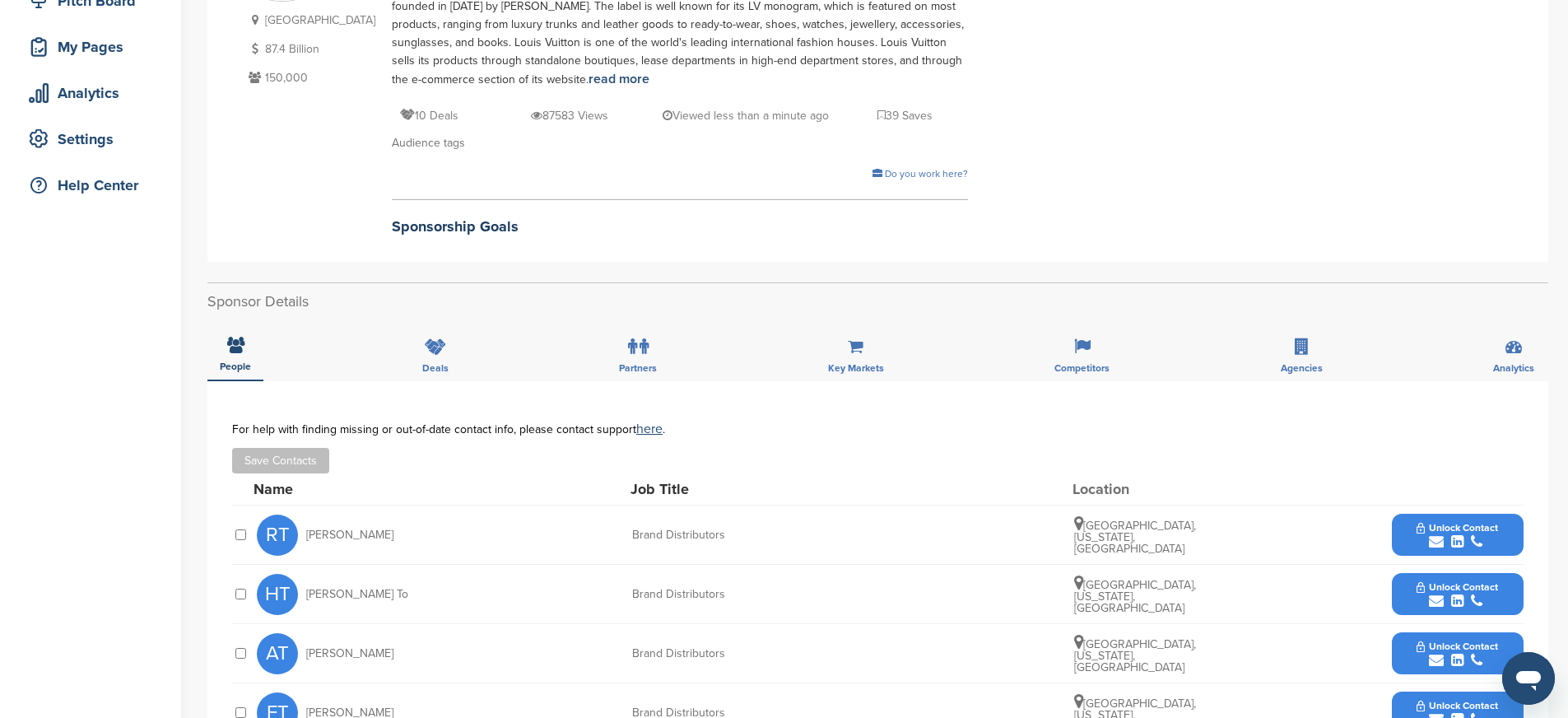
scroll to position [233, 0]
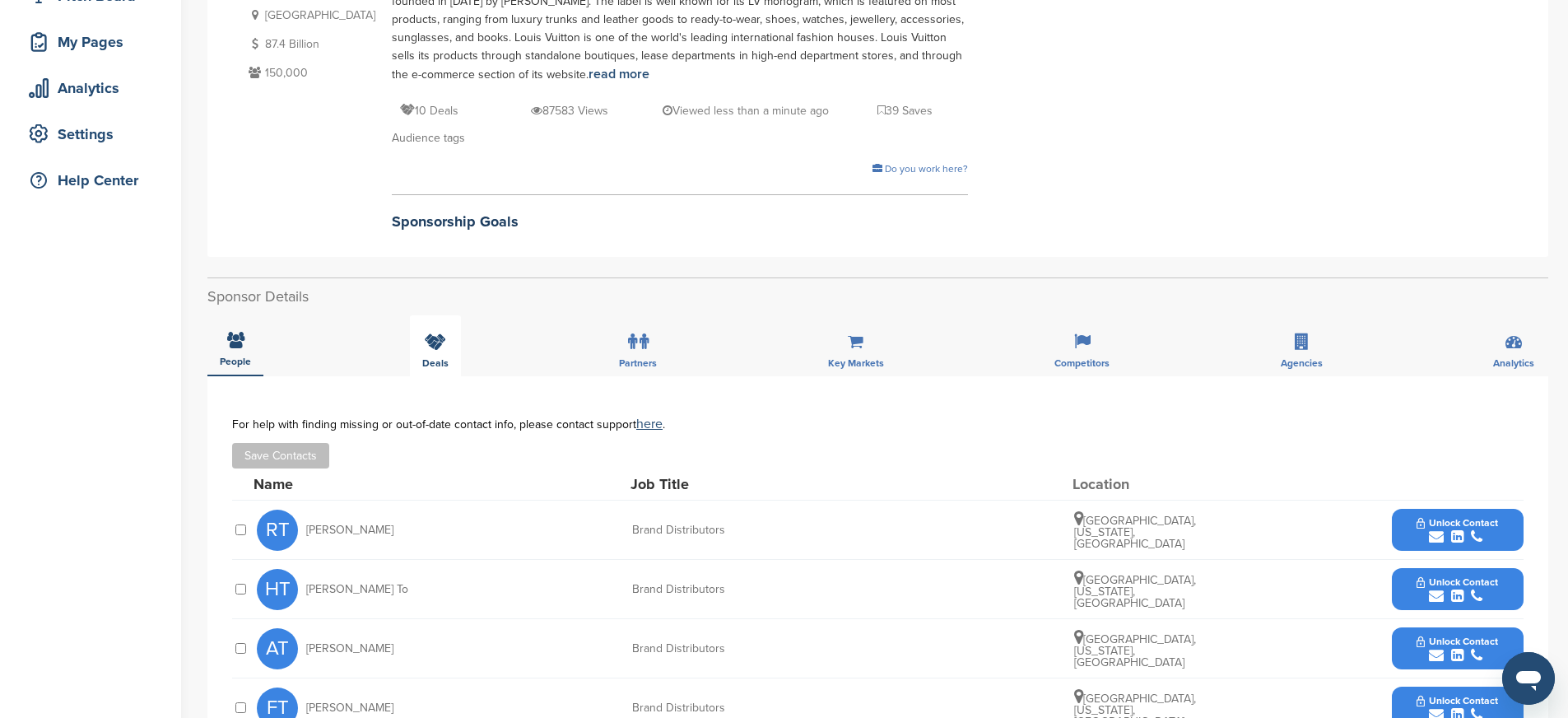
click at [440, 336] on icon at bounding box center [435, 341] width 22 height 17
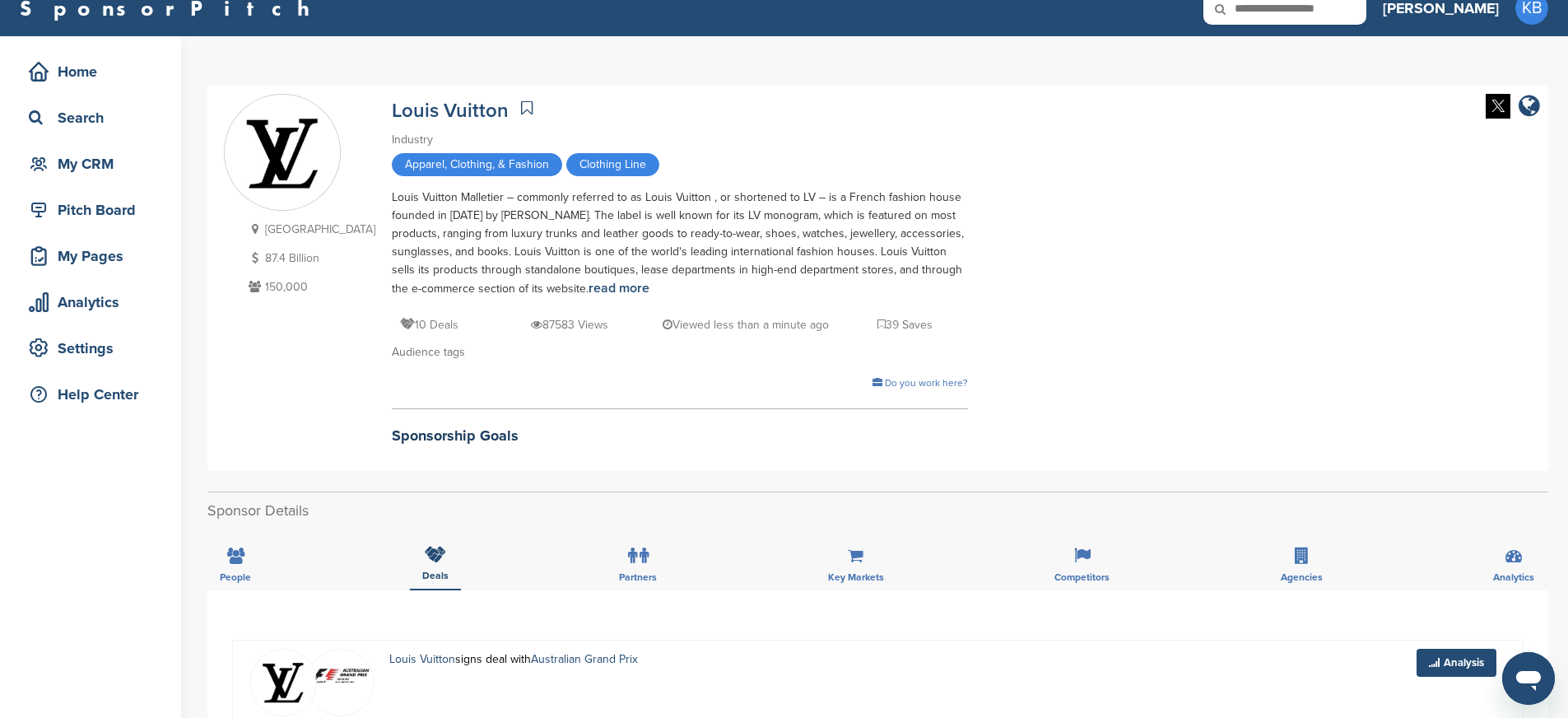
scroll to position [0, 0]
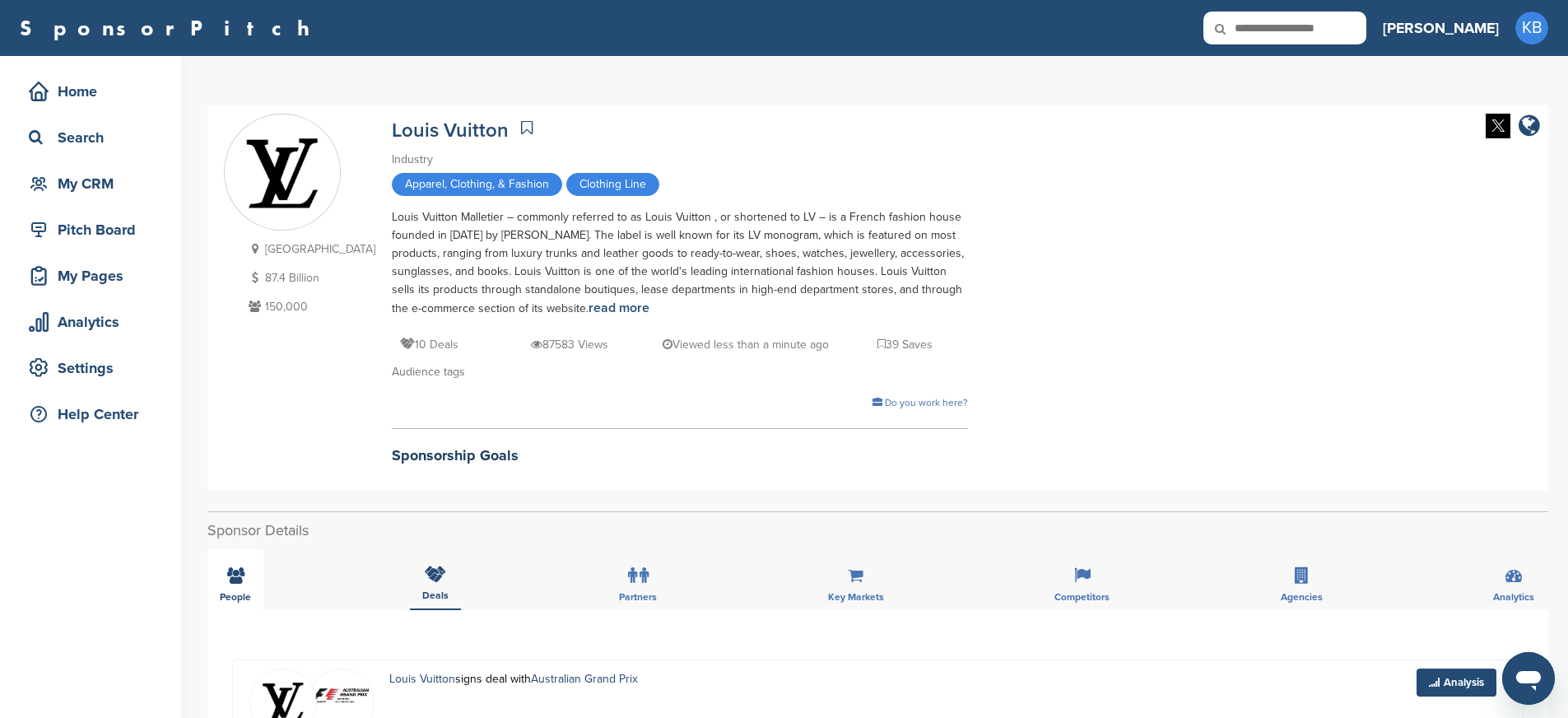
click at [212, 592] on div "People" at bounding box center [234, 580] width 56 height 61
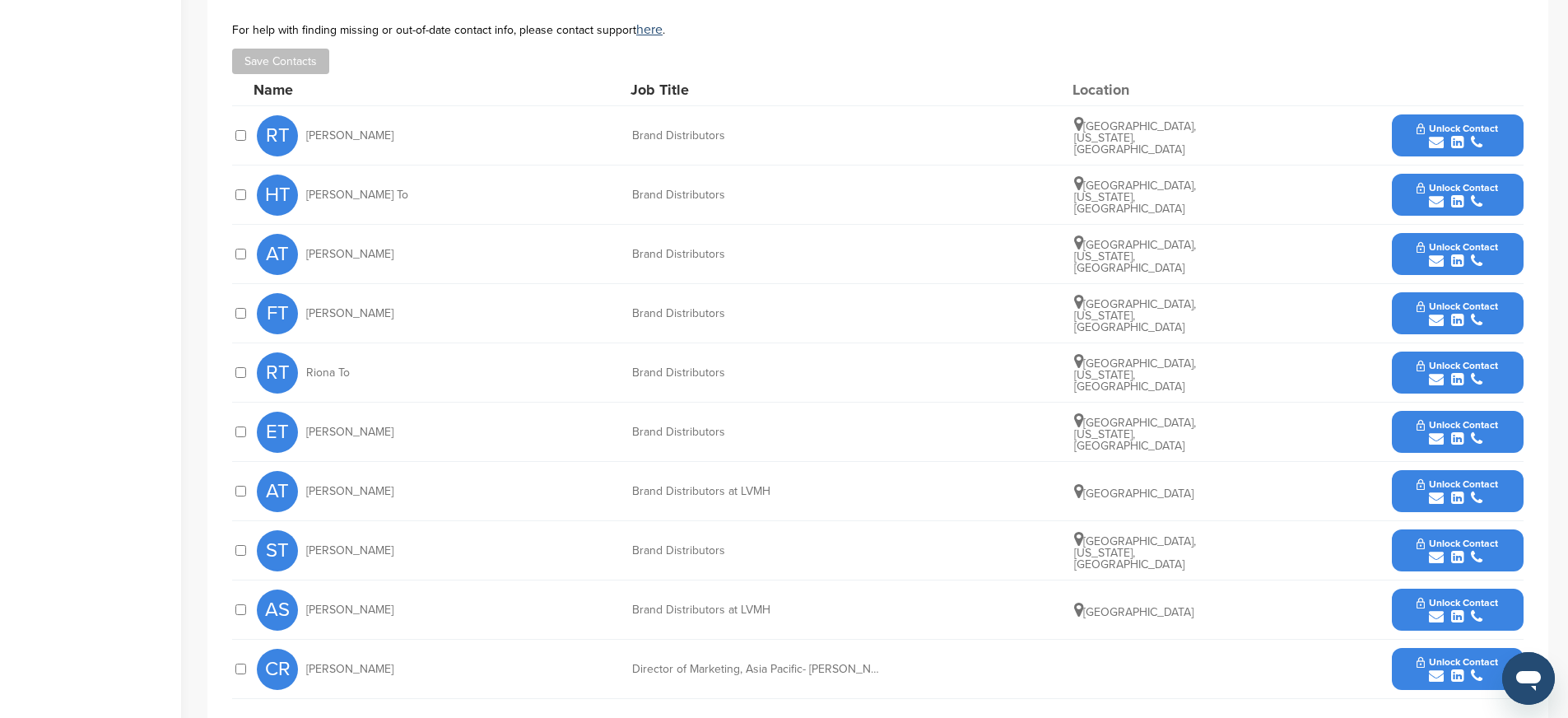
scroll to position [632, 0]
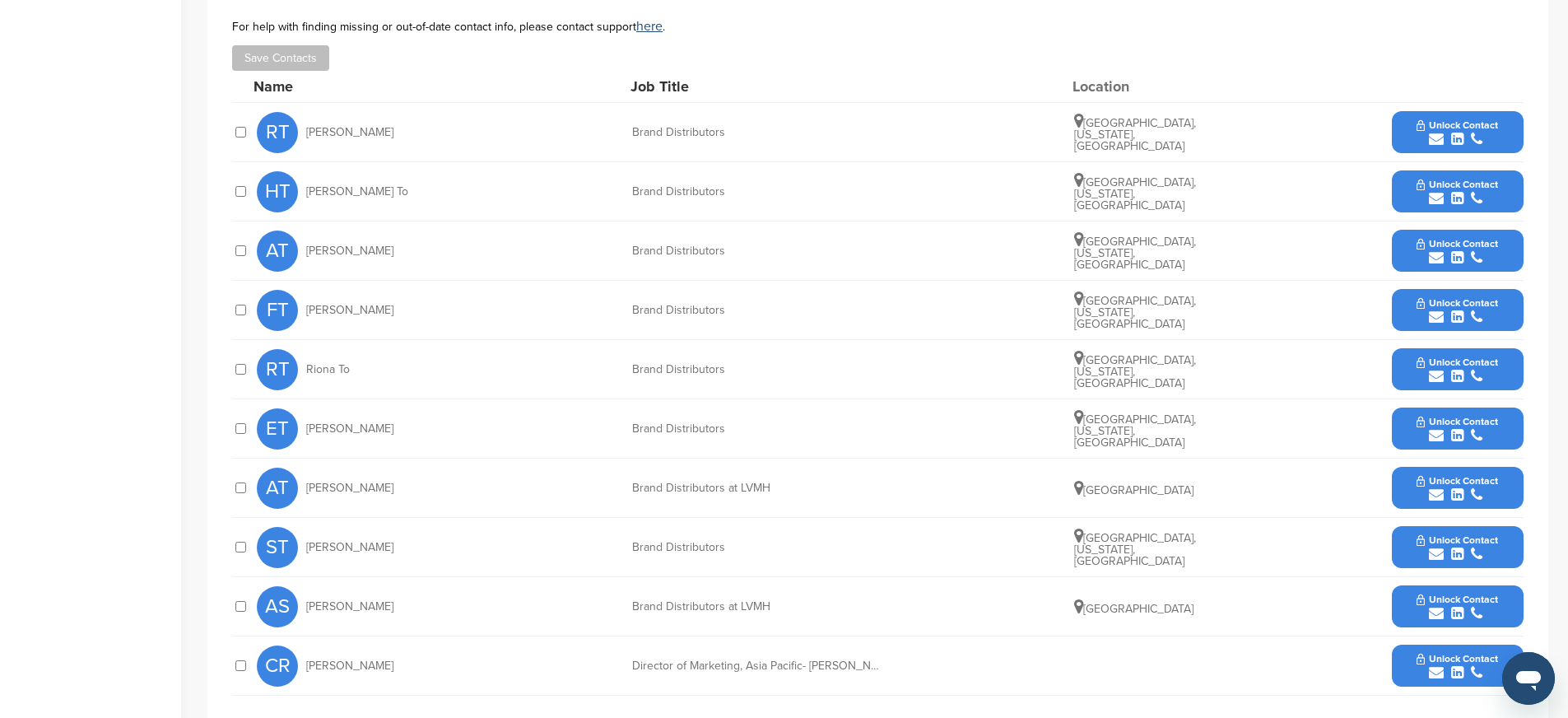
click at [1402, 483] on button "Unlock Contact" at bounding box center [1456, 487] width 121 height 49
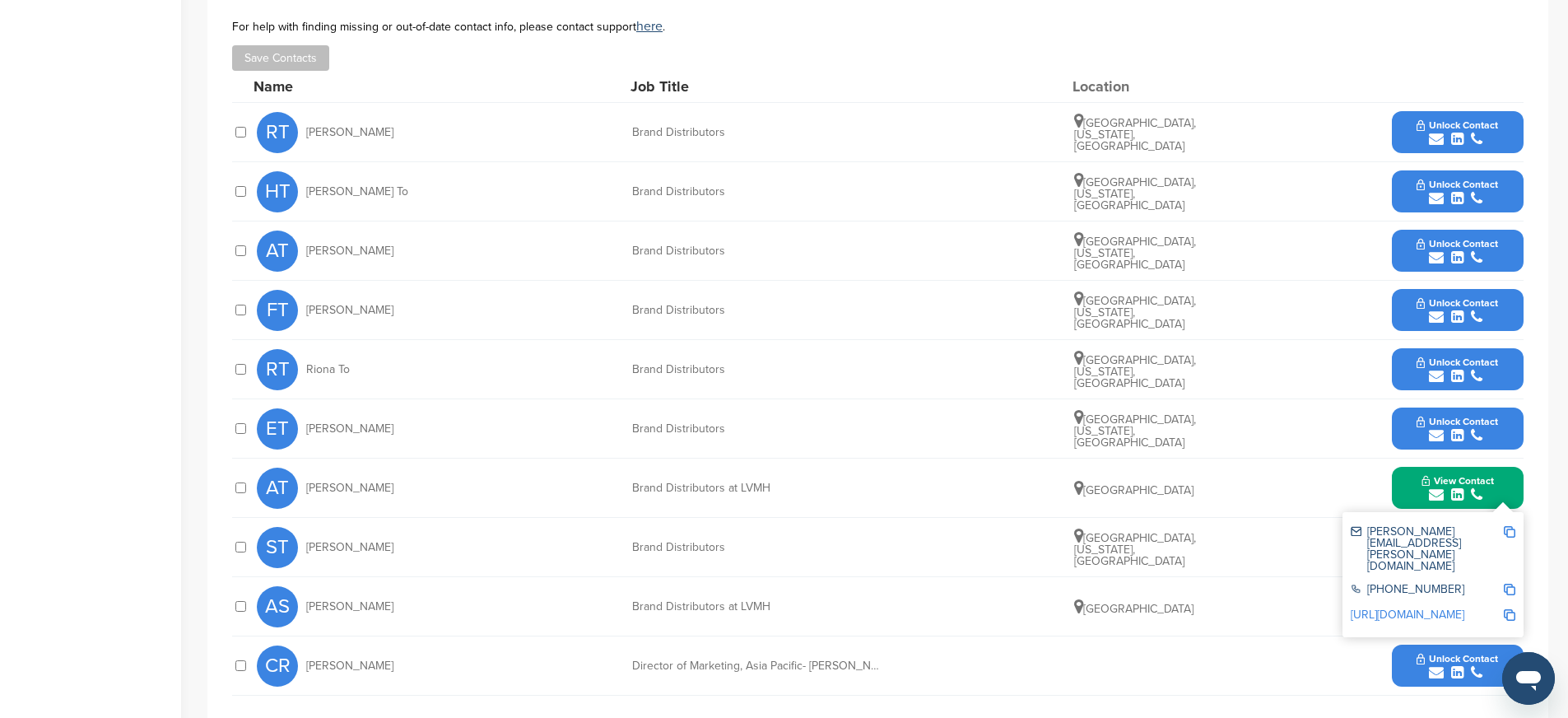
click at [1513, 528] on img at bounding box center [1509, 532] width 12 height 12
drag, startPoint x: 623, startPoint y: 487, endPoint x: 792, endPoint y: 490, distance: 169.0
click at [792, 490] on div "AT Andy Thomas Brand Distributors at LVMH United States View Contact andy.thoma…" at bounding box center [889, 487] width 1266 height 59
copy div "Brand Distributors at LVMH"
click at [1508, 584] on img at bounding box center [1509, 590] width 12 height 12
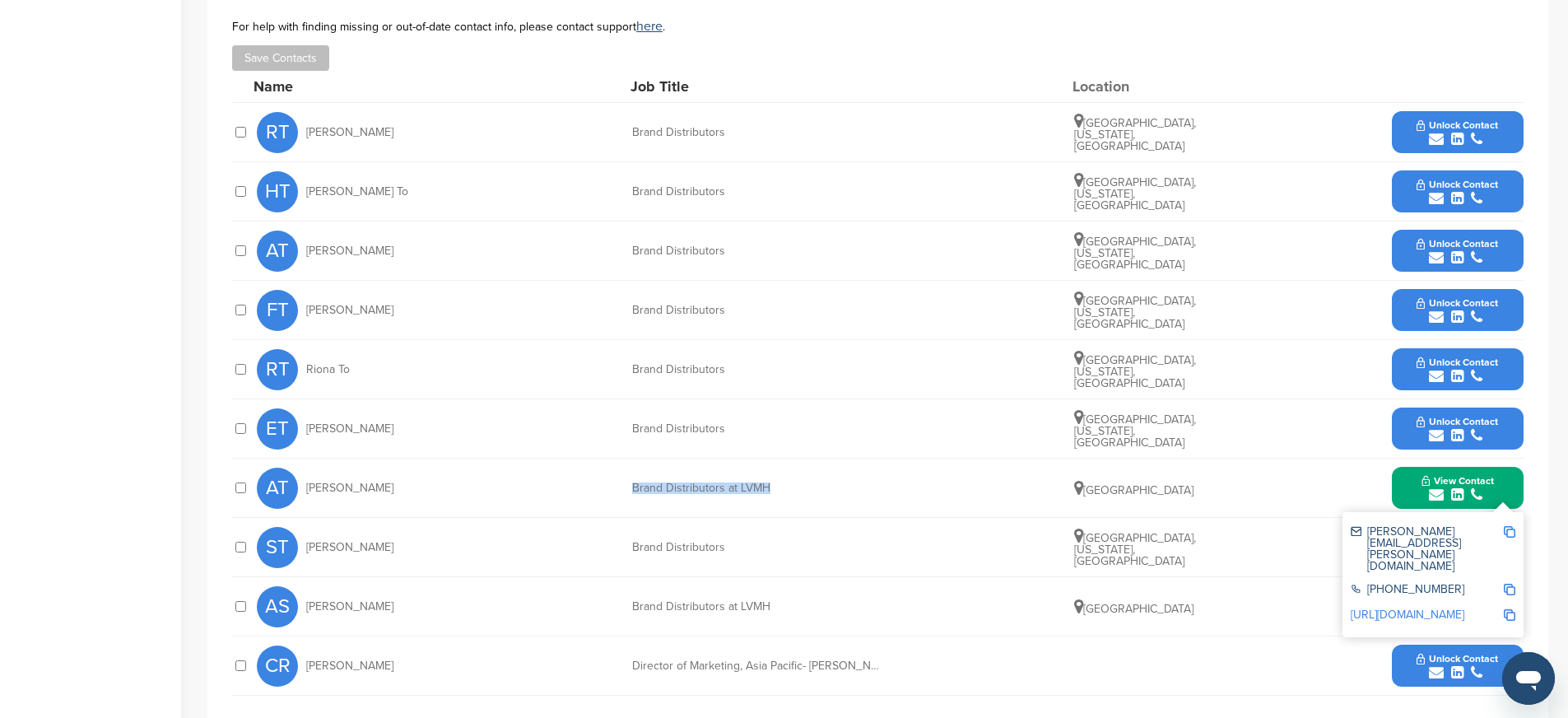
copy div "Brand Distributors at LVMH"
click at [1506, 609] on img at bounding box center [1509, 615] width 12 height 12
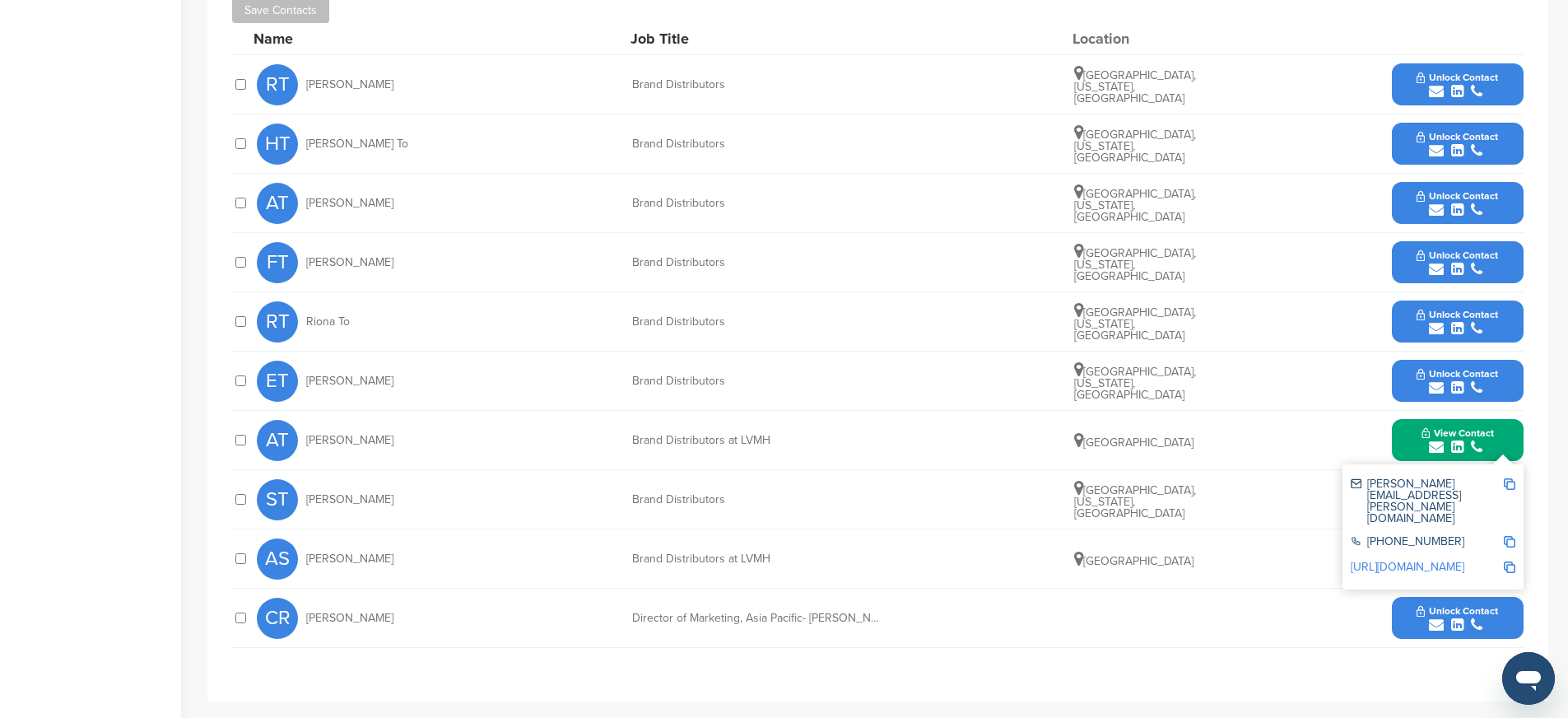
scroll to position [652, 0]
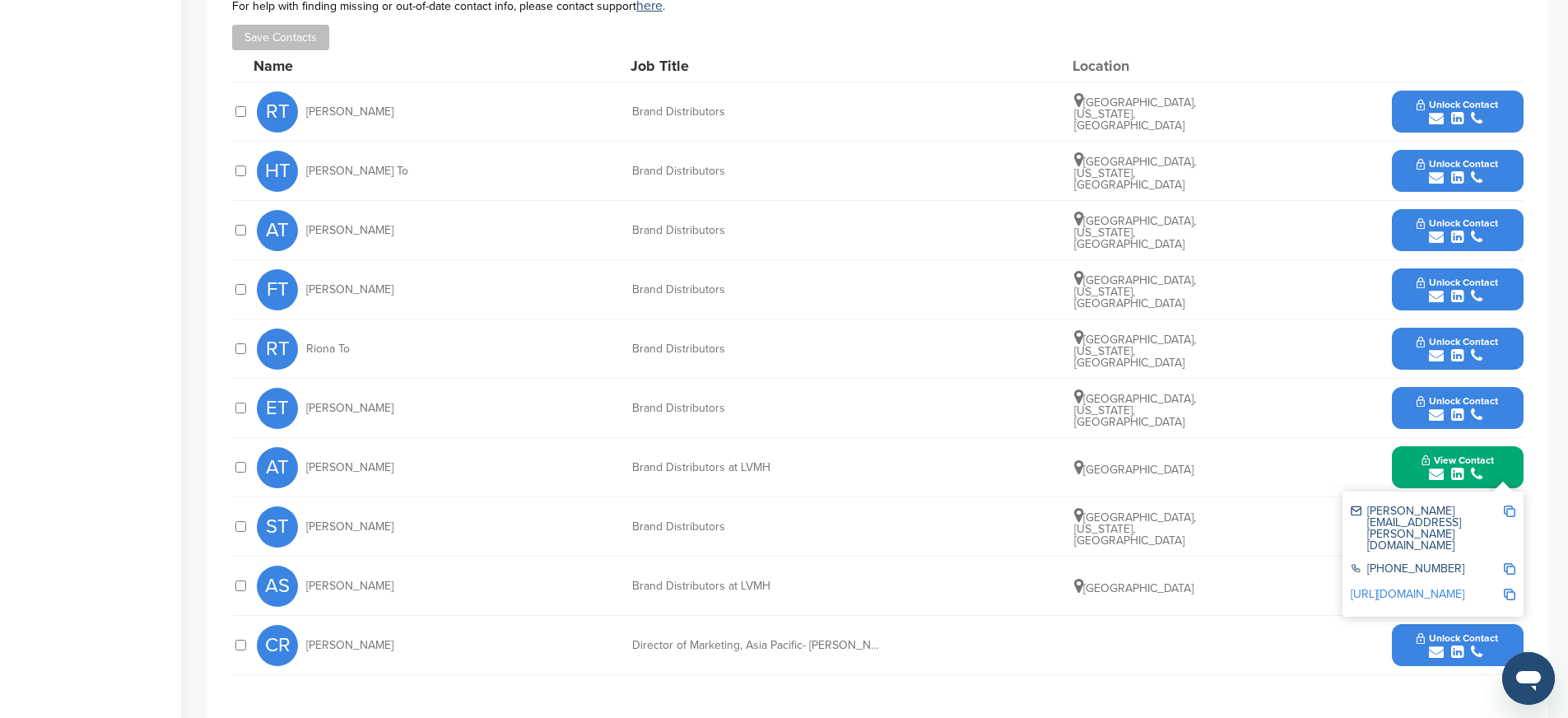
click at [1502, 115] on button "Unlock Contact" at bounding box center [1456, 112] width 121 height 49
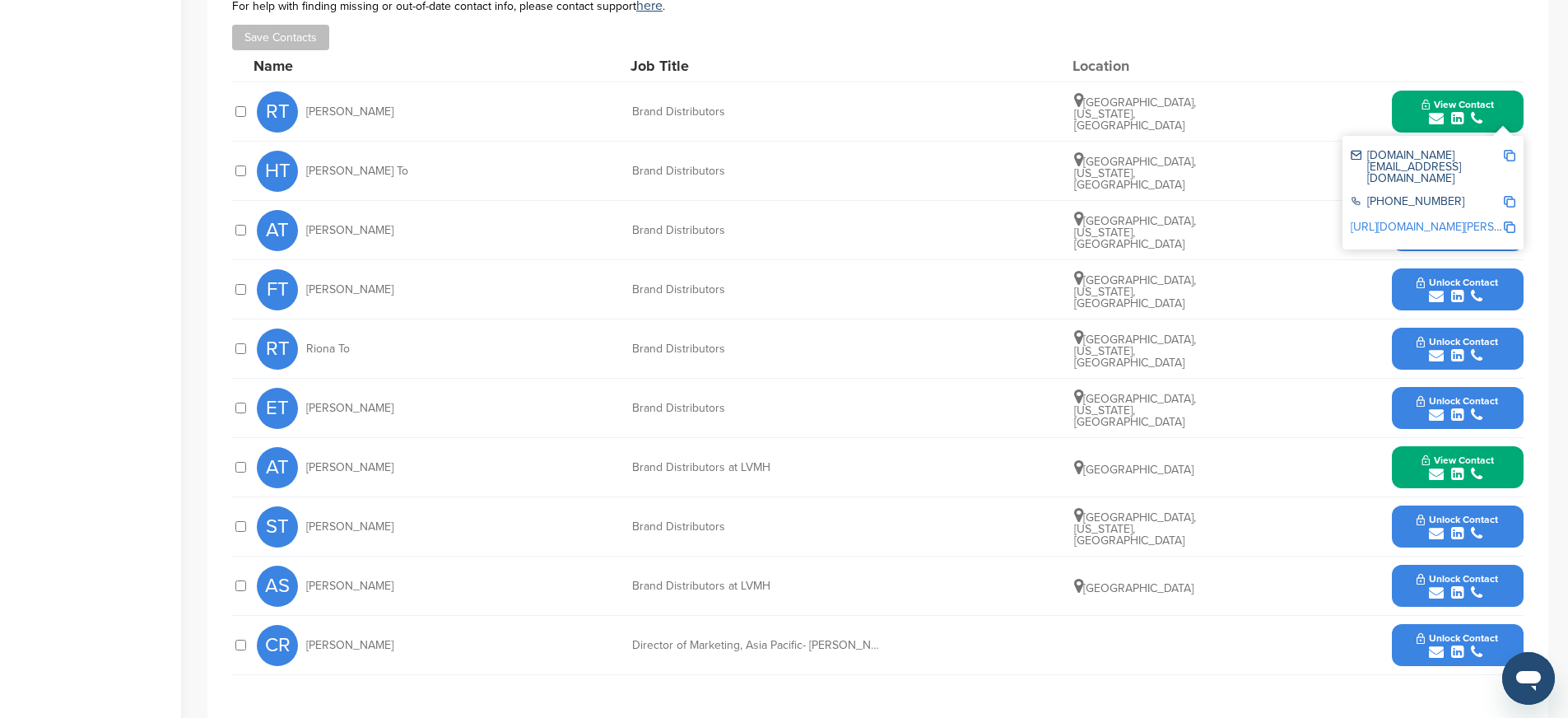
click at [1507, 154] on img at bounding box center [1509, 156] width 12 height 12
drag, startPoint x: 631, startPoint y: 107, endPoint x: 782, endPoint y: 110, distance: 151.0
click at [782, 110] on div "RT Rachel To Brand Distributors Boston, Massachusetts, United States View Conta…" at bounding box center [889, 112] width 1266 height 59
copy div "Brand Distributors"
click at [1506, 222] on img at bounding box center [1509, 228] width 12 height 12
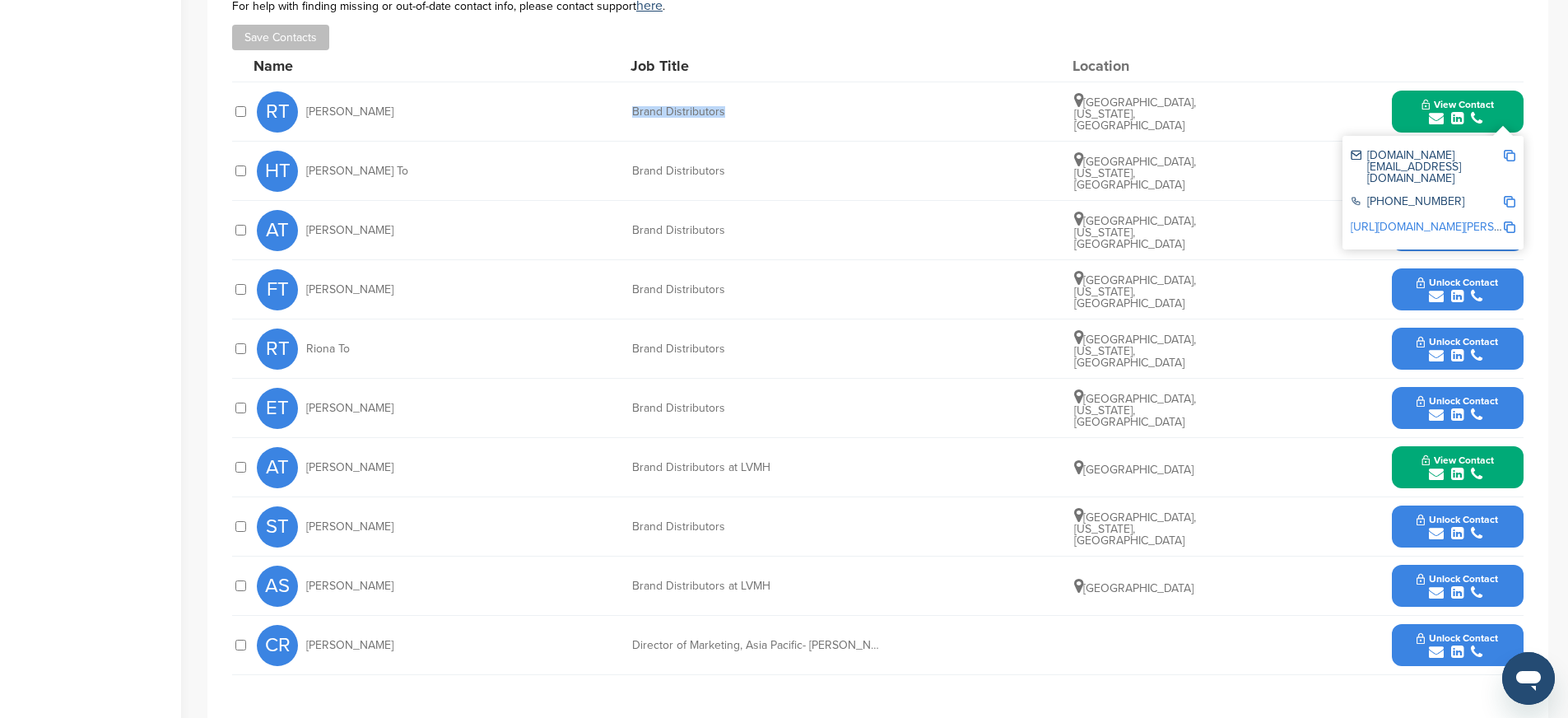
copy div "Brand Distributors"
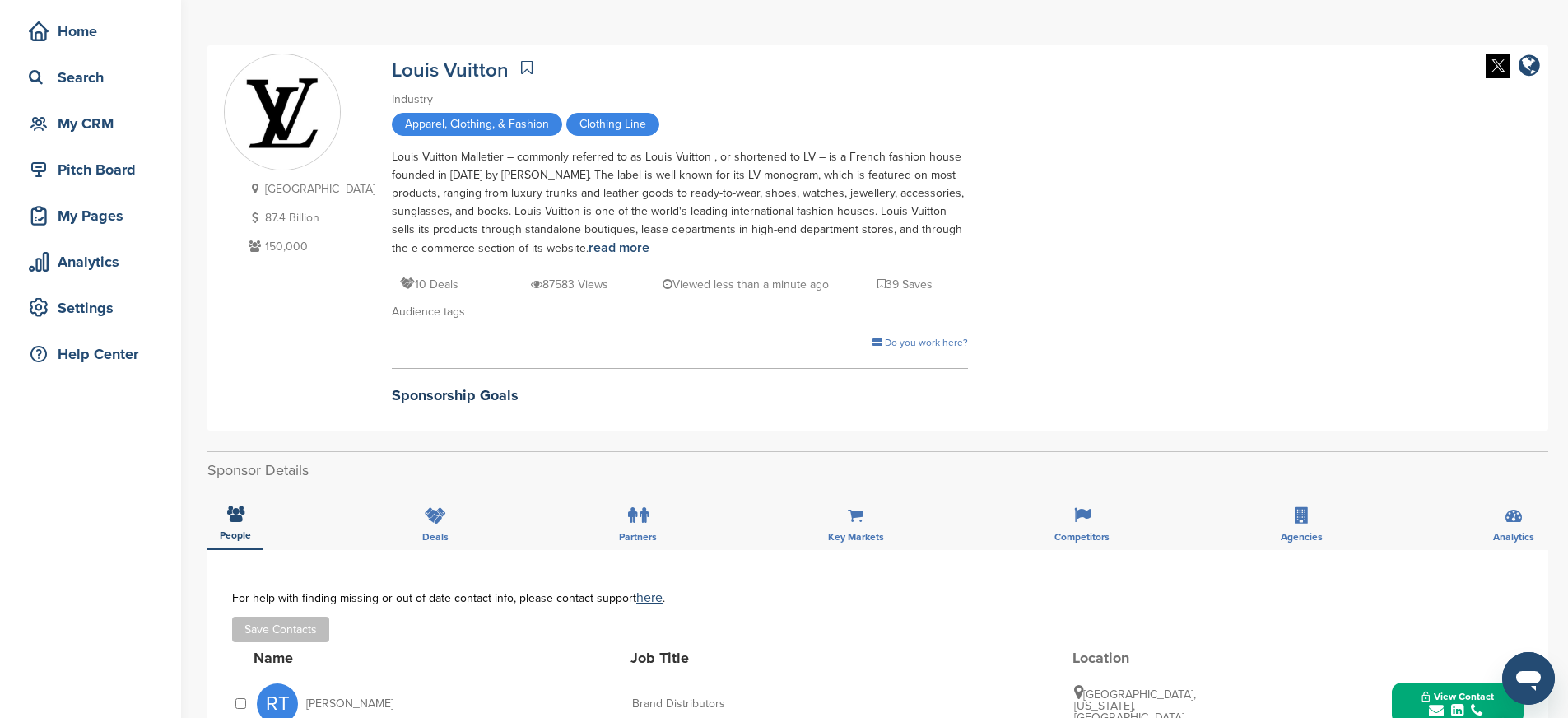
scroll to position [0, 0]
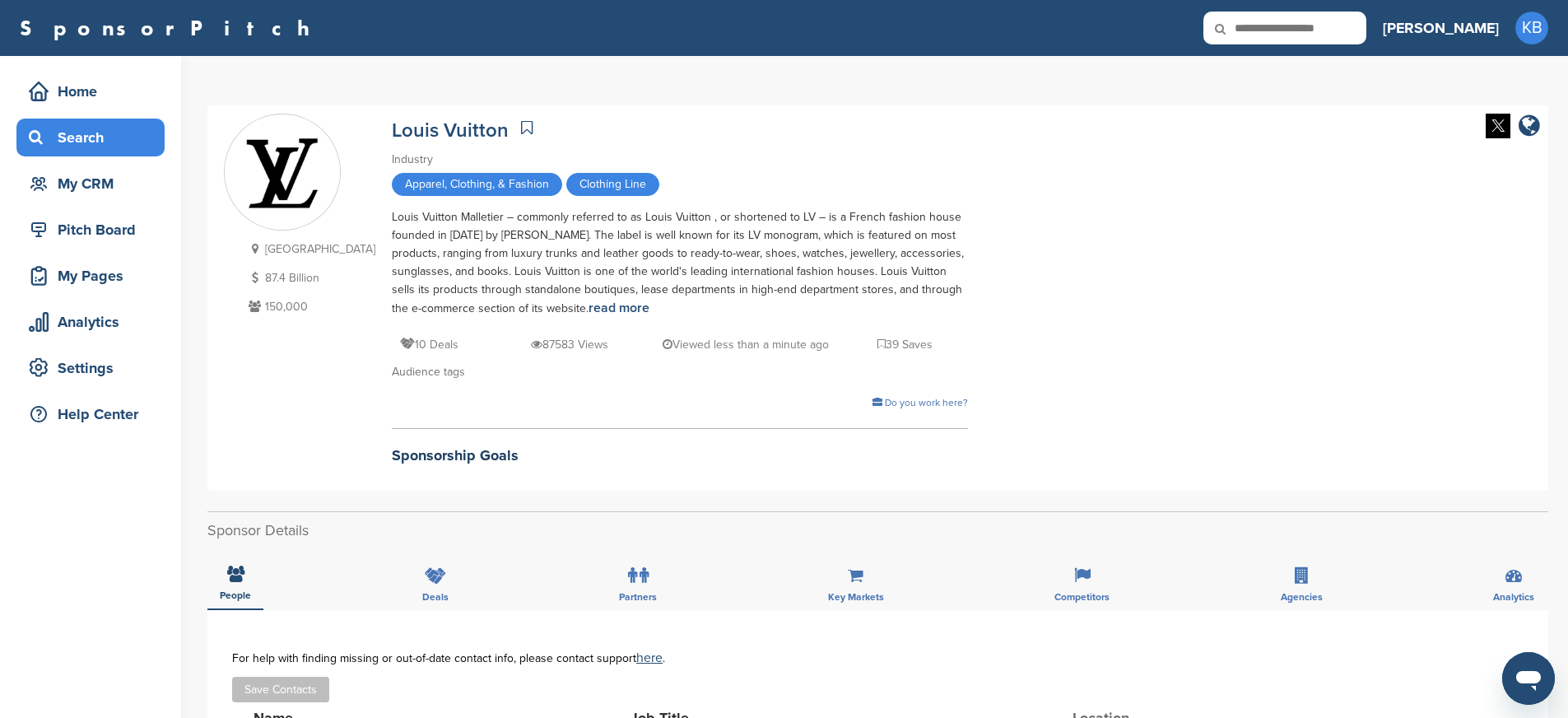
click at [104, 148] on div "Search" at bounding box center [94, 137] width 140 height 29
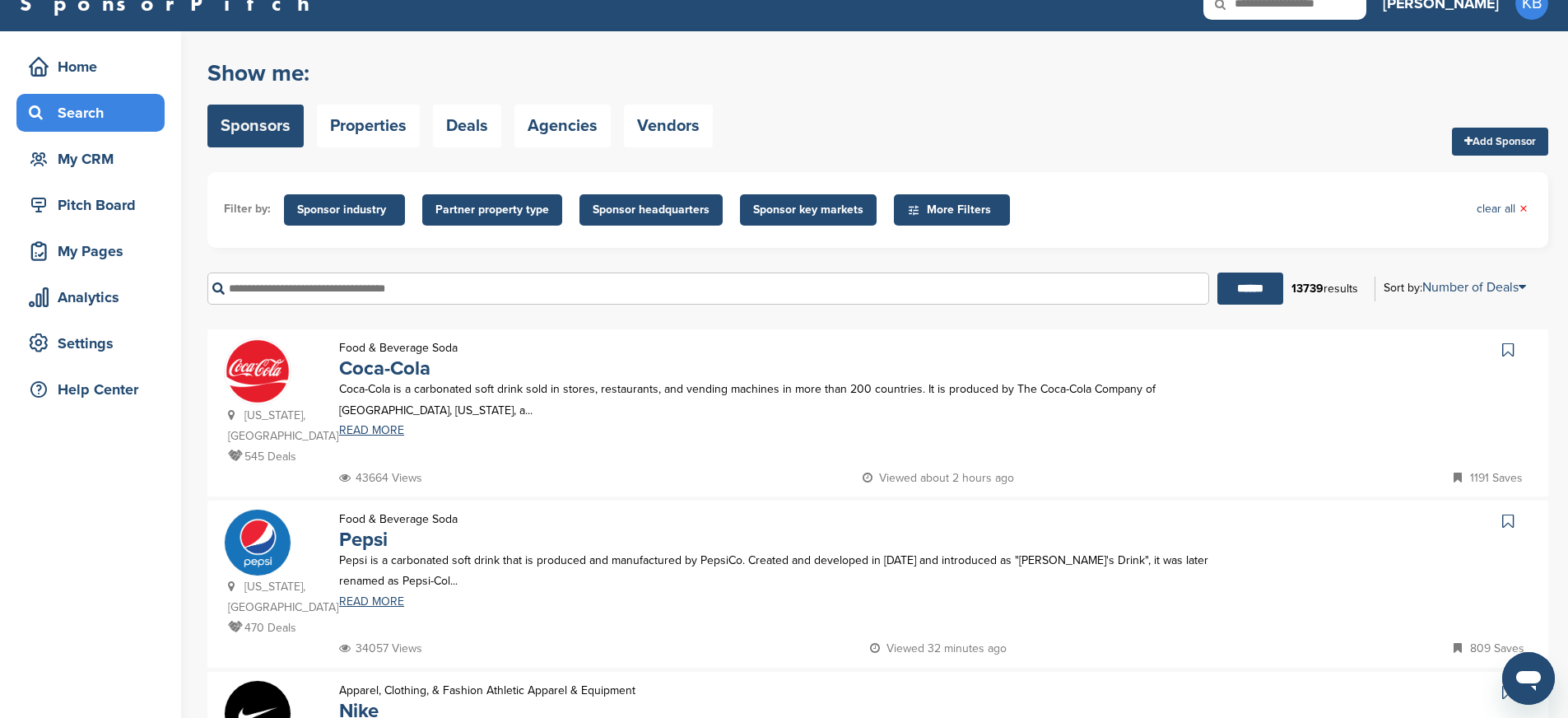
scroll to position [26, 0]
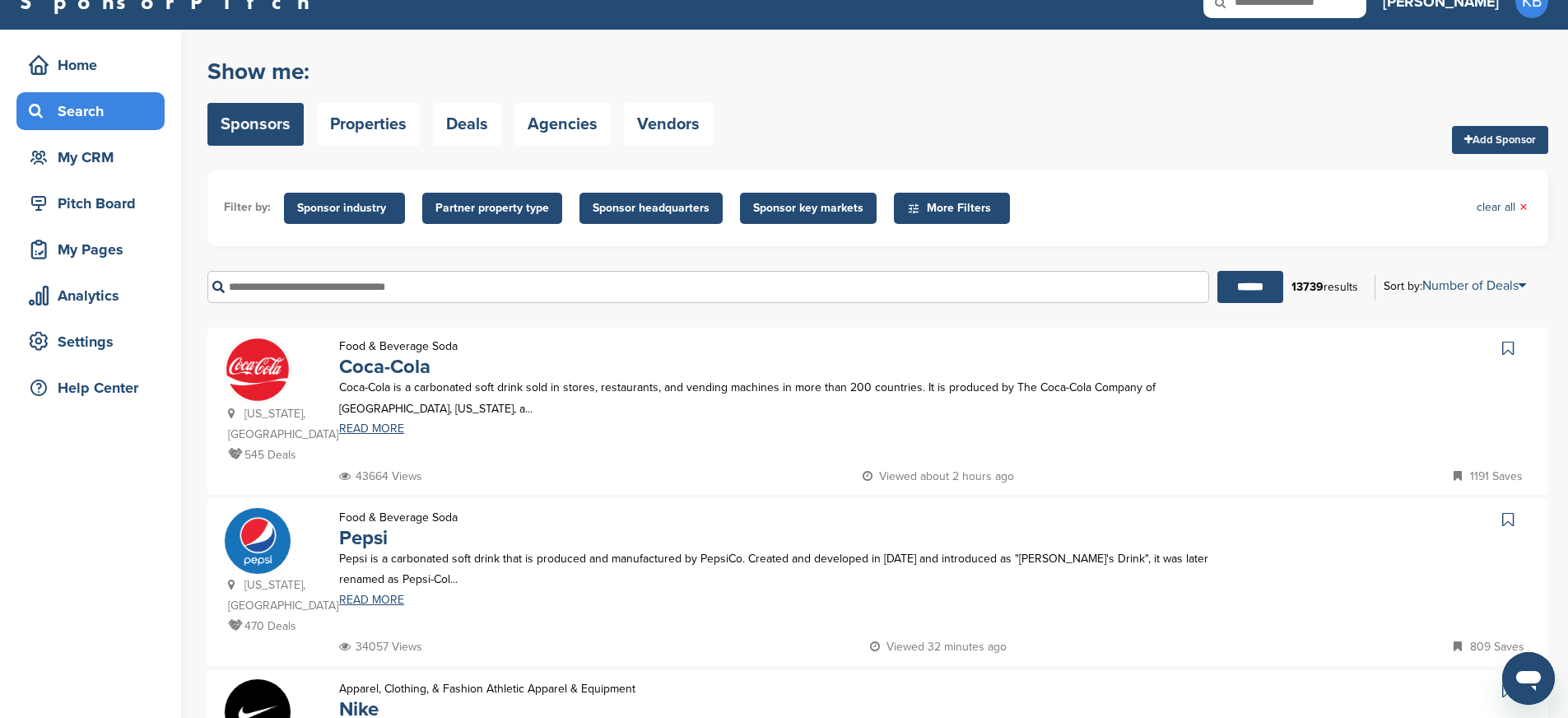
click at [485, 291] on input "text" at bounding box center [707, 286] width 1001 height 32
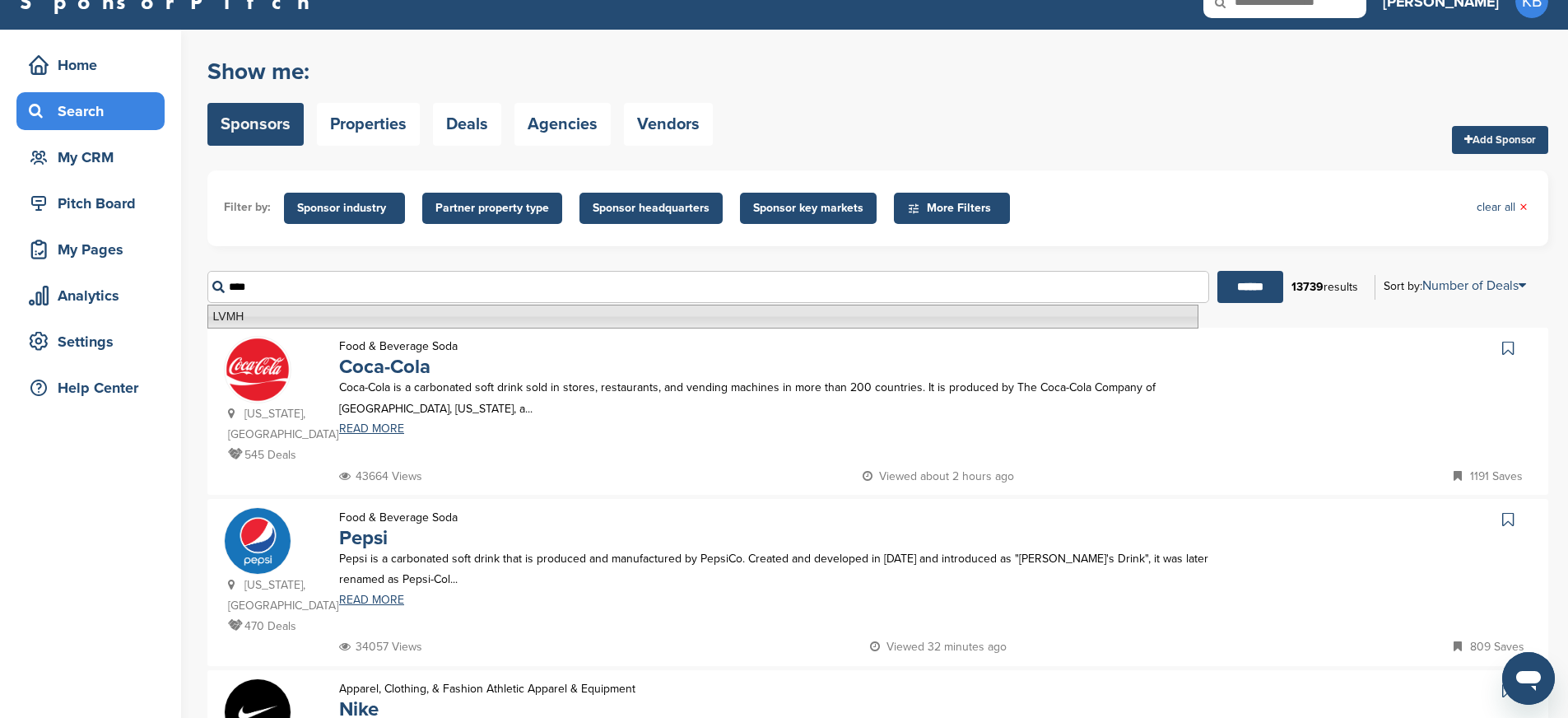
click at [242, 316] on li "LVMH" at bounding box center [702, 316] width 990 height 24
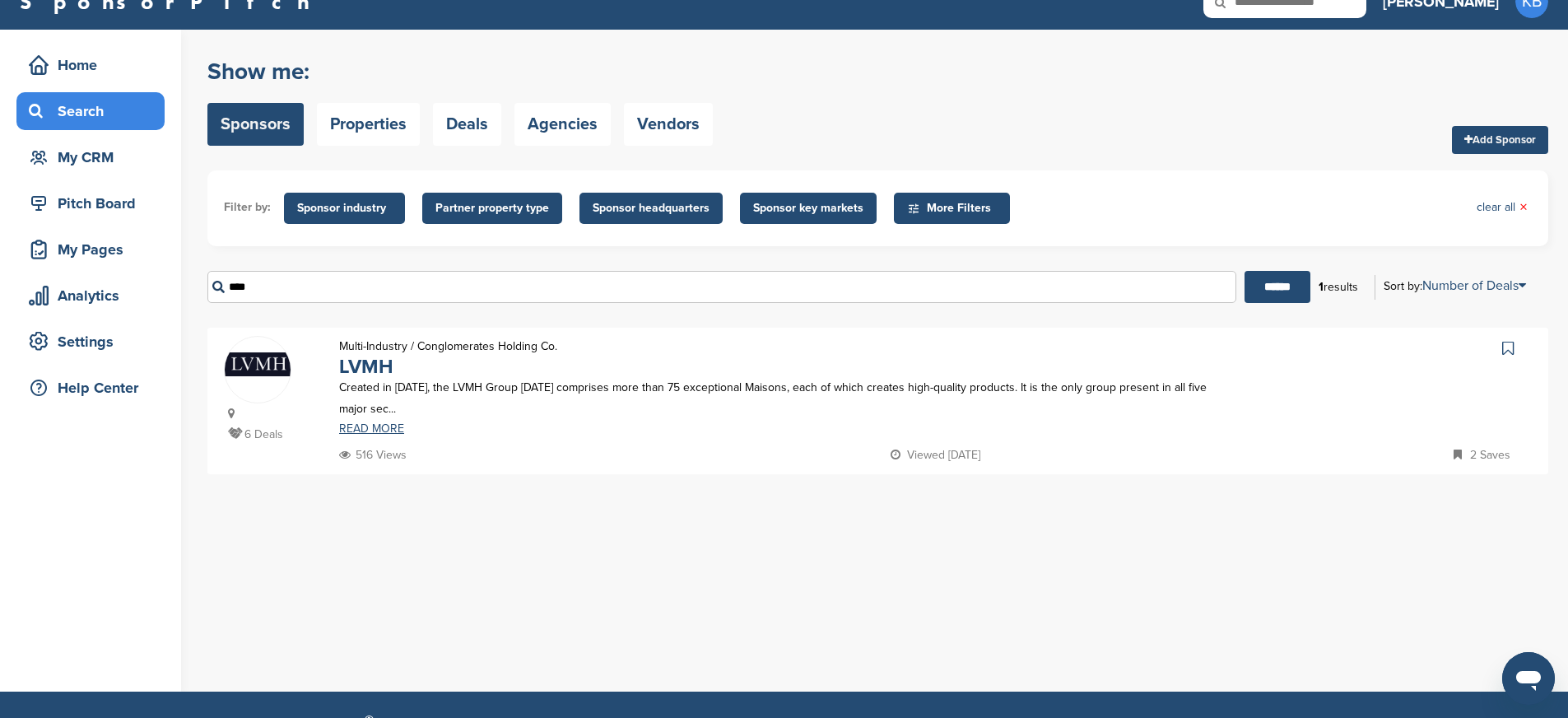
scroll to position [0, 0]
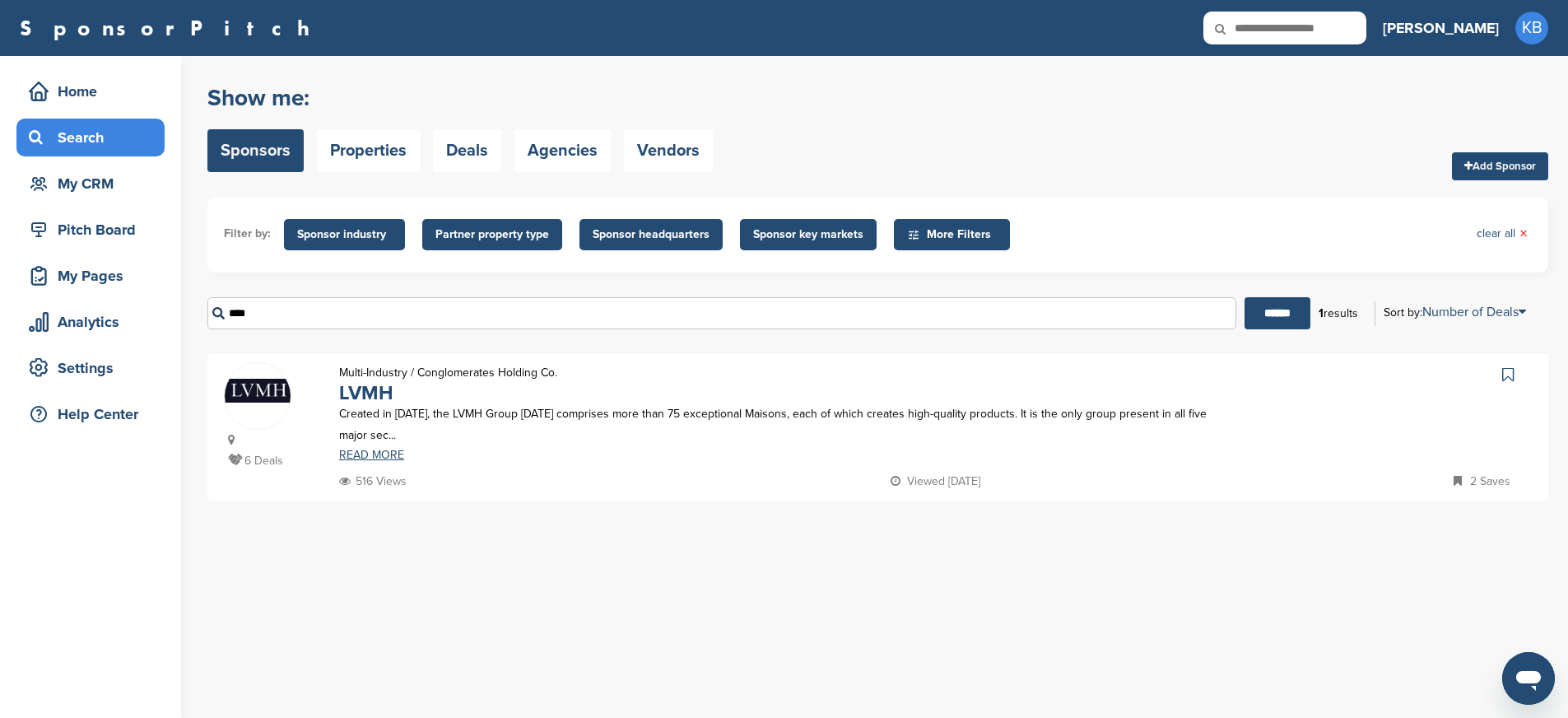
type input "****"
click at [261, 398] on img at bounding box center [257, 390] width 66 height 24
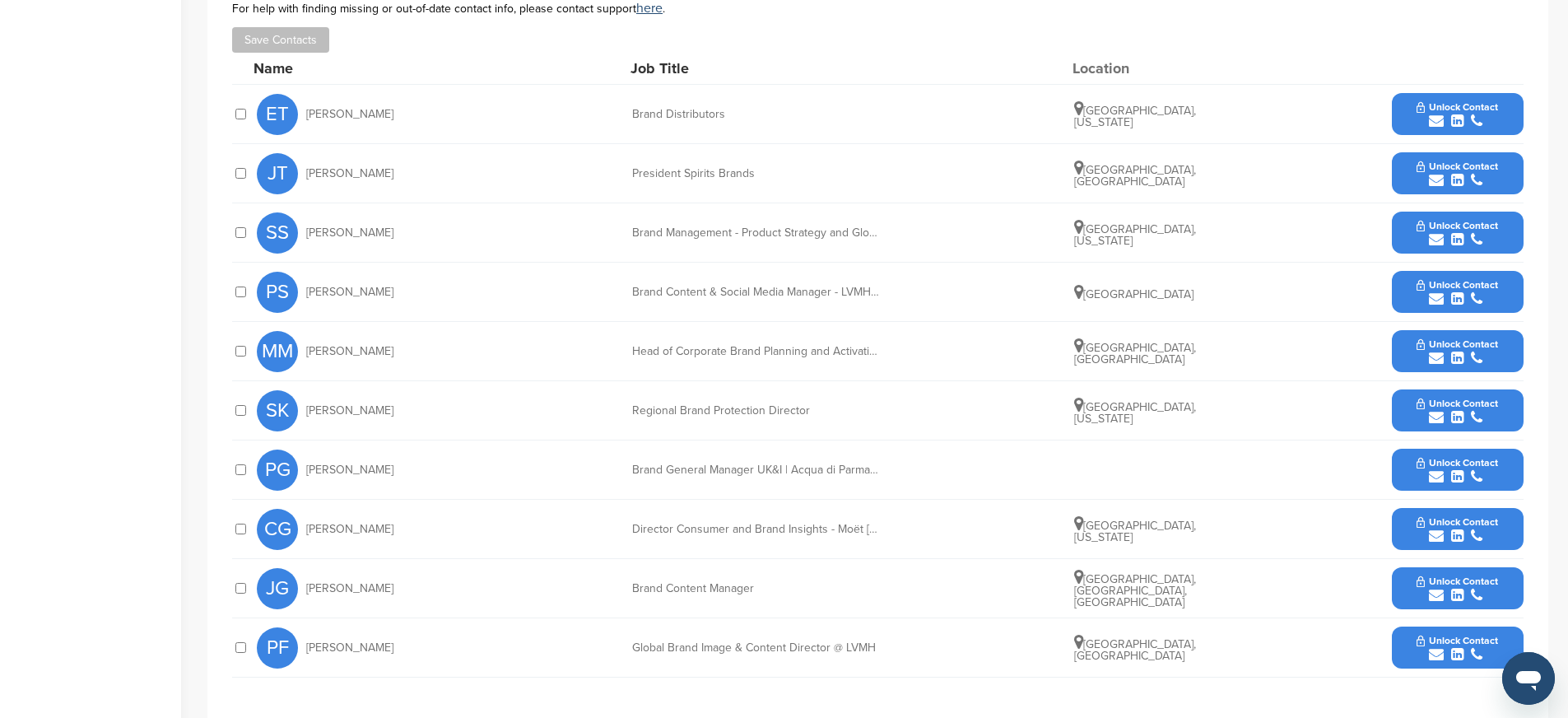
scroll to position [603, 0]
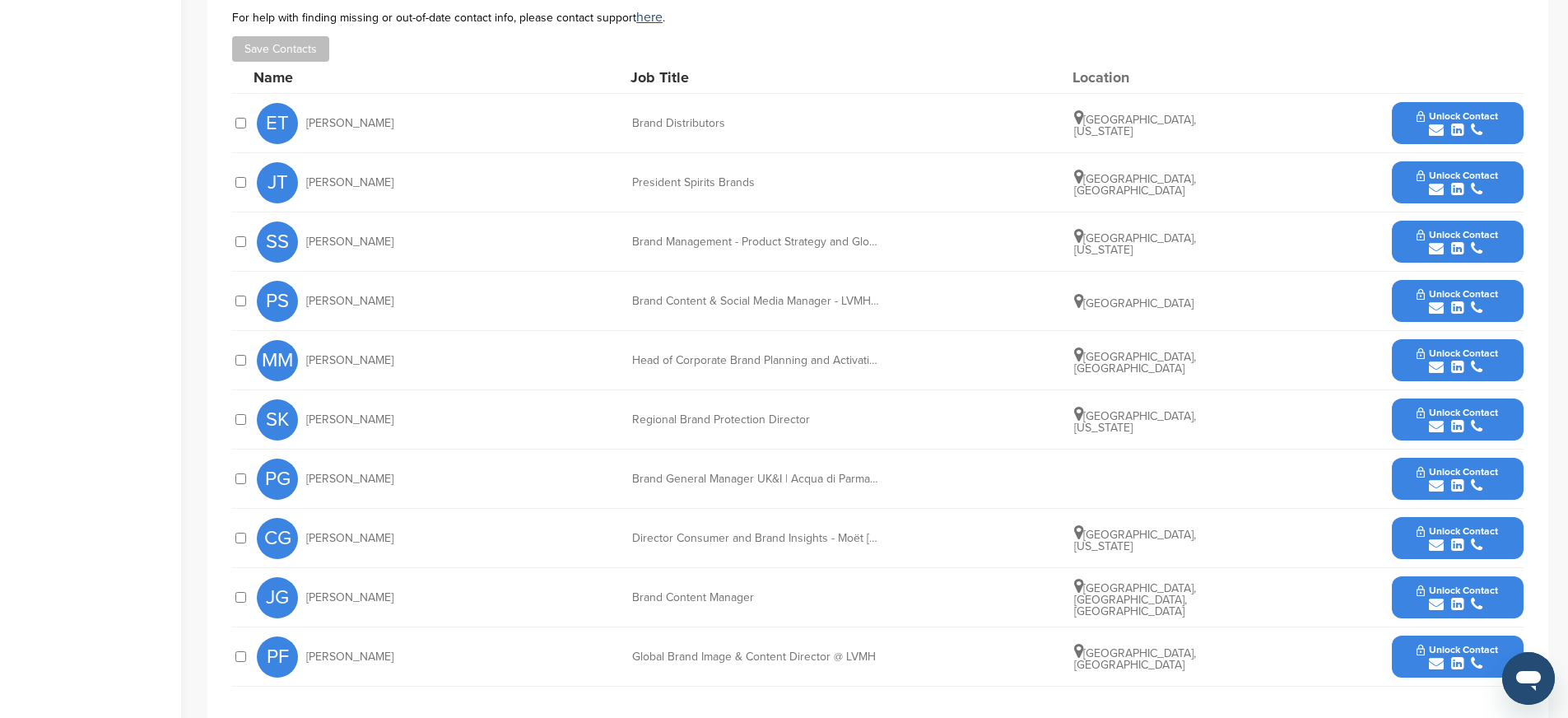
click at [1420, 246] on div "submit" at bounding box center [1456, 249] width 81 height 16
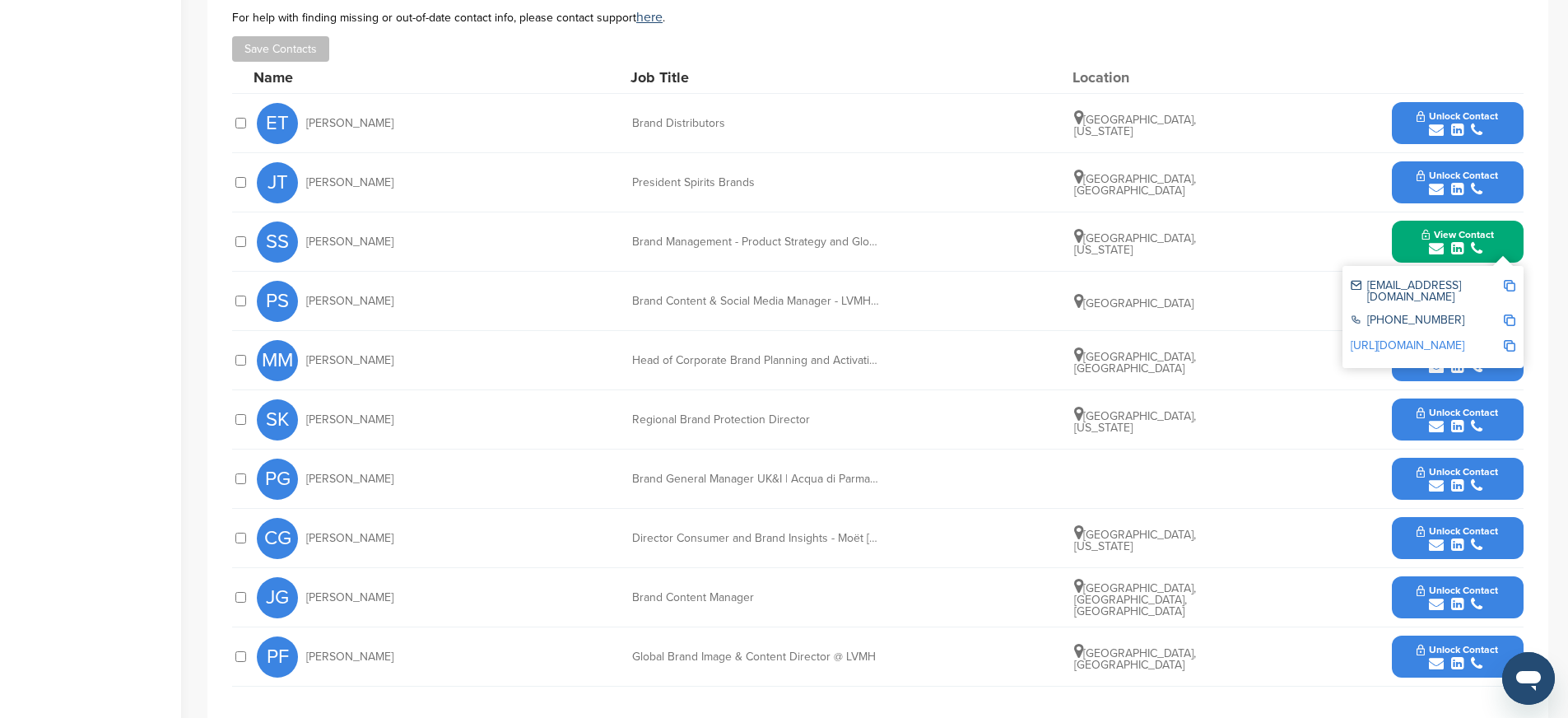
click at [1511, 286] on img at bounding box center [1509, 285] width 12 height 12
drag, startPoint x: 628, startPoint y: 242, endPoint x: 909, endPoint y: 251, distance: 281.1
click at [909, 251] on div "SS Shruti Sharma Brand Management - Product Strategy and Global Sales, Fenty Un…" at bounding box center [889, 242] width 1266 height 59
copy div "Brand Management - Product Strategy and Global Sales, Fenty Universe"
click at [1506, 340] on img at bounding box center [1509, 346] width 12 height 12
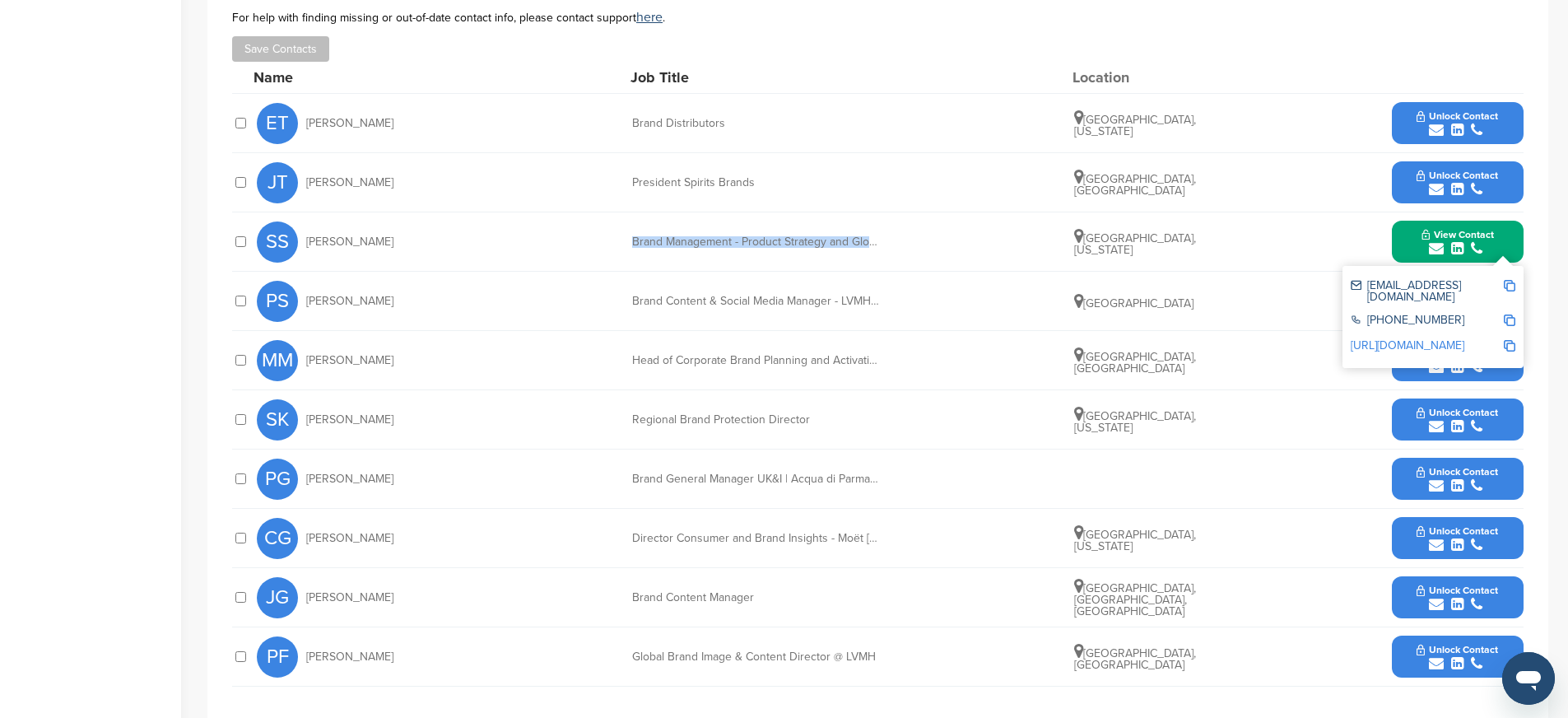
copy div "Brand Management - Product Strategy and Global Sales, Fenty Universe"
click at [1409, 376] on button "Unlock Contact" at bounding box center [1456, 360] width 121 height 49
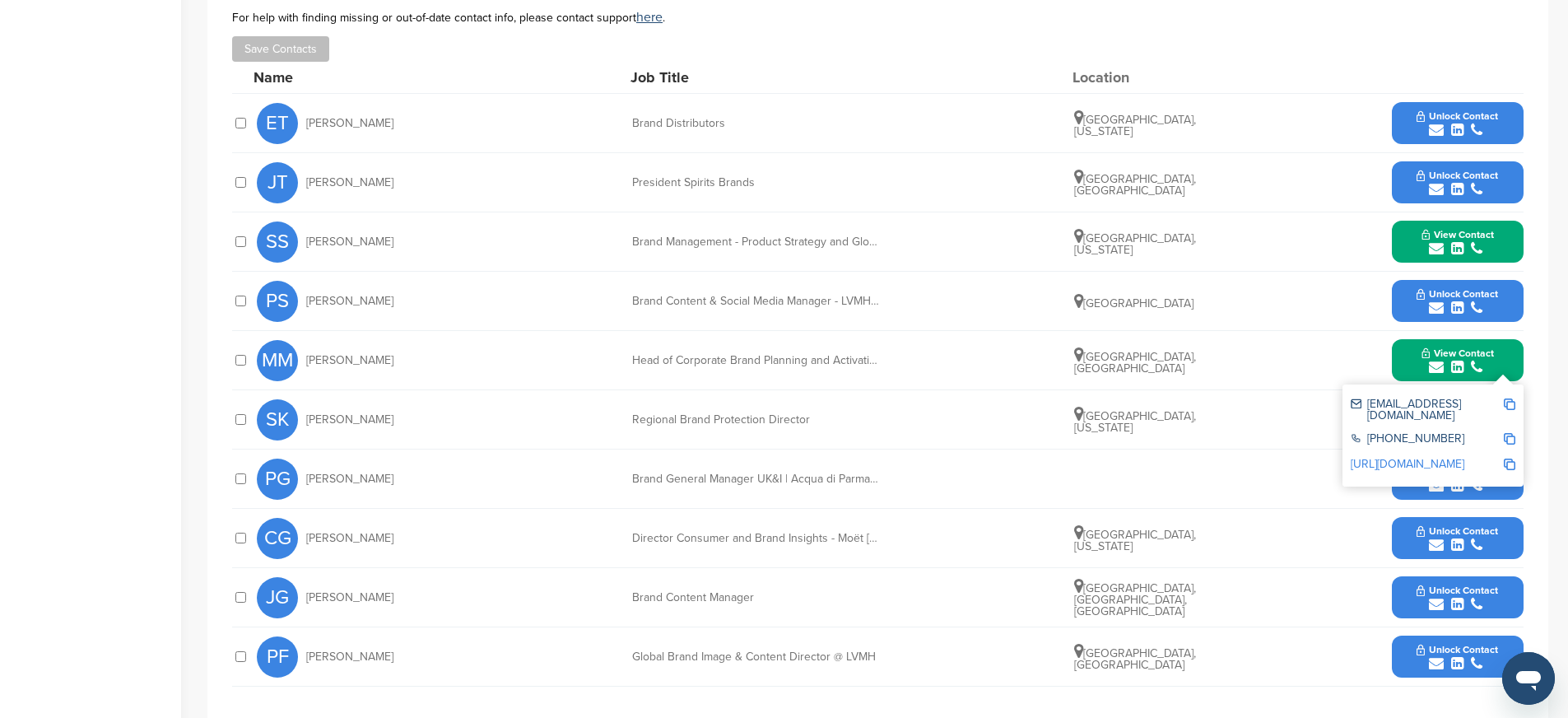
click at [1512, 403] on img at bounding box center [1509, 404] width 12 height 12
drag, startPoint x: 631, startPoint y: 359, endPoint x: 903, endPoint y: 360, distance: 272.0
click at [903, 360] on div "MM Maeva Mandard Head of Corporate Brand Planning and Activation Paris, Ile-de-…" at bounding box center [889, 360] width 1266 height 59
copy div "Head of Corporate Brand Planning and Activation"
click at [1512, 458] on img at bounding box center [1509, 464] width 12 height 12
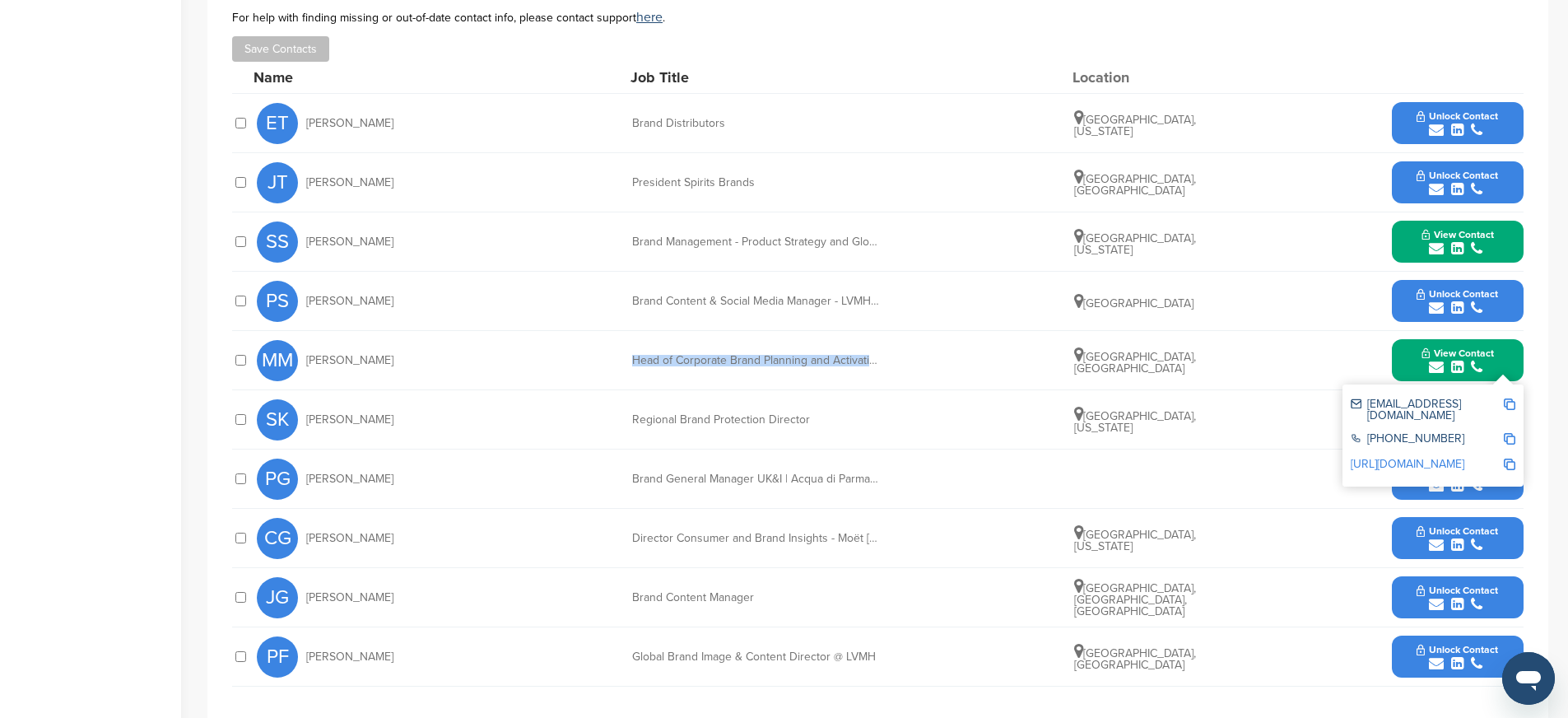
copy div "Head of Corporate Brand Planning and Activation"
click at [1408, 369] on button "View Contact" at bounding box center [1457, 360] width 112 height 49
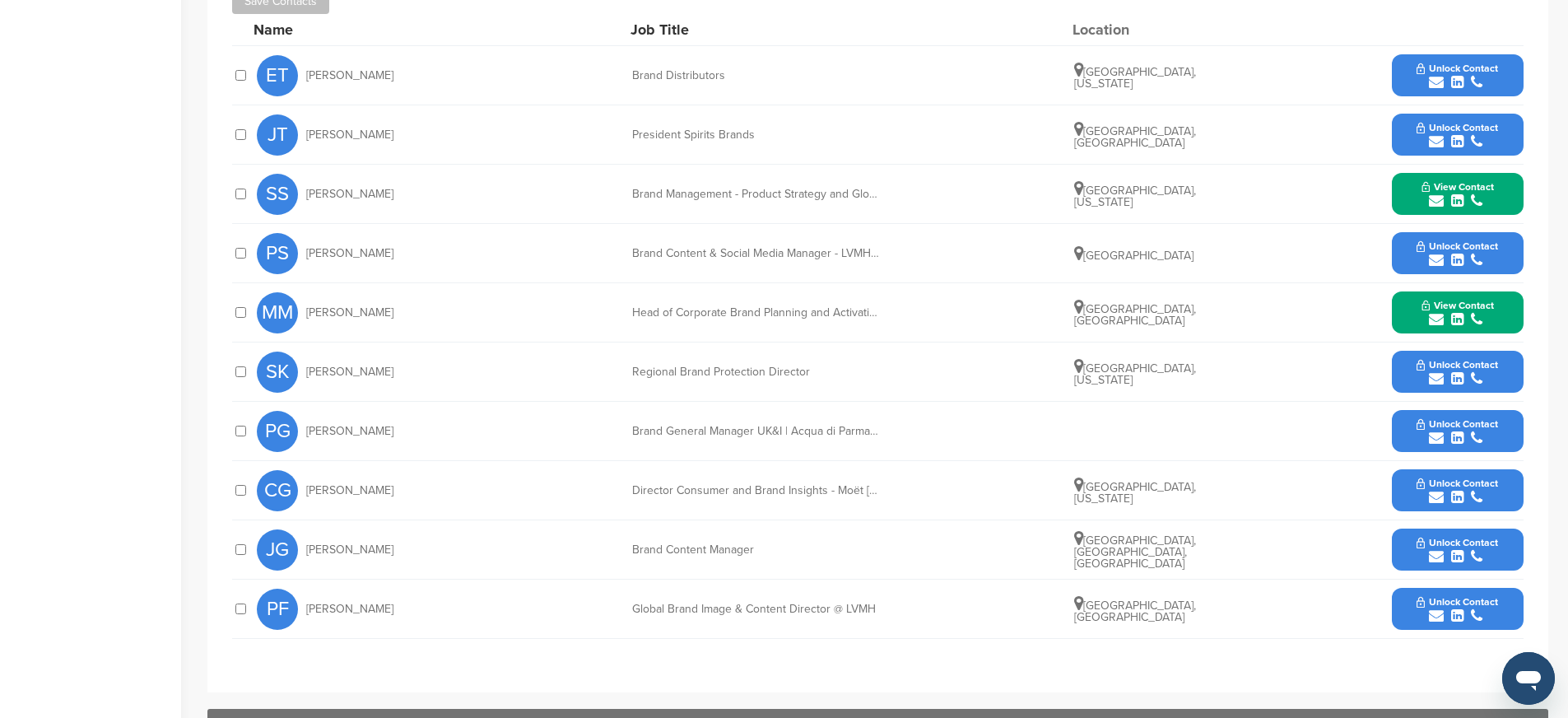
scroll to position [657, 0]
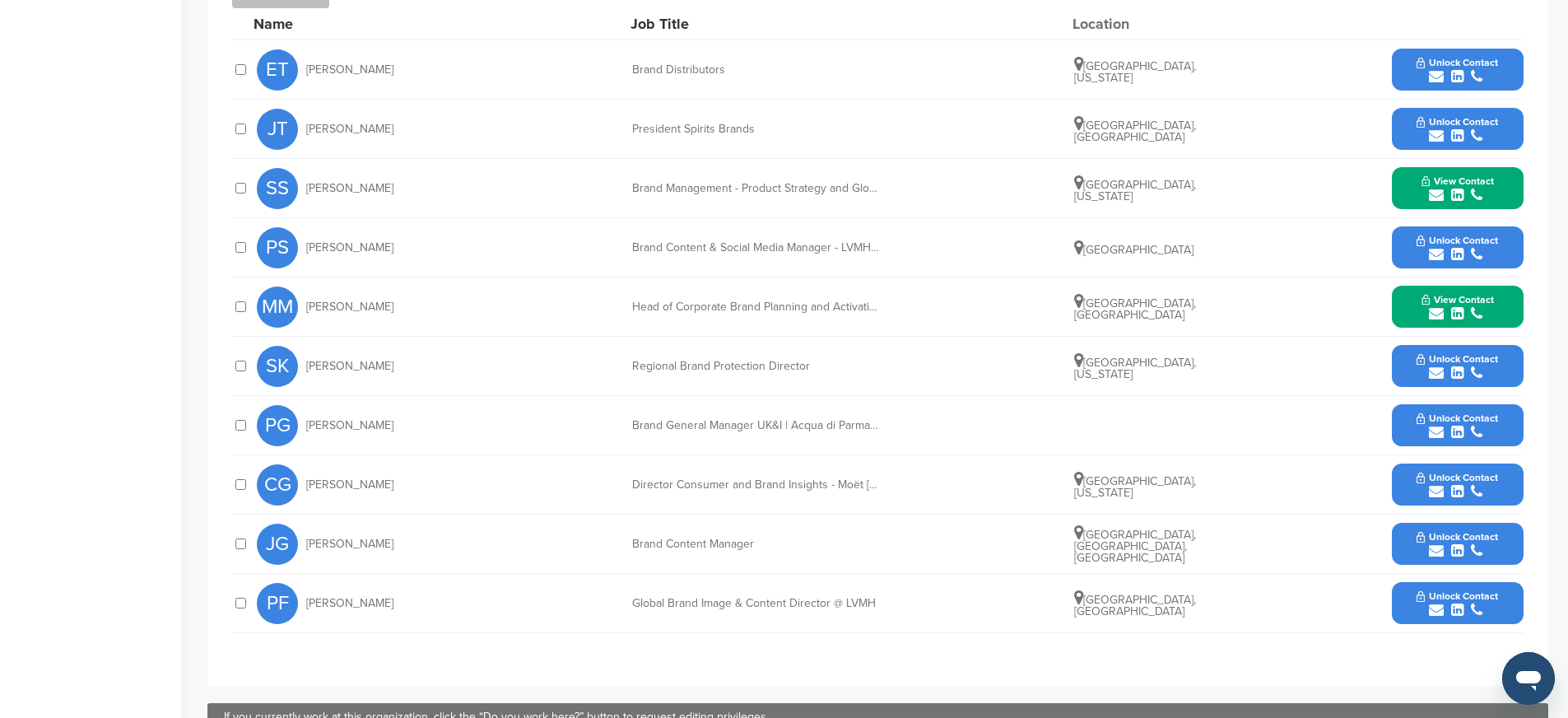
click at [1406, 487] on button "Unlock Contact" at bounding box center [1456, 485] width 121 height 49
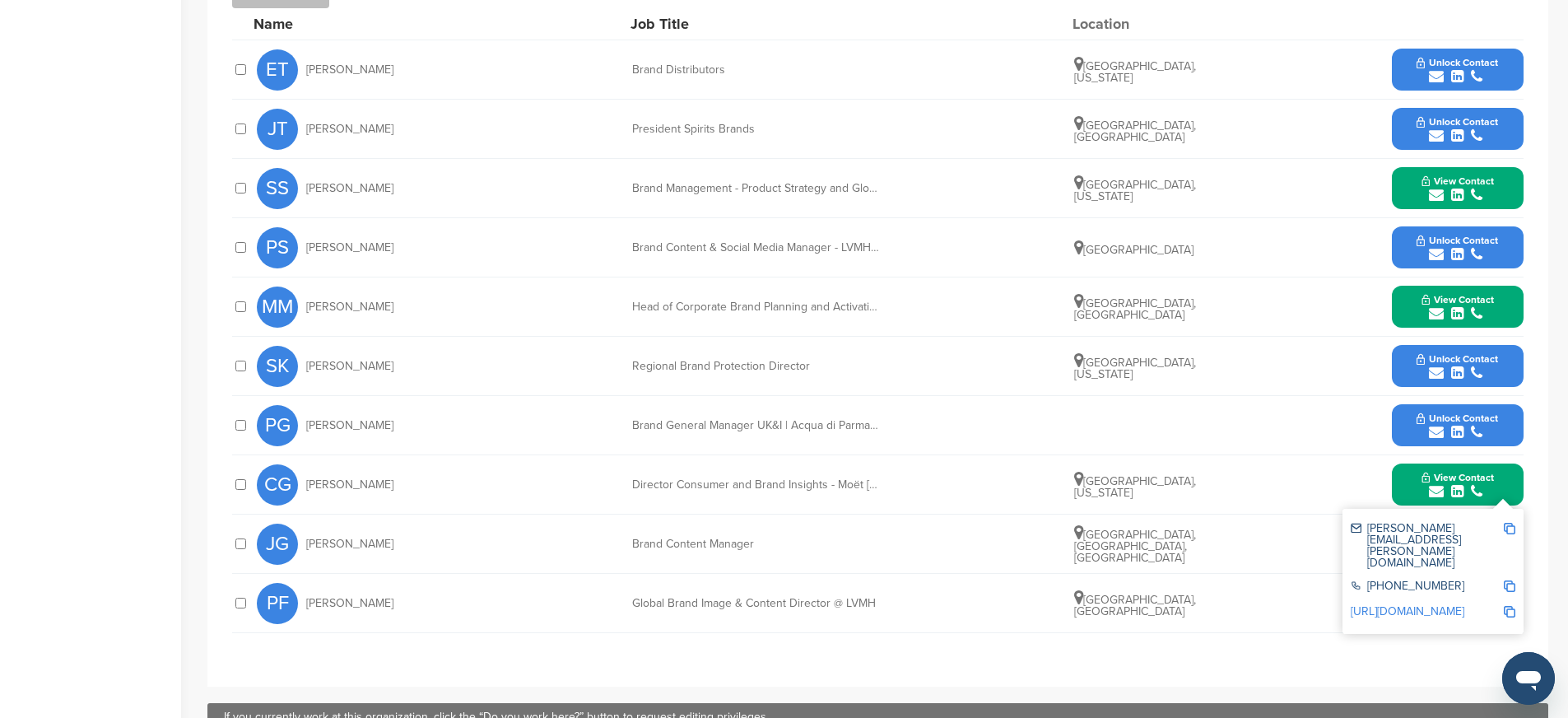
click at [1507, 530] on img at bounding box center [1509, 529] width 12 height 12
drag, startPoint x: 631, startPoint y: 487, endPoint x: 908, endPoint y: 489, distance: 277.0
click at [908, 489] on div "CG Courtney Godoy Director Consumer and Brand Insights - Moët Hennessy San Dieg…" at bounding box center [889, 485] width 1266 height 59
copy div "Director Consumer and Brand Insights - Moët Henness"
click at [1512, 606] on img at bounding box center [1509, 612] width 12 height 12
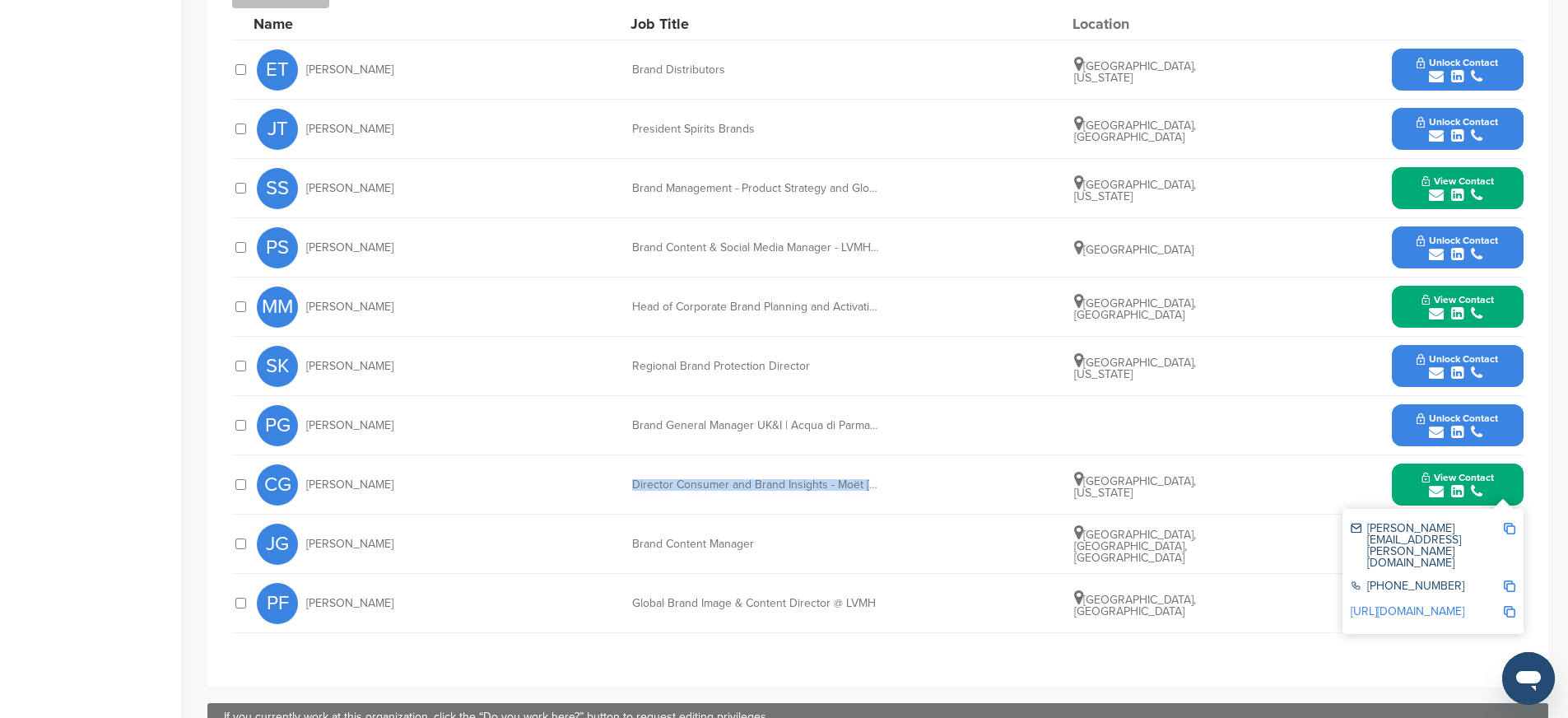
copy div "Director Consumer and Brand Insights - Moët Henness"
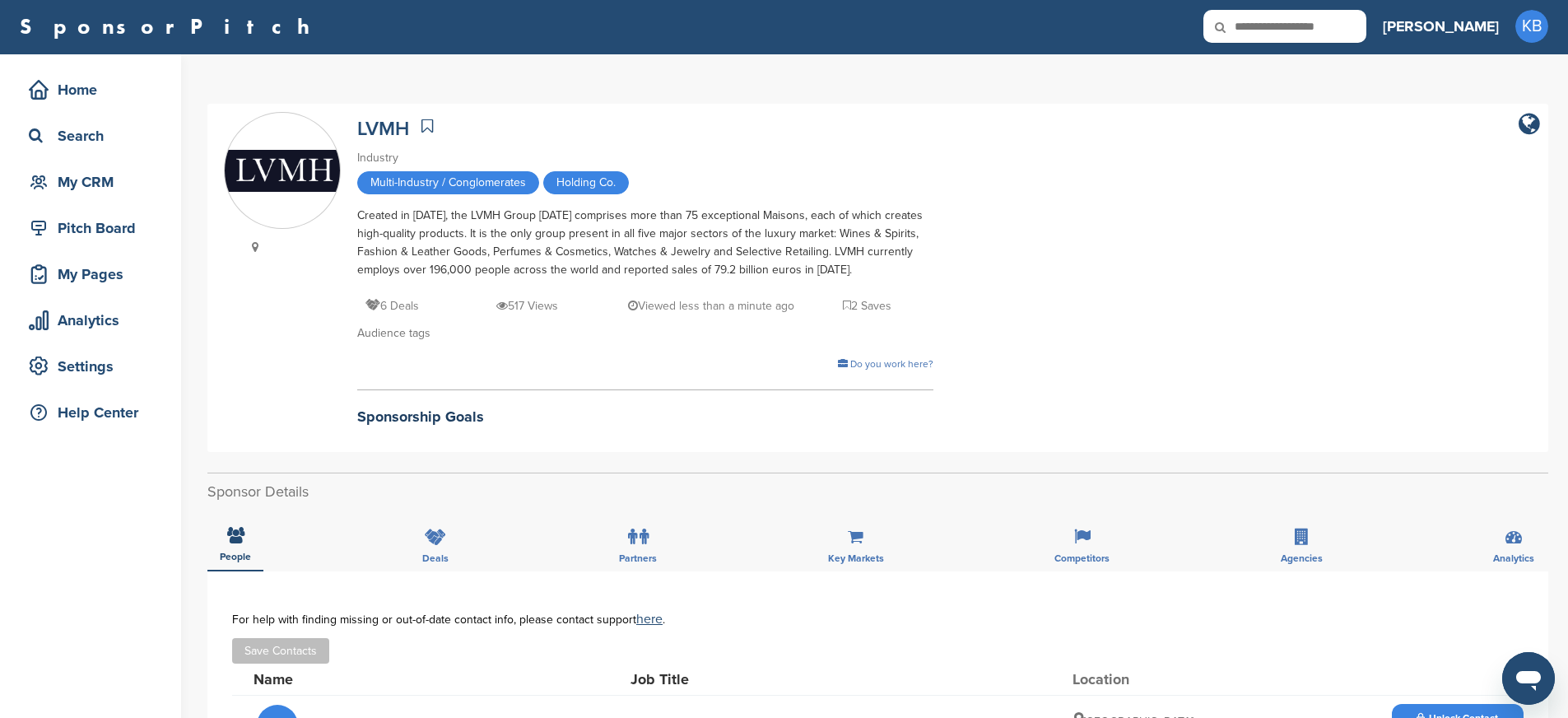
scroll to position [0, 0]
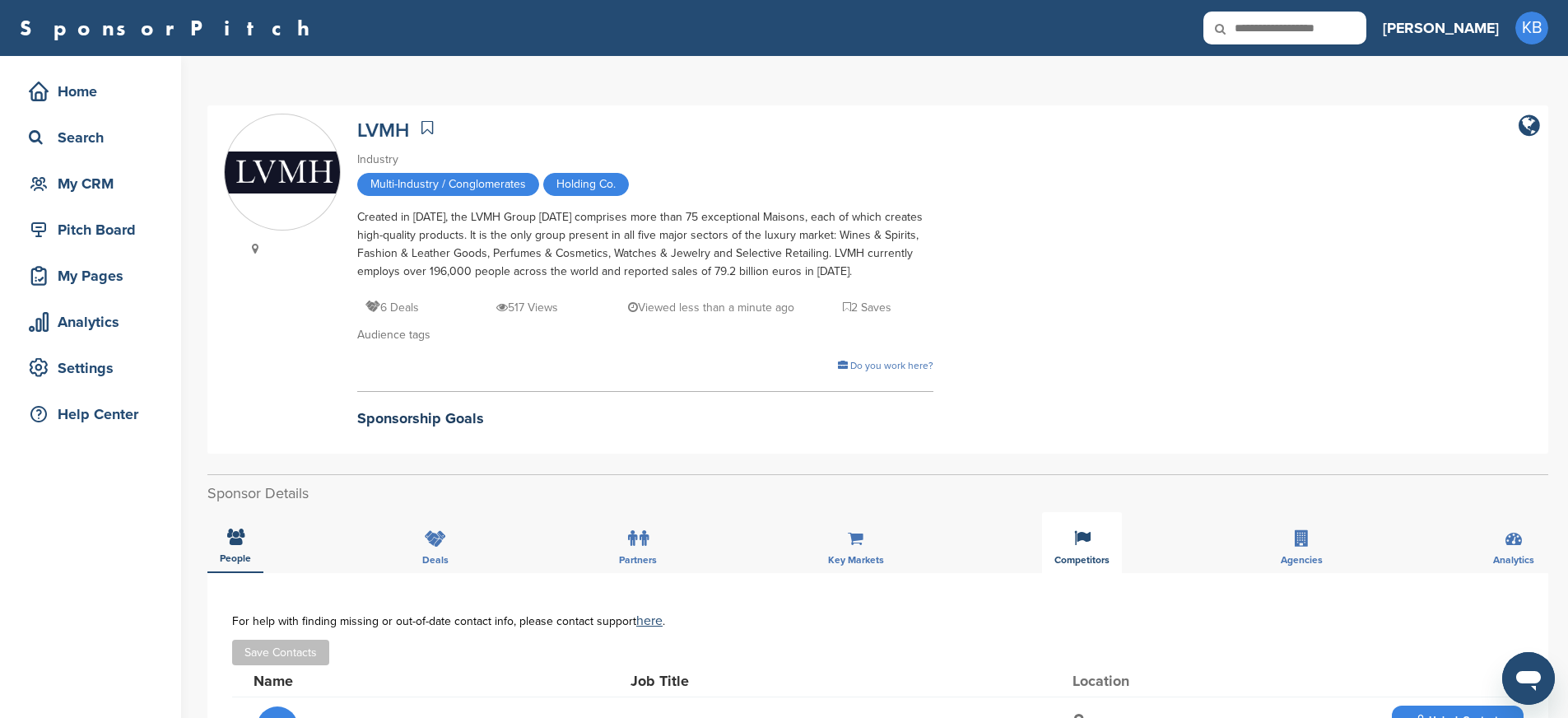
click at [1086, 547] on div "Competitors" at bounding box center [1081, 542] width 79 height 61
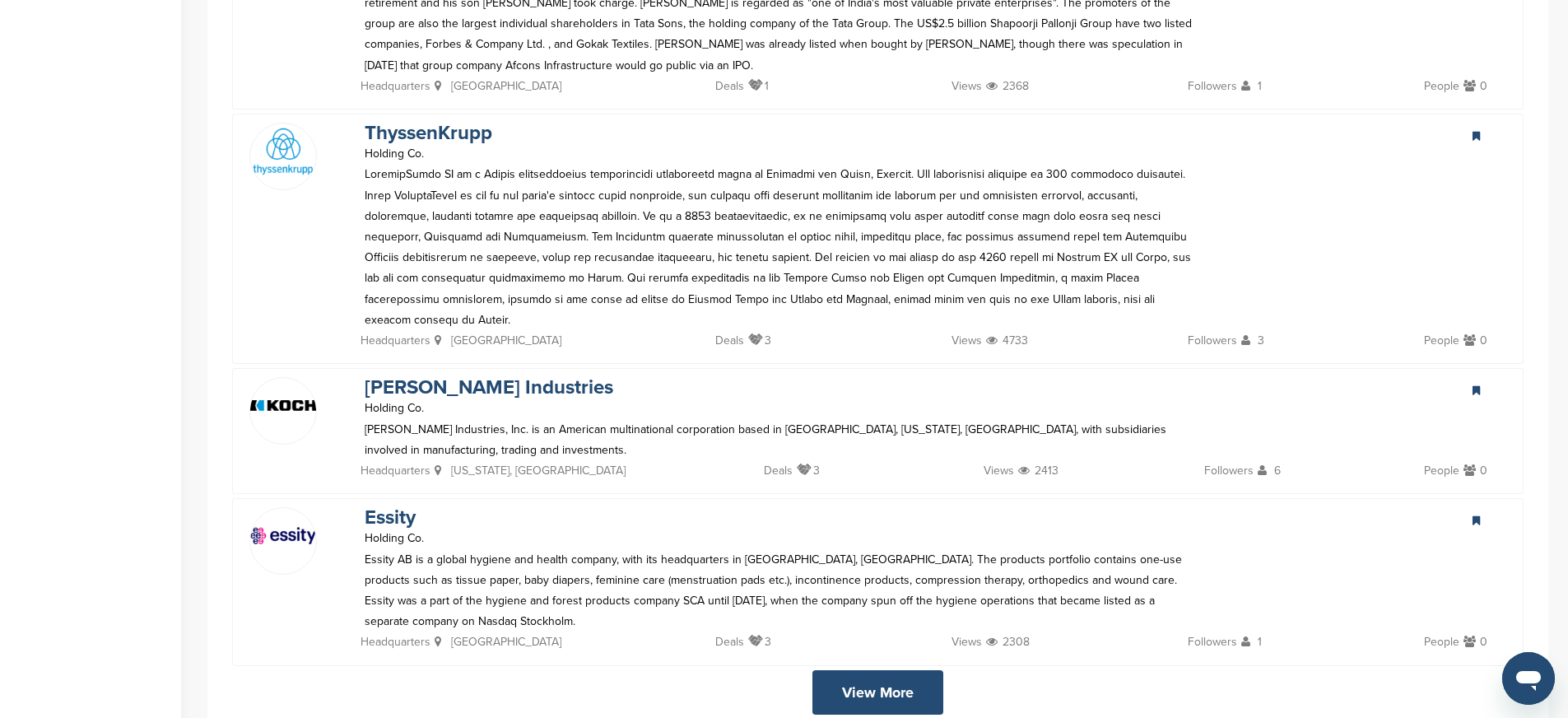
scroll to position [3400, 0]
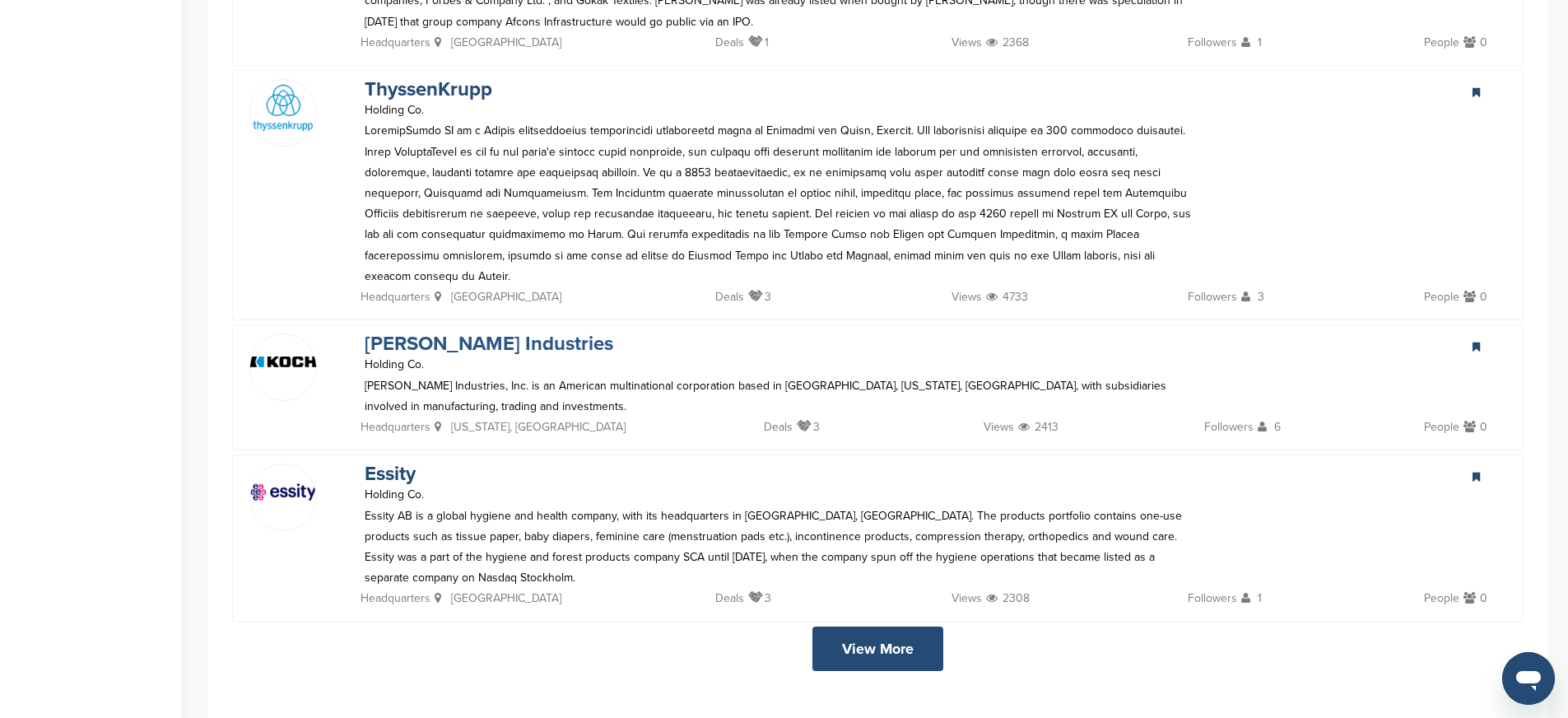
click at [422, 332] on link "Koch Industries" at bounding box center [488, 343] width 248 height 24
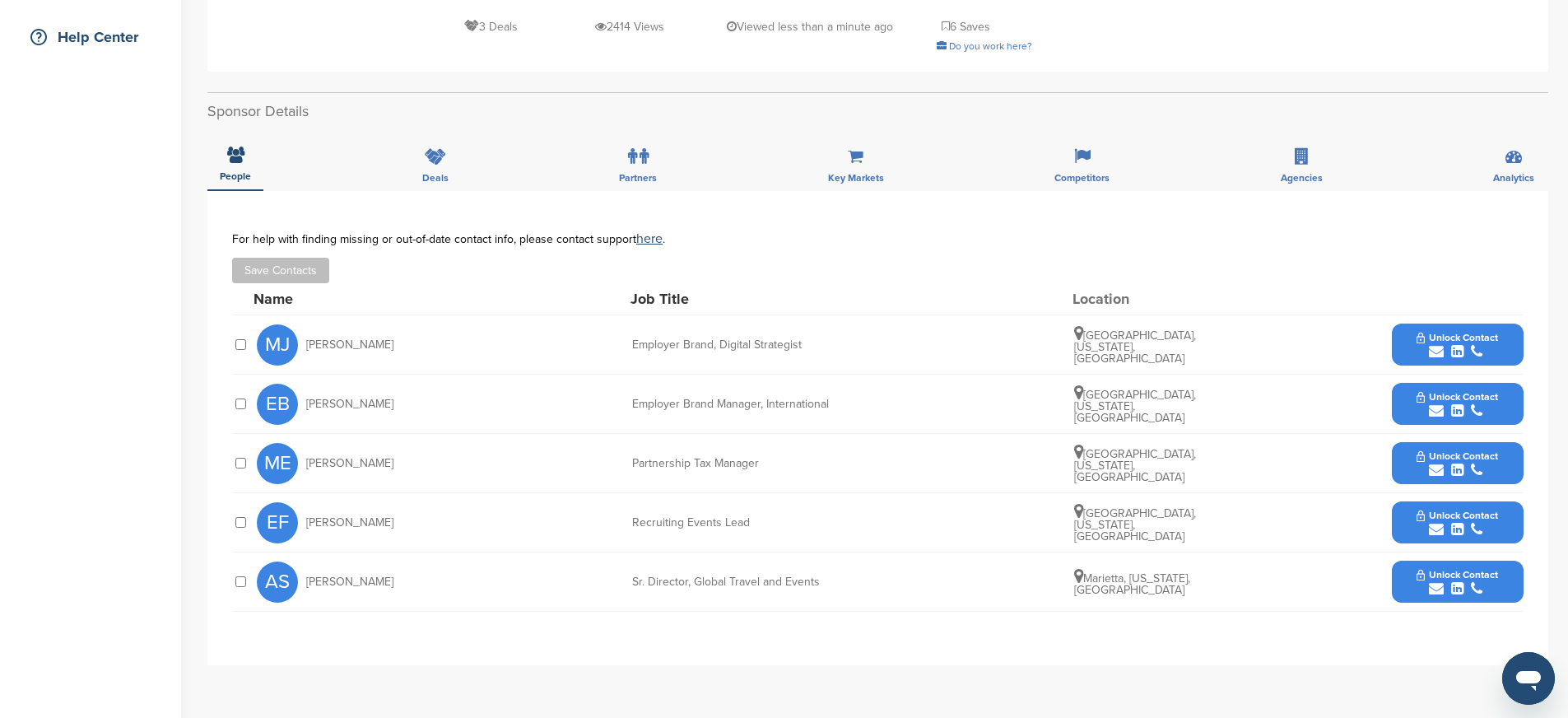
scroll to position [407, 0]
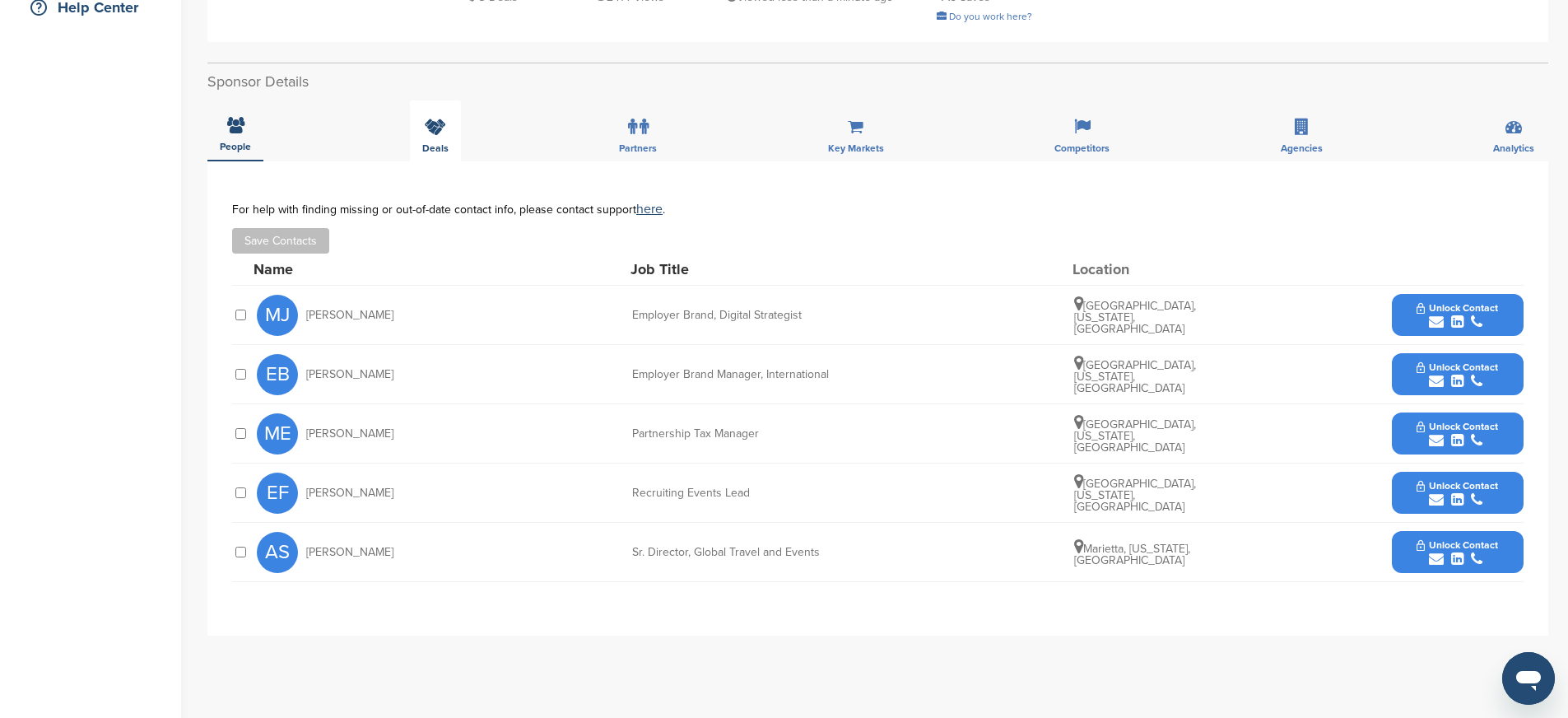
click at [439, 140] on div "Deals" at bounding box center [435, 130] width 51 height 61
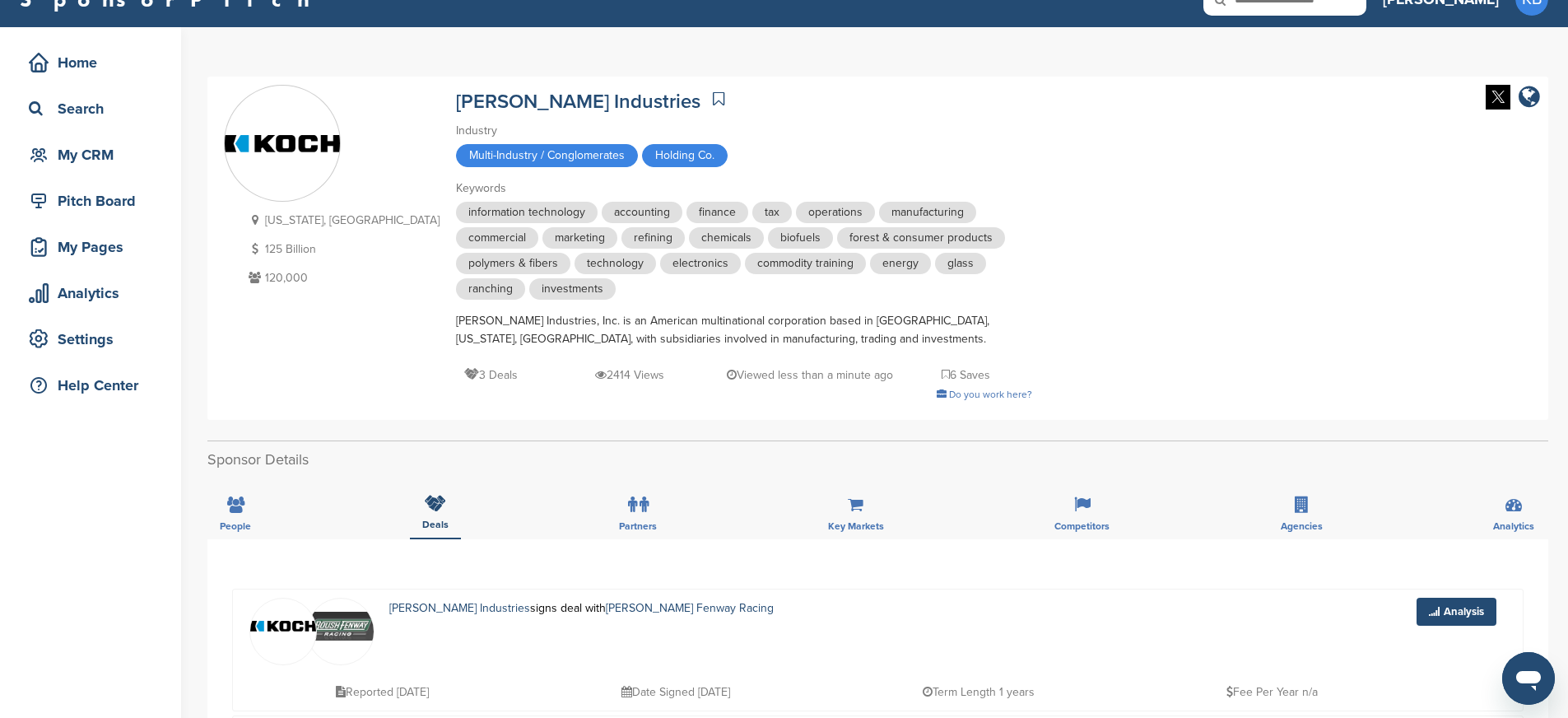
scroll to position [0, 0]
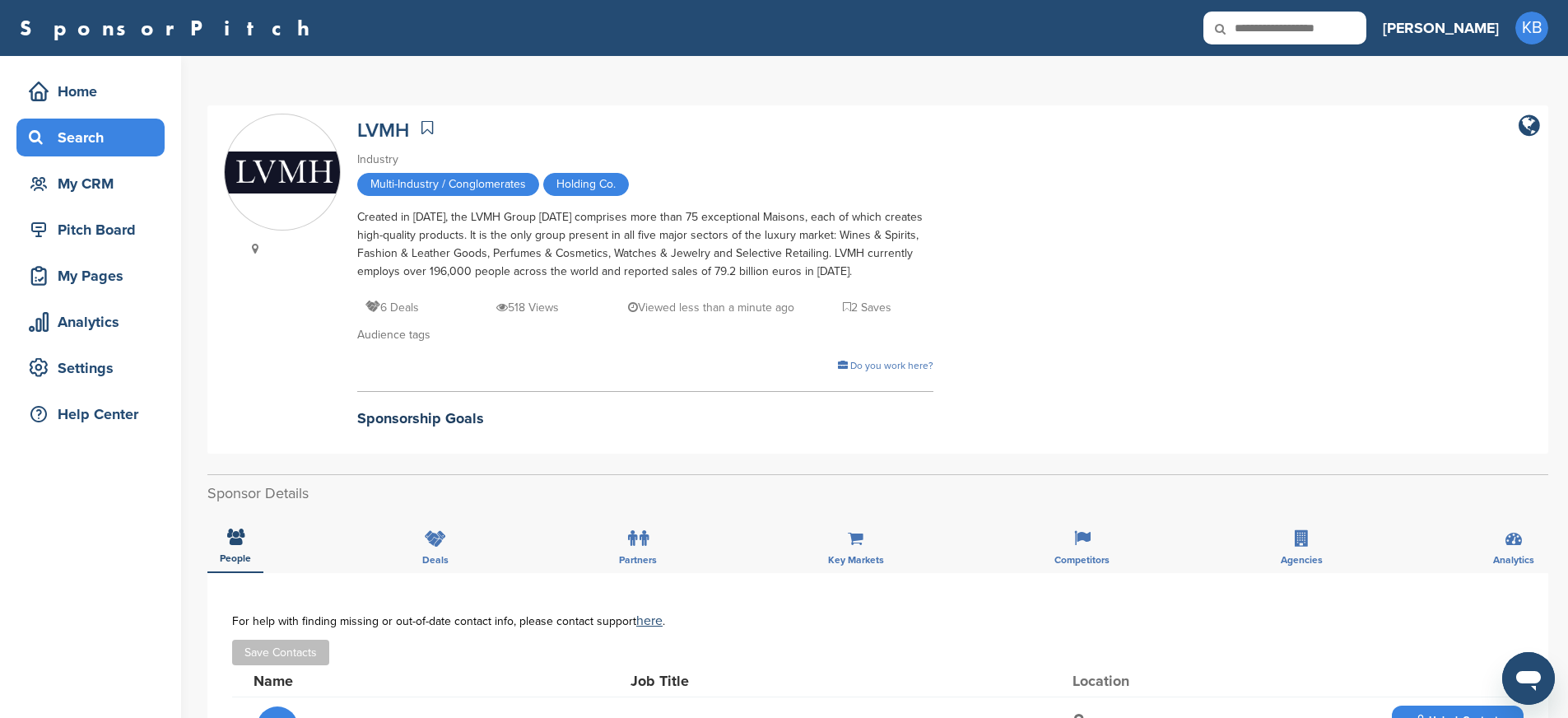
click at [75, 140] on div "Search" at bounding box center [94, 137] width 140 height 29
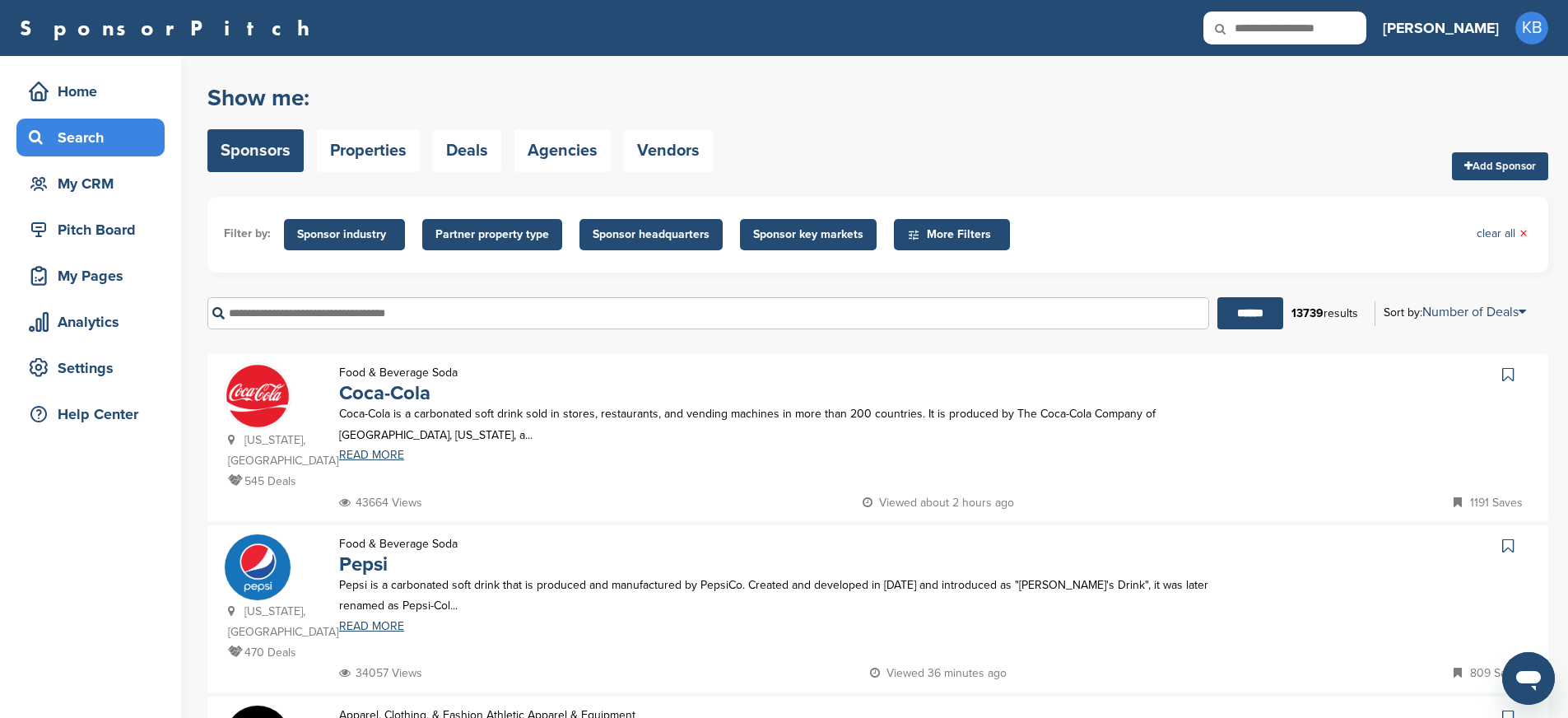
click at [318, 307] on input "text" at bounding box center [707, 313] width 1001 height 32
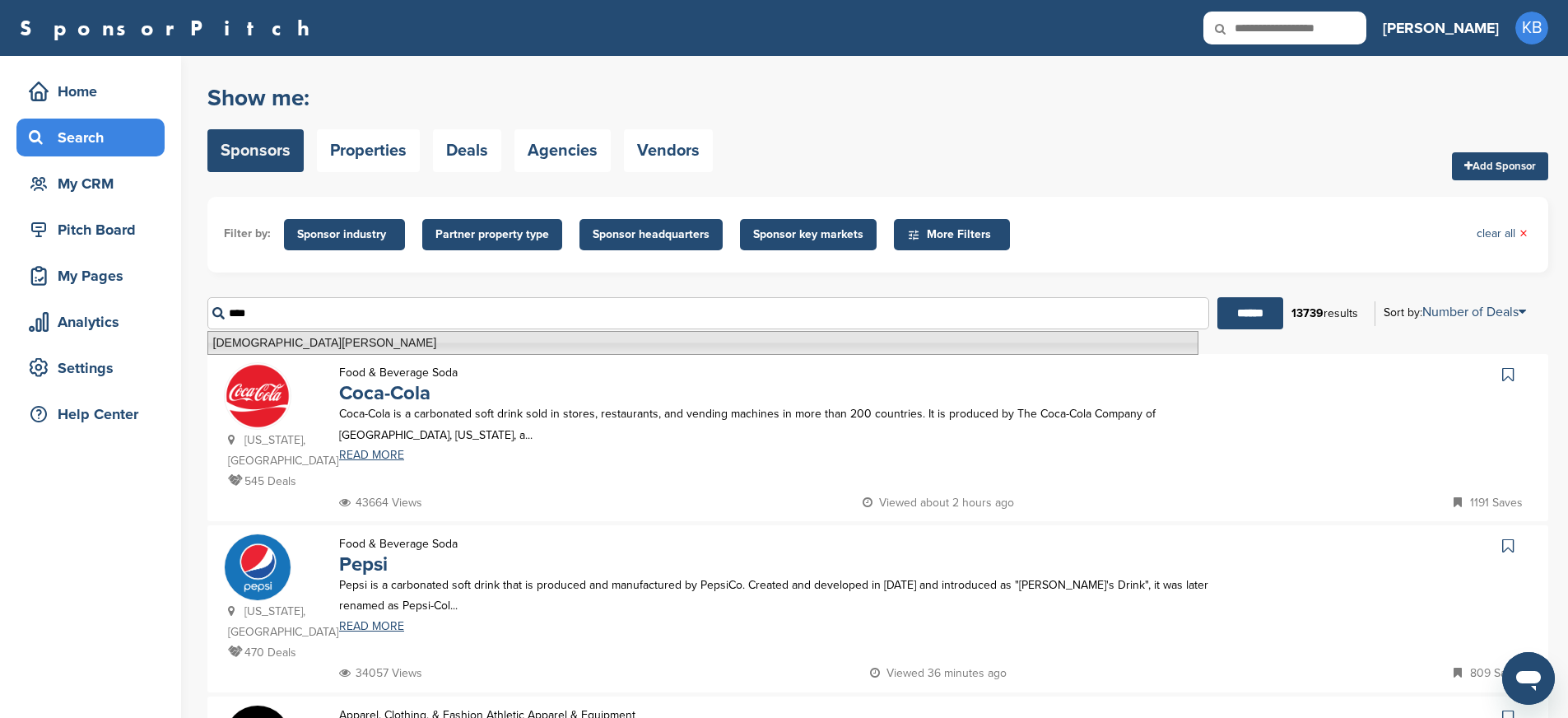
click at [320, 347] on li "[DEMOGRAPHIC_DATA][PERSON_NAME]" at bounding box center [702, 342] width 990 height 24
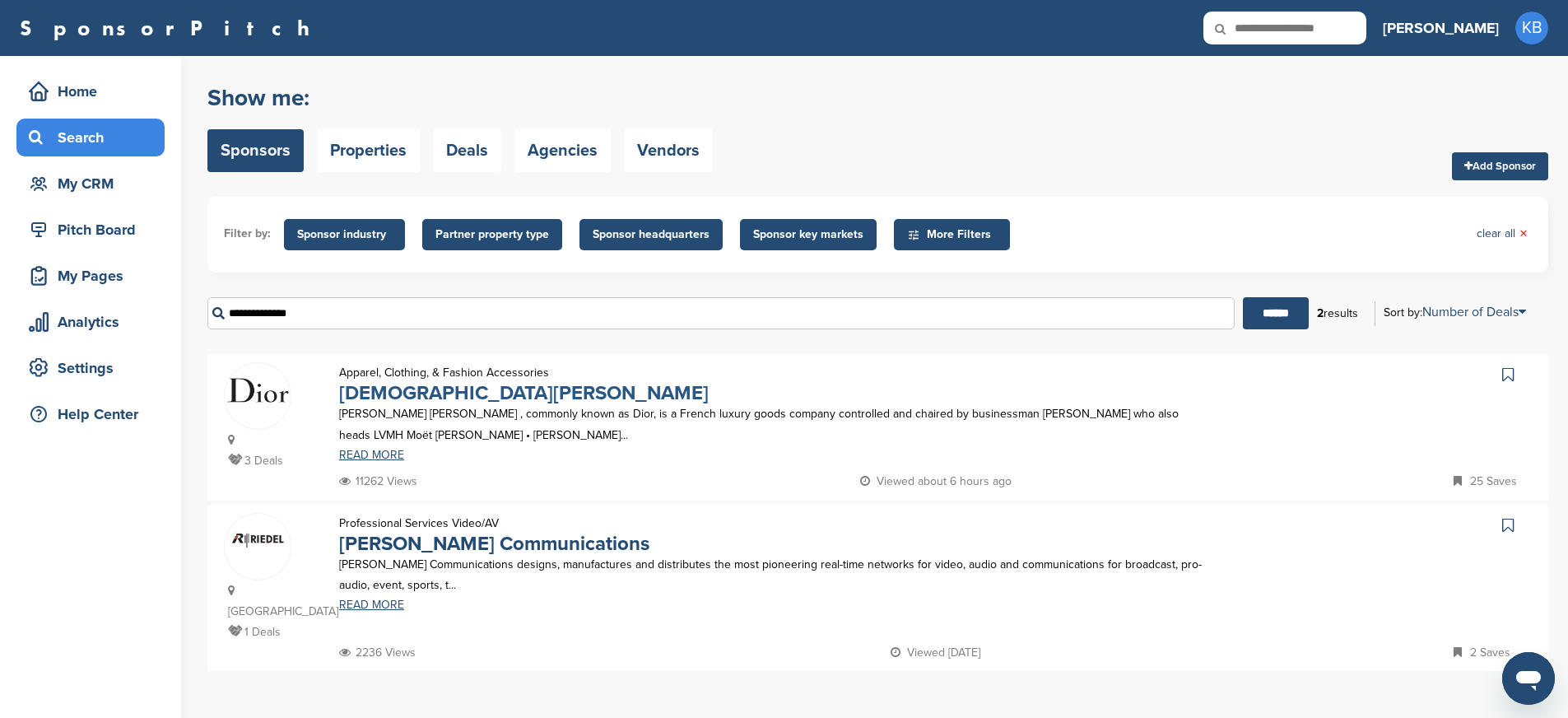
type input "**********"
click at [348, 389] on link "Christian Dior" at bounding box center [524, 393] width 370 height 24
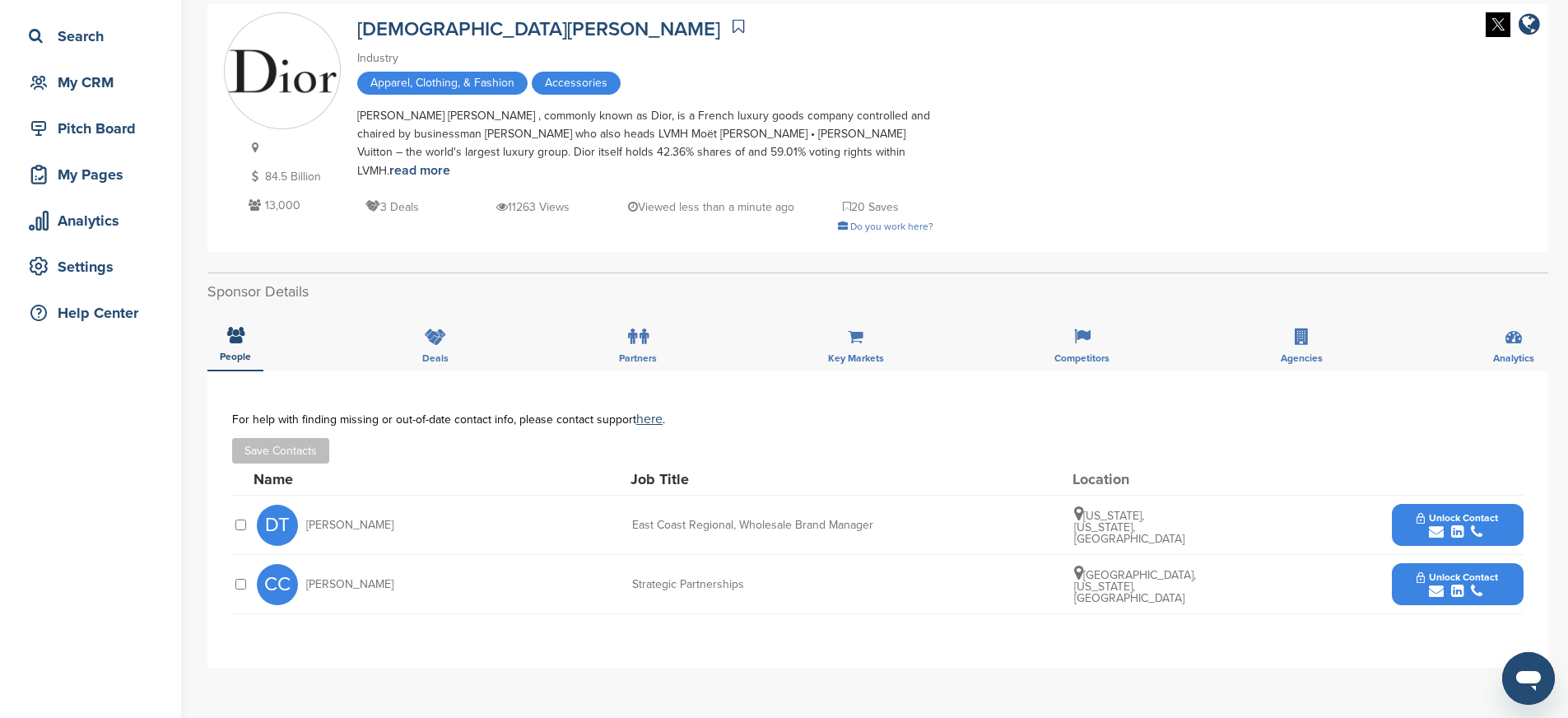
scroll to position [94, 0]
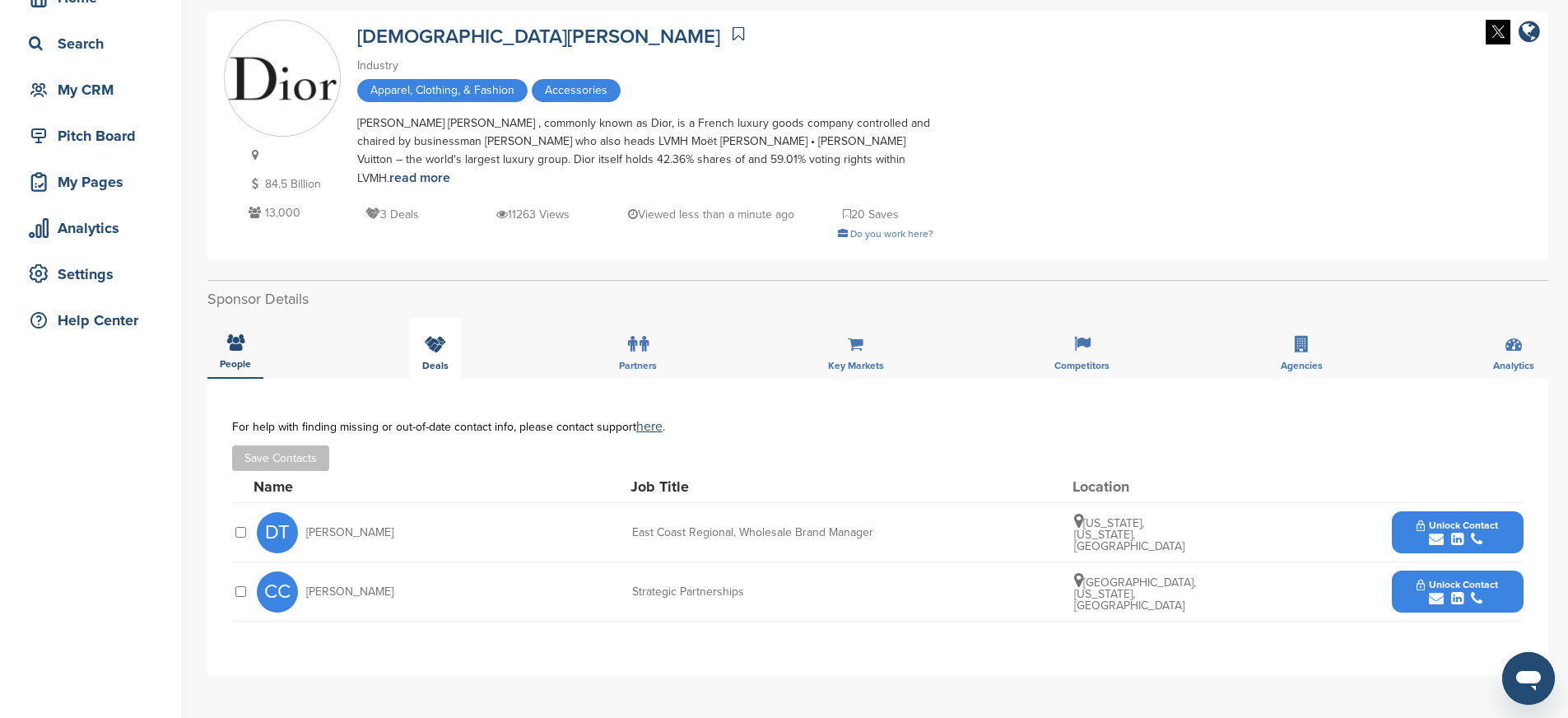
click at [437, 335] on icon at bounding box center [435, 343] width 22 height 17
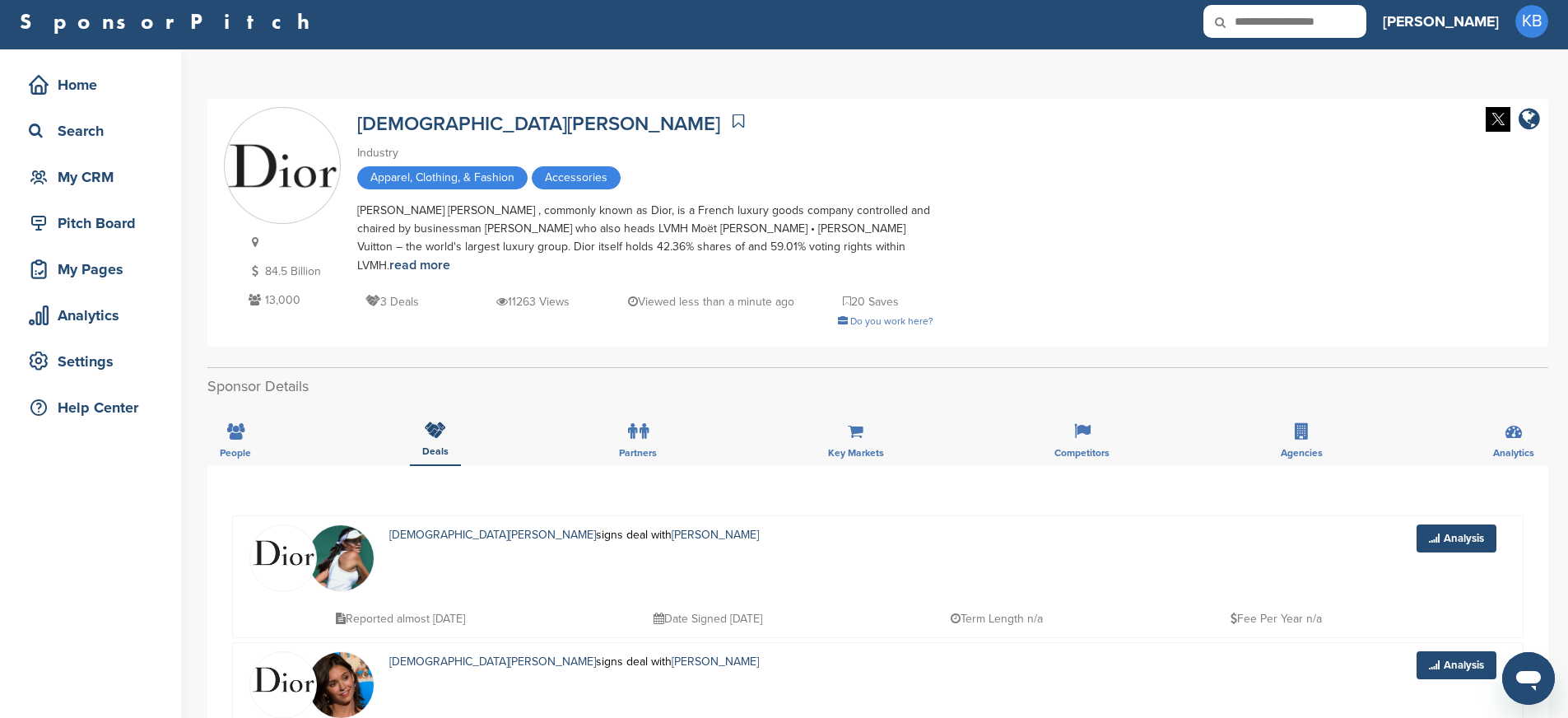
scroll to position [0, 0]
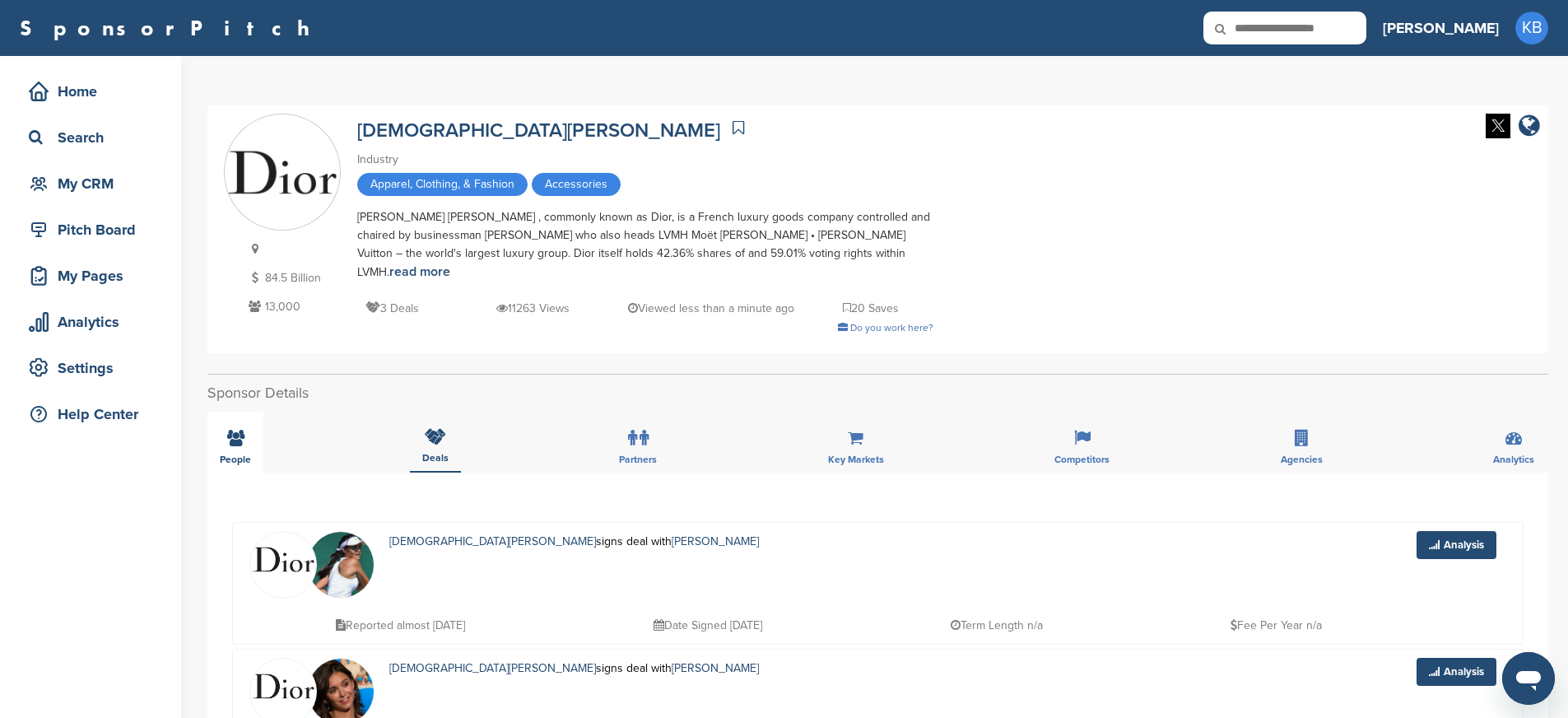
click at [241, 431] on div "People" at bounding box center [234, 442] width 56 height 61
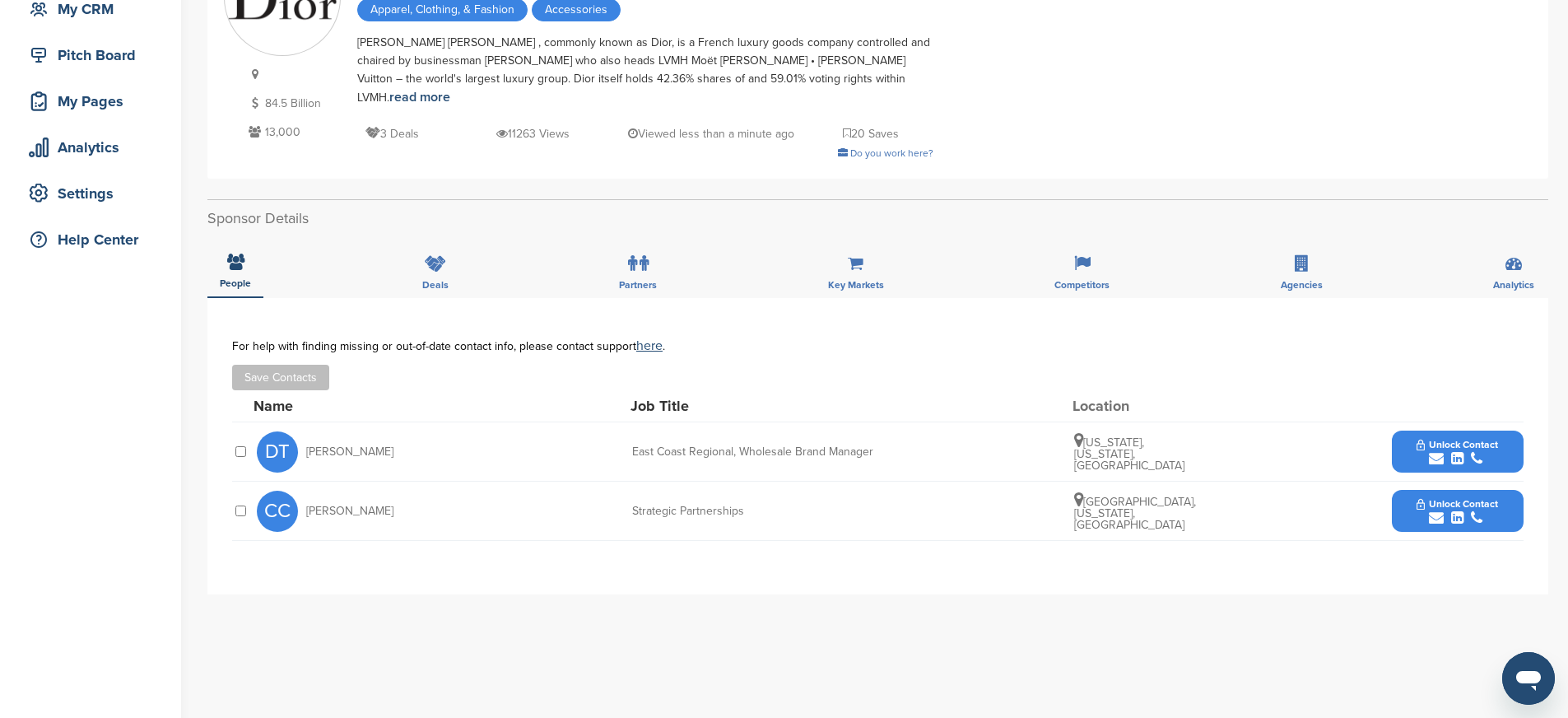
scroll to position [264, 0]
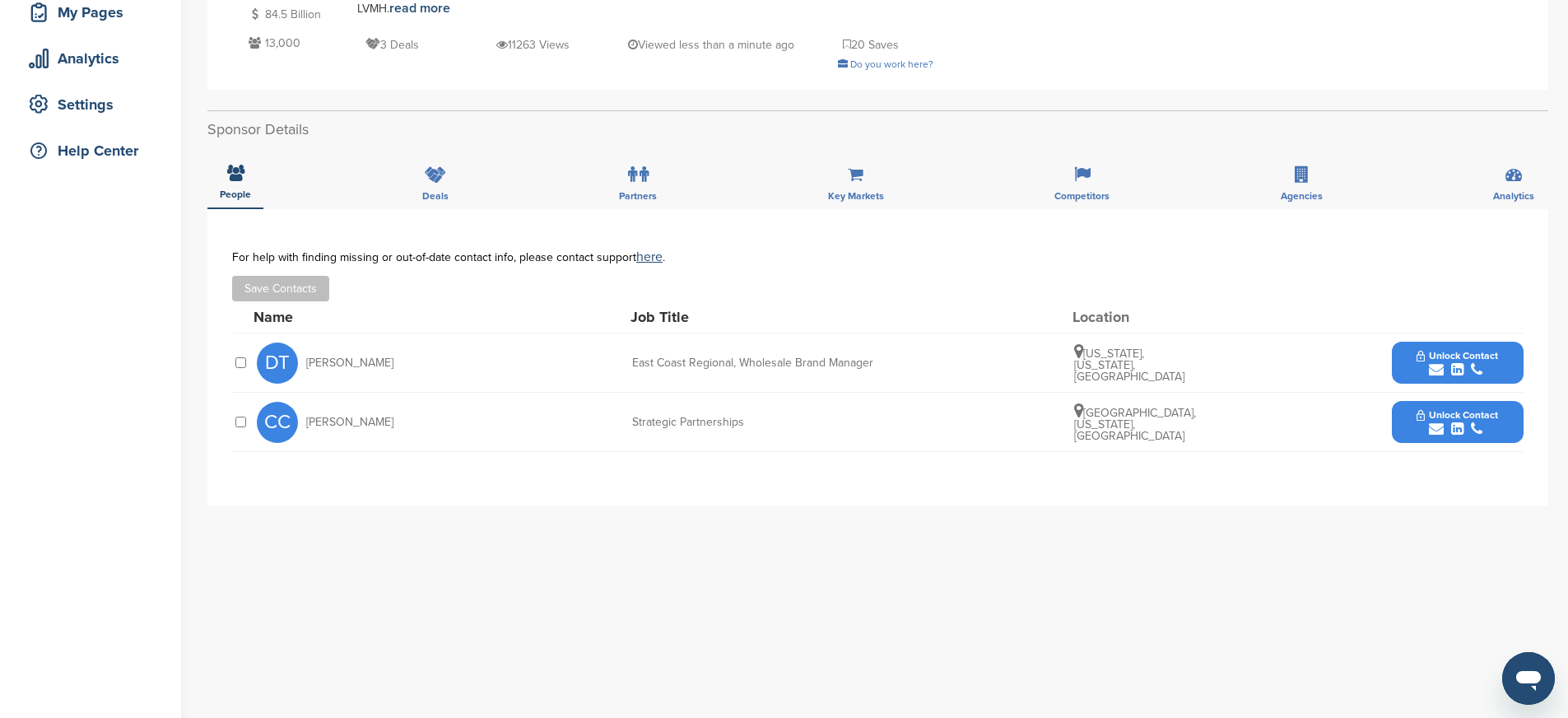
click at [1419, 422] on div "submit" at bounding box center [1456, 430] width 81 height 16
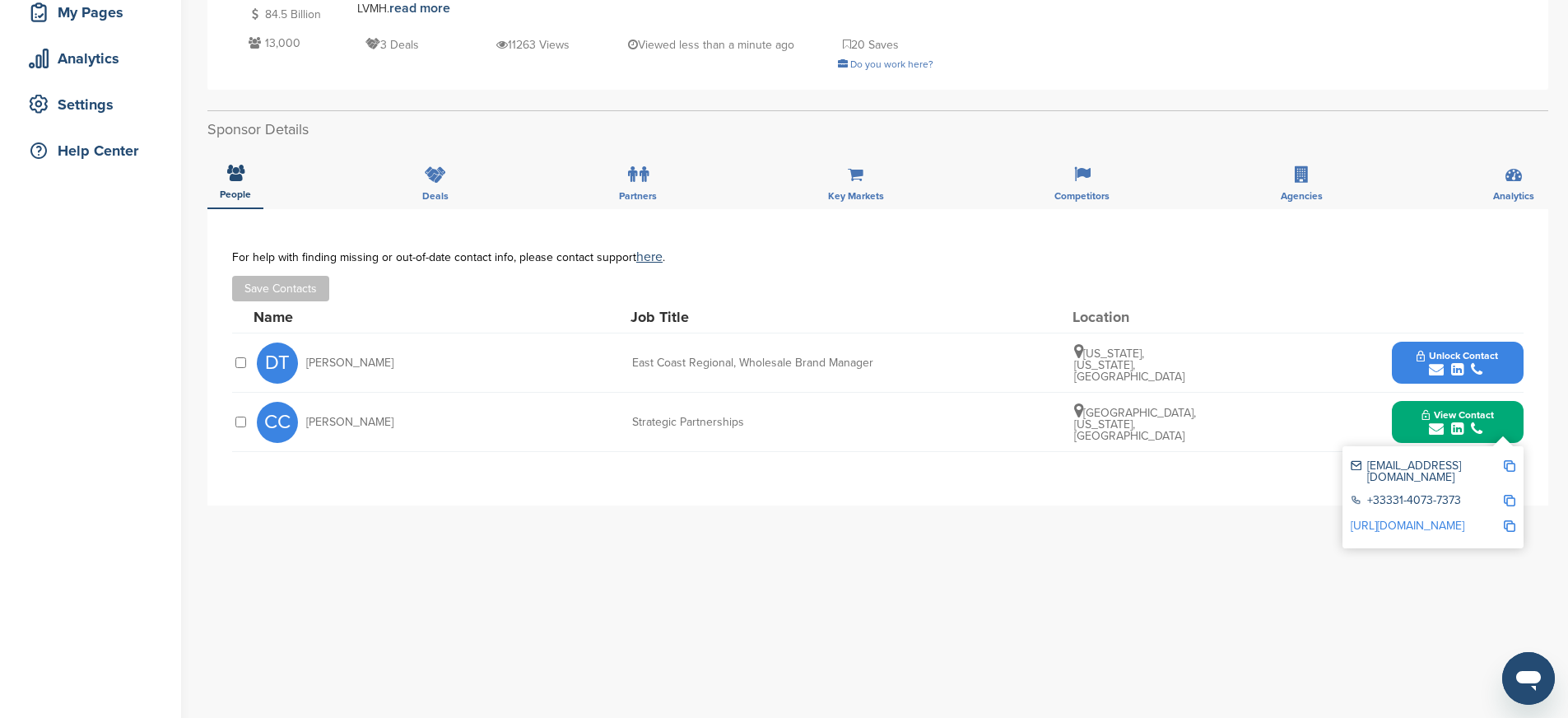
click at [1512, 460] on img at bounding box center [1509, 466] width 12 height 12
drag, startPoint x: 396, startPoint y: 407, endPoint x: 356, endPoint y: 405, distance: 40.0
click at [356, 405] on div "CC [PERSON_NAME]" at bounding box center [347, 423] width 181 height 41
drag, startPoint x: 613, startPoint y: 407, endPoint x: 777, endPoint y: 410, distance: 164.0
click at [777, 410] on div "CC [PERSON_NAME] Strategic Partnerships [GEOGRAPHIC_DATA], [US_STATE], [GEOGRAP…" at bounding box center [889, 422] width 1266 height 59
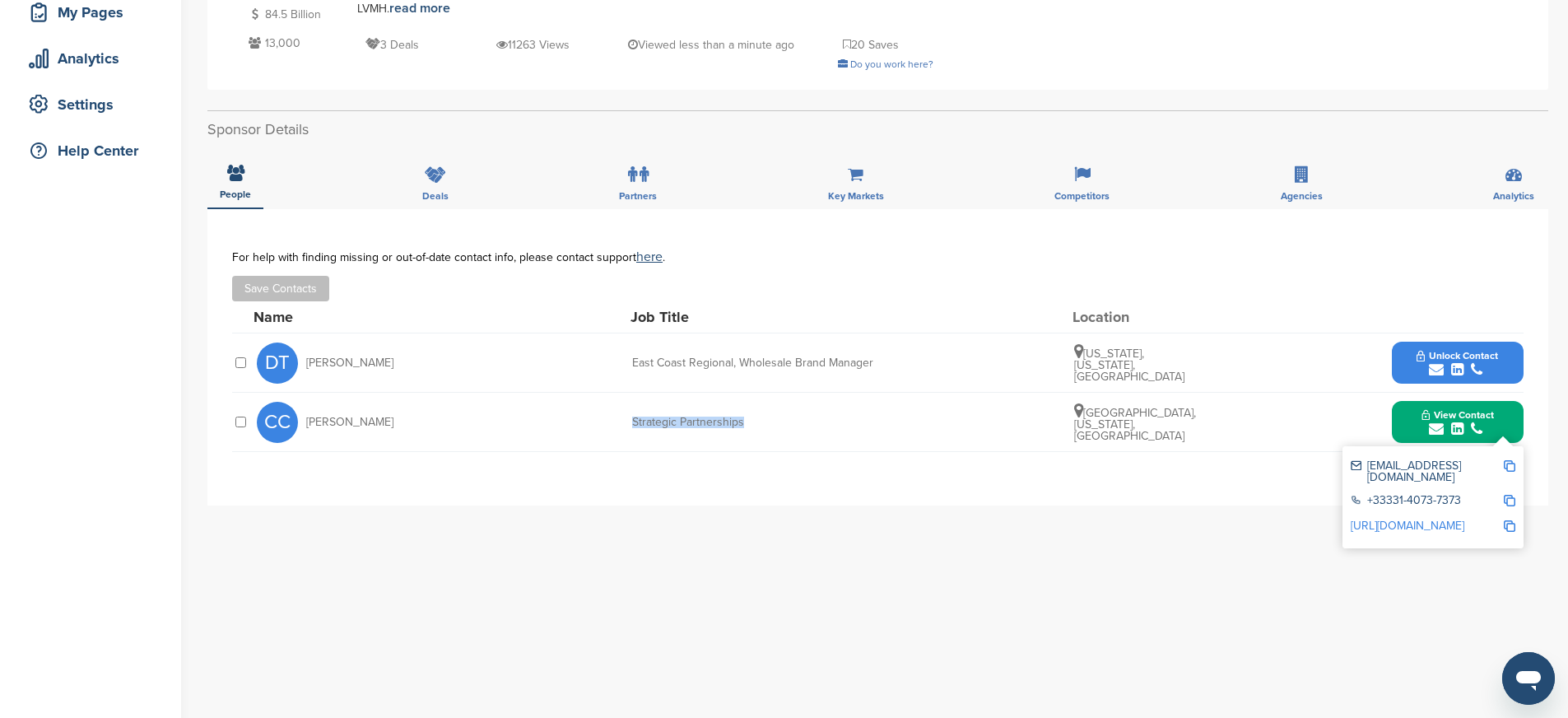
copy div "Strategic Partnerships"
click at [1512, 494] on img at bounding box center [1509, 500] width 12 height 12
copy div "Strategic Partnerships"
click at [1512, 520] on img at bounding box center [1509, 526] width 12 height 12
click at [820, 452] on div "**********" at bounding box center [877, 357] width 1340 height 296
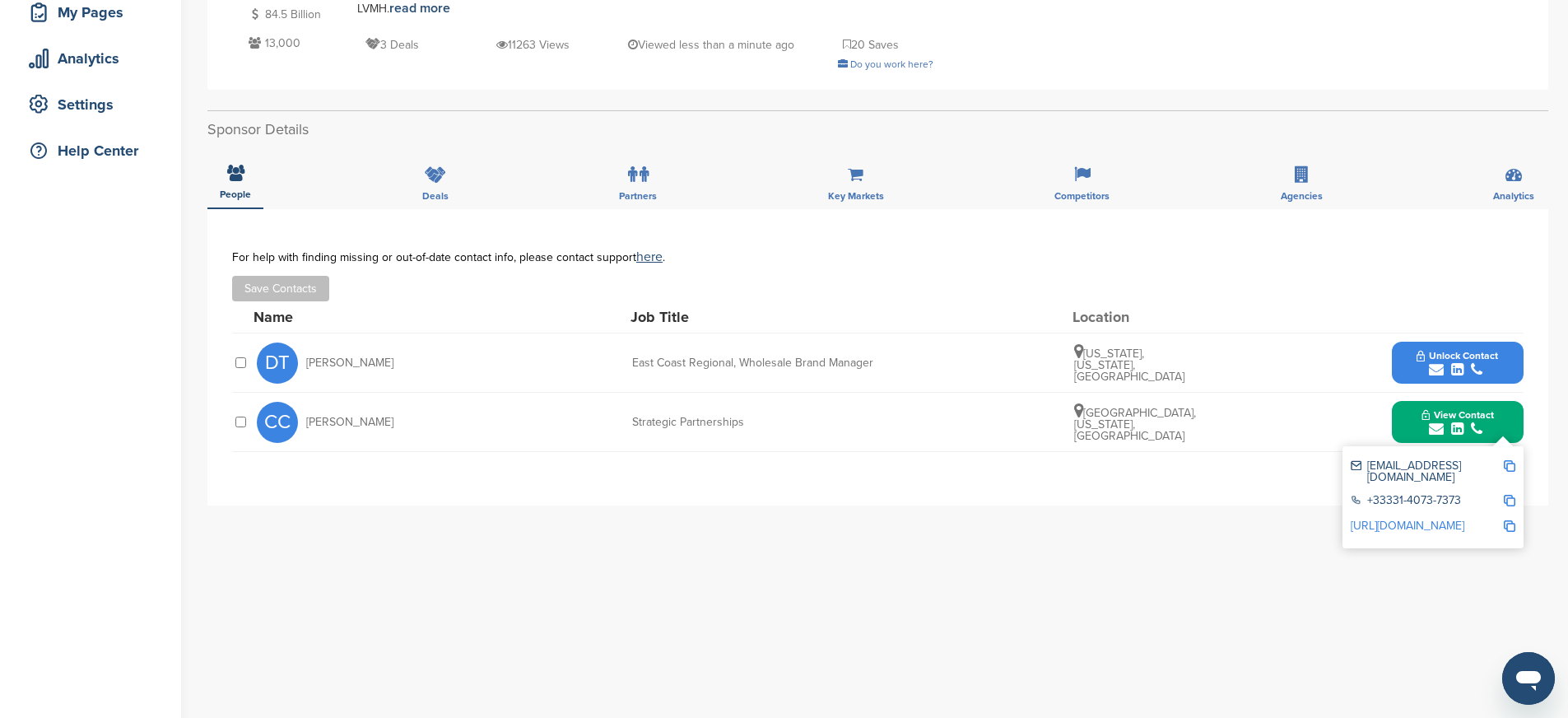
click at [1408, 347] on button "Unlock Contact" at bounding box center [1456, 363] width 121 height 49
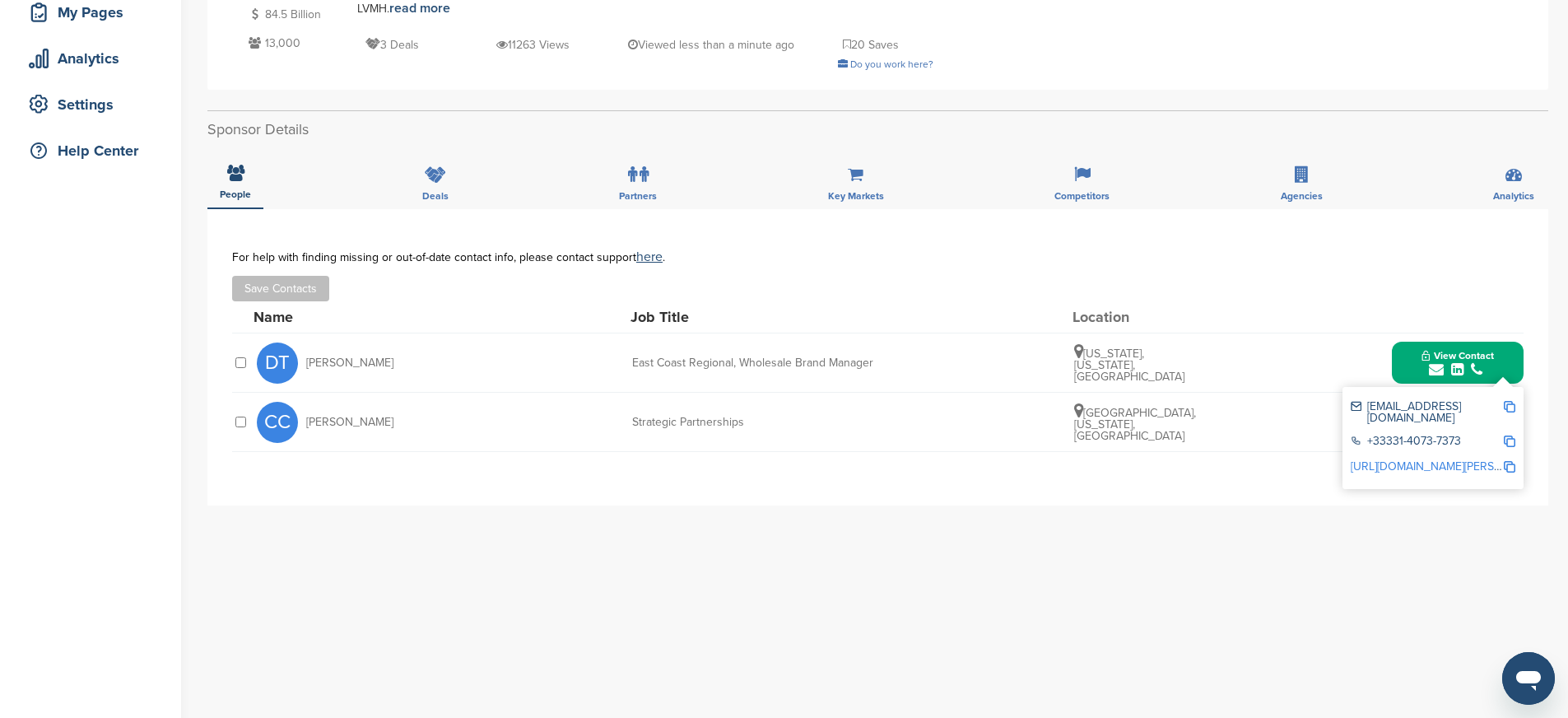
click at [1510, 401] on img at bounding box center [1509, 407] width 12 height 12
drag, startPoint x: 630, startPoint y: 344, endPoint x: 902, endPoint y: 341, distance: 272.0
click at [902, 341] on div "DT [PERSON_NAME] East Coast Regional, Wholesale Brand Manager [US_STATE], [US_S…" at bounding box center [889, 363] width 1266 height 59
copy div "East Coast Regional, Wholesale Brand Manager"
click at [1512, 436] on img at bounding box center [1509, 441] width 12 height 12
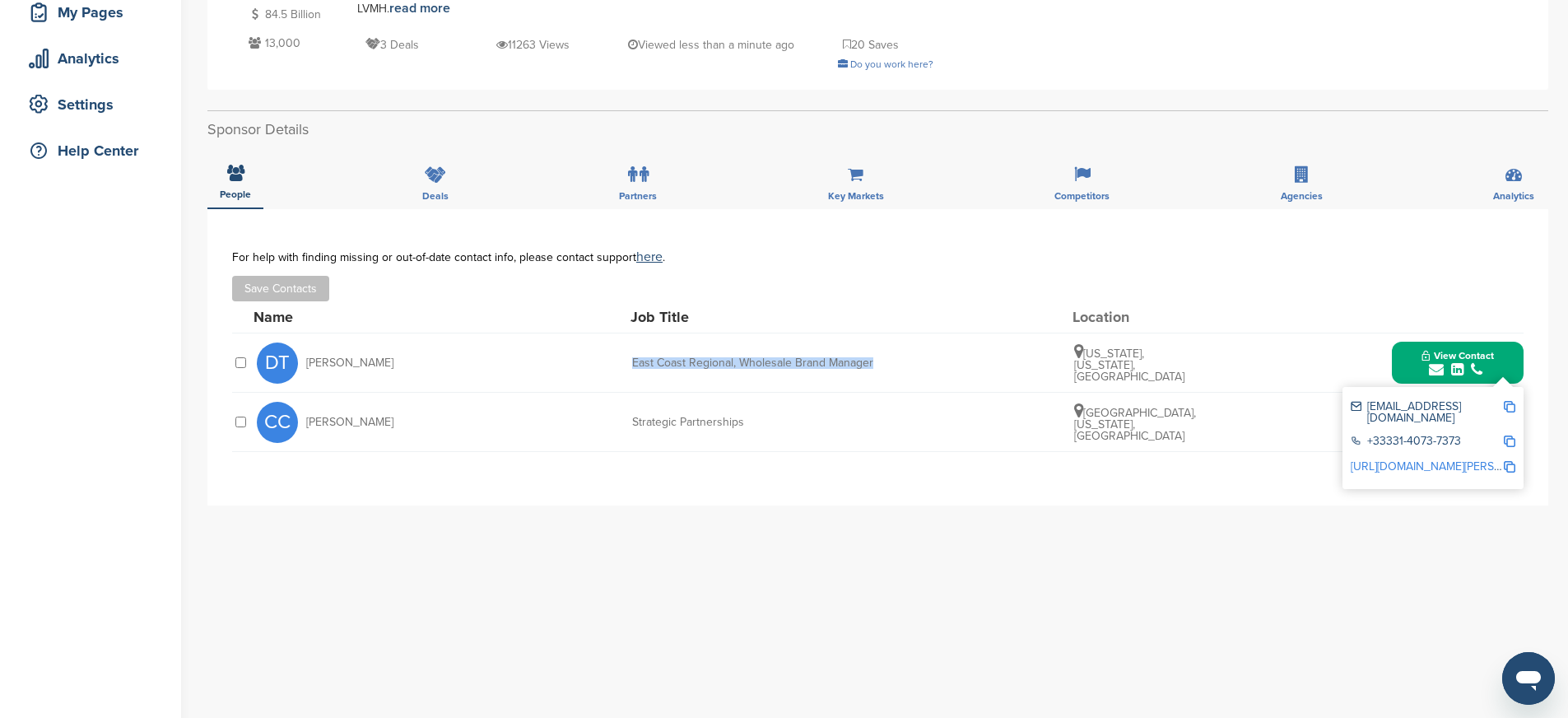
copy div "East Coast Regional, Wholesale Brand Manager"
click at [1505, 461] on img at bounding box center [1509, 467] width 12 height 12
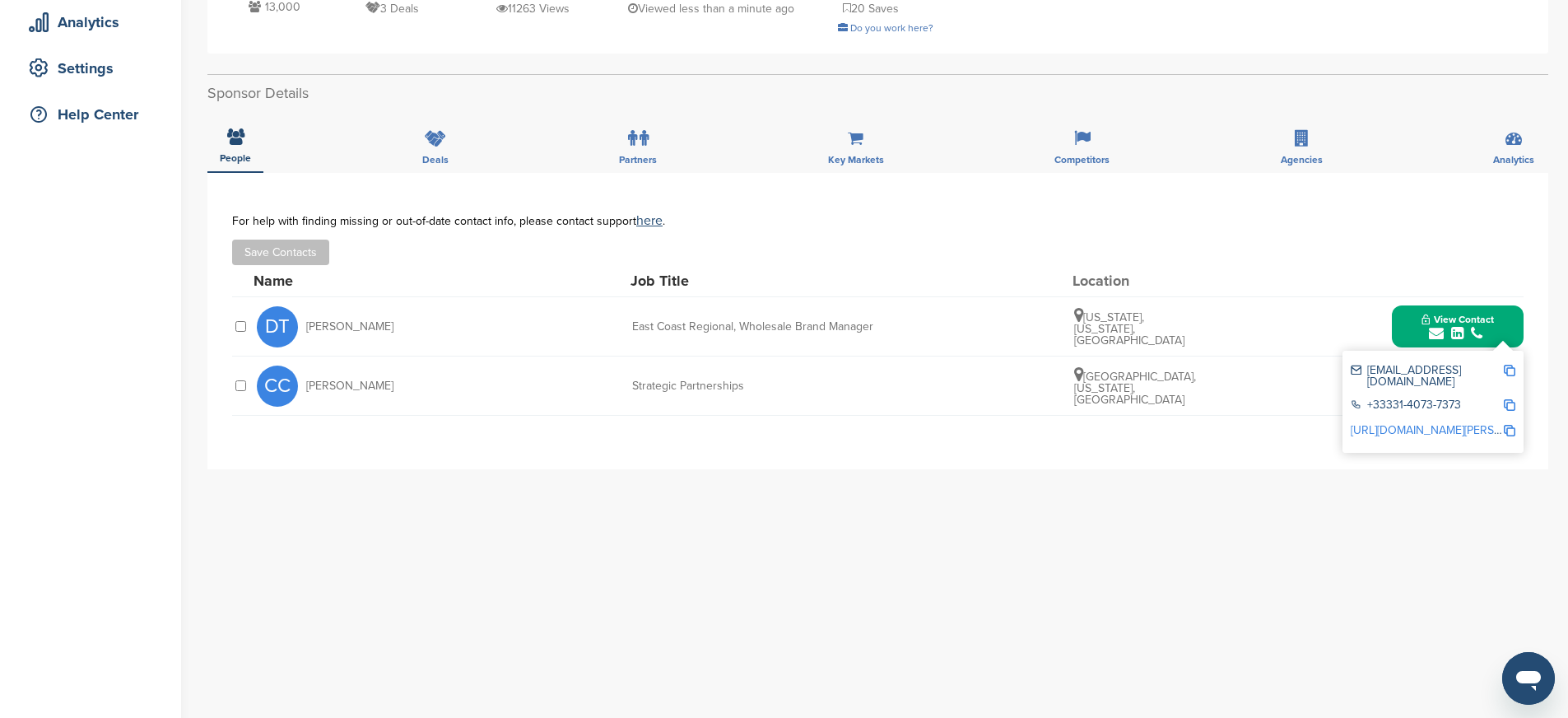
scroll to position [296, 0]
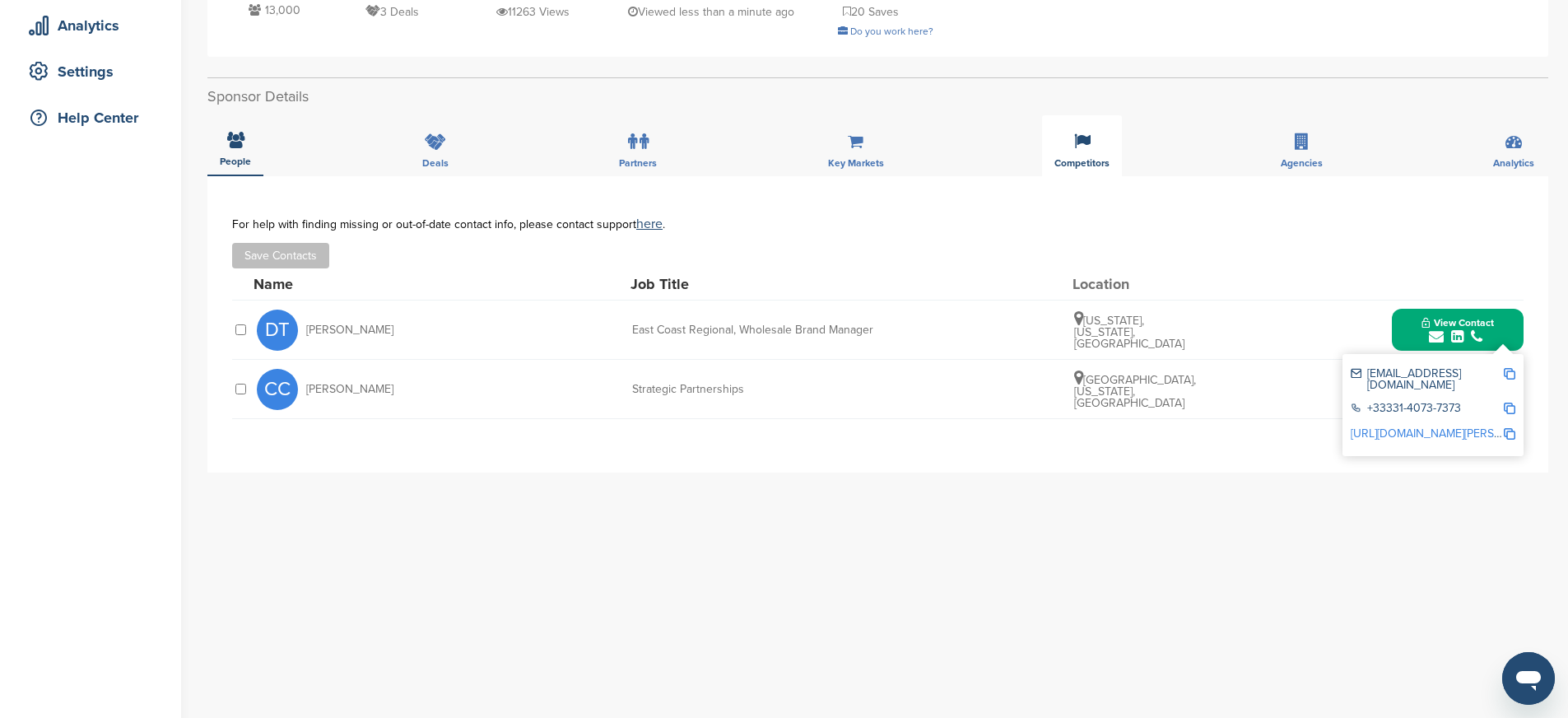
click at [1078, 134] on div "Competitors" at bounding box center [1081, 145] width 79 height 61
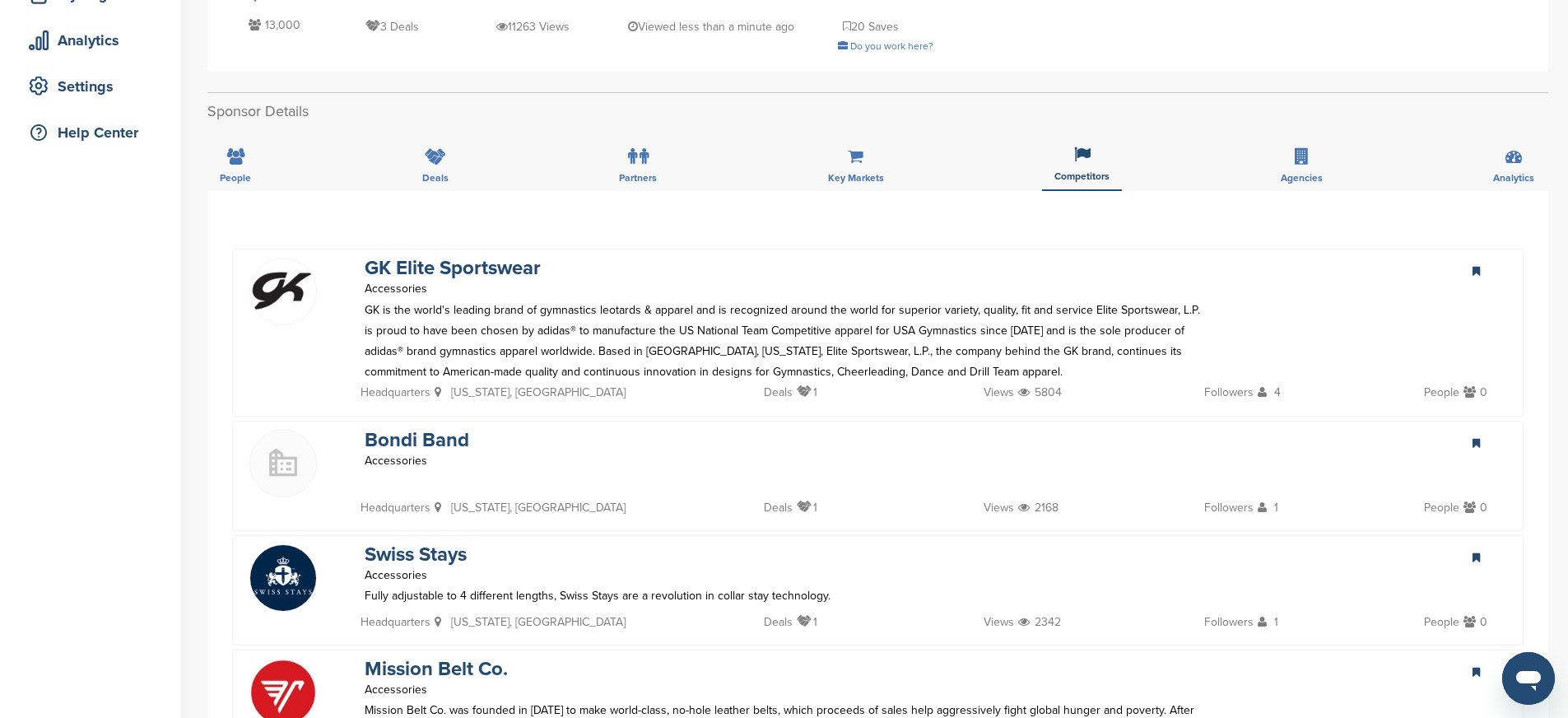
scroll to position [0, 0]
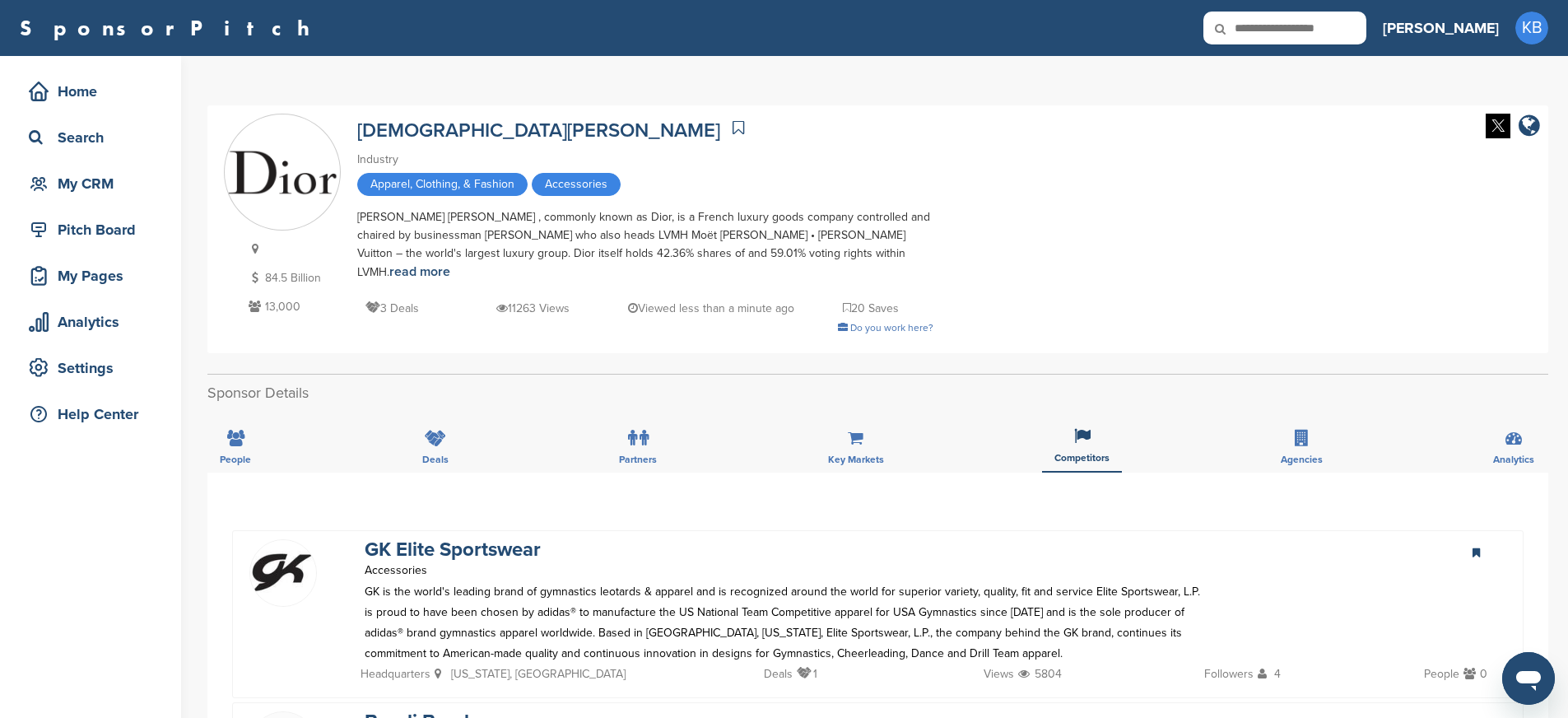
click at [54, 117] on div "Home Search My CRM" at bounding box center [90, 137] width 148 height 130
click at [56, 128] on div "Search" at bounding box center [94, 137] width 140 height 29
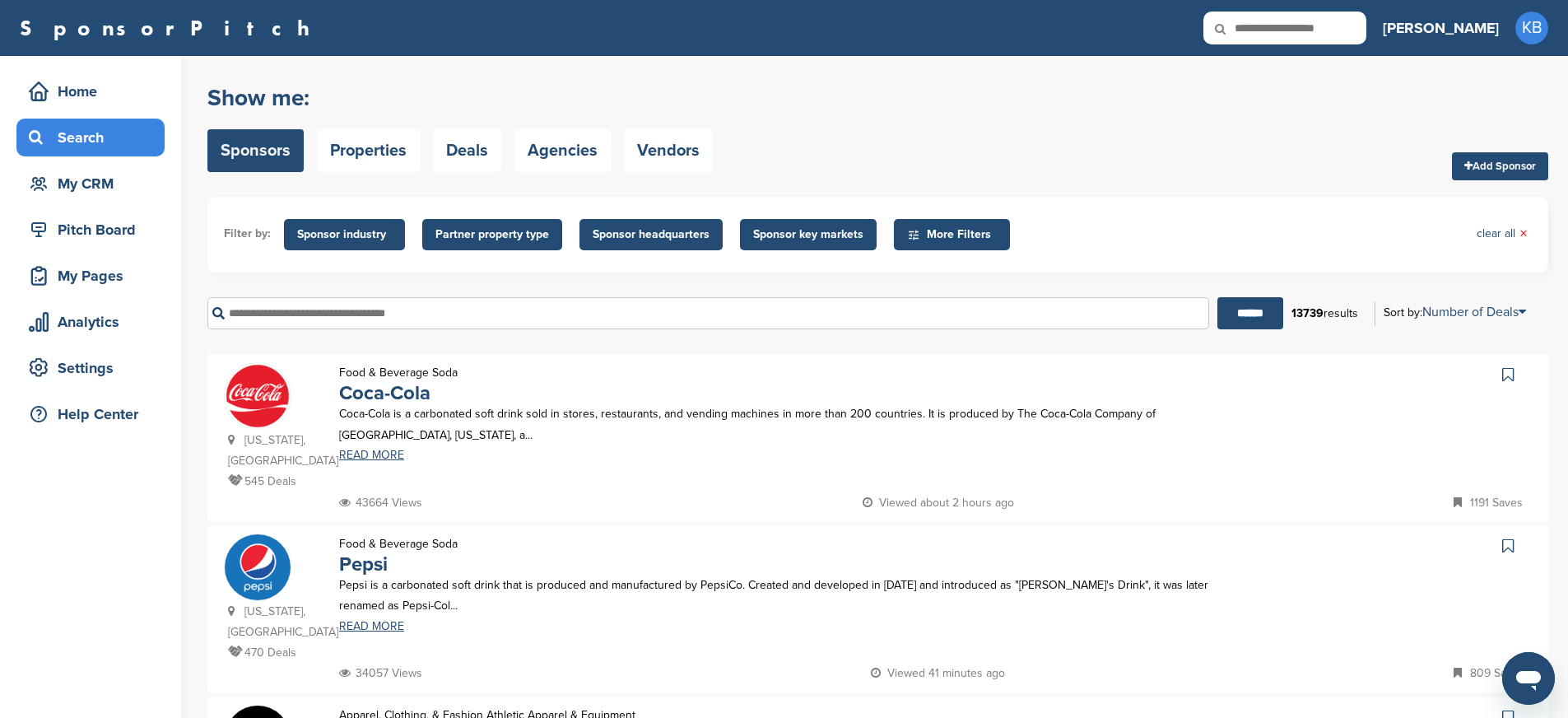
click at [295, 325] on input "text" at bounding box center [707, 313] width 1001 height 32
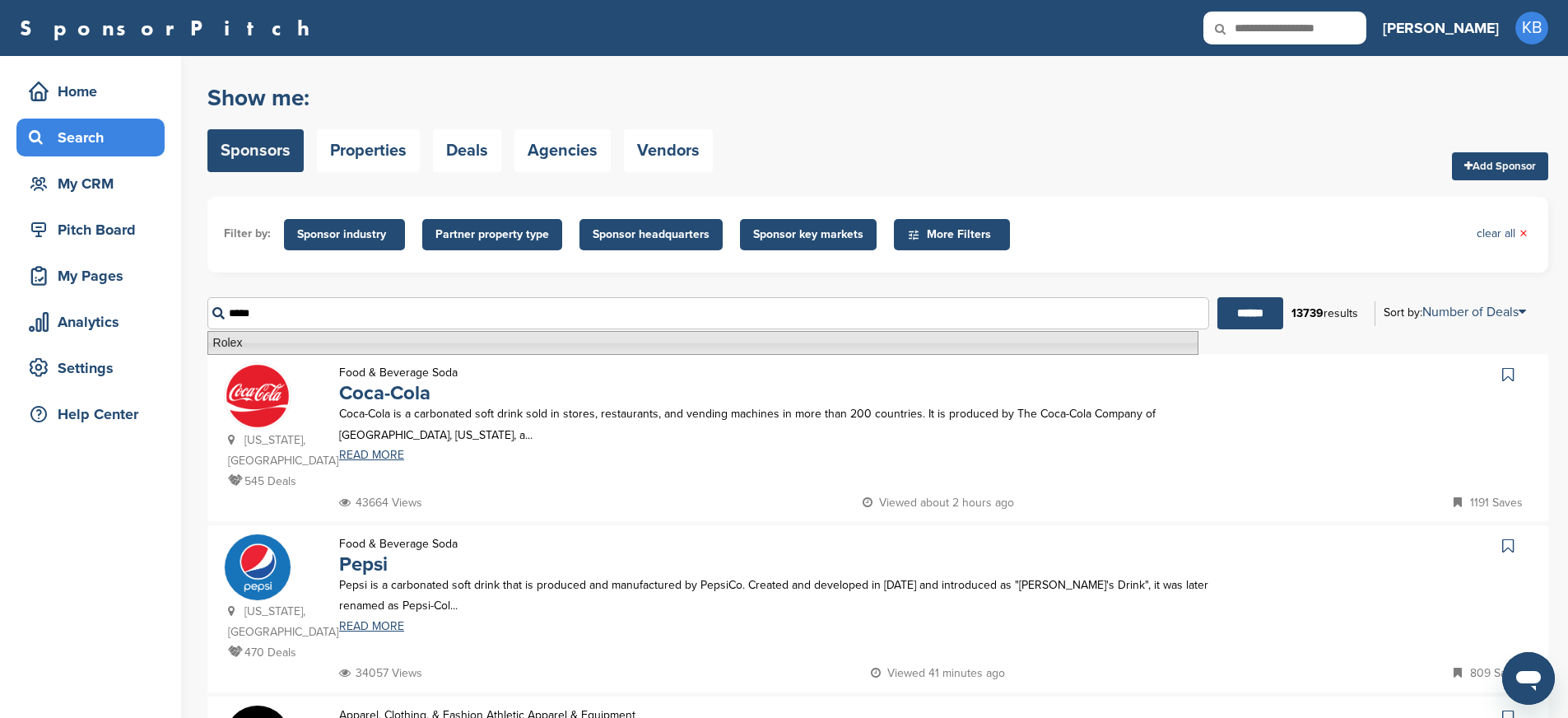
click at [287, 348] on li "Rolex" at bounding box center [702, 342] width 990 height 24
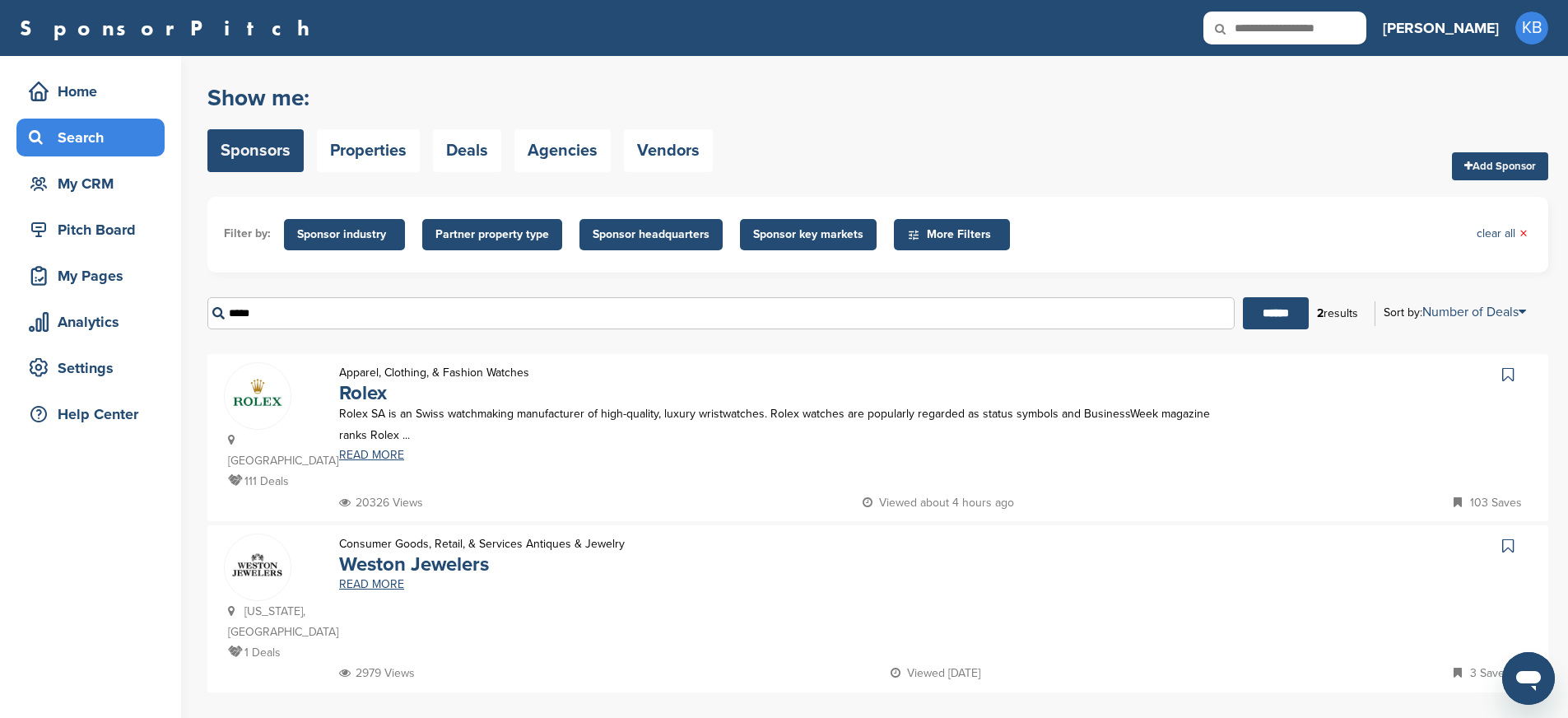
type input "*****"
click at [264, 408] on img at bounding box center [257, 395] width 66 height 66
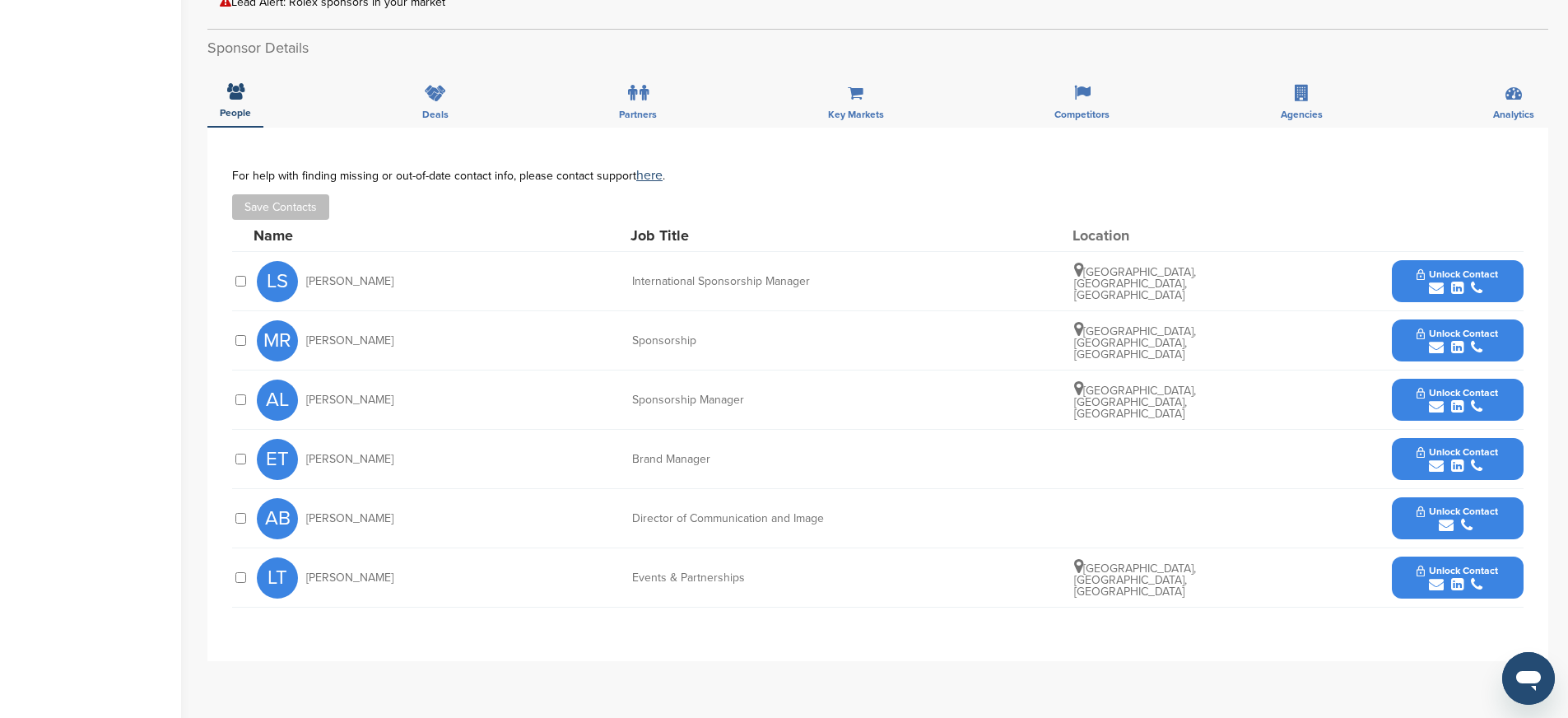
scroll to position [493, 0]
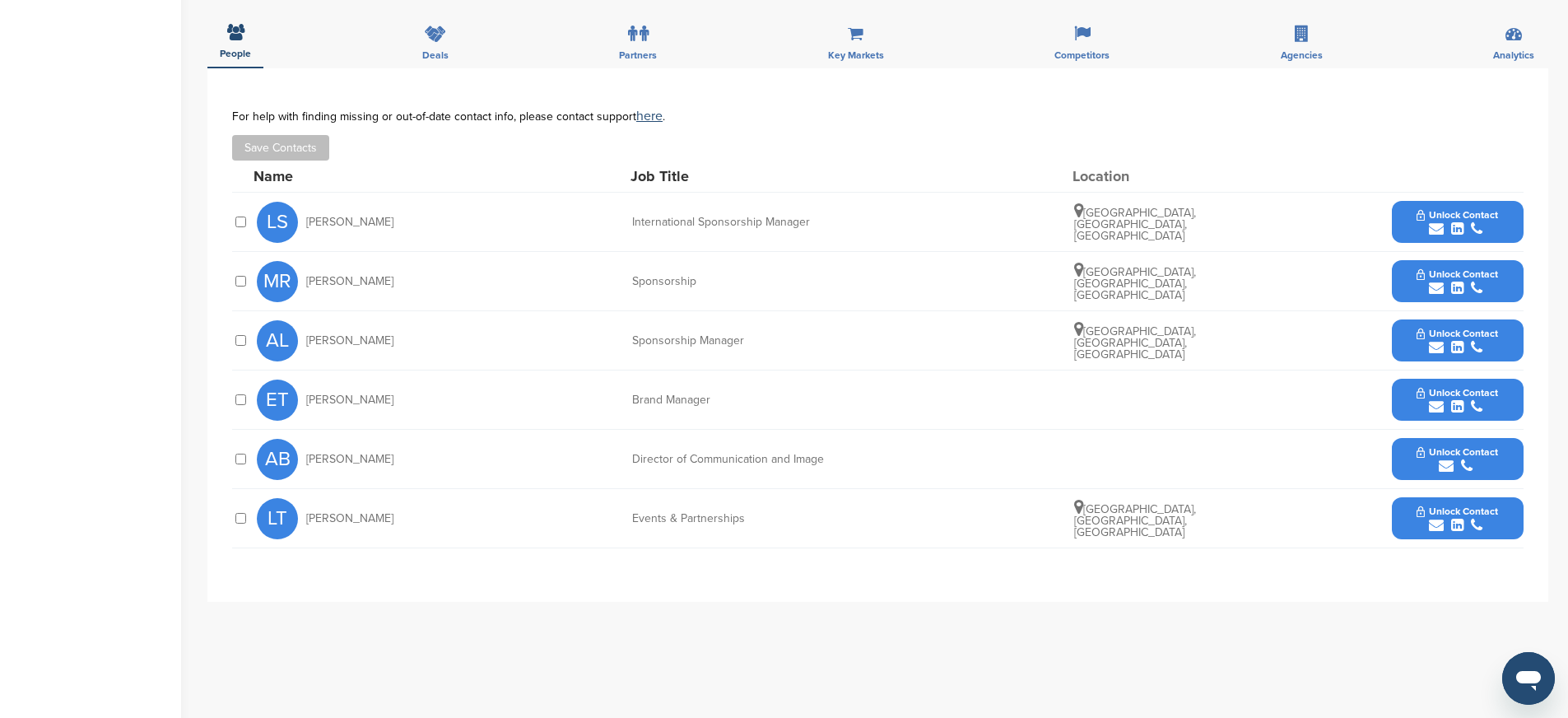
click at [1412, 228] on button "Unlock Contact" at bounding box center [1456, 222] width 121 height 49
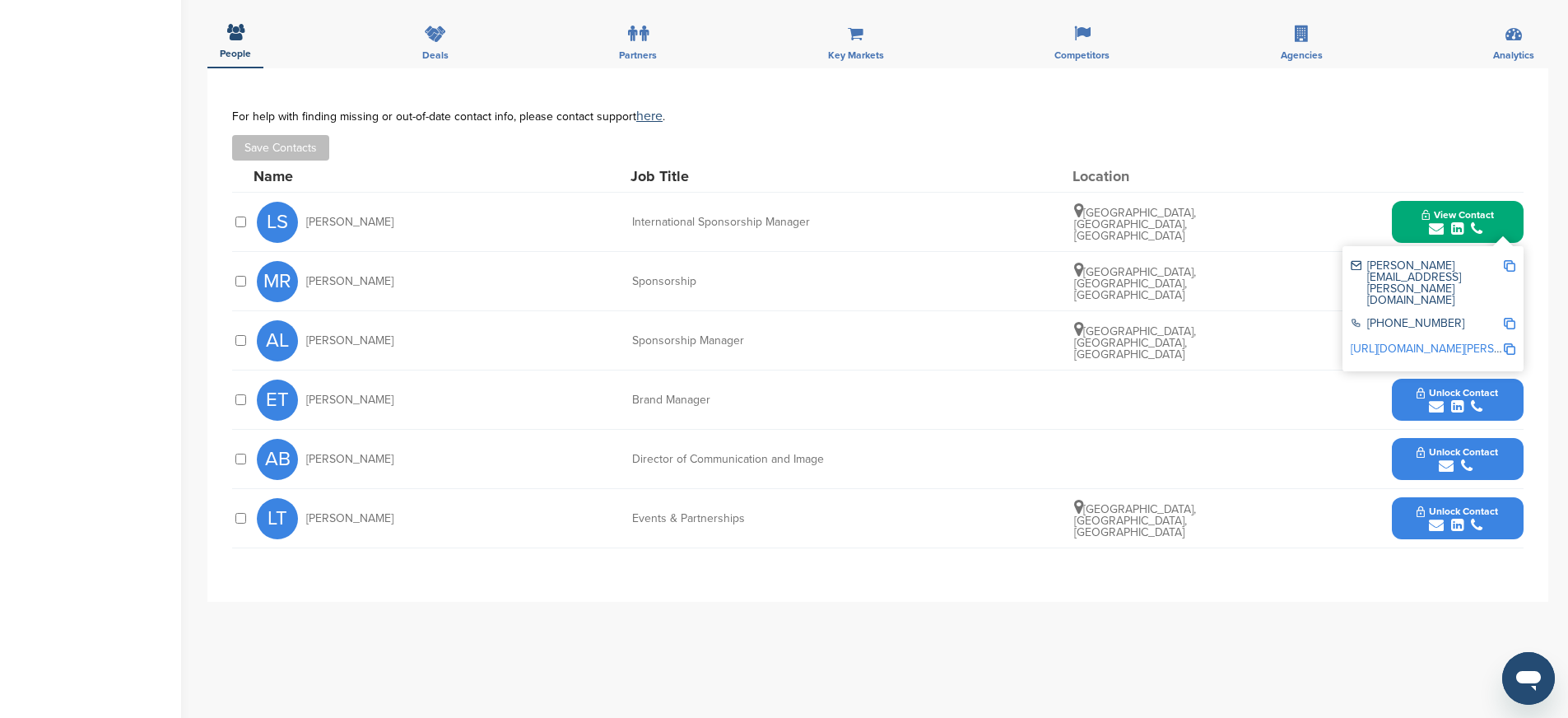
click at [1507, 267] on img at bounding box center [1509, 266] width 12 height 12
drag, startPoint x: 618, startPoint y: 226, endPoint x: 862, endPoint y: 222, distance: 244.0
click at [862, 222] on div "LS Lionel Schurch International Sponsorship Manager Geneva, Geneva, Switzerland…" at bounding box center [889, 222] width 1266 height 59
copy div "International Sponsorship Manager"
click at [1510, 318] on img at bounding box center [1509, 324] width 12 height 12
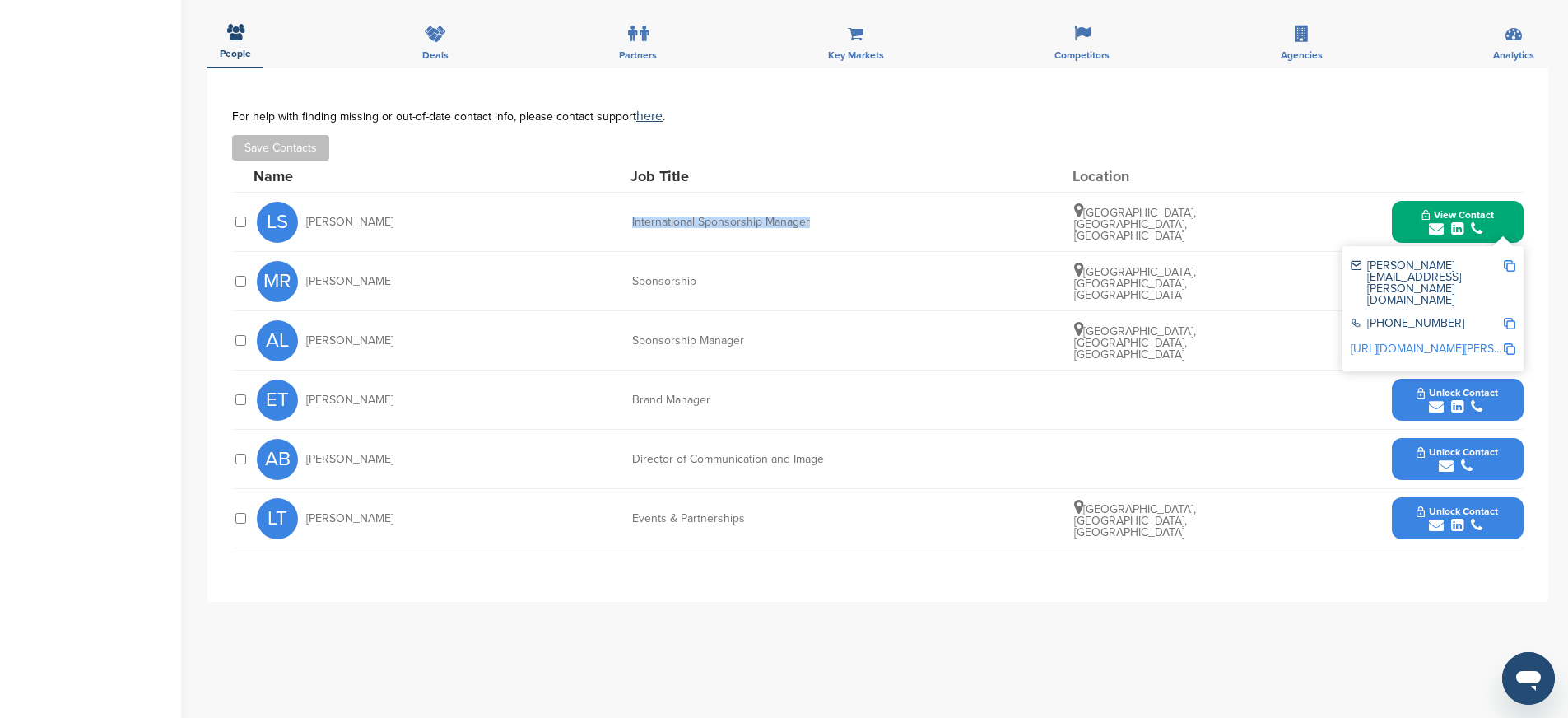
copy div "International Sponsorship Manager"
click at [1506, 343] on img at bounding box center [1509, 349] width 12 height 12
click at [1402, 514] on button "Unlock Contact" at bounding box center [1456, 518] width 121 height 49
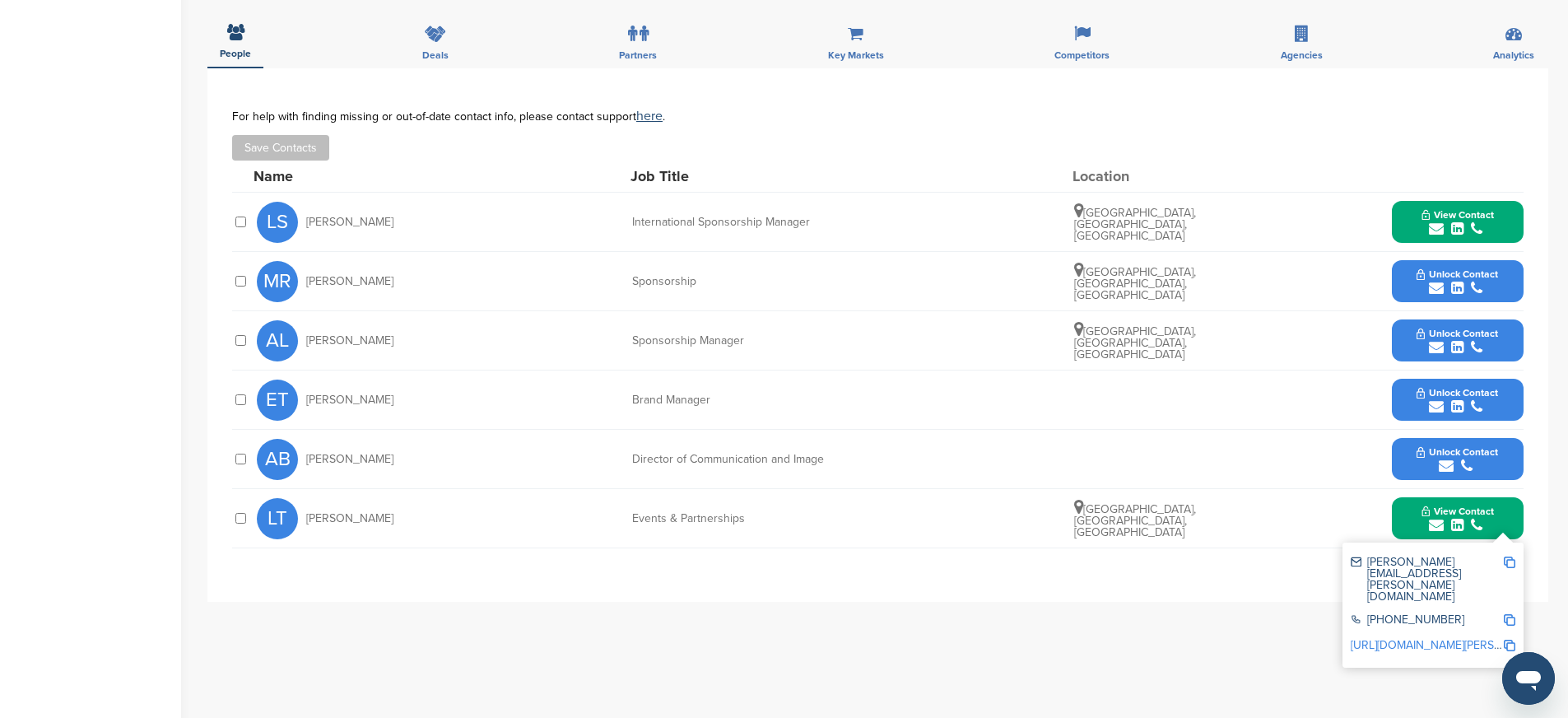
click at [1507, 562] on img at bounding box center [1509, 562] width 12 height 12
drag, startPoint x: 623, startPoint y: 521, endPoint x: 781, endPoint y: 521, distance: 158.0
click at [781, 521] on div "LT Laura Thompson Events & Partnerships Toronto, Ontario, Canada View Contact l…" at bounding box center [889, 518] width 1266 height 59
copy div "Events & Partnerships"
click at [1508, 614] on img at bounding box center [1509, 620] width 12 height 12
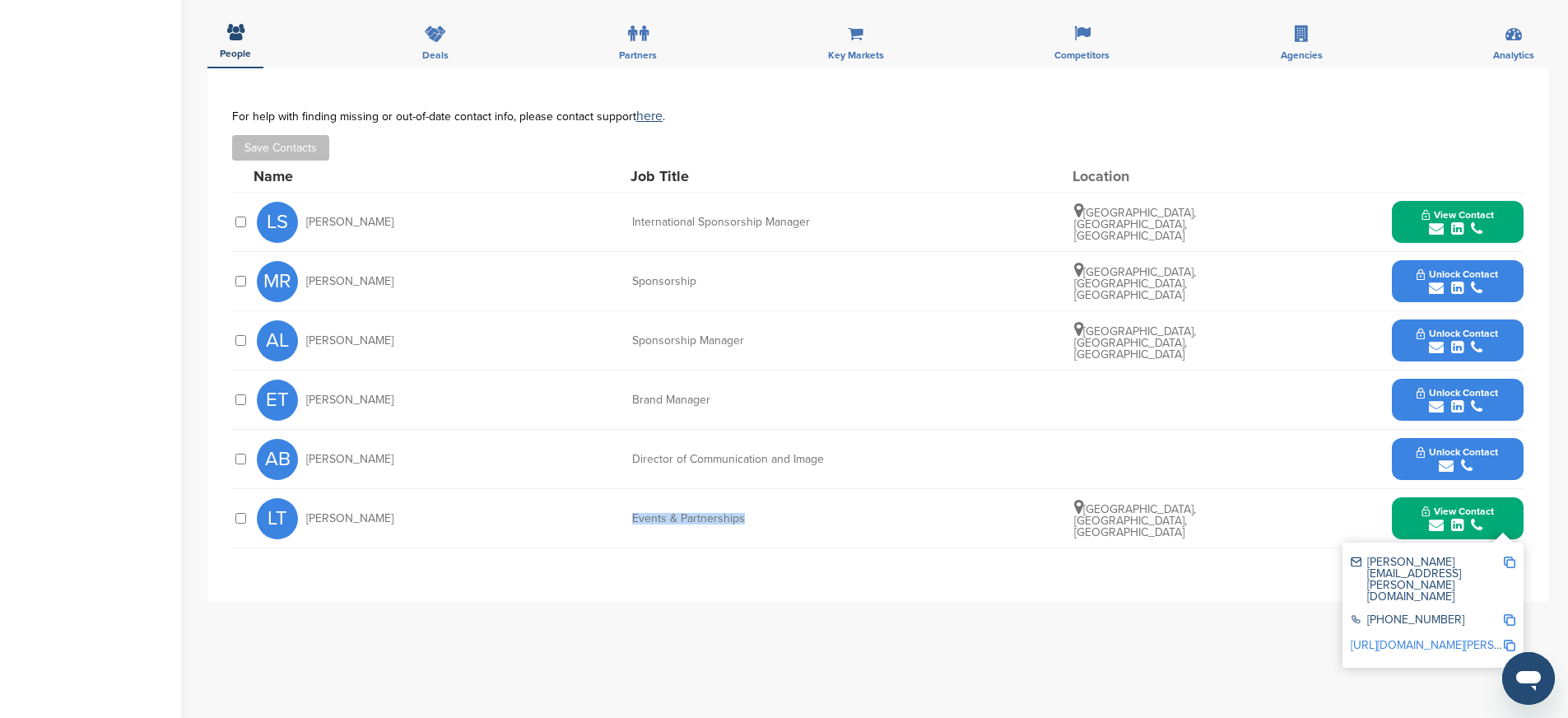
copy div "Events & Partnerships"
click at [1513, 640] on img at bounding box center [1509, 645] width 12 height 12
click at [1402, 340] on button "Unlock Contact" at bounding box center [1456, 340] width 121 height 49
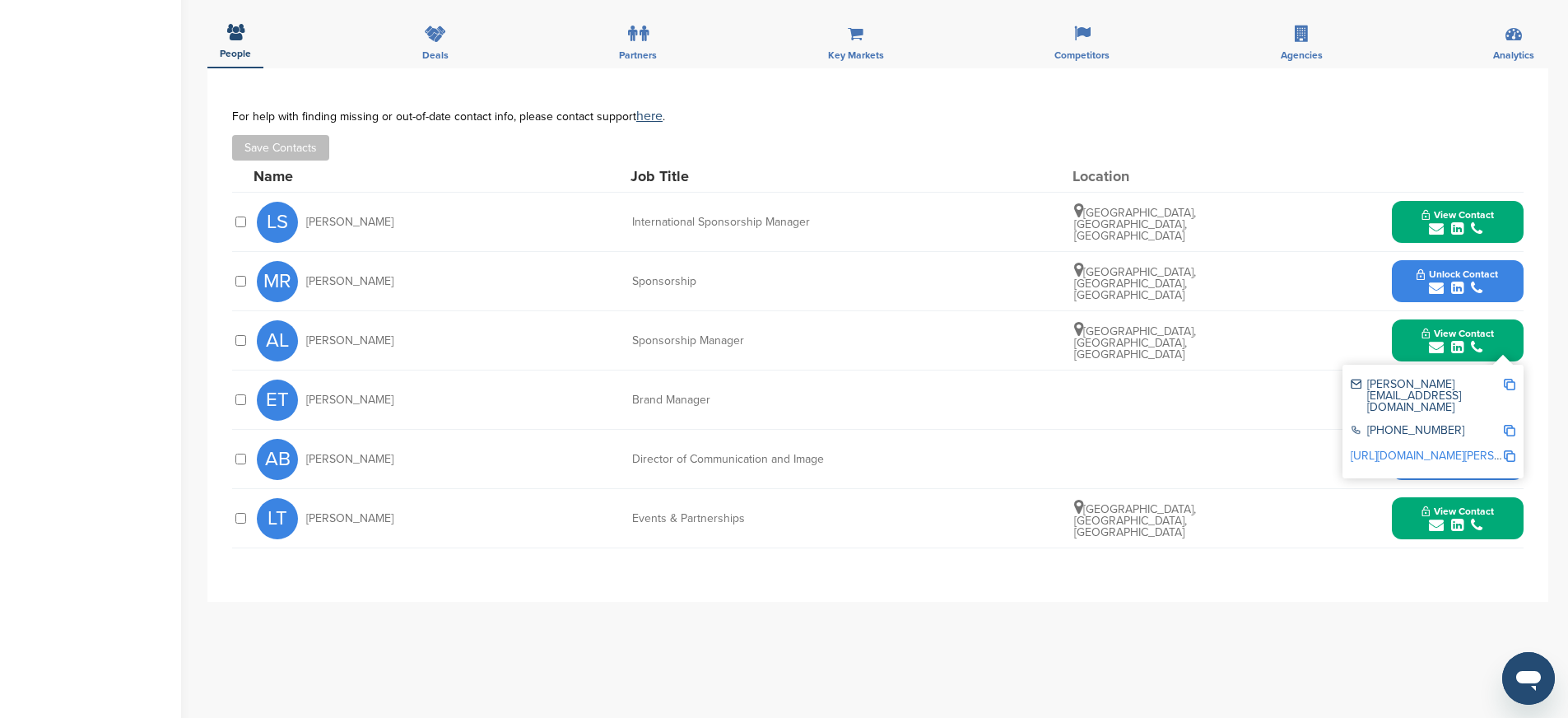
click at [1511, 385] on img at bounding box center [1509, 385] width 12 height 12
drag, startPoint x: 630, startPoint y: 465, endPoint x: 844, endPoint y: 474, distance: 214.2
click at [844, 474] on div "AB Arnaud Boetsch Director of Communication and Image Unlock Contact" at bounding box center [889, 459] width 1266 height 59
drag, startPoint x: 632, startPoint y: 459, endPoint x: 856, endPoint y: 462, distance: 224.0
click at [856, 462] on div "Director of Communication and Image" at bounding box center [755, 459] width 247 height 12
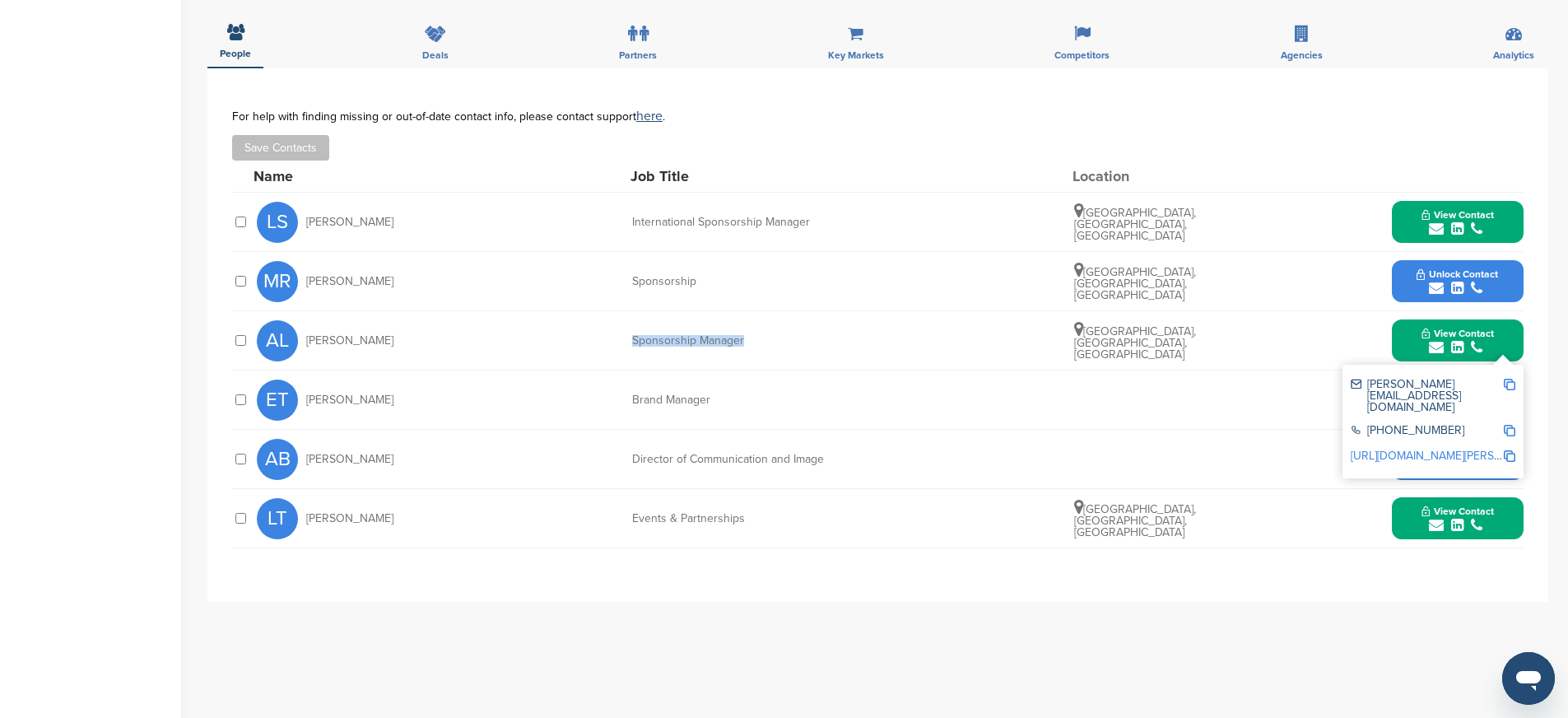
drag, startPoint x: 634, startPoint y: 343, endPoint x: 781, endPoint y: 345, distance: 147.0
click at [781, 345] on div "Sponsorship Manager" at bounding box center [755, 341] width 247 height 12
copy div "Sponsorship Manager"
click at [1512, 425] on img at bounding box center [1509, 431] width 12 height 12
copy div "Sponsorship Manager"
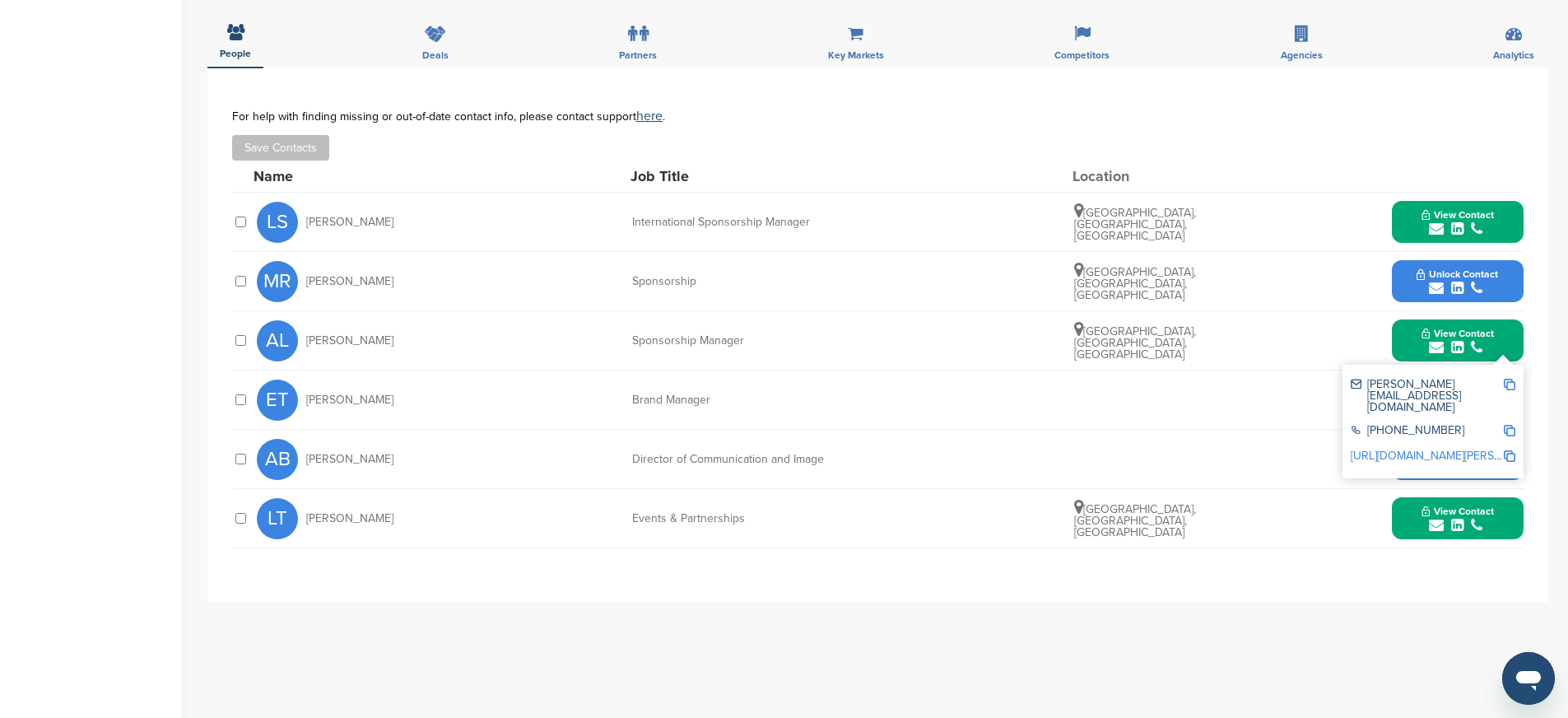
click at [1508, 450] on img at bounding box center [1509, 456] width 12 height 12
click at [1385, 276] on div "MR Melanie Roux Sponsorship Geneva, Geneva, Switzerland Unlock Contact" at bounding box center [889, 282] width 1266 height 59
click at [1395, 273] on div "Unlock Contact" at bounding box center [1457, 281] width 131 height 42
click at [1421, 275] on span "Unlock Contact" at bounding box center [1456, 275] width 81 height 12
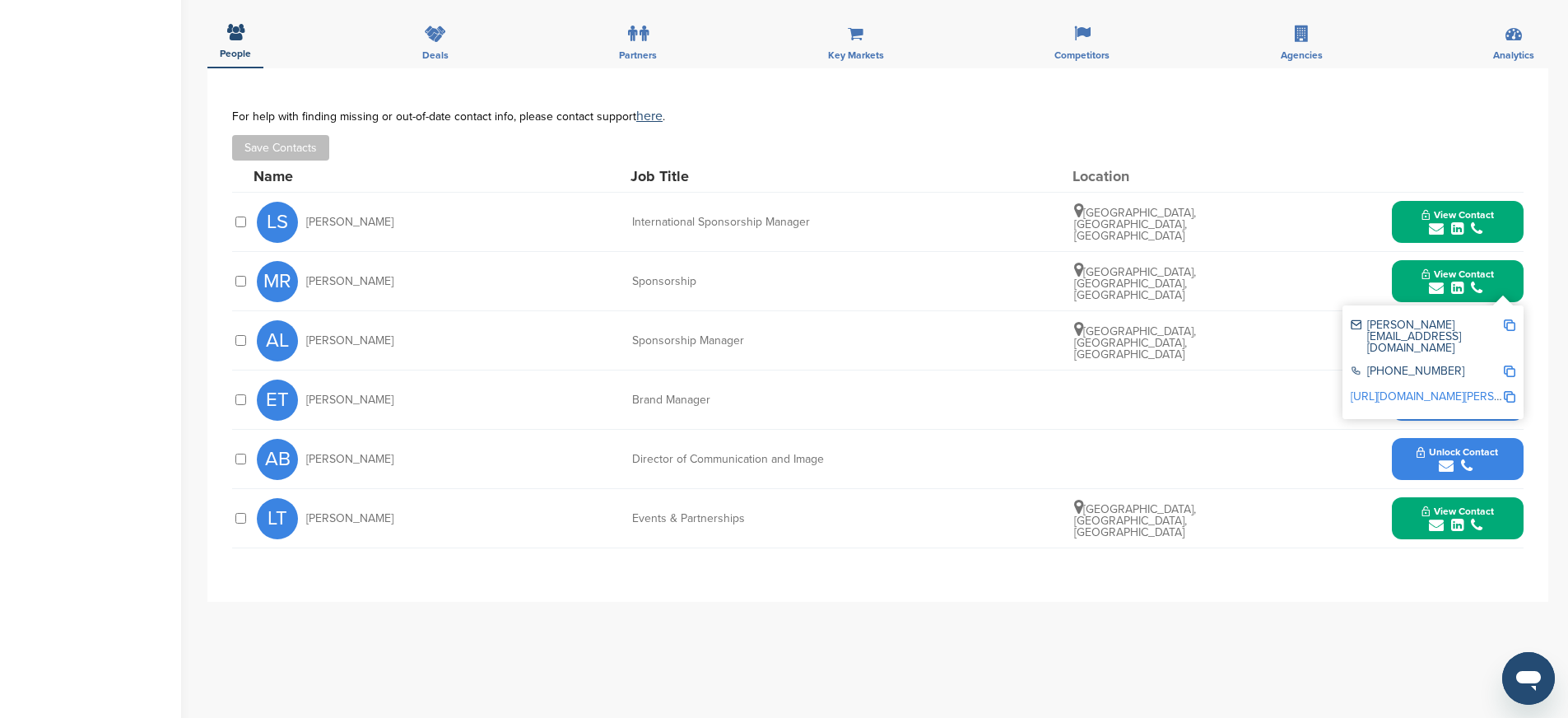
click at [1510, 325] on img at bounding box center [1509, 326] width 12 height 12
drag, startPoint x: 632, startPoint y: 282, endPoint x: 762, endPoint y: 285, distance: 130.0
click at [762, 285] on div "Sponsorship" at bounding box center [755, 282] width 247 height 12
copy div "Sponsorship"
click at [1506, 366] on img at bounding box center [1509, 372] width 12 height 12
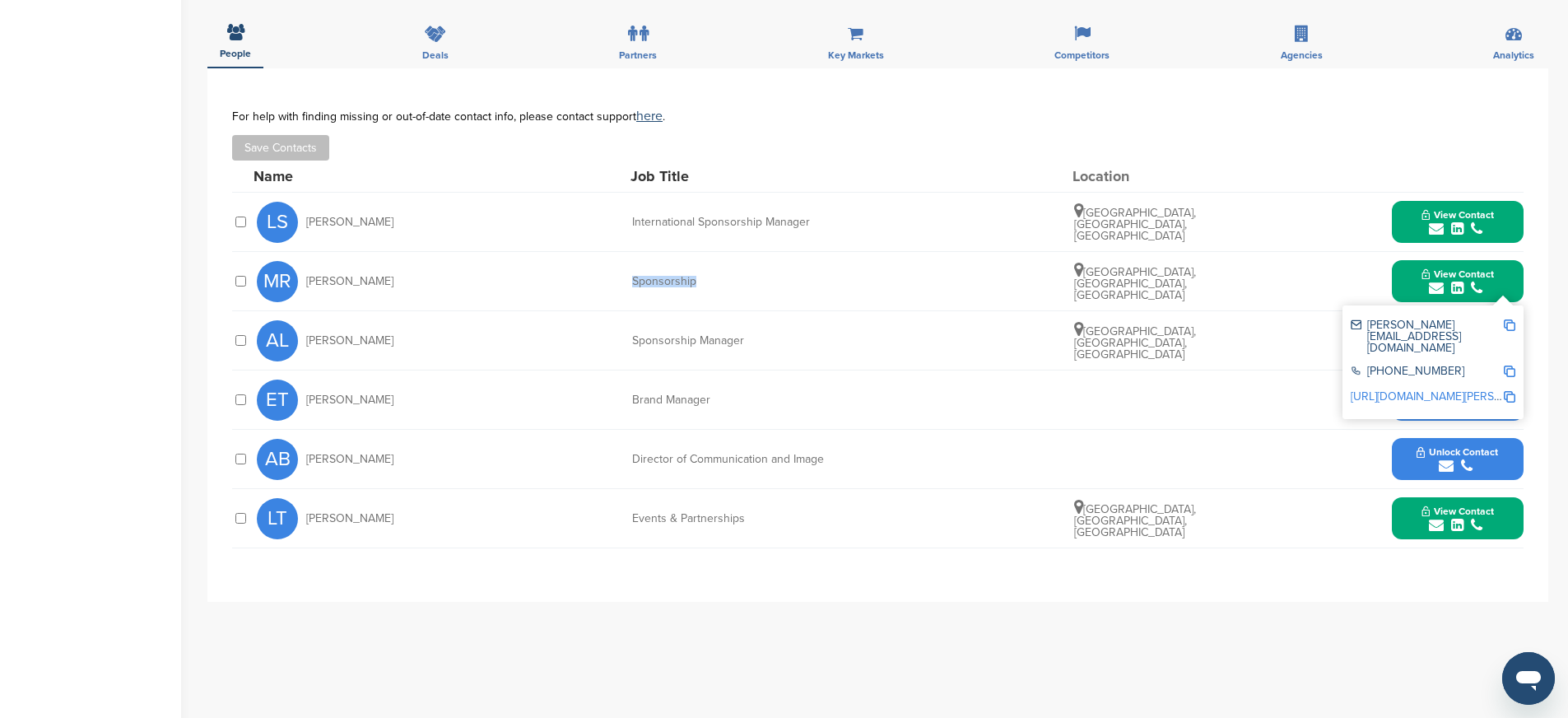
copy div "Sponsorship"
click at [1509, 391] on img at bounding box center [1509, 397] width 12 height 12
click at [1408, 302] on button "View Contact" at bounding box center [1457, 282] width 112 height 49
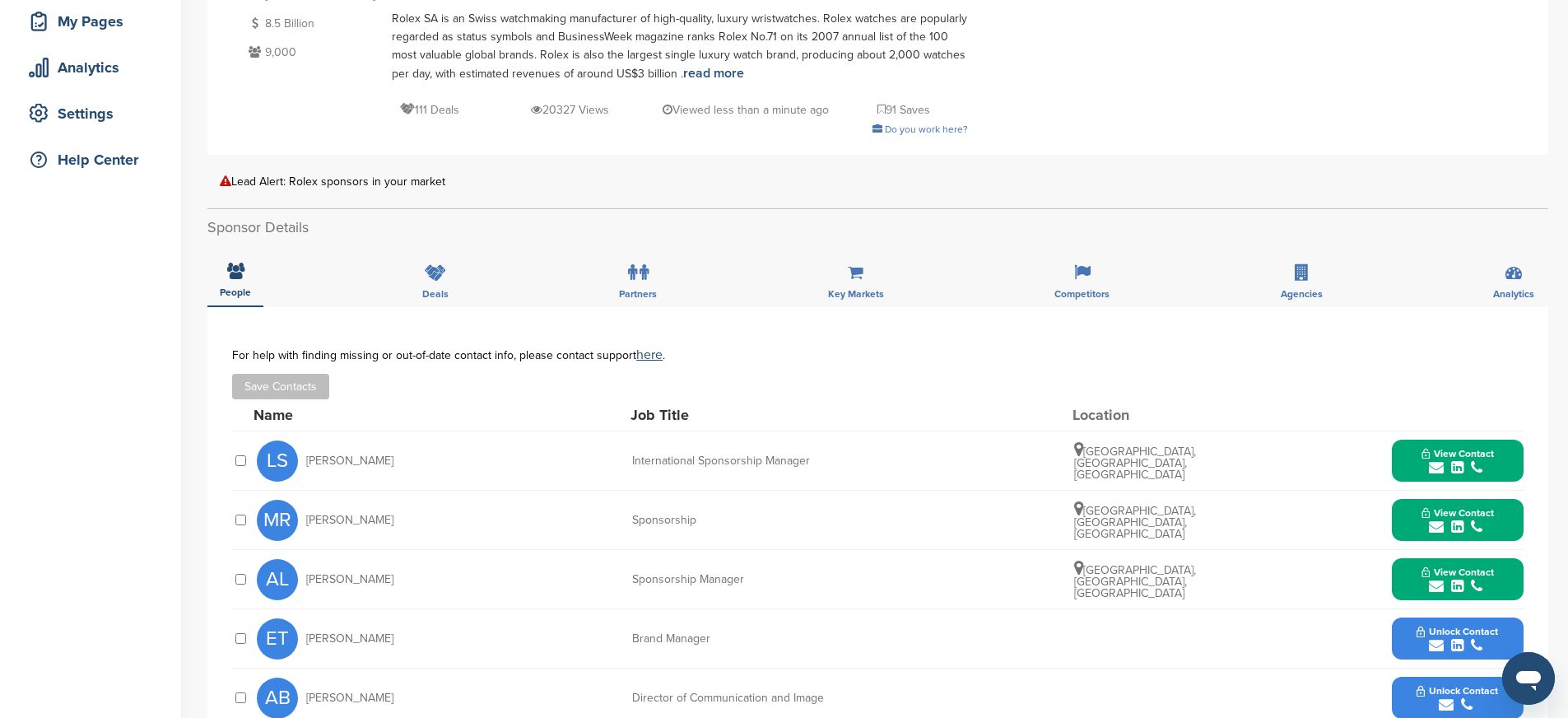
scroll to position [0, 0]
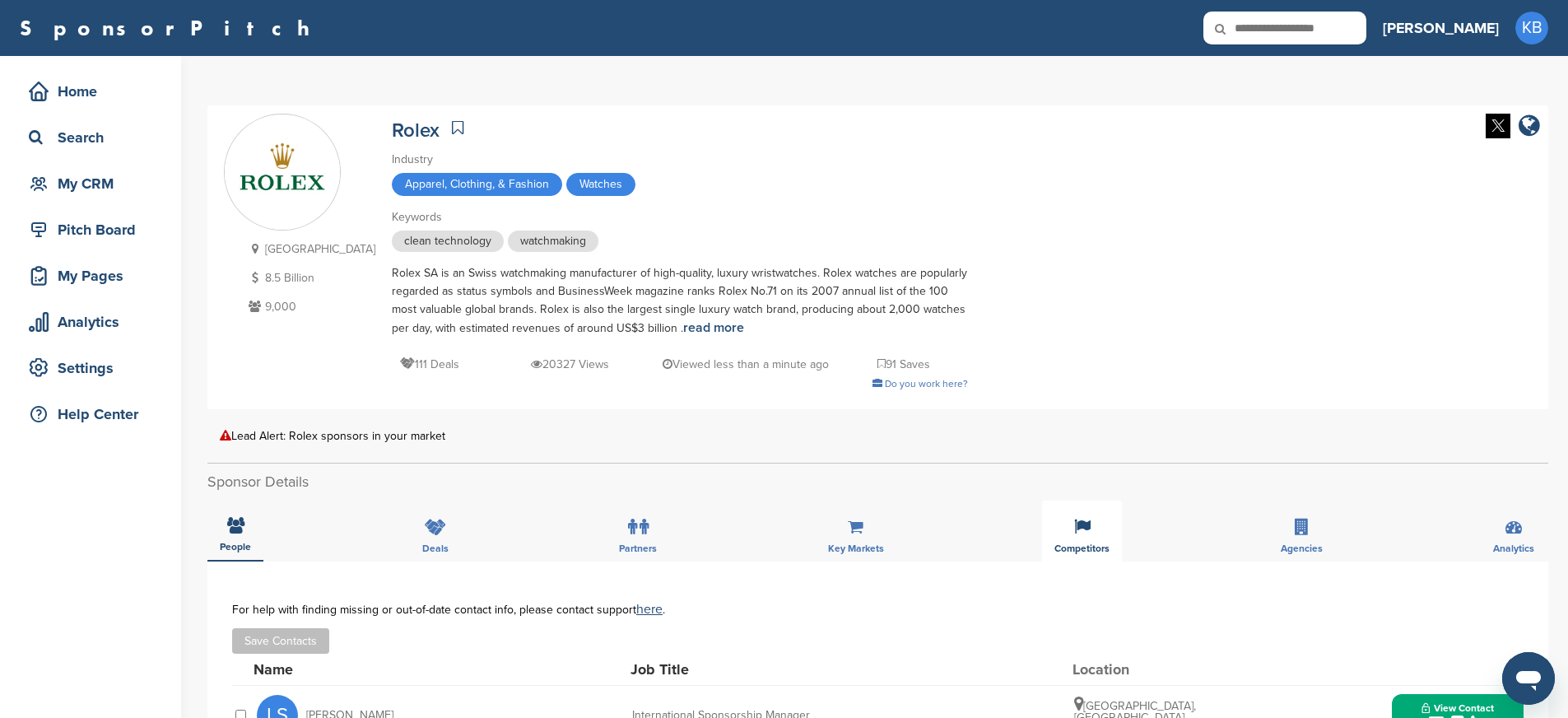
click at [1080, 537] on div "Competitors" at bounding box center [1081, 531] width 79 height 61
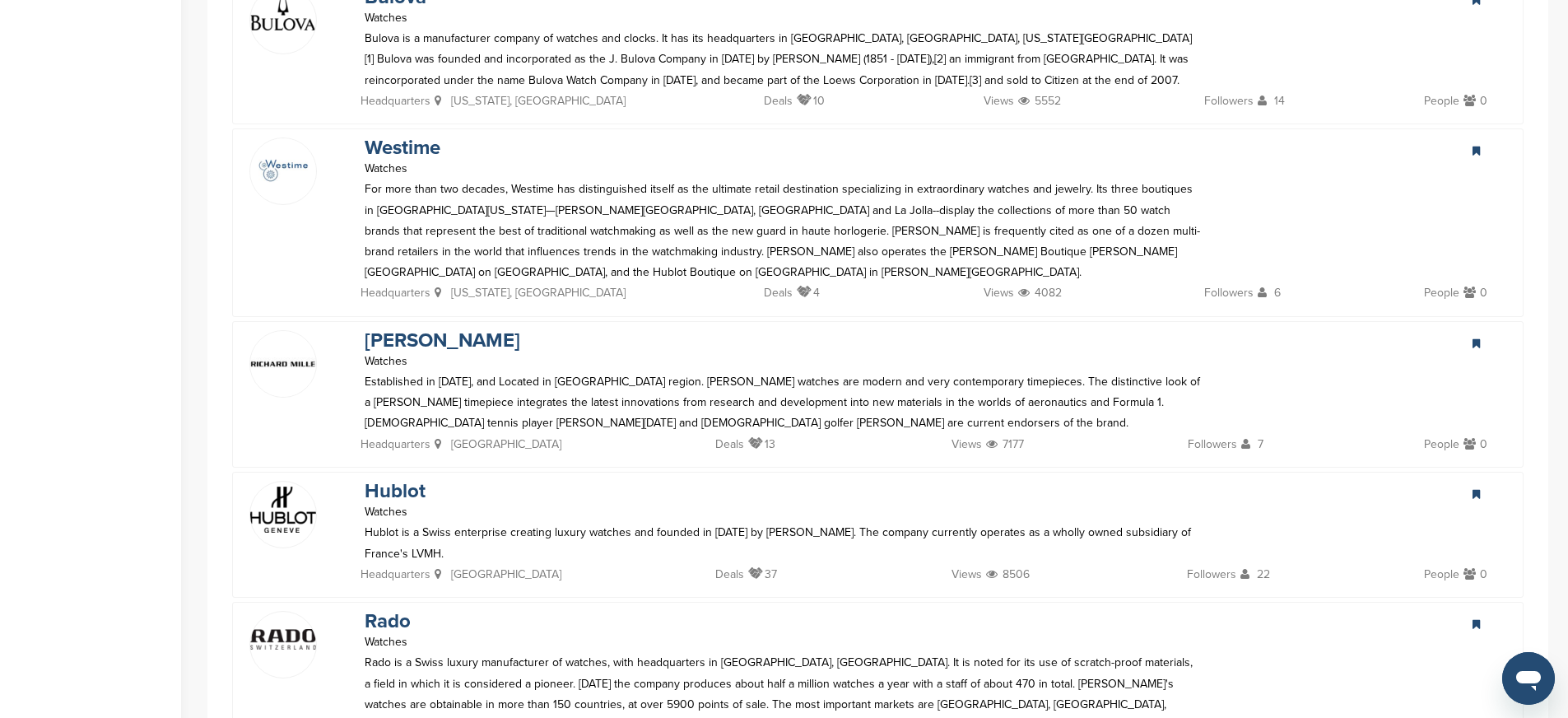
scroll to position [2468, 0]
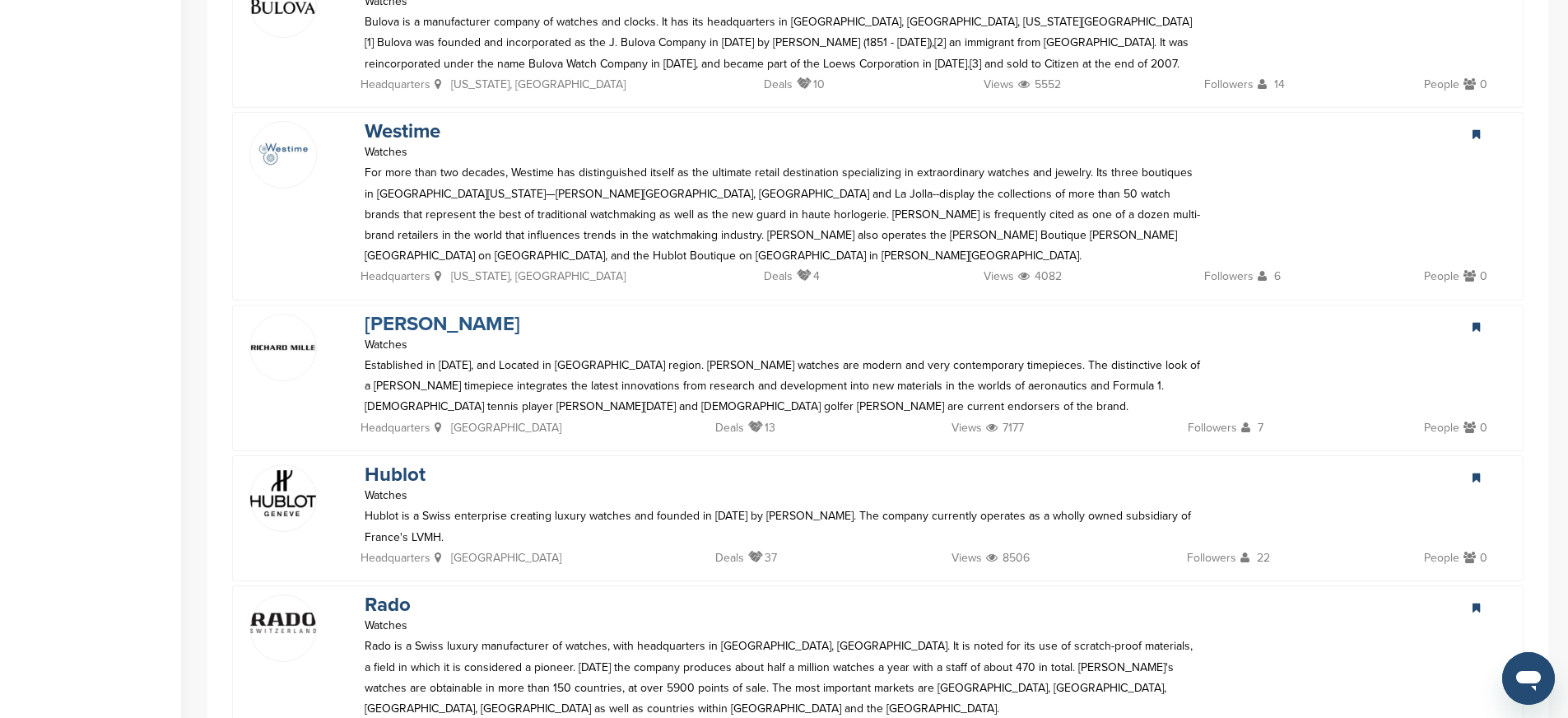
click at [432, 312] on link "Richard Mille" at bounding box center [442, 324] width 156 height 24
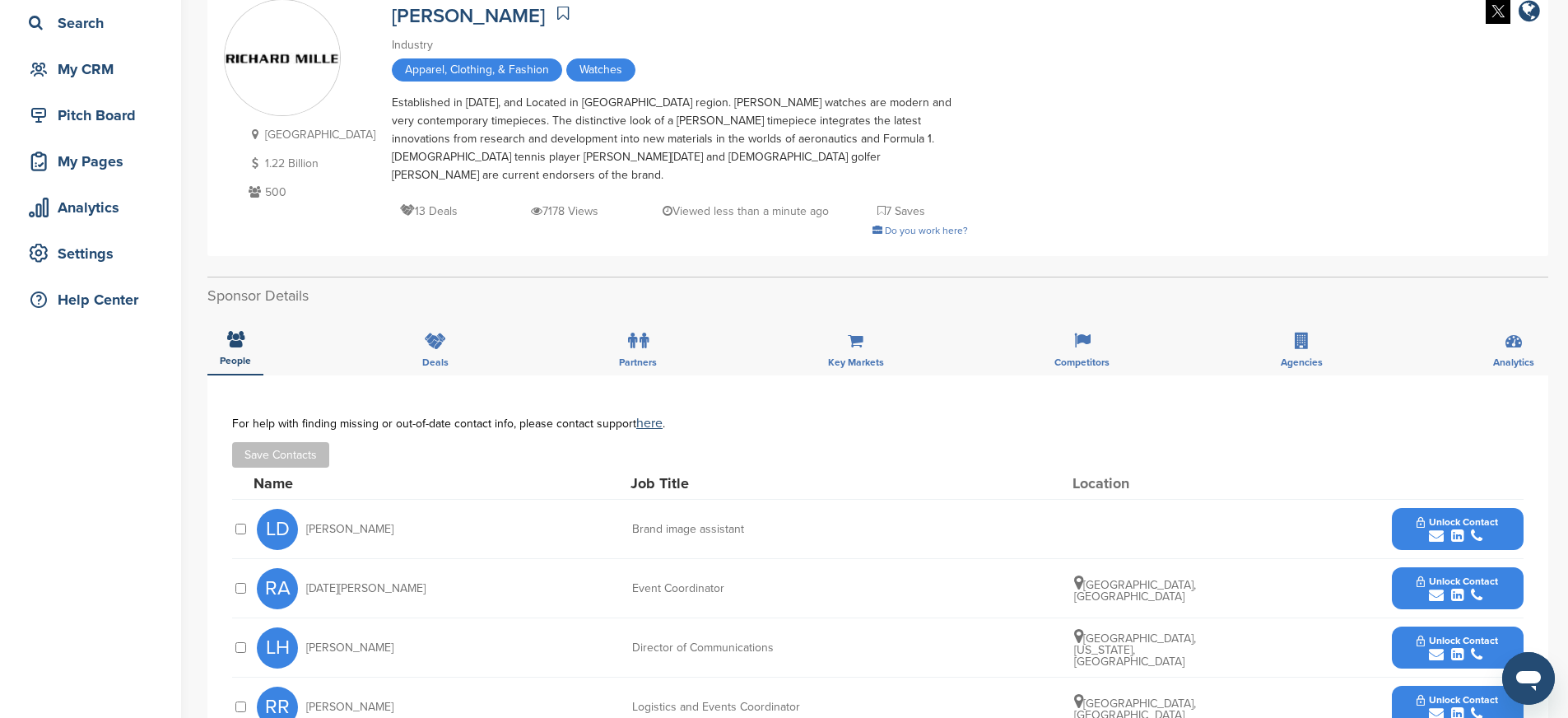
scroll to position [130, 0]
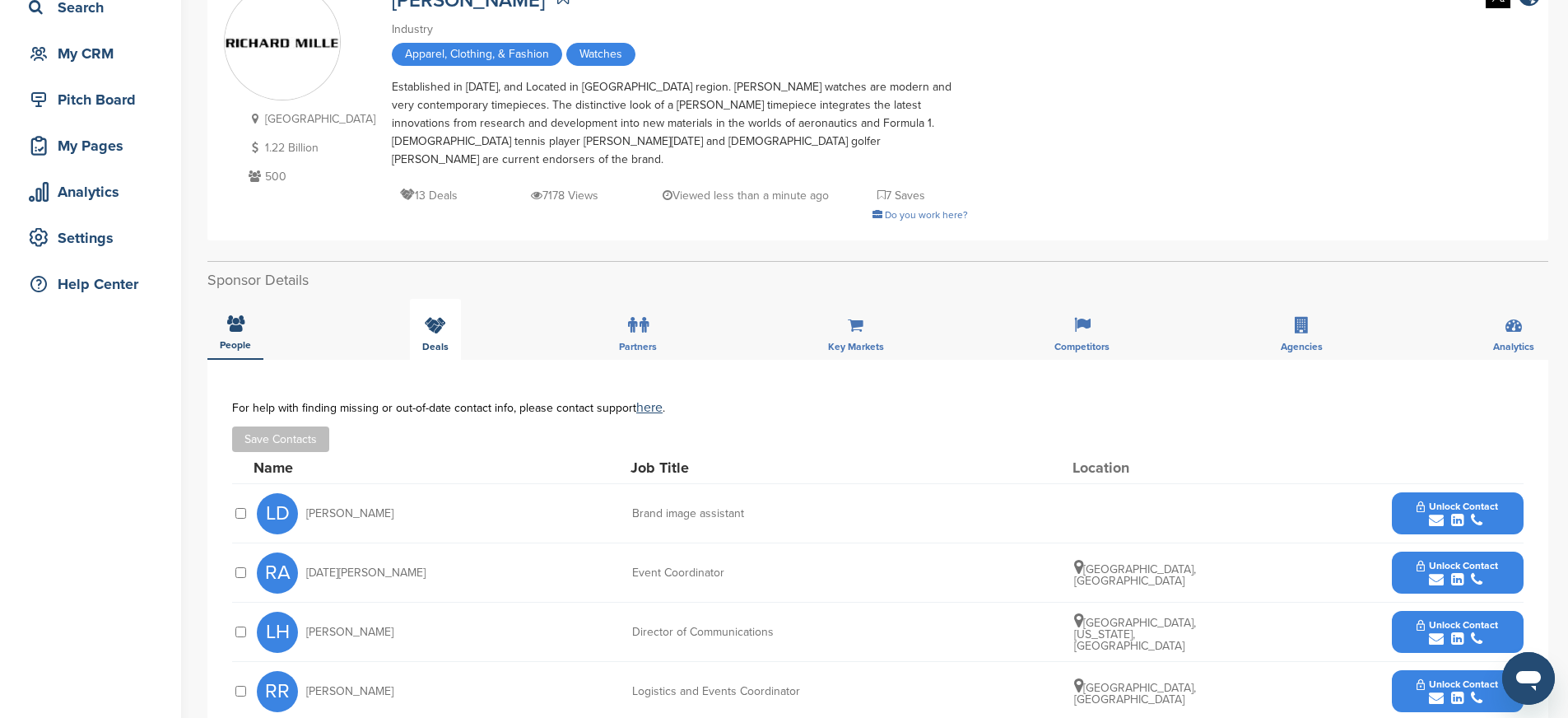
click at [432, 316] on div "Deals" at bounding box center [435, 330] width 51 height 61
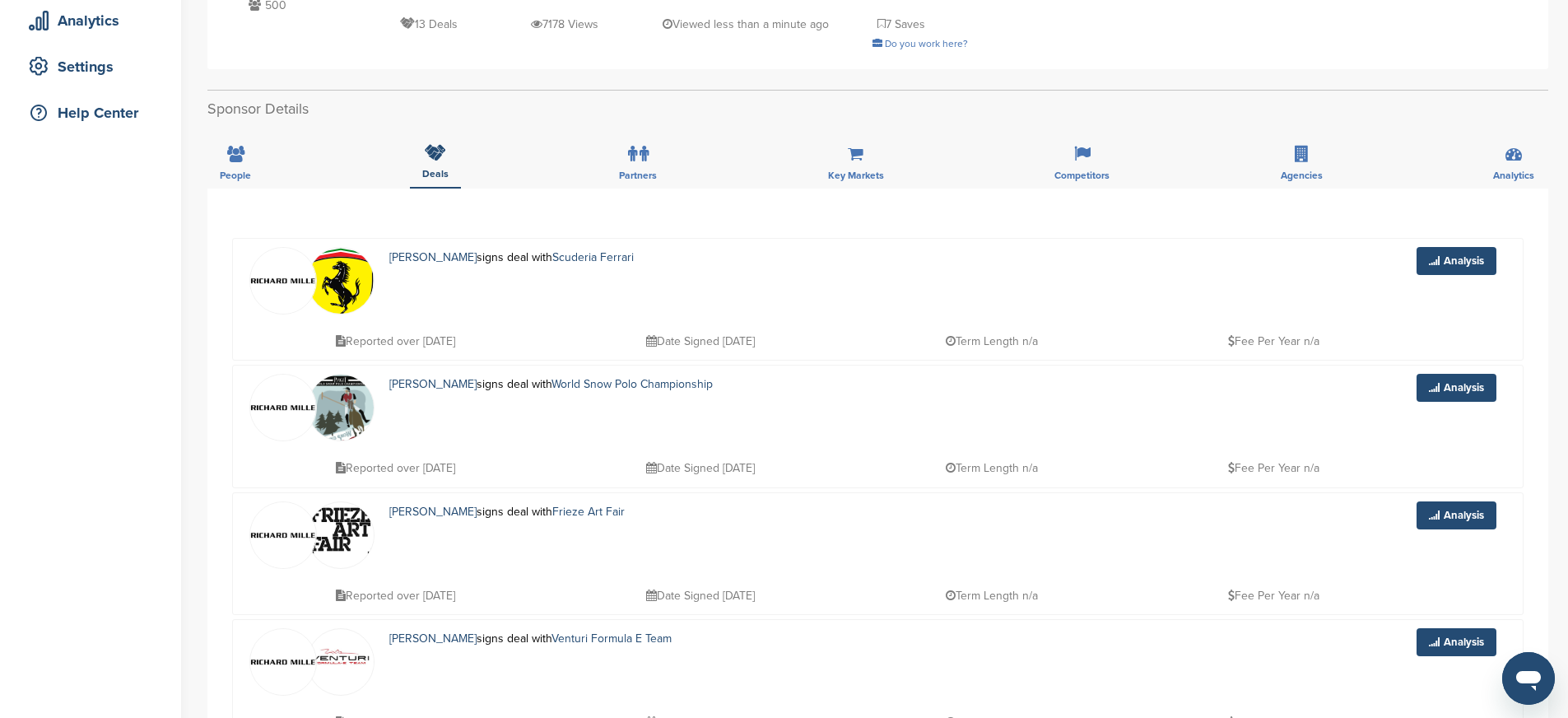
scroll to position [255, 0]
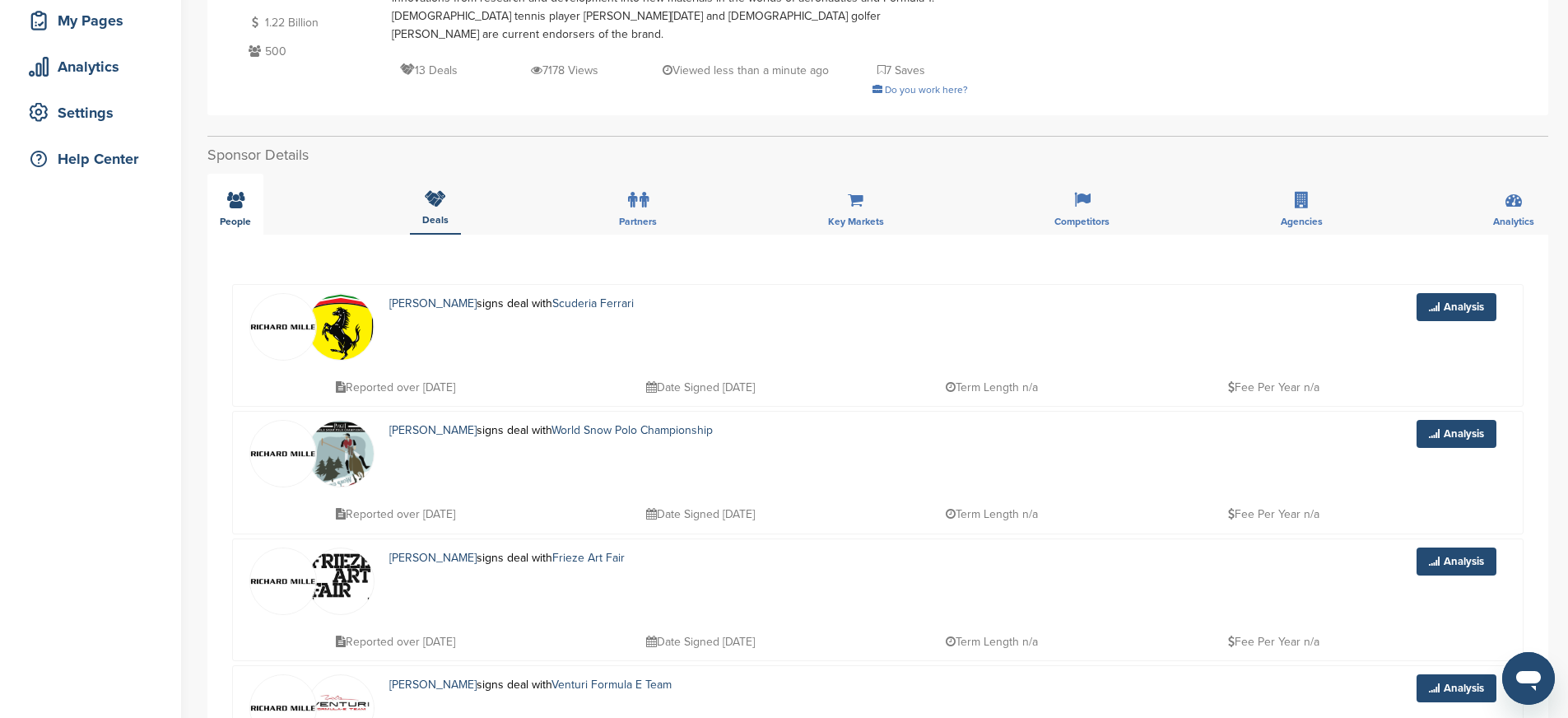
click at [228, 192] on icon at bounding box center [236, 200] width 18 height 17
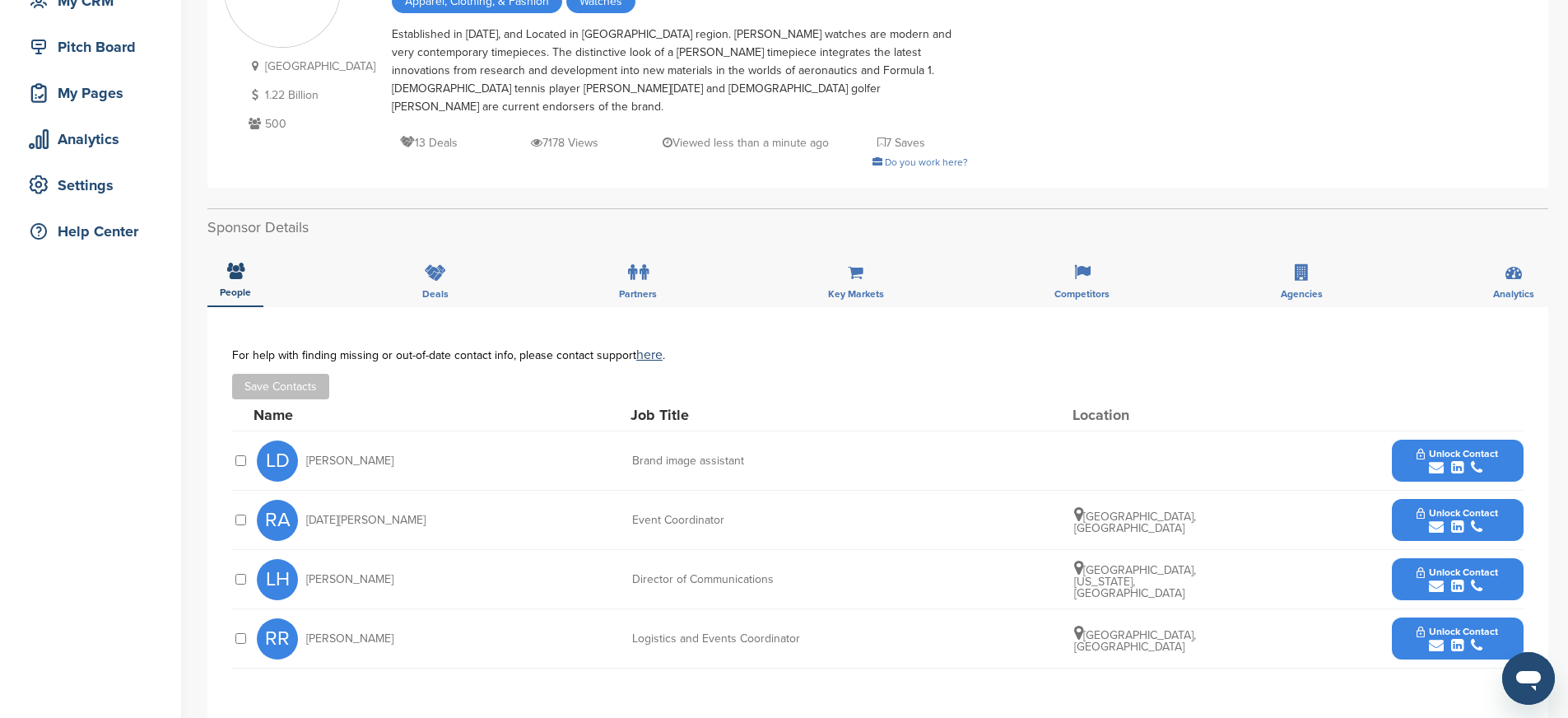
scroll to position [180, 0]
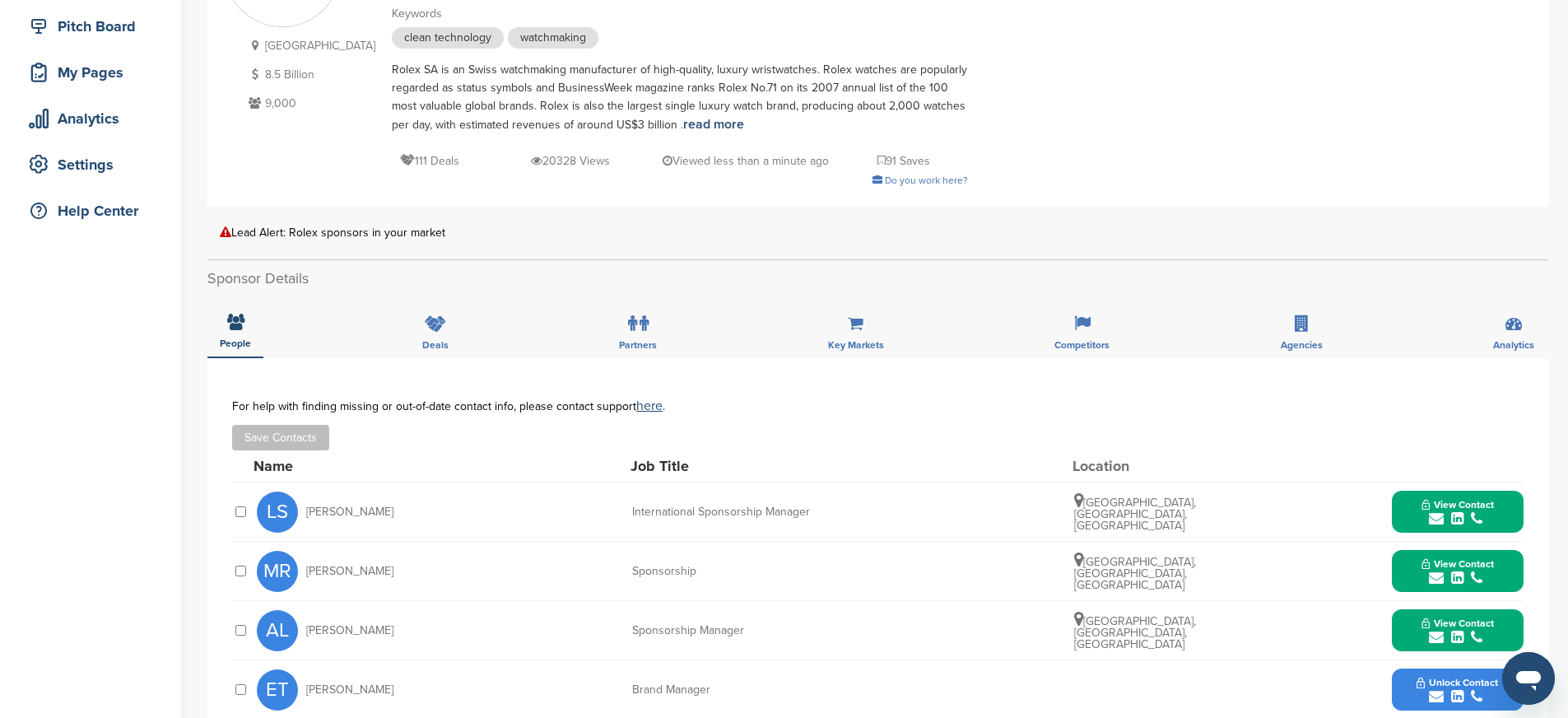
scroll to position [171, 0]
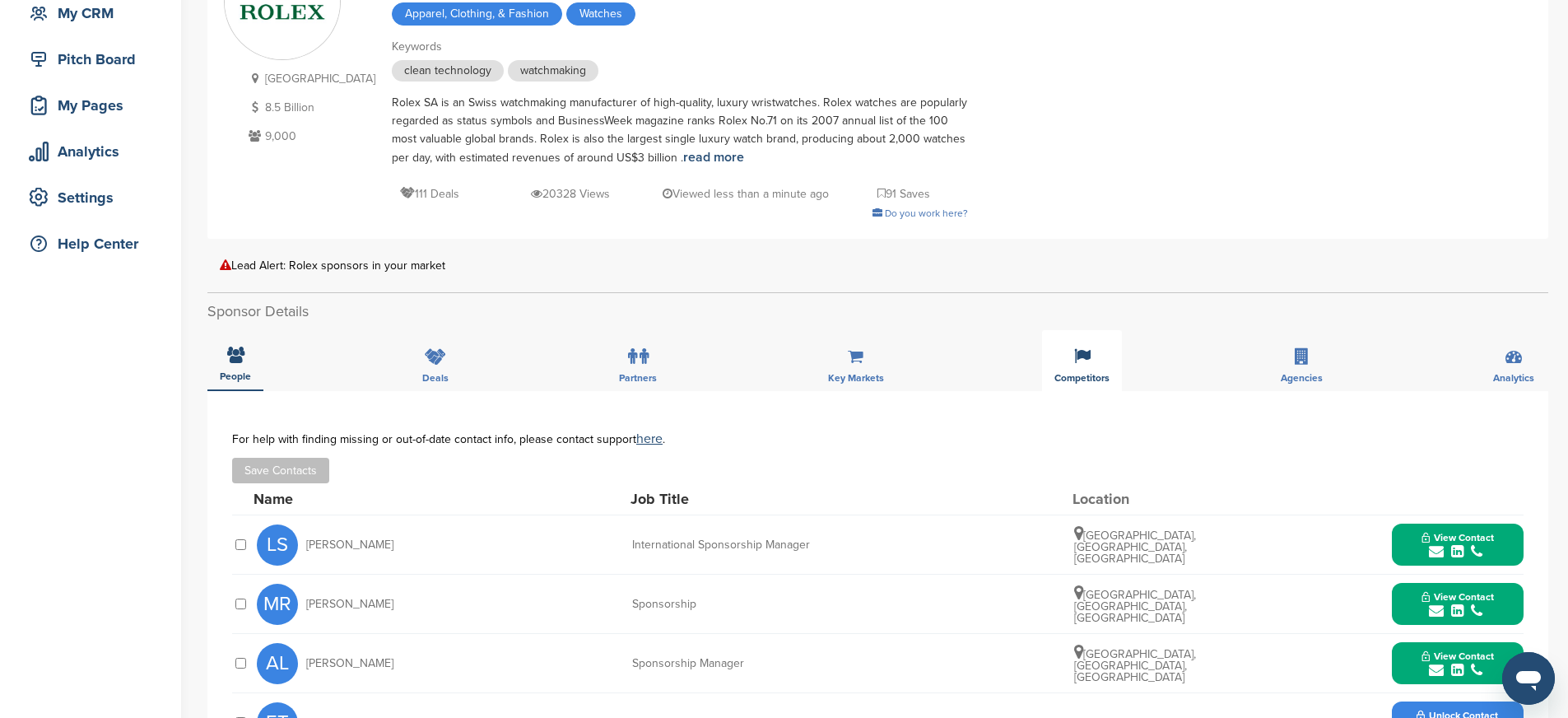
click at [1086, 361] on icon at bounding box center [1082, 356] width 17 height 17
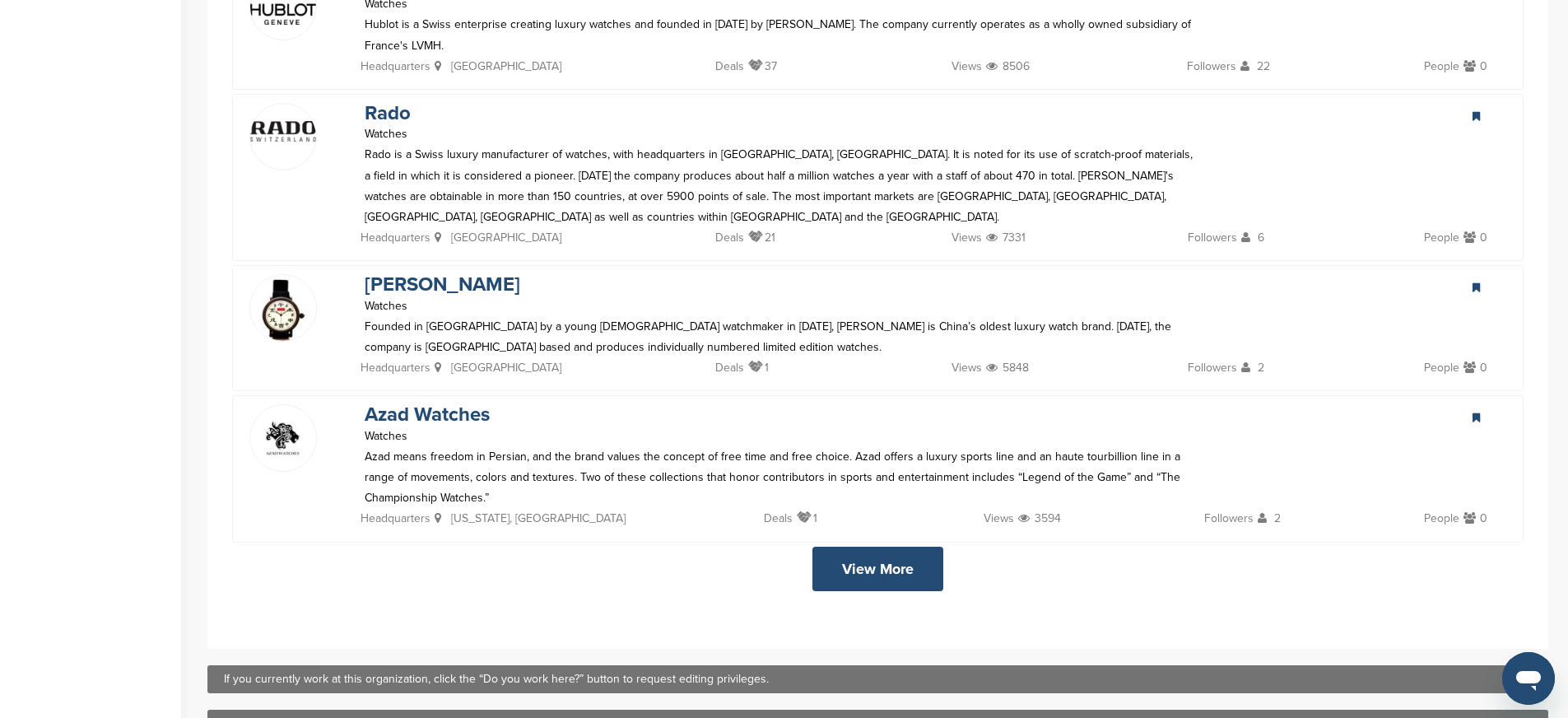
scroll to position [3003, 0]
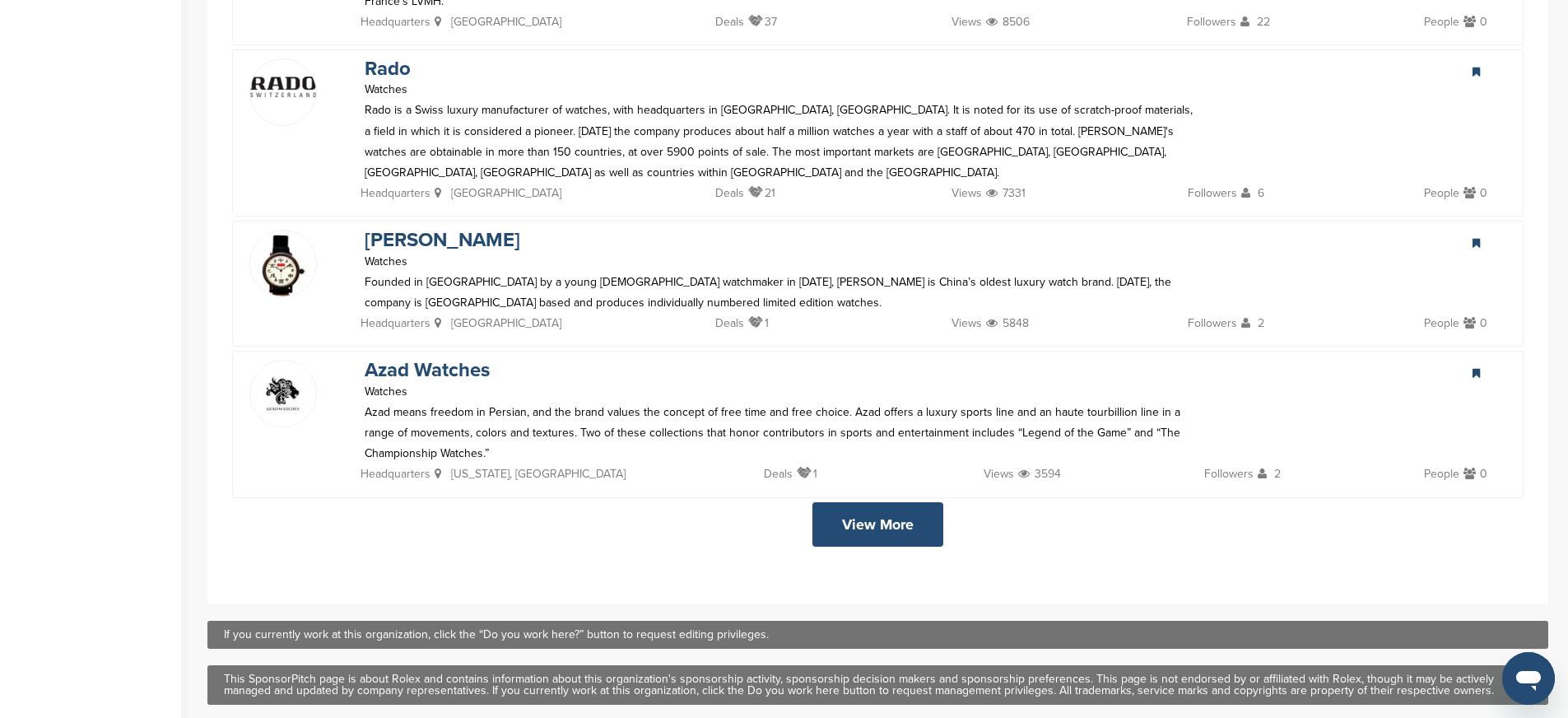
click at [877, 502] on link "View More" at bounding box center [877, 524] width 130 height 44
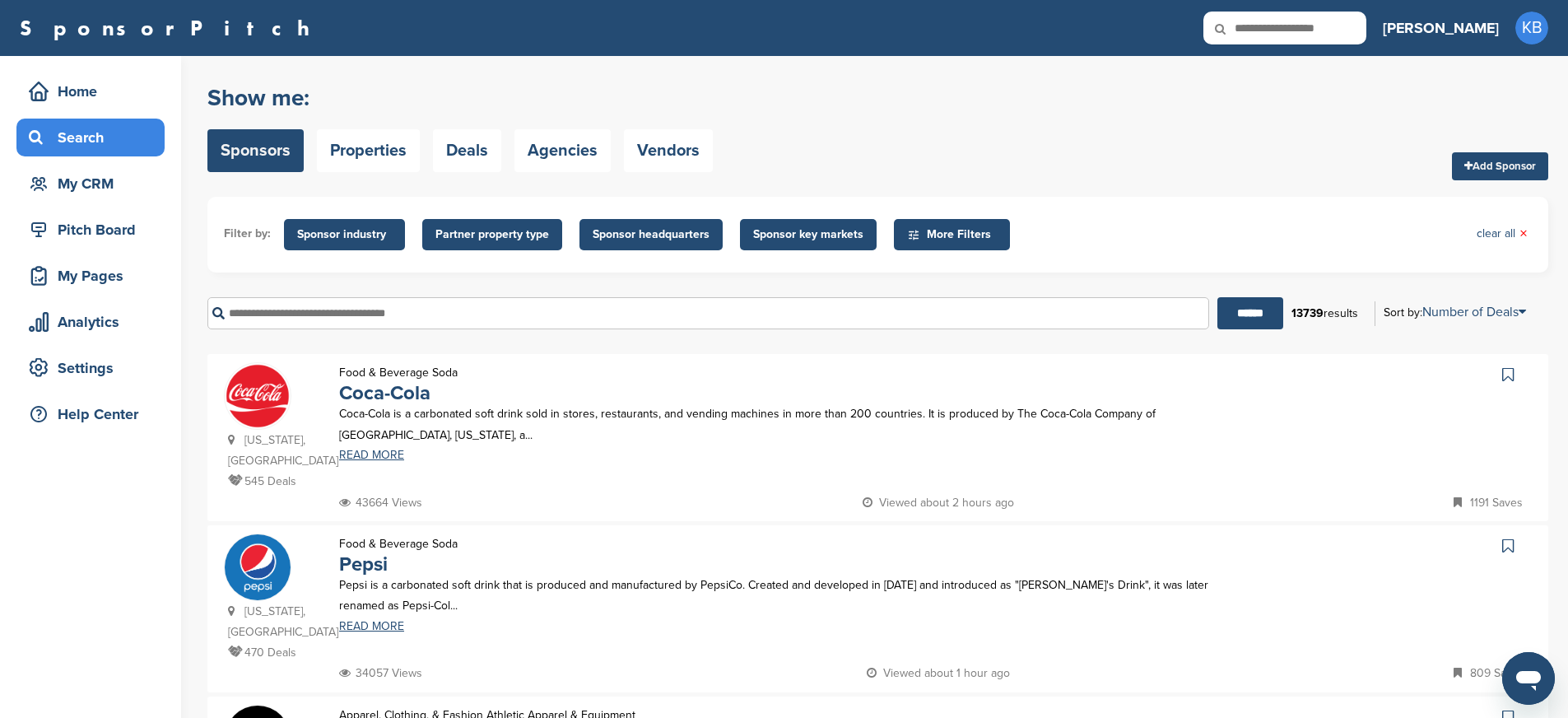
click at [375, 326] on input "text" at bounding box center [707, 313] width 1001 height 32
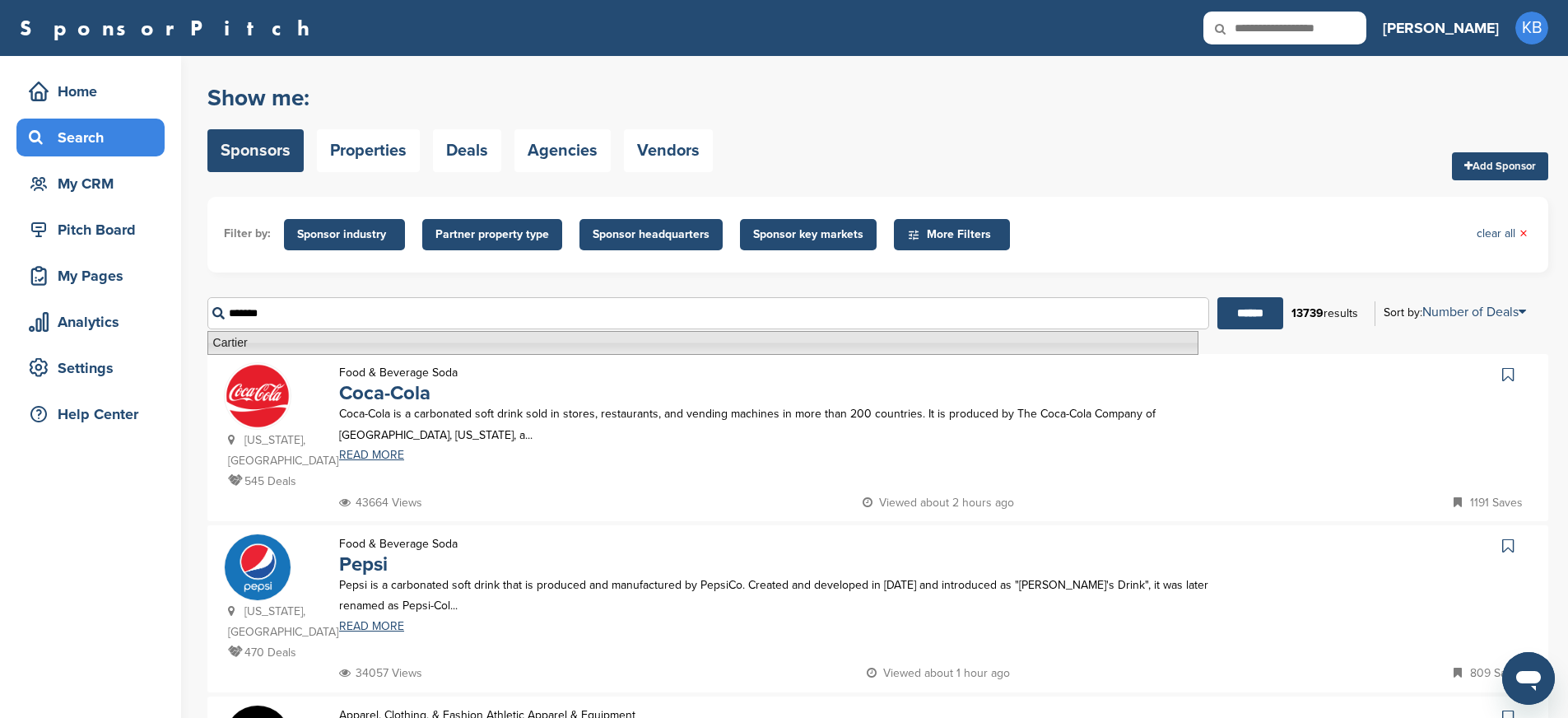
click at [229, 335] on li "Cartier" at bounding box center [702, 342] width 990 height 24
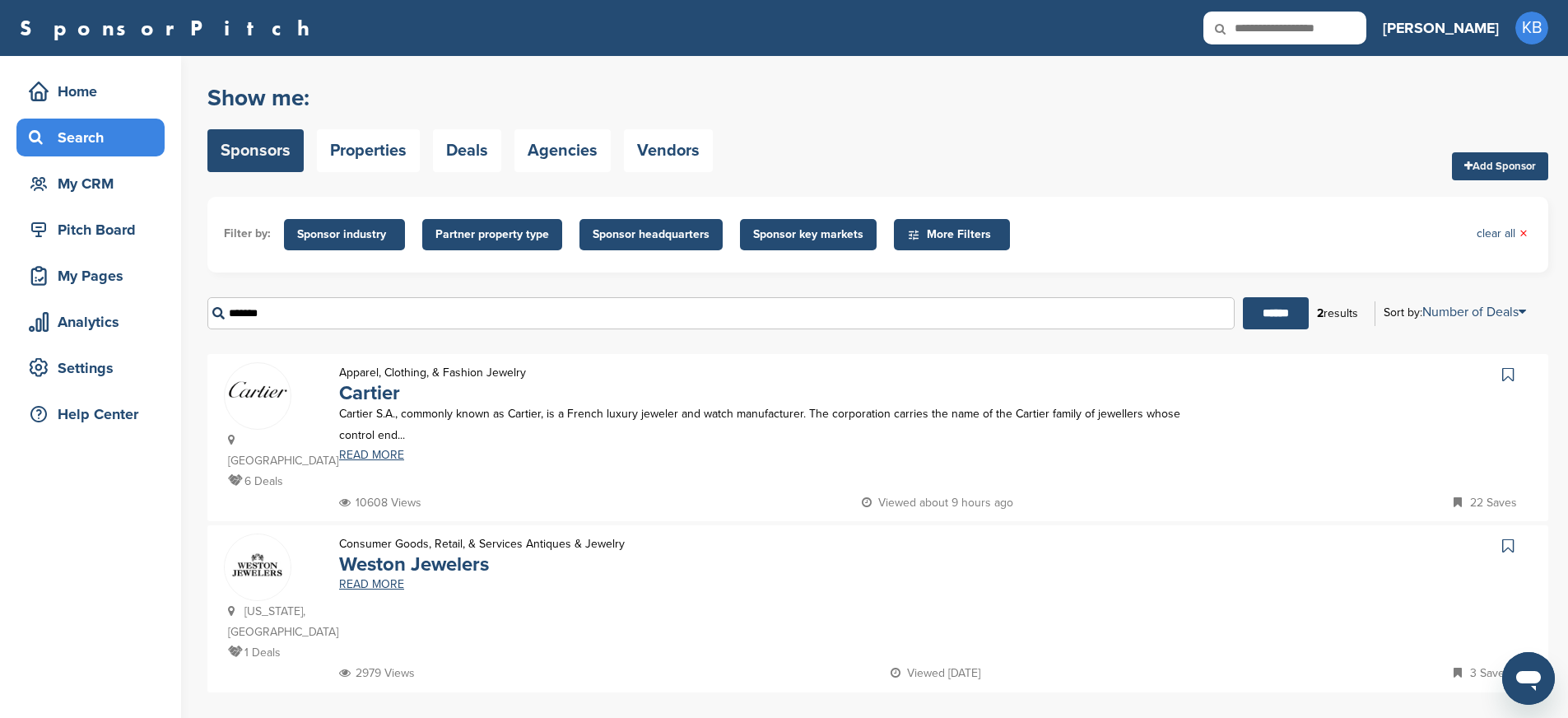
type input "*******"
click at [213, 400] on div "France 6 Deals Apparel, Clothing, & Fashion Jewelry Cartier Cartier S.A., commo…" at bounding box center [877, 437] width 1340 height 167
click at [244, 394] on img at bounding box center [257, 389] width 66 height 25
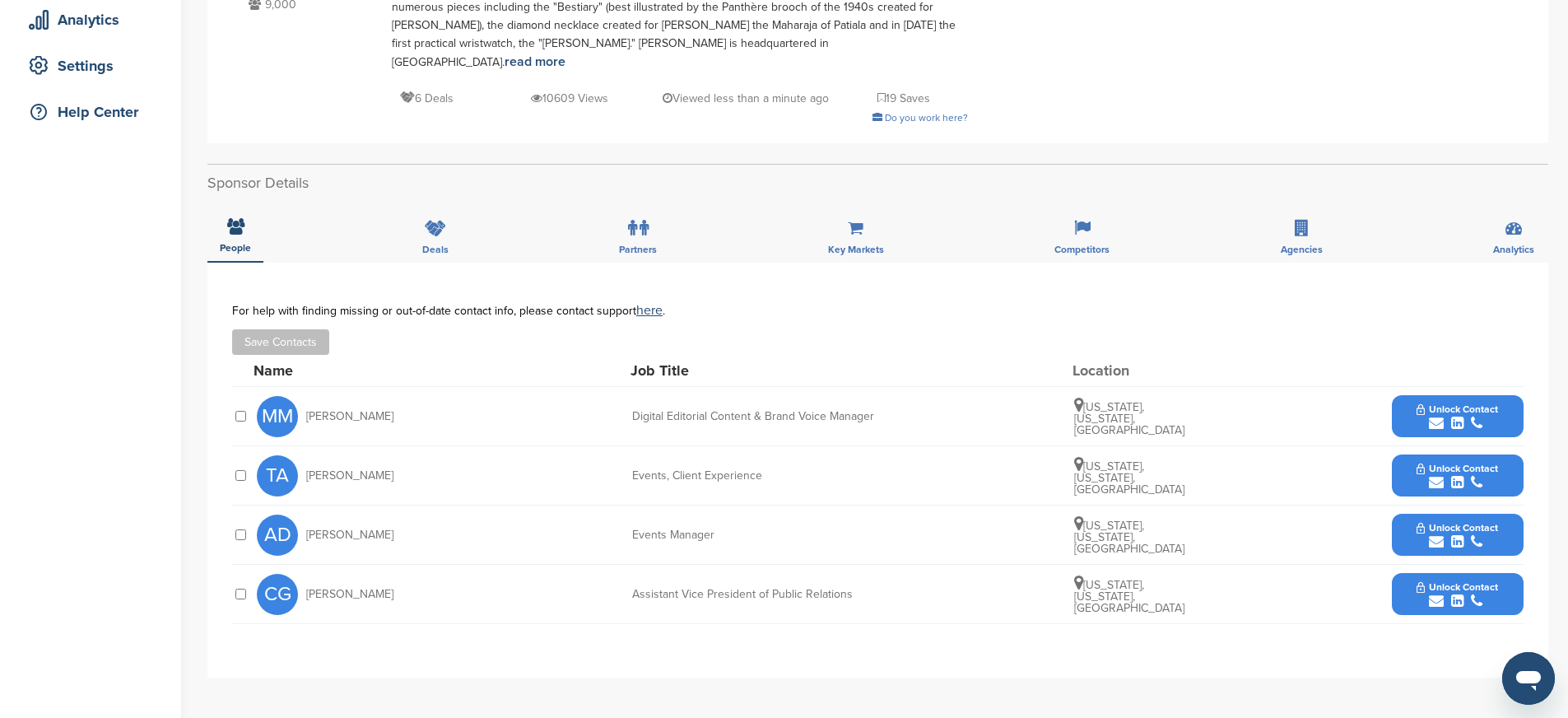
scroll to position [304, 0]
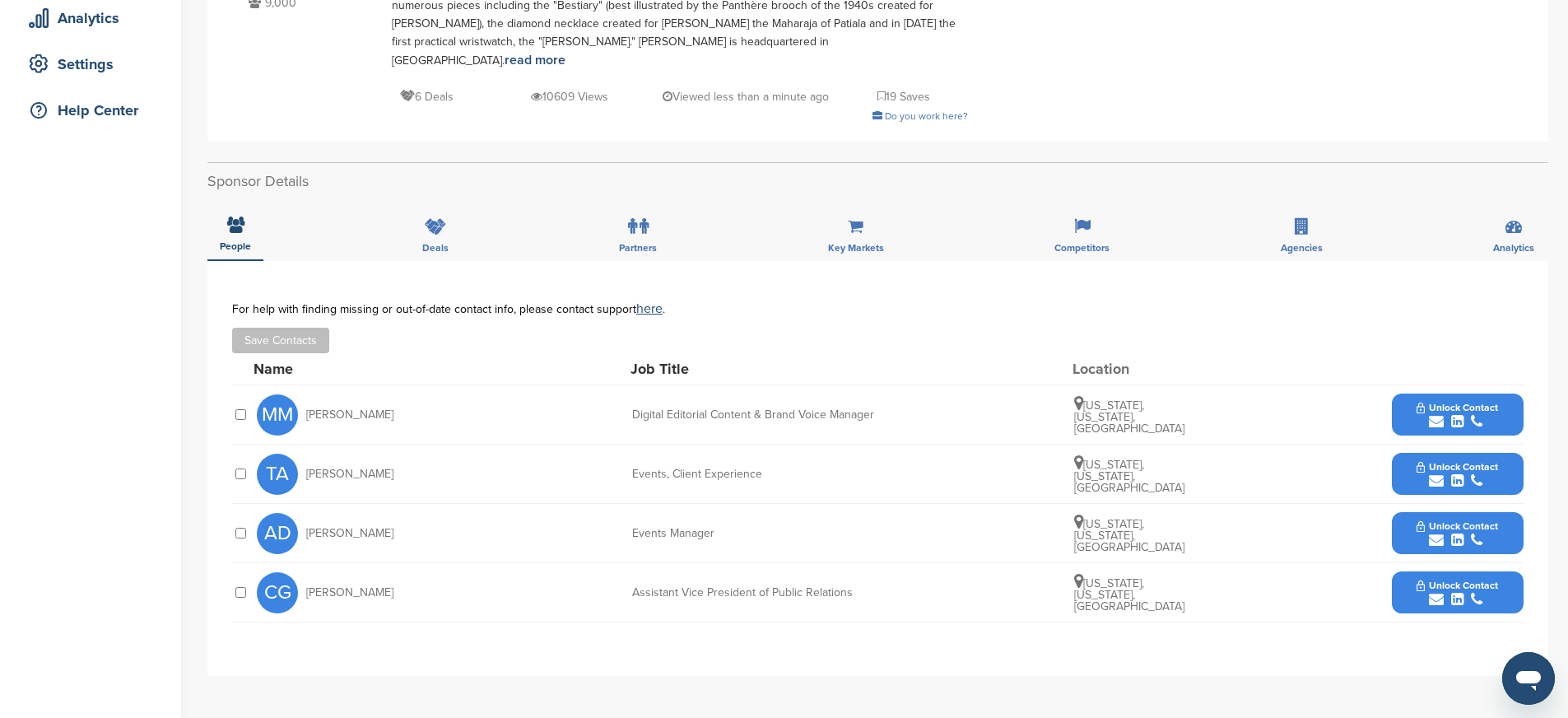
click at [1409, 452] on button "Unlock Contact" at bounding box center [1456, 474] width 121 height 49
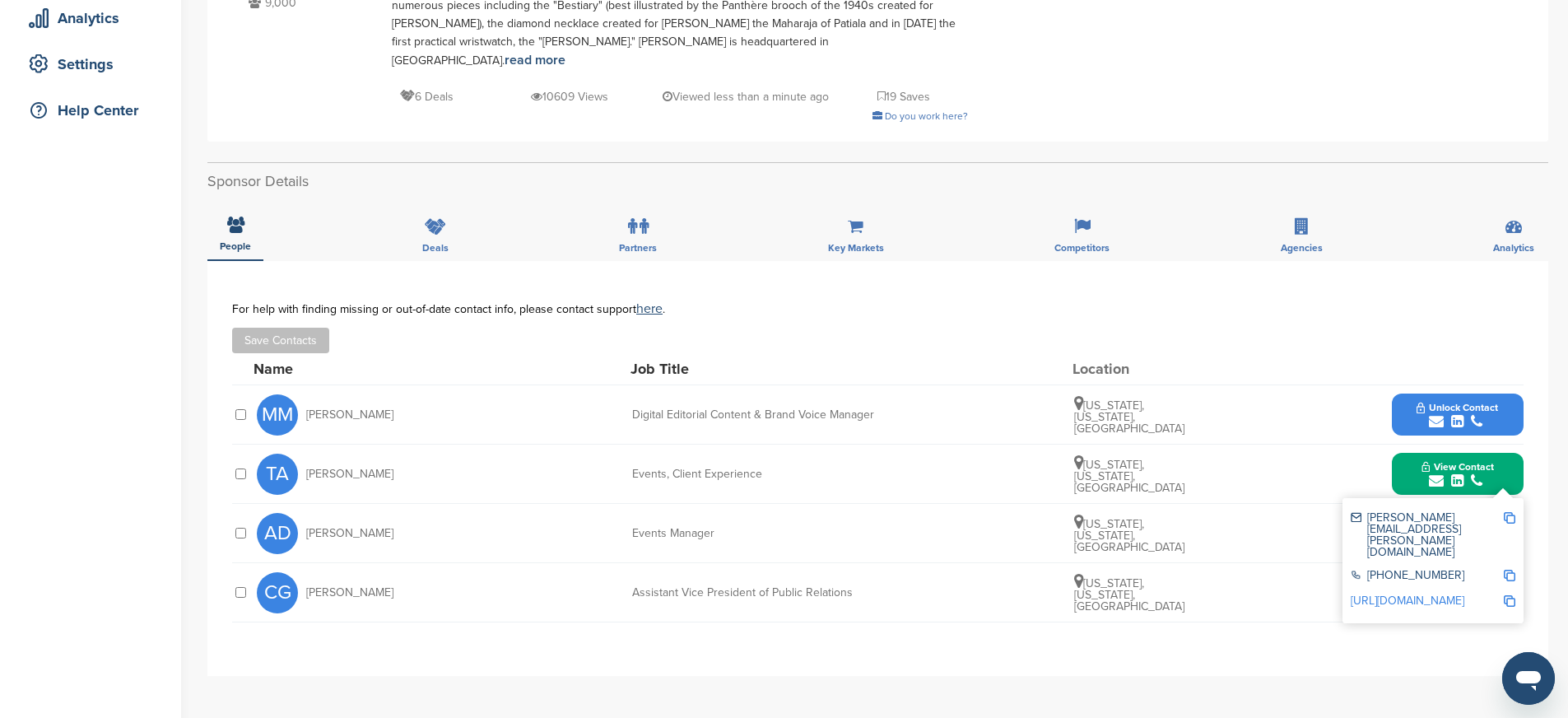
click at [1513, 512] on img at bounding box center [1509, 518] width 12 height 12
drag, startPoint x: 628, startPoint y: 456, endPoint x: 785, endPoint y: 466, distance: 157.3
click at [785, 466] on div "[PERSON_NAME] [PERSON_NAME] Events, Client Experience [US_STATE], [US_STATE], […" at bounding box center [889, 474] width 1266 height 59
copy div "Events, Client Experience"
click at [1512, 570] on img at bounding box center [1509, 576] width 12 height 12
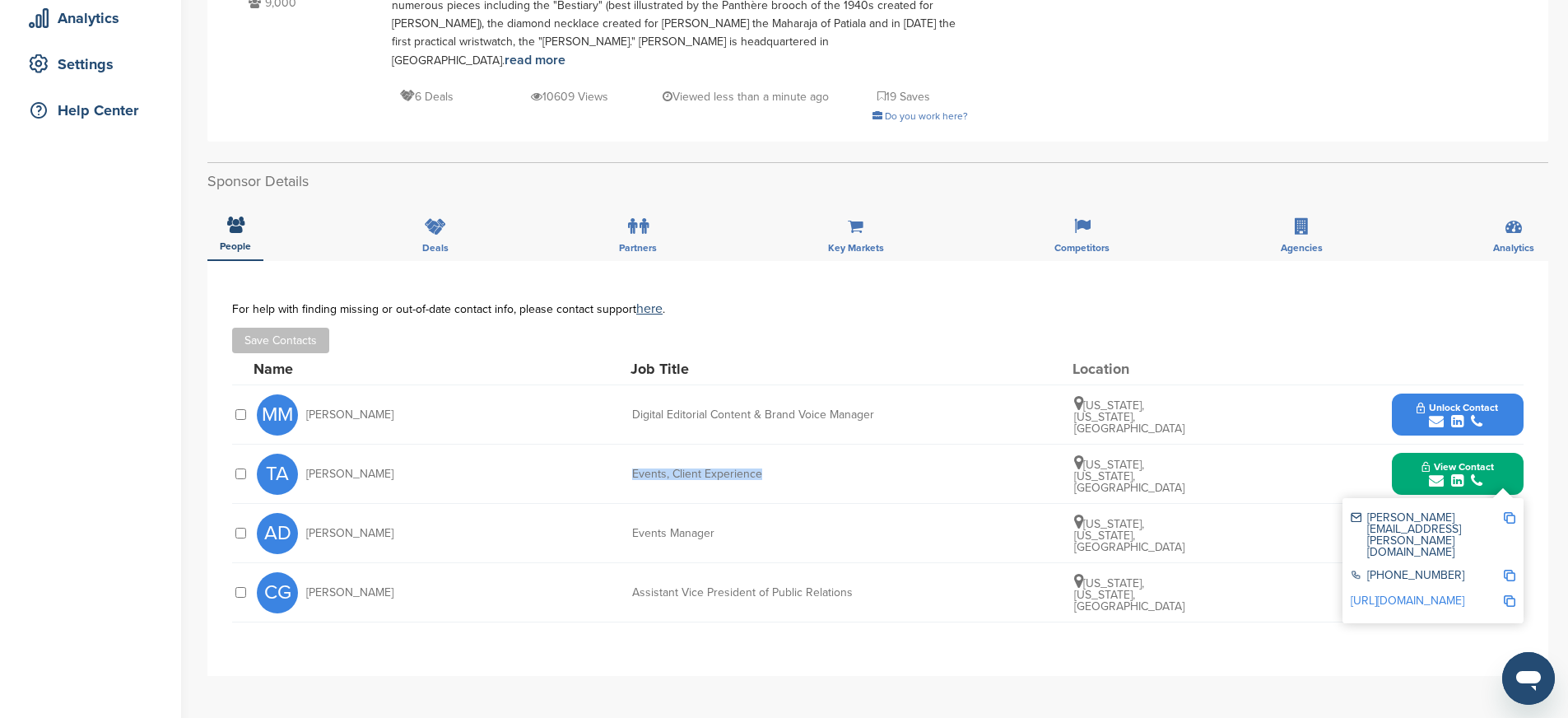
copy div "Events, Client Experience"
click at [1511, 595] on img at bounding box center [1509, 601] width 12 height 12
click at [1318, 385] on div "MM [PERSON_NAME] Digital Editorial Content & Brand Voice Manager [US_STATE], [U…" at bounding box center [889, 415] width 1266 height 59
click at [1414, 458] on button "View Contact" at bounding box center [1457, 474] width 112 height 49
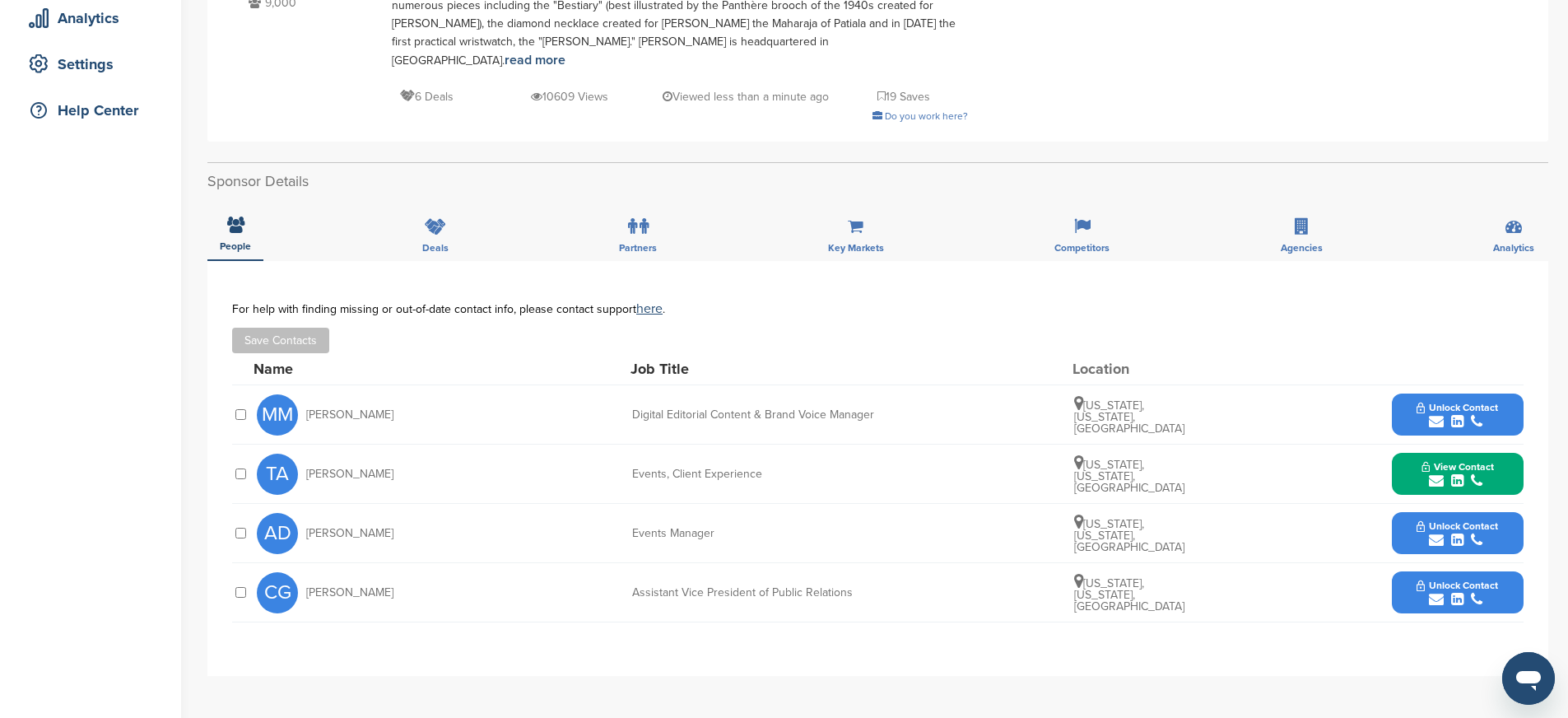
click at [1406, 516] on button "Unlock Contact" at bounding box center [1456, 534] width 121 height 49
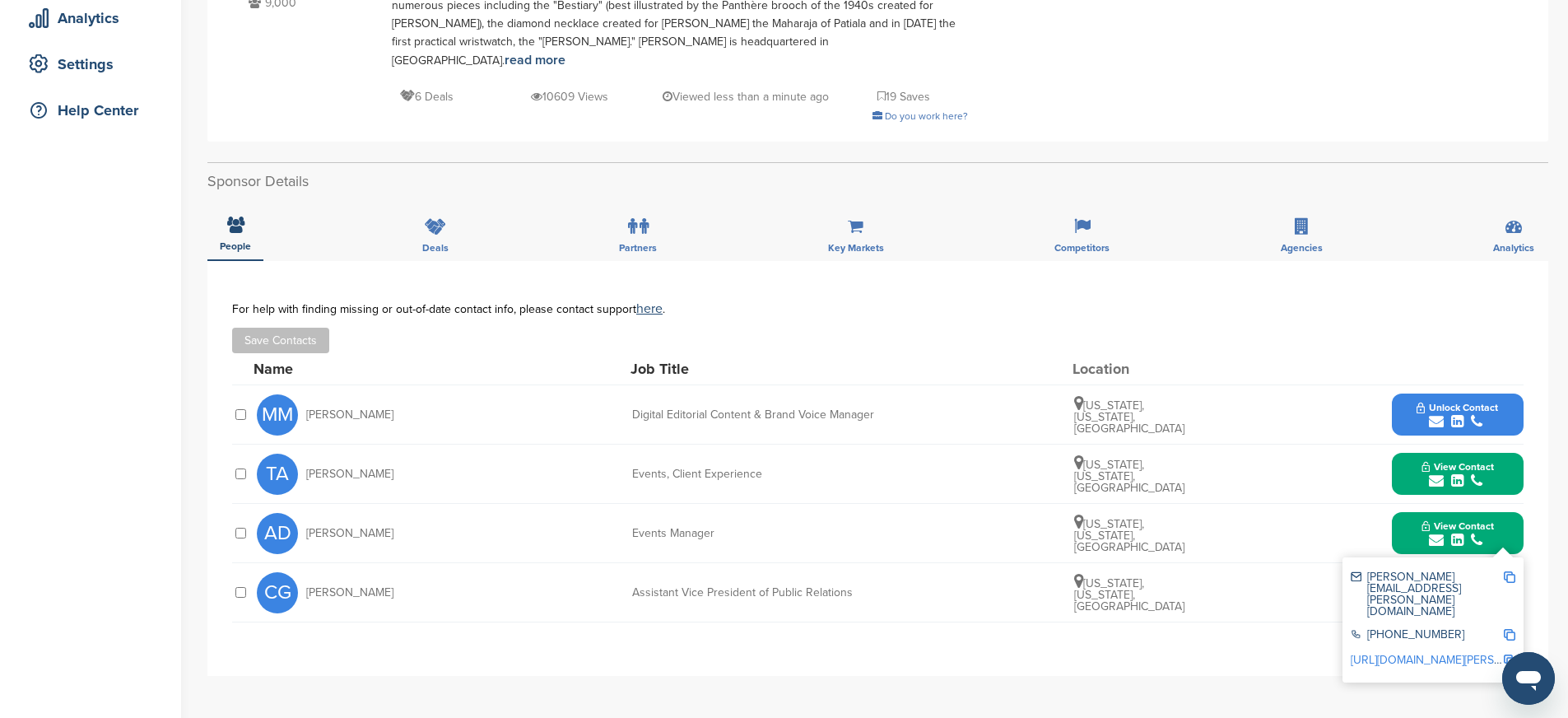
click at [1512, 571] on img at bounding box center [1509, 577] width 12 height 12
drag, startPoint x: 413, startPoint y: 518, endPoint x: 376, endPoint y: 517, distance: 37.0
click at [378, 518] on div "AD Anne-Sophie Duteil" at bounding box center [347, 534] width 181 height 41
copy span "Duteil"
click at [1506, 629] on img at bounding box center [1509, 635] width 12 height 12
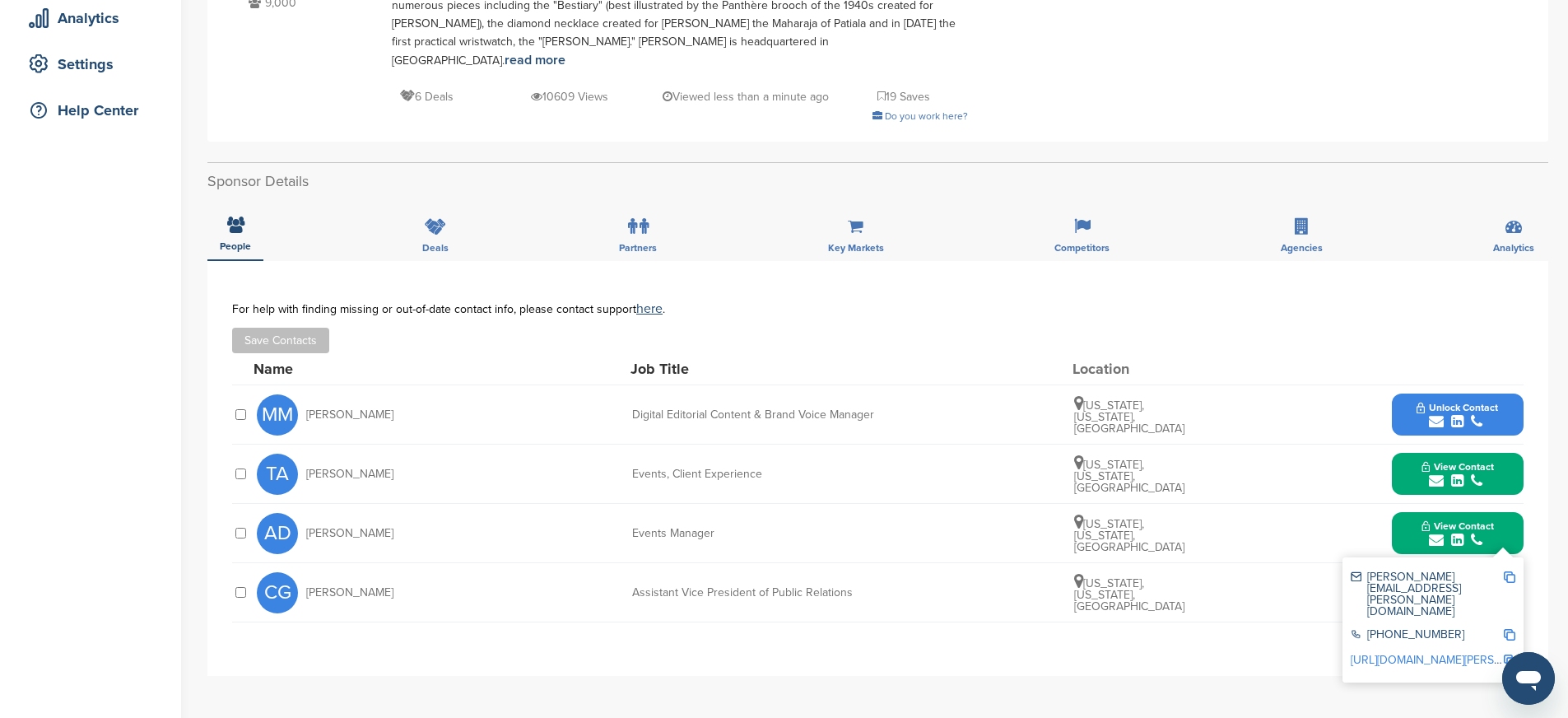
copy span "Duteil"
drag, startPoint x: 624, startPoint y: 516, endPoint x: 777, endPoint y: 527, distance: 153.4
click at [777, 527] on div "AD Anne-Sophie Duteil Events Manager New York, New York, United States View Con…" at bounding box center [889, 534] width 1266 height 59
copy div "Events Manager"
click at [1512, 654] on img at bounding box center [1509, 660] width 12 height 12
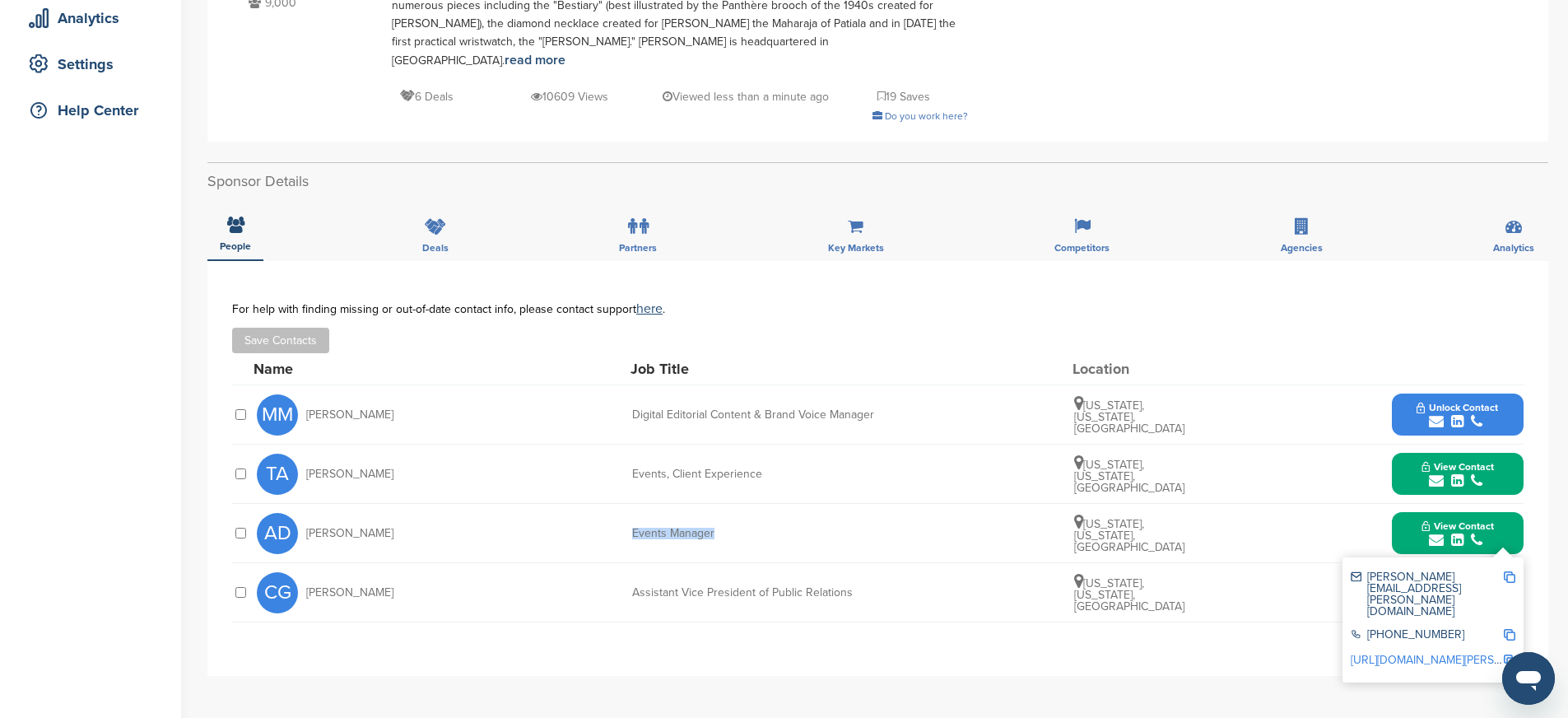
copy div "Events Manager"
click at [1332, 353] on div "Name Job Title Location" at bounding box center [887, 369] width 1270 height 31
click at [1192, 658] on div "**********" at bounding box center [877, 590] width 1340 height 658
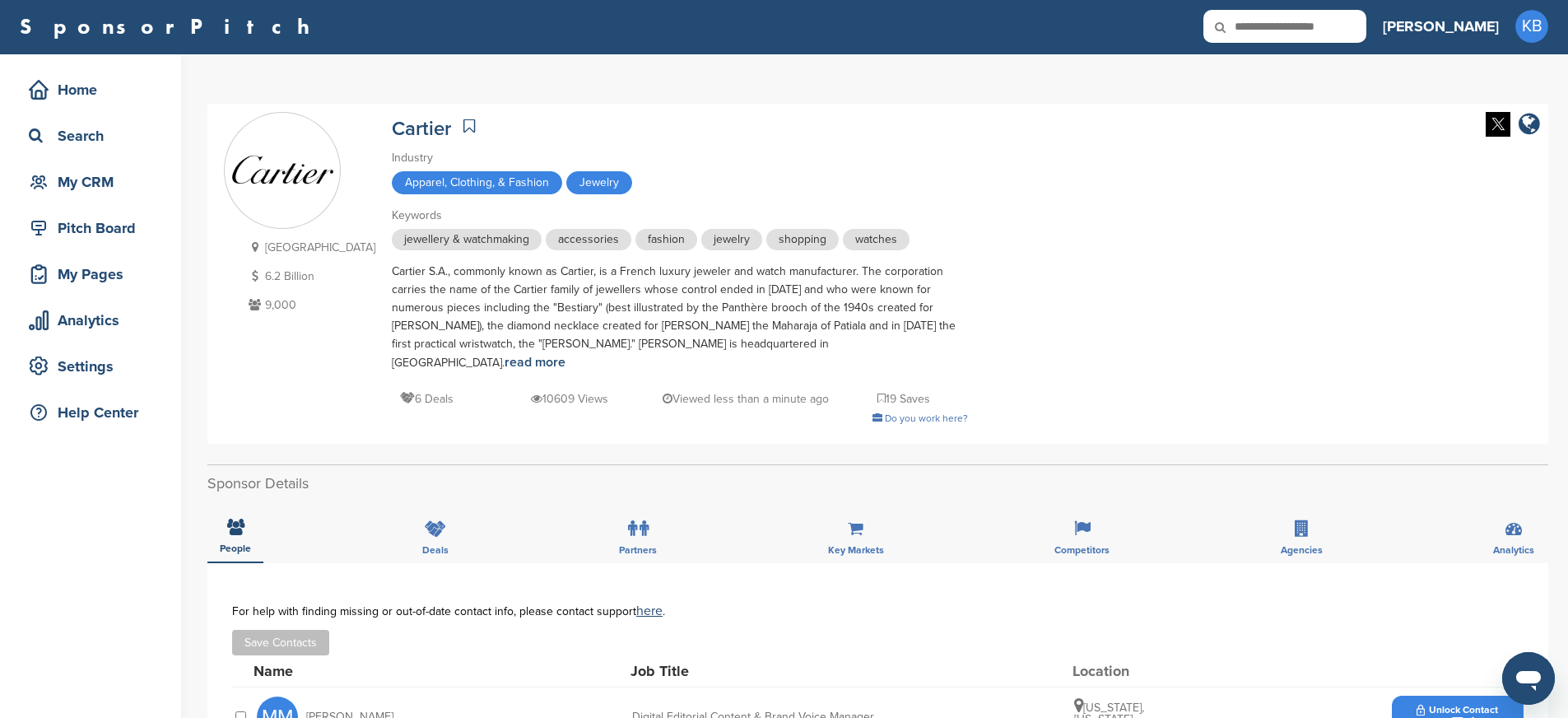
scroll to position [0, 0]
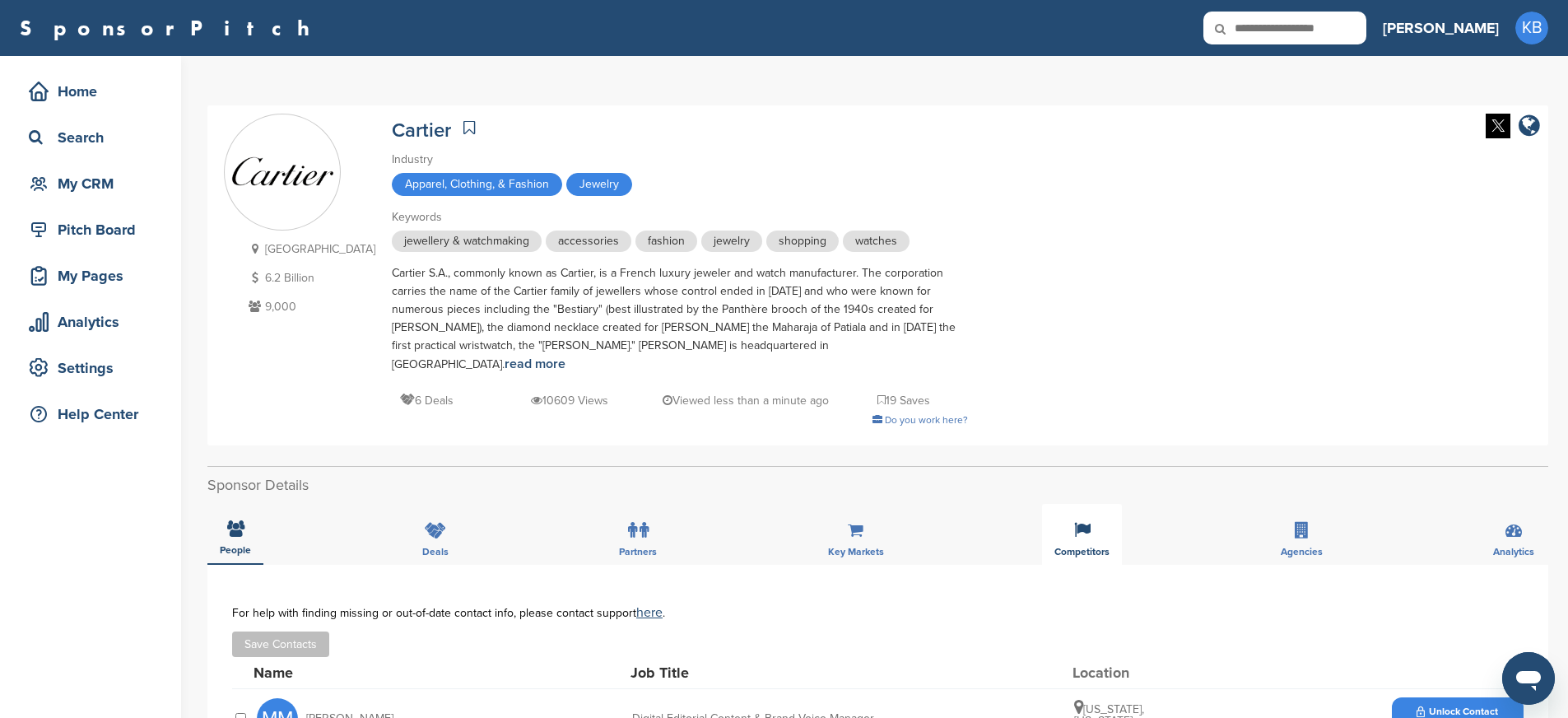
click at [1067, 517] on div "Competitors" at bounding box center [1081, 535] width 79 height 61
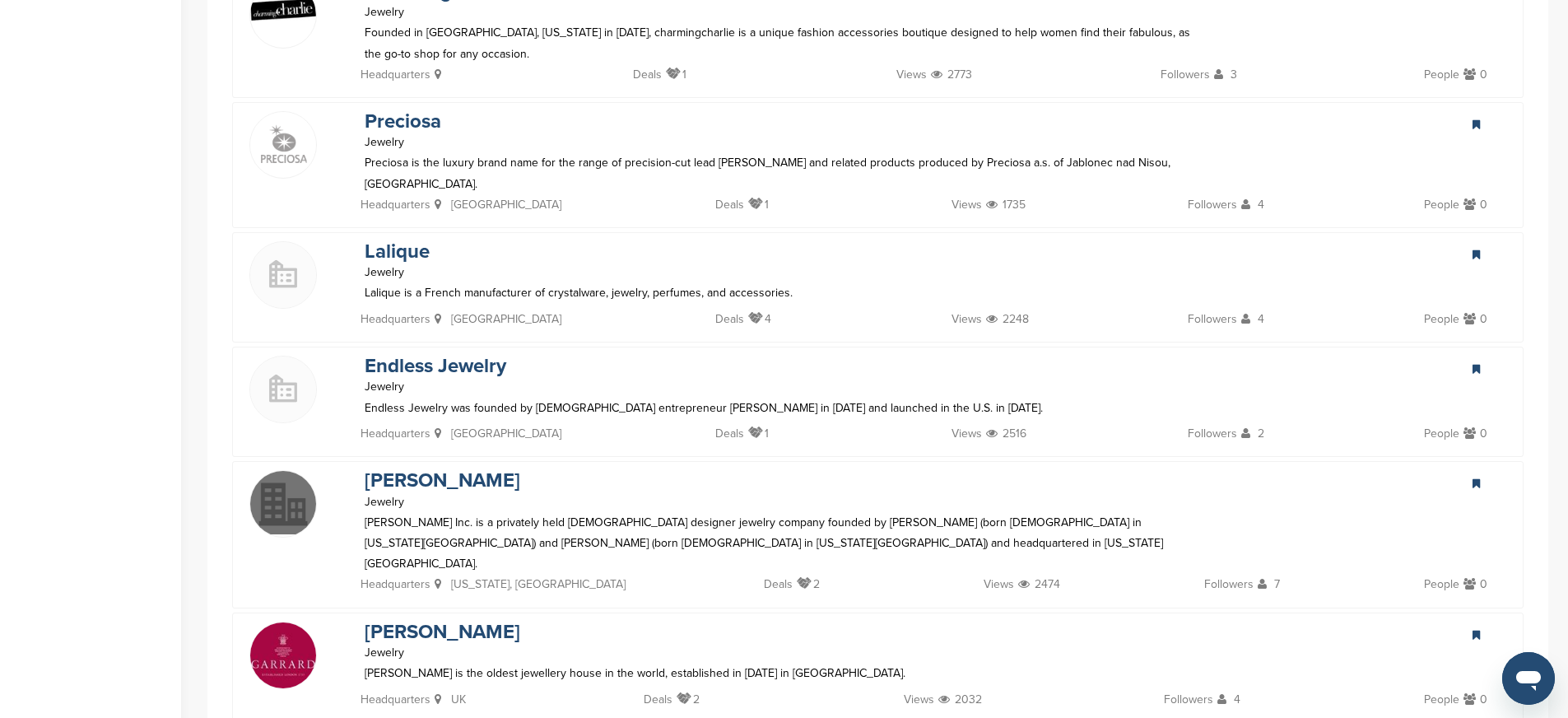
scroll to position [2710, 0]
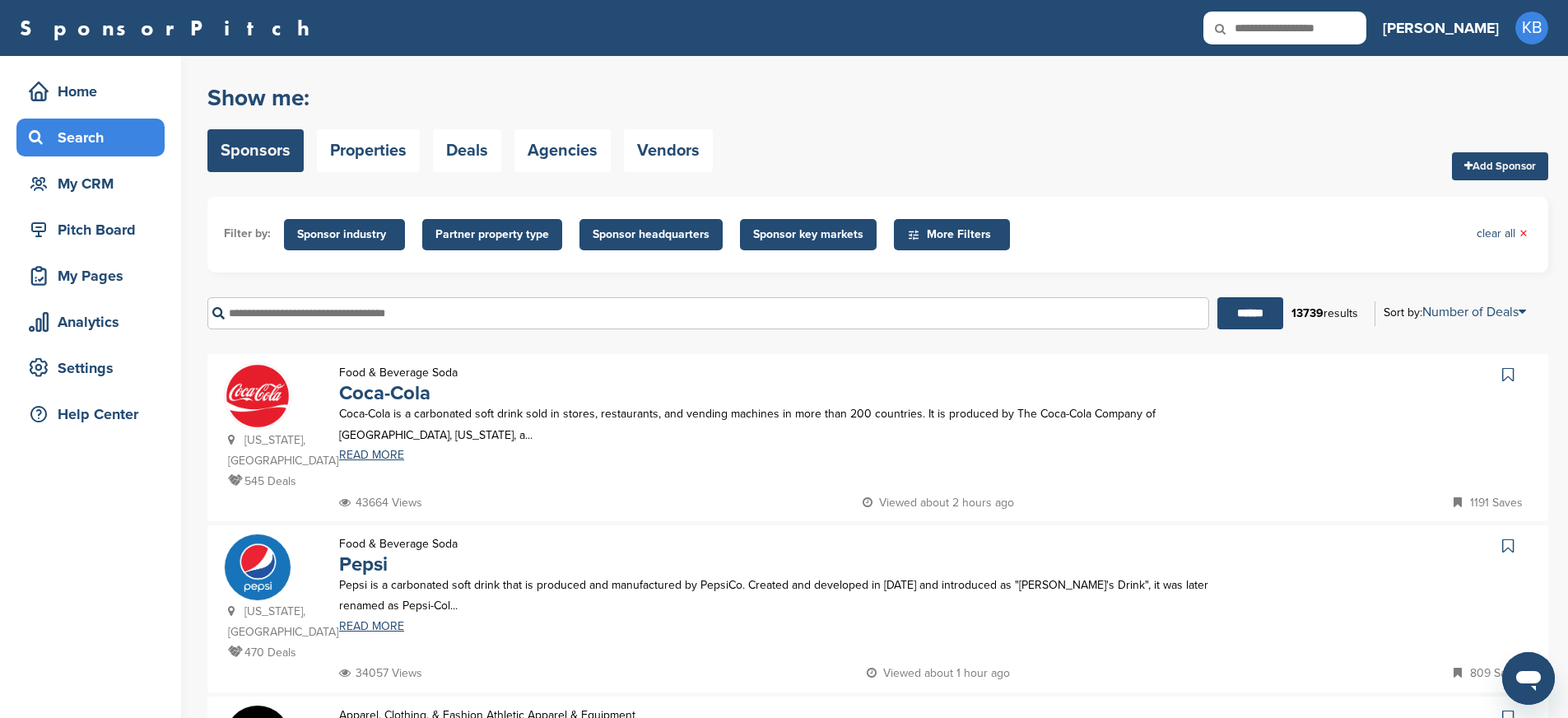
click at [361, 316] on input "text" at bounding box center [707, 313] width 1001 height 32
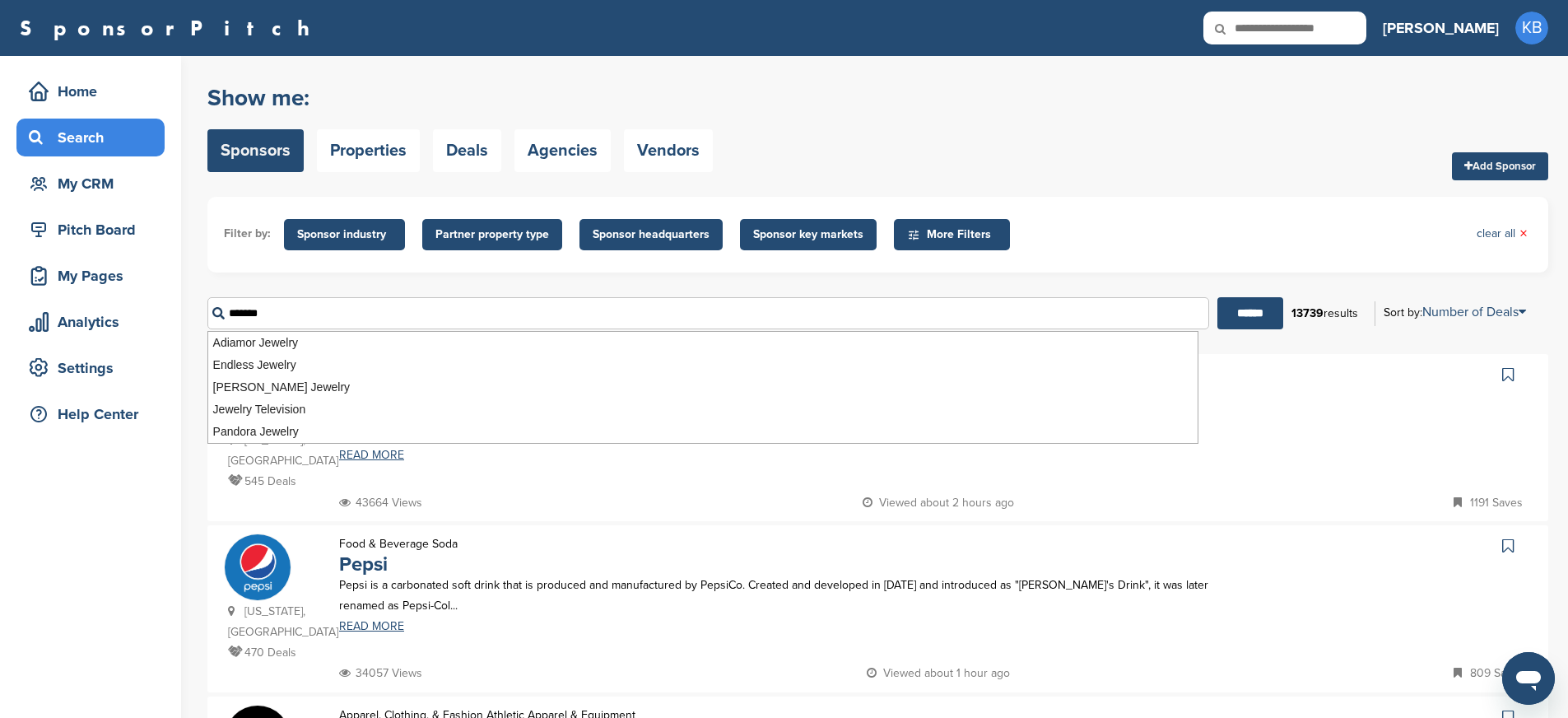
drag, startPoint x: 278, startPoint y: 313, endPoint x: 181, endPoint y: 304, distance: 97.4
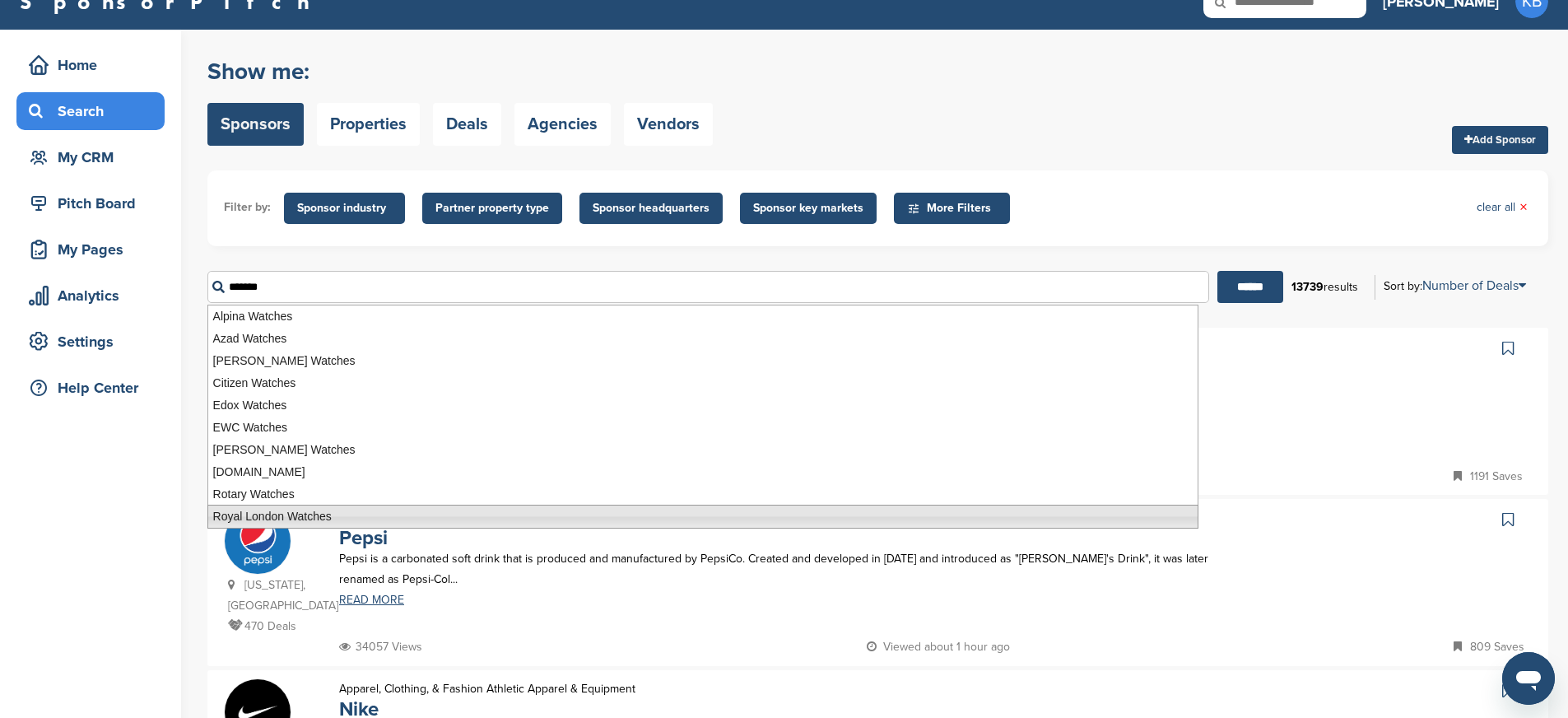
scroll to position [29, 0]
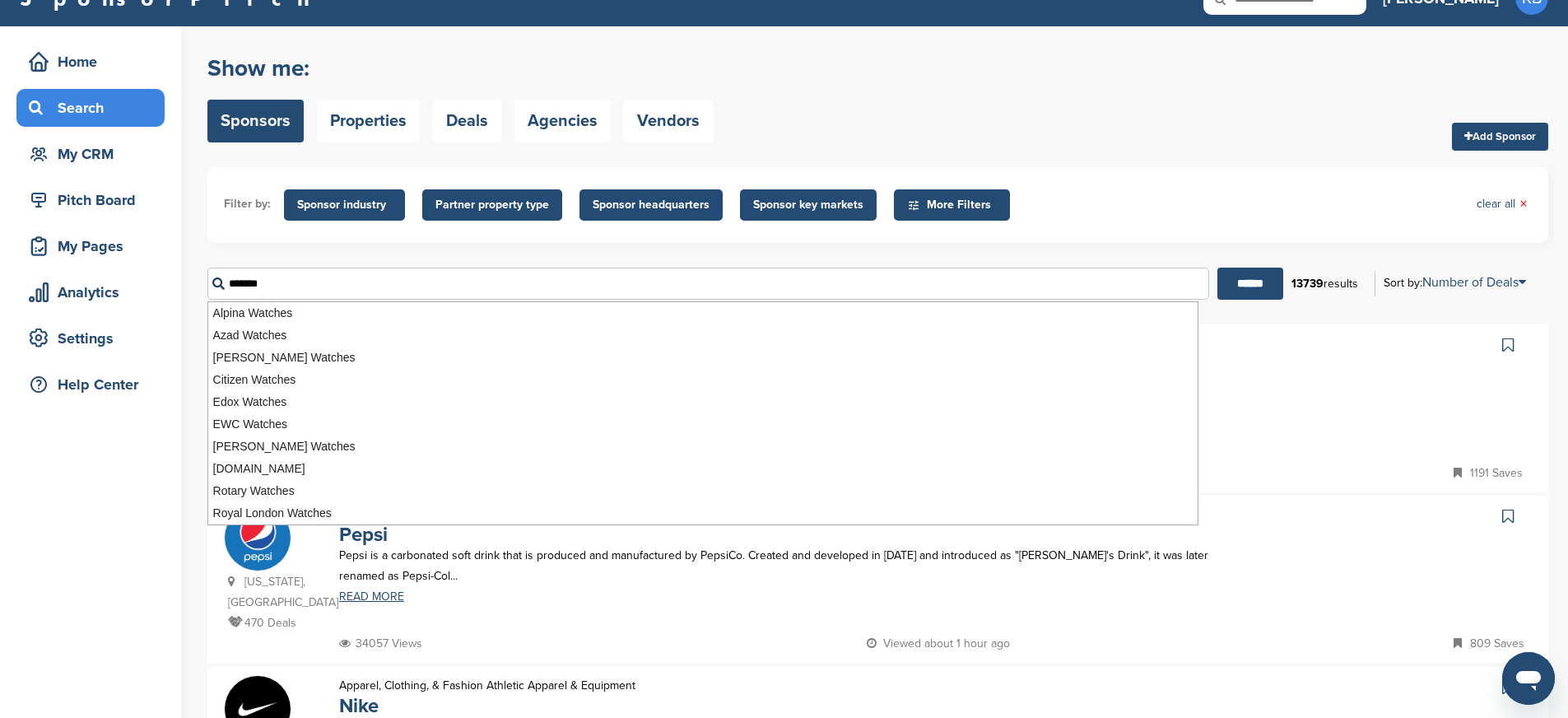
drag, startPoint x: 276, startPoint y: 284, endPoint x: 213, endPoint y: 280, distance: 63.1
click at [213, 280] on input "*******" at bounding box center [707, 283] width 1001 height 32
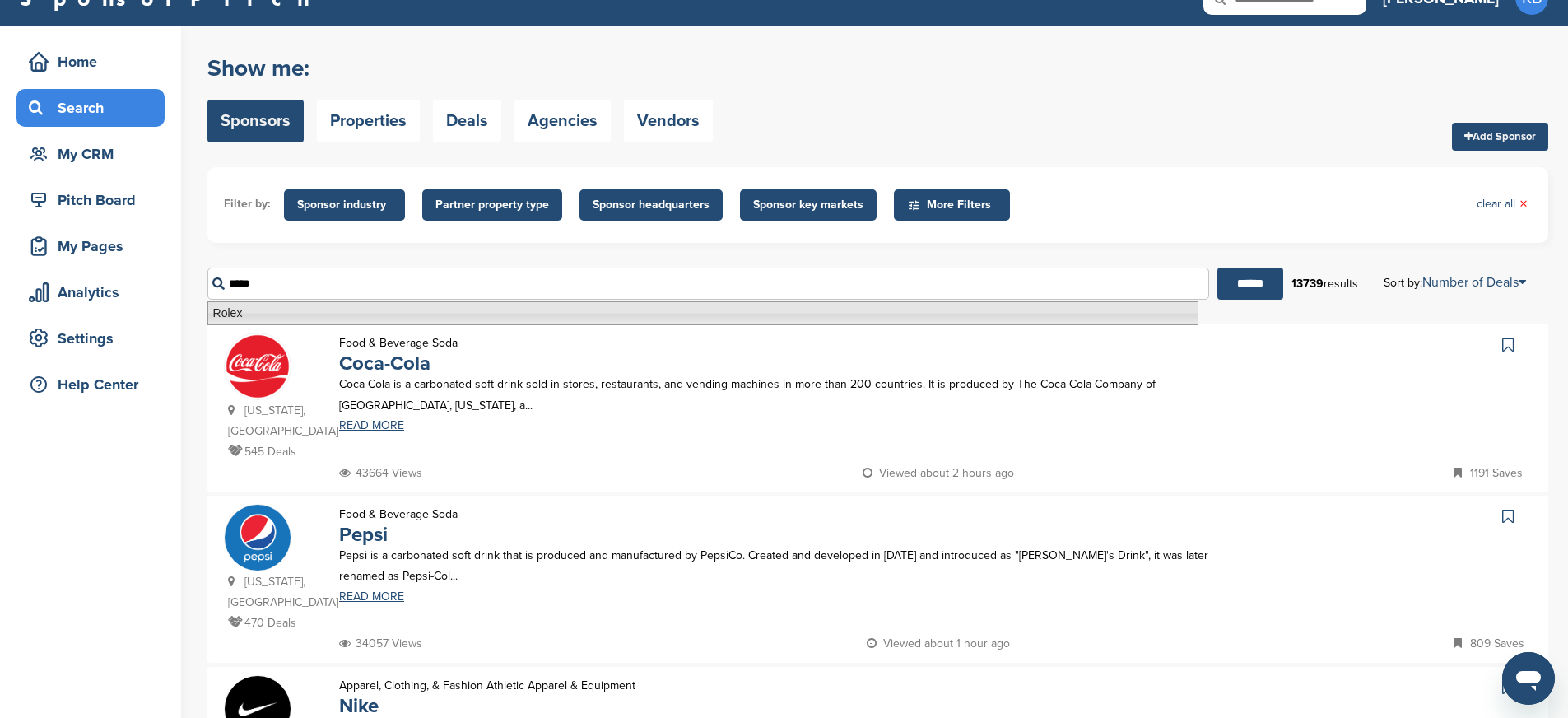
click at [224, 309] on li "Rolex" at bounding box center [702, 313] width 990 height 24
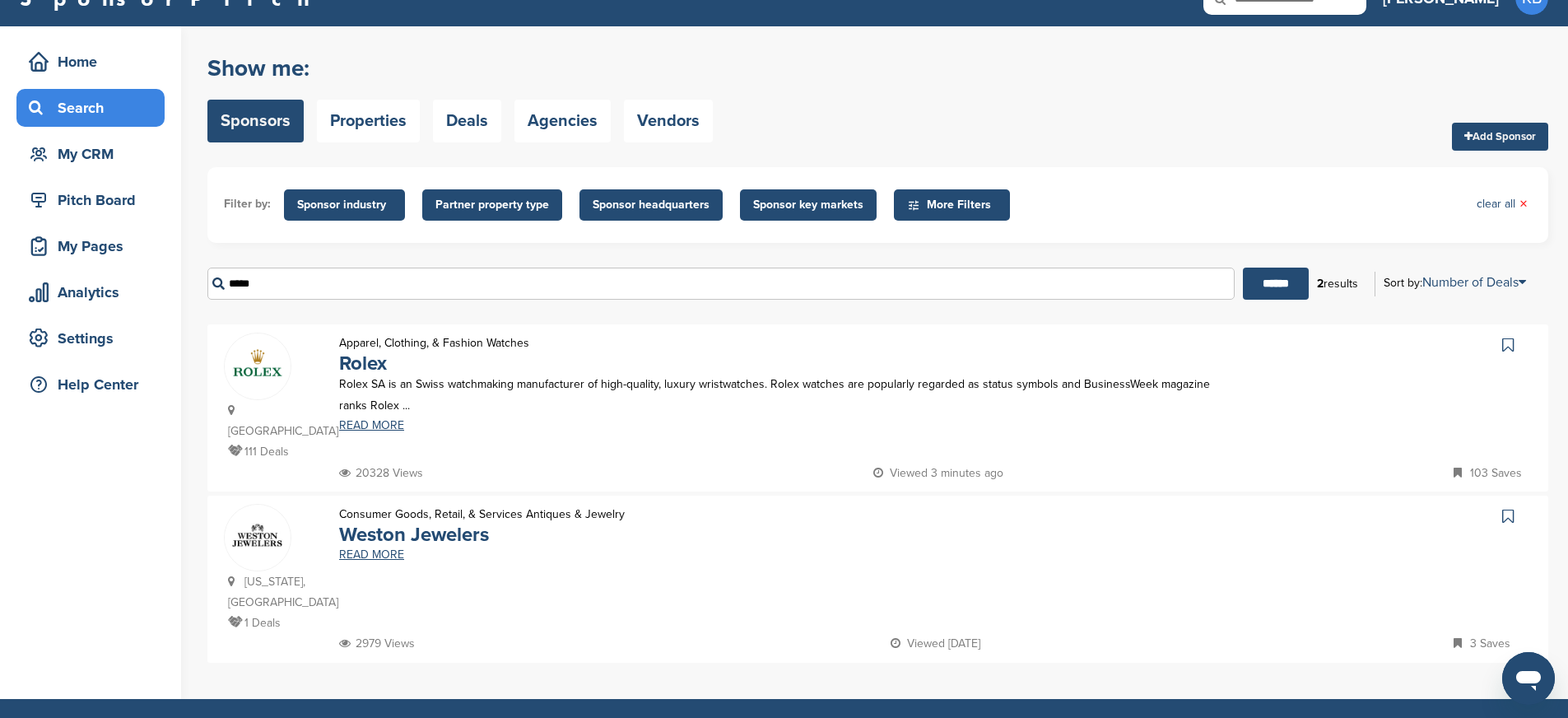
scroll to position [0, 0]
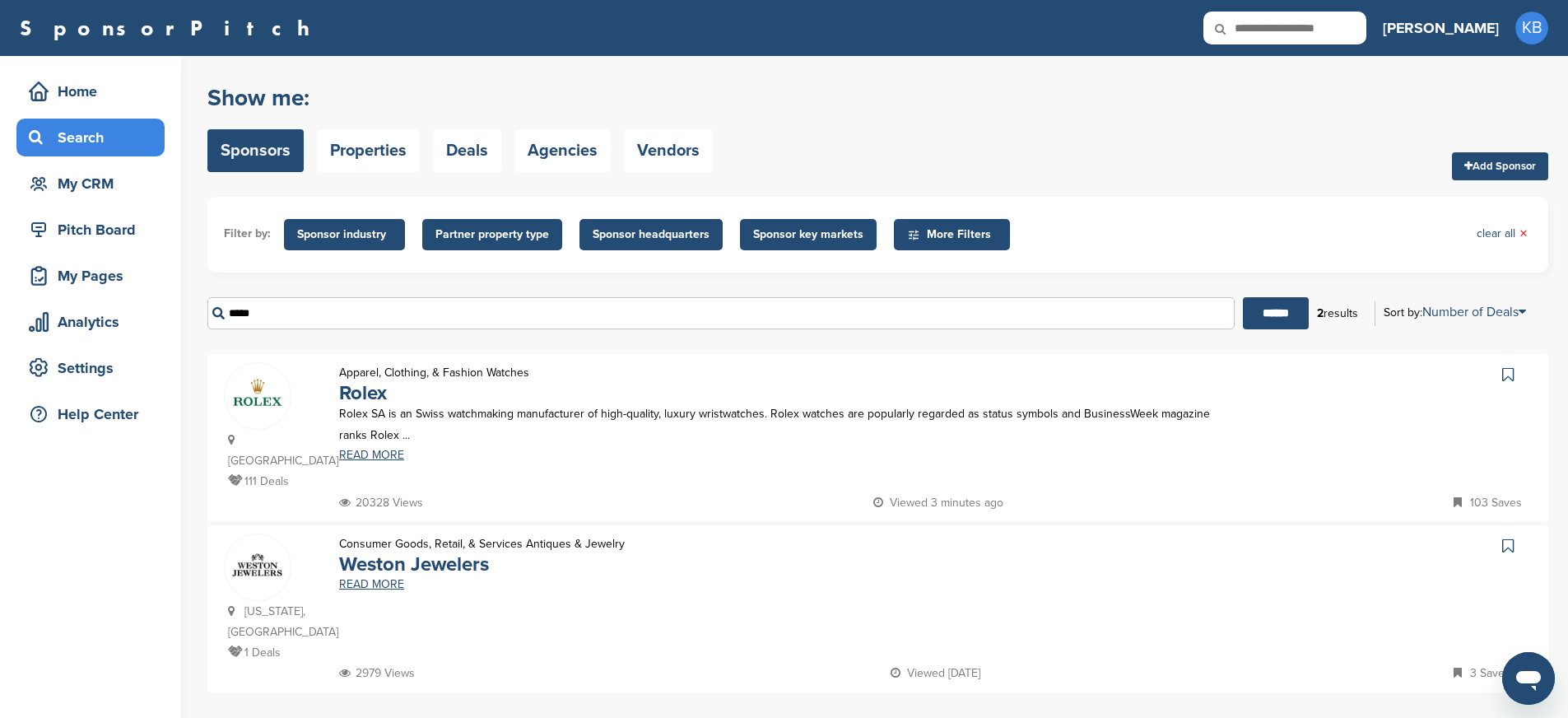
type input "*****"
click at [242, 391] on img at bounding box center [257, 395] width 66 height 66
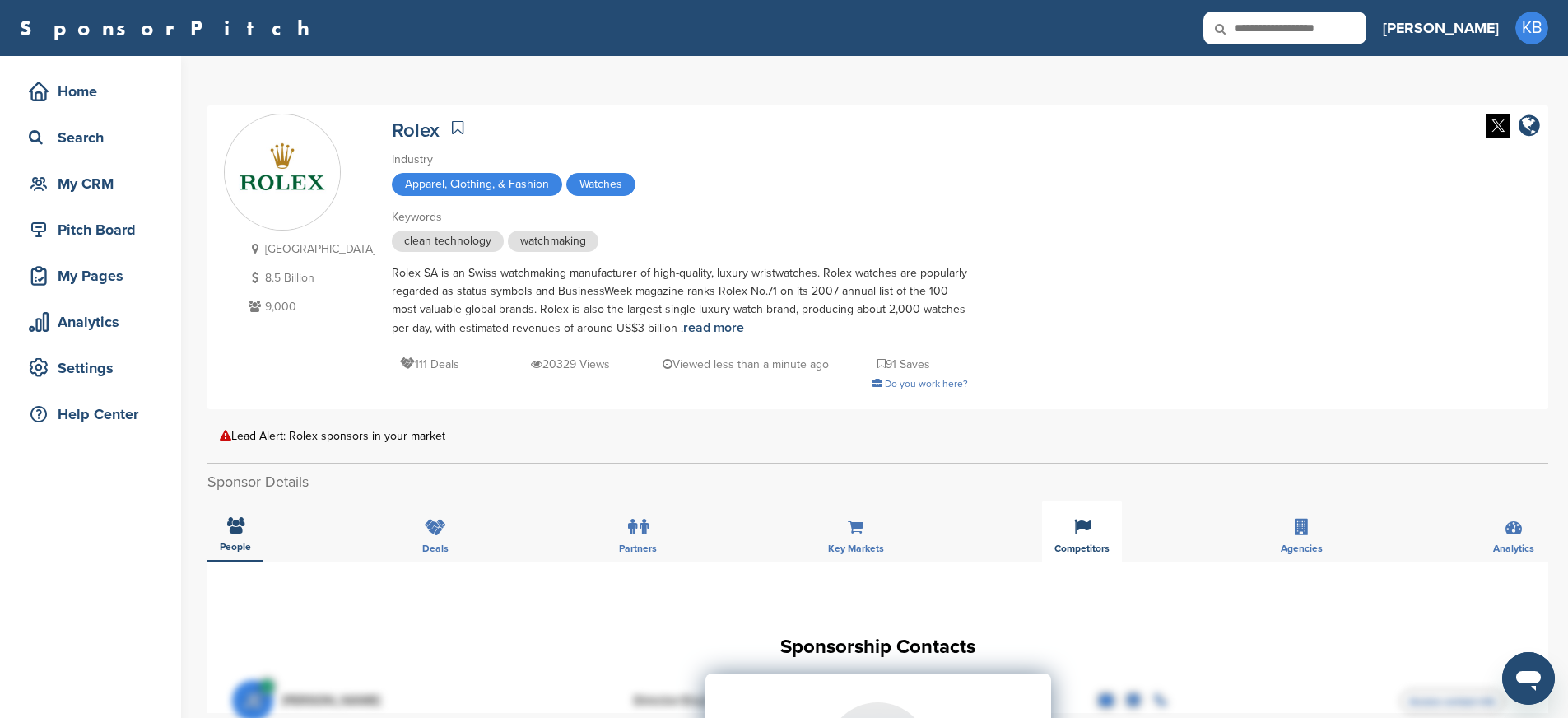
click at [1087, 534] on icon at bounding box center [1082, 527] width 17 height 17
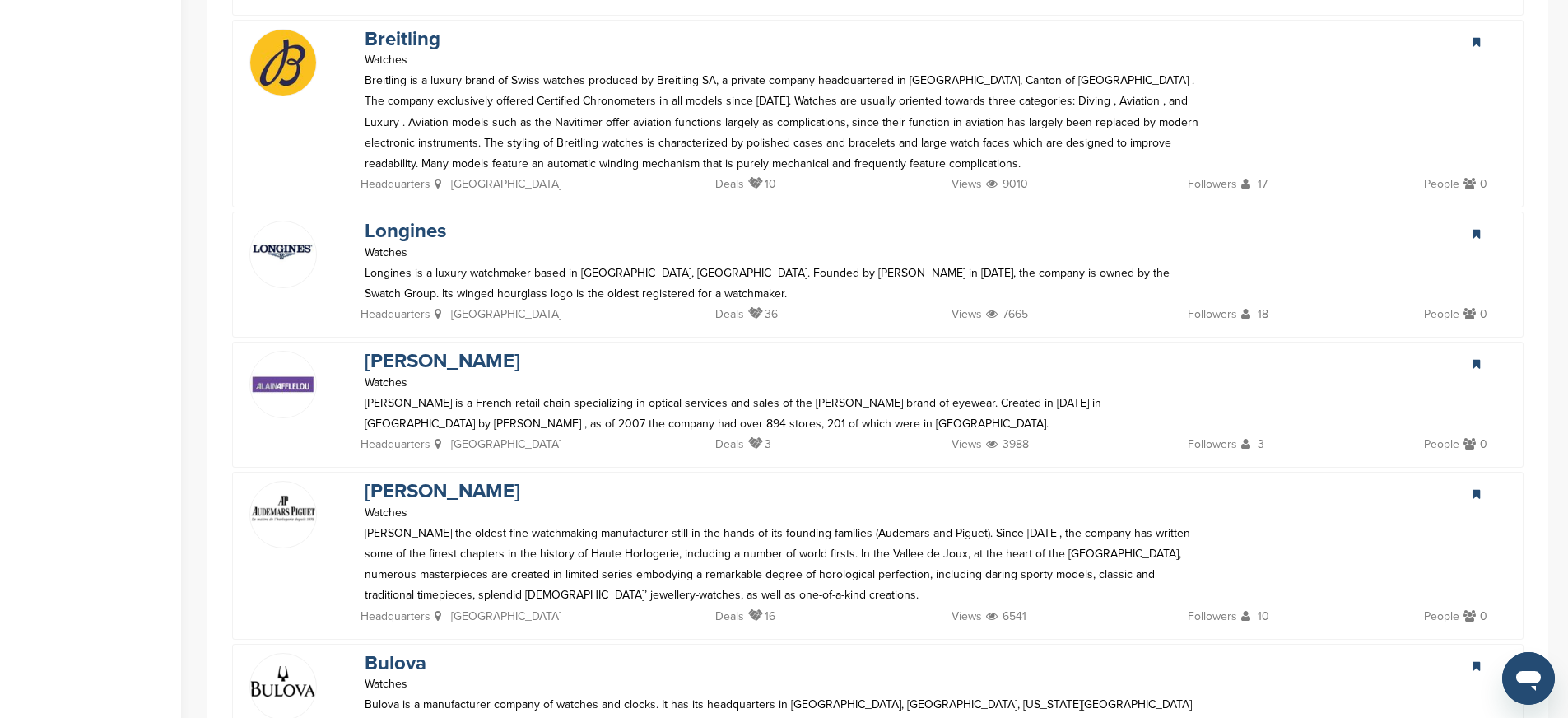
scroll to position [1839, 0]
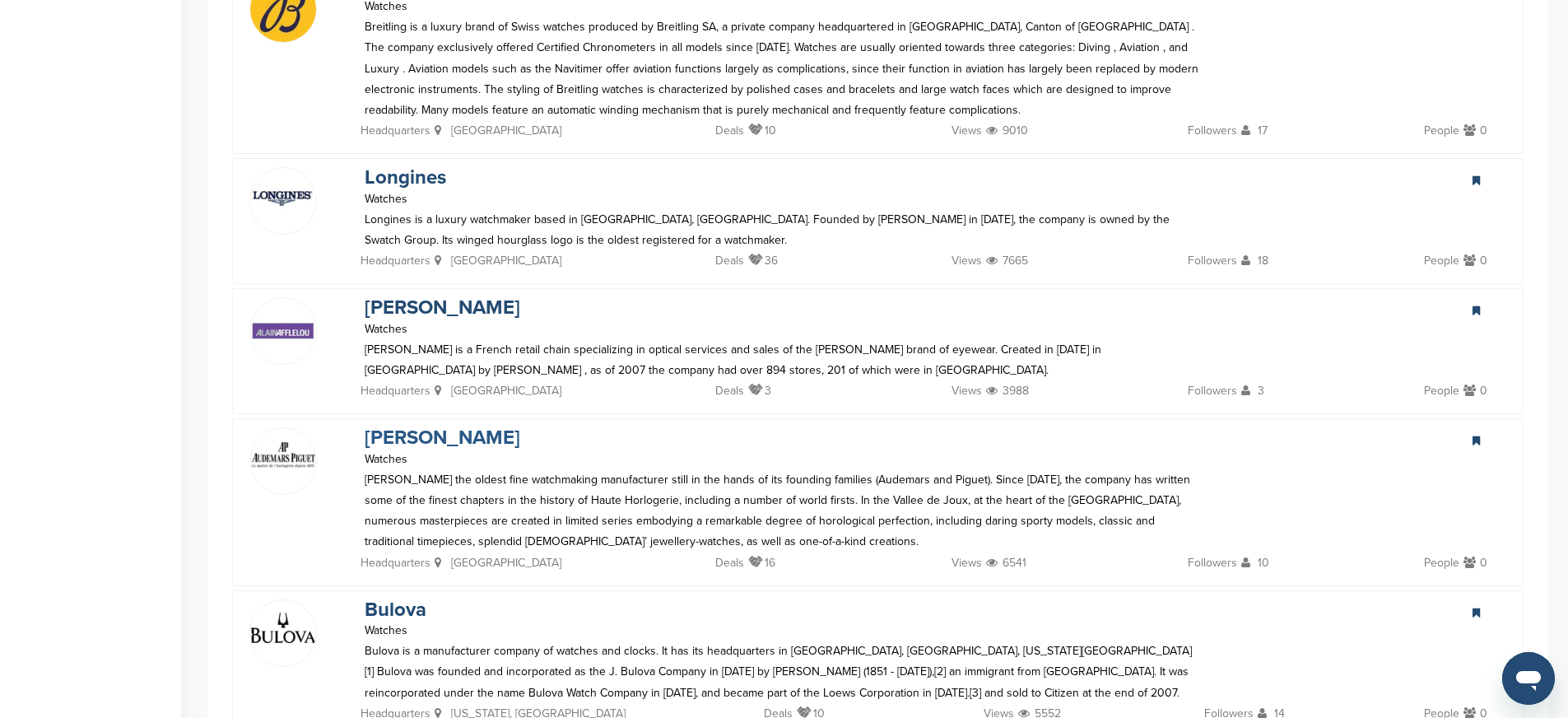
click at [469, 426] on link "[PERSON_NAME]" at bounding box center [442, 437] width 156 height 24
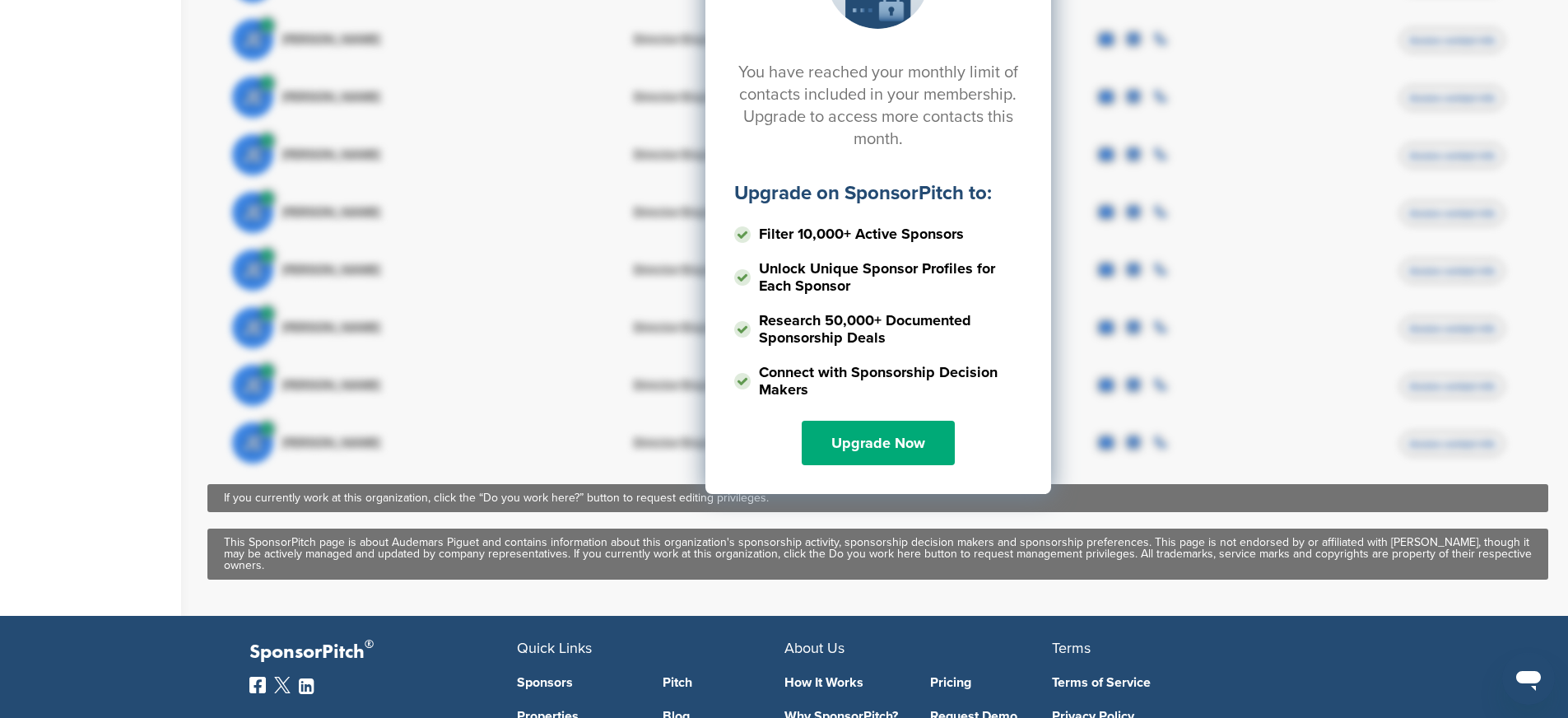
scroll to position [17, 0]
